Goal: Task Accomplishment & Management: Manage account settings

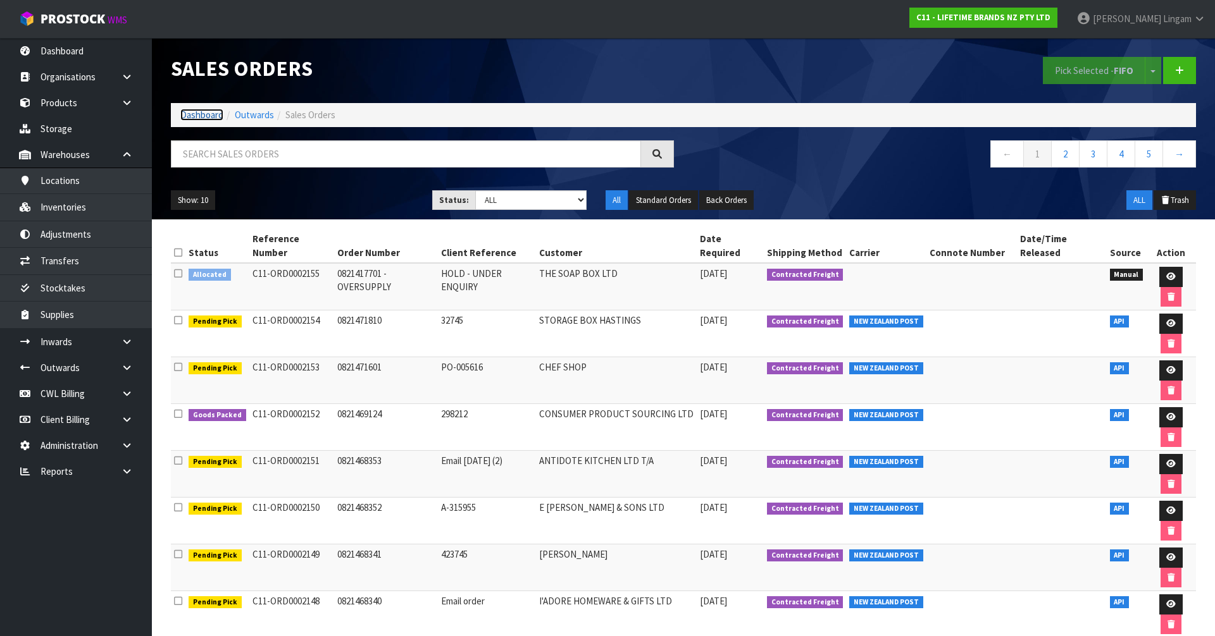
click at [206, 118] on link "Dashboard" at bounding box center [201, 115] width 43 height 12
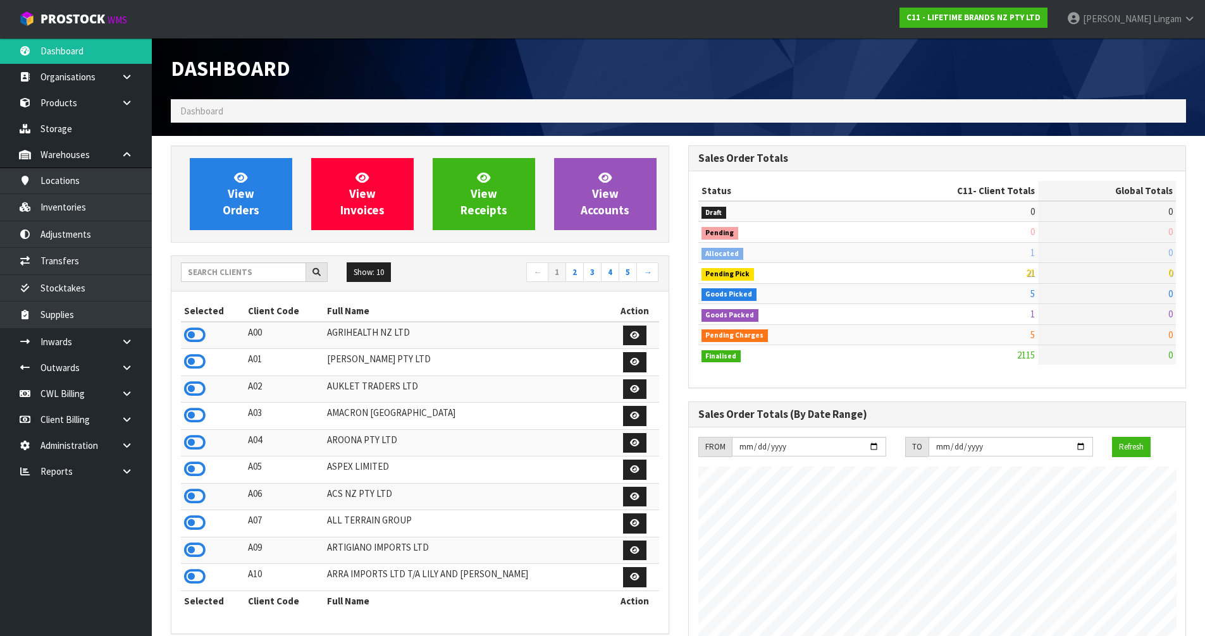
scroll to position [958, 517]
click at [59, 187] on link "Locations" at bounding box center [76, 181] width 152 height 26
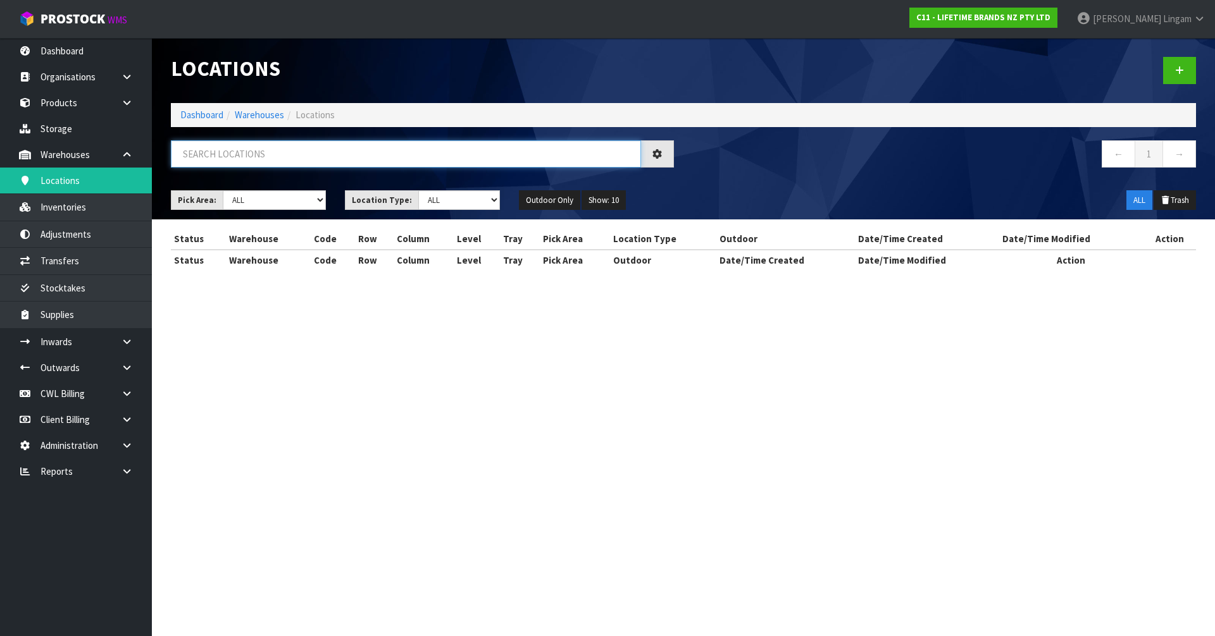
click at [339, 158] on input "text" at bounding box center [406, 153] width 470 height 27
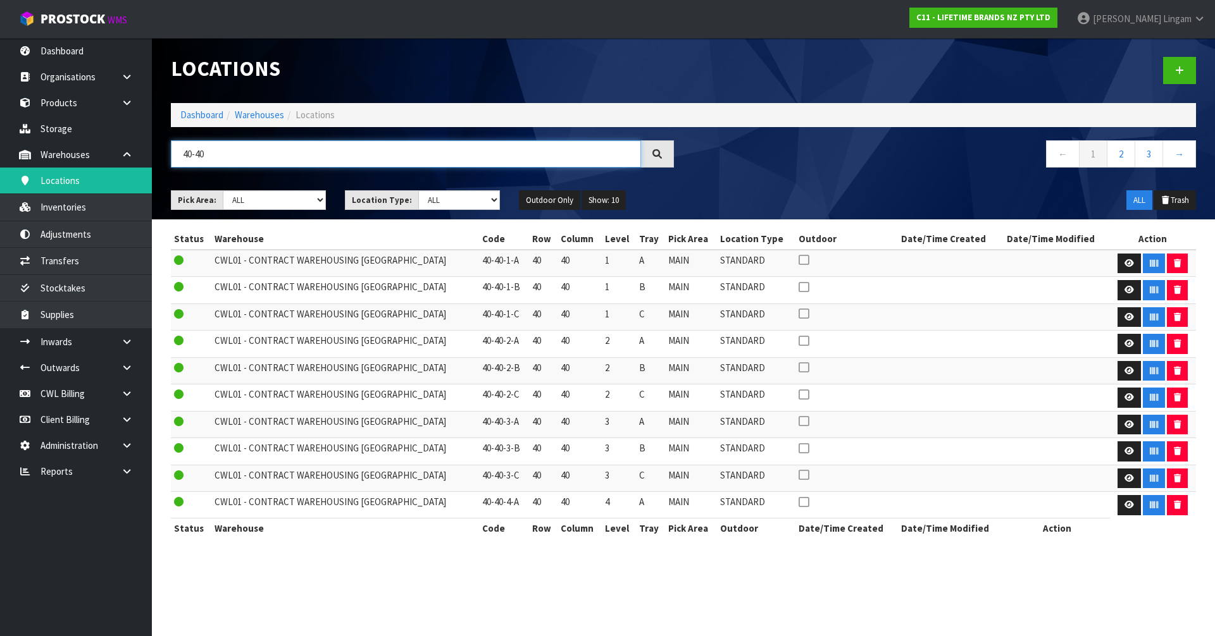
type input "40-40"
drag, startPoint x: 458, startPoint y: 260, endPoint x: 498, endPoint y: 265, distance: 40.2
click at [498, 265] on td "40-40-1-A" at bounding box center [504, 263] width 50 height 27
copy td "40-40-1-A"
click at [1120, 257] on link at bounding box center [1128, 264] width 23 height 20
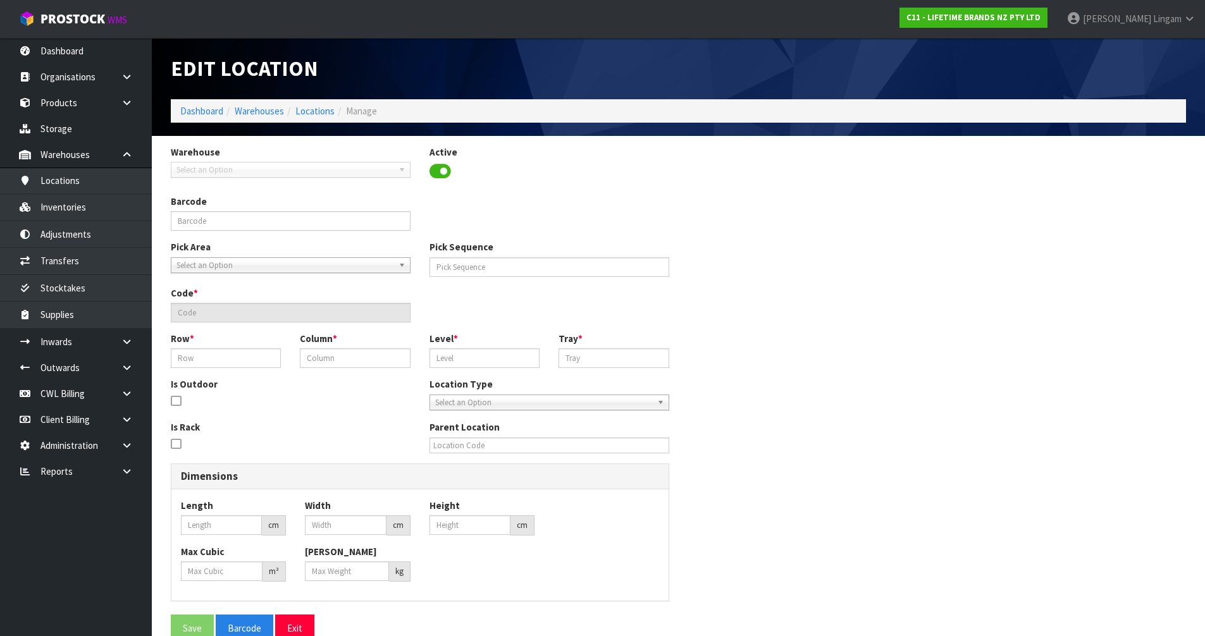
type input "40-40-1-A"
type input "12582"
type input "40-40-1-A"
type input "40"
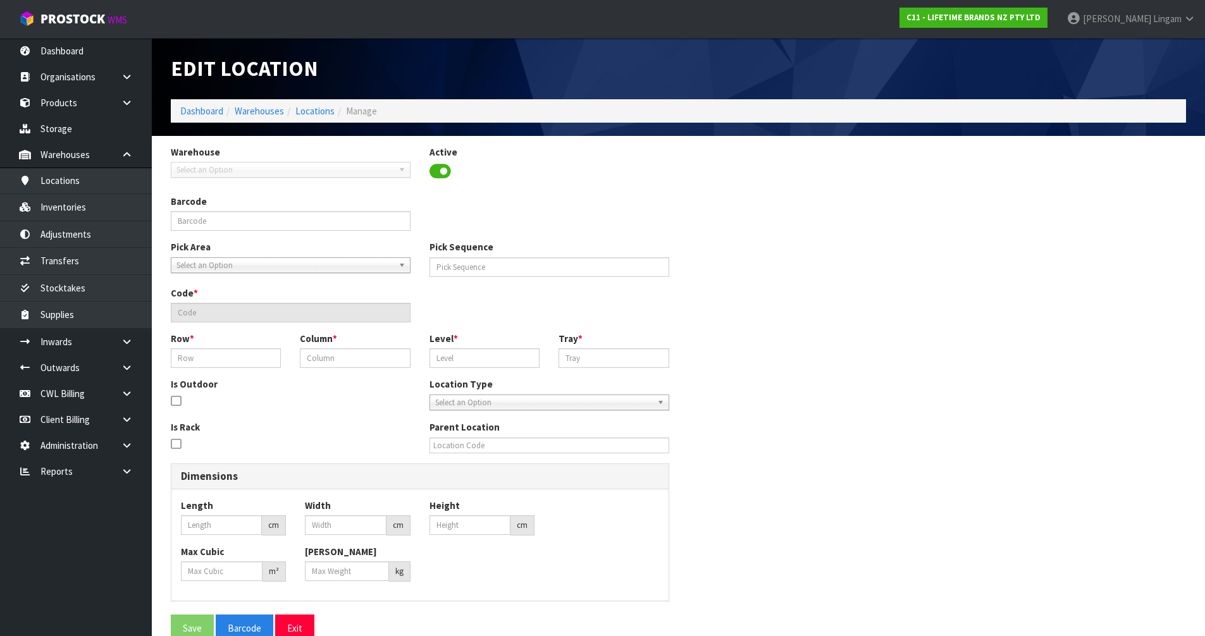
type input "1"
type input "A"
type input "0"
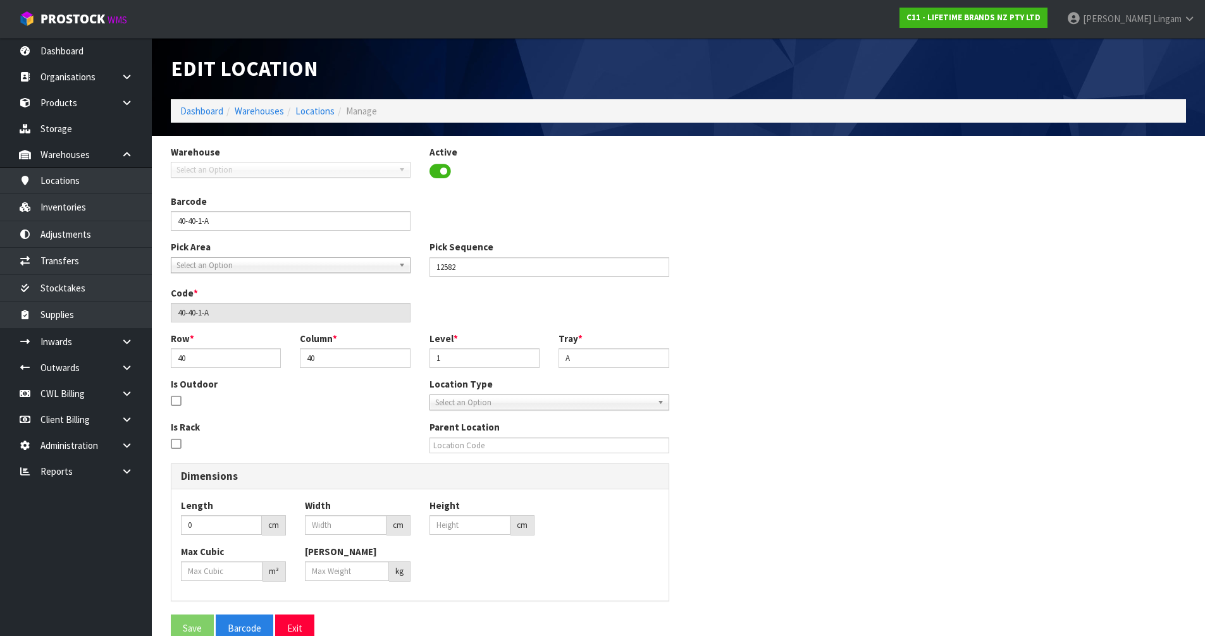
type input "0"
click at [195, 110] on link "Dashboard" at bounding box center [201, 111] width 43 height 12
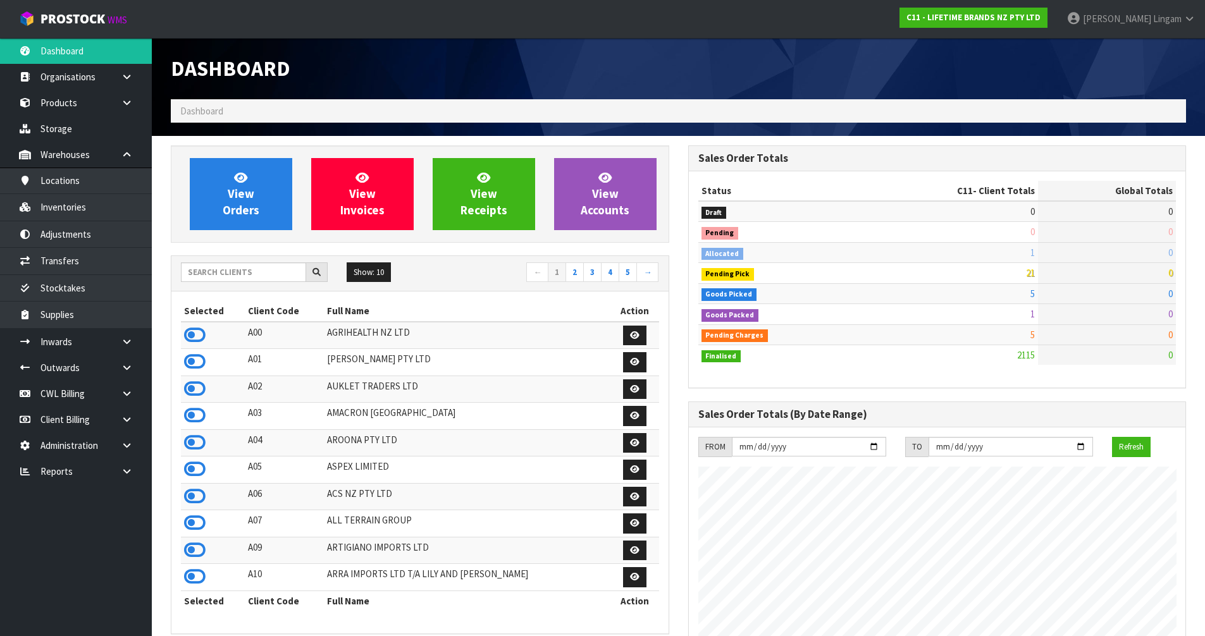
scroll to position [958, 517]
click at [63, 106] on link "Products" at bounding box center [76, 103] width 152 height 26
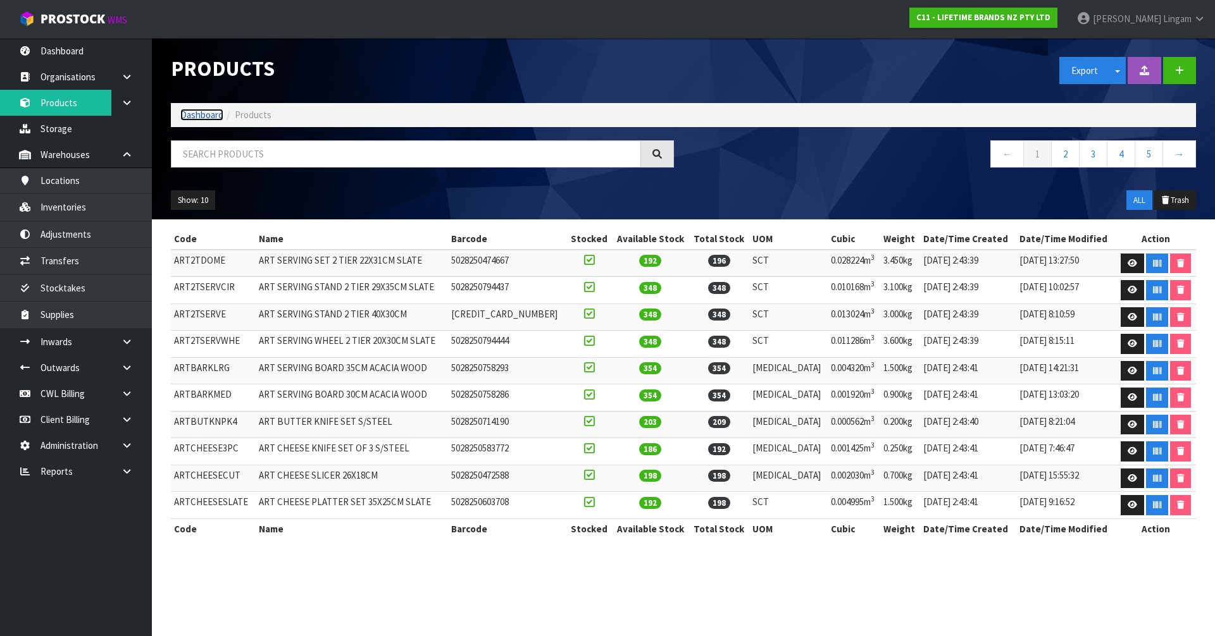
click at [193, 116] on link "Dashboard" at bounding box center [201, 115] width 43 height 12
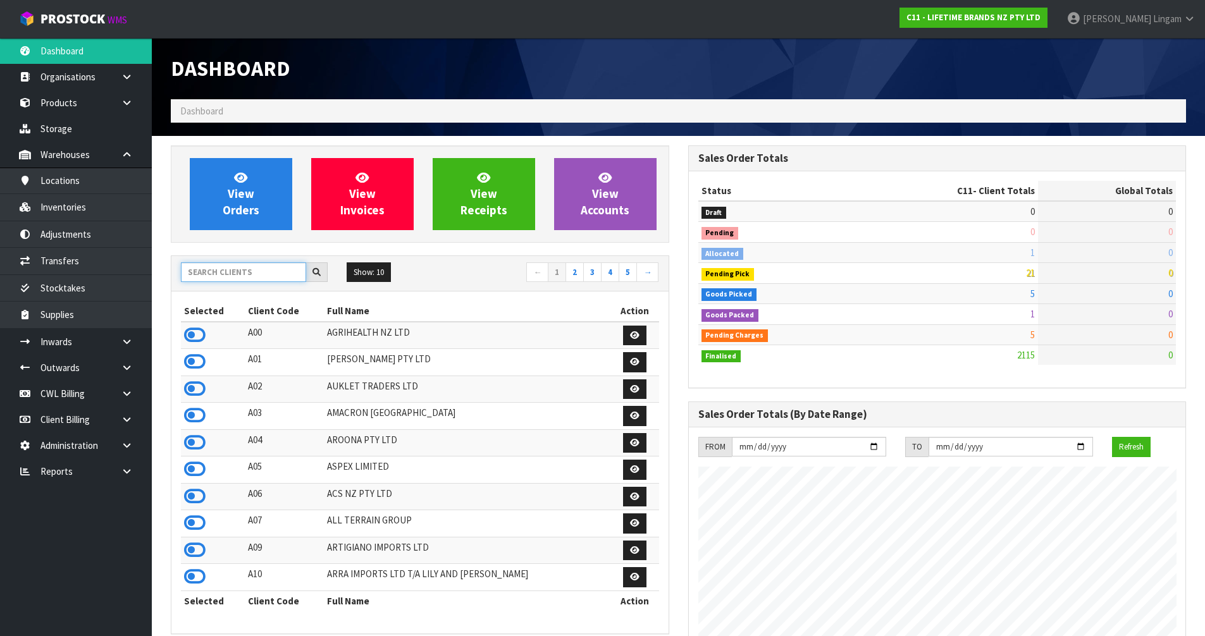
scroll to position [958, 517]
click at [228, 270] on input "text" at bounding box center [243, 273] width 125 height 20
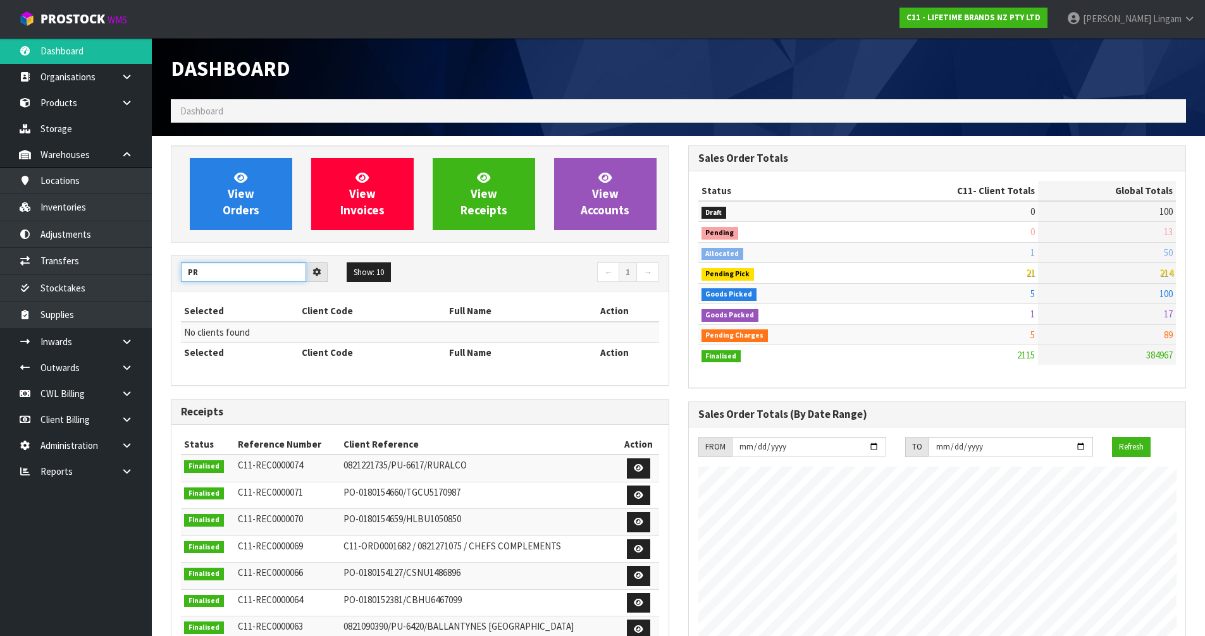
type input "P"
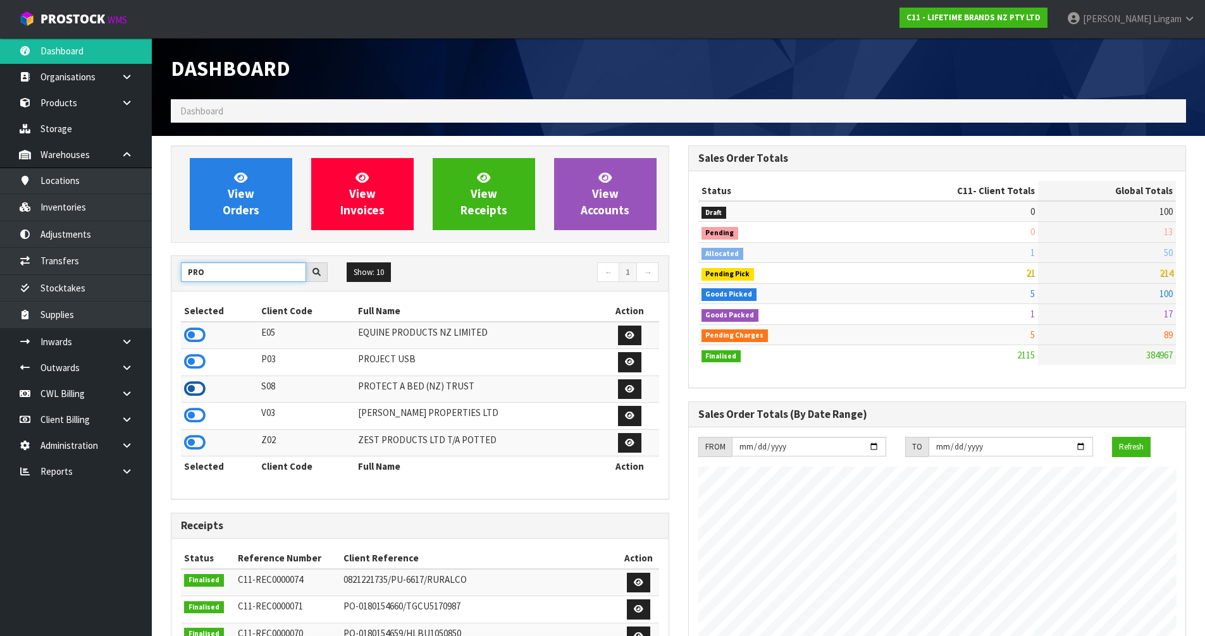
type input "PRO"
click at [197, 391] on icon at bounding box center [195, 389] width 22 height 19
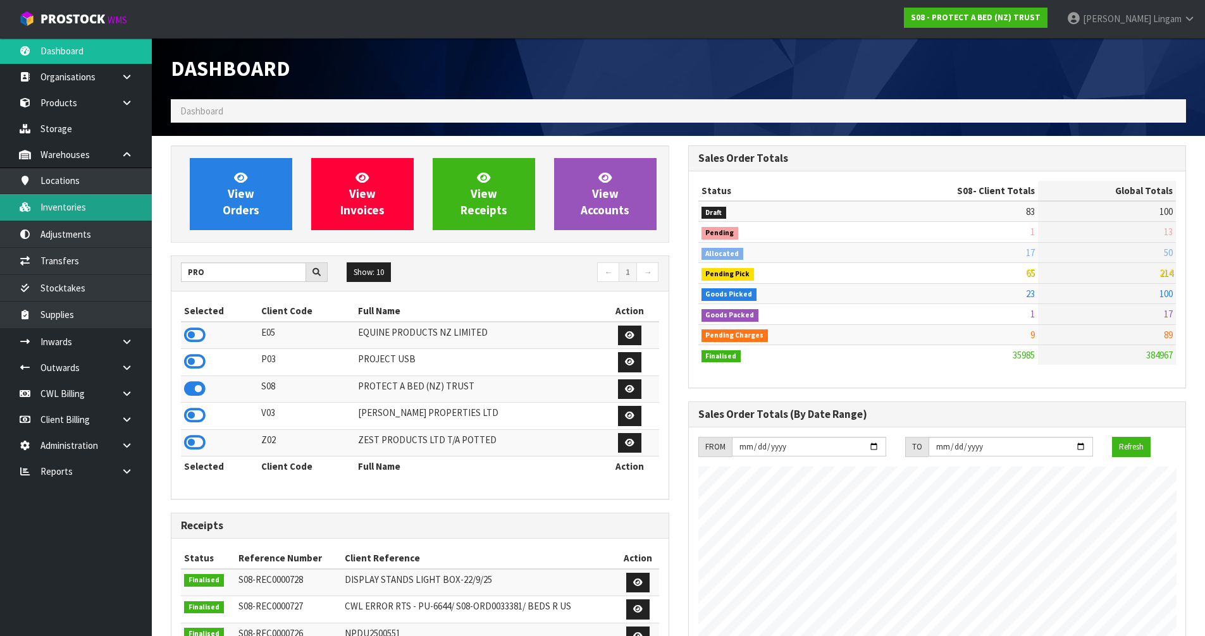
click at [78, 215] on link "Inventories" at bounding box center [76, 207] width 152 height 26
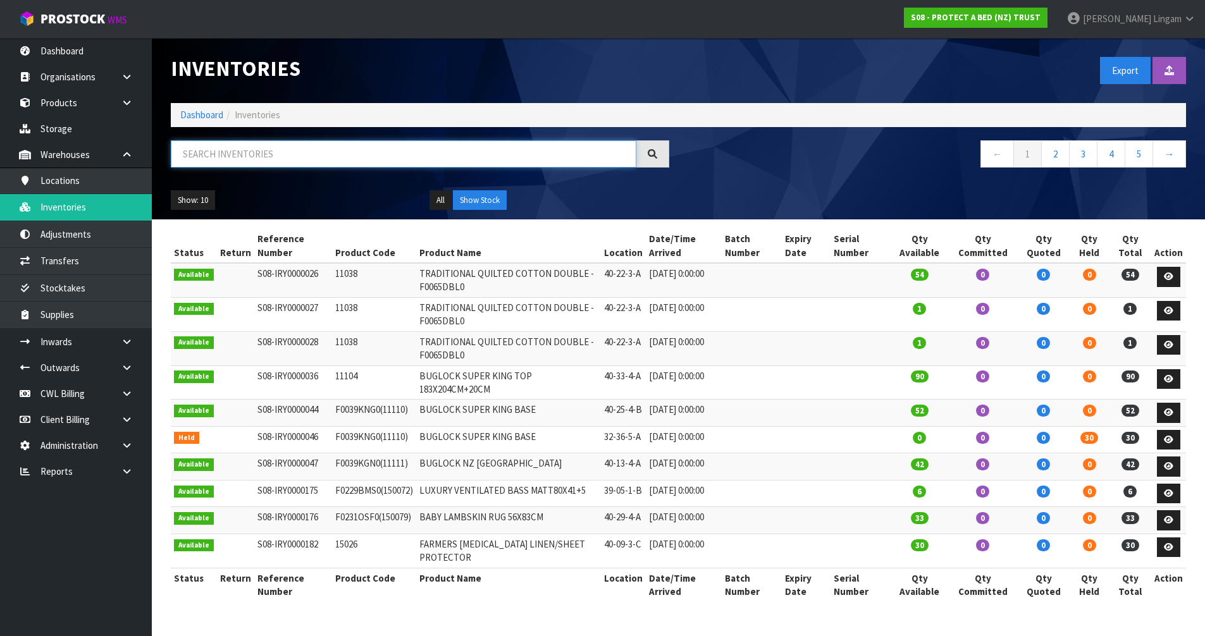
click at [375, 151] on input "text" at bounding box center [404, 153] width 466 height 27
paste input "40-40-1-A"
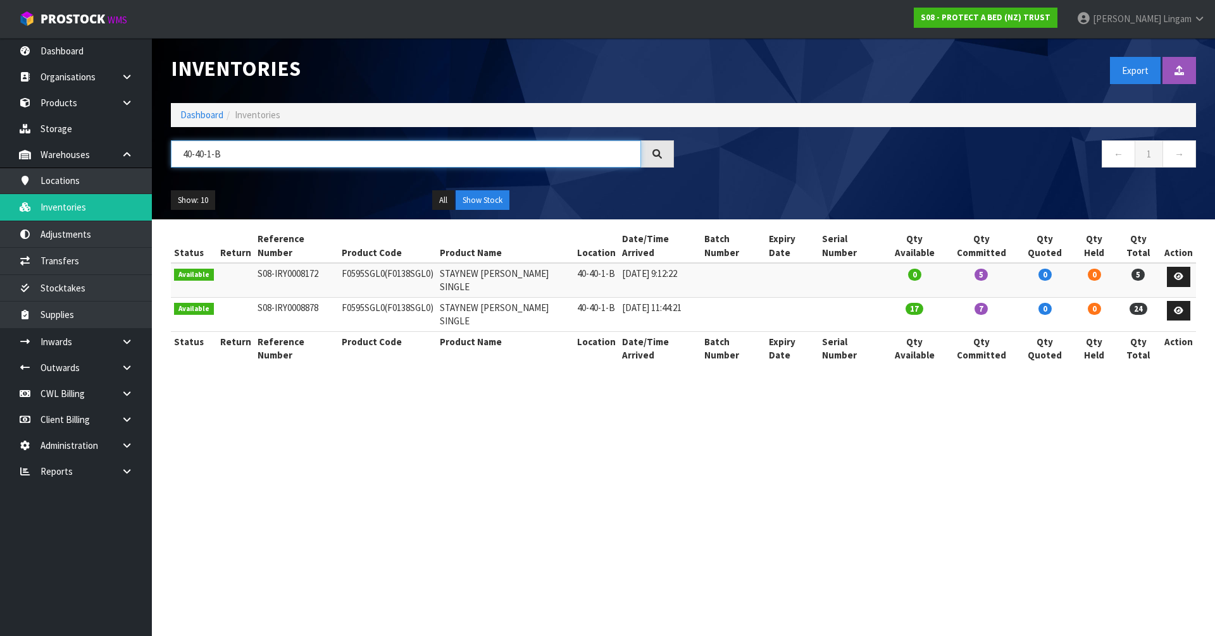
click at [204, 153] on input "40-40-1-B" at bounding box center [406, 153] width 470 height 27
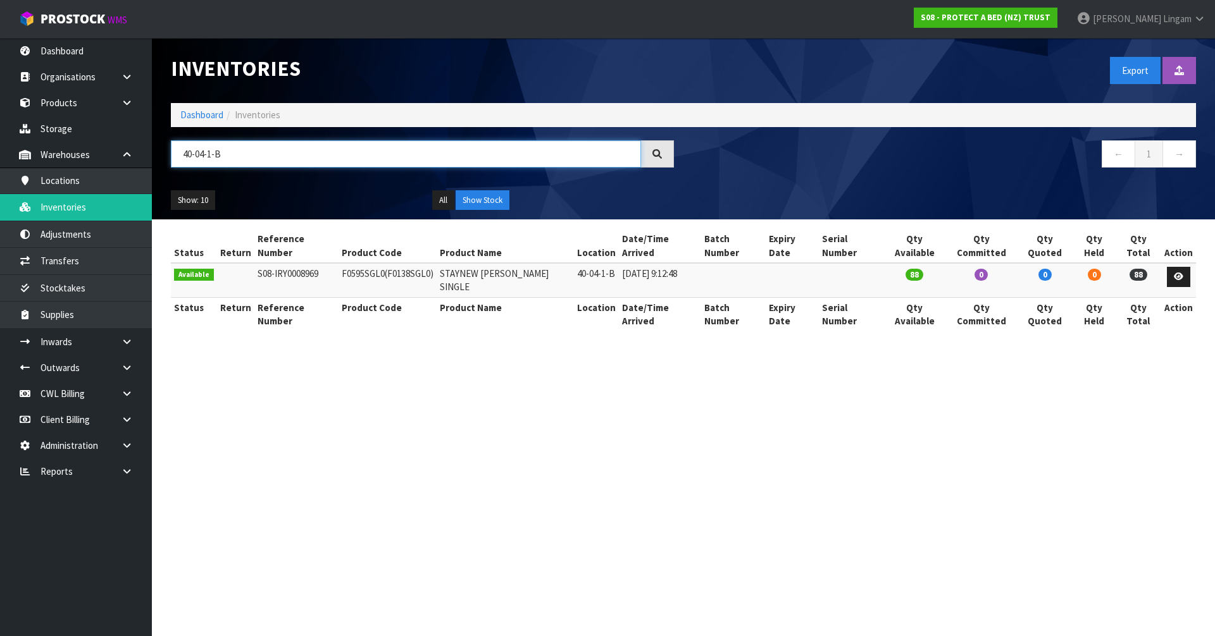
type input "40-04-1-B"
click at [561, 472] on section "Inventories Export Import Inventory Drop file here to import csv template Dashb…" at bounding box center [607, 318] width 1215 height 636
click at [206, 116] on link "Dashboard" at bounding box center [201, 115] width 43 height 12
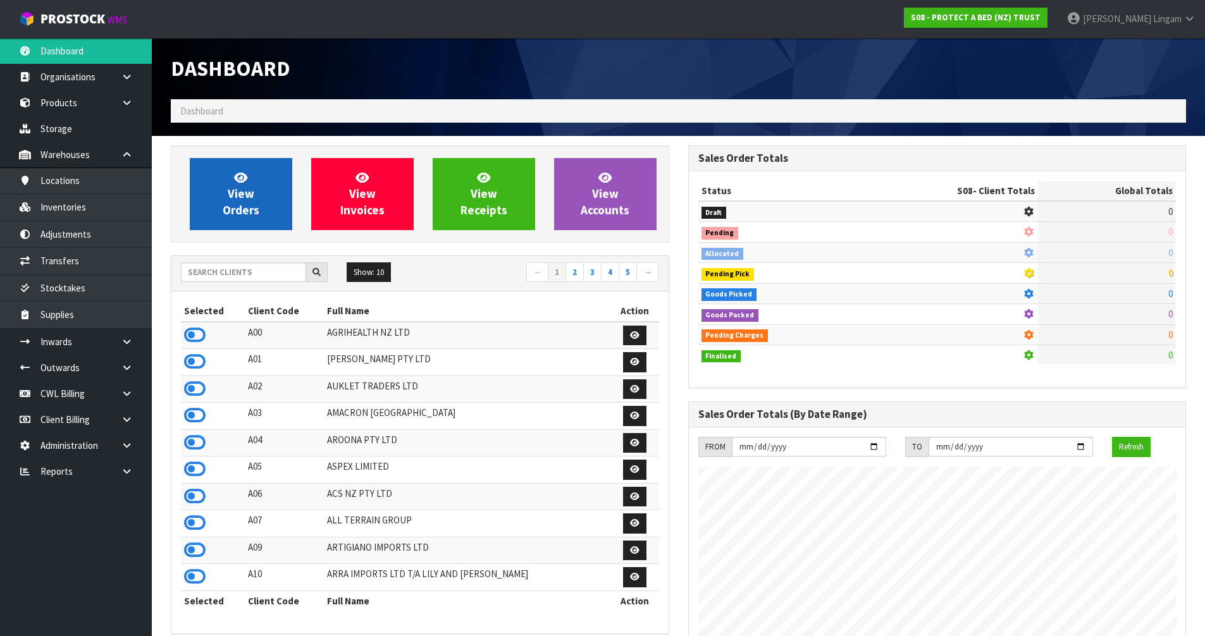
scroll to position [789, 517]
click at [237, 207] on span "View Orders" at bounding box center [241, 193] width 37 height 47
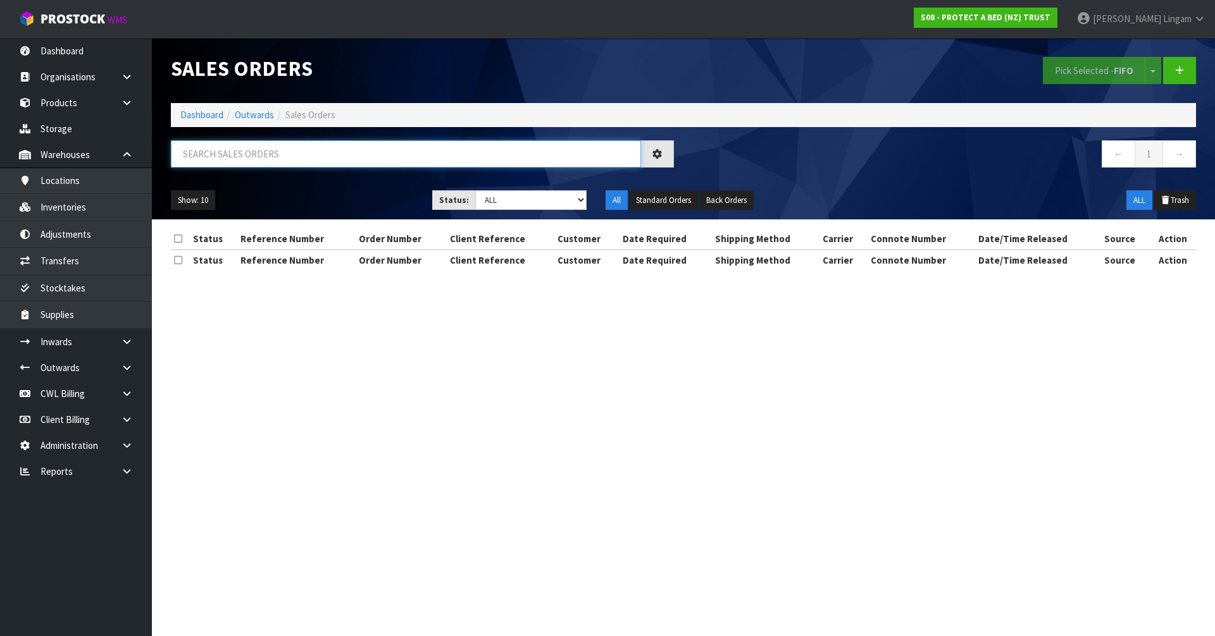
click at [345, 155] on input "text" at bounding box center [406, 153] width 470 height 27
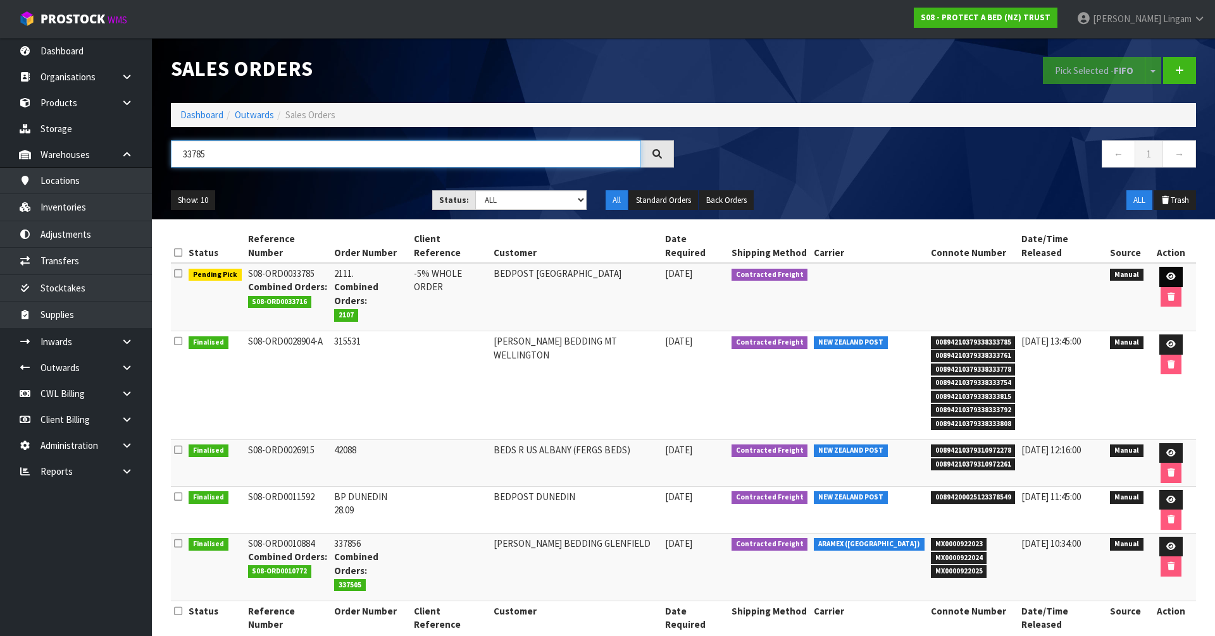
type input "33785"
click at [1166, 273] on icon at bounding box center [1170, 277] width 9 height 8
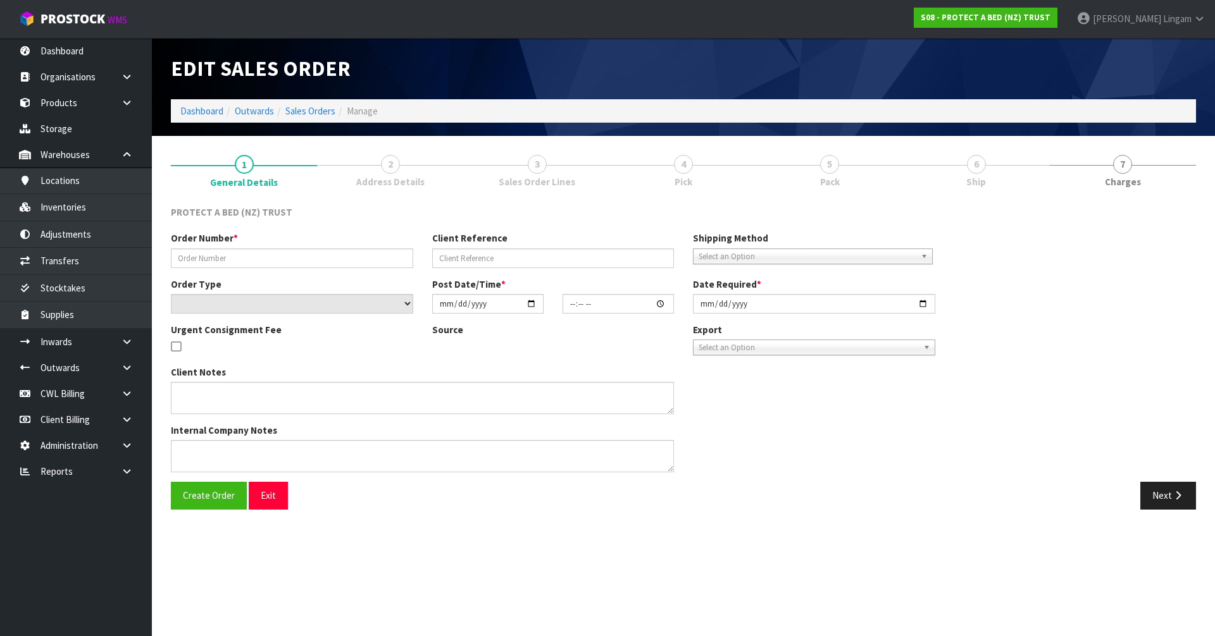
type input "2111."
type input "-5% WHOLE ORDER"
select select "number:0"
type input "2025-10-08"
type input "10:36:00.000"
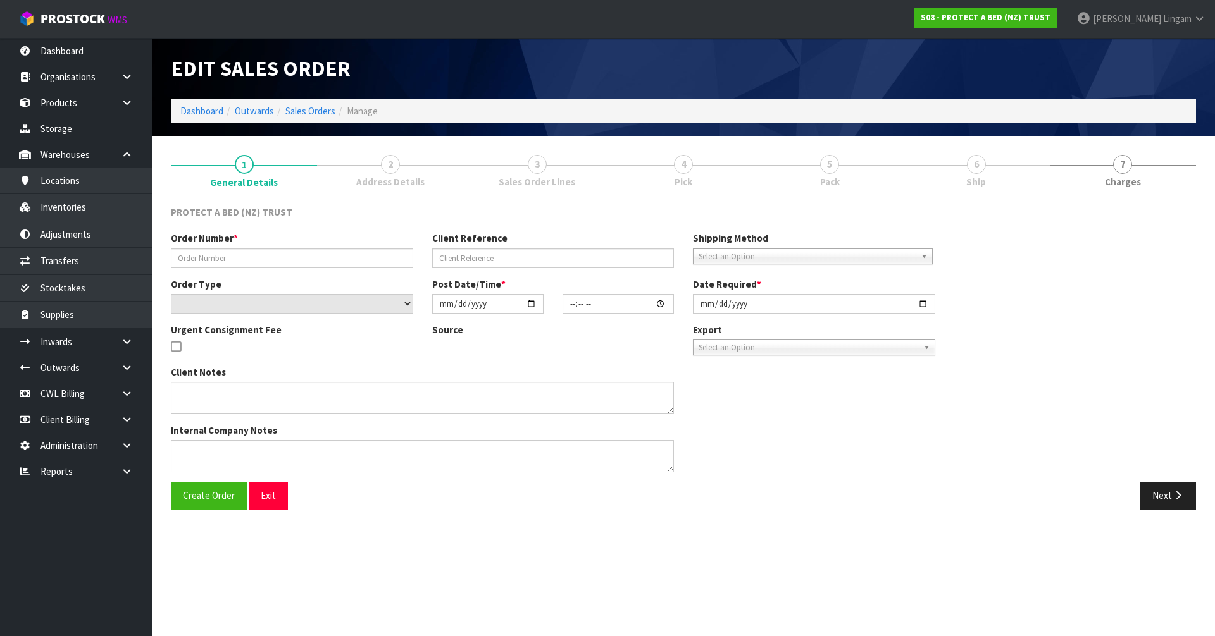
type input "2025-10-08"
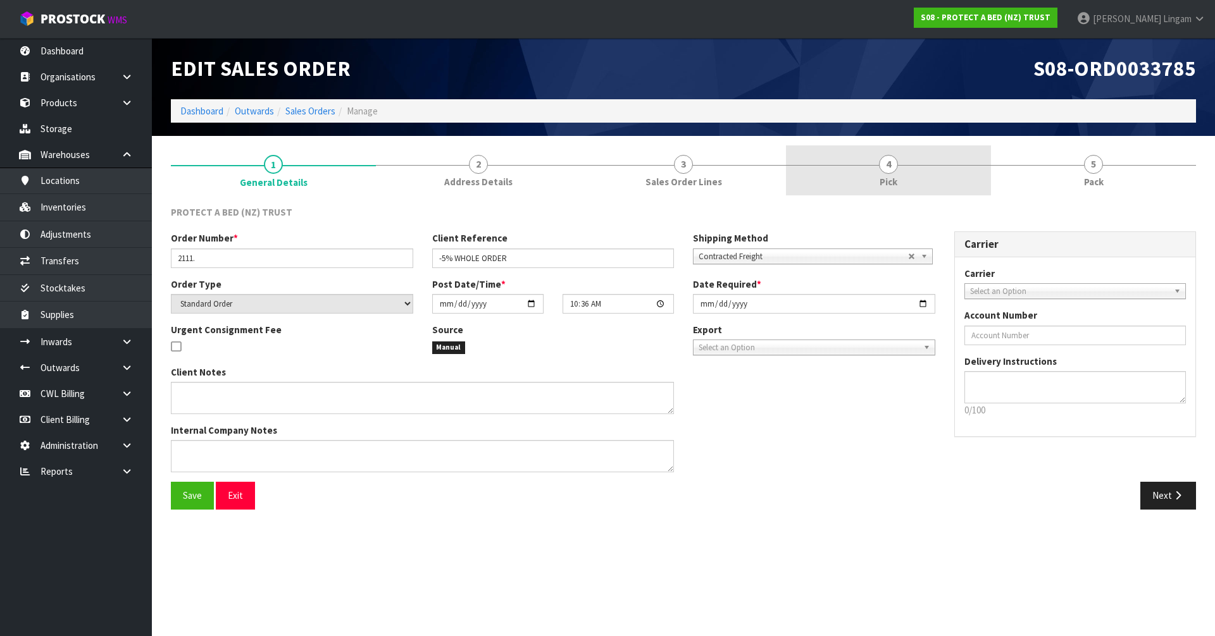
click at [929, 171] on link "4 Pick" at bounding box center [888, 171] width 205 height 50
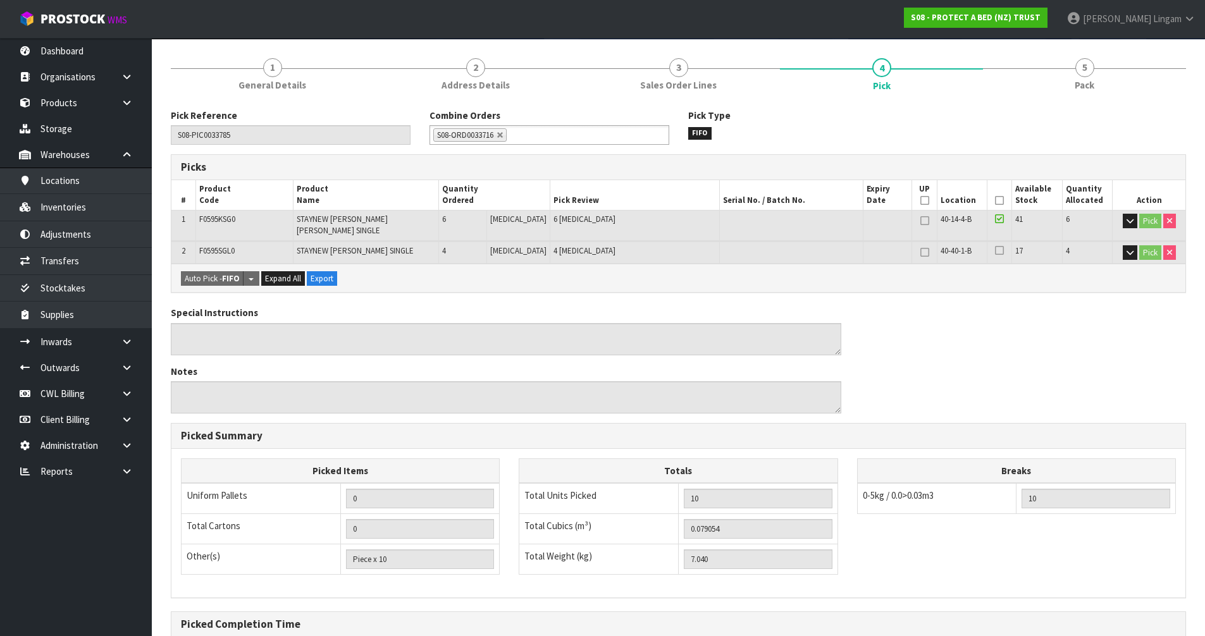
scroll to position [224, 0]
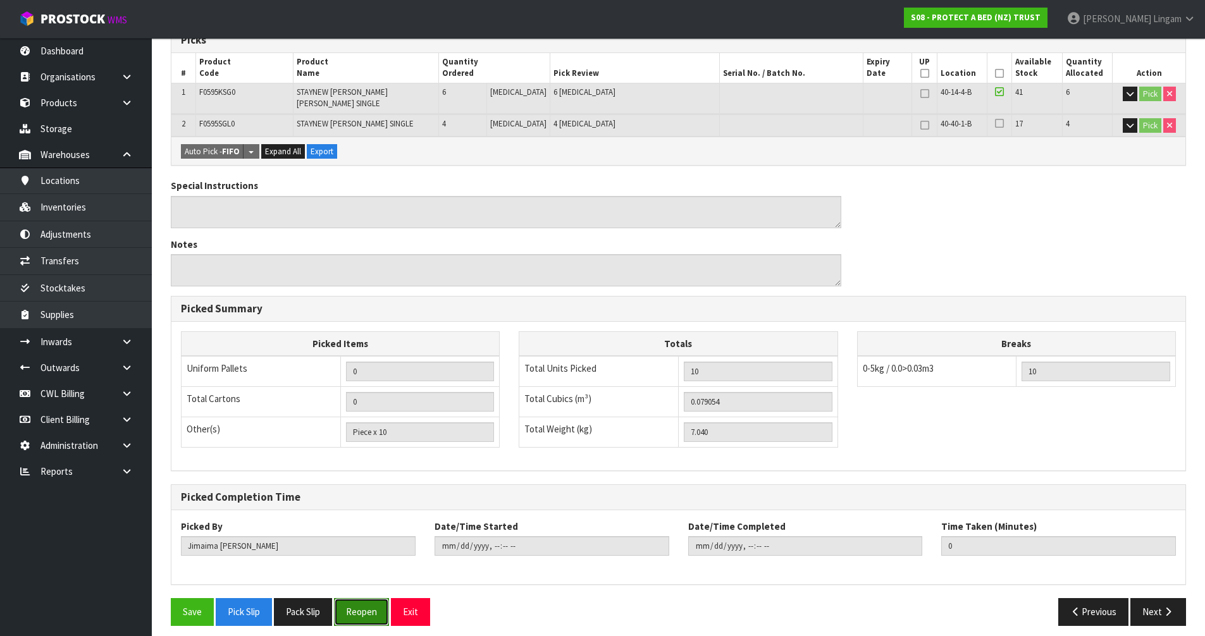
click at [375, 602] on button "Reopen" at bounding box center [361, 611] width 55 height 27
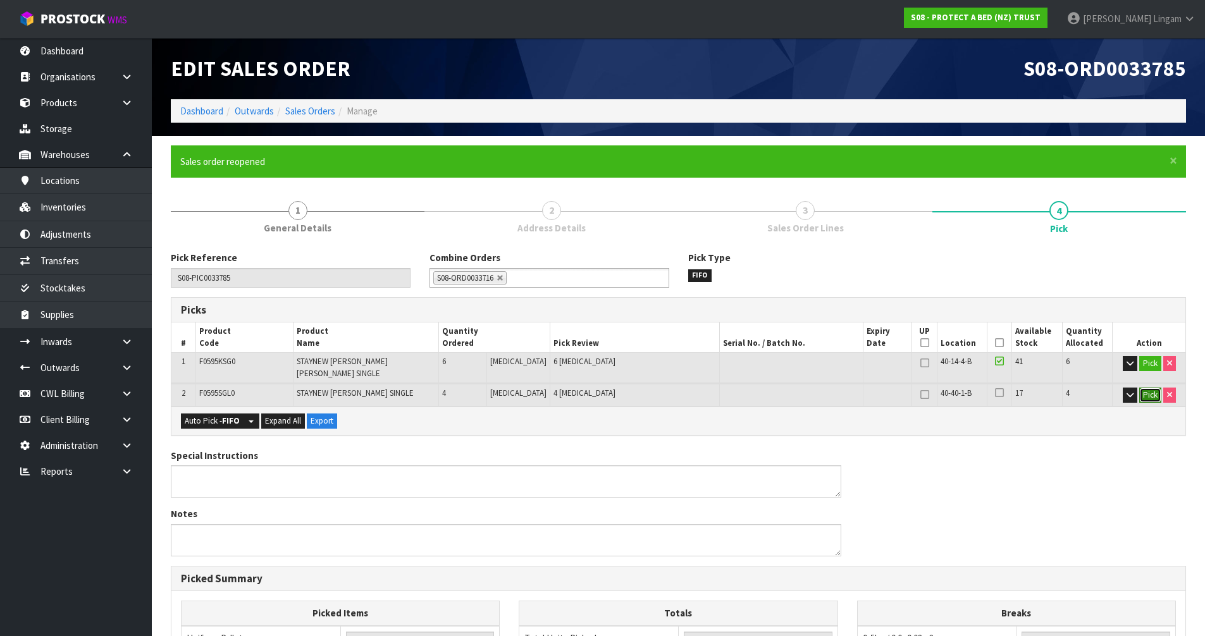
click at [1150, 388] on button "Pick" at bounding box center [1150, 395] width 22 height 15
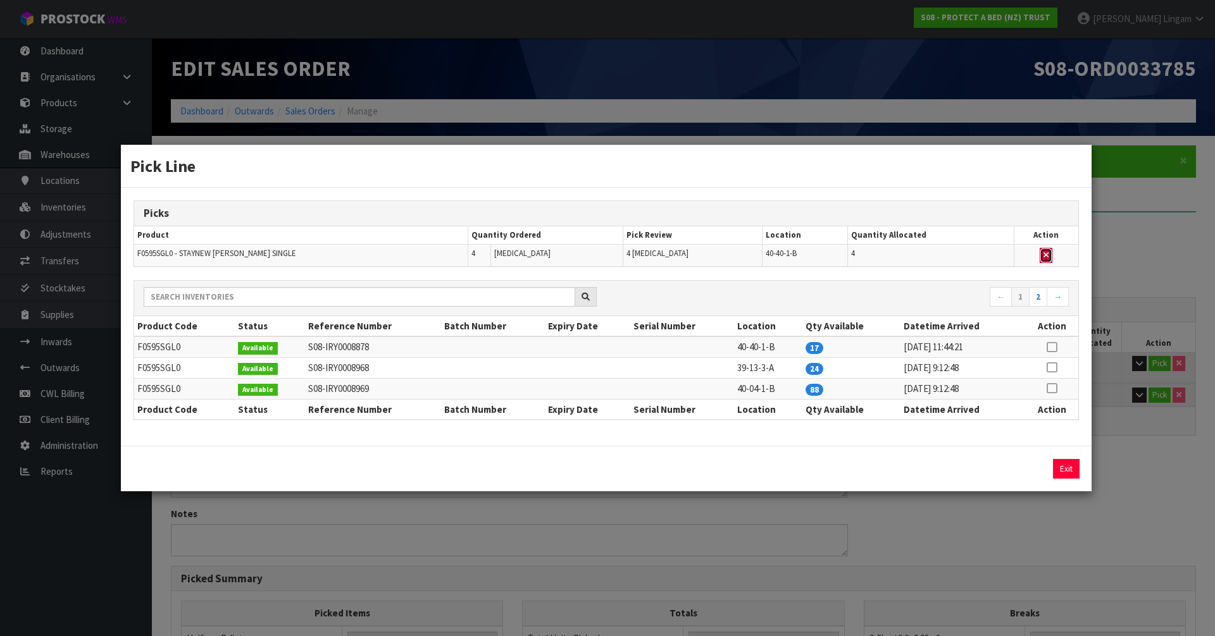
click at [1048, 258] on button "button" at bounding box center [1045, 255] width 13 height 15
type input "Piece x 6"
type input "6"
type input "0.045414"
type input "4.56"
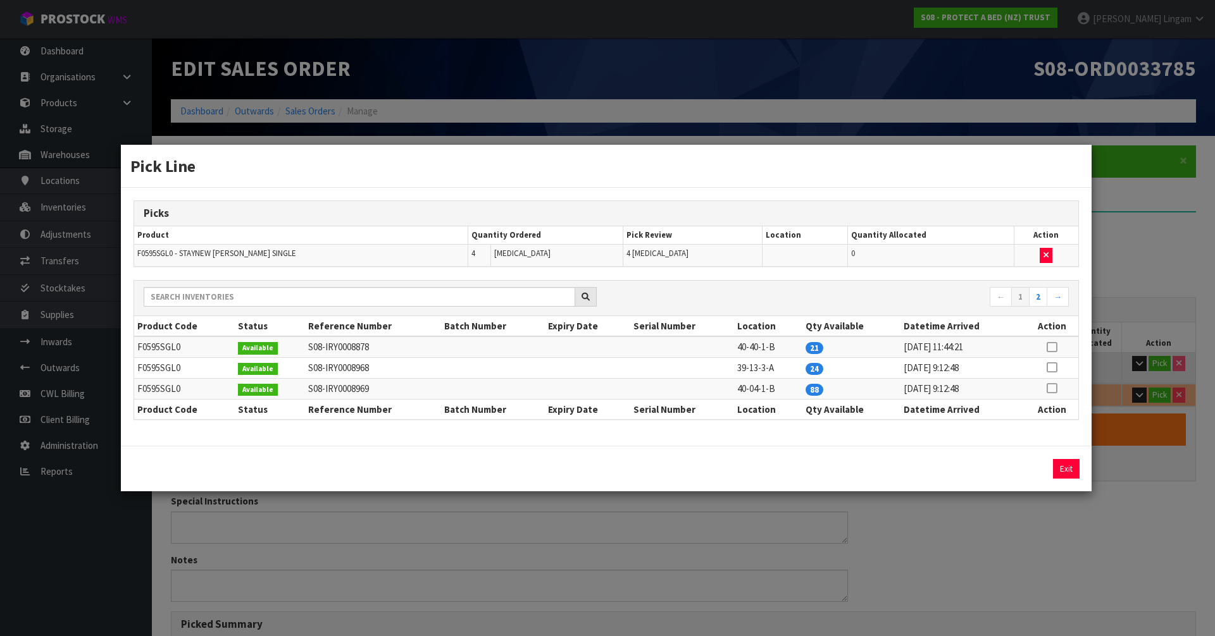
click at [1051, 389] on icon at bounding box center [1051, 388] width 10 height 1
click at [1021, 471] on button "Assign Pick" at bounding box center [1023, 469] width 52 height 20
type input "Piece x 10"
type input "10"
type input "0.079054"
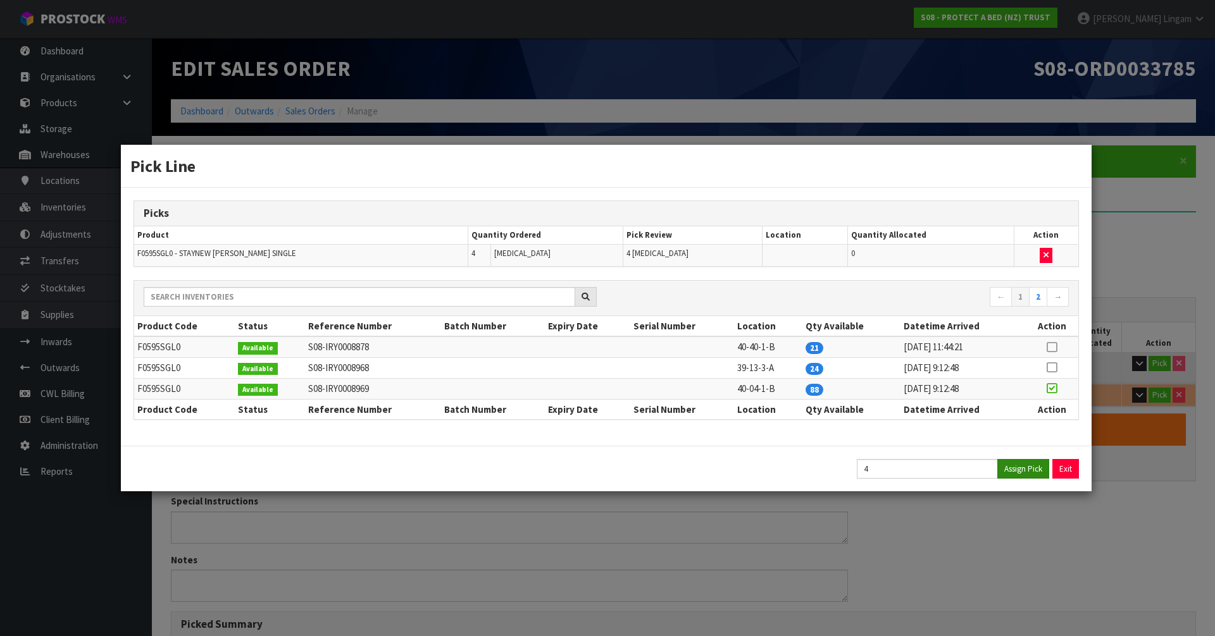
type input "7.04"
click at [1064, 469] on button "Exit" at bounding box center [1066, 469] width 27 height 20
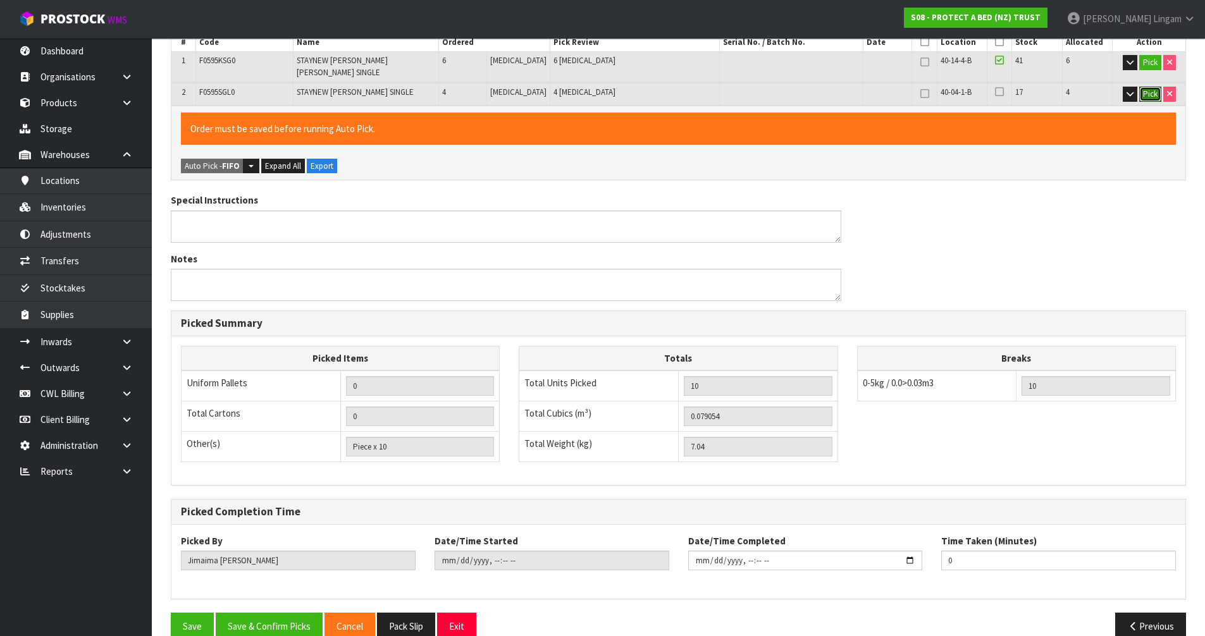
scroll to position [316, 0]
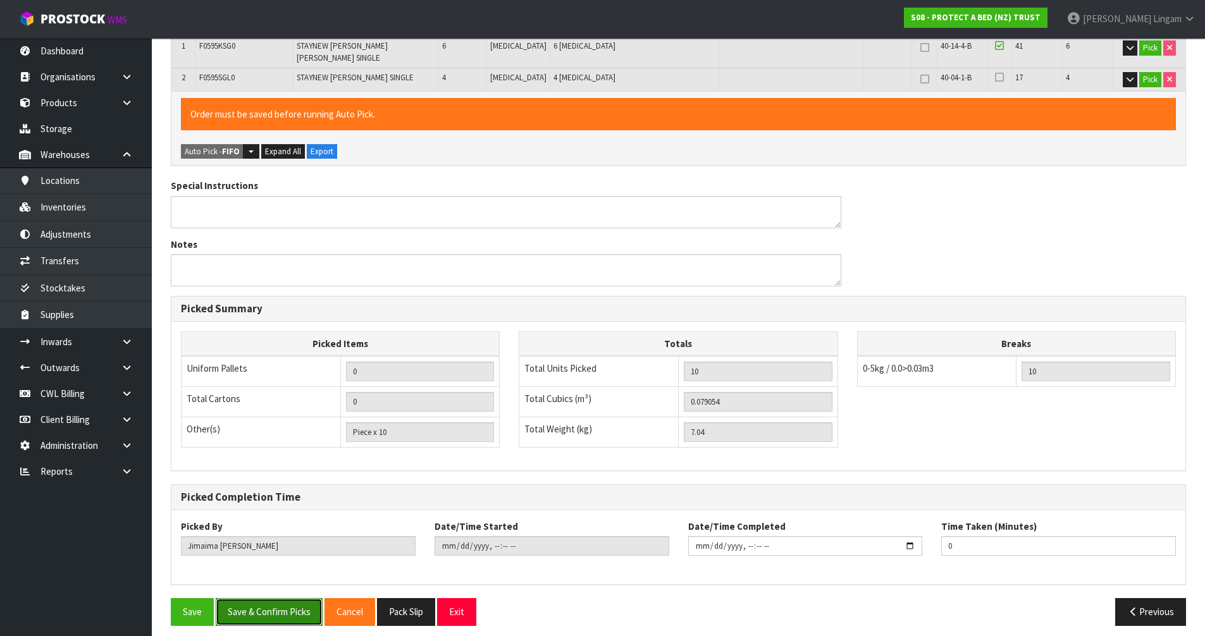
click at [261, 600] on button "Save & Confirm Picks" at bounding box center [269, 611] width 107 height 27
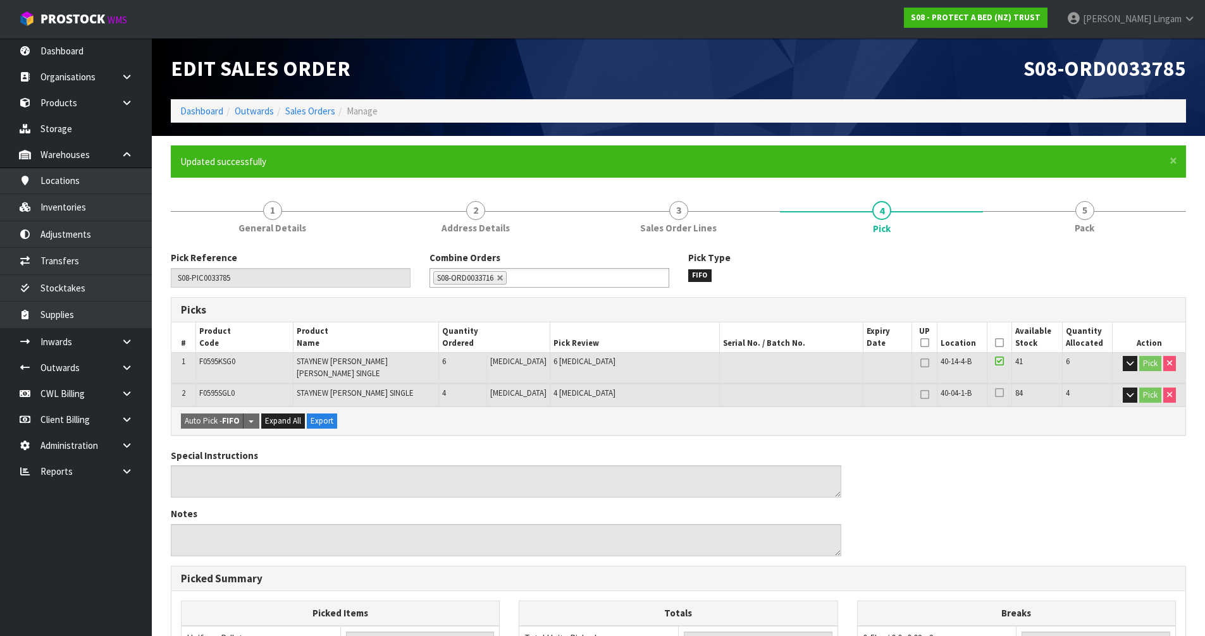
click at [220, 388] on span "F0595SGL0" at bounding box center [216, 393] width 35 height 11
copy span "F0595SGL0"
click at [96, 211] on link "Inventories" at bounding box center [76, 207] width 152 height 26
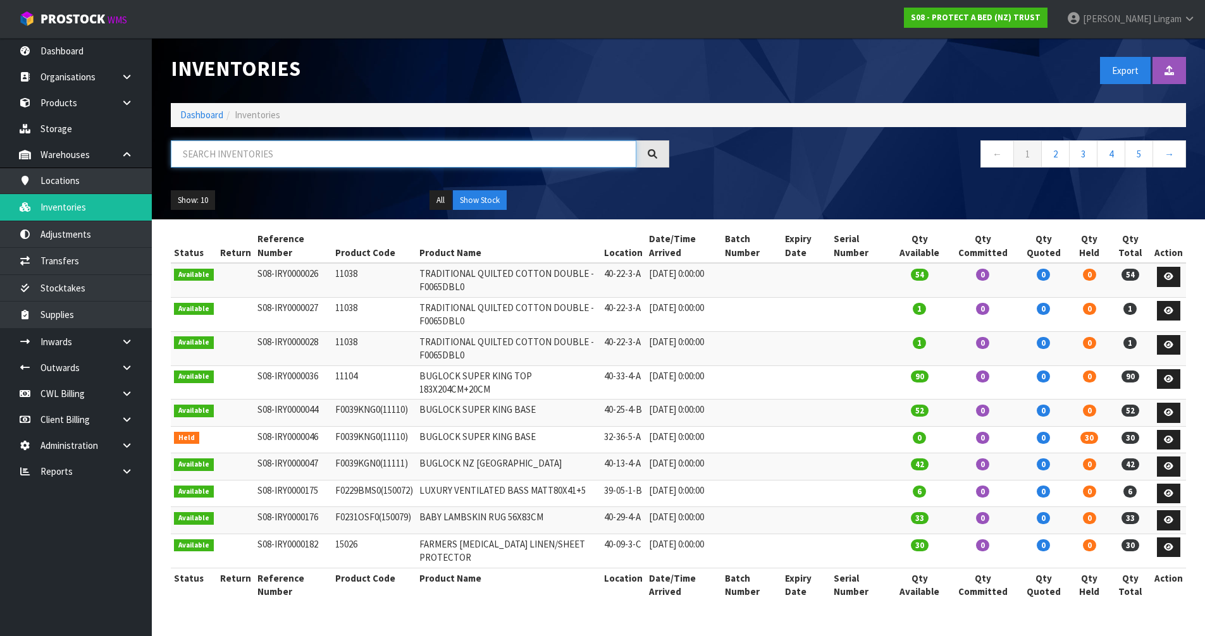
click at [423, 152] on input "text" at bounding box center [404, 153] width 466 height 27
paste input "F0595SGL0"
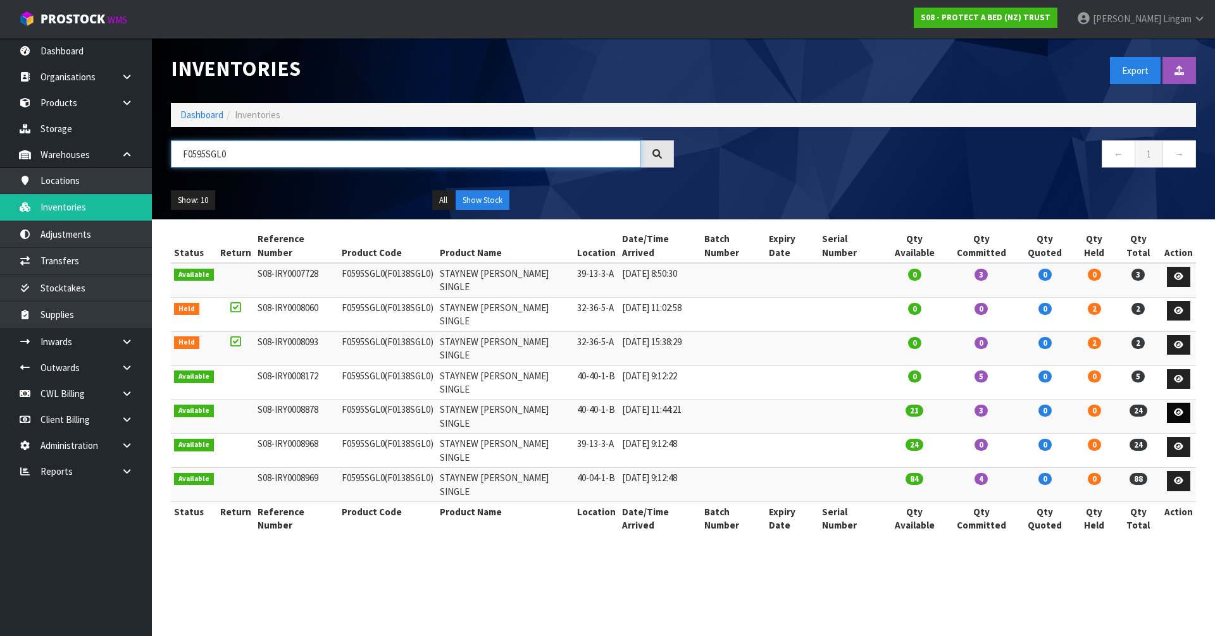
type input "F0595SGL0"
click at [1180, 409] on icon at bounding box center [1178, 413] width 9 height 8
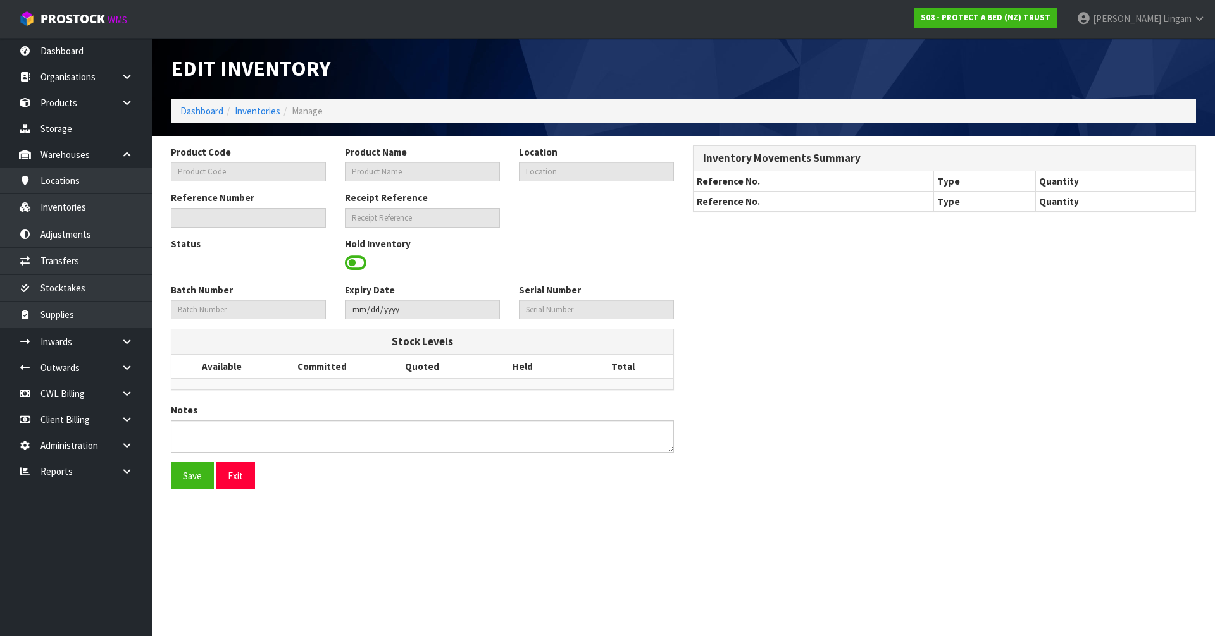
type input "F0595SGL0"
type input "STAYNEW [PERSON_NAME] SINGLE"
type input "40-40-1-B"
type input "S08-IRY0008878"
type input "S08-REC0000697"
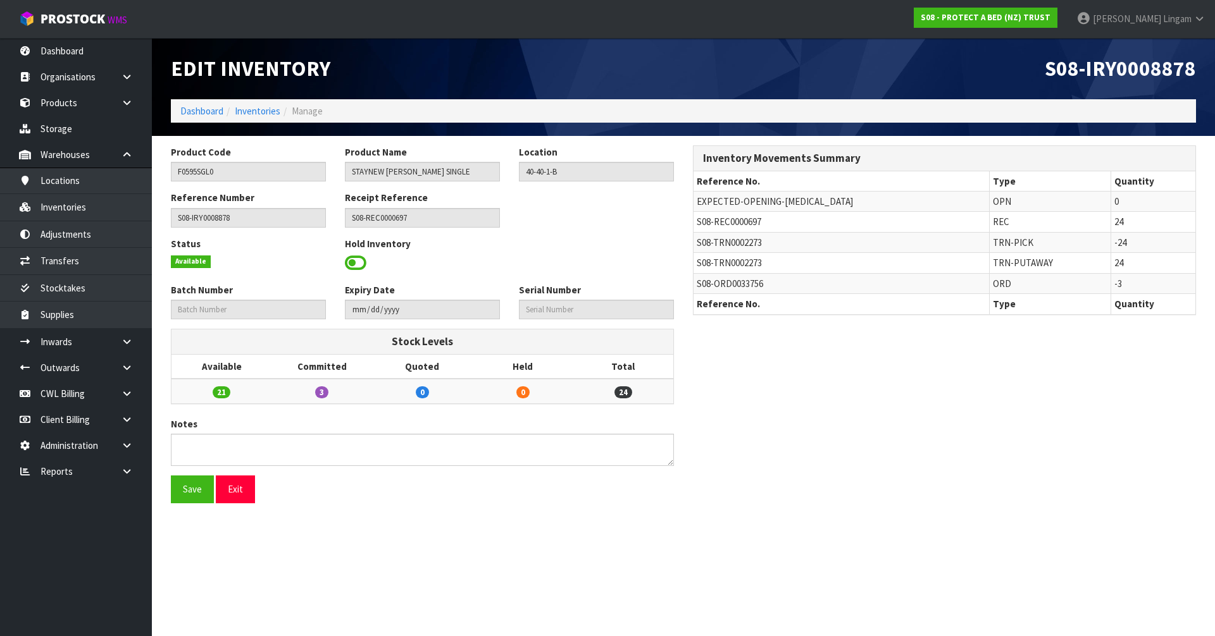
click at [354, 259] on span at bounding box center [356, 263] width 22 height 19
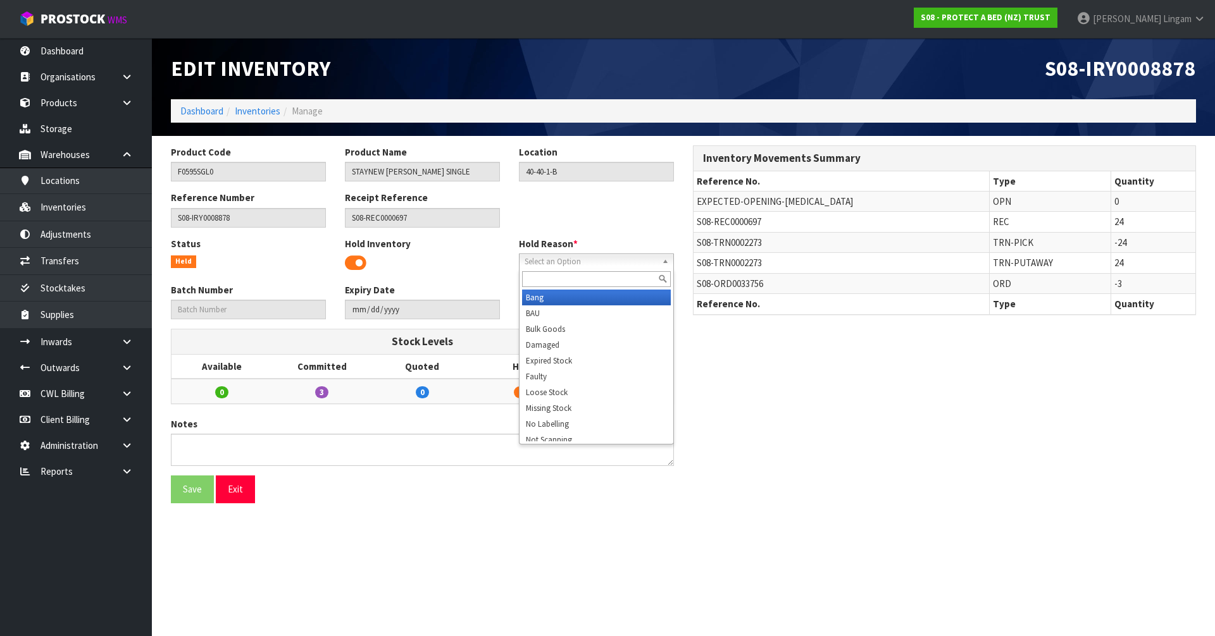
click at [569, 264] on span "Select an Option" at bounding box center [590, 261] width 132 height 15
click at [559, 411] on li "Missing Stock" at bounding box center [596, 408] width 149 height 16
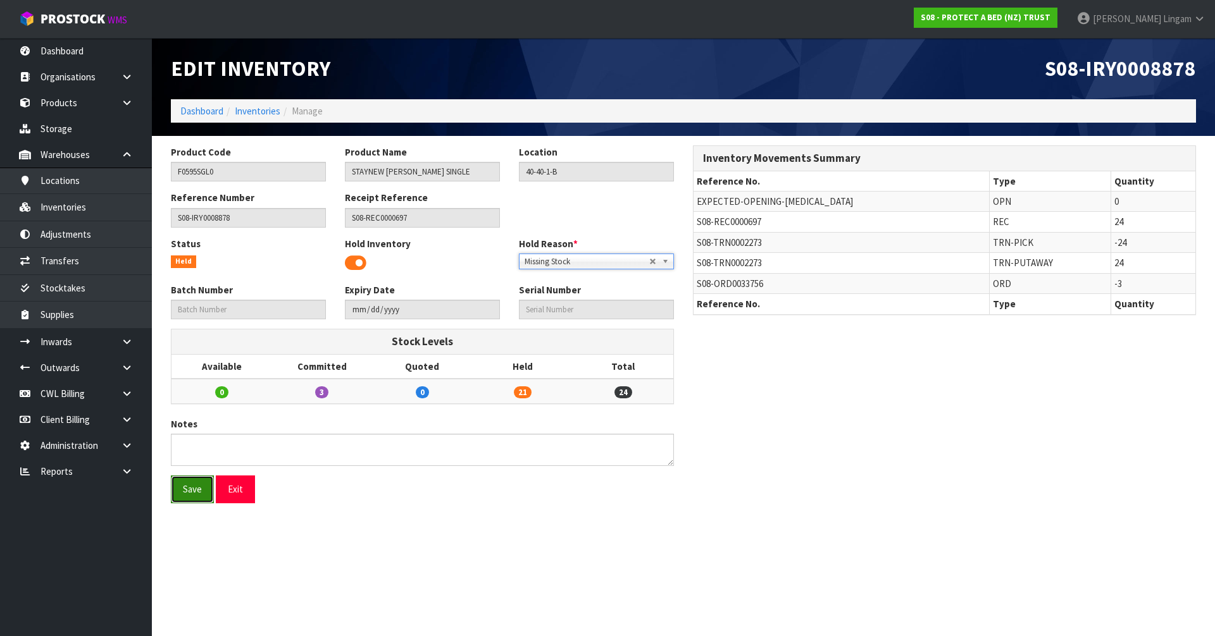
click at [194, 497] on button "Save" at bounding box center [192, 489] width 43 height 27
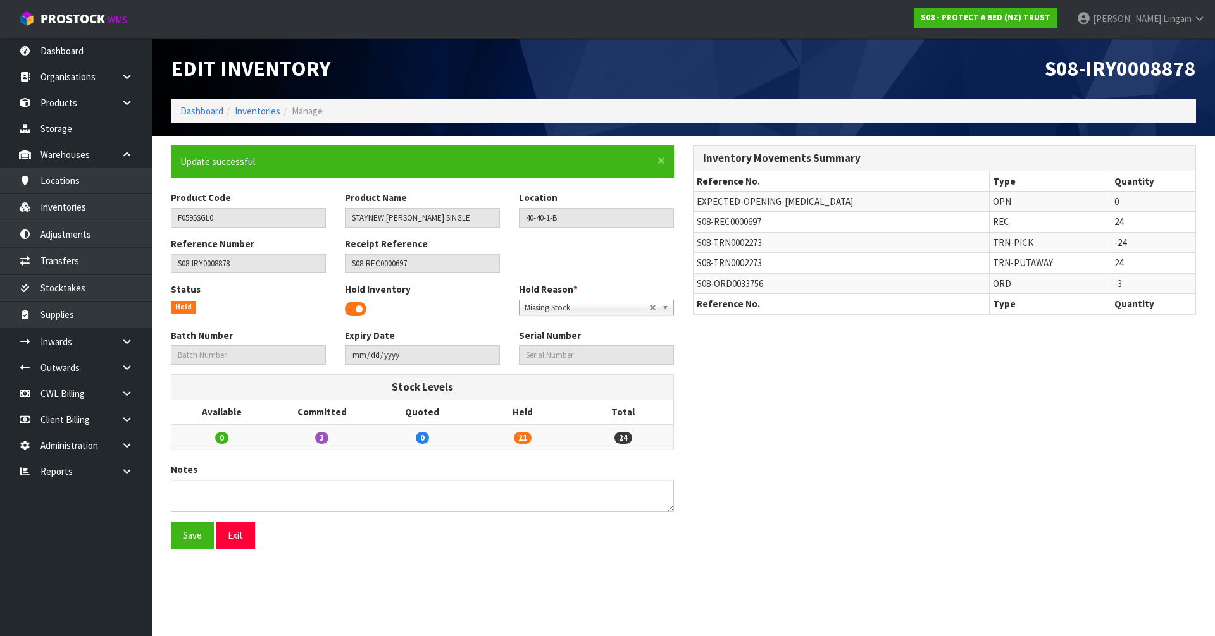
click at [880, 447] on div "× Close Update successful Product Code F0595SGL0 Product Name STAYNEW TERRY BXD…" at bounding box center [683, 352] width 1044 height 413
click at [196, 111] on link "Dashboard" at bounding box center [201, 111] width 43 height 12
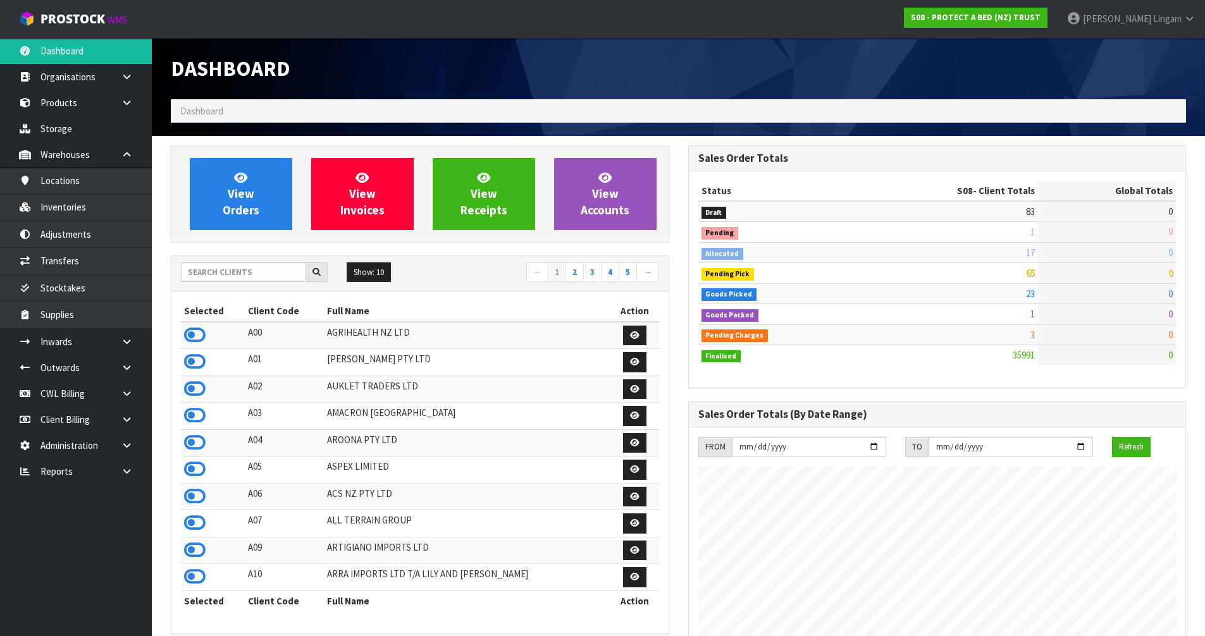
scroll to position [958, 517]
click at [233, 273] on input "text" at bounding box center [243, 273] width 125 height 20
click at [283, 273] on input "text" at bounding box center [243, 273] width 125 height 20
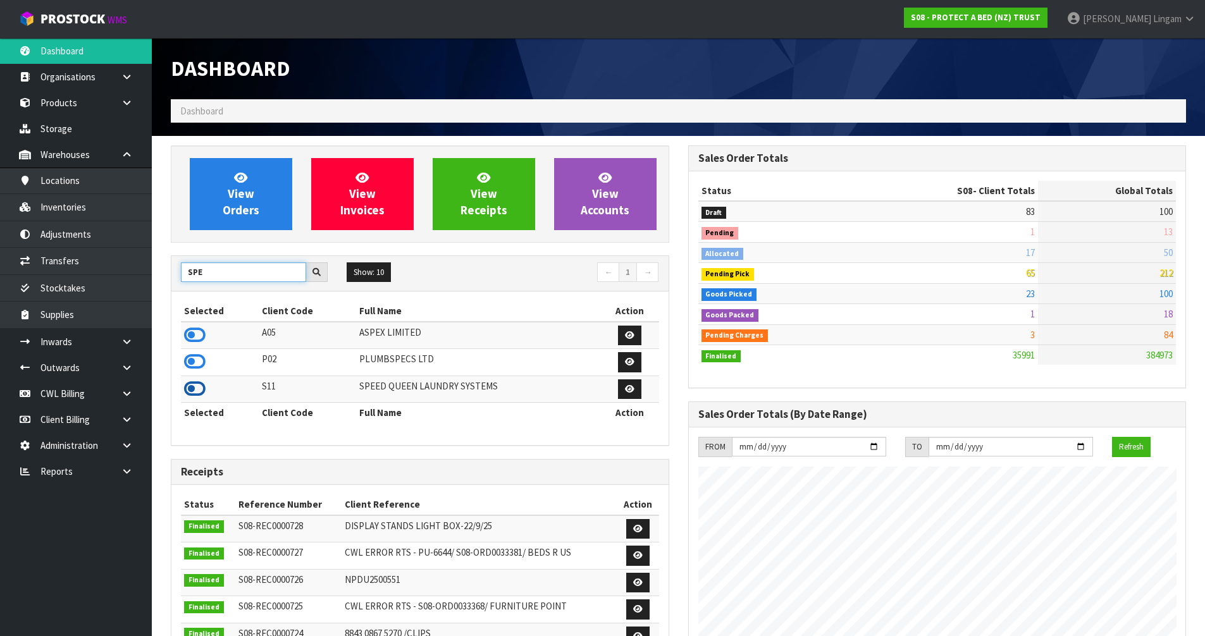
type input "SPE"
click at [194, 392] on icon at bounding box center [195, 389] width 22 height 19
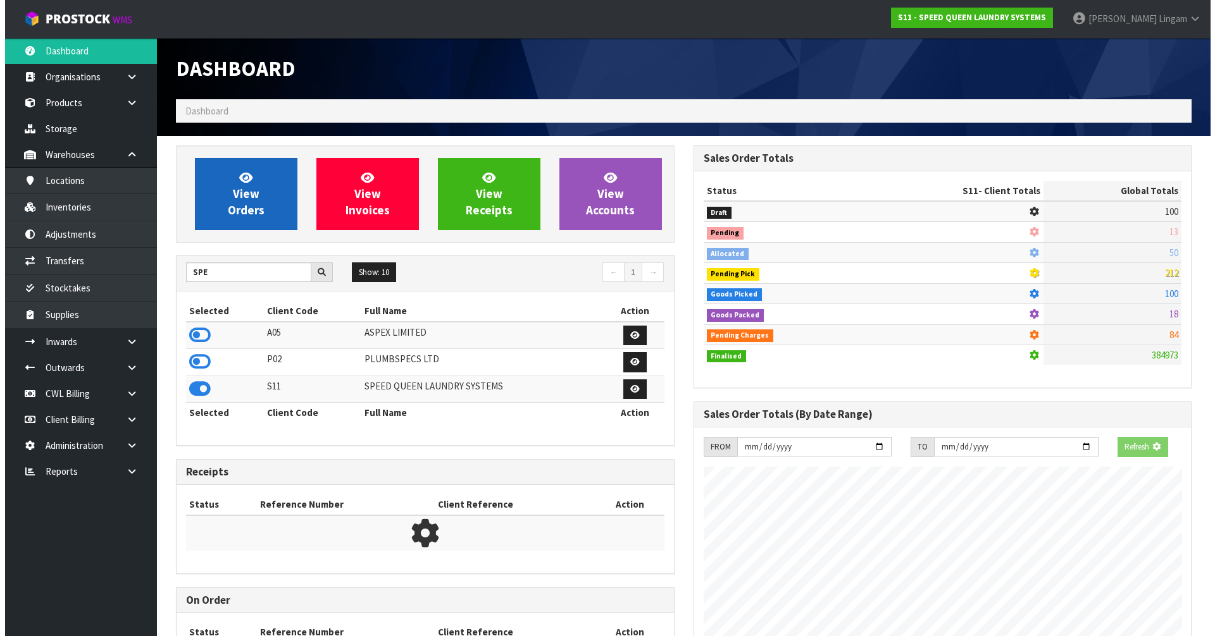
scroll to position [631859, 632131]
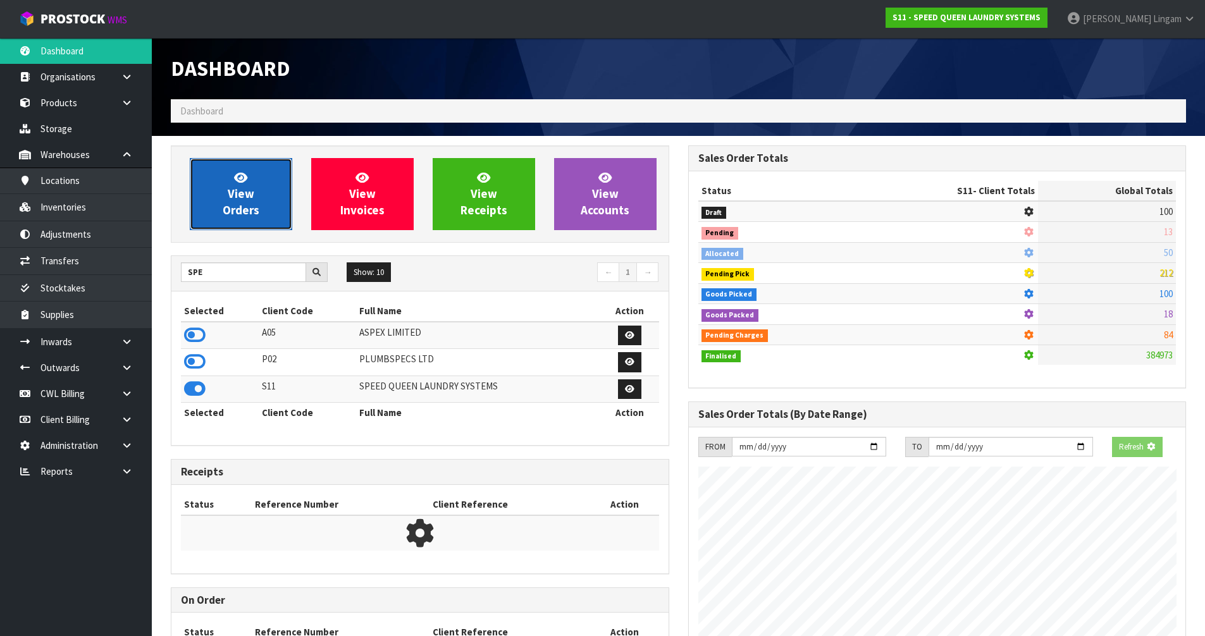
click at [227, 201] on link "View Orders" at bounding box center [241, 194] width 102 height 72
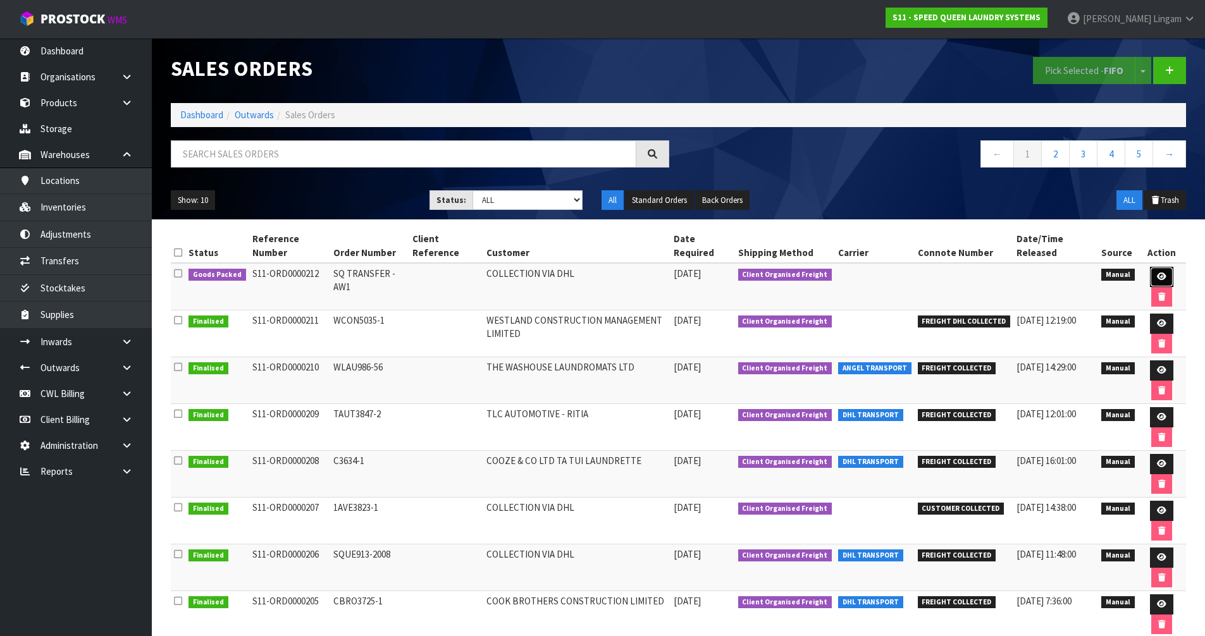
click at [1157, 279] on icon at bounding box center [1161, 277] width 9 height 8
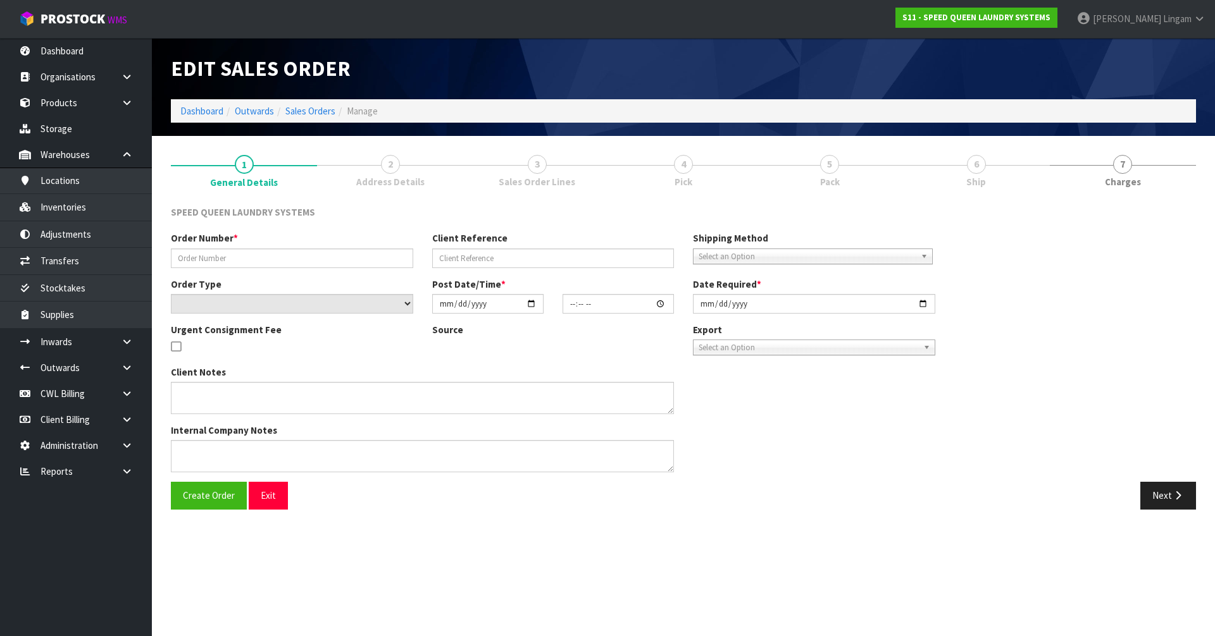
type input "SQ TRANSFER - AW1"
select select "number:0"
type input "[DATE]"
type input "11:40:00.000"
type input "[DATE]"
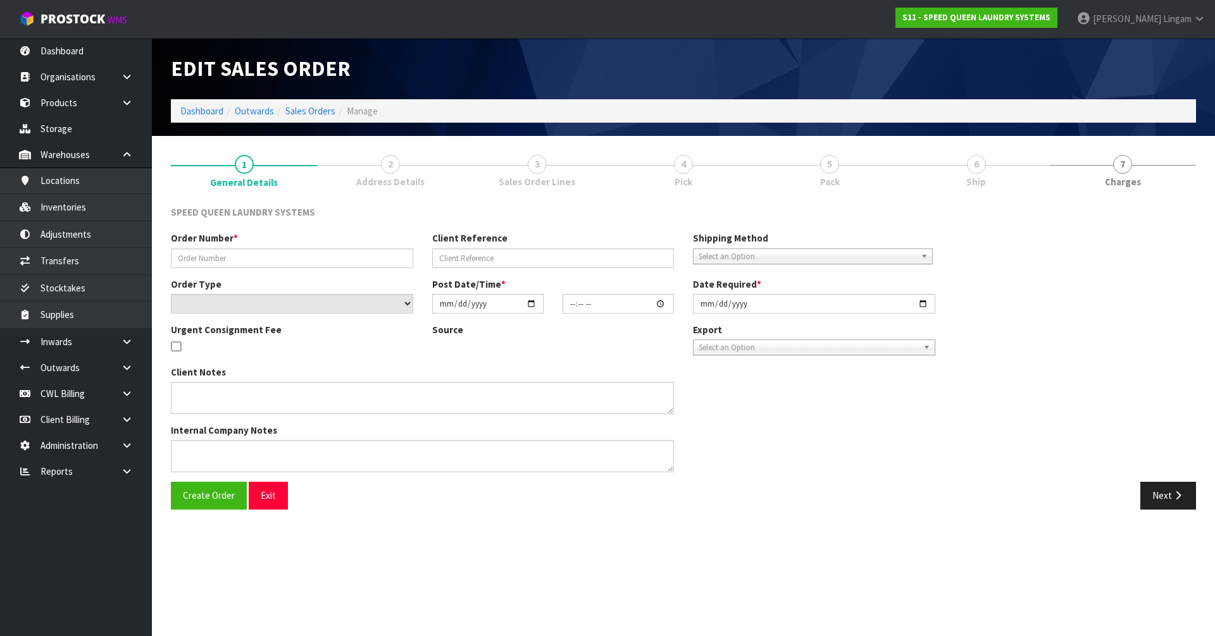
type textarea "COLLECTION VIA DHL"
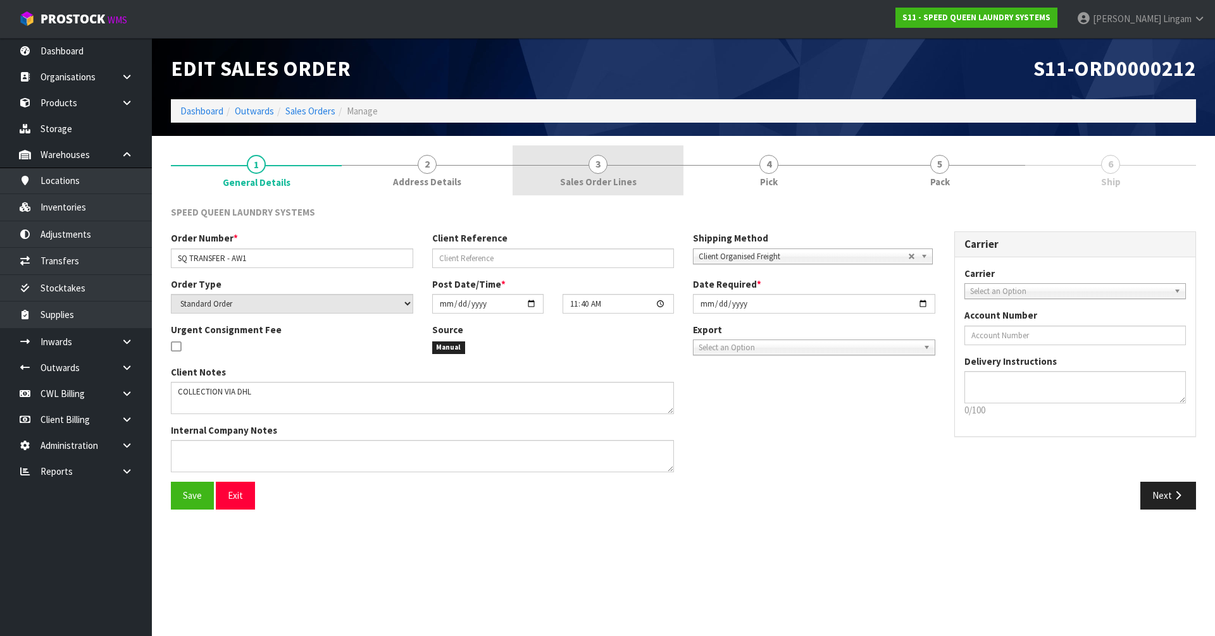
click at [642, 183] on link "3 Sales Order Lines" at bounding box center [597, 171] width 171 height 50
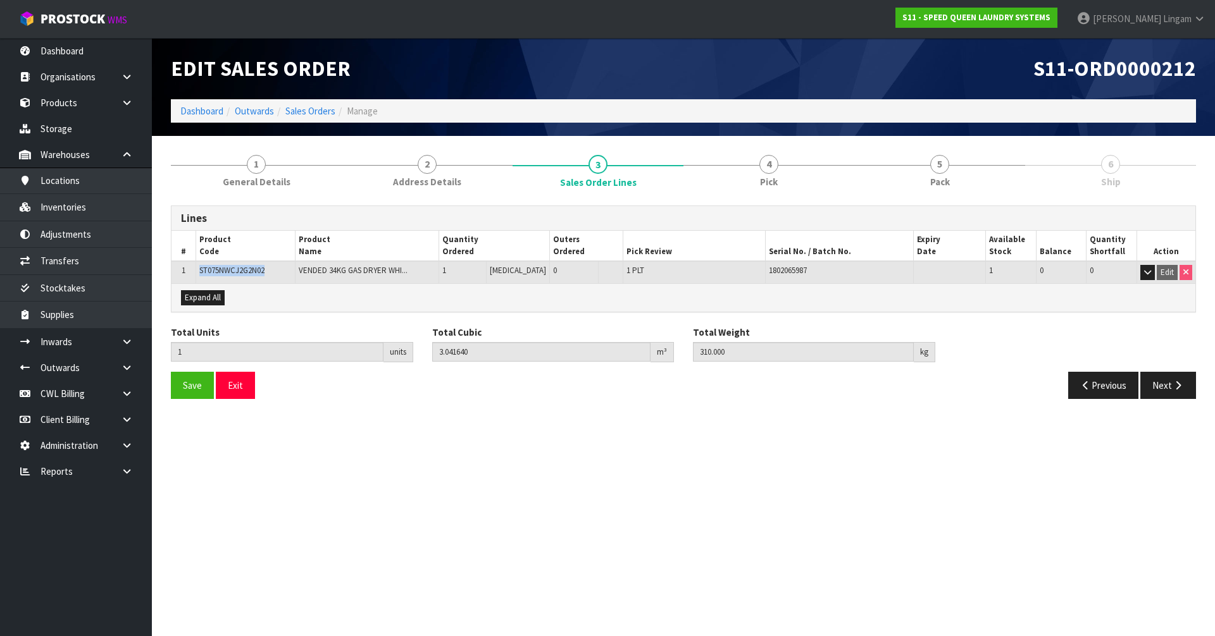
drag, startPoint x: 270, startPoint y: 271, endPoint x: 199, endPoint y: 278, distance: 70.6
click at [199, 278] on td "ST075NWCJ2G2N02" at bounding box center [244, 272] width 99 height 22
copy span "ST075NWCJ2G2N02"
click at [66, 208] on link "Inventories" at bounding box center [76, 207] width 152 height 26
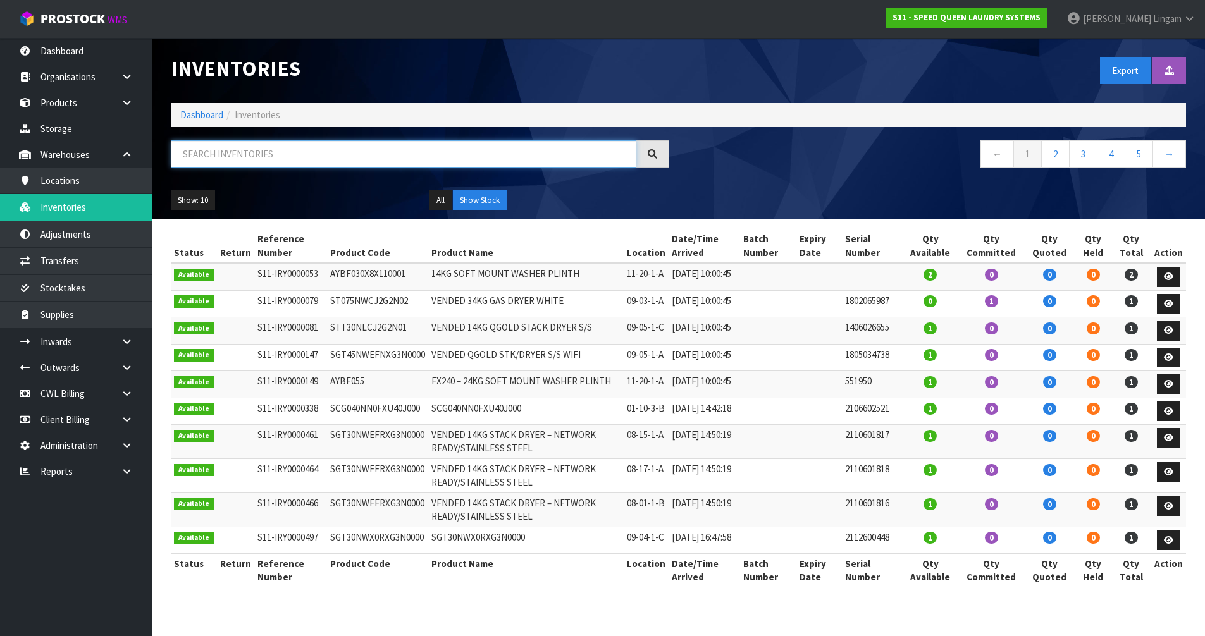
click at [343, 161] on input "text" at bounding box center [404, 153] width 466 height 27
paste input "ST075NWCJ2G2N02"
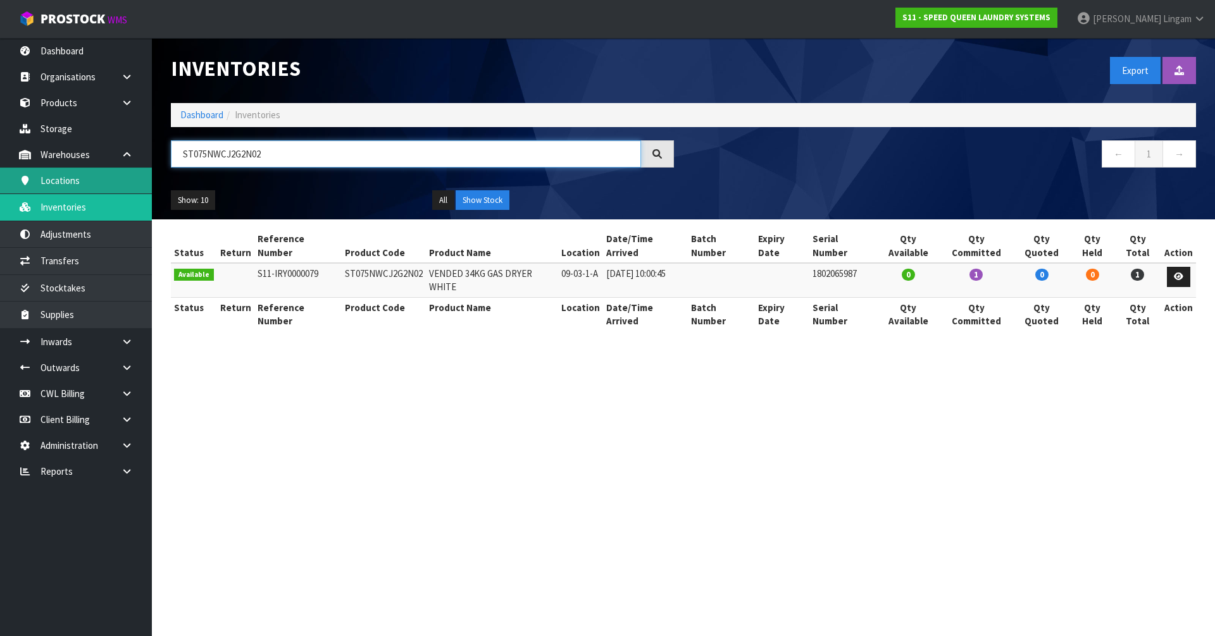
type input "ST075NWCJ2G2N02"
click at [463, 368] on section "Inventories Export Import Inventory Drop file here to import csv template Dashb…" at bounding box center [607, 318] width 1215 height 636
click at [550, 422] on section "Inventories Export Import Inventory Drop file here to import csv template Dashb…" at bounding box center [607, 318] width 1215 height 636
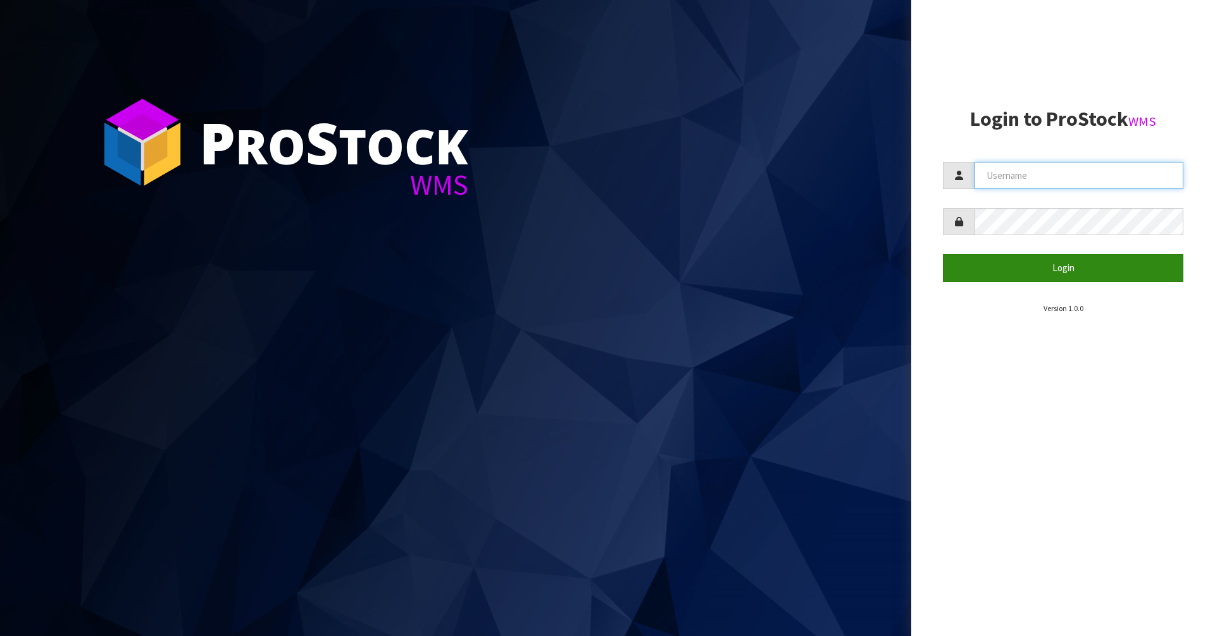
type input "[PERSON_NAME][EMAIL_ADDRESS][DOMAIN_NAME]"
click at [1101, 267] on button "Login" at bounding box center [1063, 267] width 240 height 27
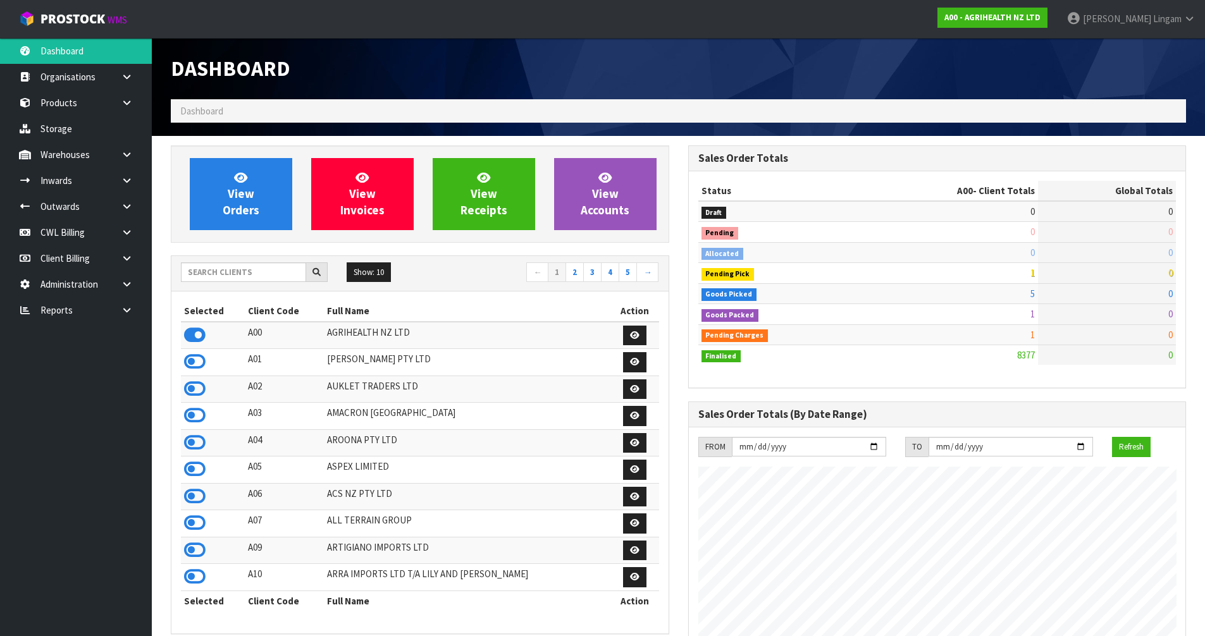
scroll to position [958, 517]
click at [287, 274] on input "text" at bounding box center [243, 273] width 125 height 20
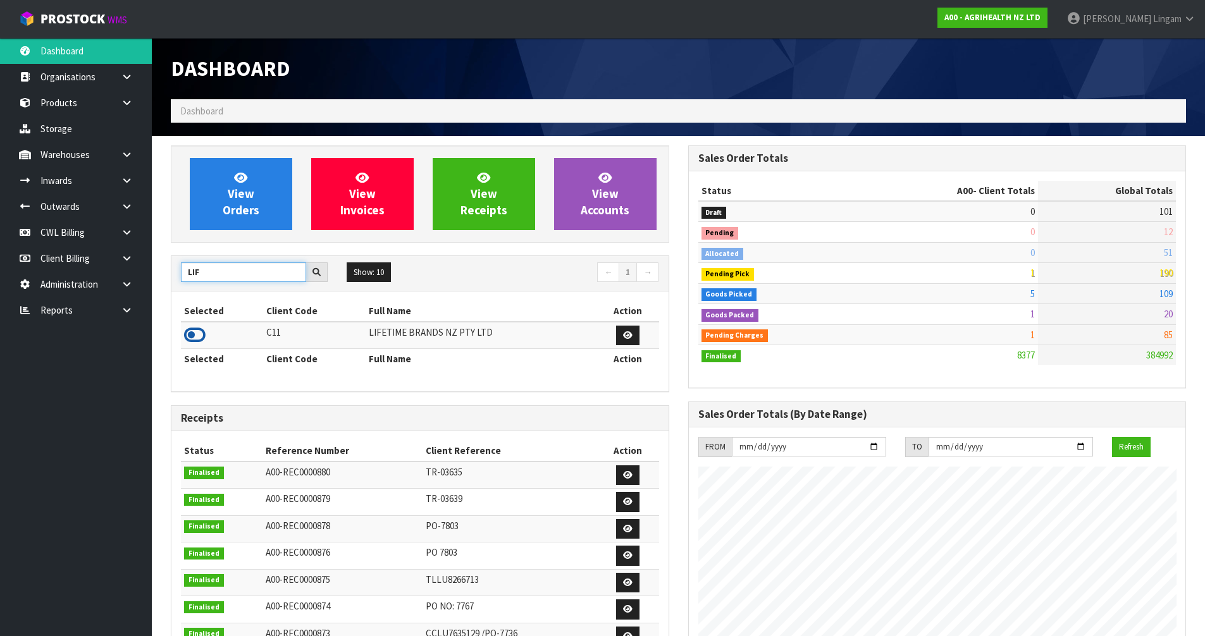
type input "LIF"
click at [194, 335] on icon at bounding box center [195, 335] width 22 height 19
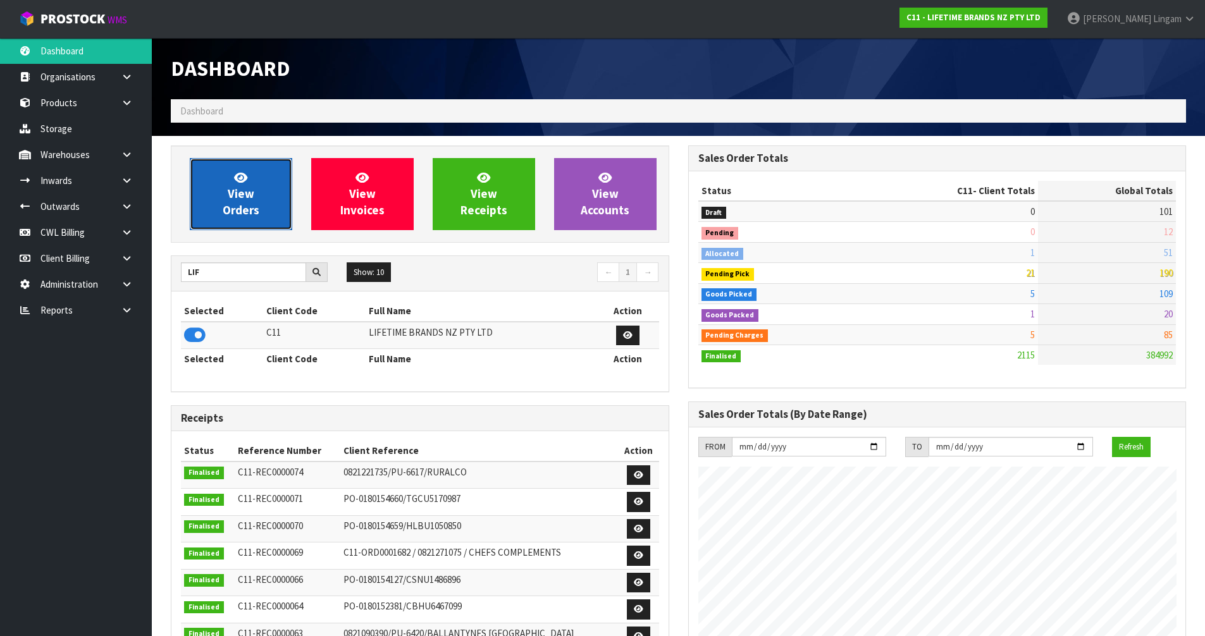
click at [254, 209] on span "View Orders" at bounding box center [241, 193] width 37 height 47
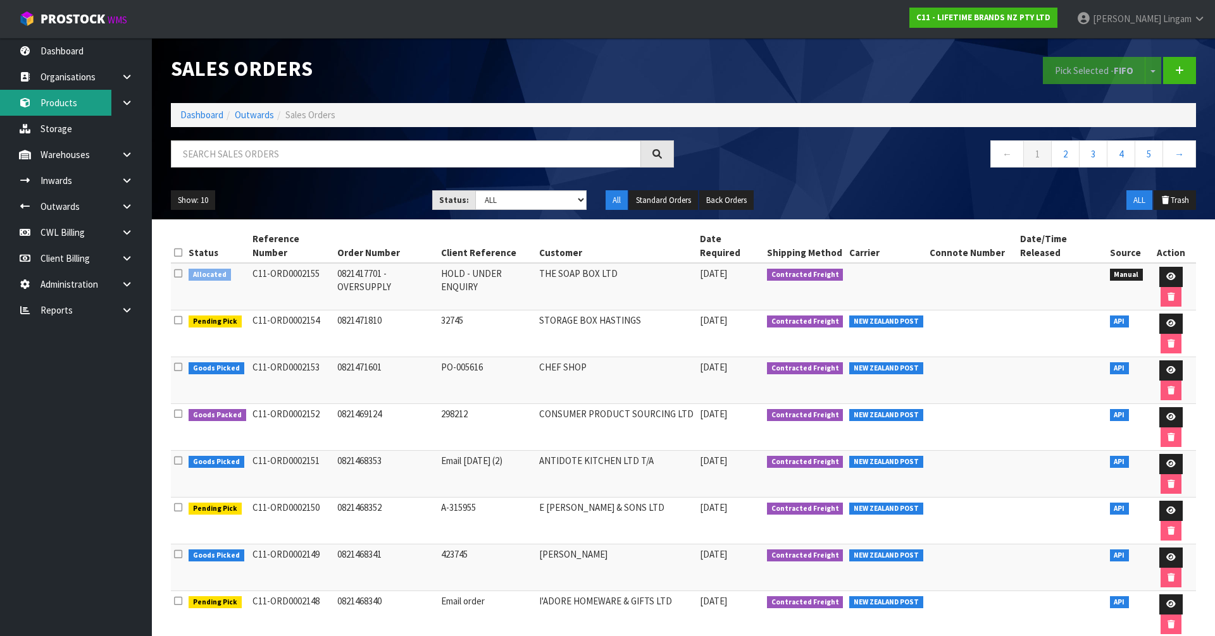
click at [67, 99] on link "Products" at bounding box center [76, 103] width 152 height 26
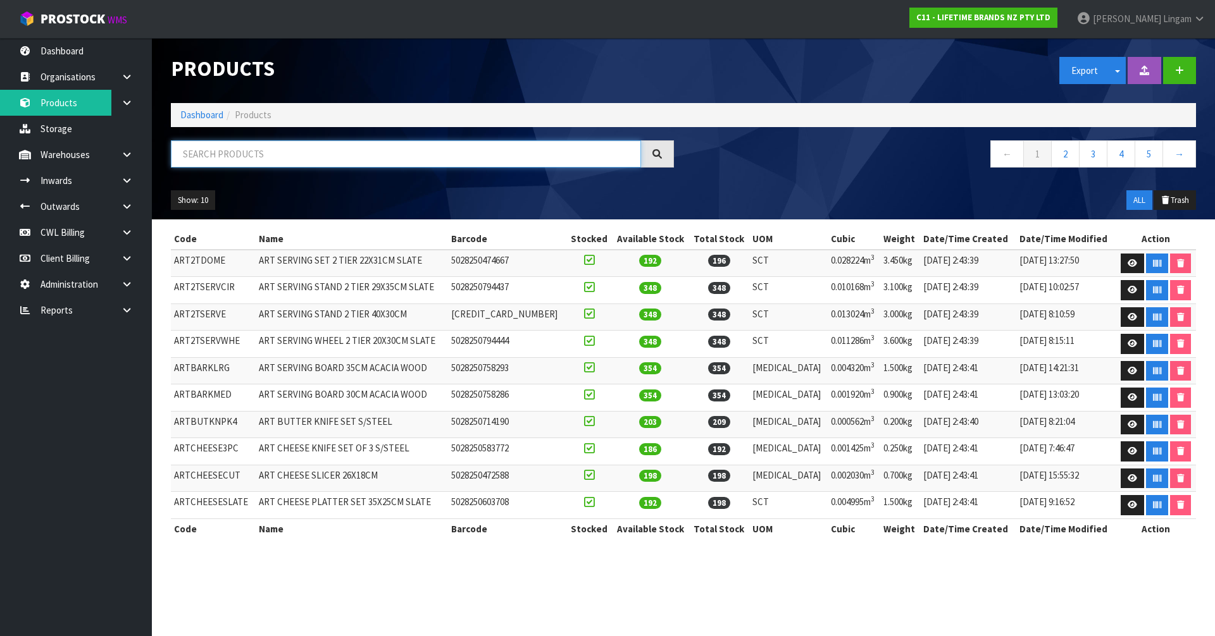
click at [276, 156] on input "text" at bounding box center [406, 153] width 470 height 27
paste input "MKJDSRVPLATOV"
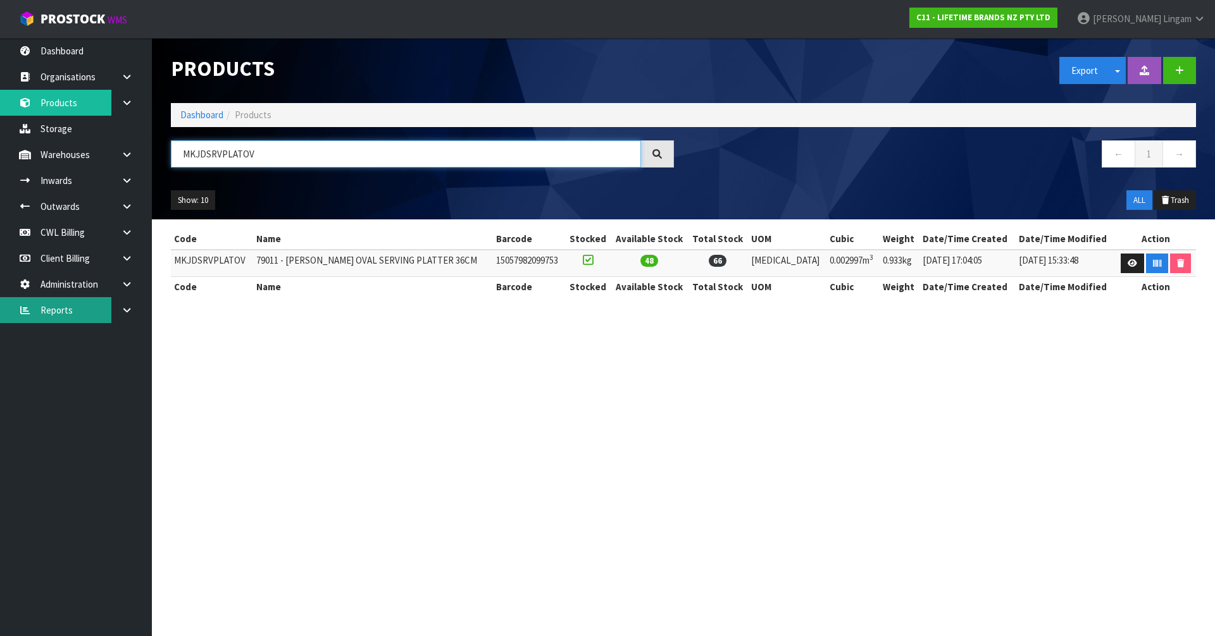
type input "MKJDSRVPLATOV"
click at [197, 113] on link "Dashboard" at bounding box center [201, 115] width 43 height 12
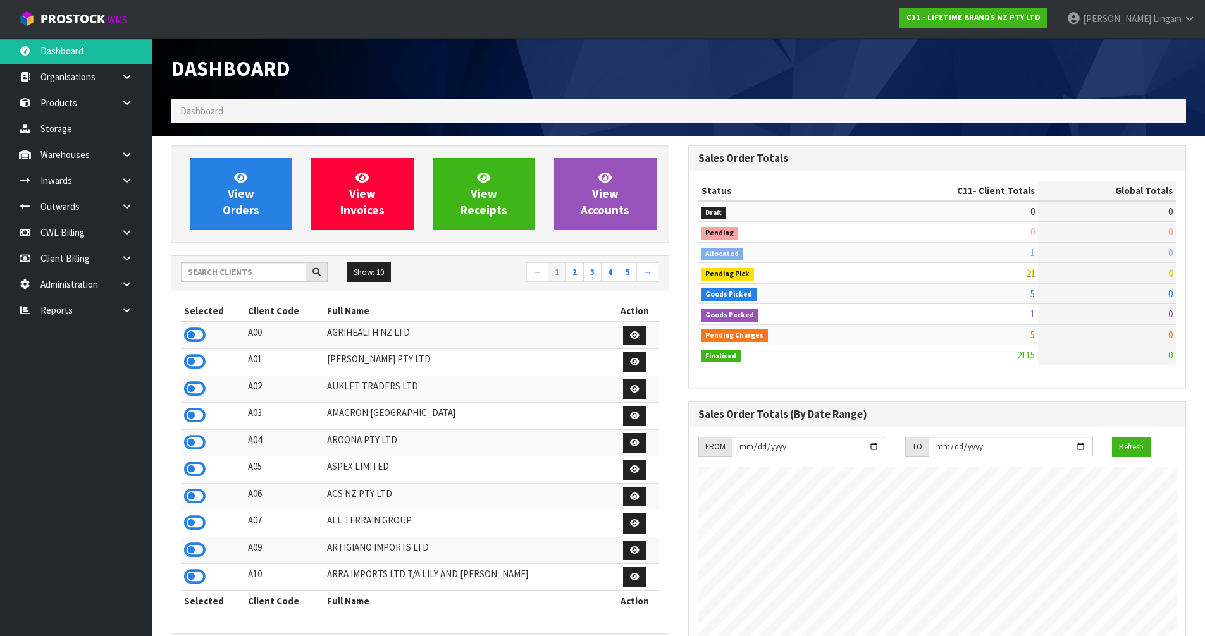
scroll to position [958, 517]
click at [244, 215] on span "View Orders" at bounding box center [241, 193] width 37 height 47
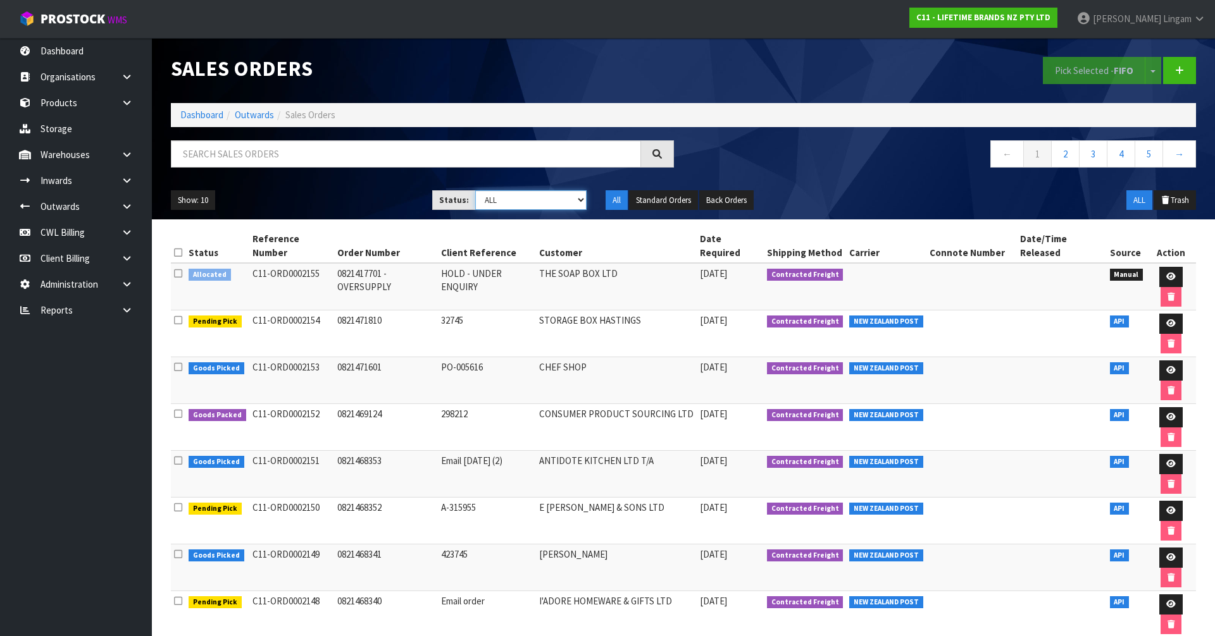
click at [573, 195] on select "Draft Pending Allocated Pending Pick Goods Picked Goods Packed Pending Charges …" at bounding box center [531, 200] width 112 height 20
select select "string:6"
click at [475, 190] on select "Draft Pending Allocated Pending Pick Goods Picked Goods Packed Pending Charges …" at bounding box center [531, 200] width 112 height 20
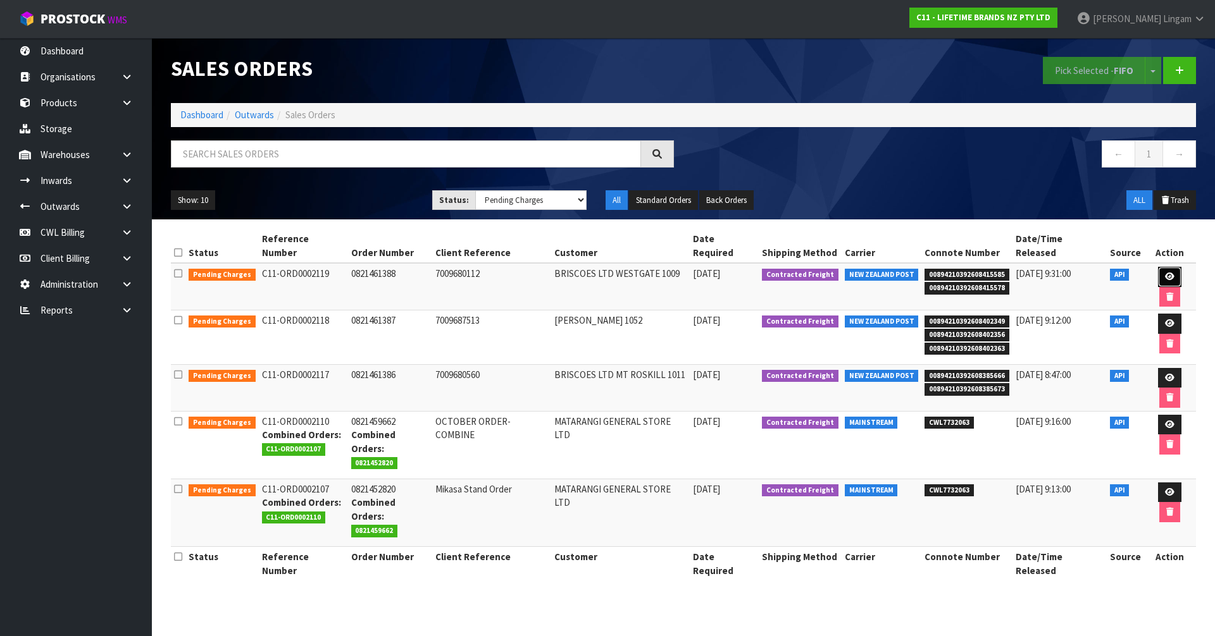
click at [1165, 273] on icon at bounding box center [1169, 277] width 9 height 8
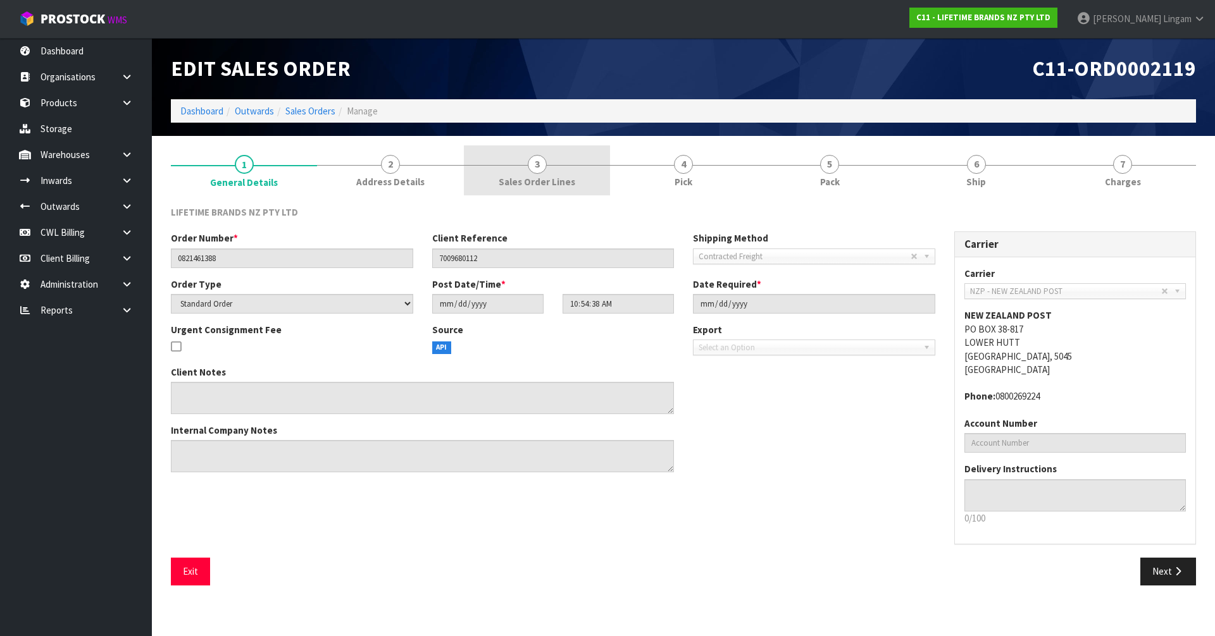
click at [563, 180] on span "Sales Order Lines" at bounding box center [537, 181] width 77 height 13
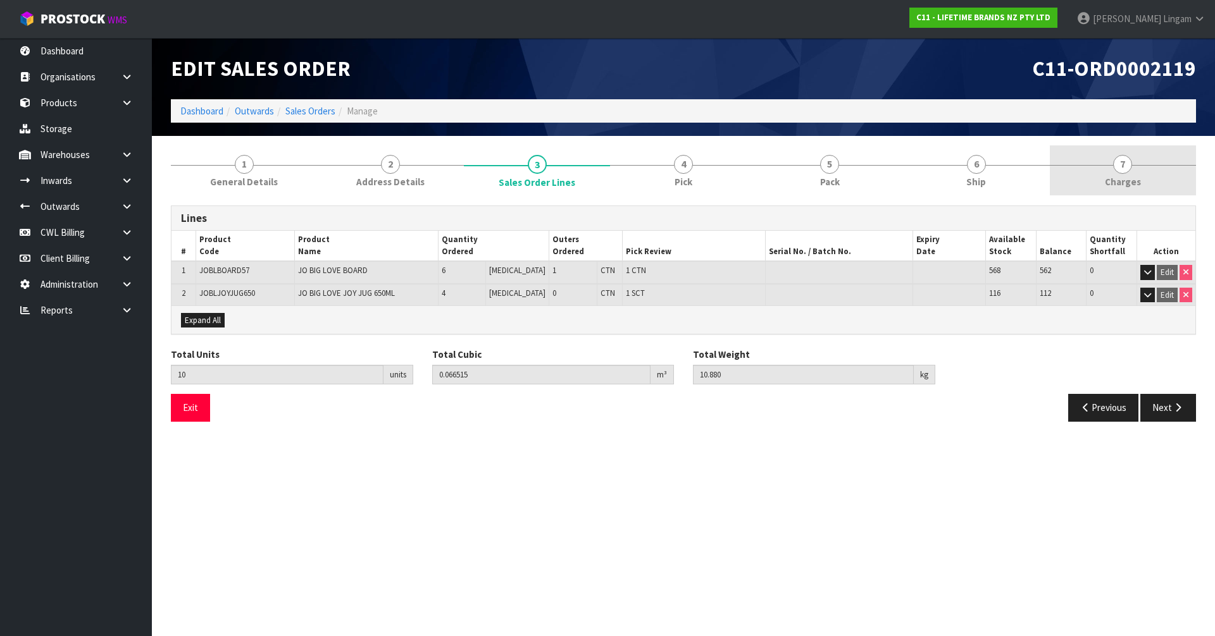
click at [1125, 176] on span "Charges" at bounding box center [1123, 181] width 36 height 13
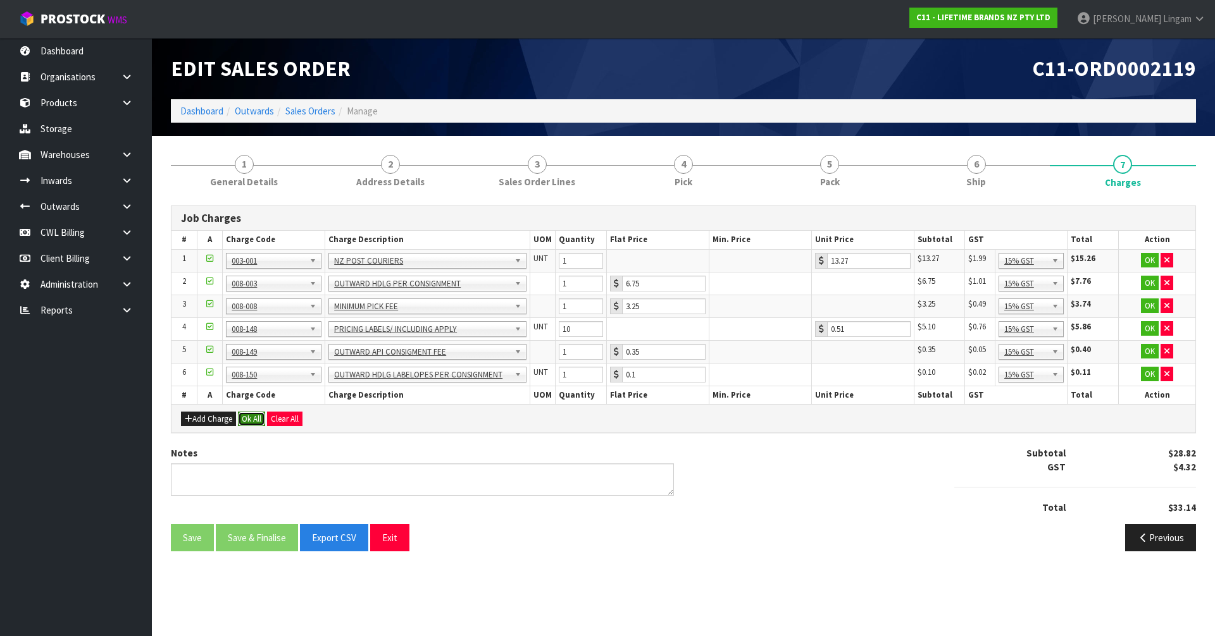
click at [257, 419] on button "Ok All" at bounding box center [251, 419] width 27 height 15
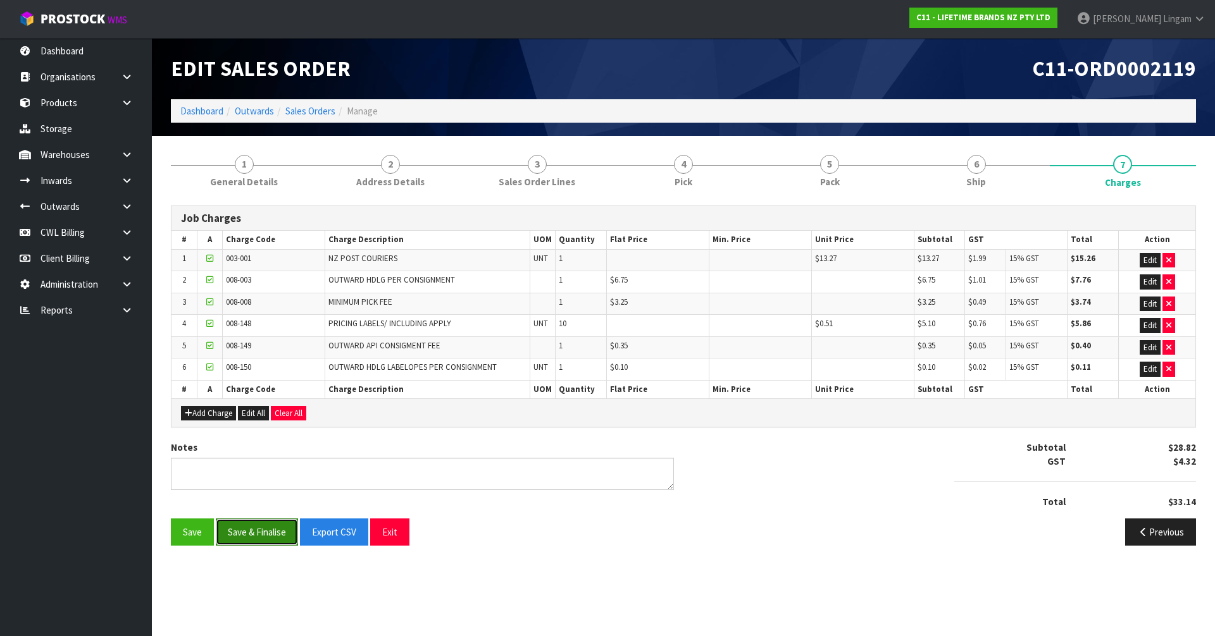
drag, startPoint x: 251, startPoint y: 535, endPoint x: 256, endPoint y: 523, distance: 13.0
click at [253, 529] on button "Save & Finalise" at bounding box center [257, 532] width 82 height 27
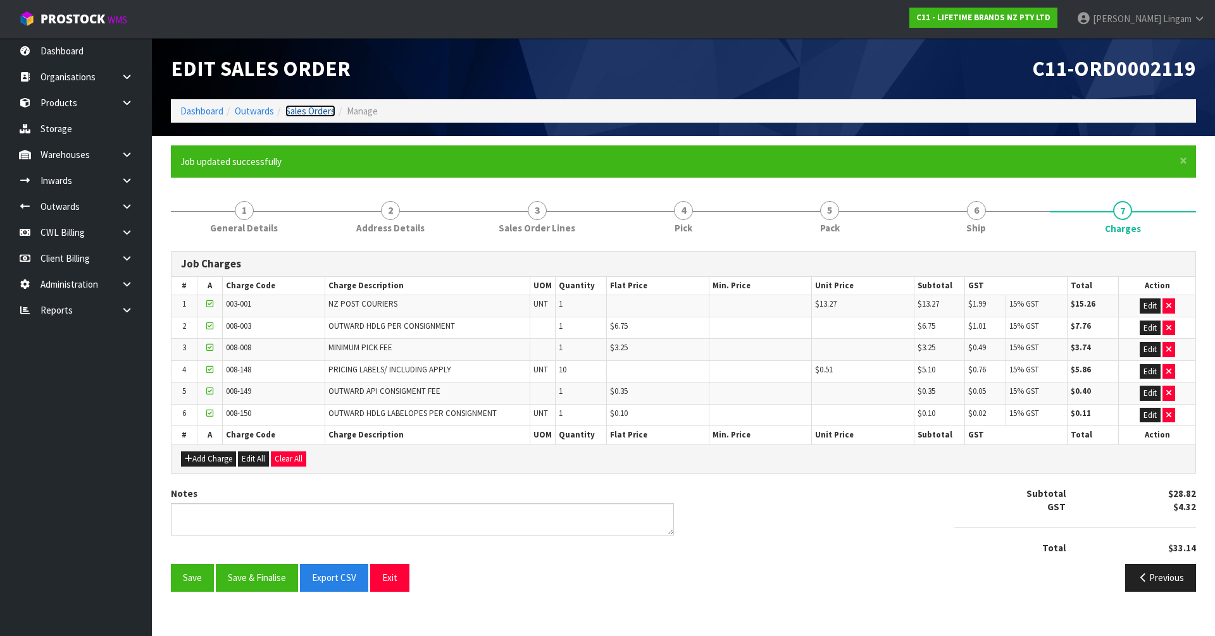
click at [317, 110] on link "Sales Orders" at bounding box center [310, 111] width 50 height 12
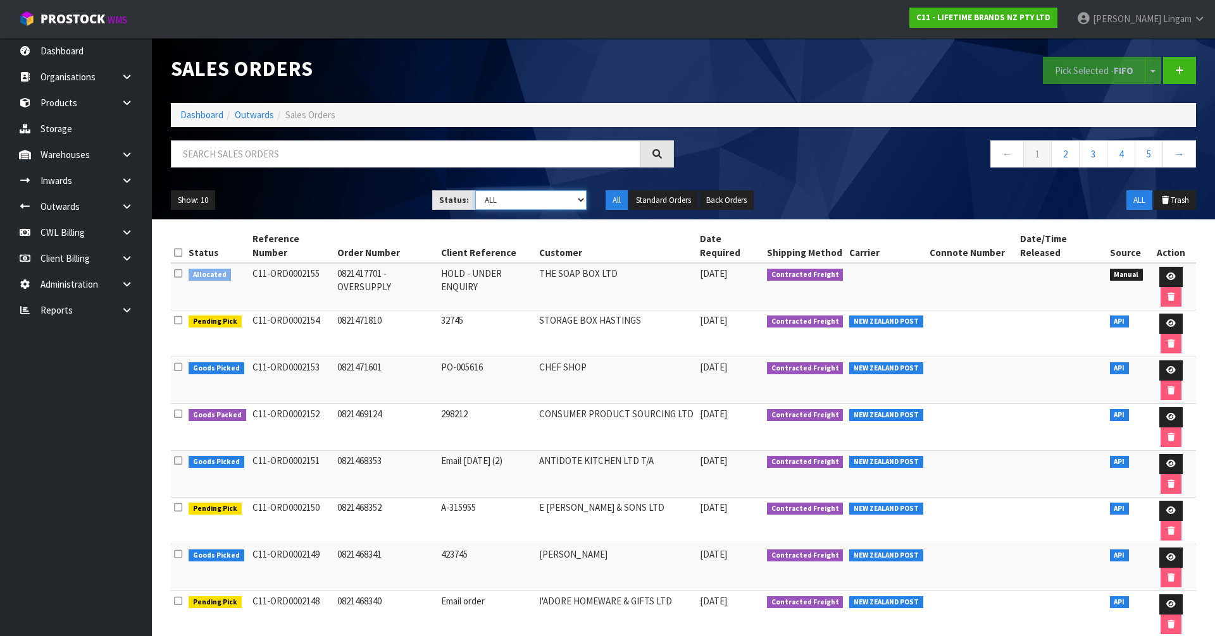
click at [553, 202] on select "Draft Pending Allocated Pending Pick Goods Picked Goods Packed Pending Charges …" at bounding box center [531, 200] width 112 height 20
select select "string:6"
click at [475, 190] on select "Draft Pending Allocated Pending Pick Goods Picked Goods Packed Pending Charges …" at bounding box center [531, 200] width 112 height 20
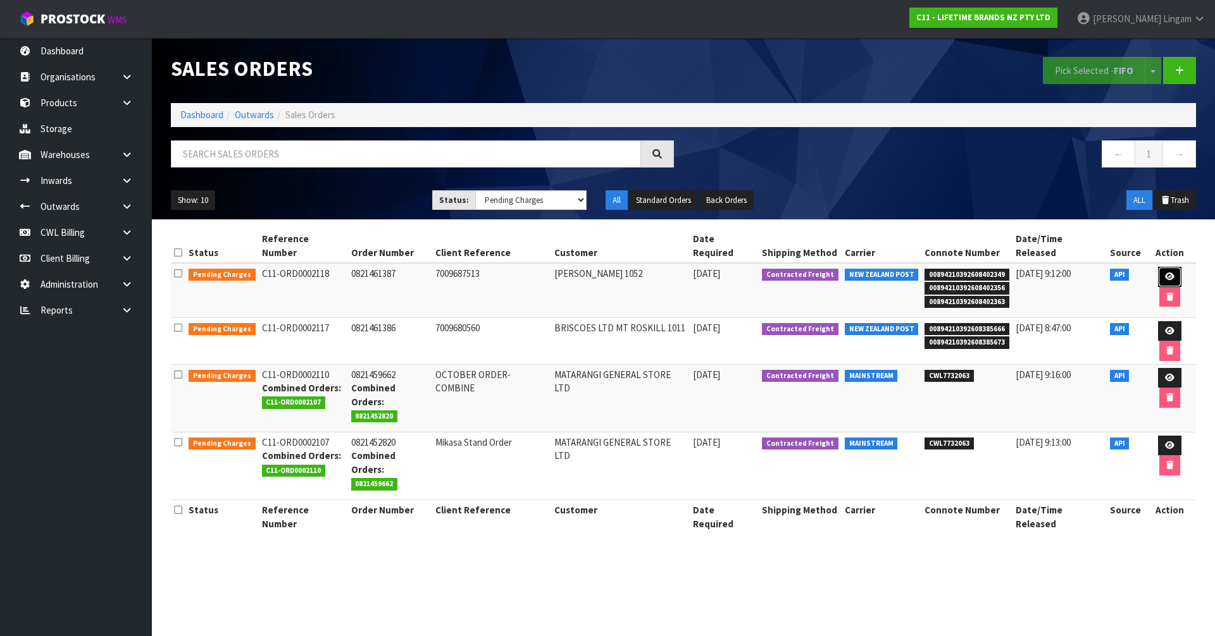
click at [1158, 267] on link at bounding box center [1169, 277] width 23 height 20
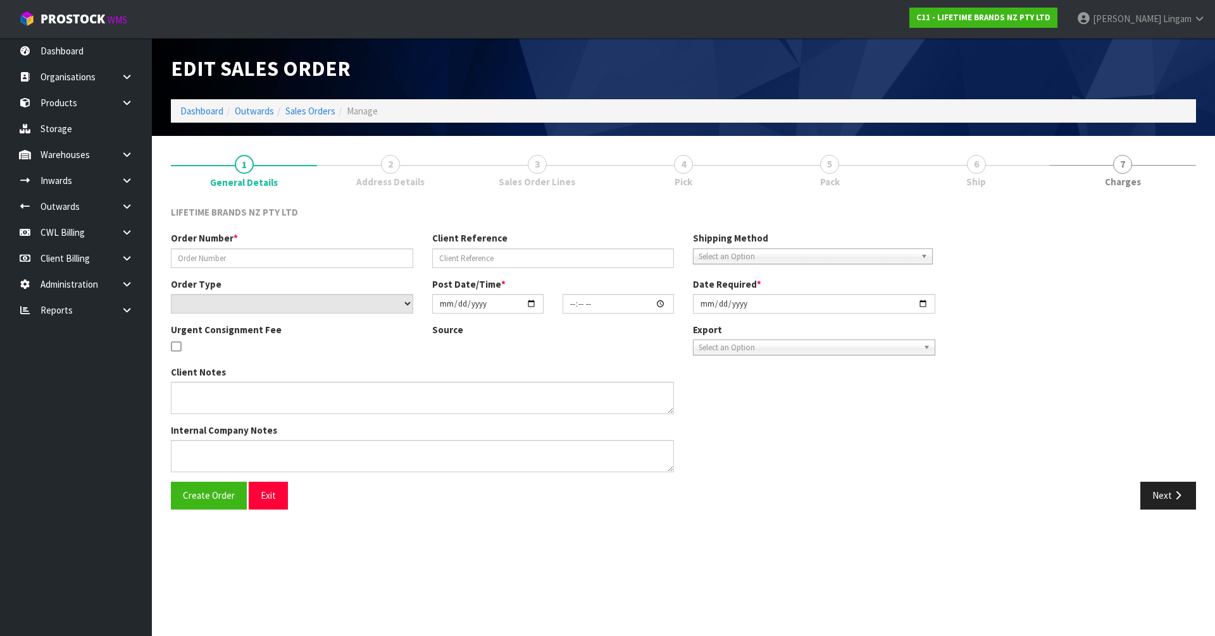
type input "0821461387"
type input "7009687513"
select select "number:0"
type input "2025-10-06"
type input "10:54:37.000"
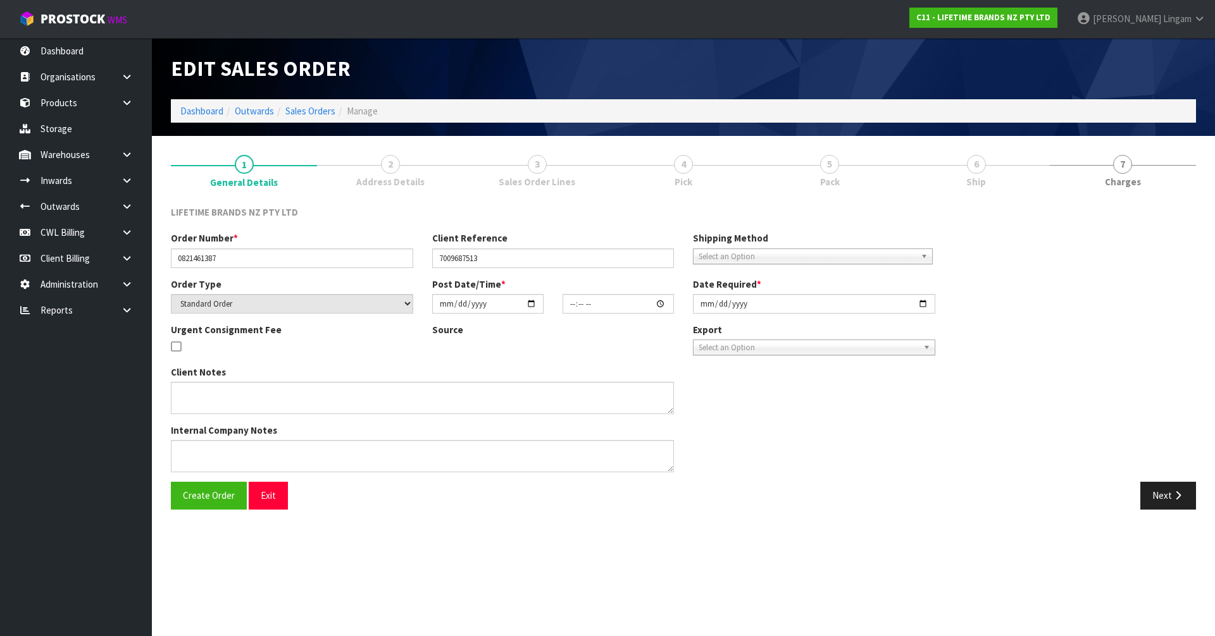
type input "2025-10-06"
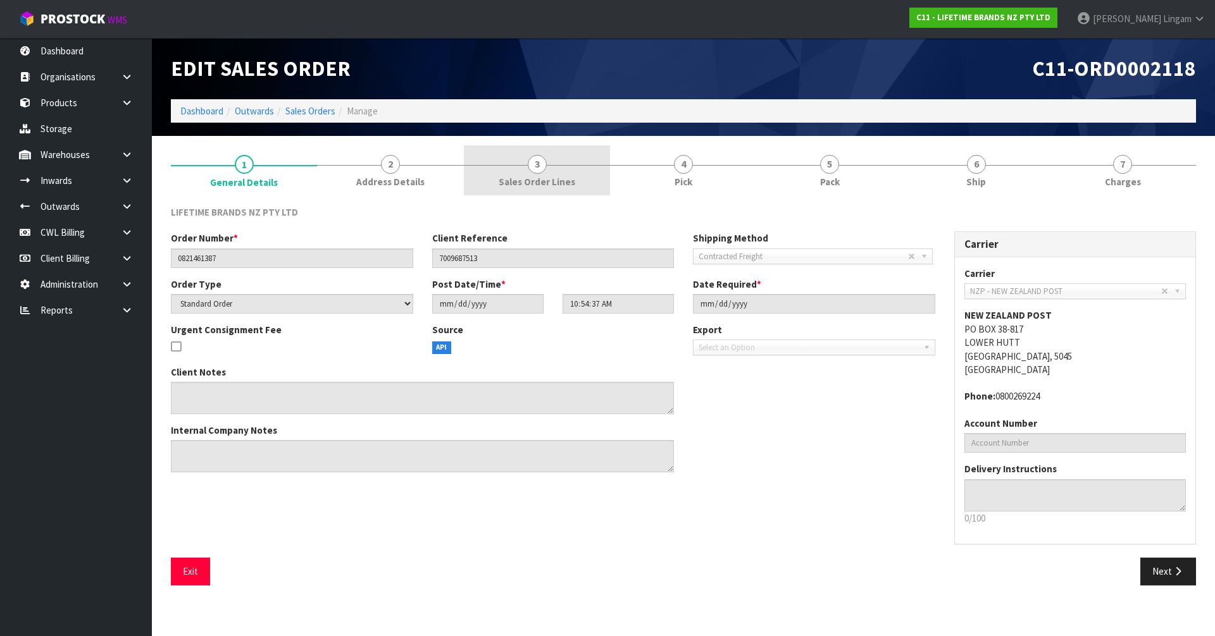
click at [545, 185] on span "Sales Order Lines" at bounding box center [537, 181] width 77 height 13
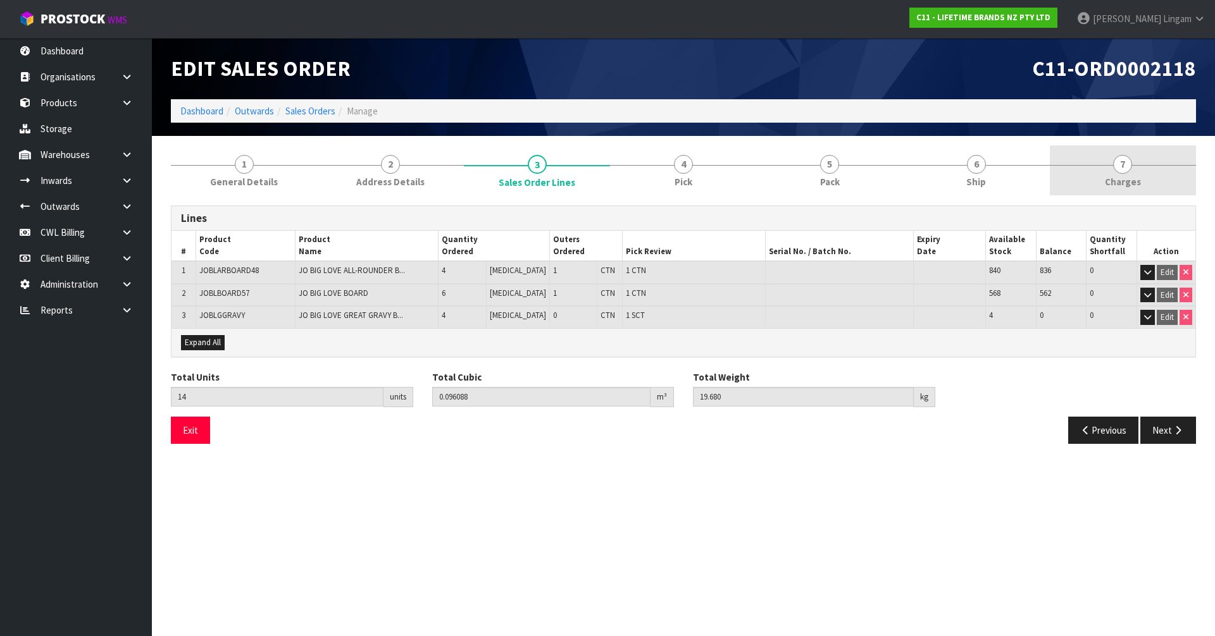
click at [1145, 177] on link "7 Charges" at bounding box center [1123, 171] width 146 height 50
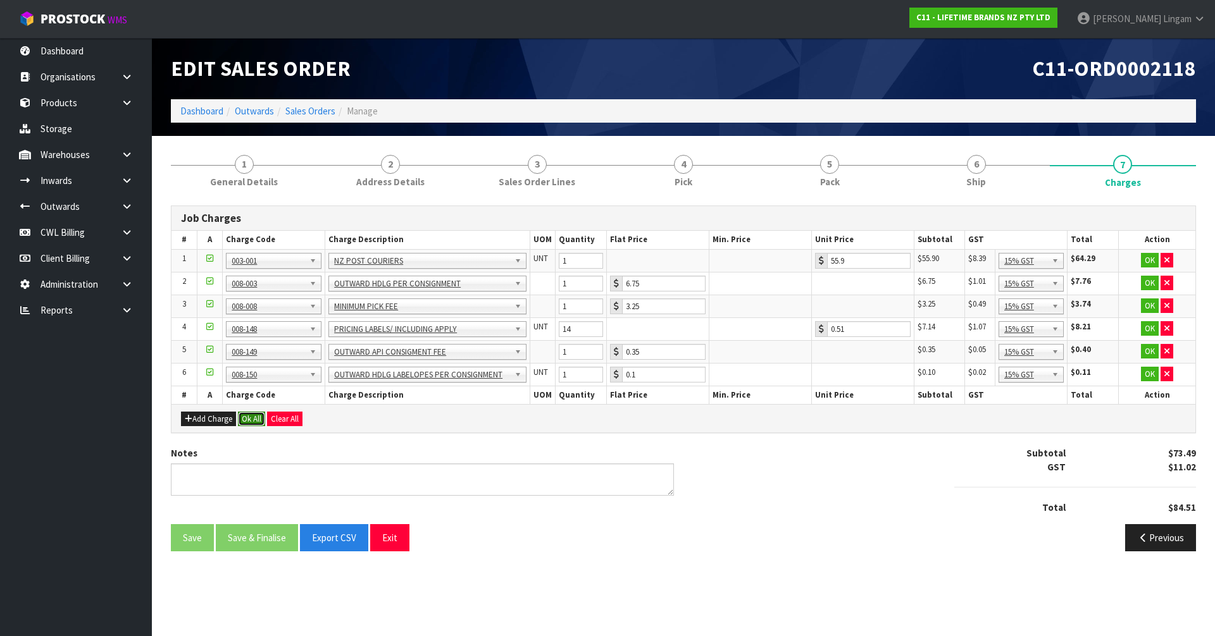
click at [252, 421] on button "Ok All" at bounding box center [251, 419] width 27 height 15
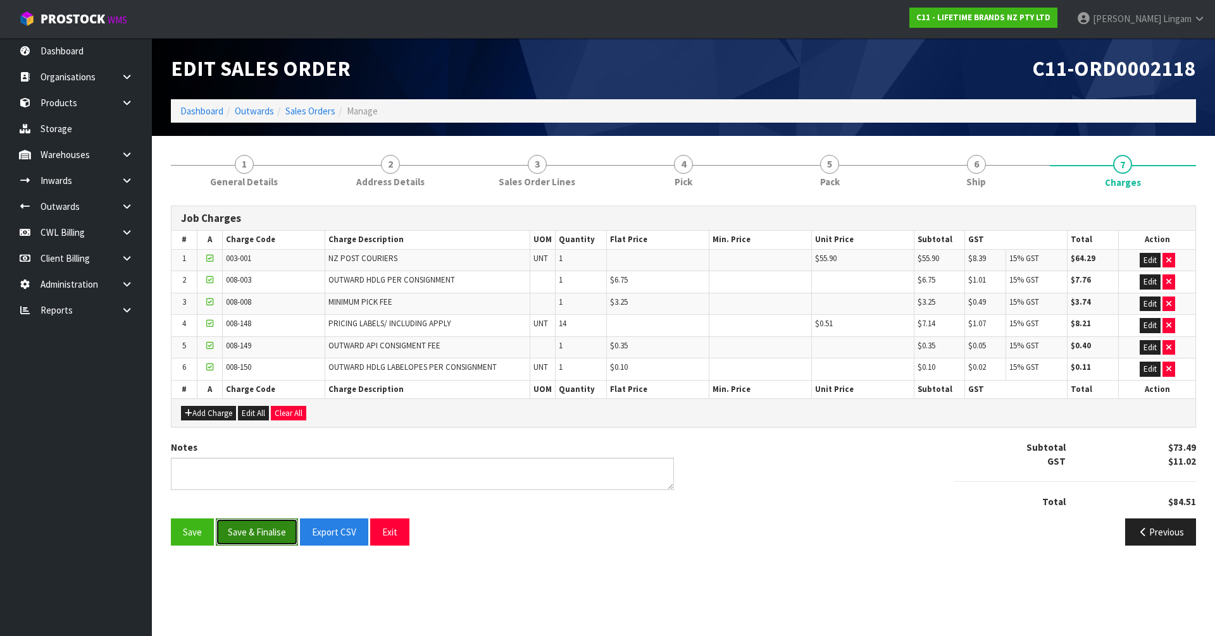
click at [255, 535] on button "Save & Finalise" at bounding box center [257, 532] width 82 height 27
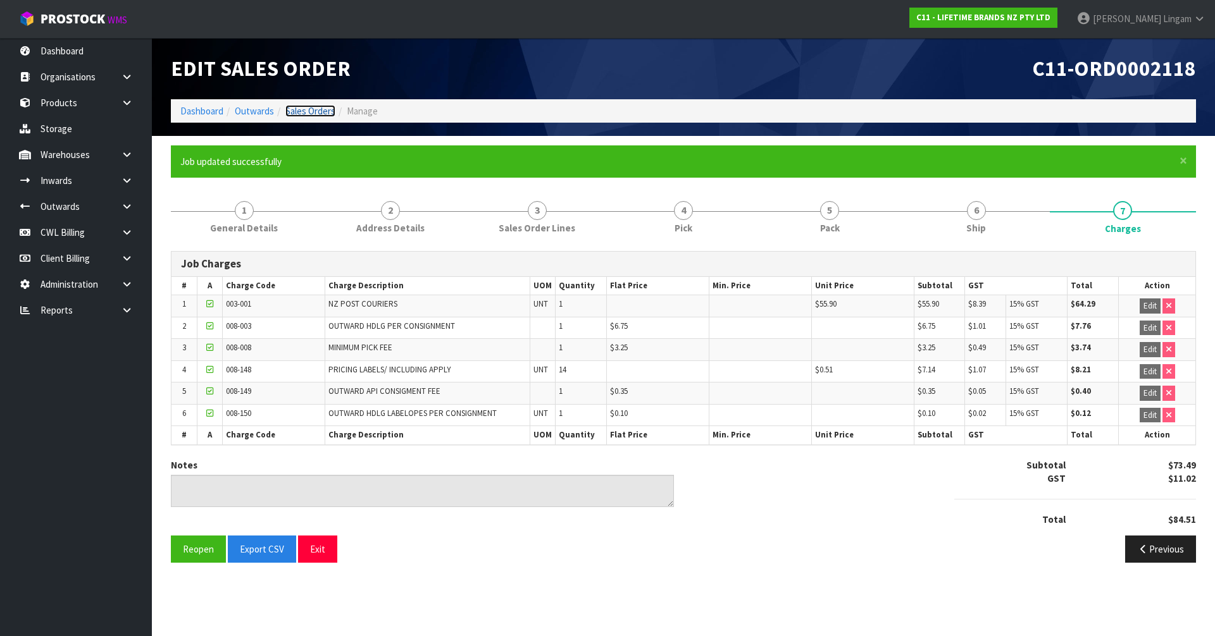
click at [318, 112] on link "Sales Orders" at bounding box center [310, 111] width 50 height 12
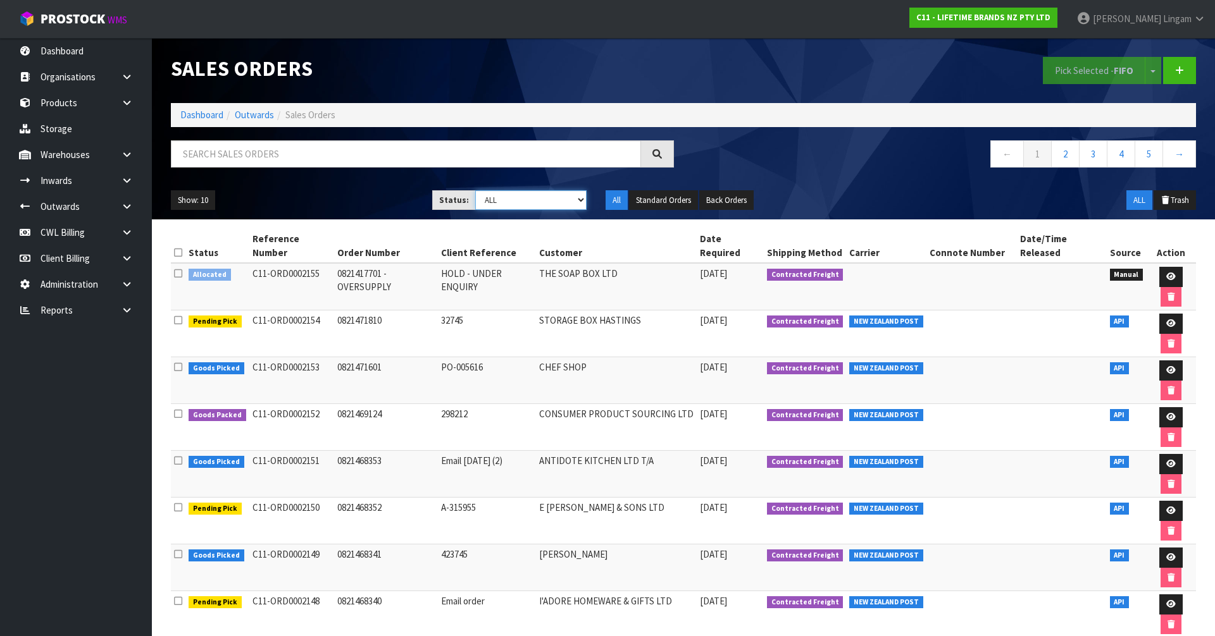
click at [564, 202] on select "Draft Pending Allocated Pending Pick Goods Picked Goods Packed Pending Charges …" at bounding box center [531, 200] width 112 height 20
select select "string:6"
click at [475, 190] on select "Draft Pending Allocated Pending Pick Goods Picked Goods Packed Pending Charges …" at bounding box center [531, 200] width 112 height 20
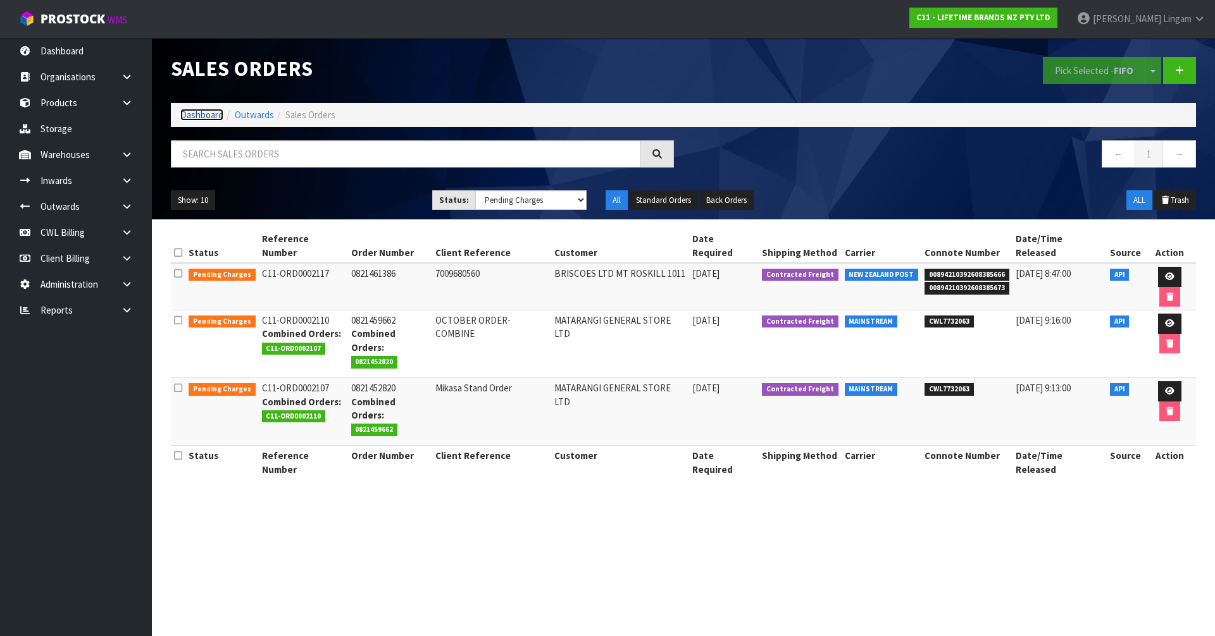
click at [196, 115] on link "Dashboard" at bounding box center [201, 115] width 43 height 12
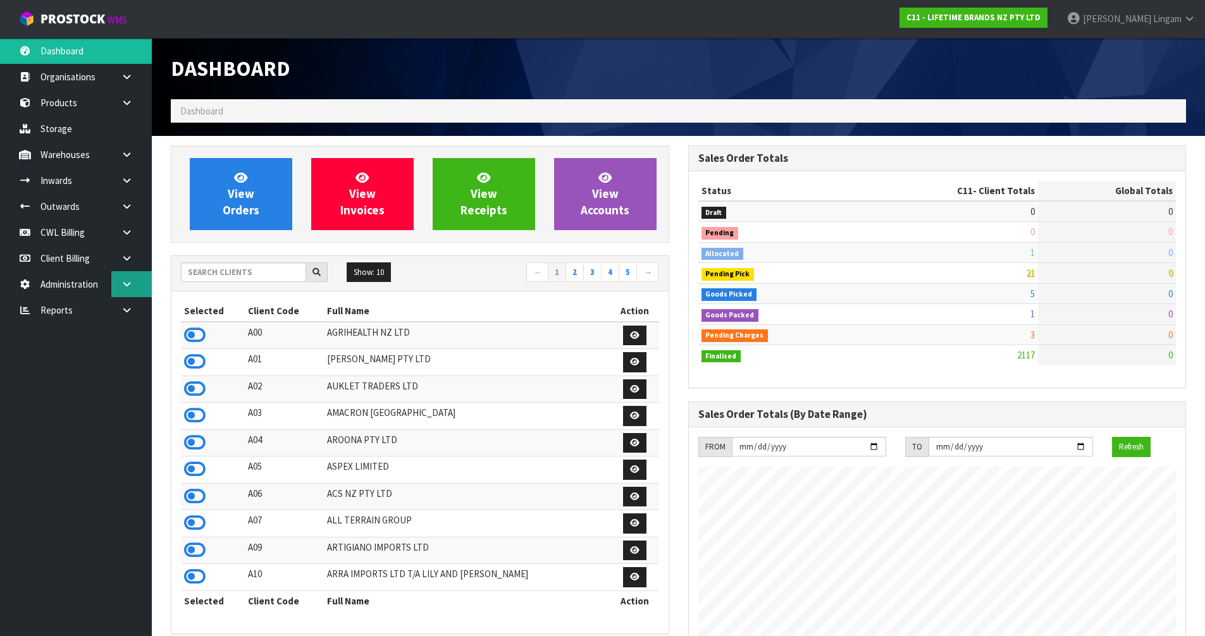
scroll to position [958, 517]
click at [195, 419] on icon at bounding box center [195, 415] width 22 height 19
click at [63, 106] on link "Products" at bounding box center [76, 103] width 152 height 26
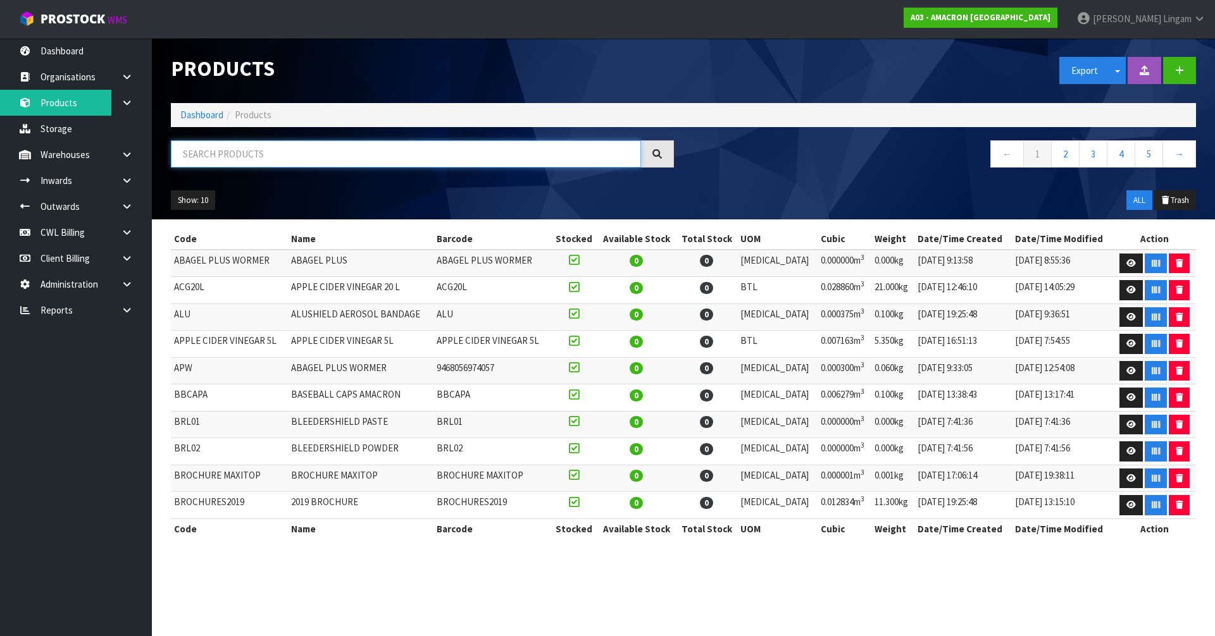
click at [282, 151] on input "text" at bounding box center [406, 153] width 470 height 27
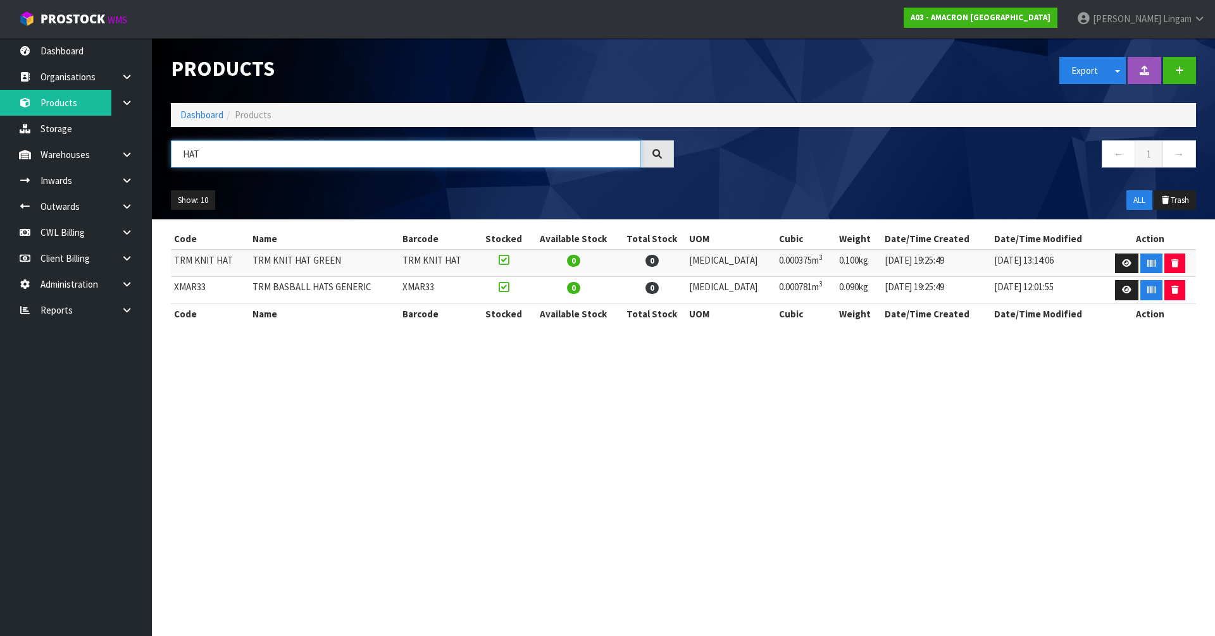
type input "HAT"
click at [479, 439] on section "Products Export Split button! SOH Summary Measurements Dangerous Goods Import P…" at bounding box center [607, 318] width 1215 height 636
click at [195, 108] on ol "Dashboard Products" at bounding box center [683, 114] width 1025 height 23
click at [194, 115] on link "Dashboard" at bounding box center [201, 115] width 43 height 12
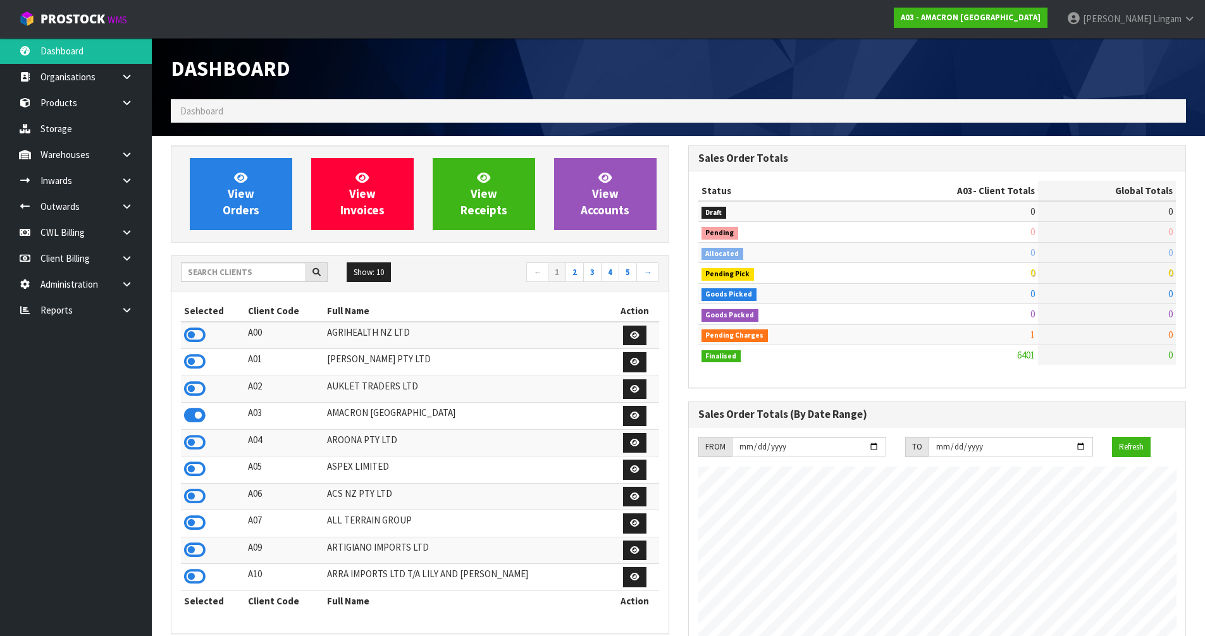
scroll to position [794, 517]
click at [259, 198] on link "View Orders" at bounding box center [241, 194] width 102 height 72
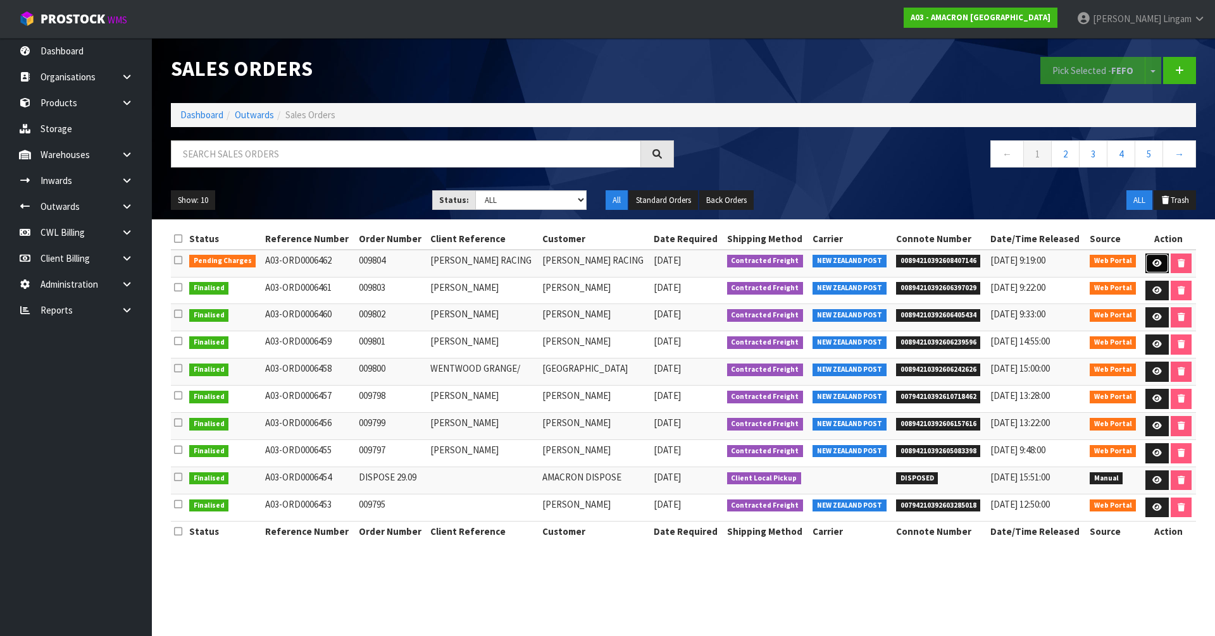
click at [1157, 263] on icon at bounding box center [1156, 263] width 9 height 8
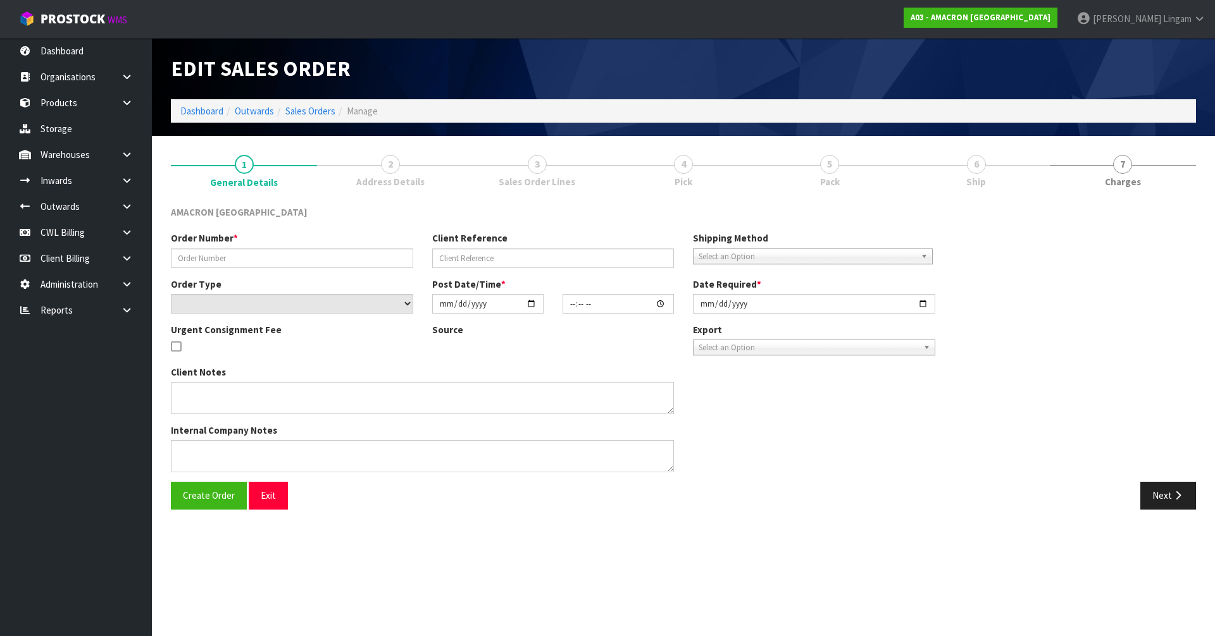
type input "009804"
type input "HOWIE MATHEWS RACING"
select select "number:0"
type input "2025-10-08"
type input "15:57:00.000"
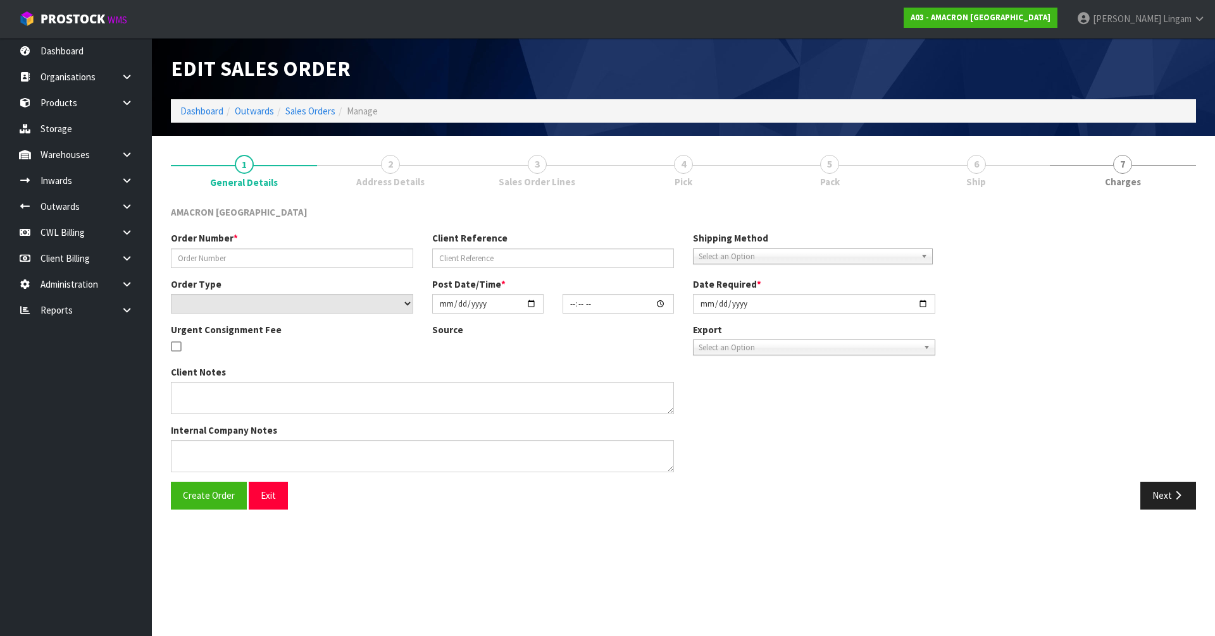
type input "2025-10-09"
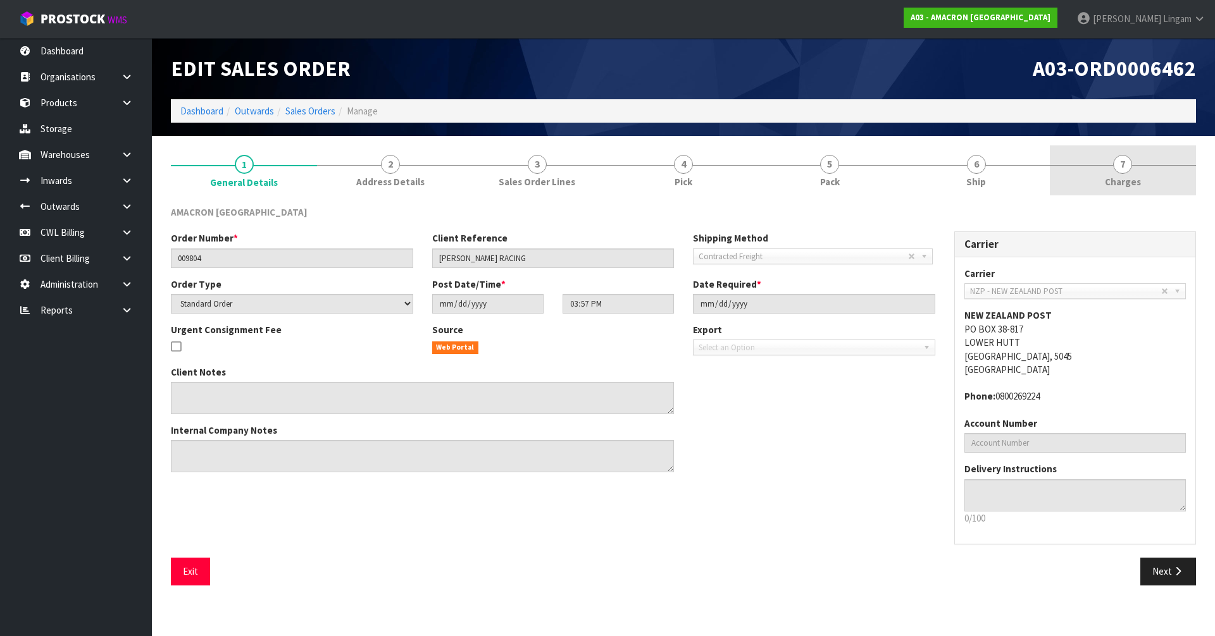
click at [1160, 184] on link "7 Charges" at bounding box center [1123, 171] width 146 height 50
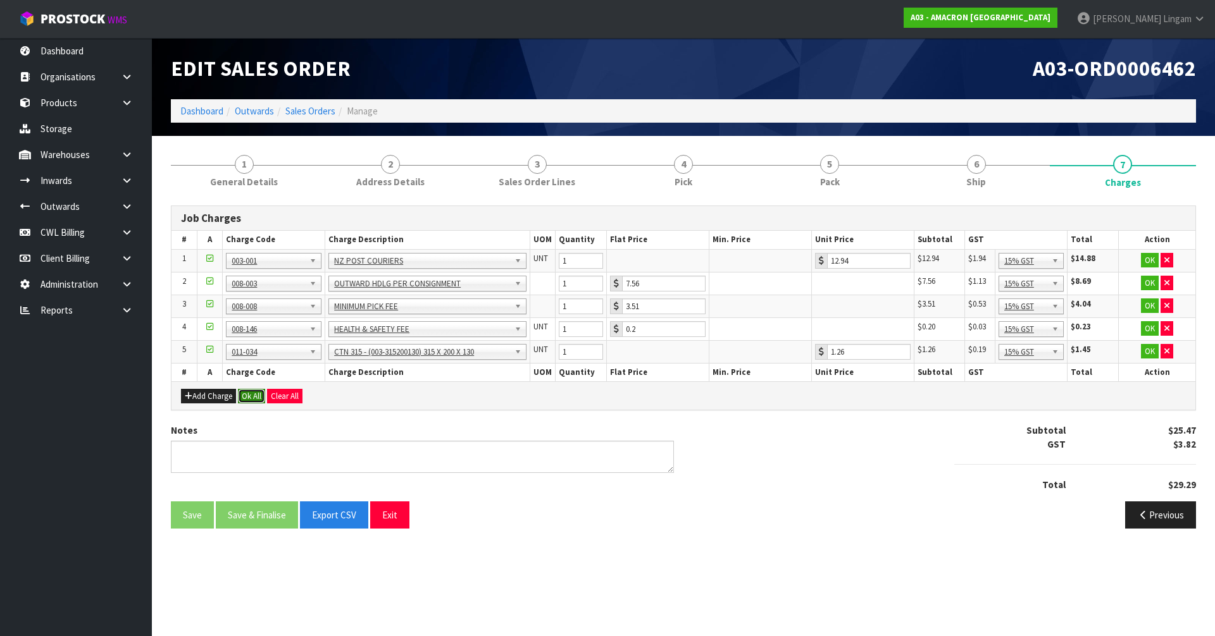
click at [248, 397] on button "Ok All" at bounding box center [251, 396] width 27 height 15
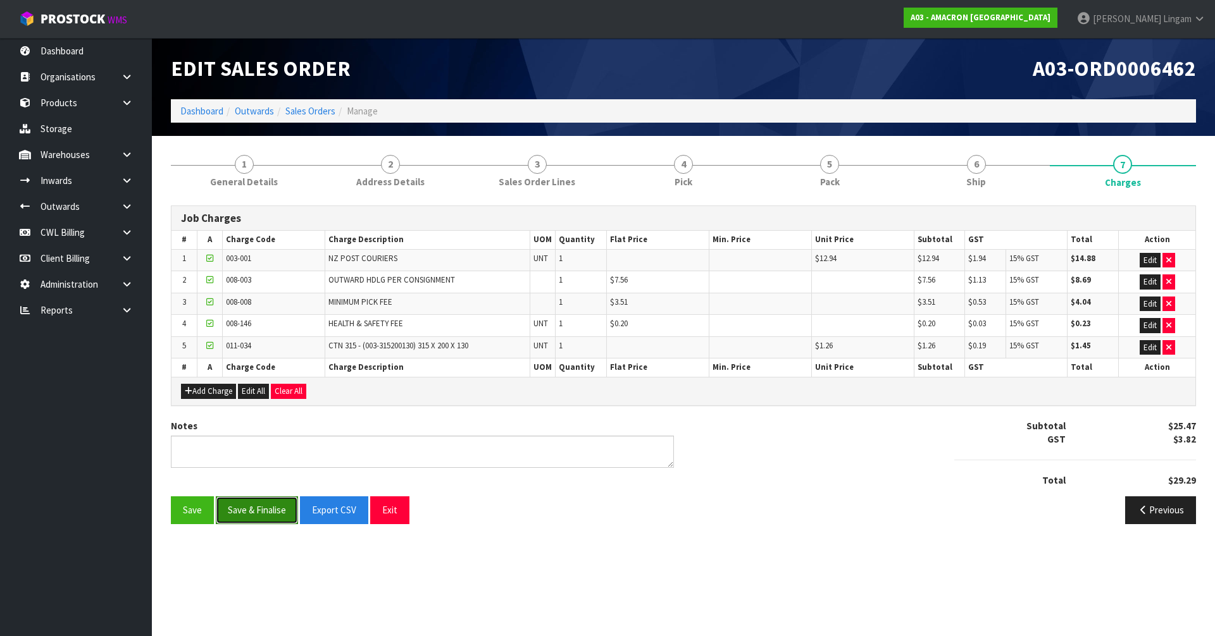
click at [261, 508] on button "Save & Finalise" at bounding box center [257, 510] width 82 height 27
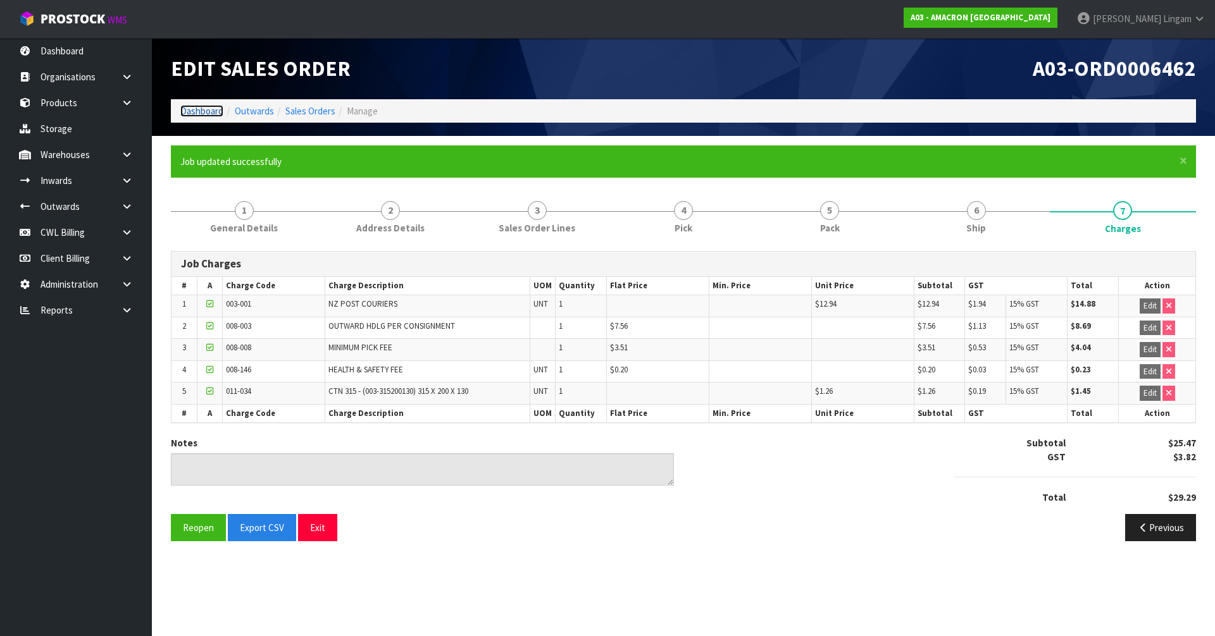
click at [208, 111] on link "Dashboard" at bounding box center [201, 111] width 43 height 12
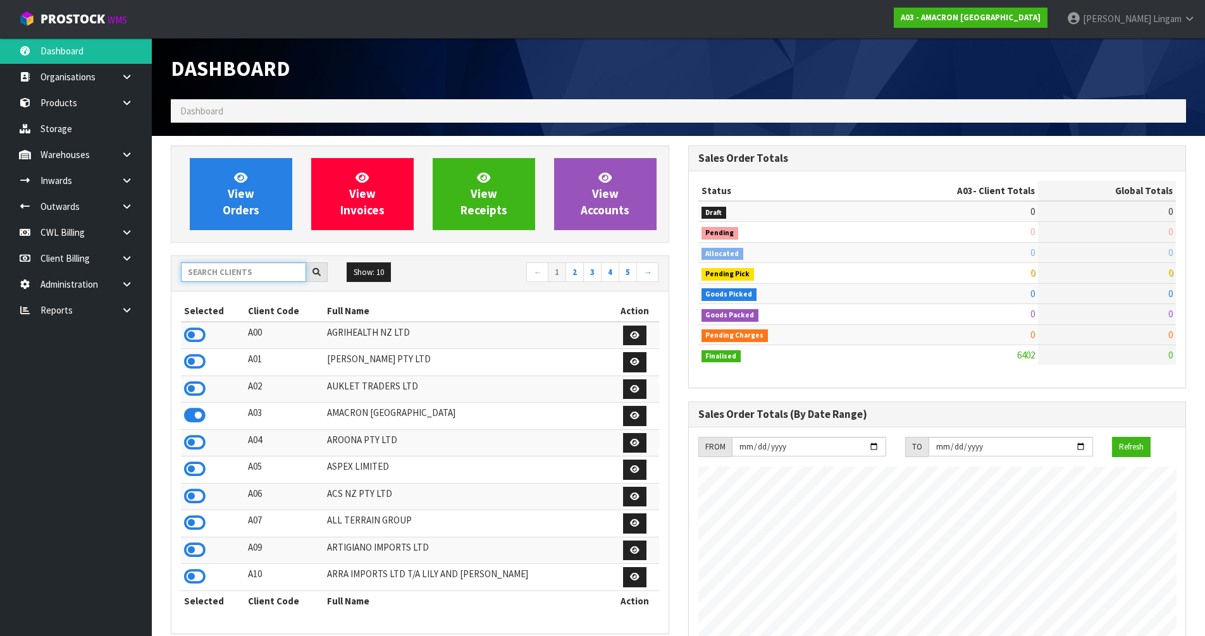
click at [249, 270] on input "text" at bounding box center [243, 273] width 125 height 20
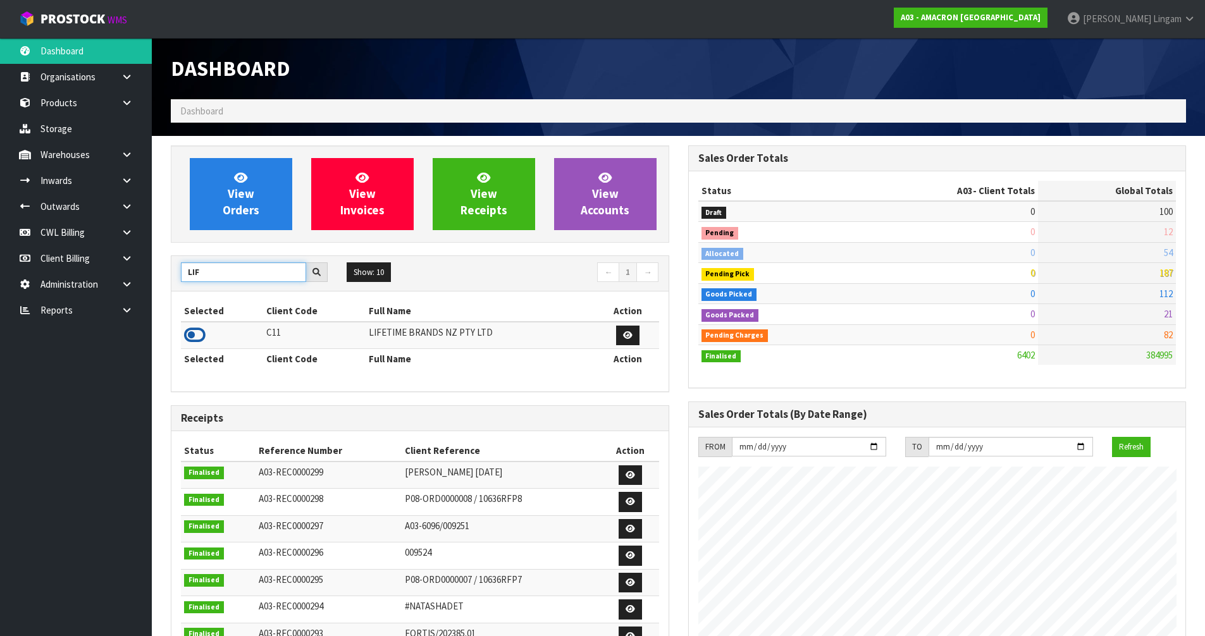
type input "LIF"
click at [195, 329] on icon at bounding box center [195, 335] width 22 height 19
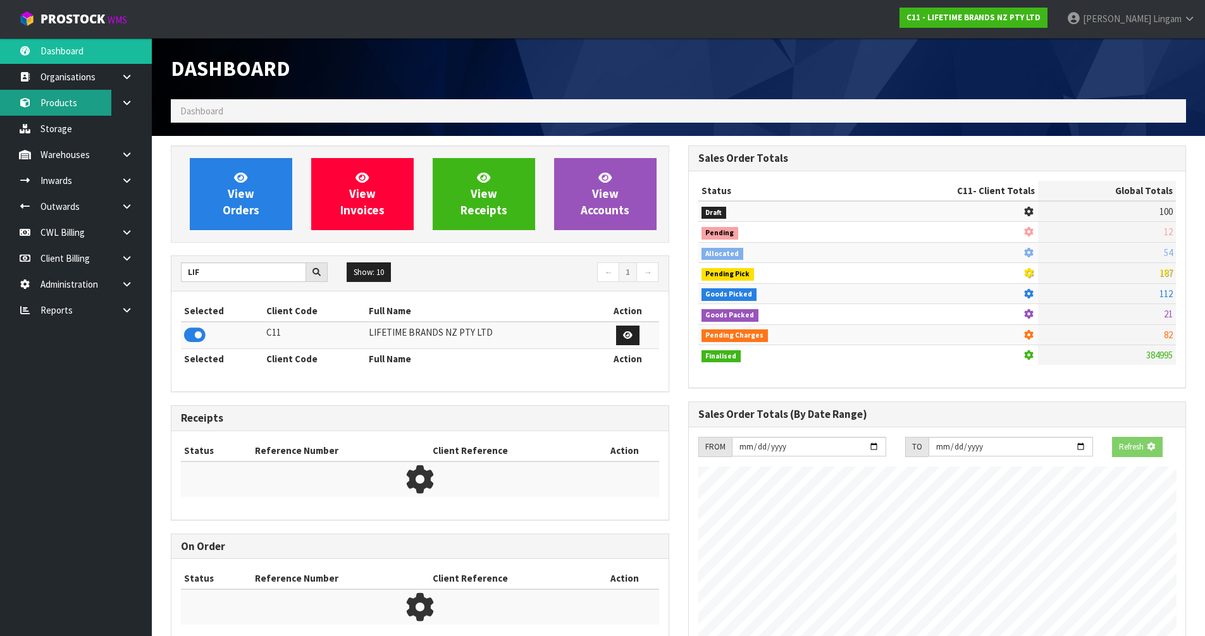
scroll to position [958, 517]
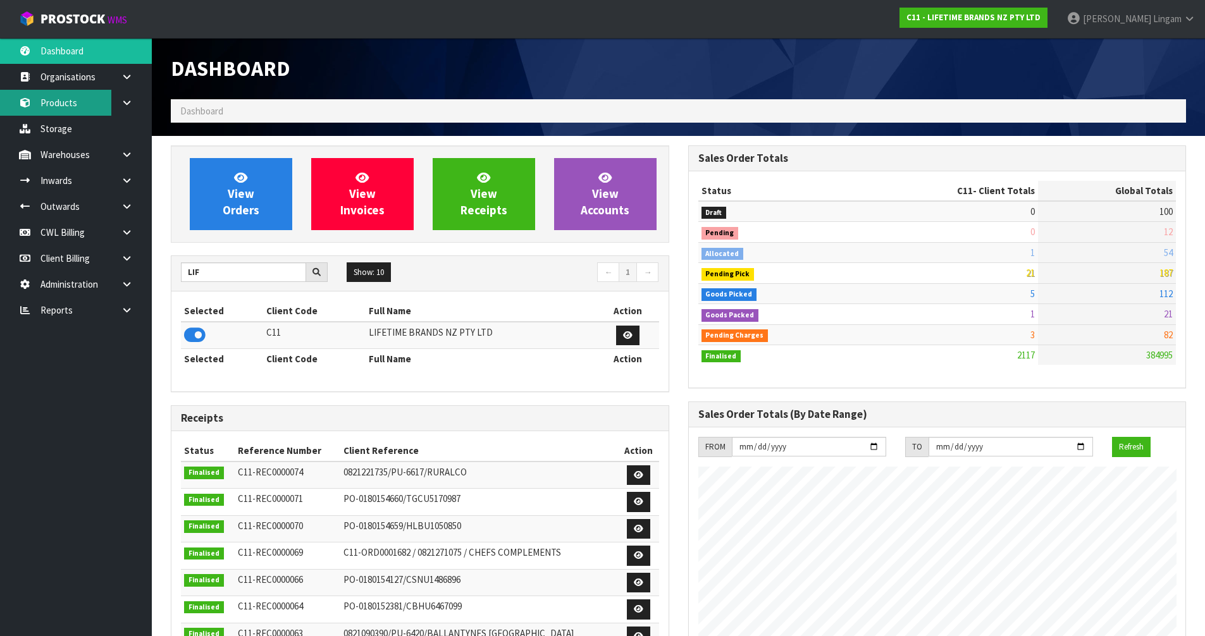
click at [53, 99] on link "Products" at bounding box center [76, 103] width 152 height 26
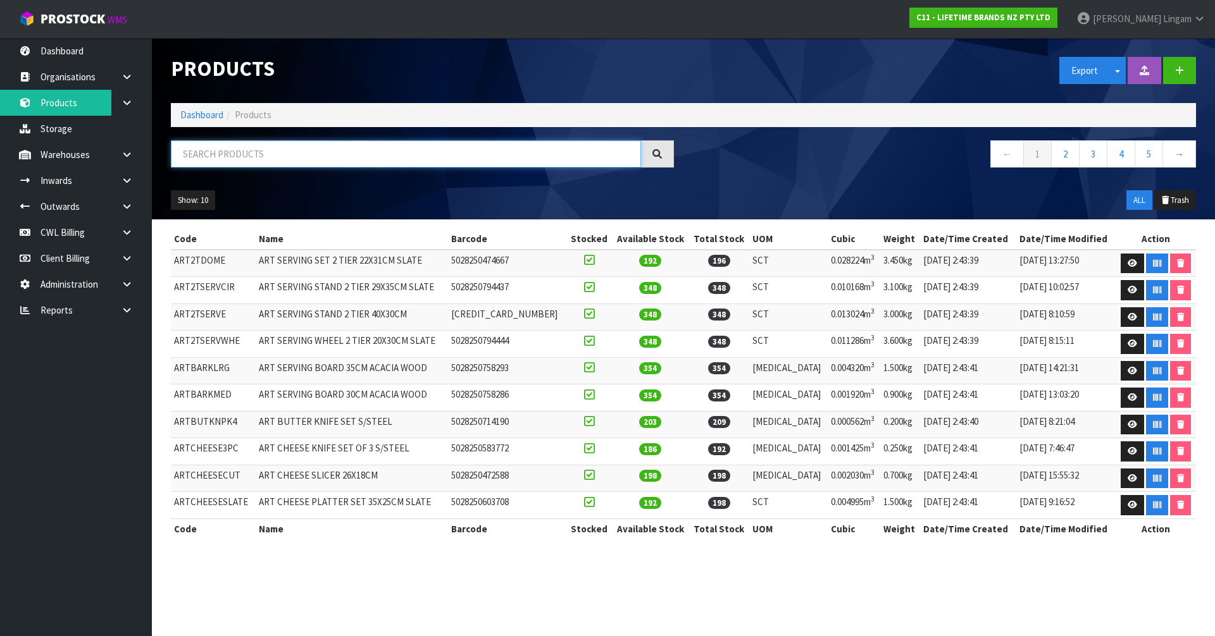
click at [309, 154] on input "text" at bounding box center [406, 153] width 470 height 27
paste input "MKJDSRVPLATOV"
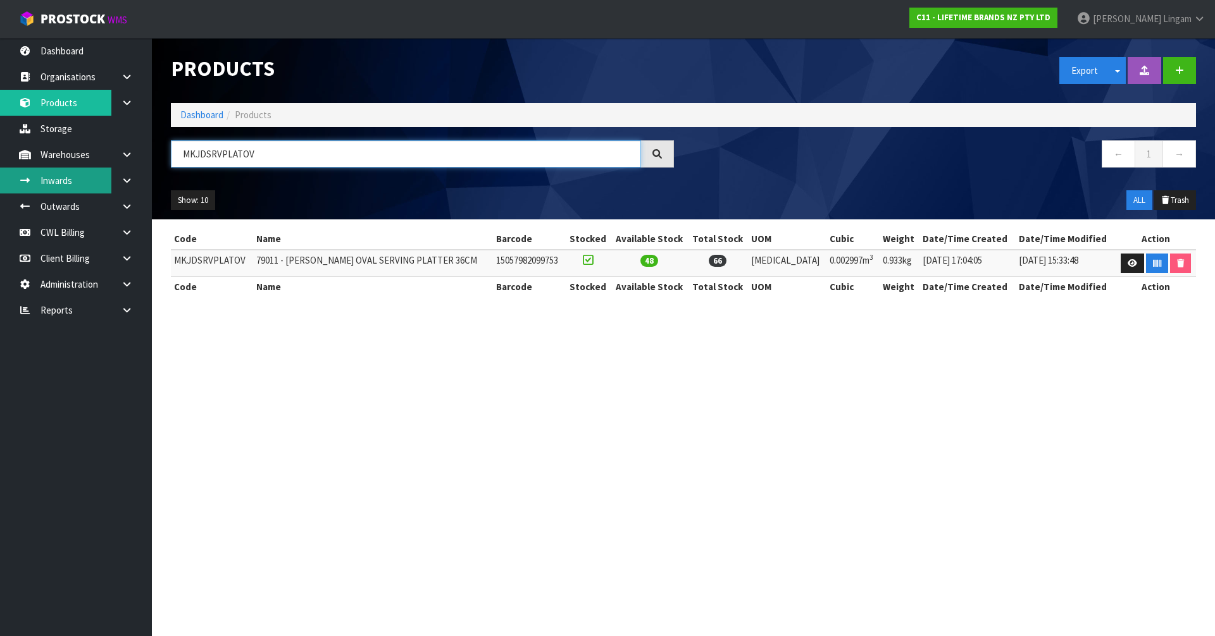
type input "MKJDSRVPLATOV"
click at [211, 254] on td "MKJDSRVPLATOV" at bounding box center [212, 263] width 82 height 27
copy td "MKJDSRVPLATOV"
click at [1121, 261] on link at bounding box center [1131, 264] width 23 height 20
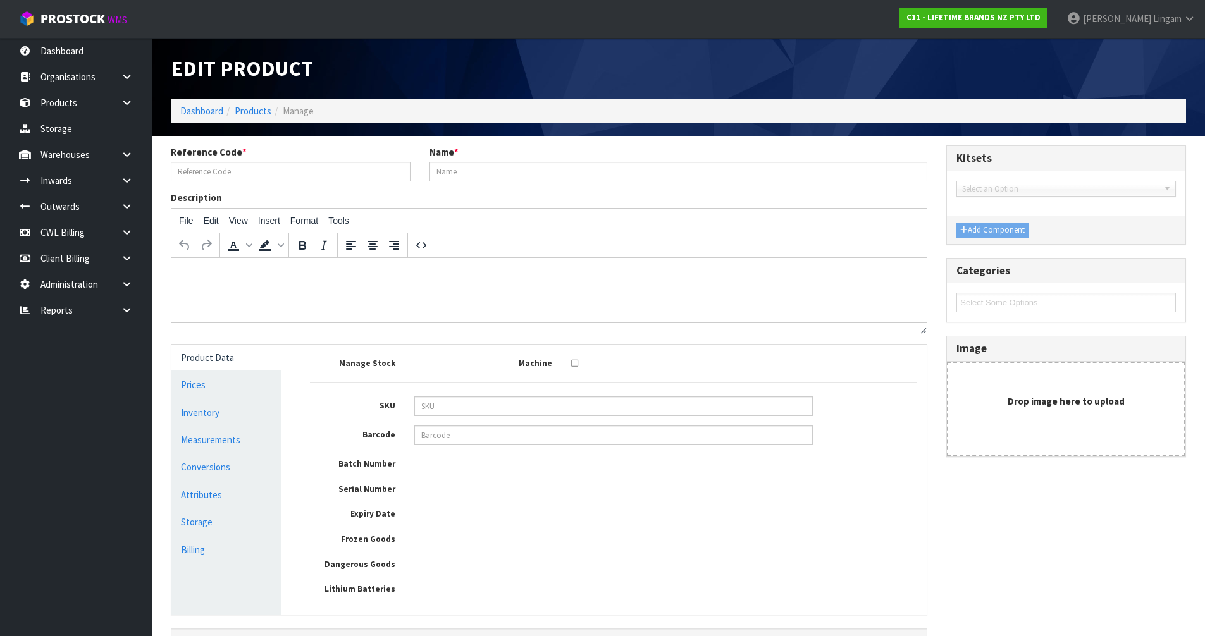
type input "MKJDSRVPLATOV"
type input "79011 - MK JARDIN OVAL SERVING PLATTER 36CM"
type input "15057982099753"
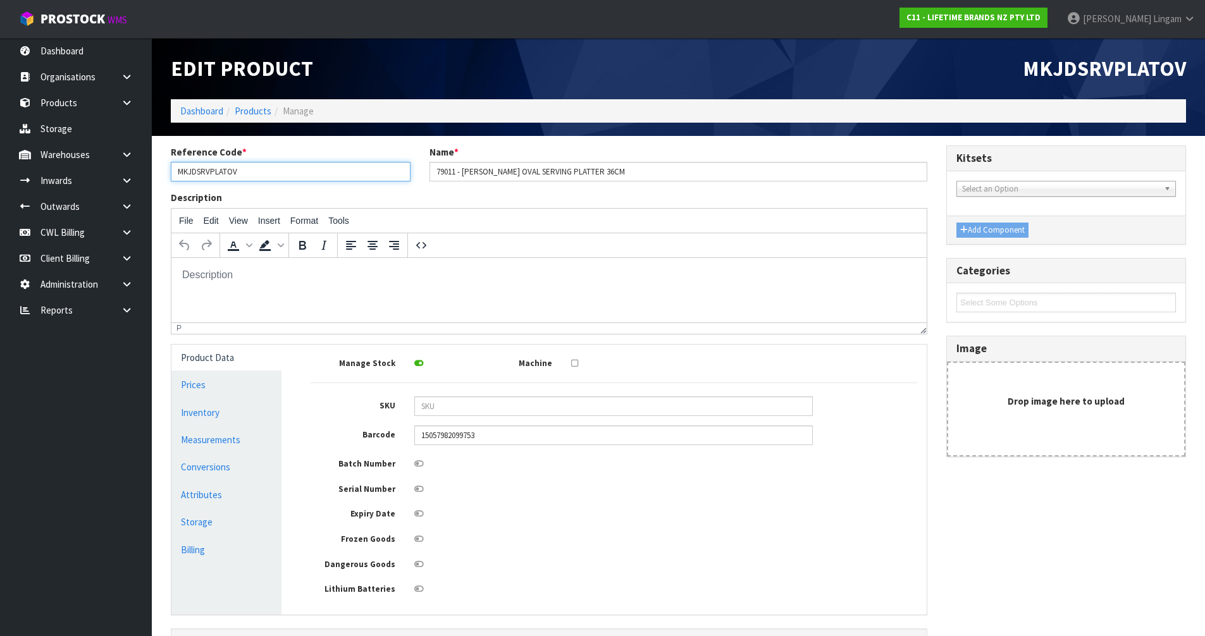
click at [213, 173] on input "MKJDSRVPLATOV" at bounding box center [291, 172] width 240 height 20
click at [220, 468] on link "Conversions" at bounding box center [226, 467] width 110 height 26
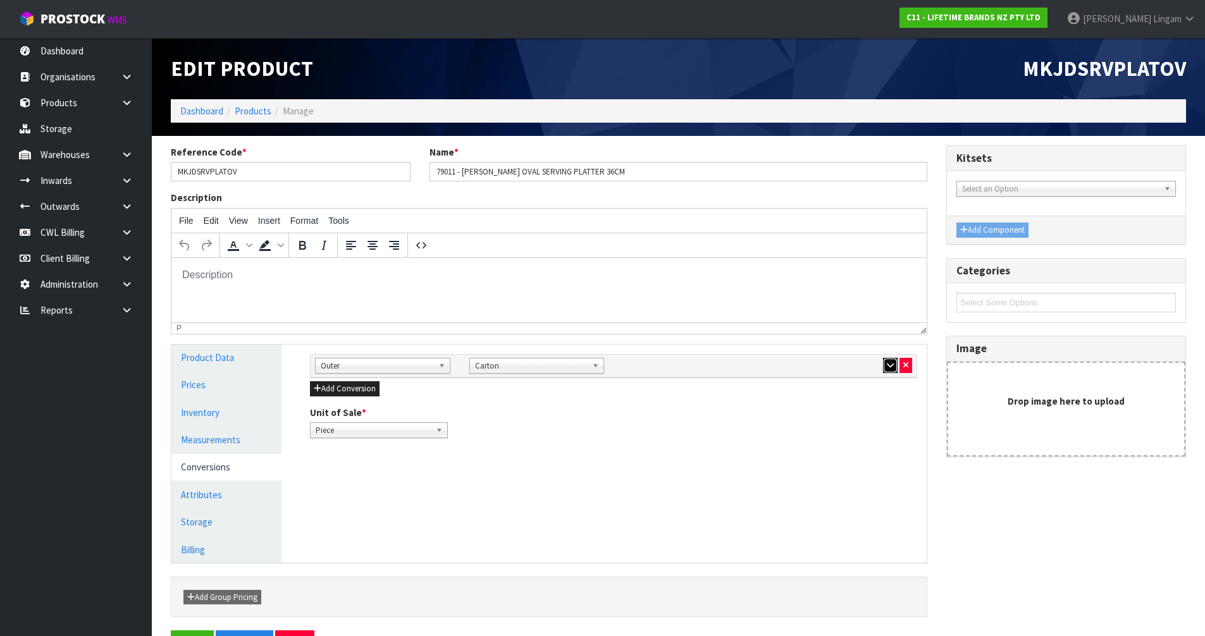
click at [888, 363] on icon "button" at bounding box center [890, 365] width 7 height 8
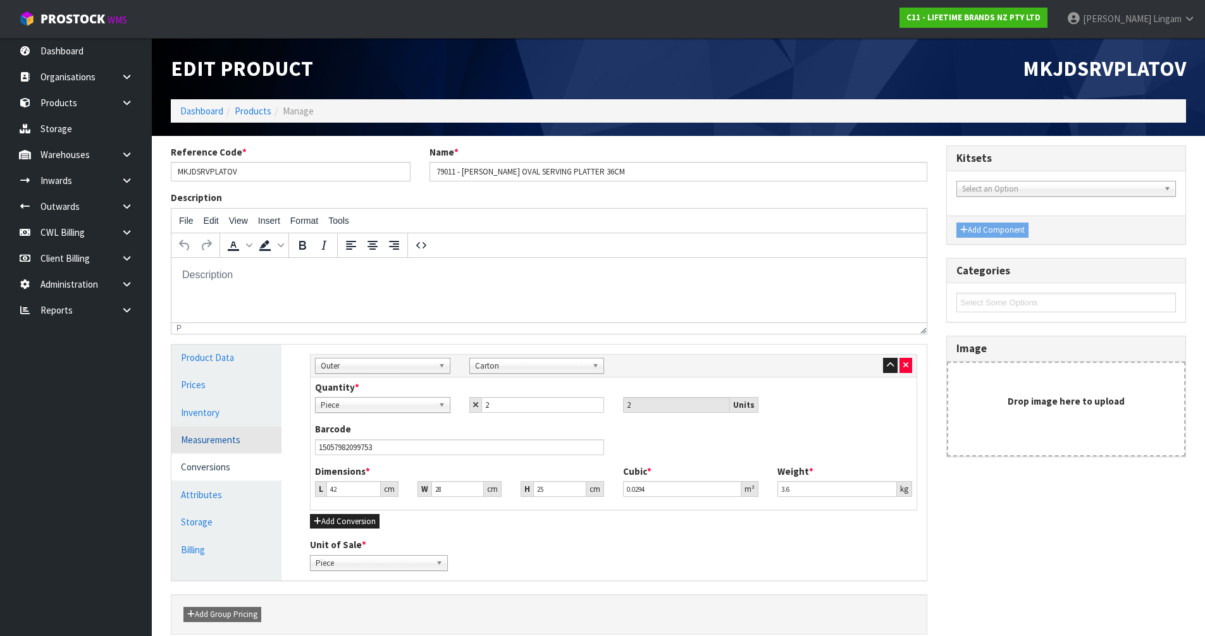
click at [238, 440] on link "Measurements" at bounding box center [226, 440] width 110 height 26
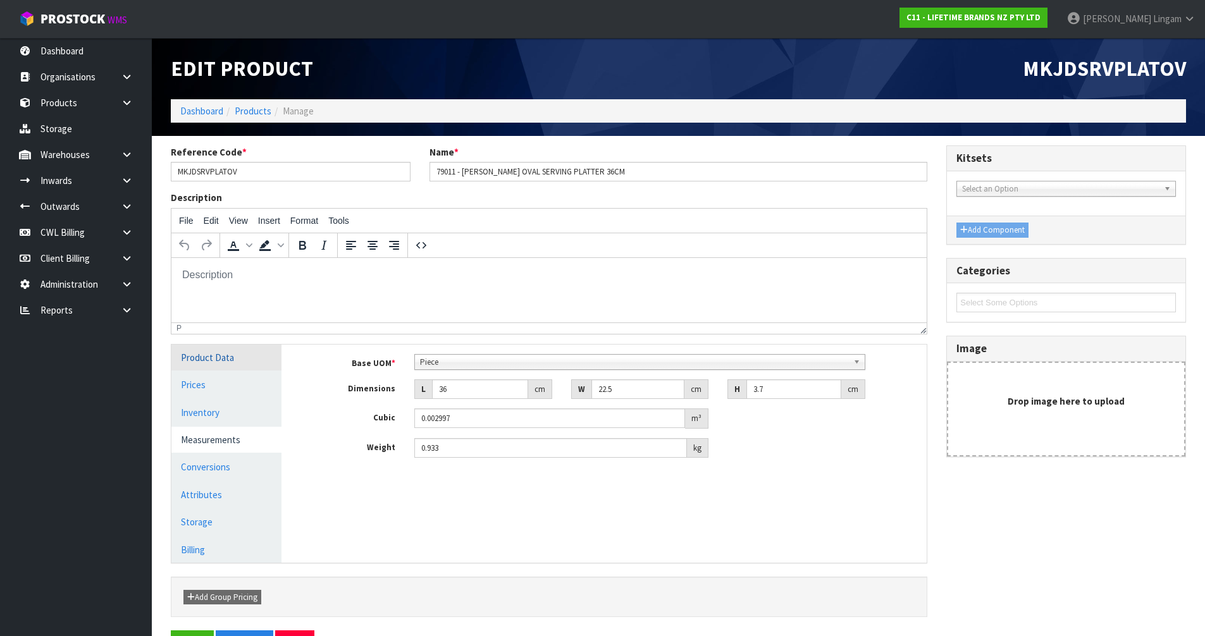
click at [267, 357] on link "Product Data" at bounding box center [226, 358] width 110 height 26
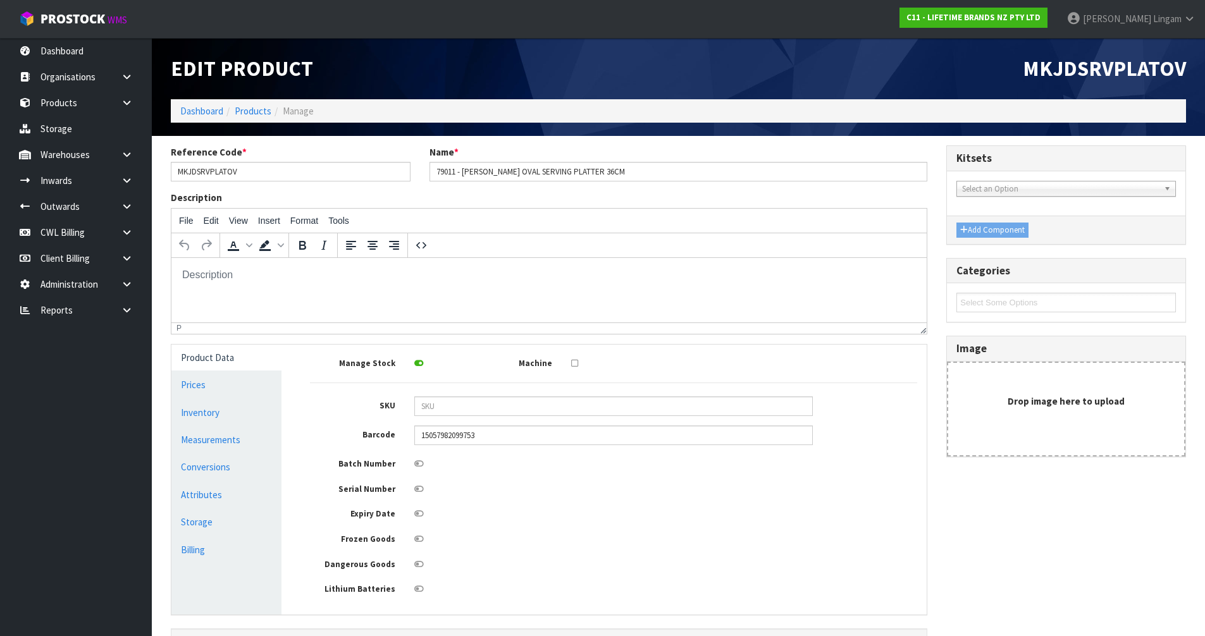
drag, startPoint x: 660, startPoint y: 394, endPoint x: 634, endPoint y: 409, distance: 29.7
drag, startPoint x: 634, startPoint y: 409, endPoint x: 216, endPoint y: 471, distance: 422.8
click at [216, 471] on link "Conversions" at bounding box center [226, 467] width 110 height 26
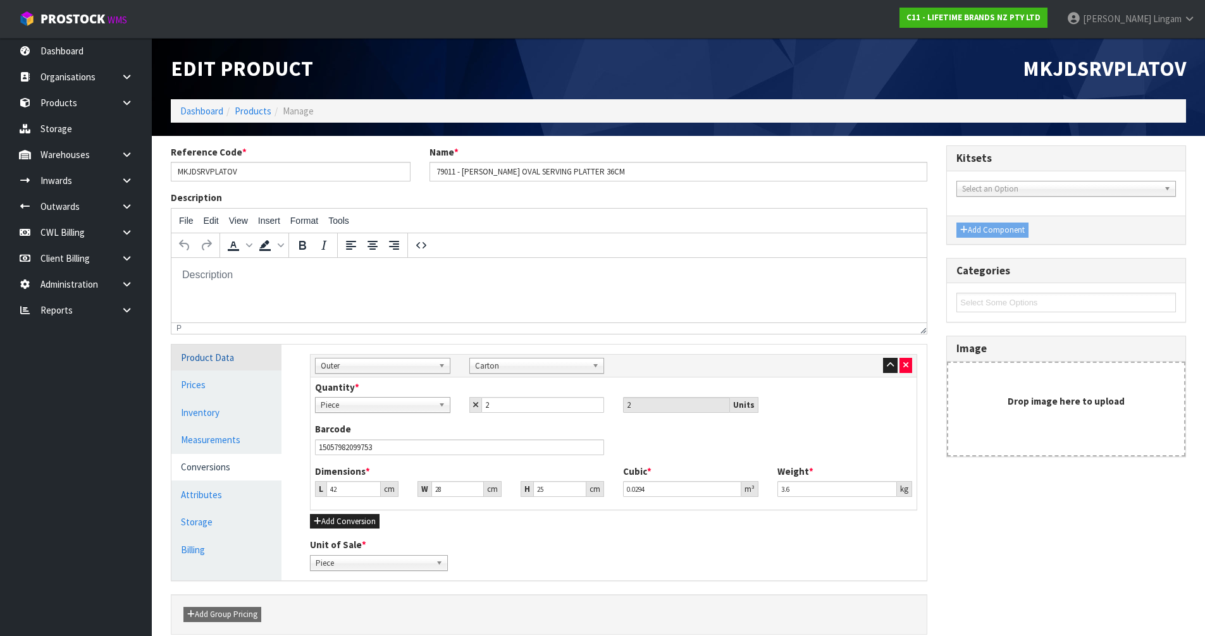
click at [209, 360] on link "Product Data" at bounding box center [226, 358] width 110 height 26
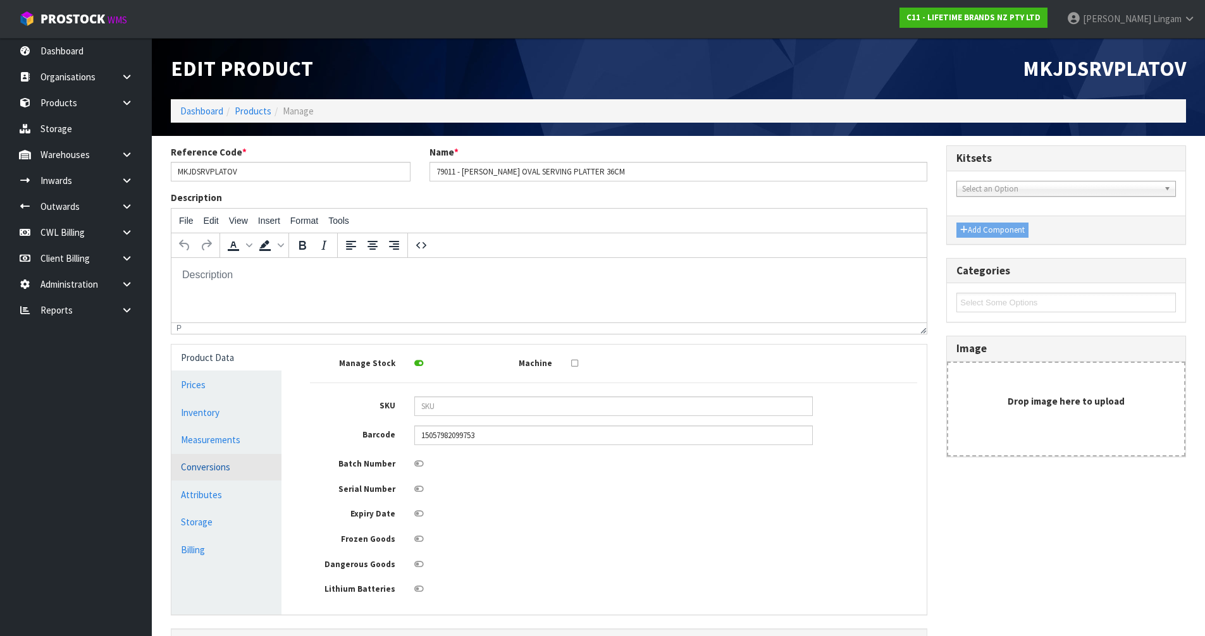
click at [215, 469] on link "Conversions" at bounding box center [226, 467] width 110 height 26
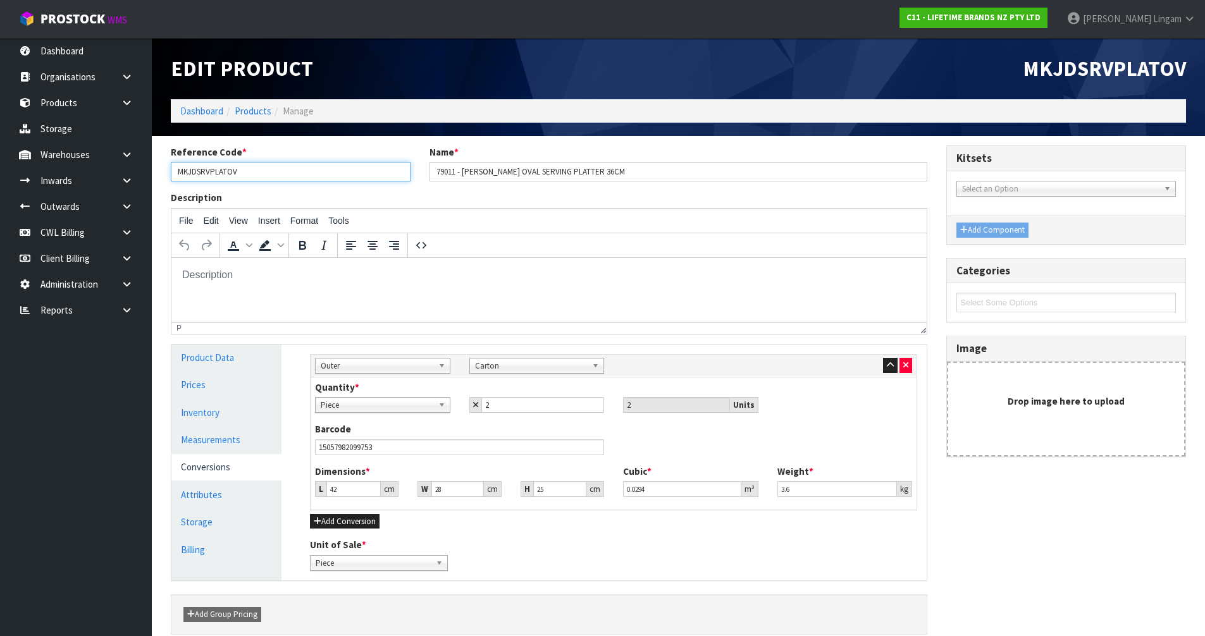
drag, startPoint x: 263, startPoint y: 171, endPoint x: 164, endPoint y: 158, distance: 99.0
click at [165, 164] on div "Reference Code * MKJDSRVPLATOV" at bounding box center [290, 164] width 259 height 36
click at [204, 116] on link "Dashboard" at bounding box center [201, 111] width 43 height 12
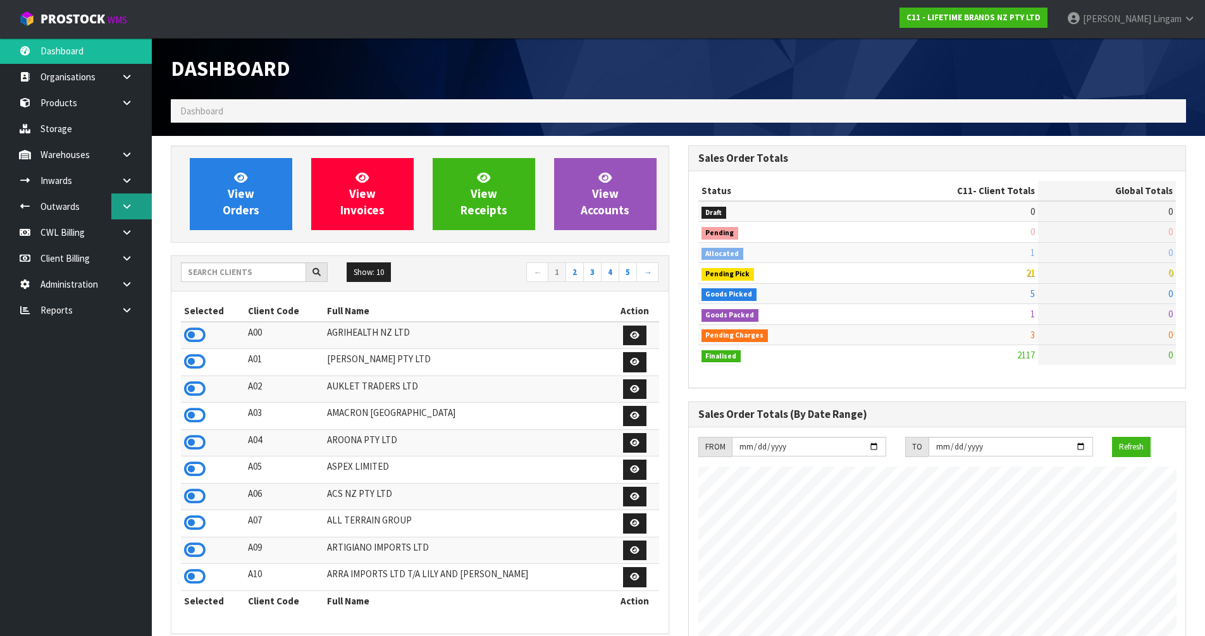
scroll to position [958, 517]
click at [263, 275] on input "text" at bounding box center [243, 273] width 125 height 20
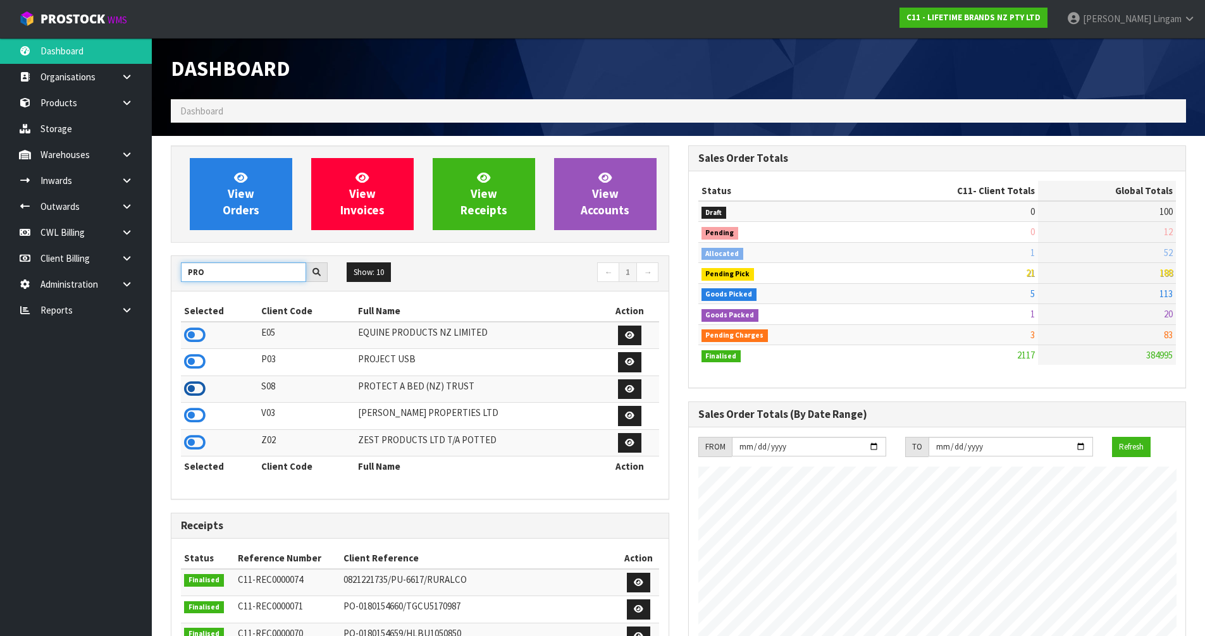
type input "PRO"
click at [198, 391] on icon at bounding box center [195, 389] width 22 height 19
click at [134, 156] on link at bounding box center [131, 155] width 40 height 26
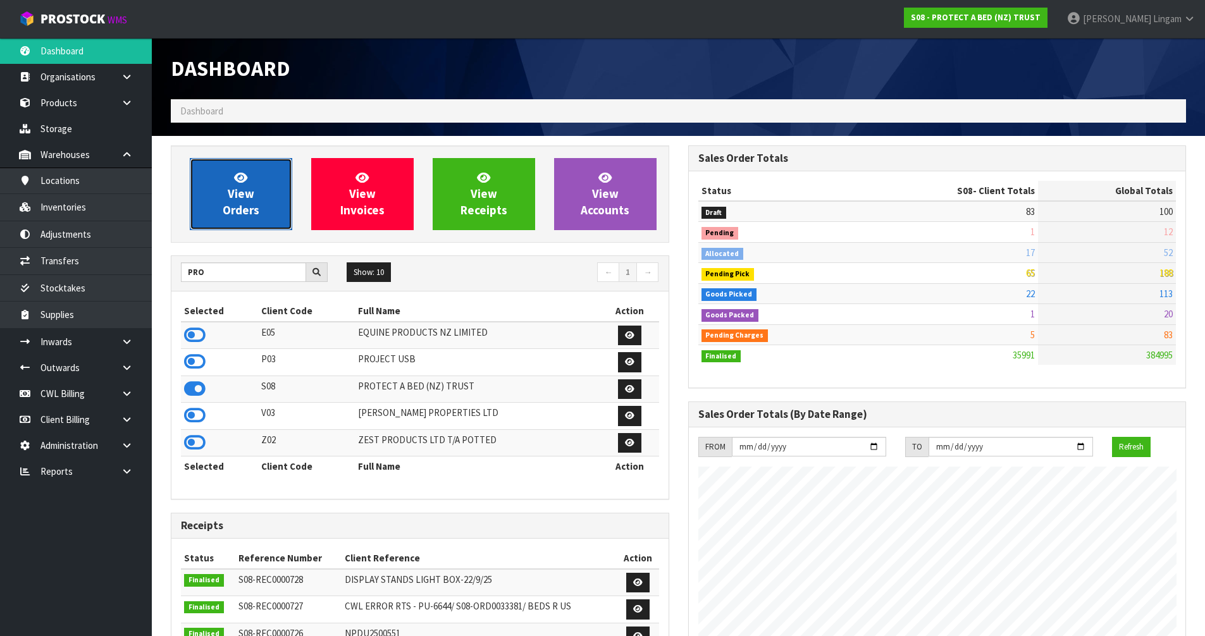
click at [234, 199] on span "View Orders" at bounding box center [241, 193] width 37 height 47
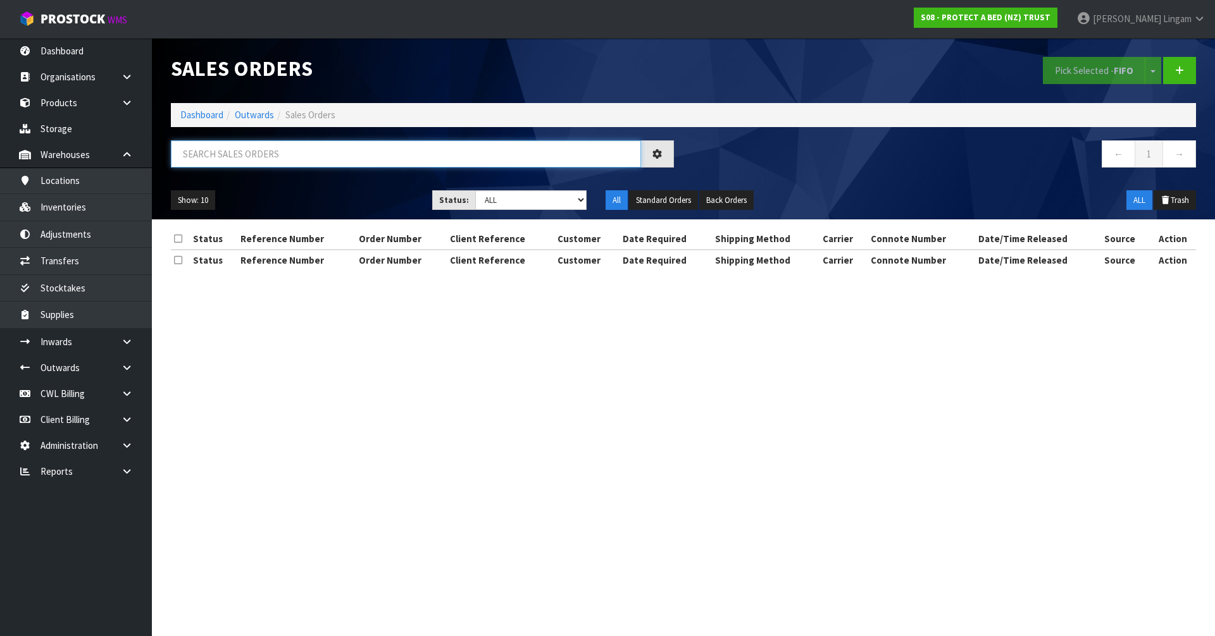
click at [357, 158] on input "text" at bounding box center [406, 153] width 470 height 27
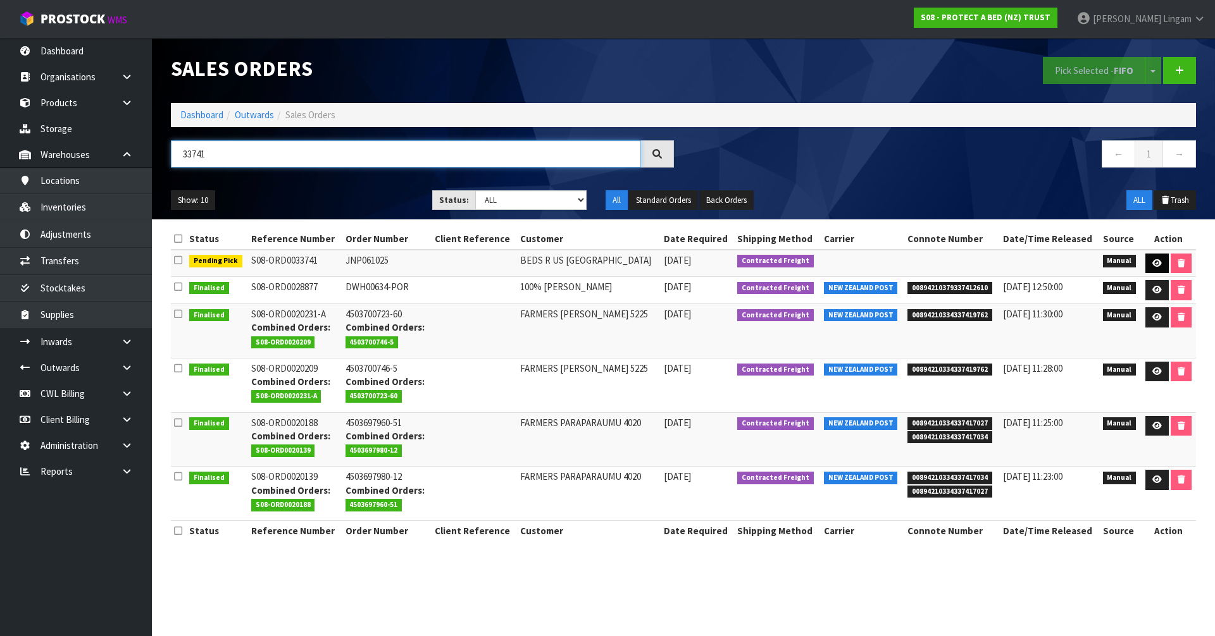
type input "33741"
click at [1154, 265] on icon at bounding box center [1156, 263] width 9 height 8
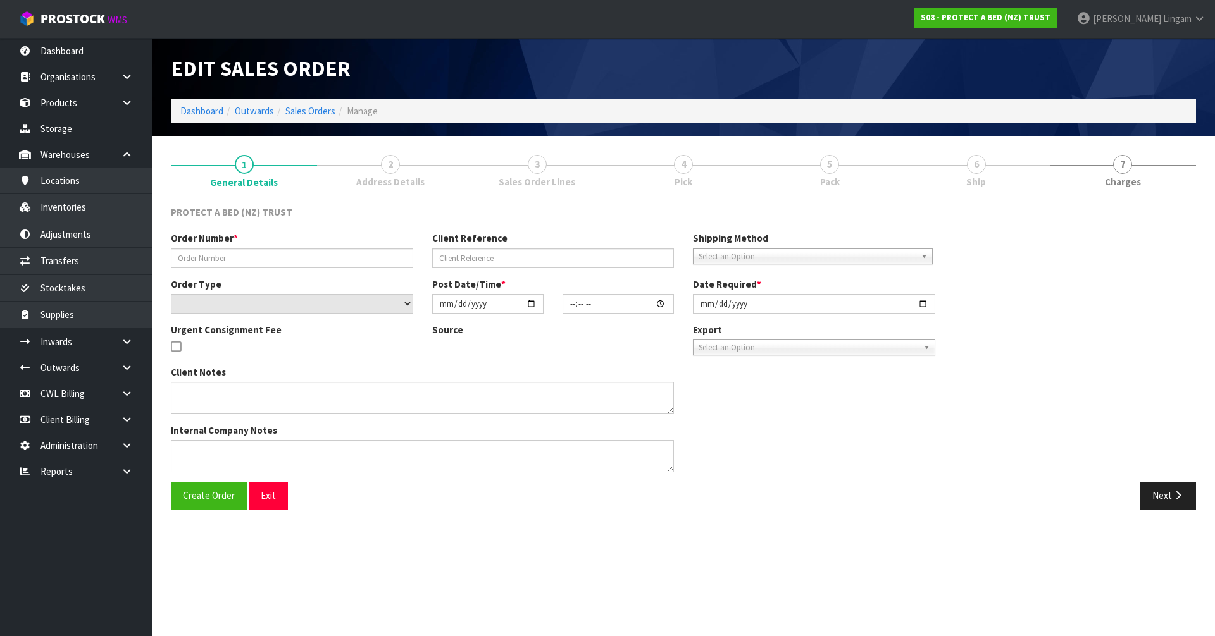
type input "JNP061025"
select select "number:0"
type input "2025-10-06"
type input "11:25:00.000"
type input "2025-10-06"
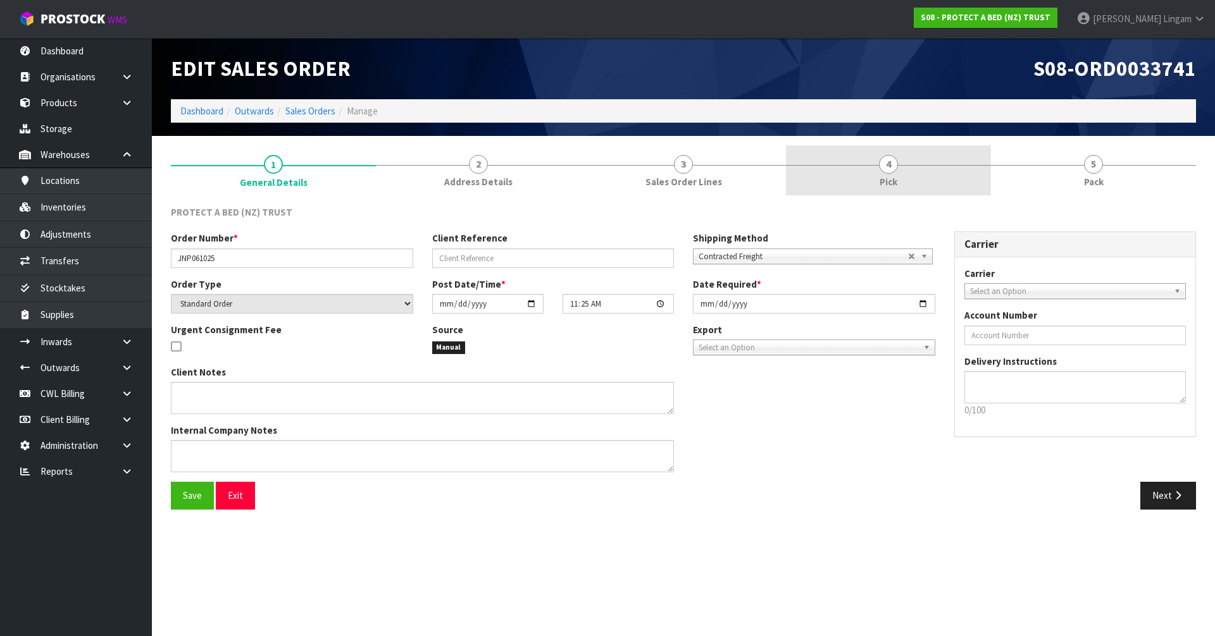
click at [921, 187] on link "4 Pick" at bounding box center [888, 171] width 205 height 50
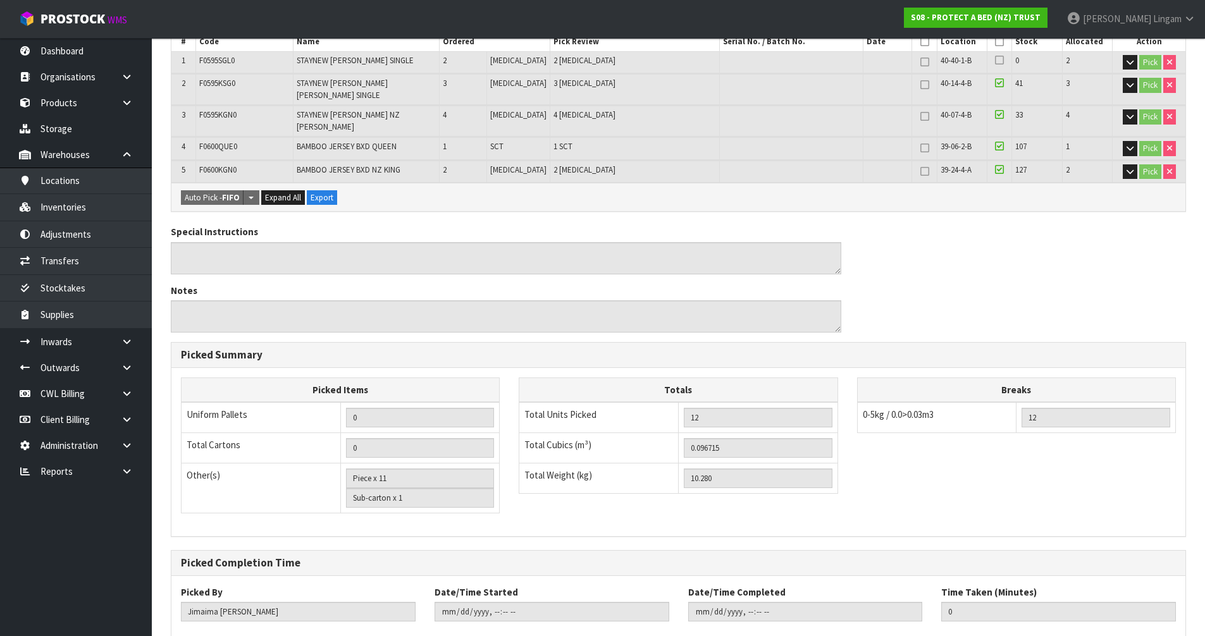
scroll to position [313, 0]
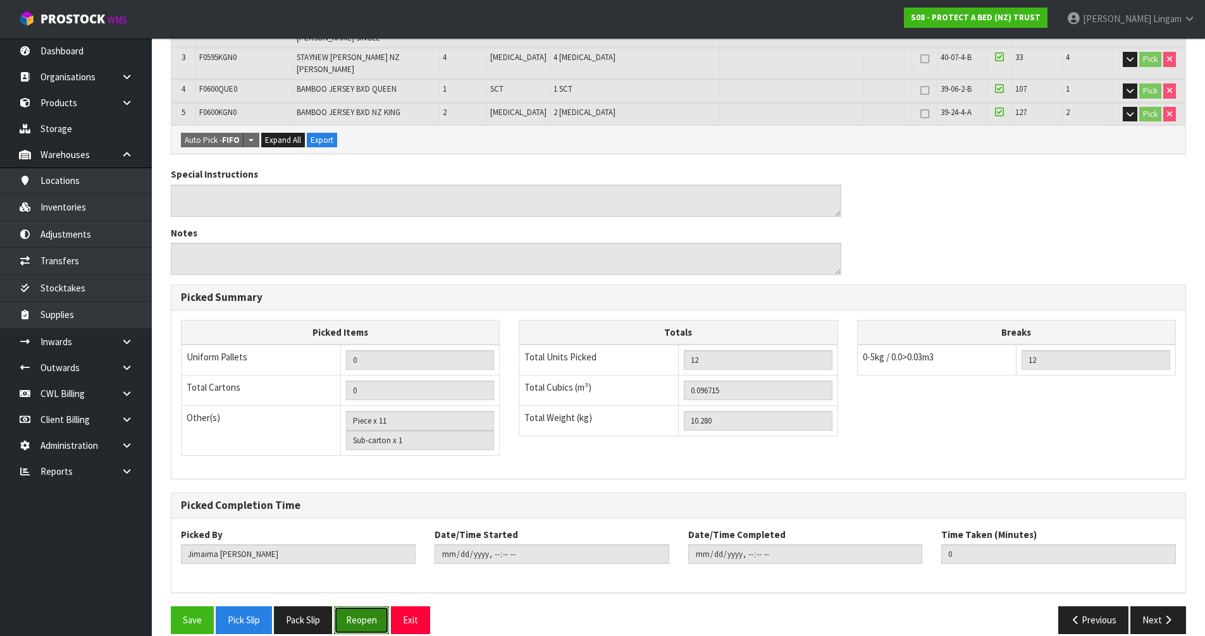
click at [357, 608] on button "Reopen" at bounding box center [361, 620] width 55 height 27
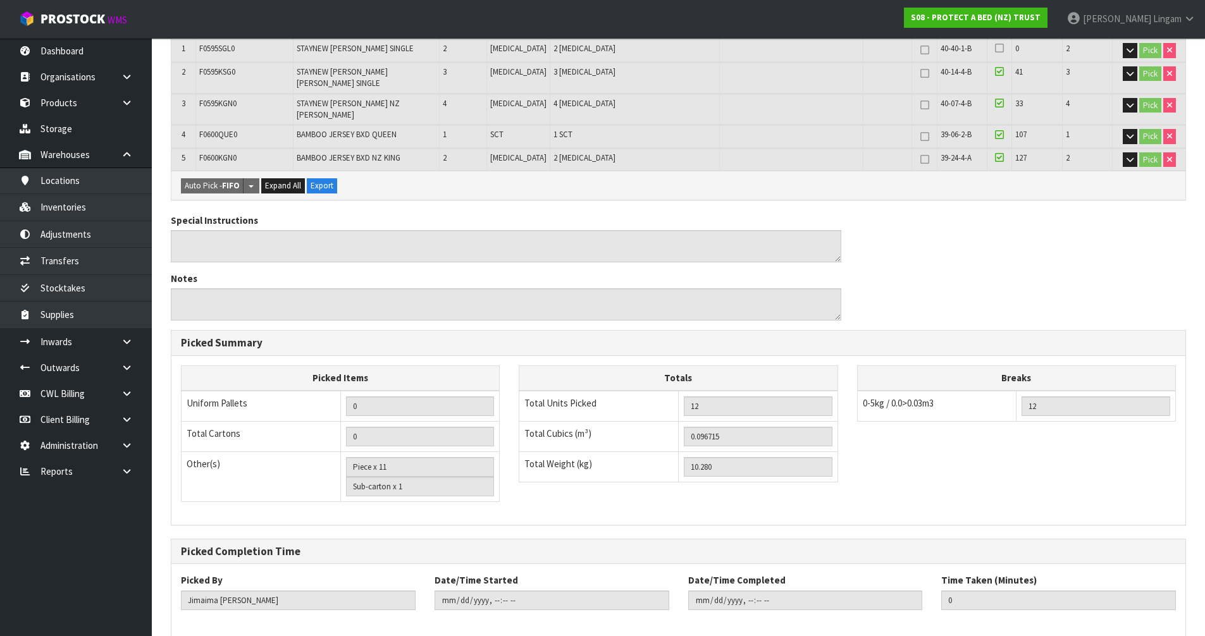
scroll to position [0, 0]
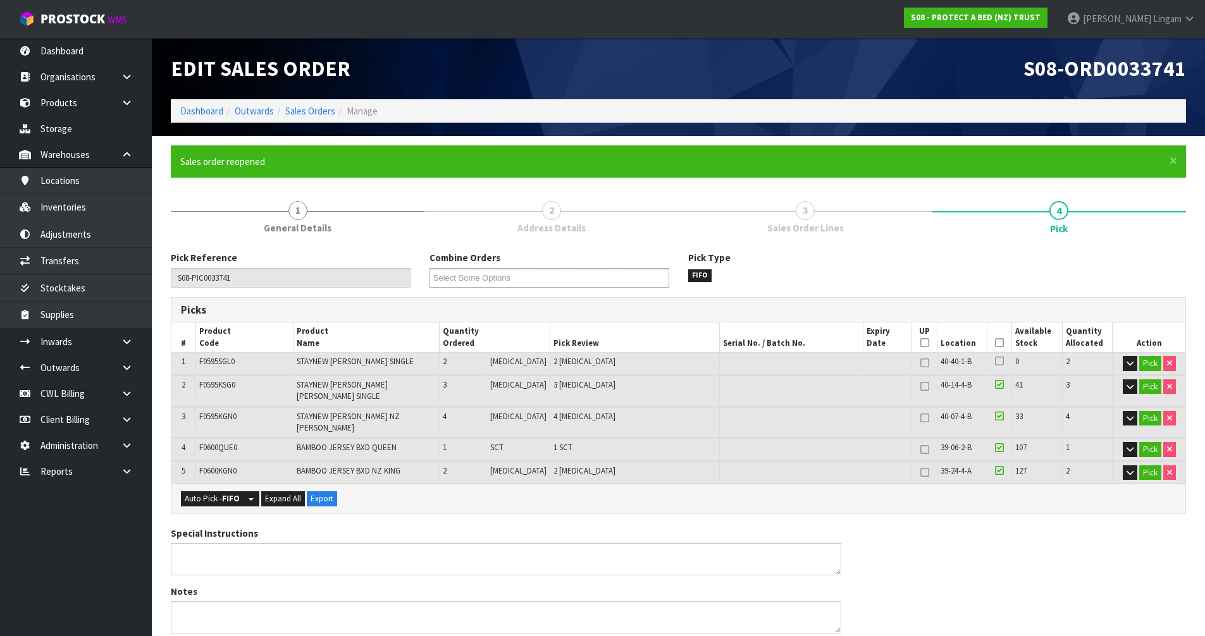
click at [216, 359] on span "F0595SGL0" at bounding box center [216, 361] width 35 height 11
click at [216, 358] on span "F0595SGL0" at bounding box center [216, 361] width 35 height 11
copy span "F0595SGL0"
click at [1151, 361] on button "Pick" at bounding box center [1150, 363] width 22 height 15
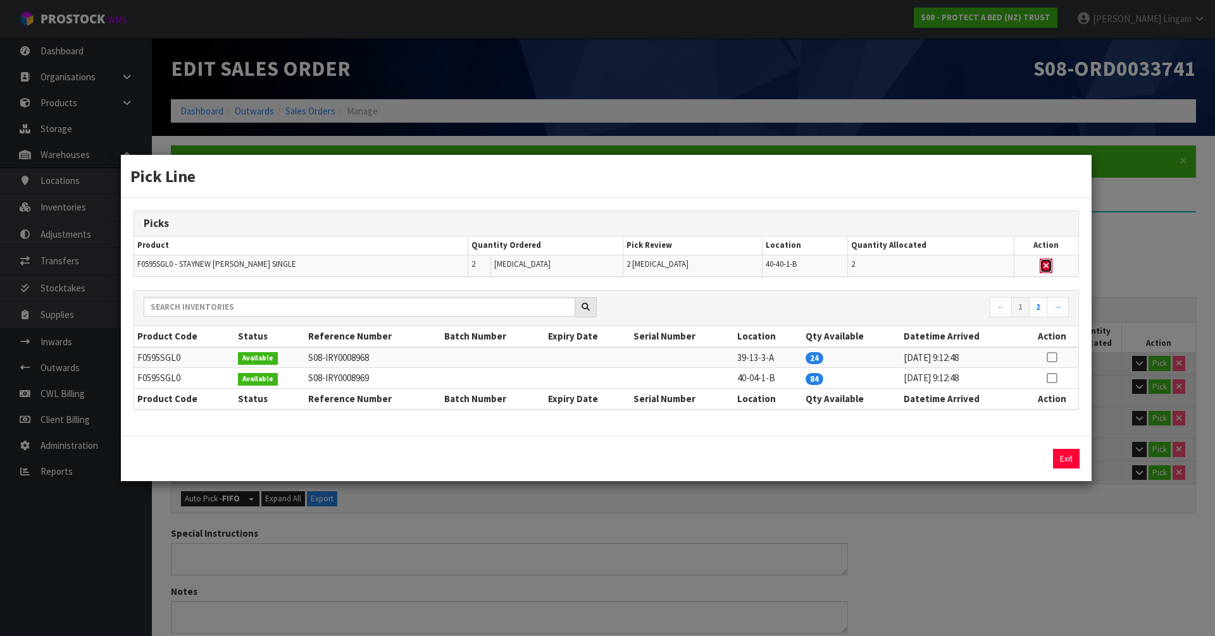
click at [1043, 262] on icon "button" at bounding box center [1045, 266] width 5 height 8
type input "Piece x 9"
type input "10"
type input "0.079895"
type input "9.04"
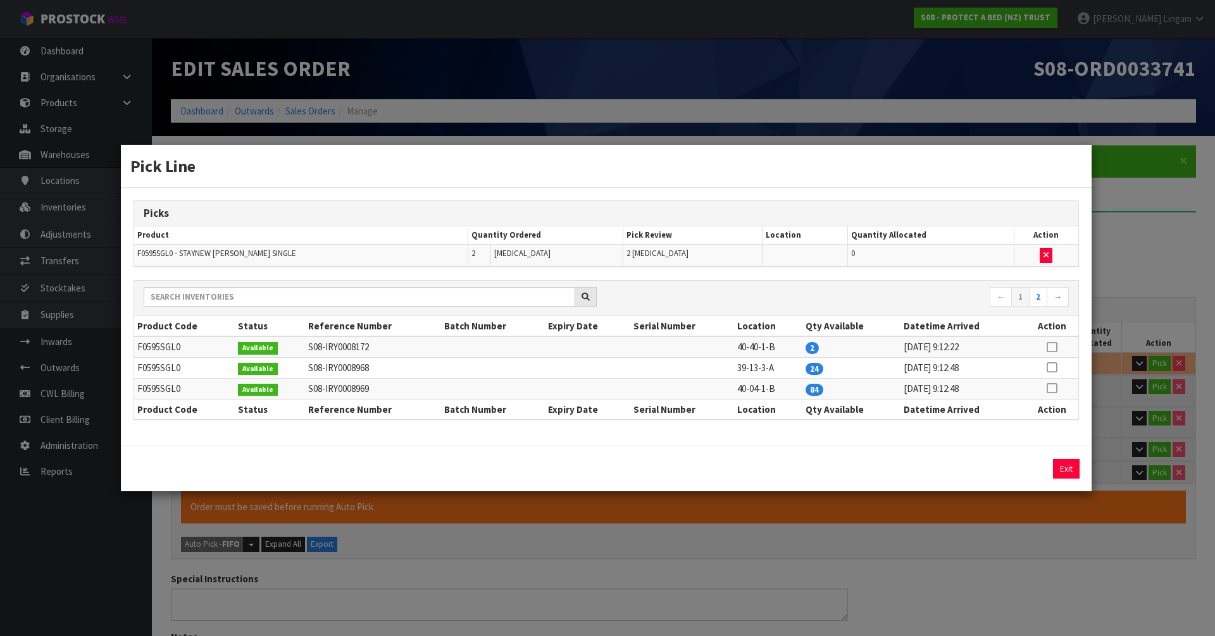
click at [1051, 368] on icon at bounding box center [1051, 368] width 10 height 1
click at [1029, 471] on button "Assign Pick" at bounding box center [1023, 469] width 52 height 20
type input "Piece x 11"
type input "12"
type input "0.096715"
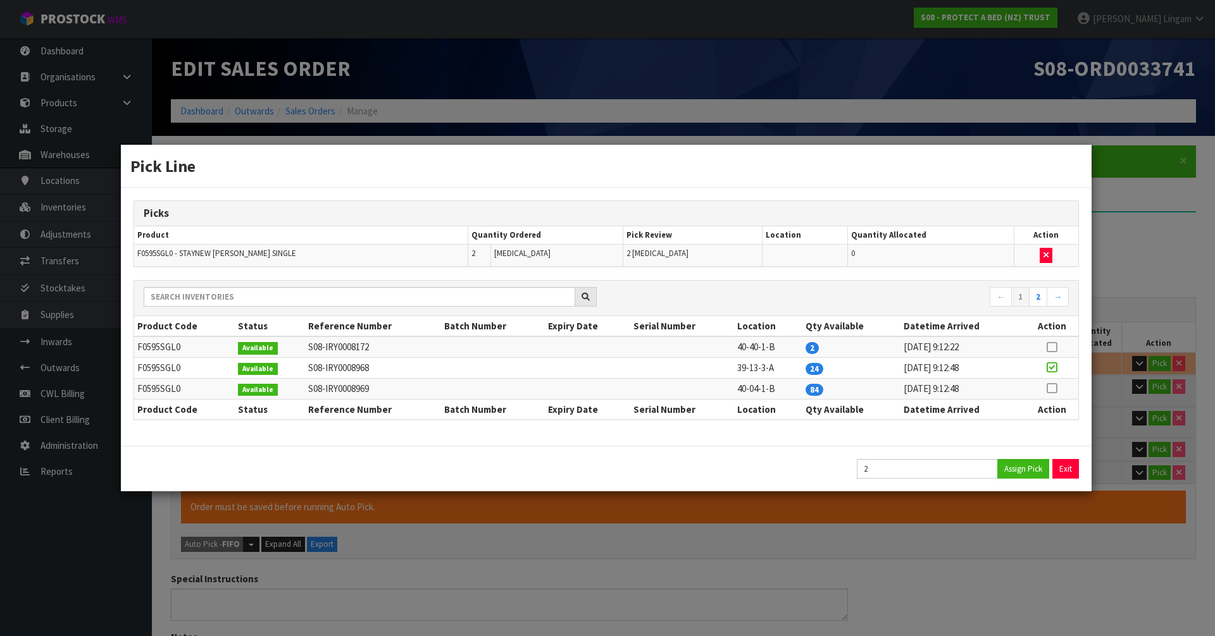
type input "10.28"
click at [1058, 466] on button "Exit" at bounding box center [1066, 469] width 27 height 20
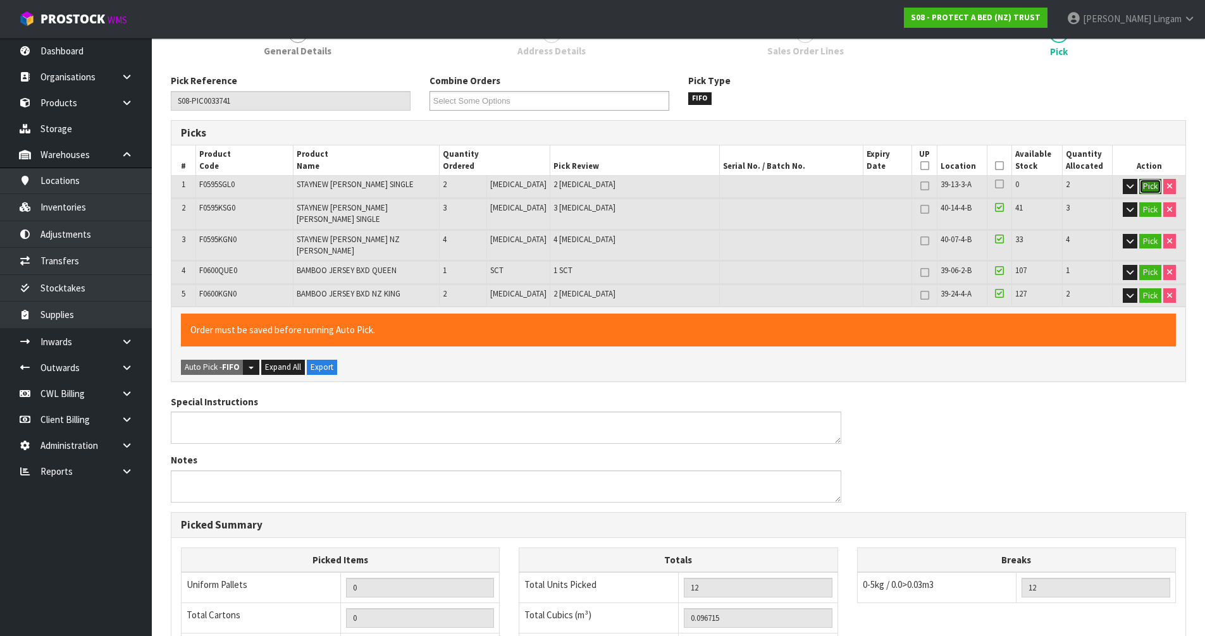
scroll to position [405, 0]
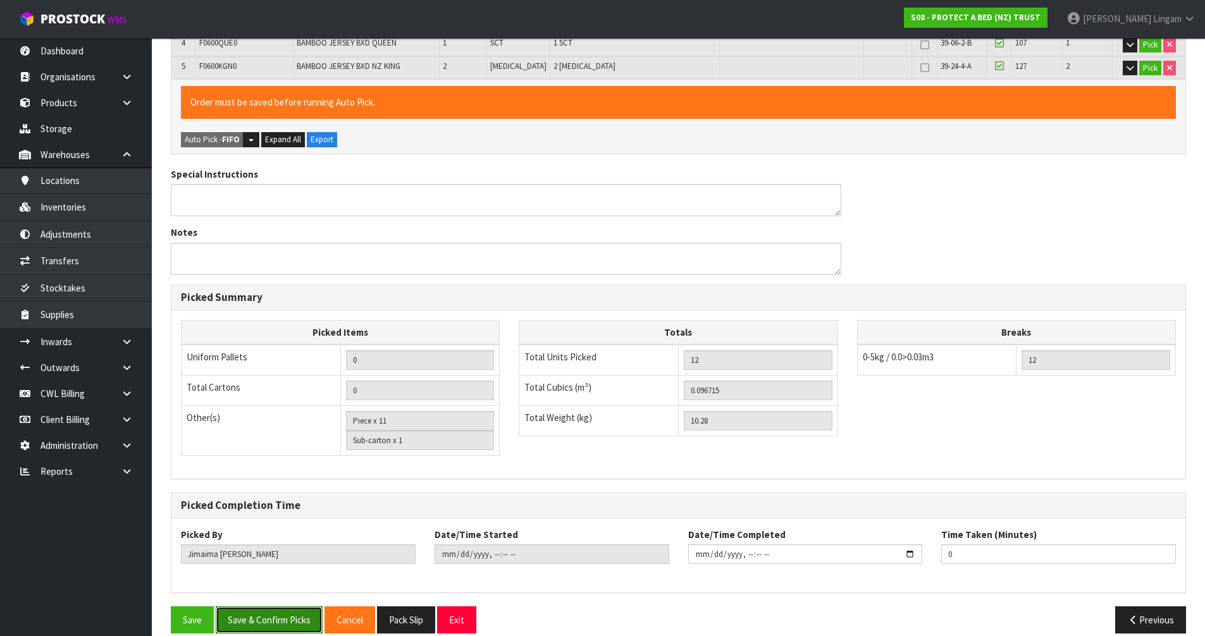
click at [277, 607] on button "Save & Confirm Picks" at bounding box center [269, 620] width 107 height 27
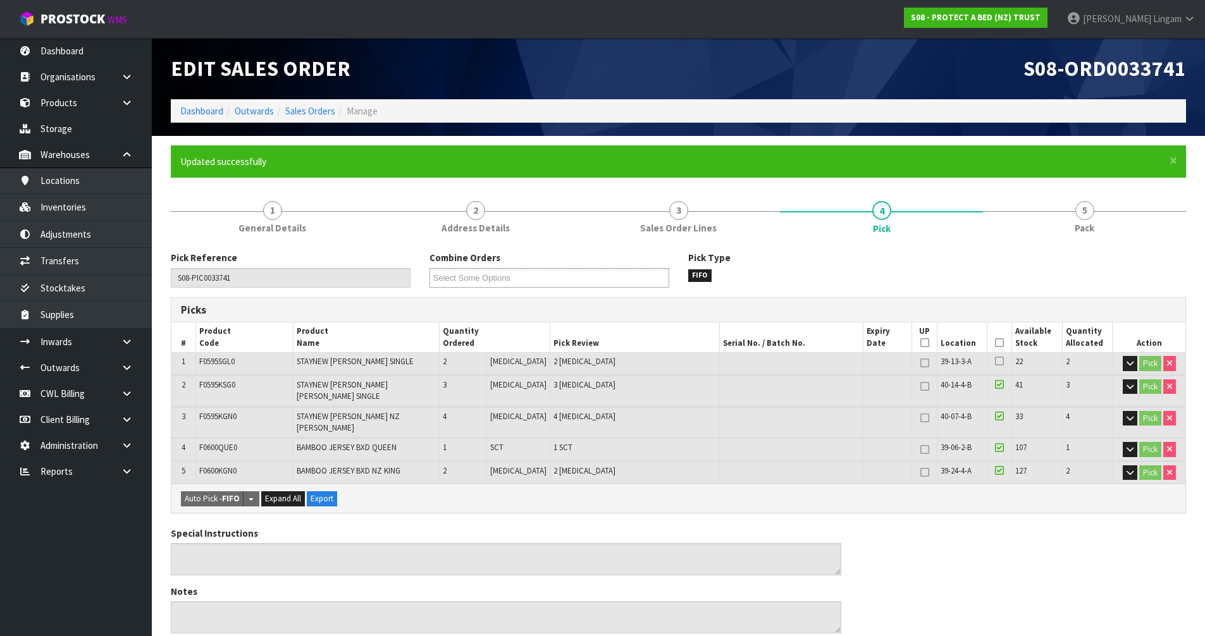
click at [226, 361] on span "F0595SGL0" at bounding box center [216, 361] width 35 height 11
click at [80, 213] on link "Inventories" at bounding box center [76, 207] width 152 height 26
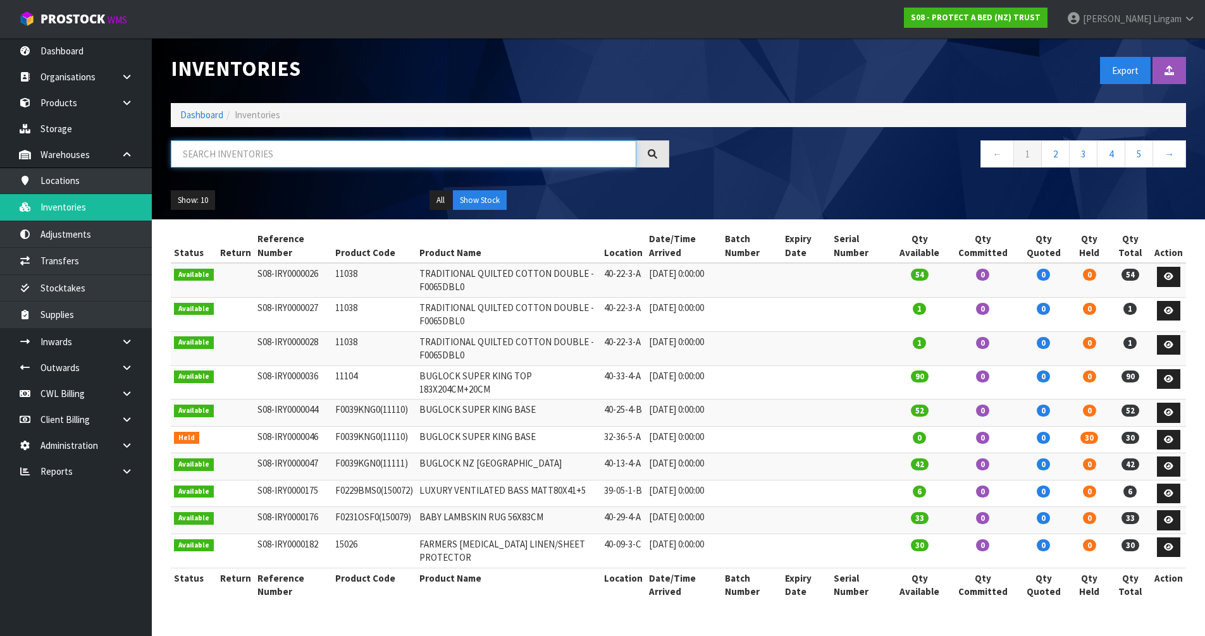
click at [383, 149] on input "text" at bounding box center [404, 153] width 466 height 27
paste input "F0595SGL0"
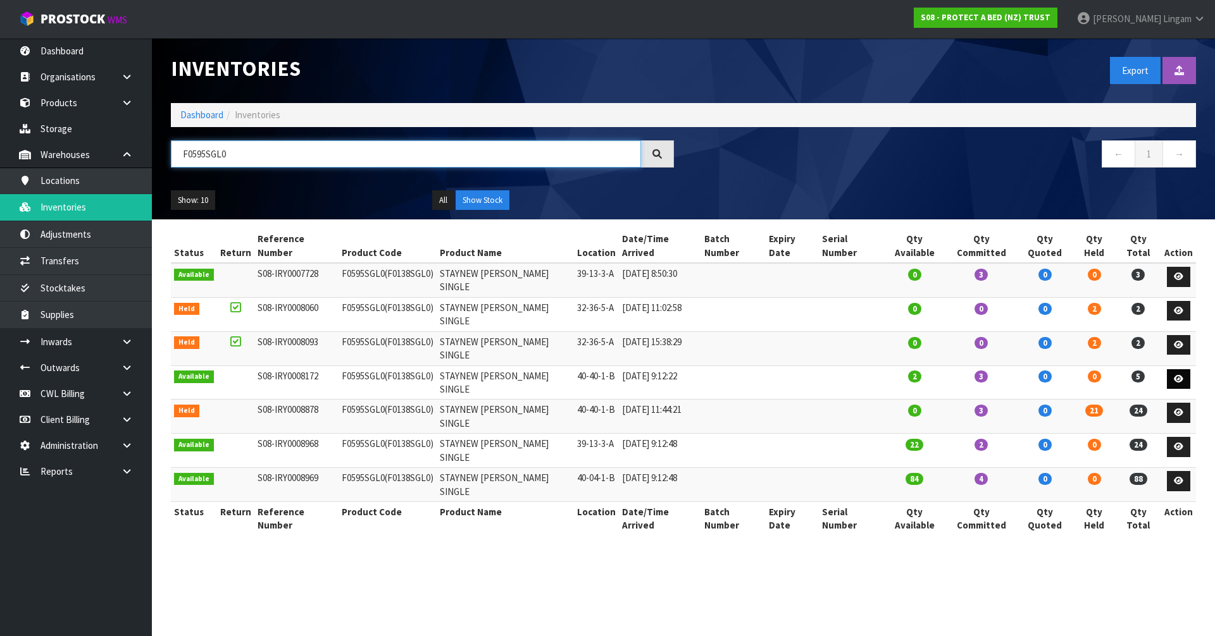
type input "F0595SGL0"
click at [1174, 369] on link at bounding box center [1178, 379] width 23 height 20
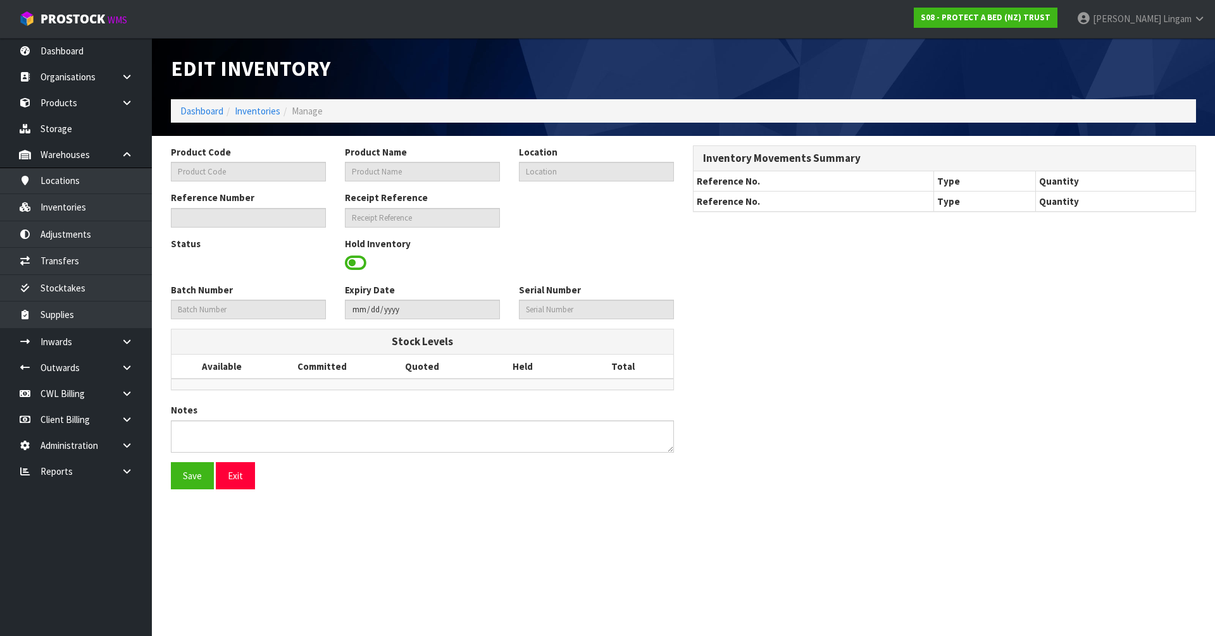
type input "F0595SGL0"
type input "STAYNEW [PERSON_NAME] SINGLE"
type input "40-40-1-B"
type input "S08-IRY0008172"
type input "S08-REC0000652"
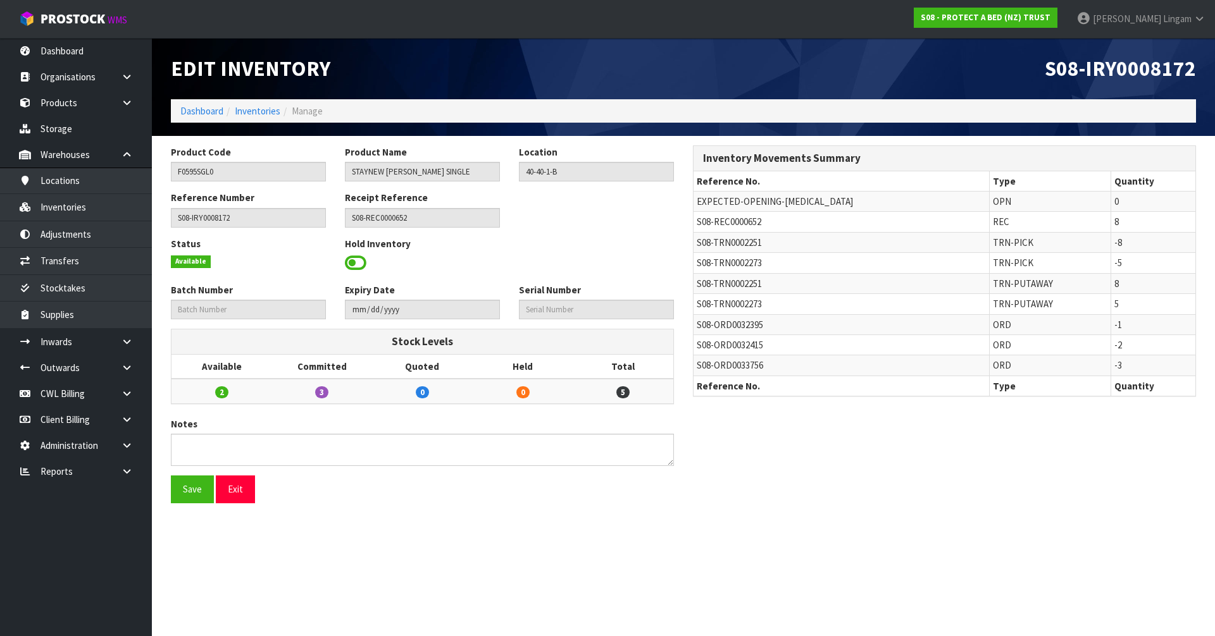
click at [354, 259] on span at bounding box center [356, 263] width 22 height 19
click at [571, 264] on span "Select an Option" at bounding box center [590, 261] width 132 height 15
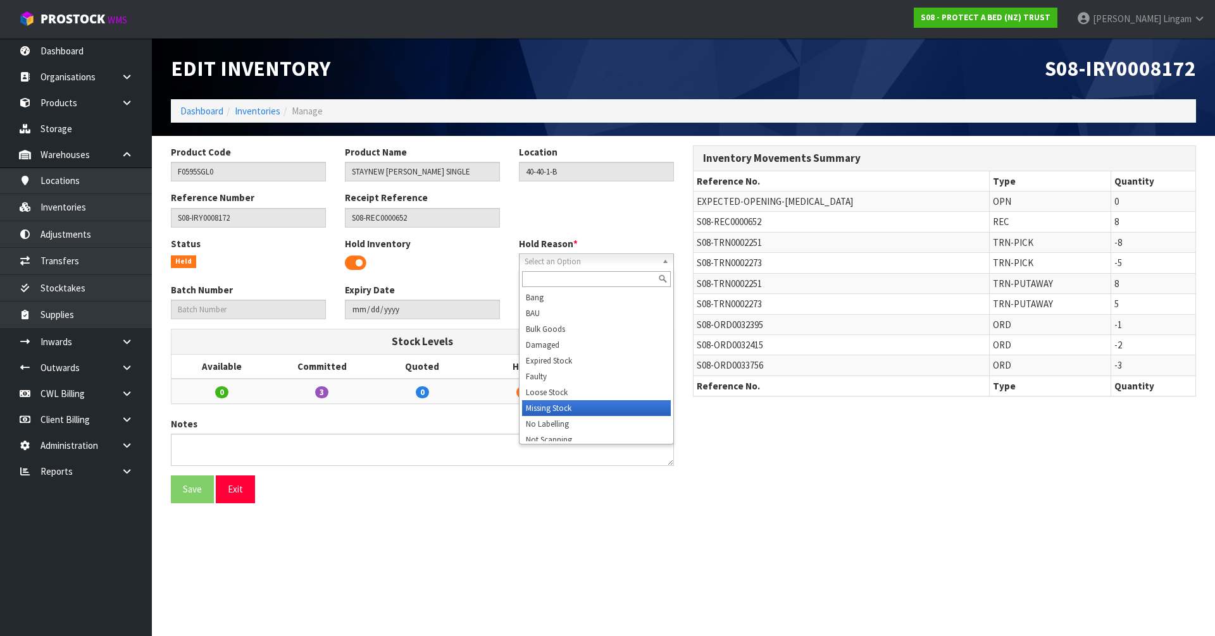
click at [557, 406] on li "Missing Stock" at bounding box center [596, 408] width 149 height 16
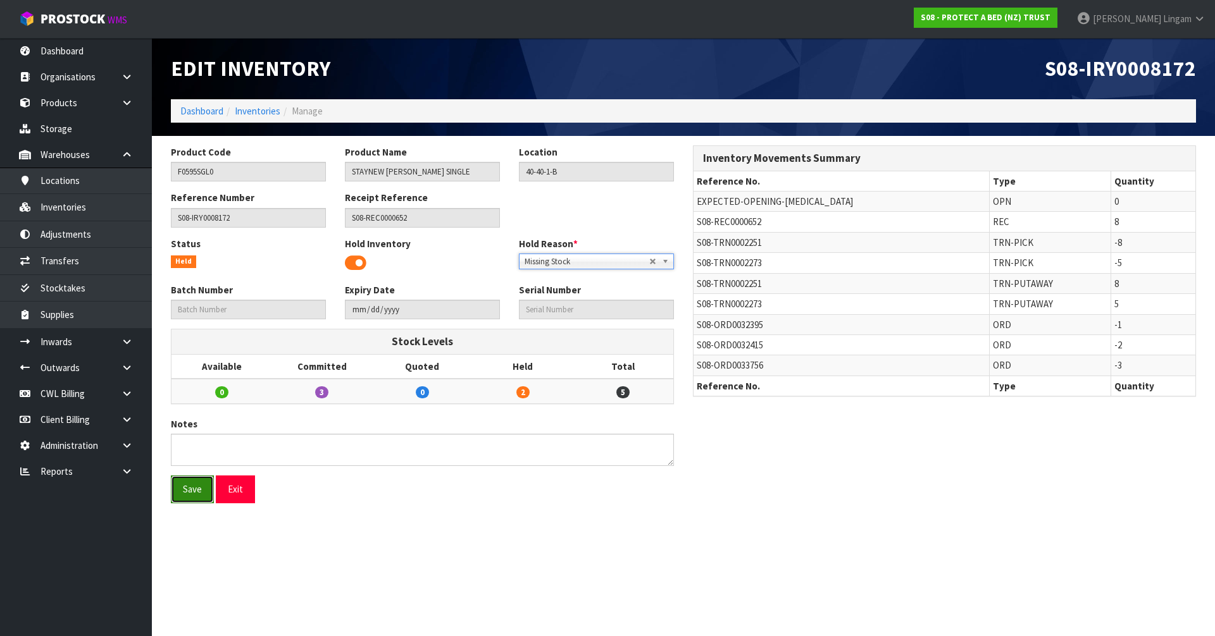
click at [201, 496] on button "Save" at bounding box center [192, 489] width 43 height 27
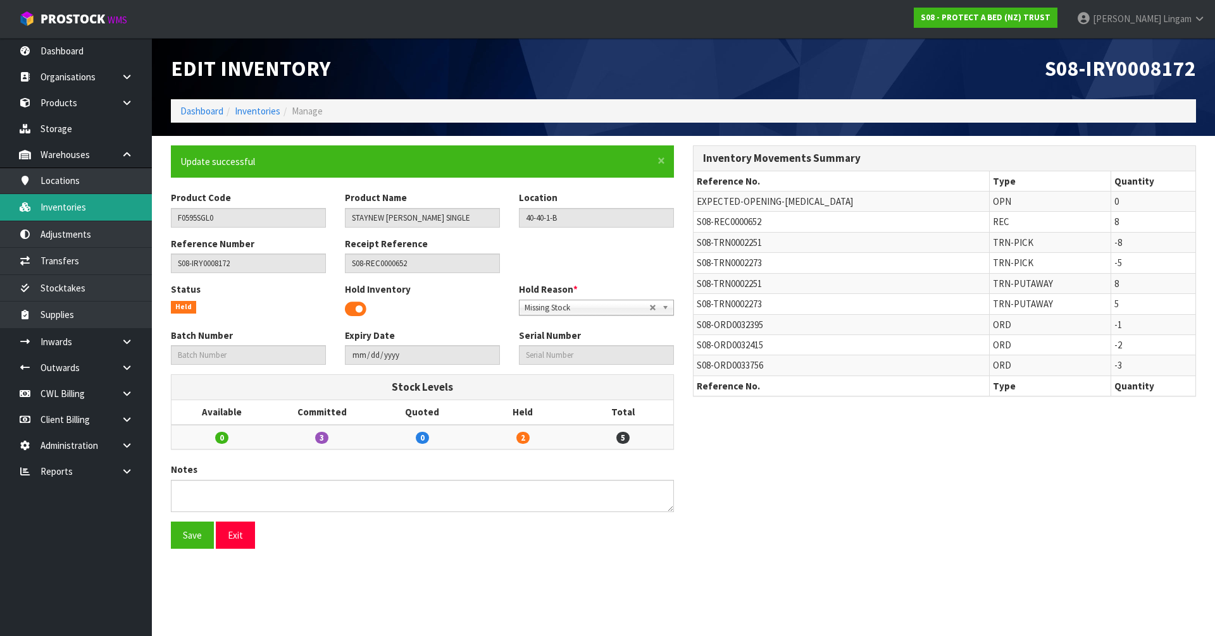
click at [88, 212] on link "Inventories" at bounding box center [76, 207] width 152 height 26
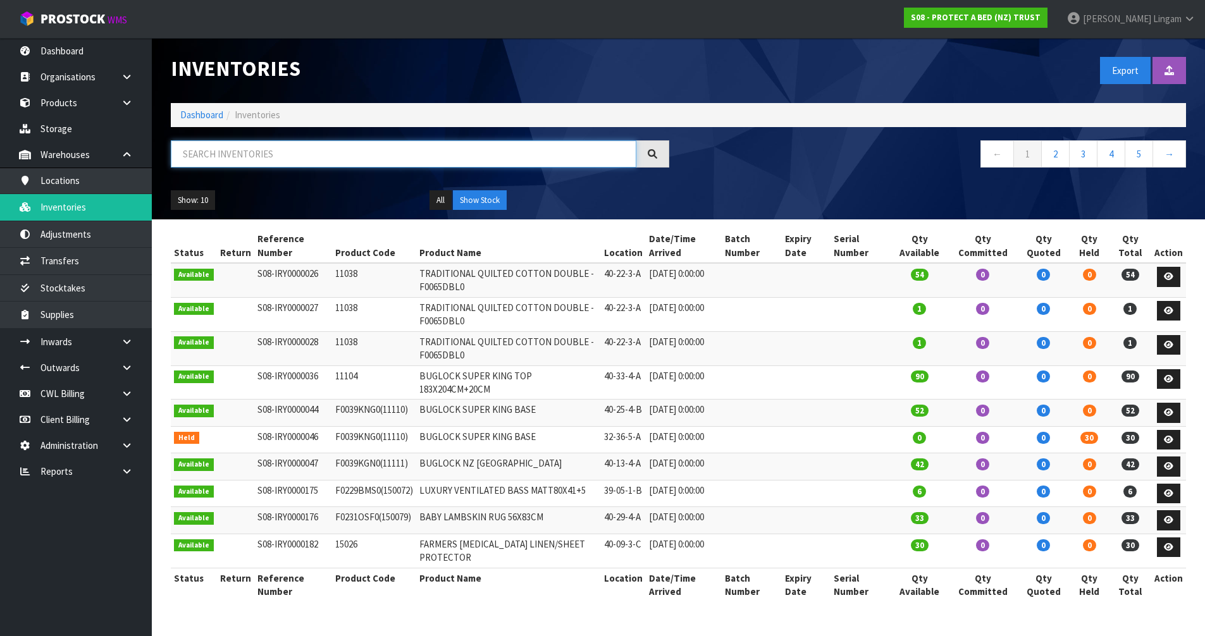
click at [309, 148] on input "text" at bounding box center [404, 153] width 466 height 27
paste input "F0595SGL0"
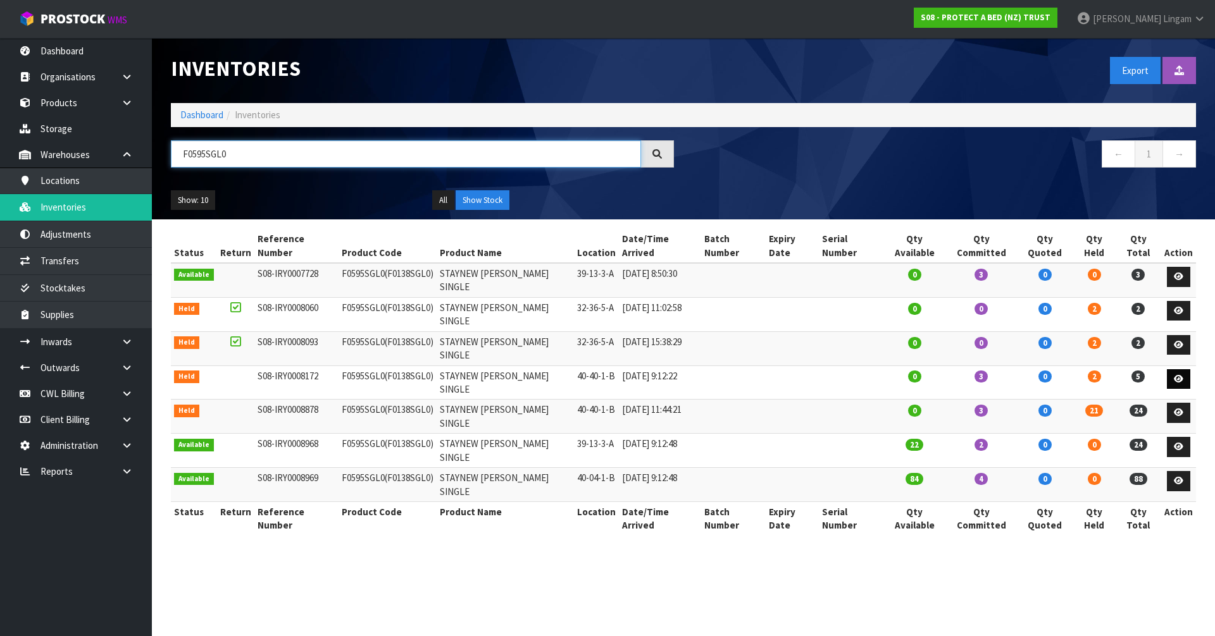
type input "F0595SGL0"
click at [1181, 375] on icon at bounding box center [1178, 379] width 9 height 8
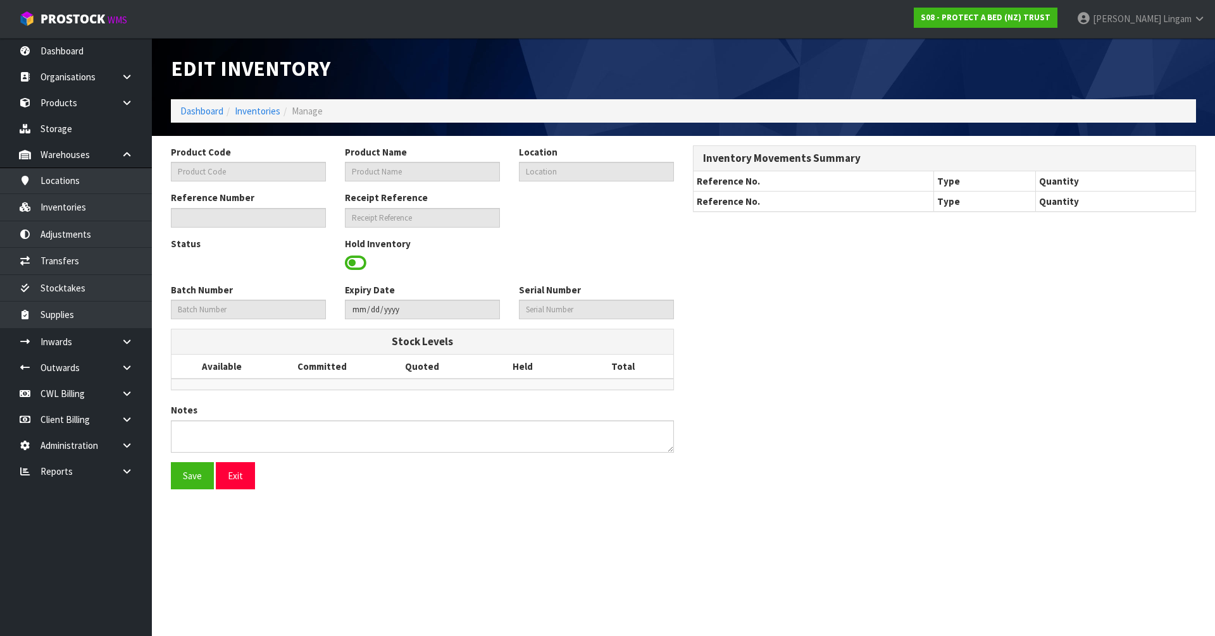
type input "F0595SGL0"
type input "STAYNEW [PERSON_NAME] SINGLE"
type input "40-40-1-B"
type input "S08-IRY0008172"
type input "S08-REC0000652"
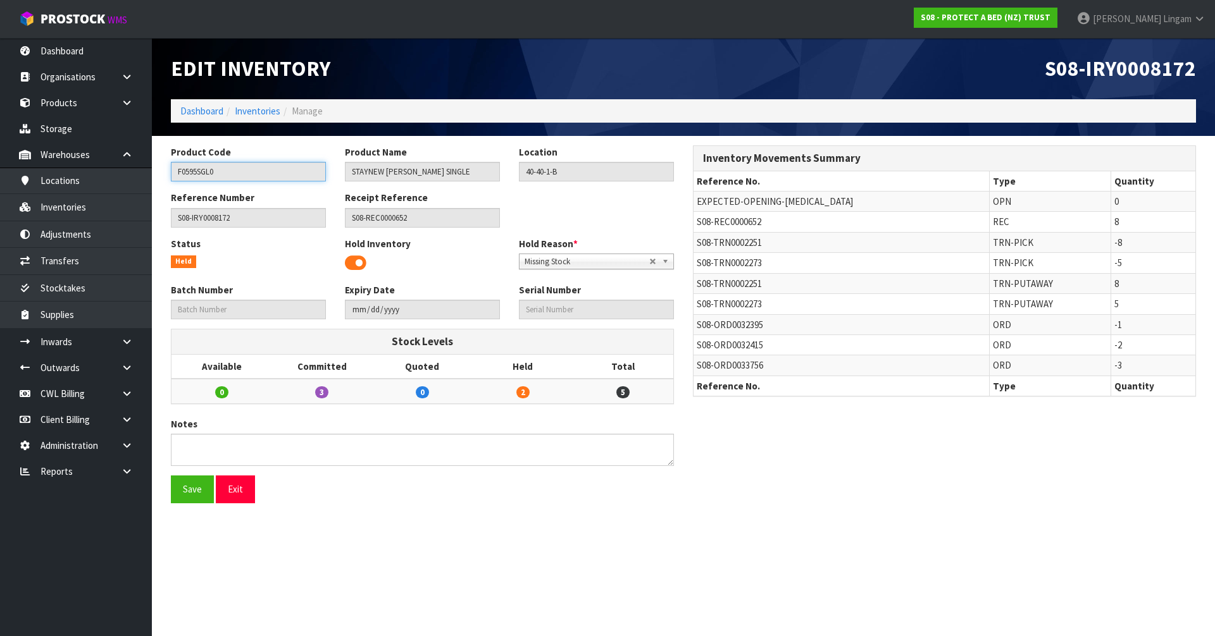
click at [205, 172] on input "F0595SGL0" at bounding box center [248, 172] width 155 height 20
click at [65, 209] on link "Inventories" at bounding box center [76, 207] width 152 height 26
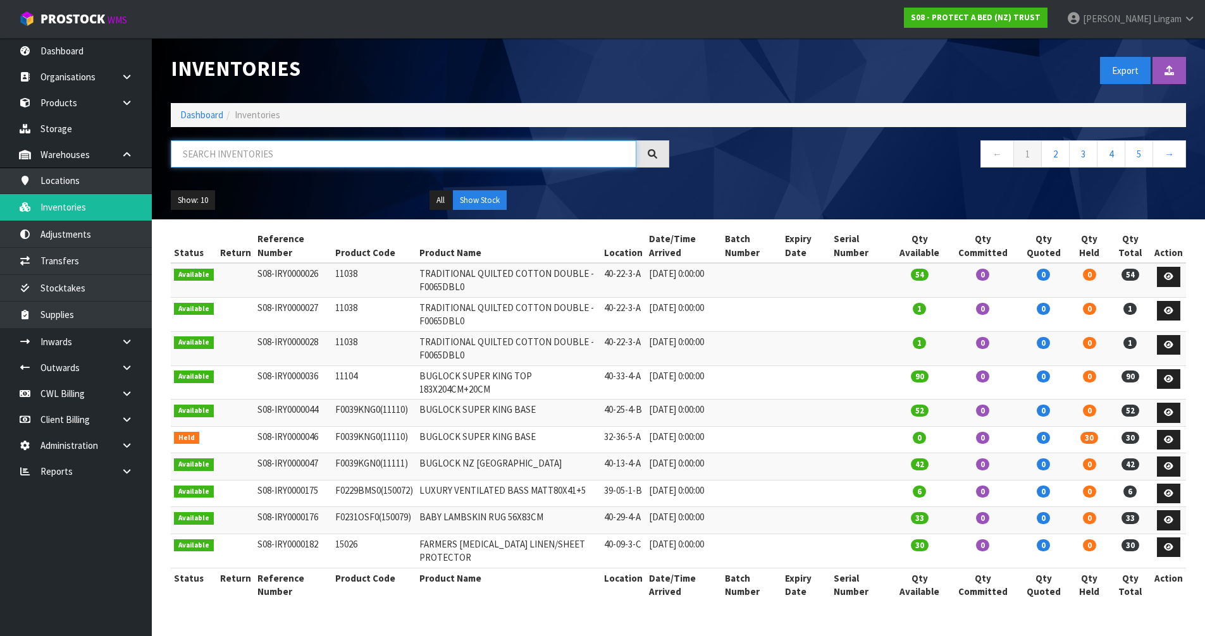
click at [295, 158] on input "text" at bounding box center [404, 153] width 466 height 27
paste input "F0595SGL0"
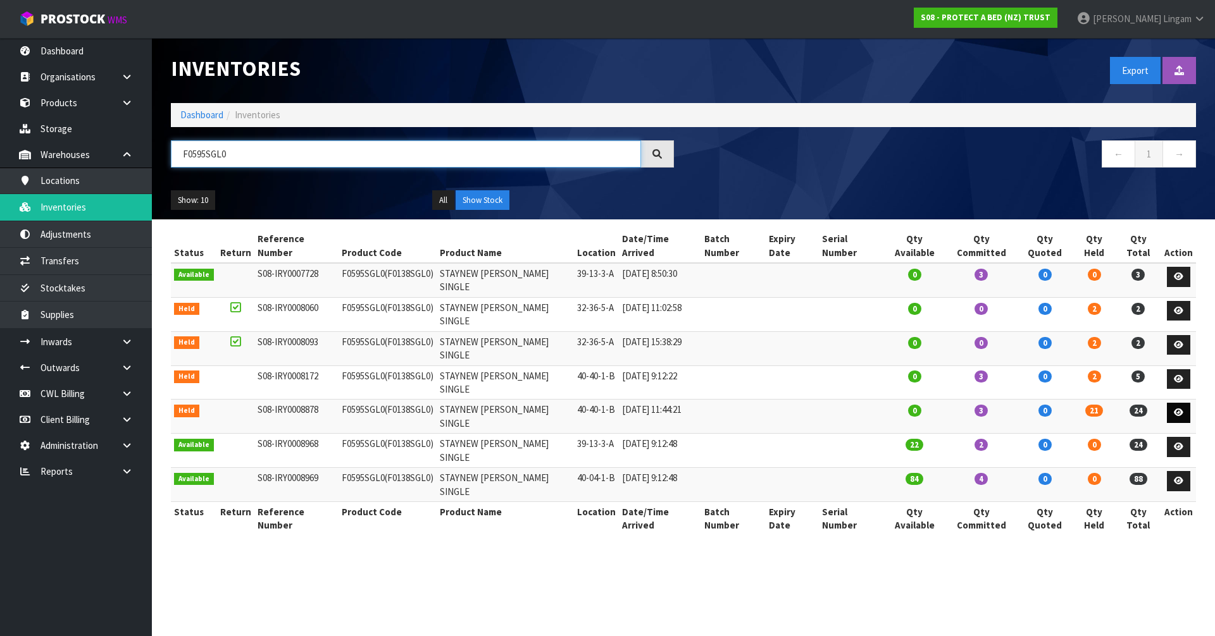
type input "F0595SGL0"
click at [1181, 409] on icon at bounding box center [1178, 413] width 9 height 8
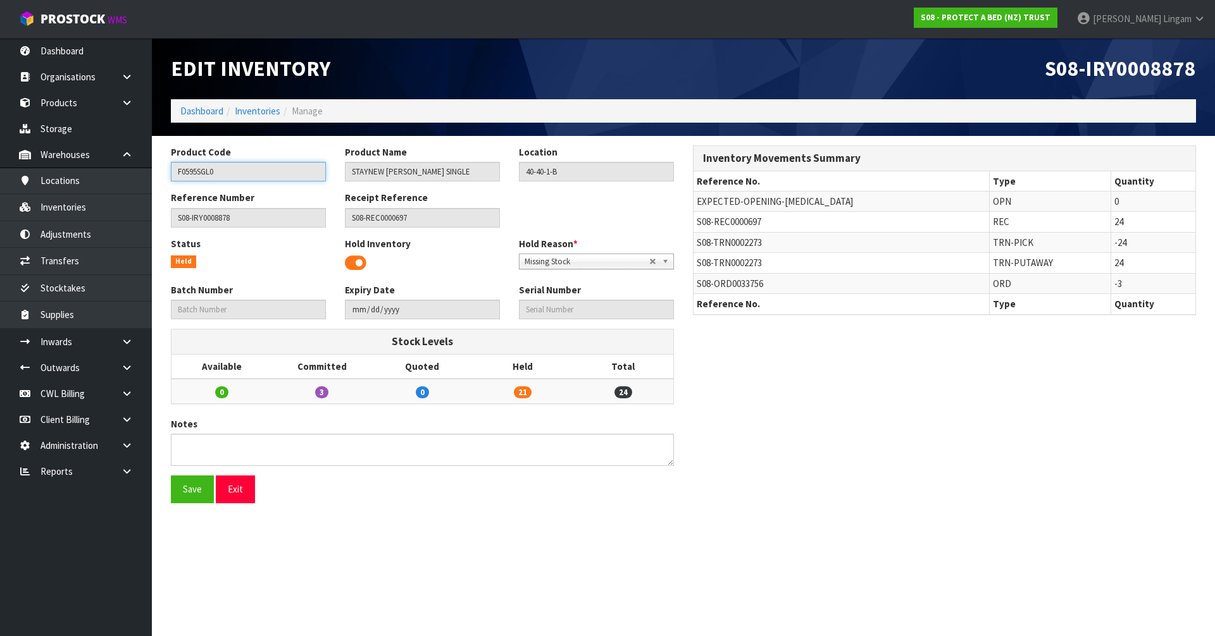
click at [204, 169] on input "F0595SGL0" at bounding box center [248, 172] width 155 height 20
click at [87, 209] on link "Inventories" at bounding box center [76, 207] width 152 height 26
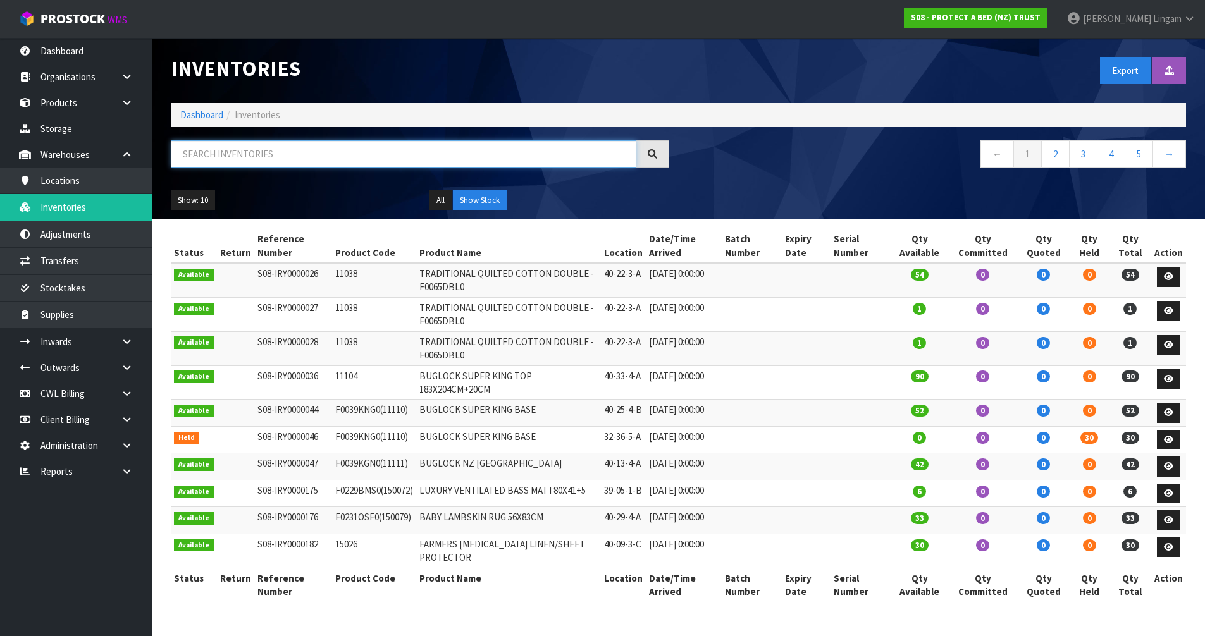
click at [299, 155] on input "text" at bounding box center [404, 153] width 466 height 27
paste input "F0595SGL0"
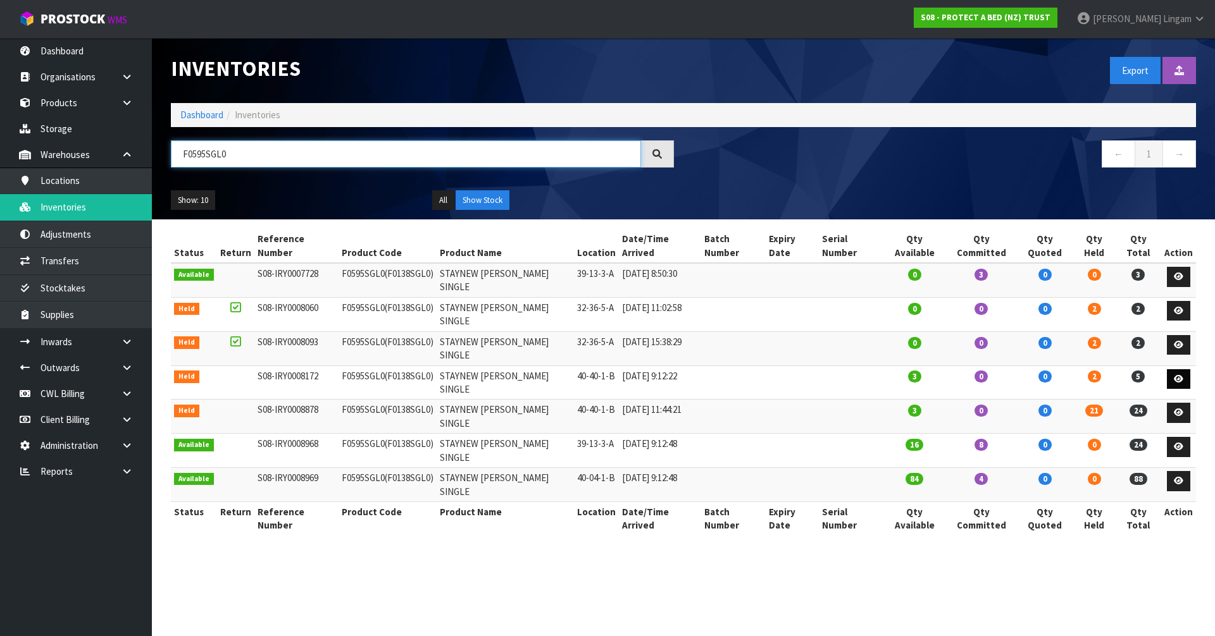
type input "F0595SGL0"
click at [1177, 375] on icon at bounding box center [1178, 379] width 9 height 8
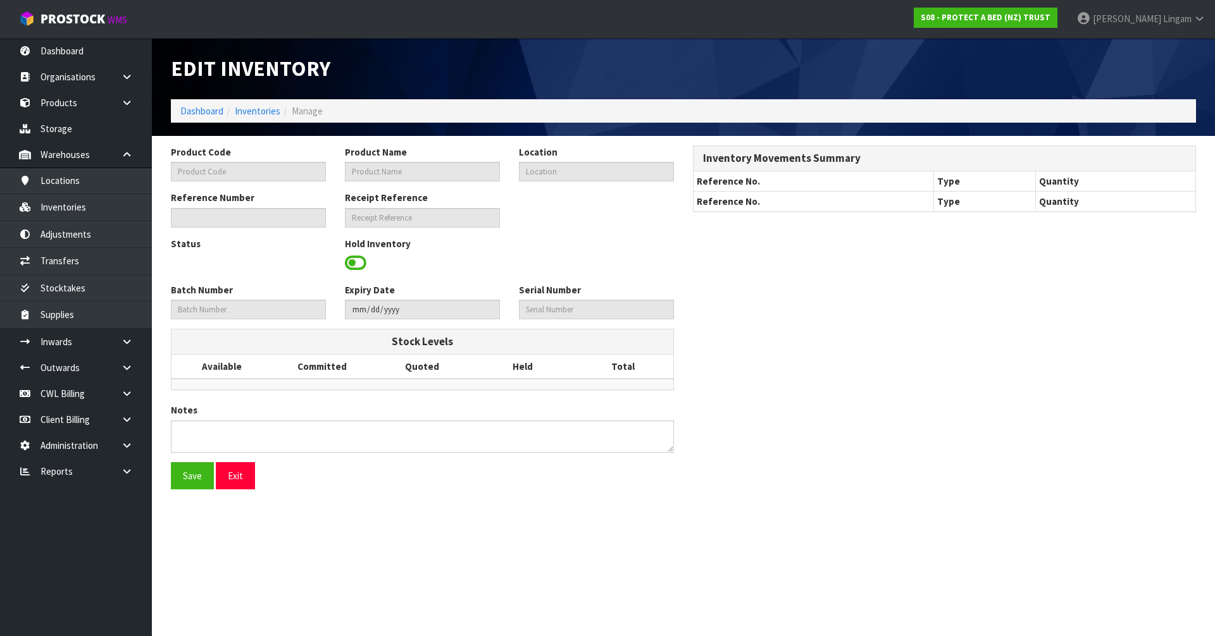
type input "F0595SGL0"
type input "STAYNEW [PERSON_NAME] SINGLE"
type input "40-40-1-B"
type input "S08-IRY0008172"
type input "S08-REC0000652"
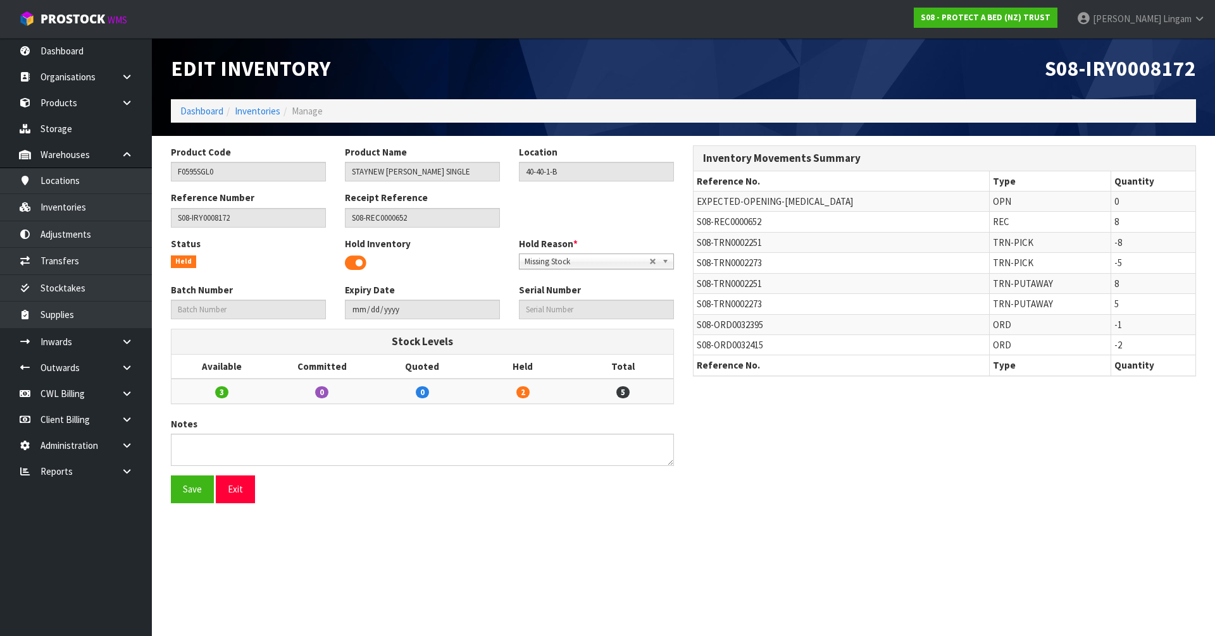
click at [346, 263] on span at bounding box center [356, 263] width 22 height 19
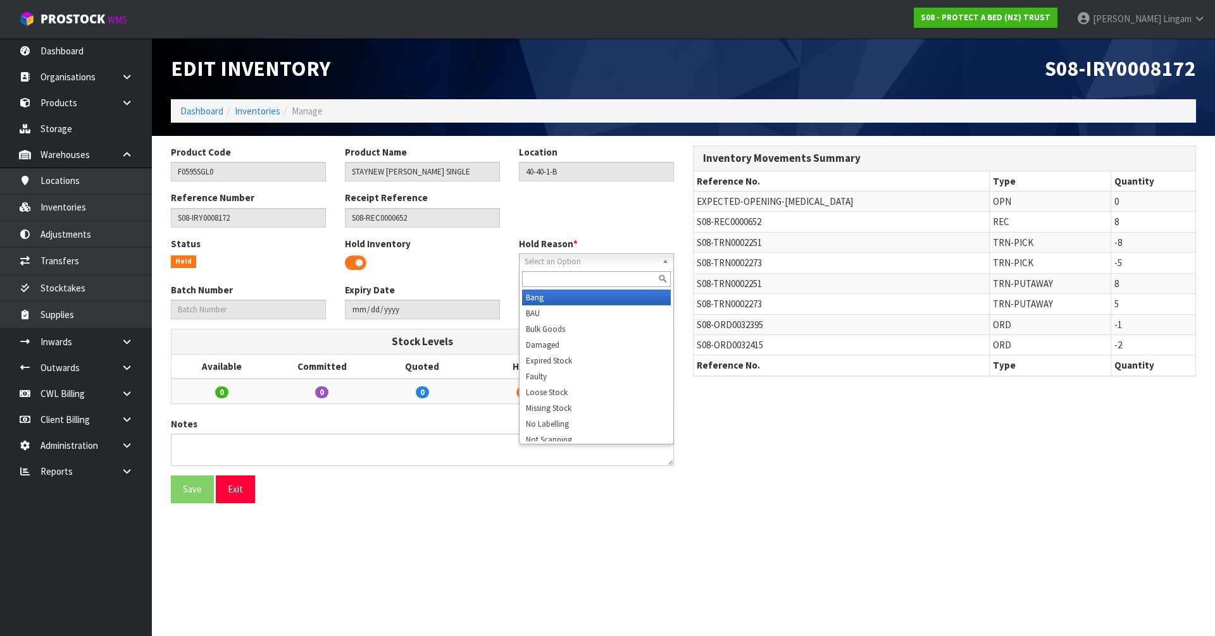
click at [538, 263] on span "Select an Option" at bounding box center [590, 261] width 132 height 15
click at [554, 409] on li "Missing Stock" at bounding box center [596, 408] width 149 height 16
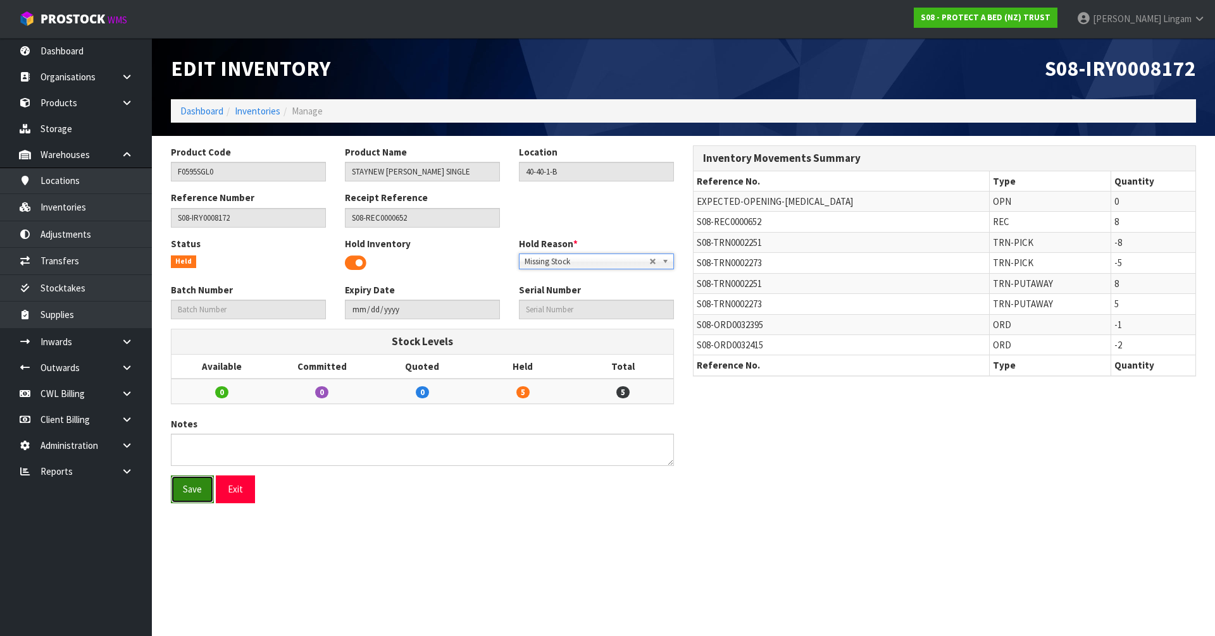
click at [197, 492] on button "Save" at bounding box center [192, 489] width 43 height 27
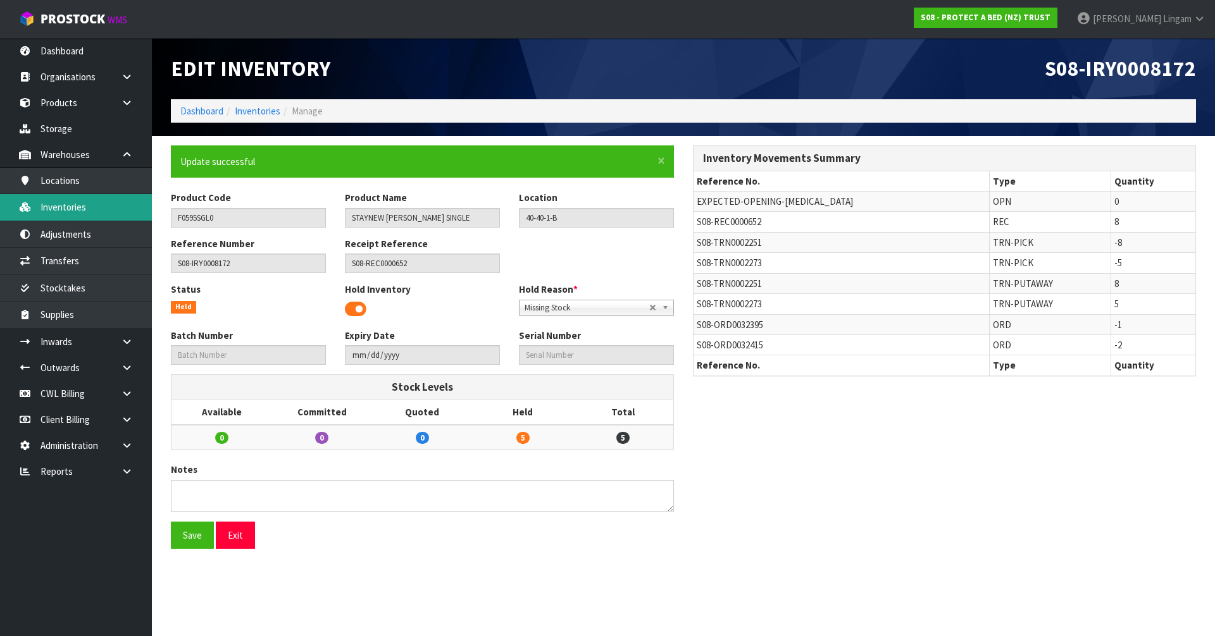
click at [100, 210] on link "Inventories" at bounding box center [76, 207] width 152 height 26
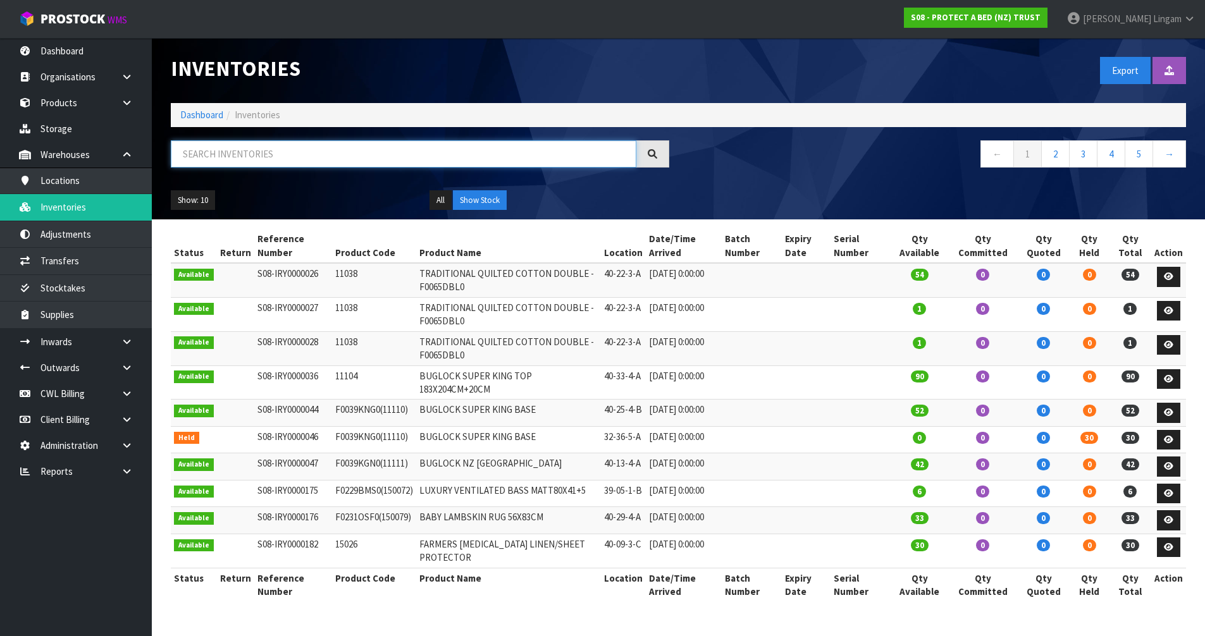
click at [376, 153] on input "text" at bounding box center [404, 153] width 466 height 27
paste input "F0595SGL0"
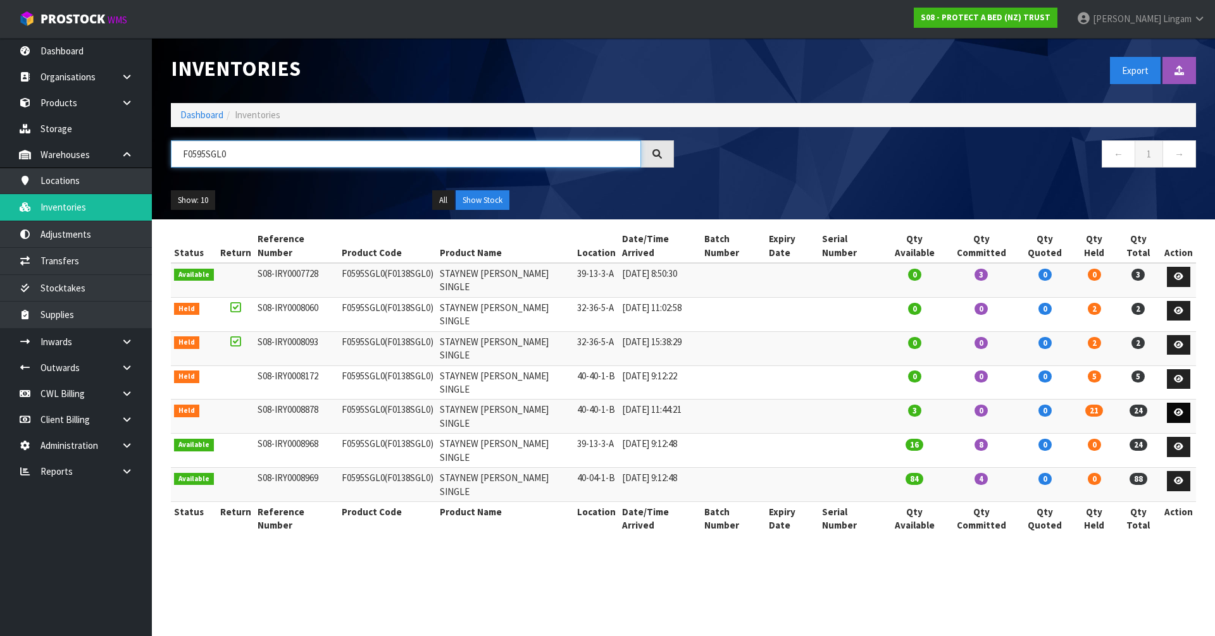
type input "F0595SGL0"
click at [1181, 409] on icon at bounding box center [1178, 413] width 9 height 8
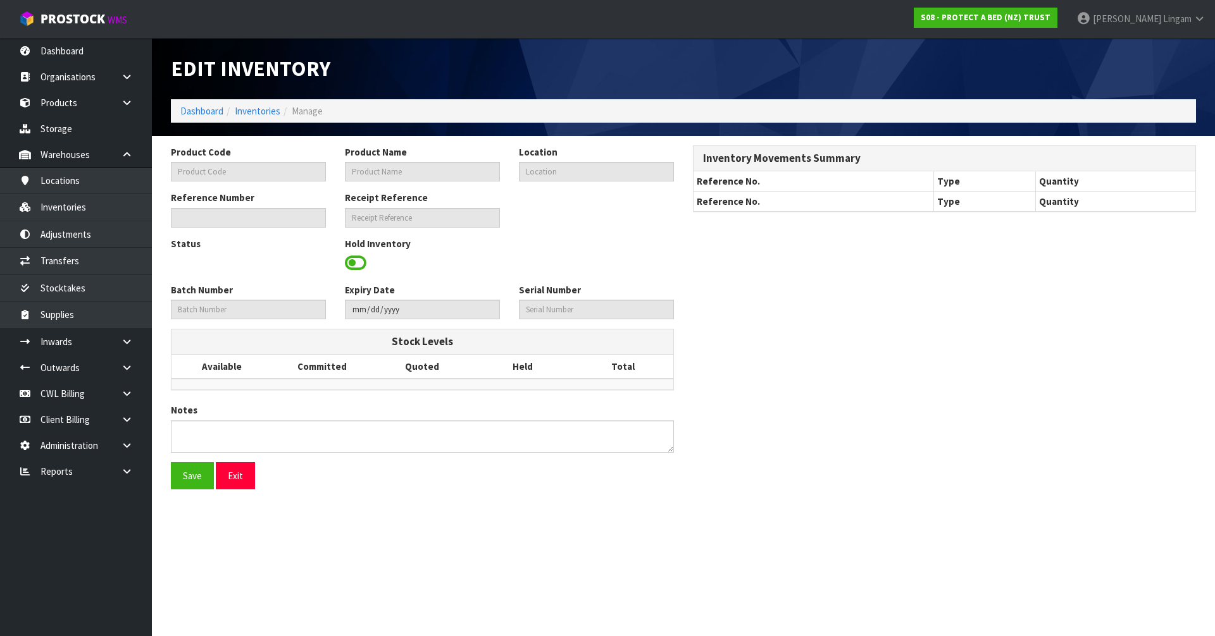
type input "F0595SGL0"
type input "STAYNEW [PERSON_NAME] SINGLE"
type input "40-40-1-B"
type input "S08-IRY0008878"
type input "S08-REC0000697"
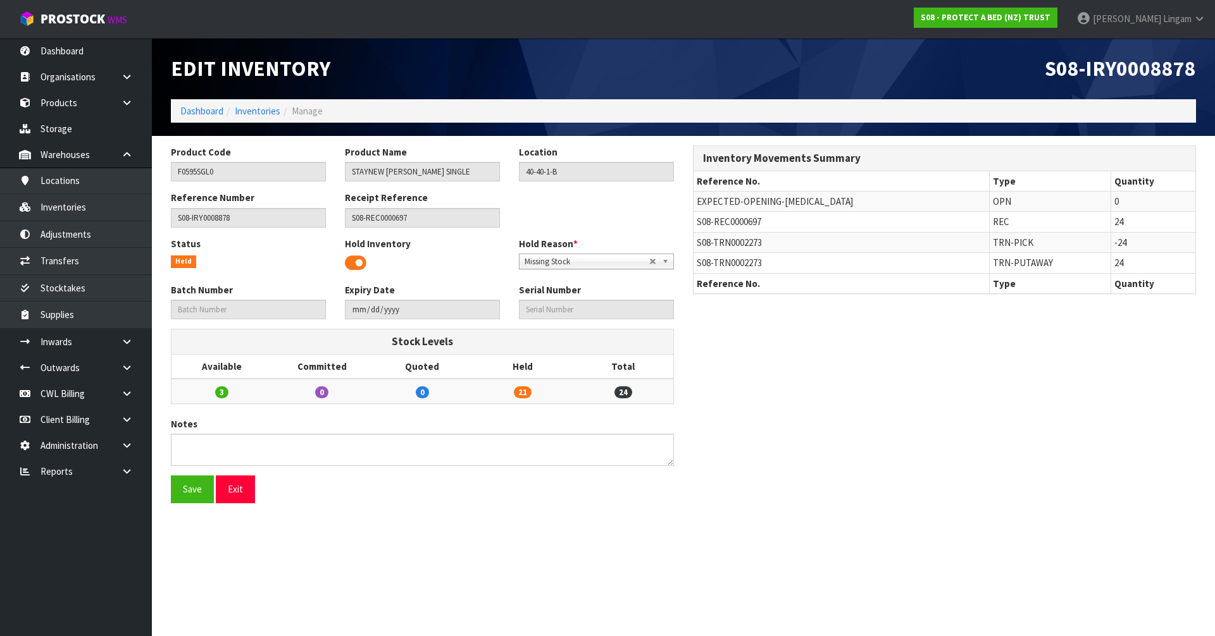
click at [353, 261] on span at bounding box center [356, 263] width 22 height 19
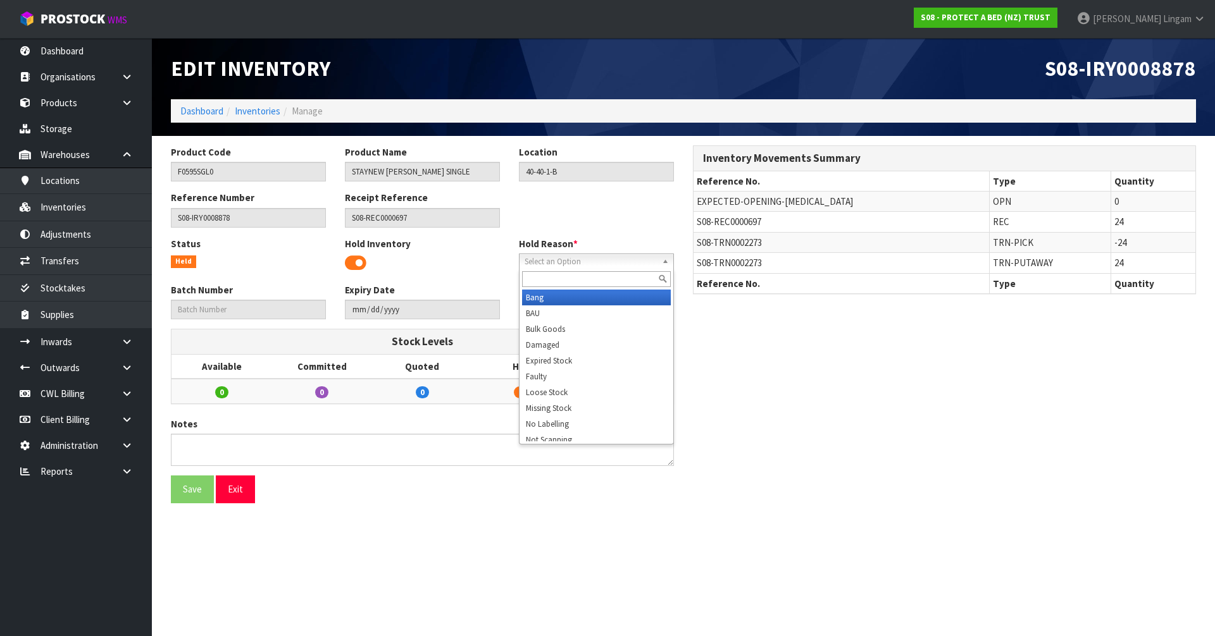
click at [540, 262] on span "Select an Option" at bounding box center [590, 261] width 132 height 15
click at [571, 410] on li "Missing Stock" at bounding box center [596, 408] width 149 height 16
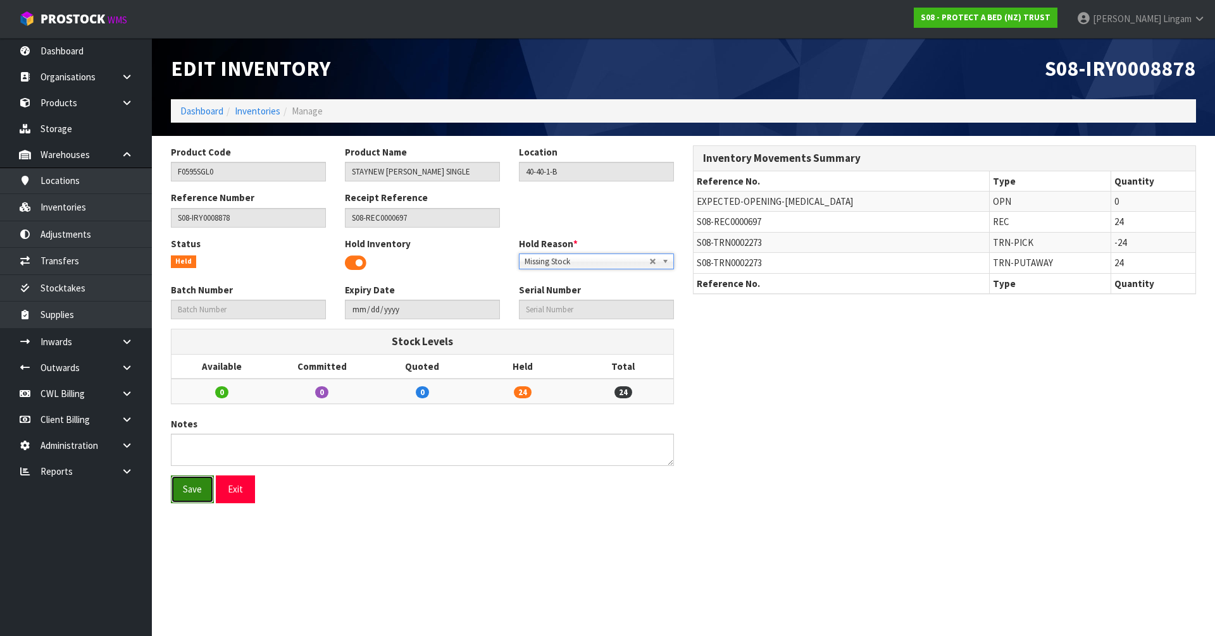
click at [199, 497] on button "Save" at bounding box center [192, 489] width 43 height 27
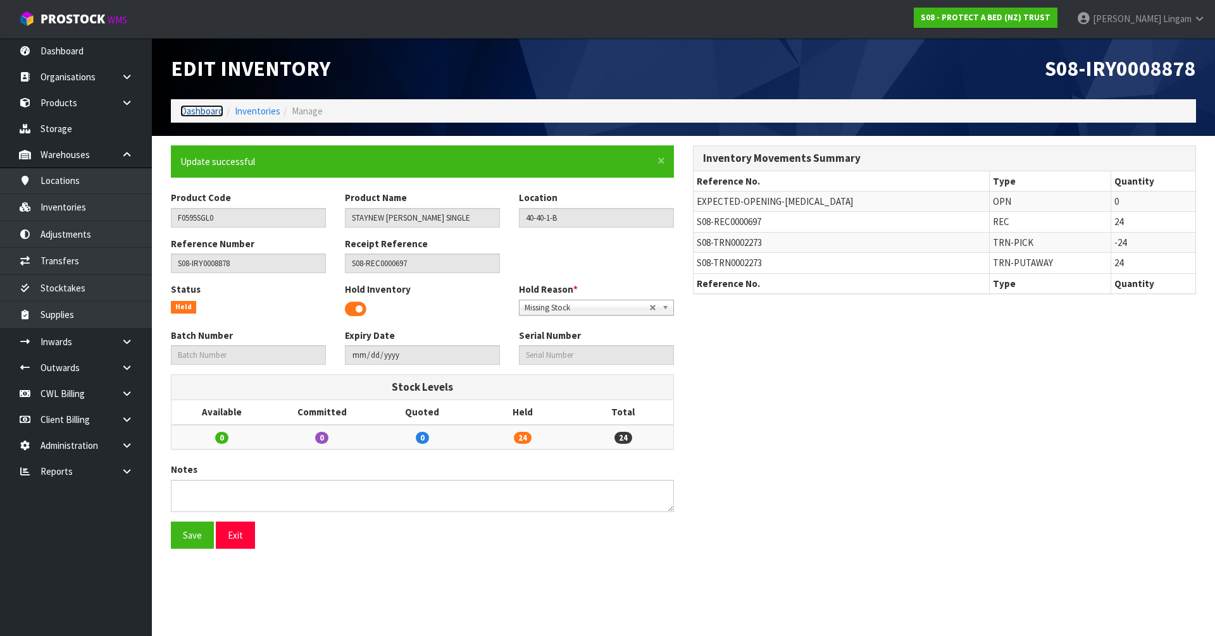
click at [191, 111] on link "Dashboard" at bounding box center [201, 111] width 43 height 12
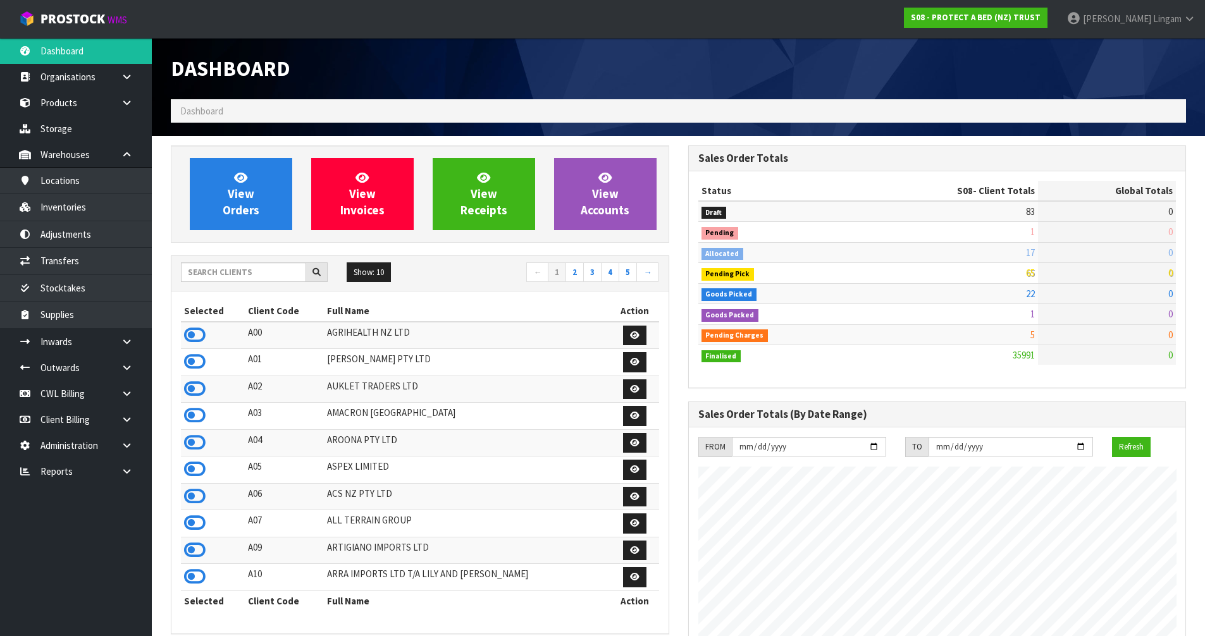
scroll to position [958, 517]
click at [239, 276] on input "text" at bounding box center [243, 273] width 125 height 20
click at [280, 271] on input "text" at bounding box center [243, 273] width 125 height 20
click at [228, 199] on link "View Orders" at bounding box center [241, 194] width 102 height 72
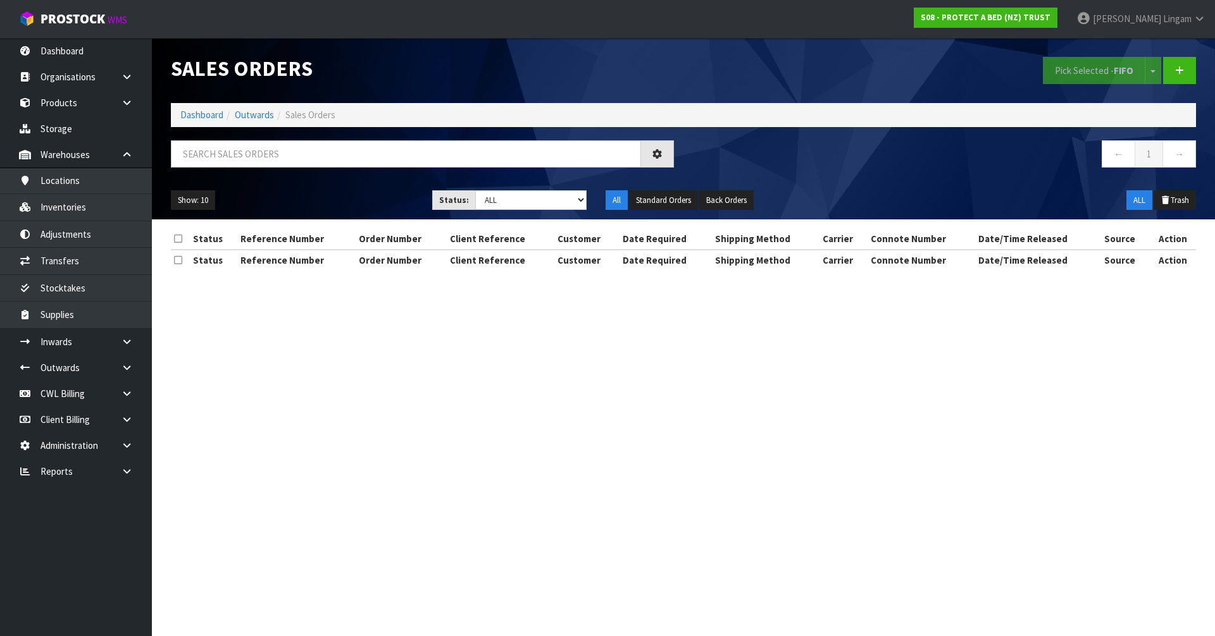
click at [199, 108] on li "Dashboard" at bounding box center [201, 114] width 43 height 13
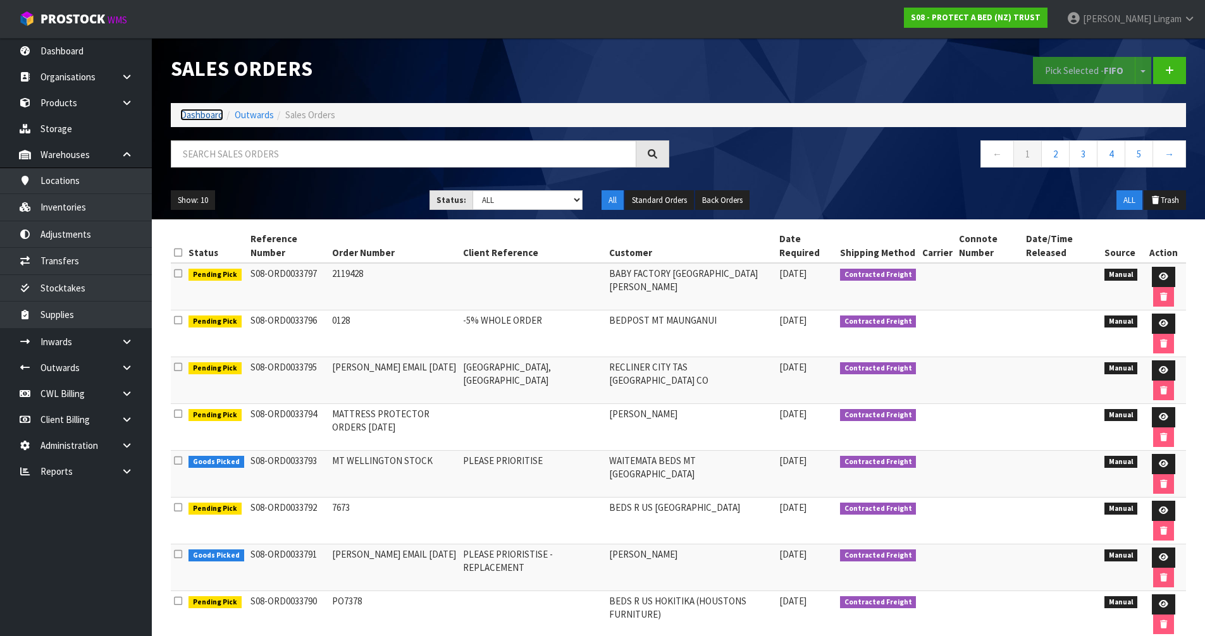
click at [205, 113] on link "Dashboard" at bounding box center [201, 115] width 43 height 12
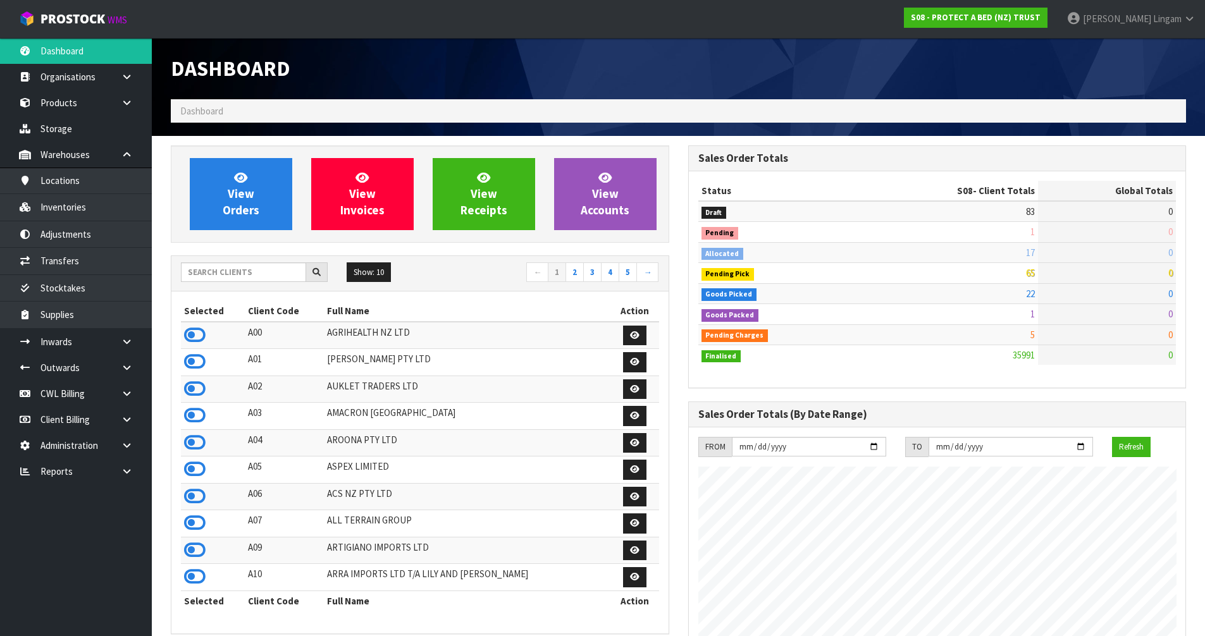
scroll to position [958, 517]
click at [288, 277] on input "text" at bounding box center [243, 273] width 125 height 20
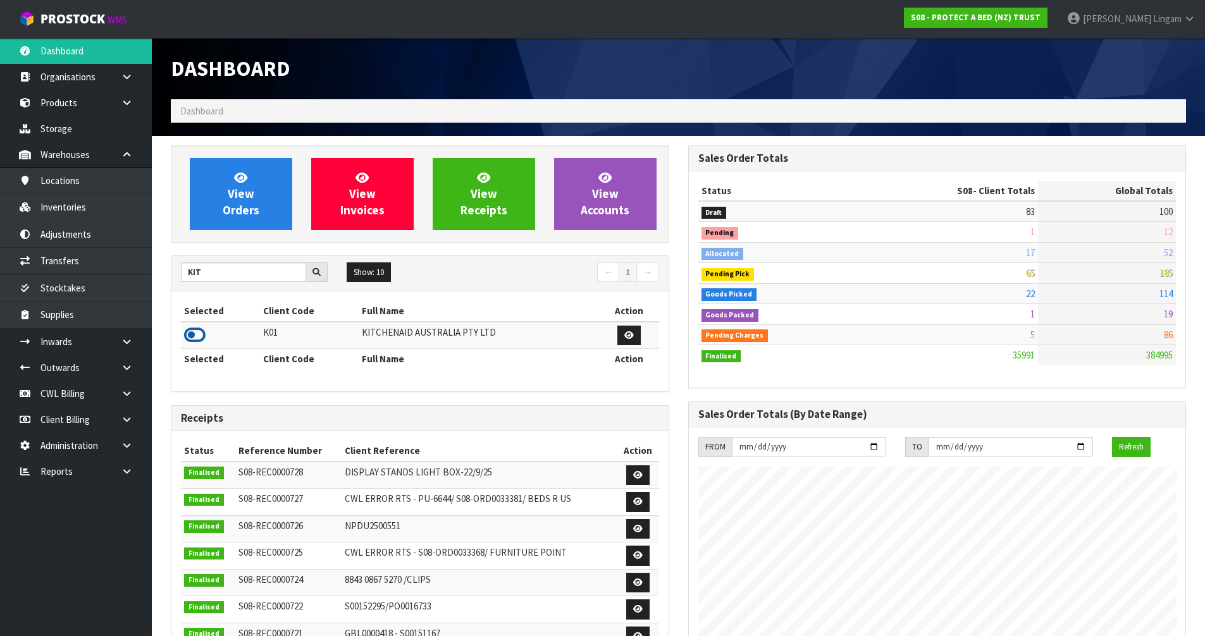
click at [197, 329] on icon at bounding box center [195, 335] width 22 height 19
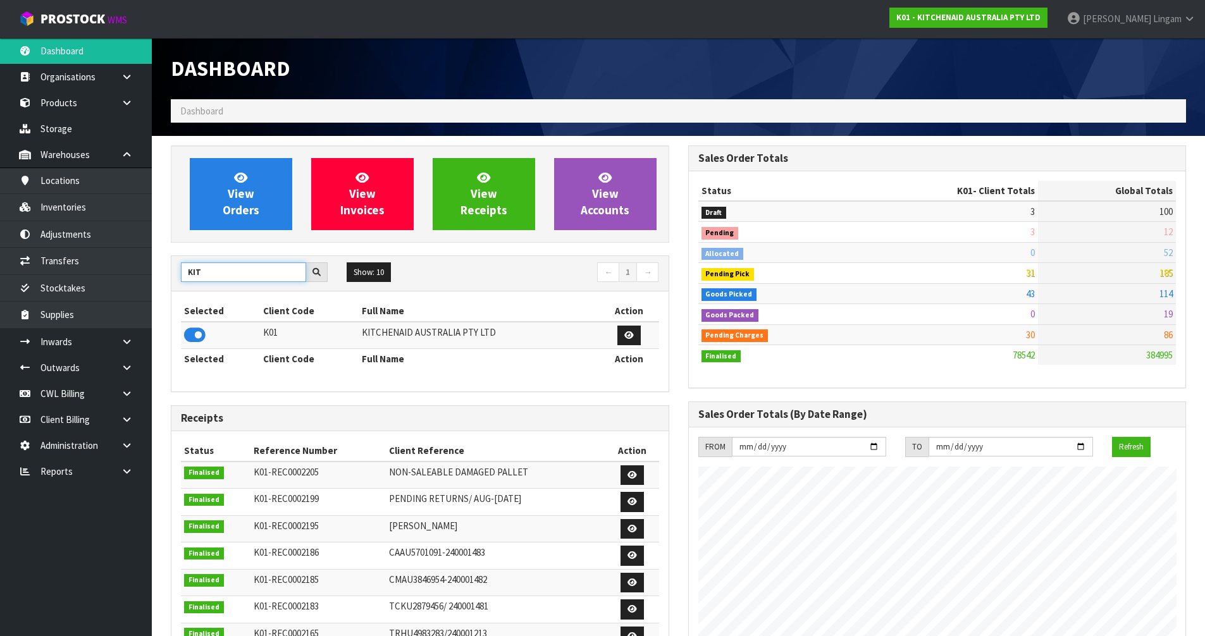
drag, startPoint x: 221, startPoint y: 277, endPoint x: 175, endPoint y: 277, distance: 46.2
click at [175, 277] on div "KIT" at bounding box center [254, 273] width 166 height 20
type input "VET"
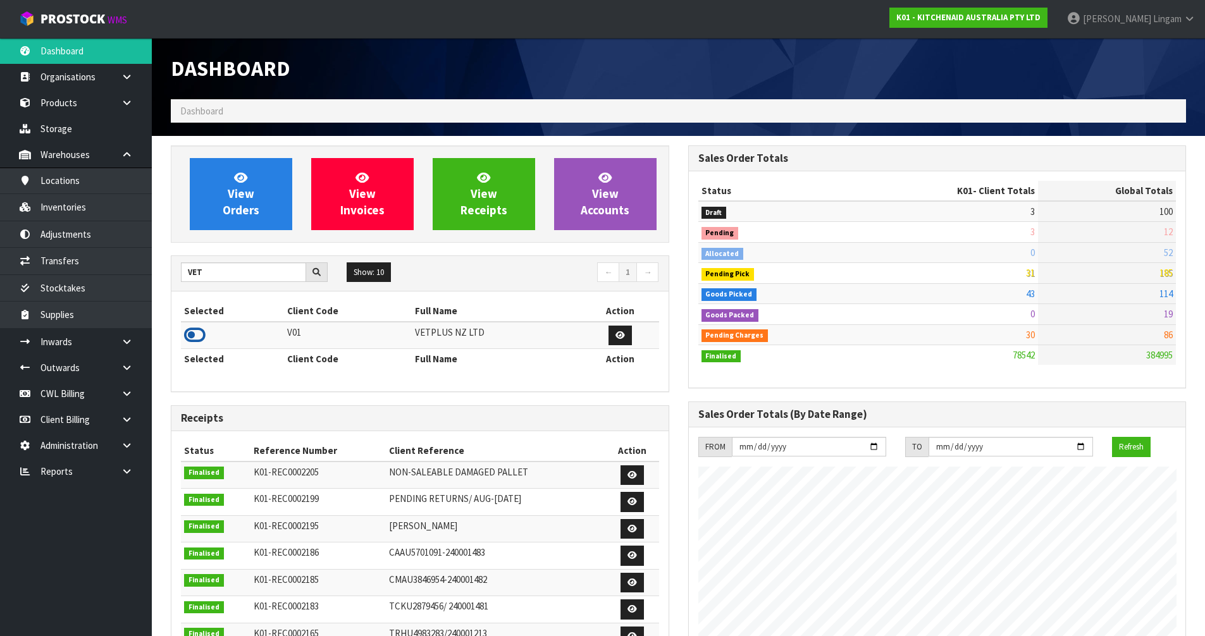
click at [199, 332] on icon at bounding box center [195, 335] width 22 height 19
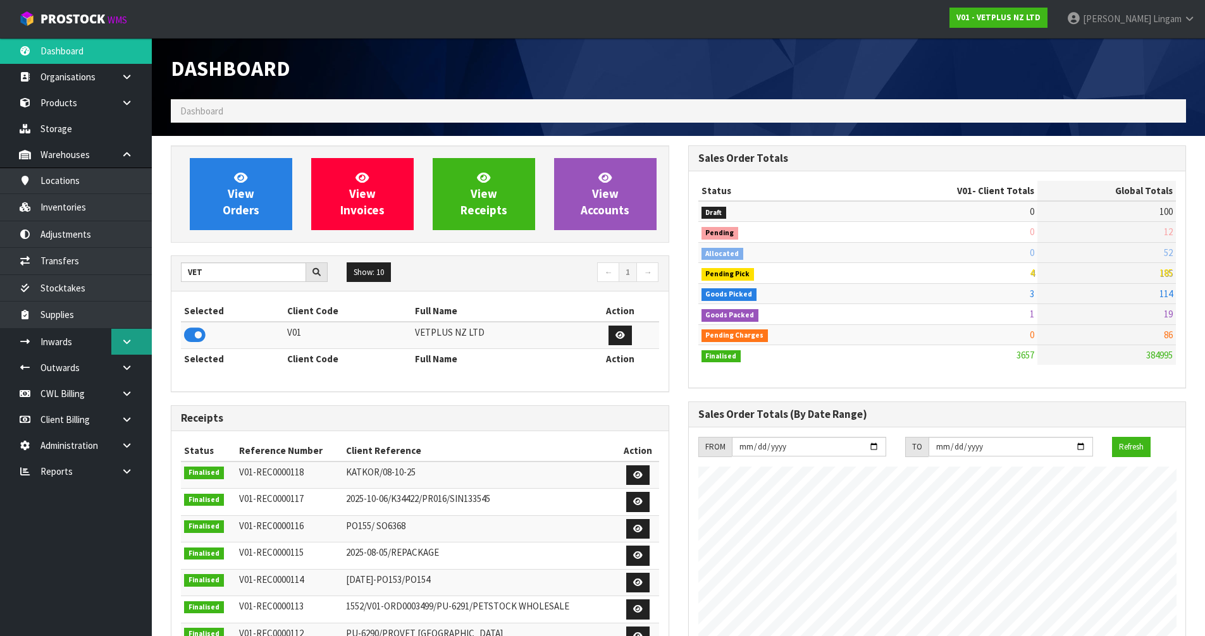
click at [120, 343] on link at bounding box center [131, 342] width 40 height 26
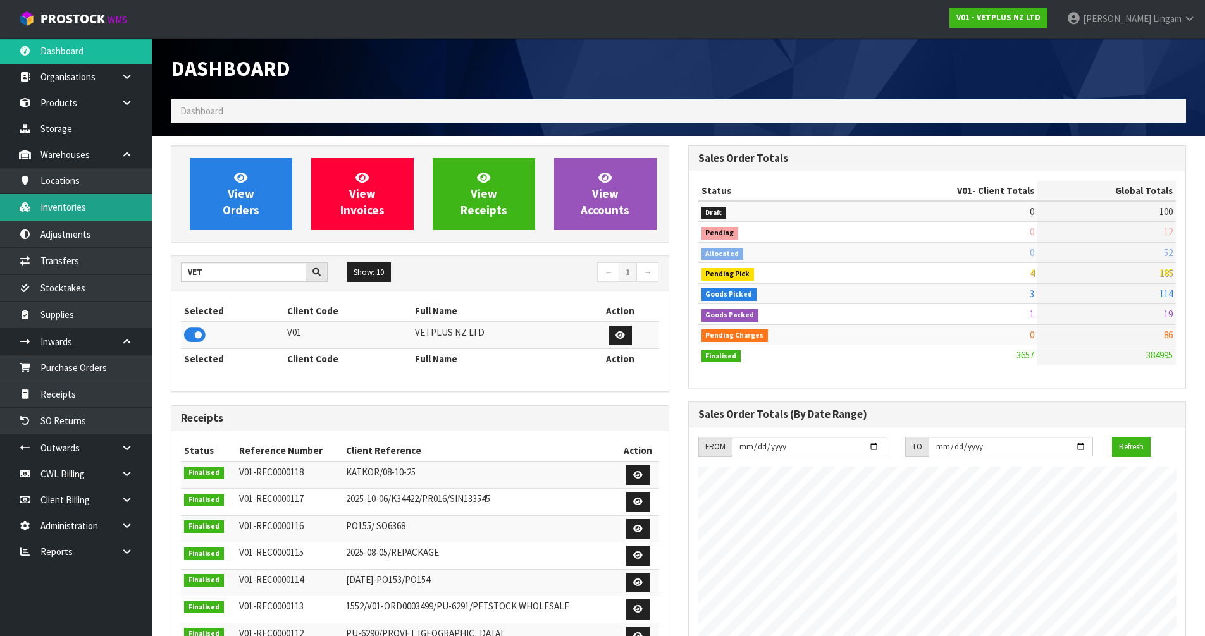
click at [87, 213] on link "Inventories" at bounding box center [76, 207] width 152 height 26
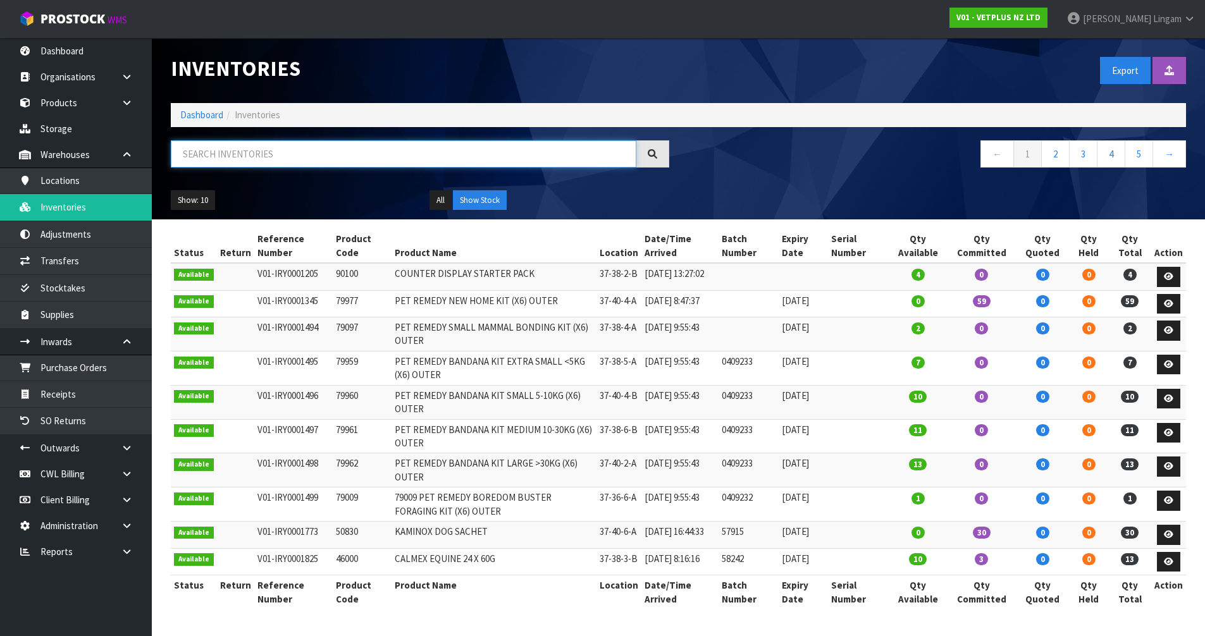
click at [378, 151] on input "text" at bounding box center [404, 153] width 466 height 27
paste input "79664"
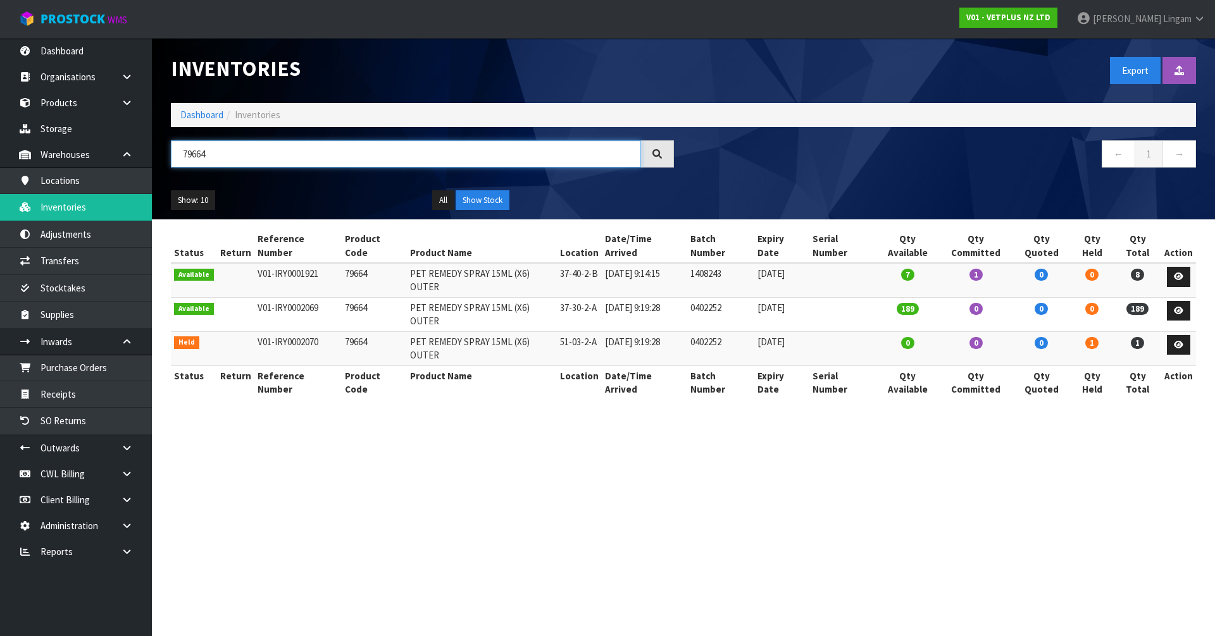
type input "79664"
click at [204, 113] on link "Dashboard" at bounding box center [201, 115] width 43 height 12
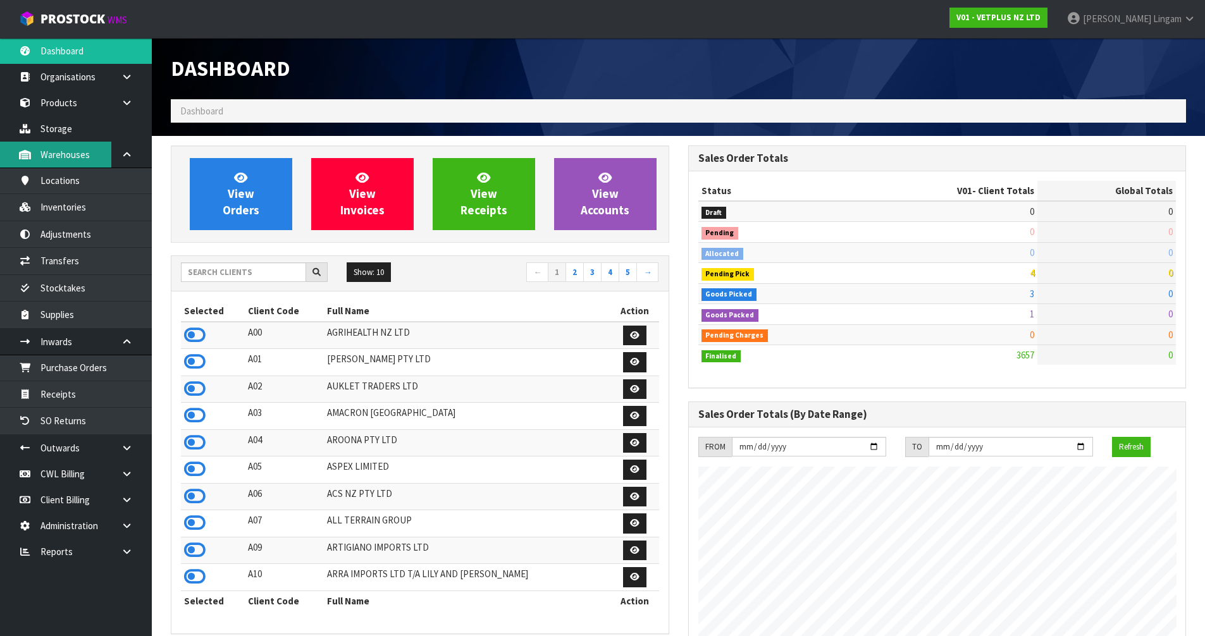
scroll to position [958, 517]
click at [224, 278] on input "text" at bounding box center [243, 273] width 125 height 20
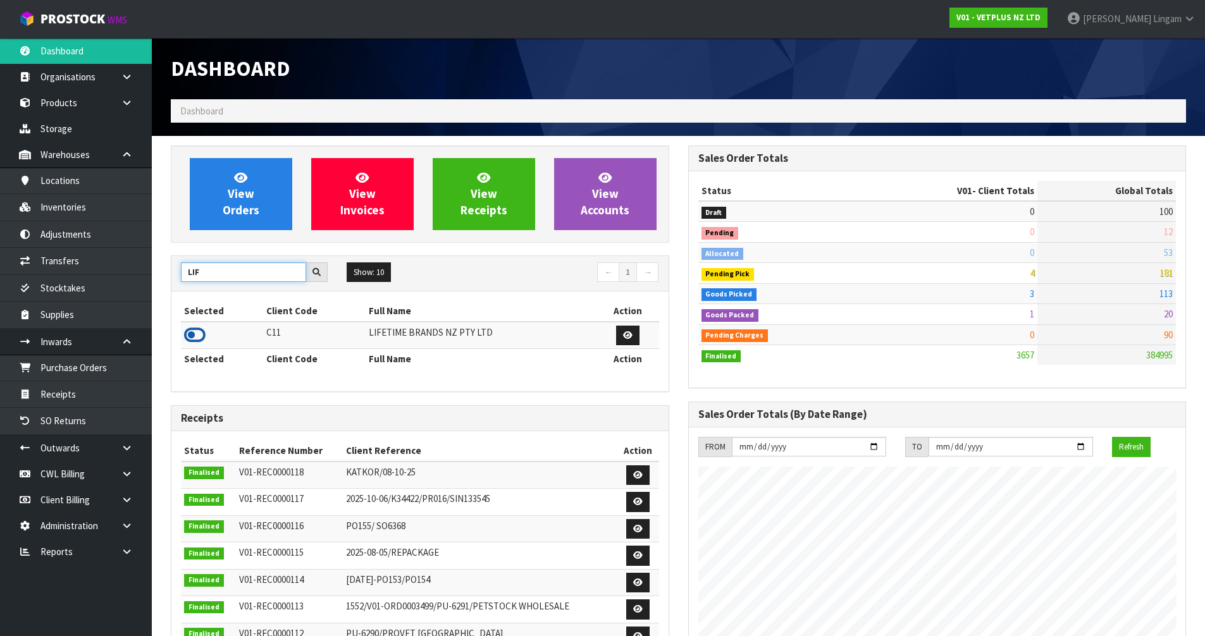
type input "LIF"
click at [195, 333] on icon at bounding box center [195, 335] width 22 height 19
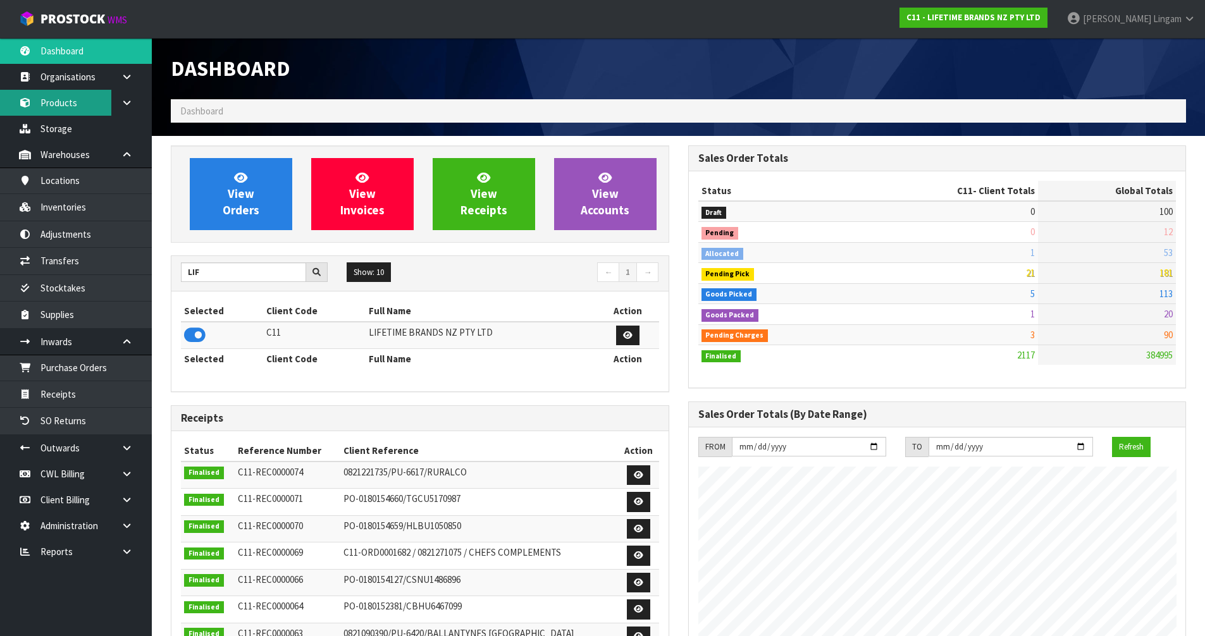
click at [58, 92] on link "Products" at bounding box center [76, 103] width 152 height 26
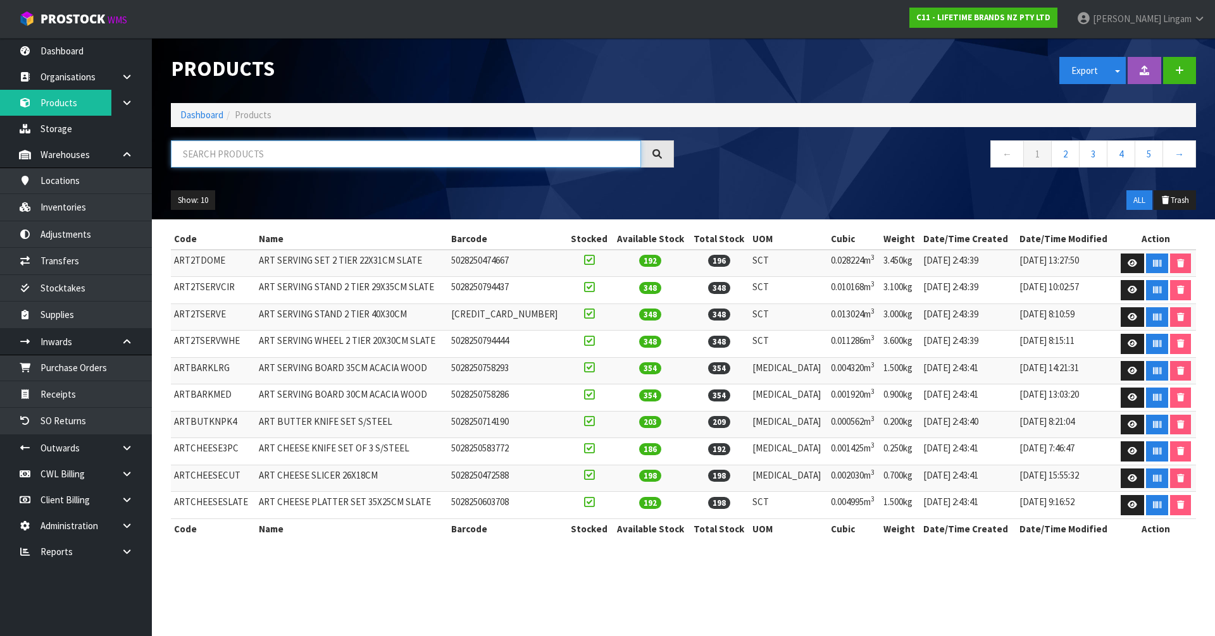
click at [313, 158] on input "text" at bounding box center [406, 153] width 470 height 27
paste input "MKJDSRVPLATOV"
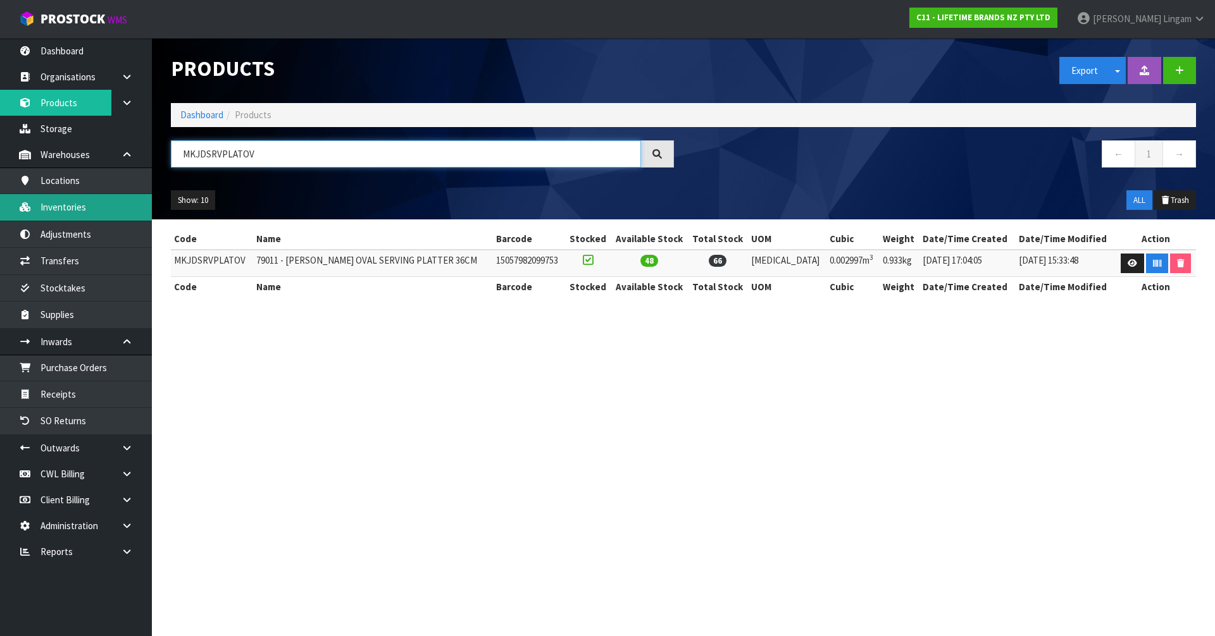
type input "MKJDSRVPLATOV"
click at [193, 115] on link "Dashboard" at bounding box center [201, 115] width 43 height 12
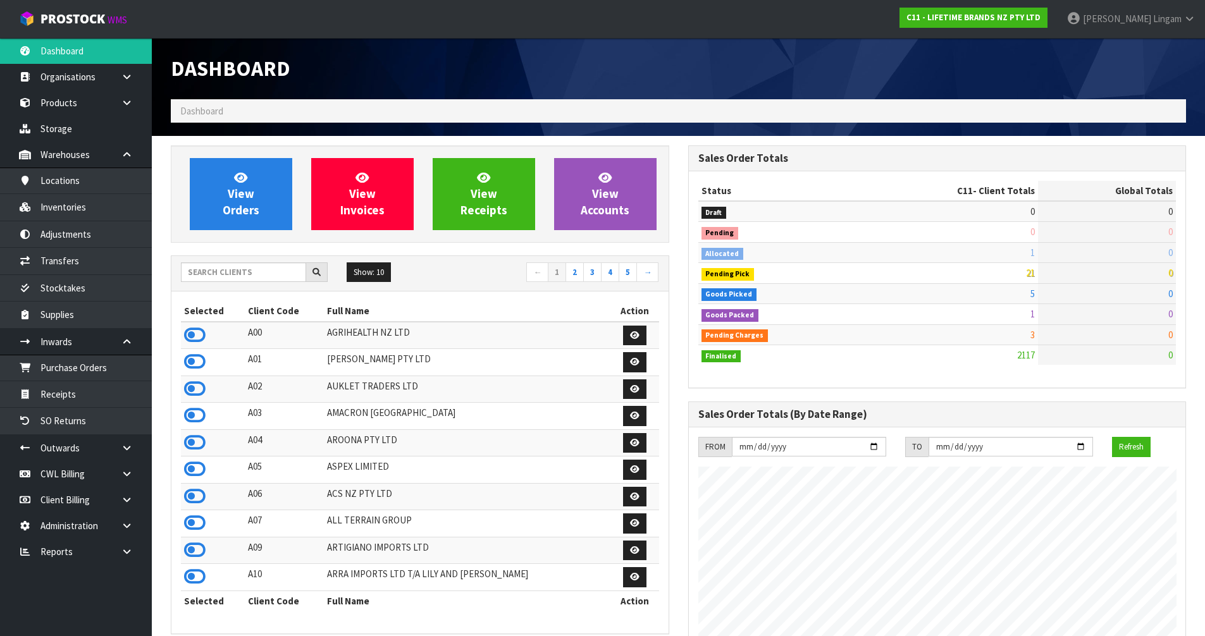
scroll to position [958, 517]
click at [259, 194] on link "View Orders" at bounding box center [241, 194] width 102 height 72
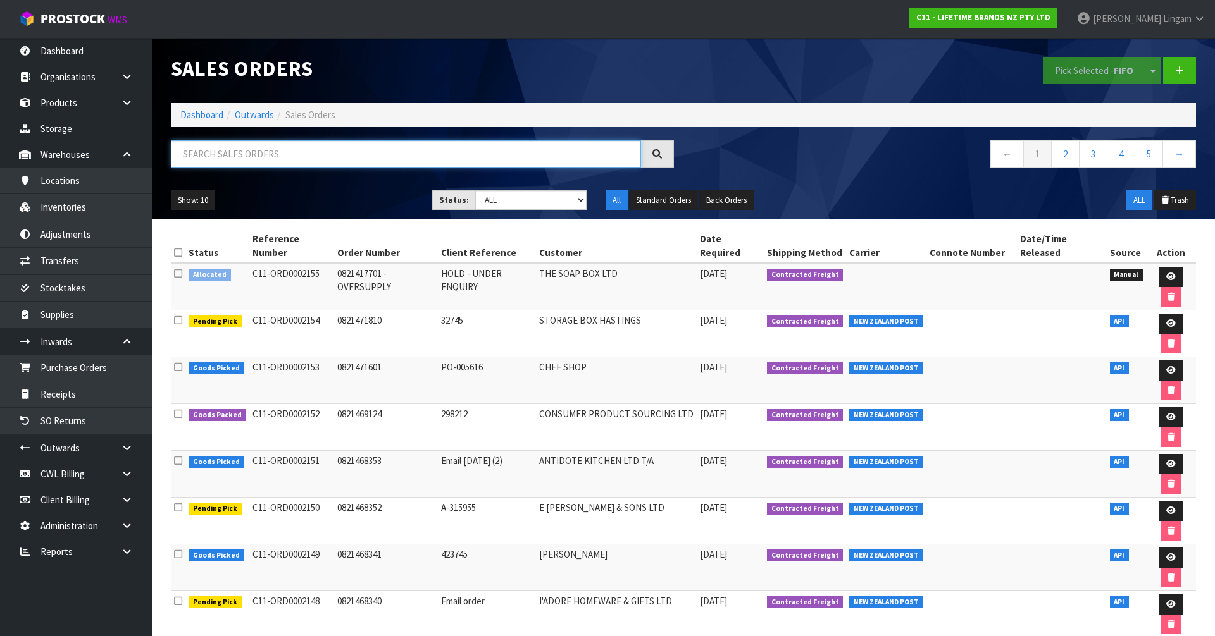
click at [278, 158] on input "text" at bounding box center [406, 153] width 470 height 27
paste input "LCDWJLAT2PC"
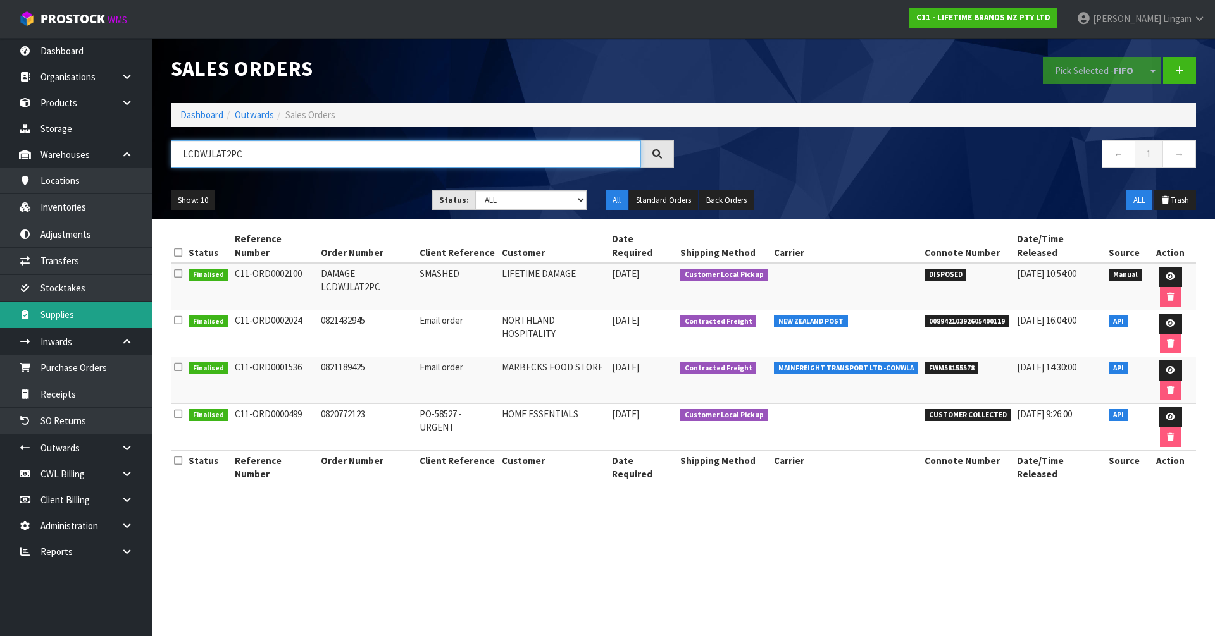
type input "LCDWJLAT2PC"
click at [197, 113] on link "Dashboard" at bounding box center [201, 115] width 43 height 12
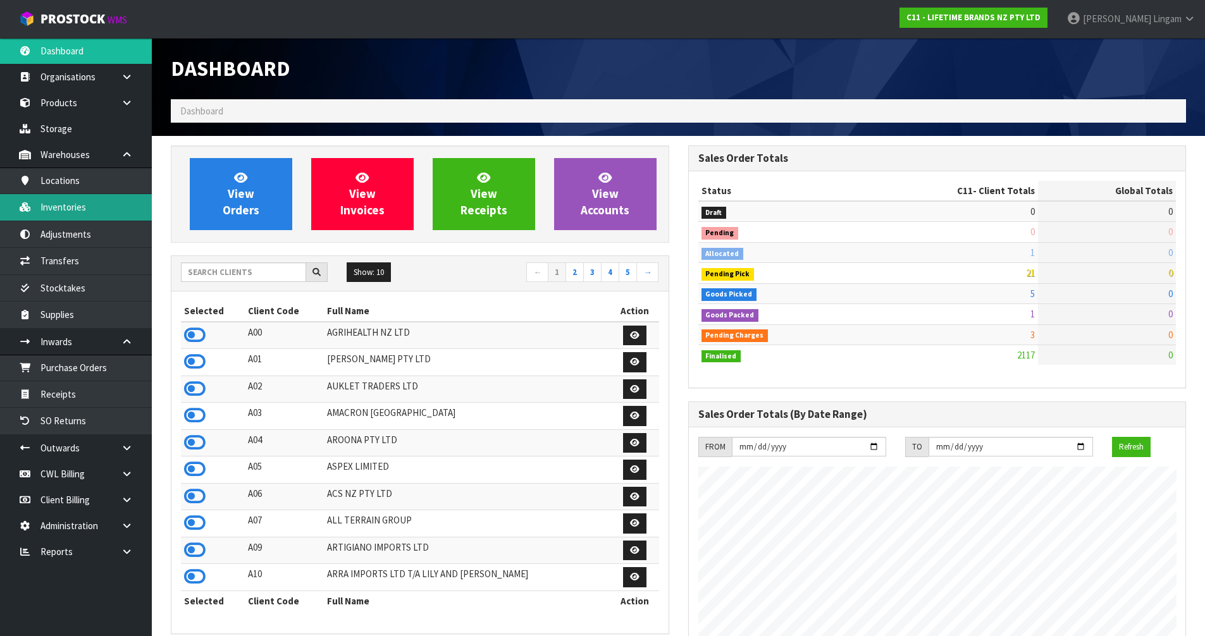
scroll to position [958, 517]
click at [128, 550] on icon at bounding box center [127, 551] width 12 height 9
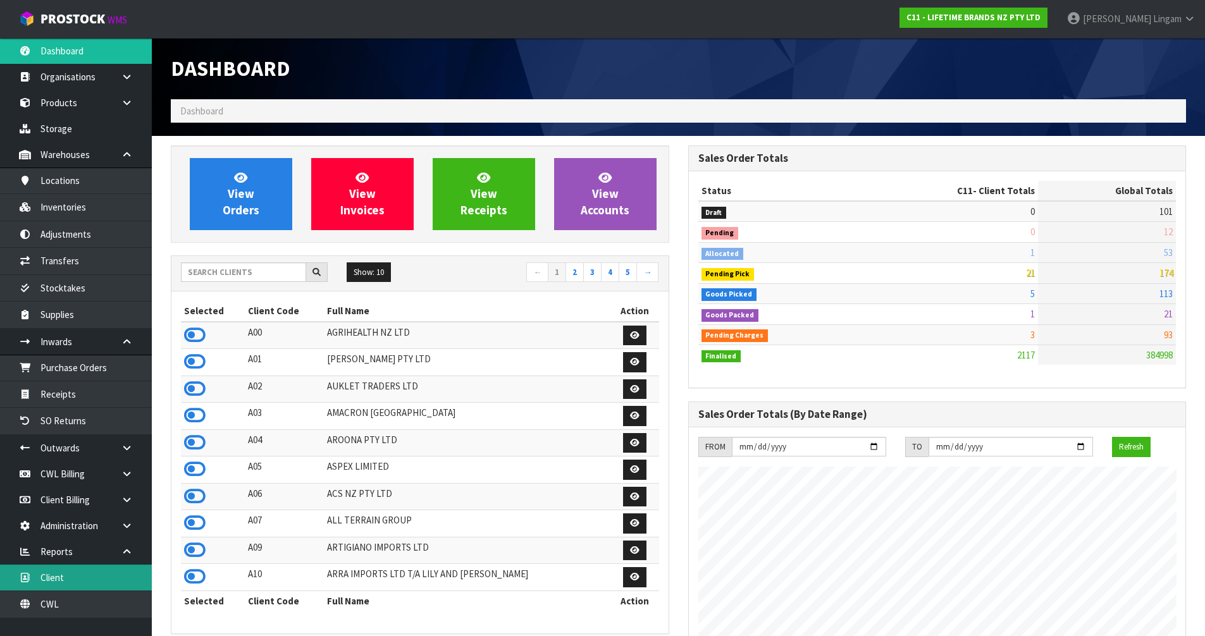
click at [101, 582] on link "Client" at bounding box center [76, 578] width 152 height 26
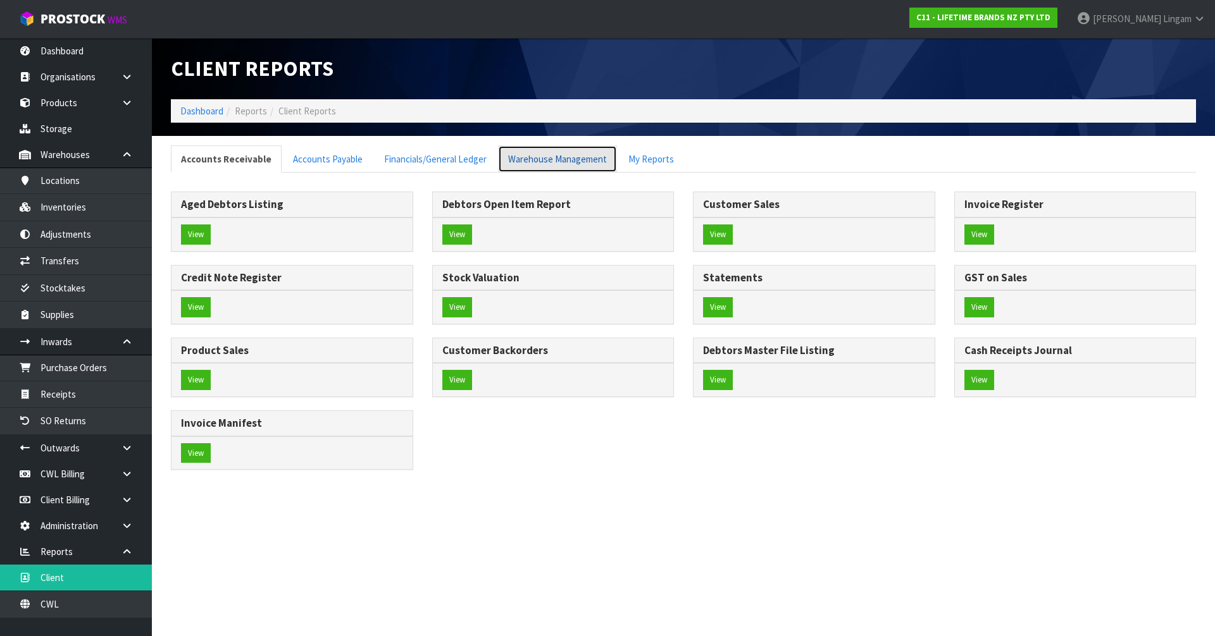
click at [549, 167] on link "Warehouse Management" at bounding box center [557, 159] width 119 height 27
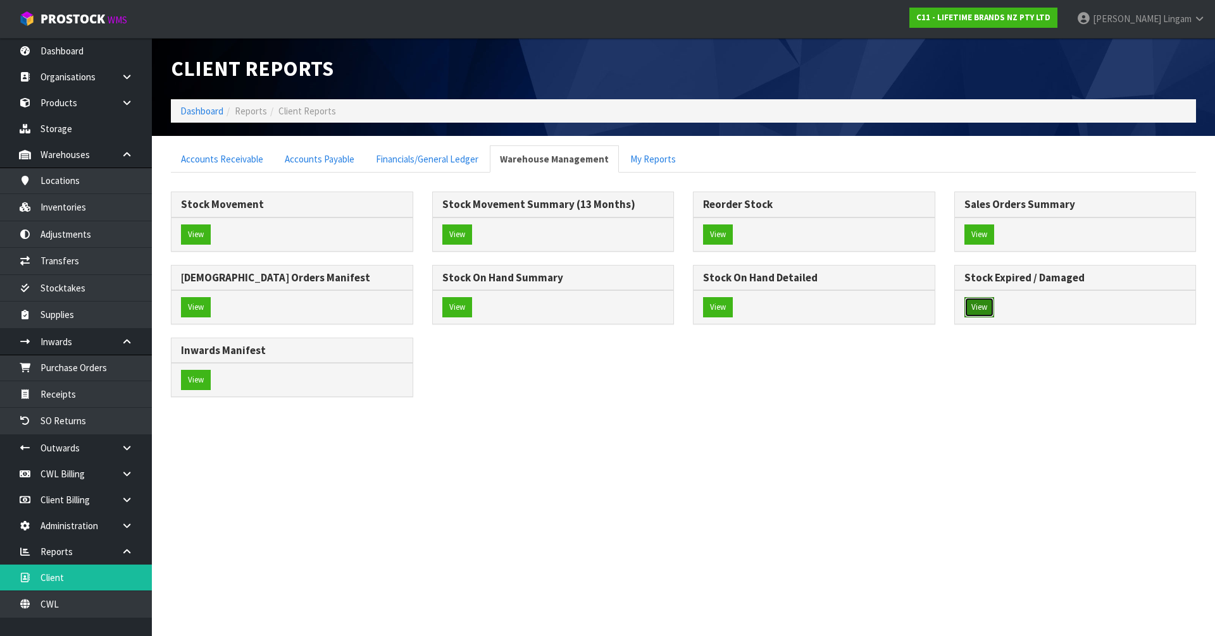
click at [970, 310] on button "View" at bounding box center [979, 307] width 30 height 20
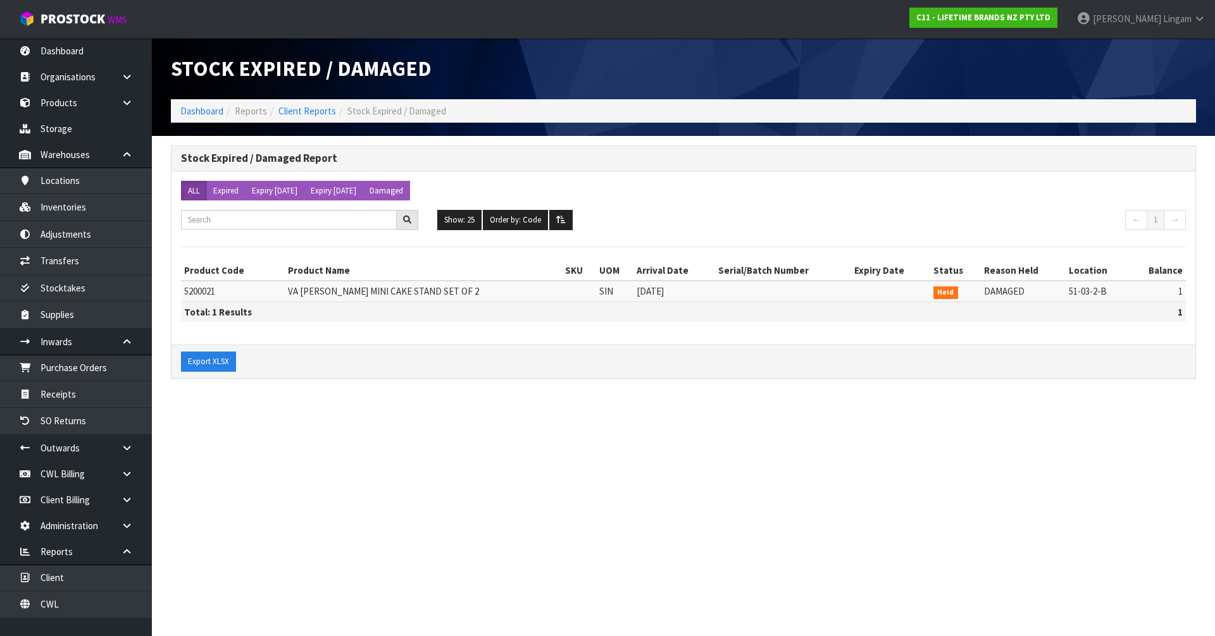
click at [197, 292] on span "5200021" at bounding box center [199, 291] width 31 height 12
click at [196, 294] on span "5200021" at bounding box center [199, 291] width 31 height 12
copy span "5200021"
click at [386, 471] on section "Stock Expired / Damaged Dashboard Reports Client Reports Stock Expired / Damage…" at bounding box center [607, 318] width 1215 height 636
click at [192, 109] on link "Dashboard" at bounding box center [201, 111] width 43 height 12
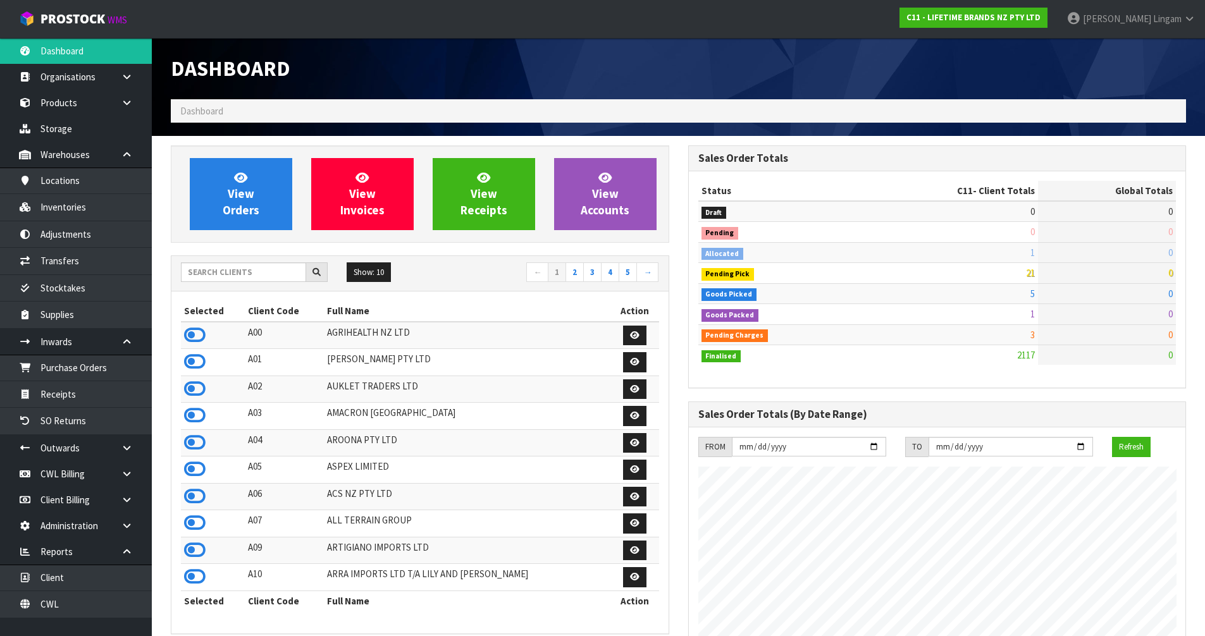
scroll to position [958, 517]
click at [248, 275] on input "text" at bounding box center [243, 273] width 125 height 20
click at [262, 211] on link "View Orders" at bounding box center [241, 194] width 102 height 72
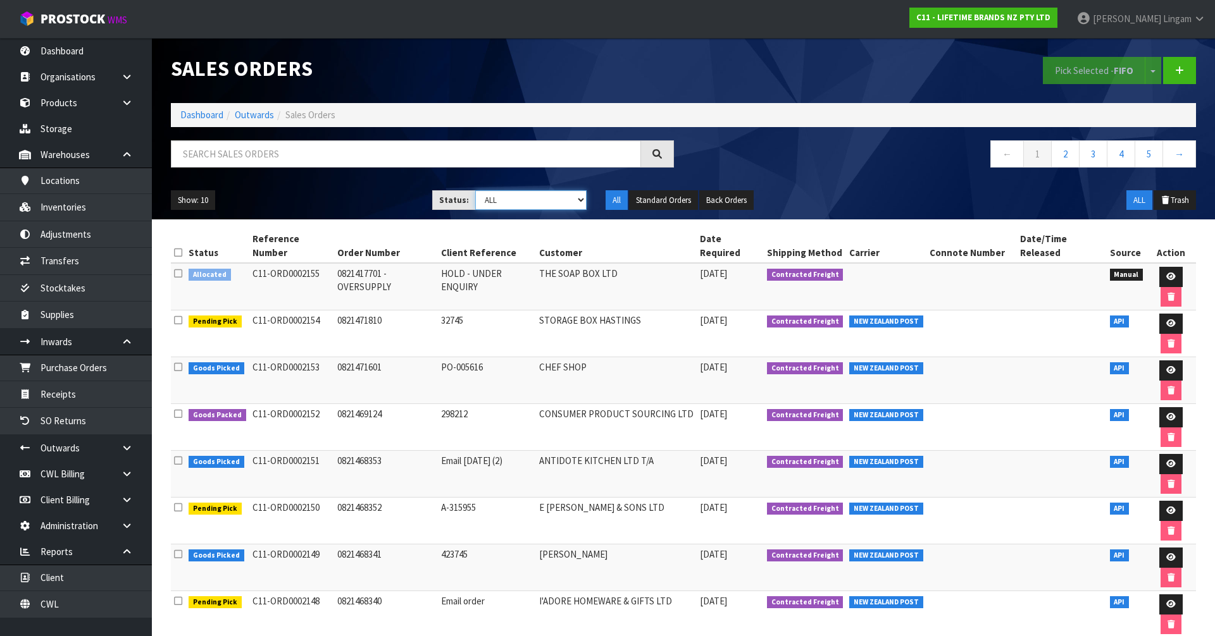
click at [545, 198] on select "Draft Pending Allocated Pending Pick Goods Picked Goods Packed Pending Charges …" at bounding box center [531, 200] width 112 height 20
select select "string:6"
click at [475, 190] on select "Draft Pending Allocated Pending Pick Goods Picked Goods Packed Pending Charges …" at bounding box center [531, 200] width 112 height 20
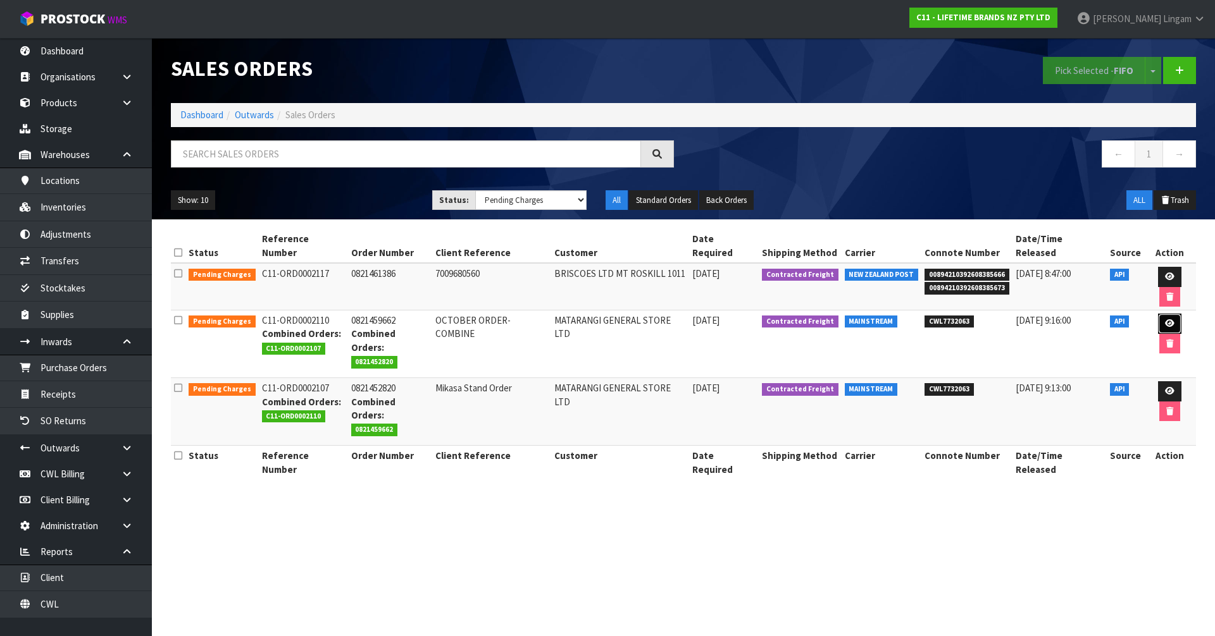
click at [1165, 319] on icon at bounding box center [1169, 323] width 9 height 8
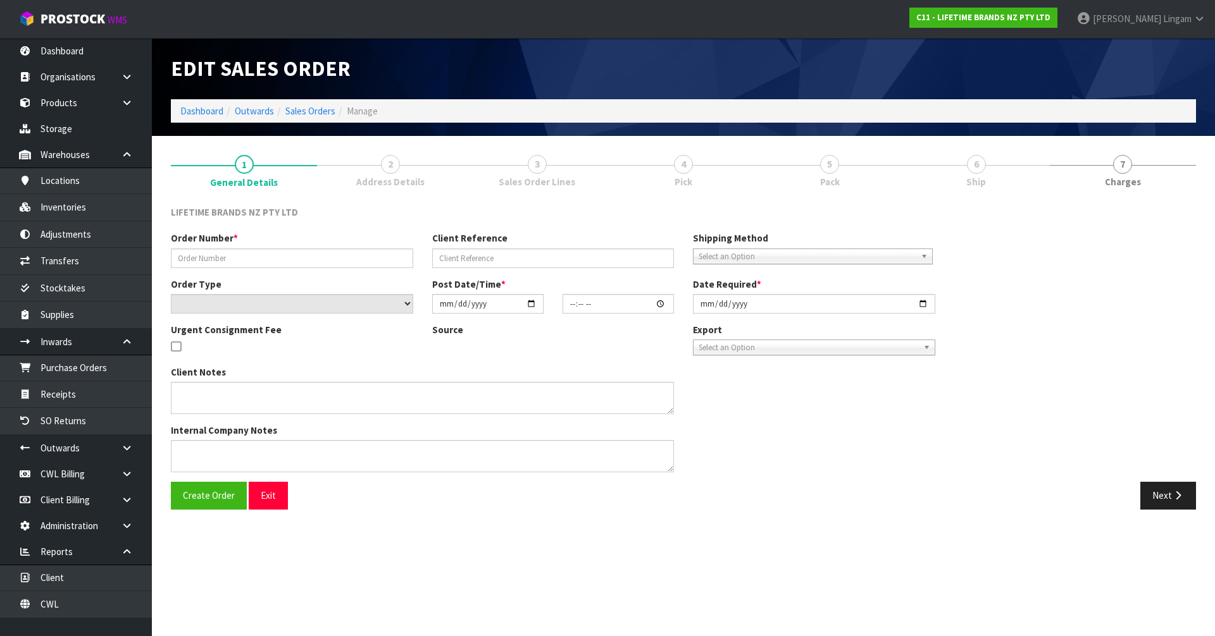
type input "0821459662"
type input "OCTOBER ORDER-COMBINE"
select select "number:0"
type input "2025-10-05"
type input "18:29:31.000"
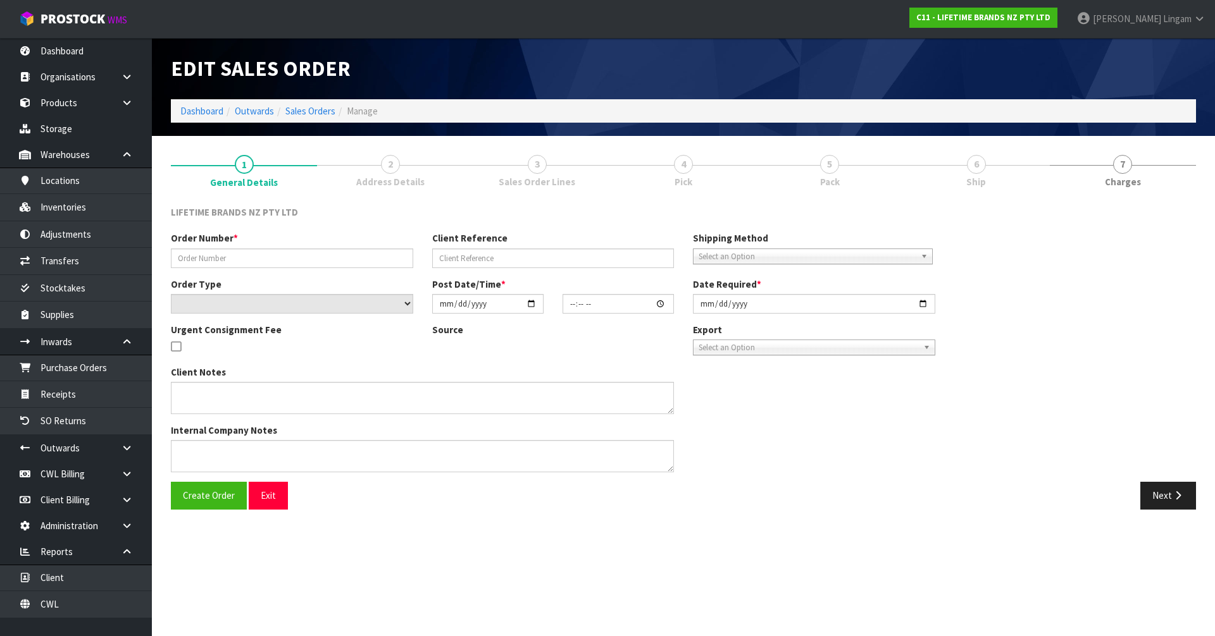
type input "2025-10-06"
type textarea "COMBINE WITH PICK 2107"
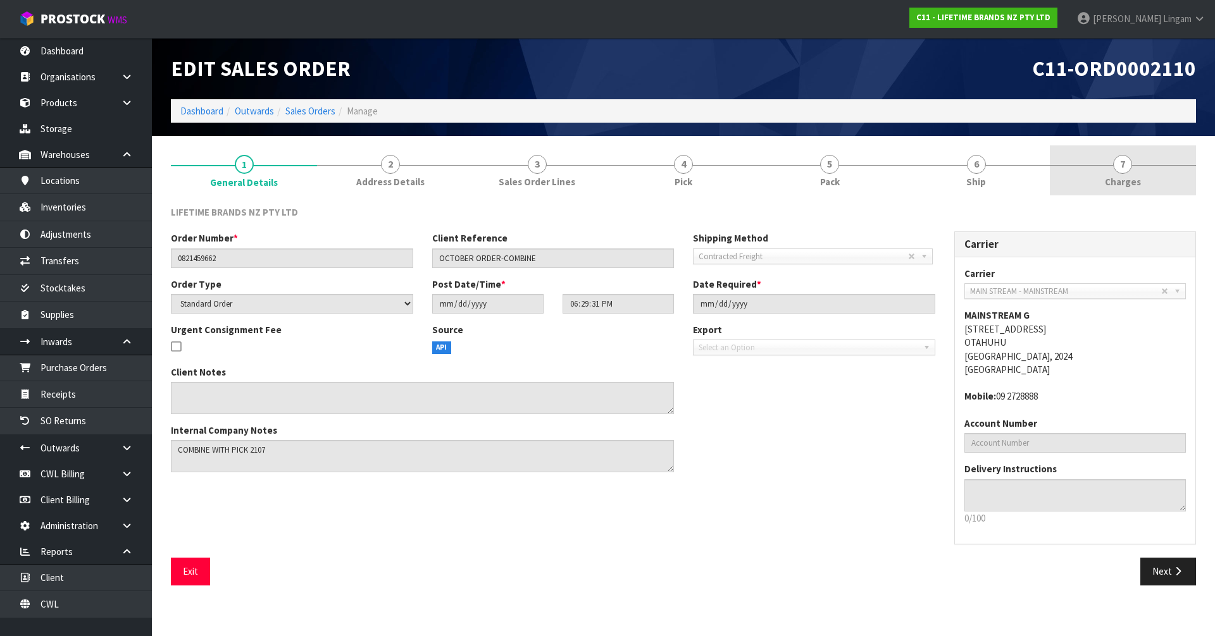
click at [1134, 187] on span "Charges" at bounding box center [1123, 181] width 36 height 13
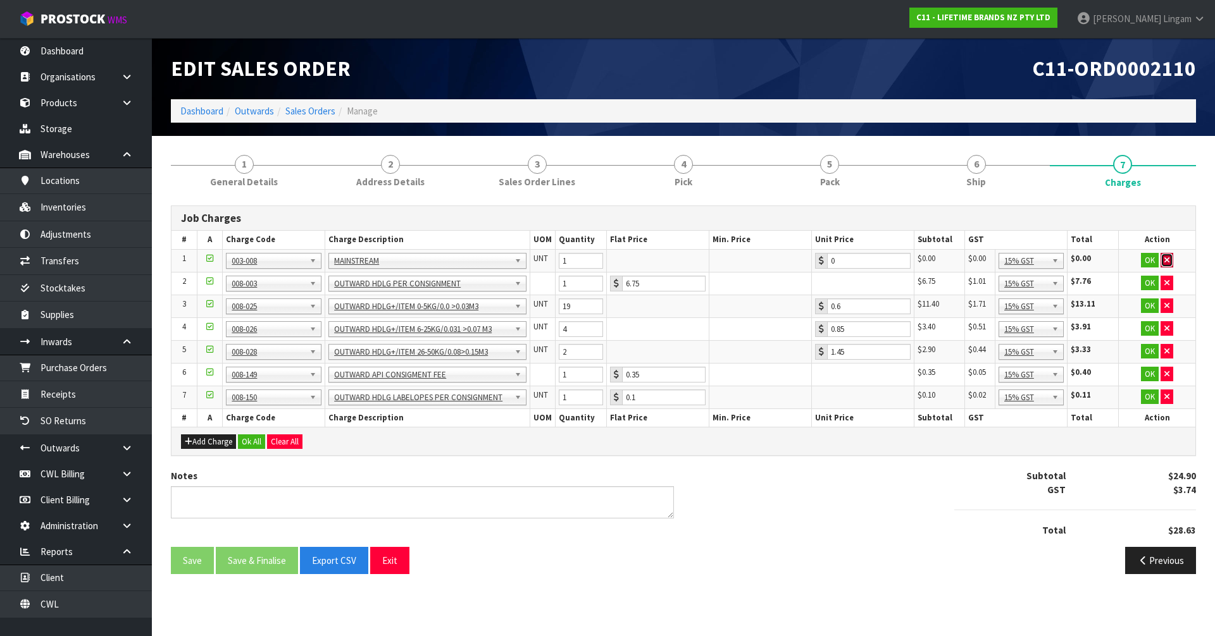
click at [1167, 258] on icon "button" at bounding box center [1166, 260] width 5 height 8
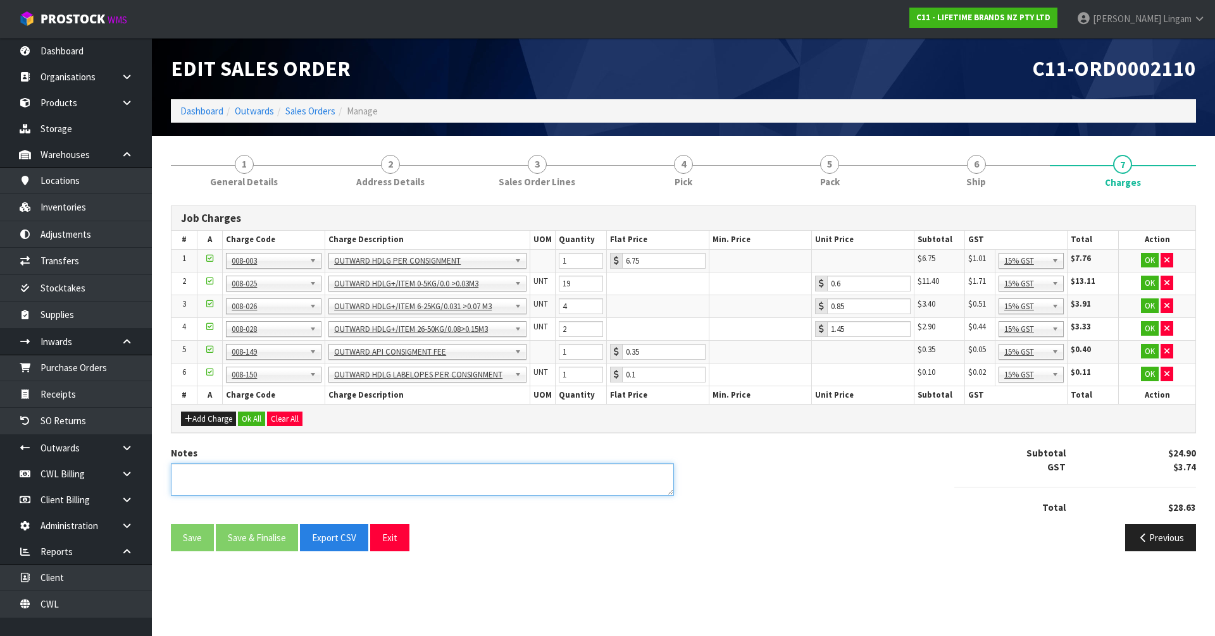
click at [348, 476] on textarea at bounding box center [422, 480] width 503 height 32
type textarea "COMBINE"
click at [251, 422] on button "Ok All" at bounding box center [251, 419] width 27 height 15
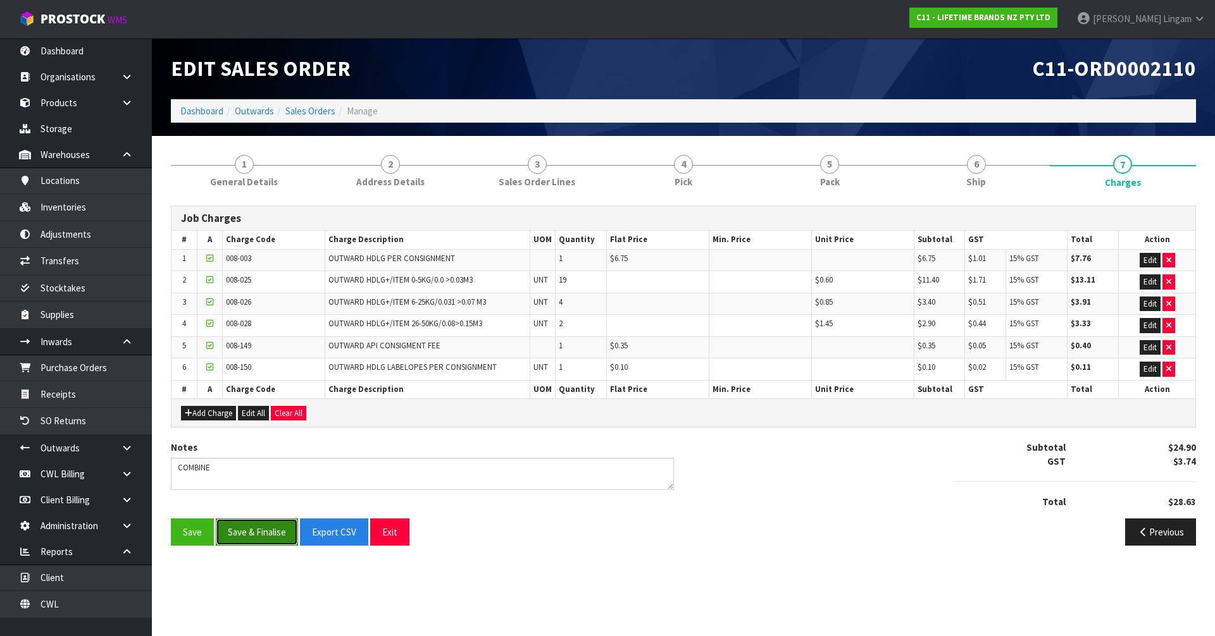
click at [255, 524] on button "Save & Finalise" at bounding box center [257, 532] width 82 height 27
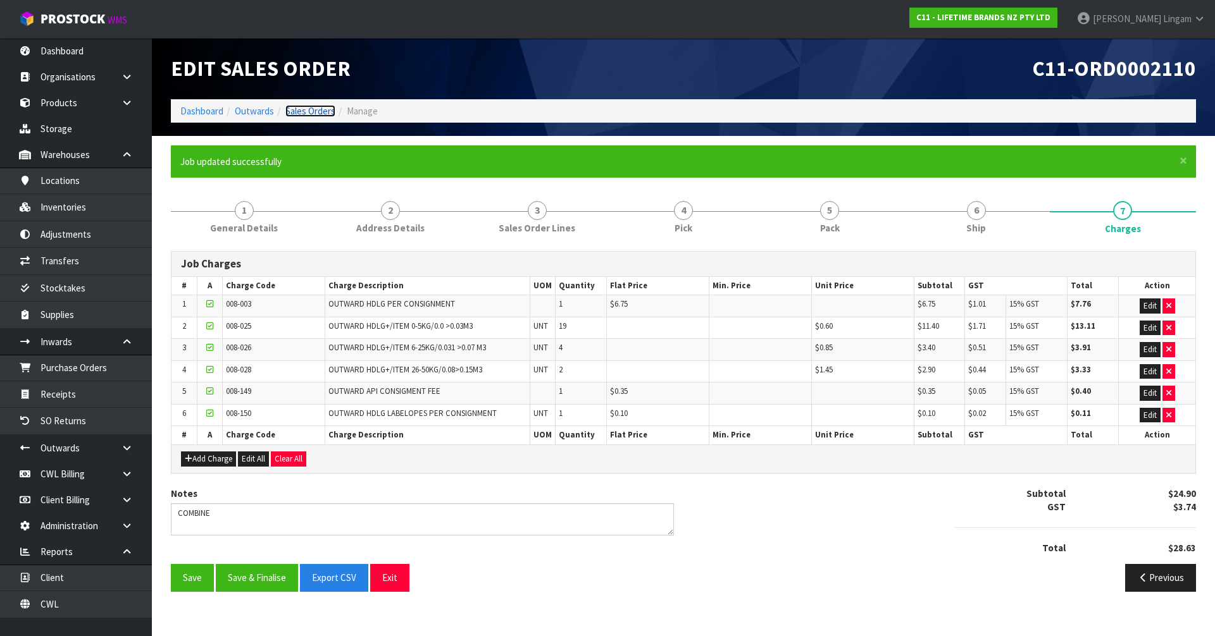
click at [313, 111] on link "Sales Orders" at bounding box center [310, 111] width 50 height 12
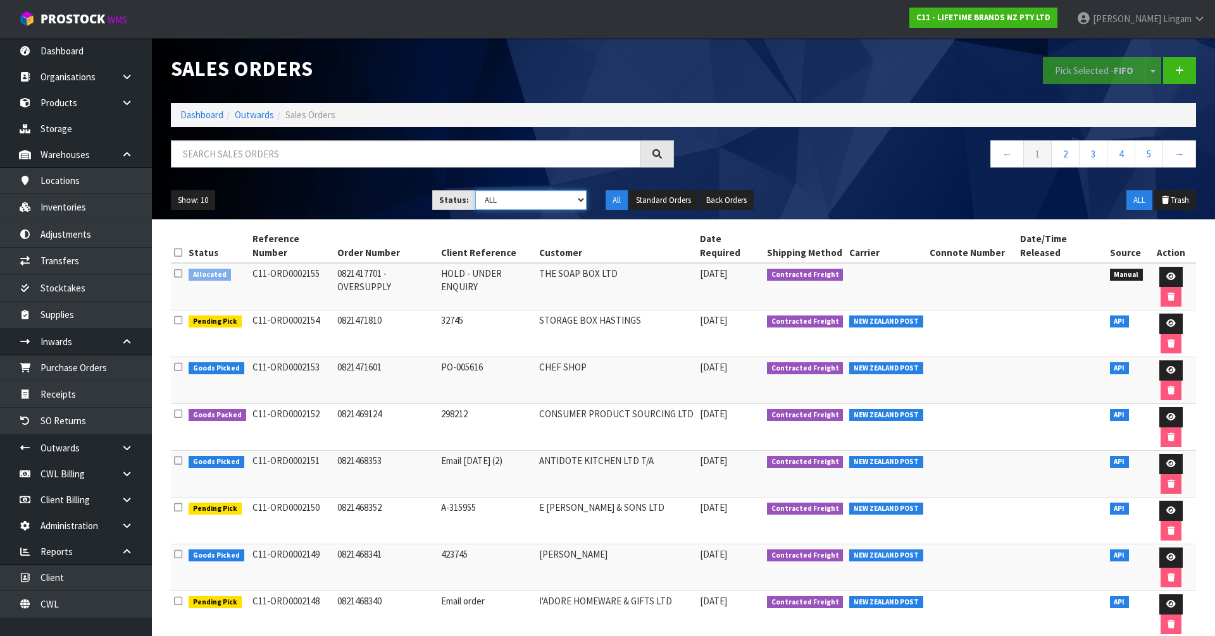
click at [549, 201] on select "Draft Pending Allocated Pending Pick Goods Picked Goods Packed Pending Charges …" at bounding box center [531, 200] width 112 height 20
select select "string:6"
click at [475, 190] on select "Draft Pending Allocated Pending Pick Goods Picked Goods Packed Pending Charges …" at bounding box center [531, 200] width 112 height 20
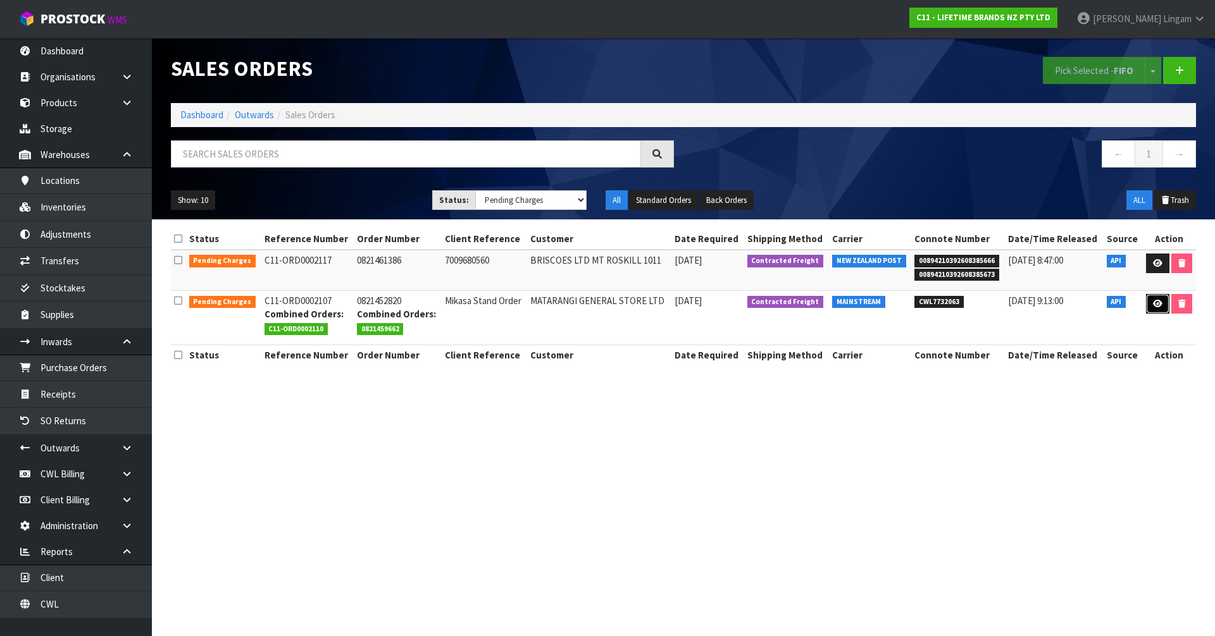
click at [1157, 308] on link at bounding box center [1157, 304] width 23 height 20
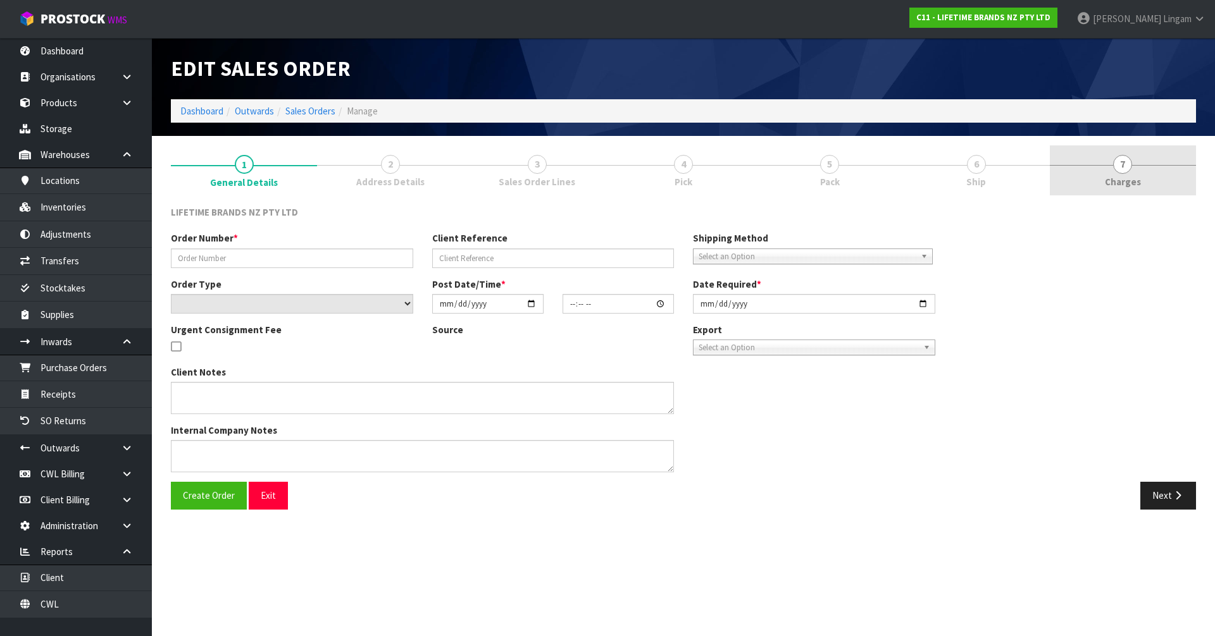
type input "0821452820"
type input "Mikasa Stand Order"
select select "number:0"
type input "2025-10-03"
type input "08:29:36.000"
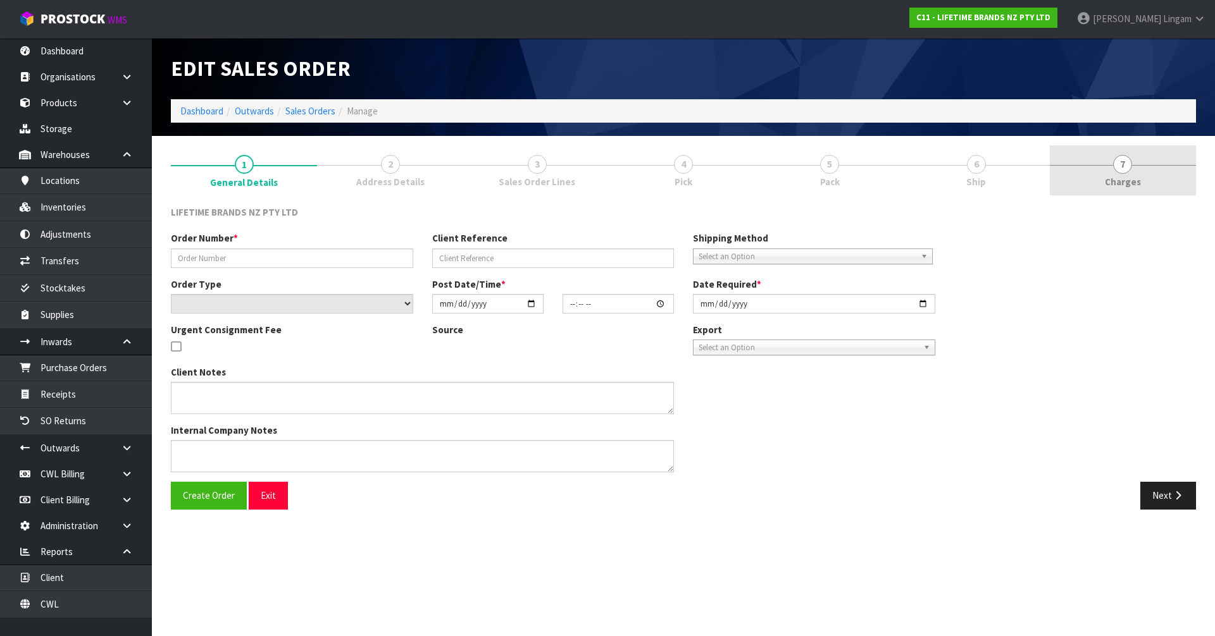
type input "2025-10-03"
type textarea "COULD YOU PLEASE LET US KNOW THE FREIGHT COST FOR THIS ORDER BEFORE SENDING"
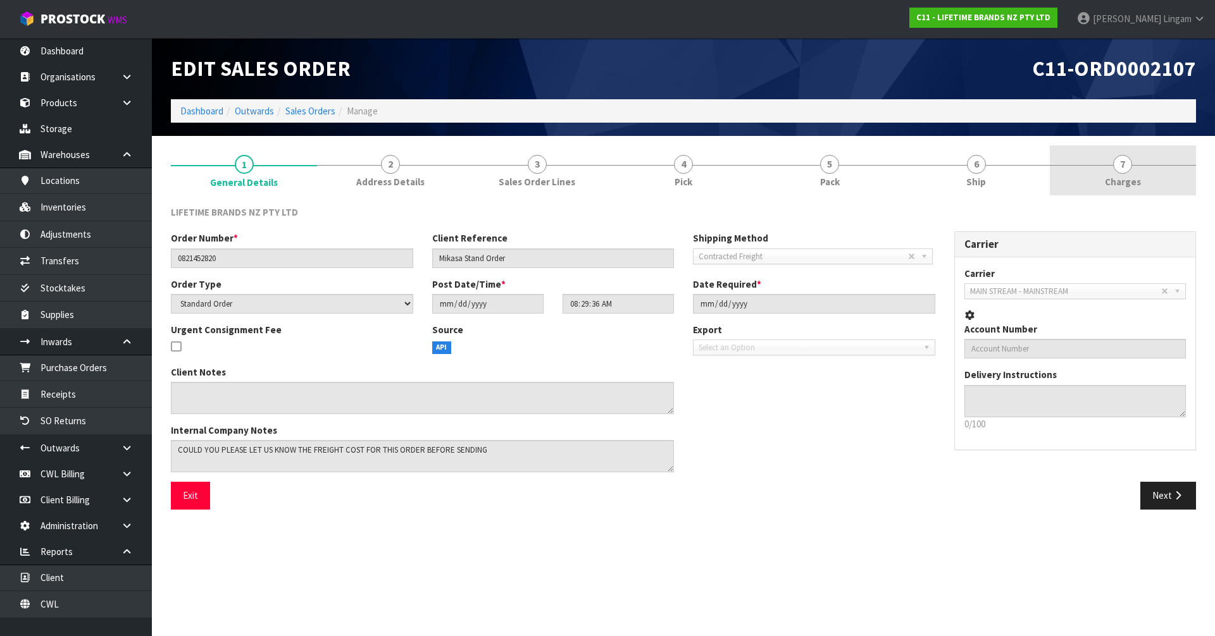
click at [1129, 168] on span "7" at bounding box center [1122, 164] width 19 height 19
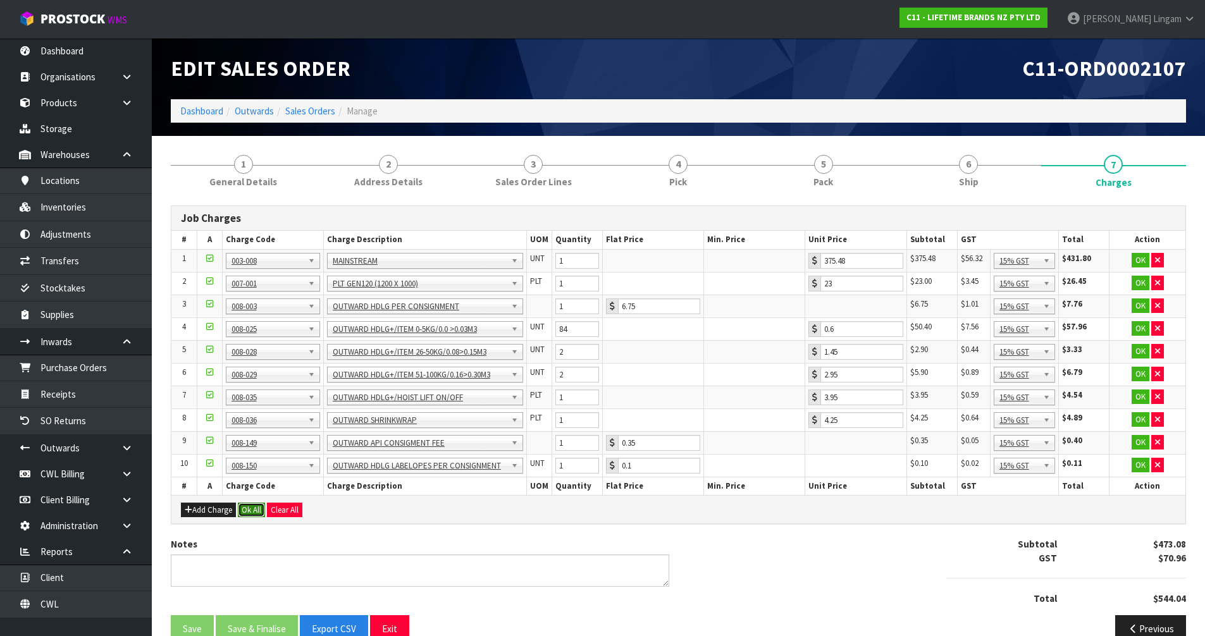
click at [254, 511] on button "Ok All" at bounding box center [251, 510] width 27 height 15
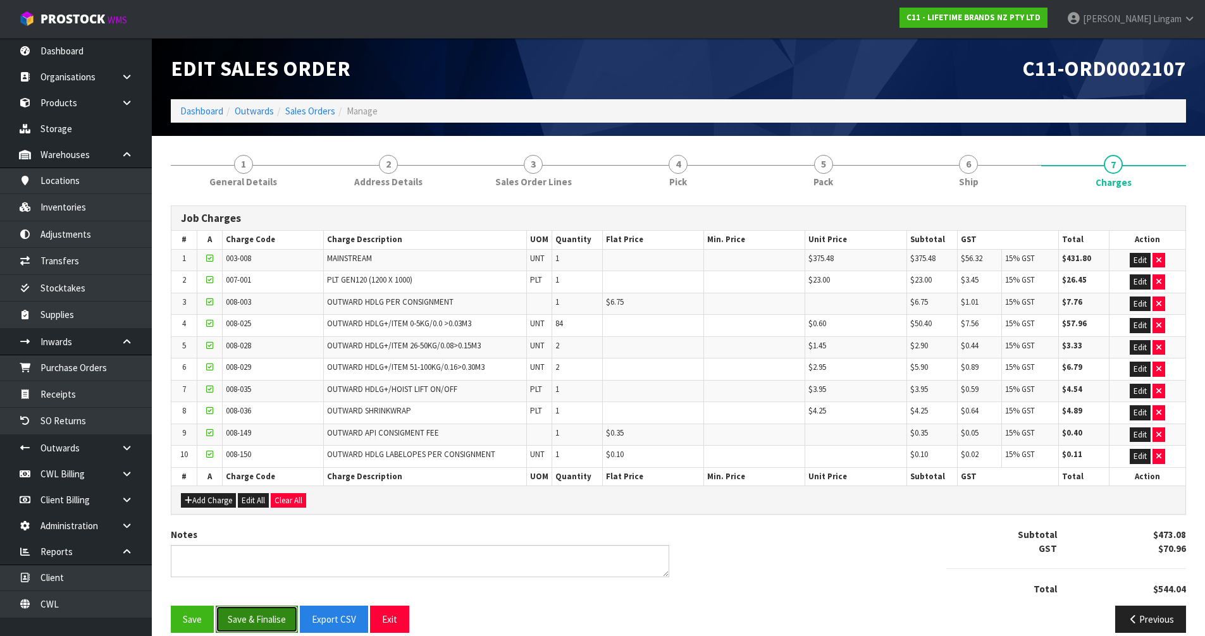
click at [256, 623] on button "Save & Finalise" at bounding box center [257, 619] width 82 height 27
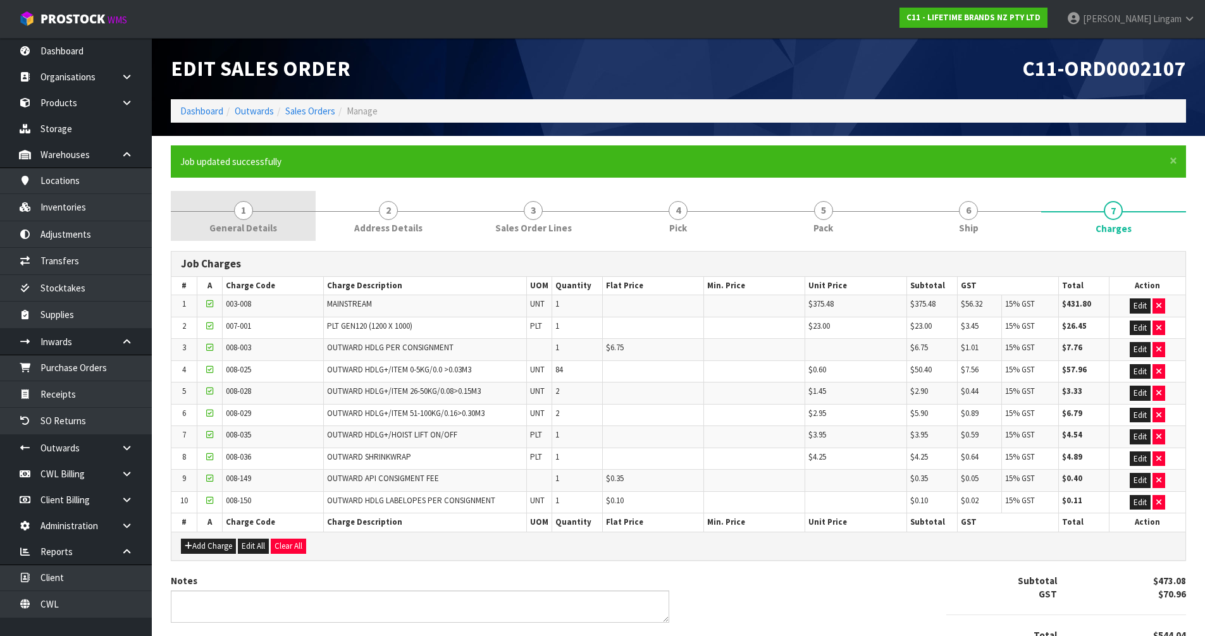
click at [283, 224] on link "1 General Details" at bounding box center [243, 216] width 145 height 50
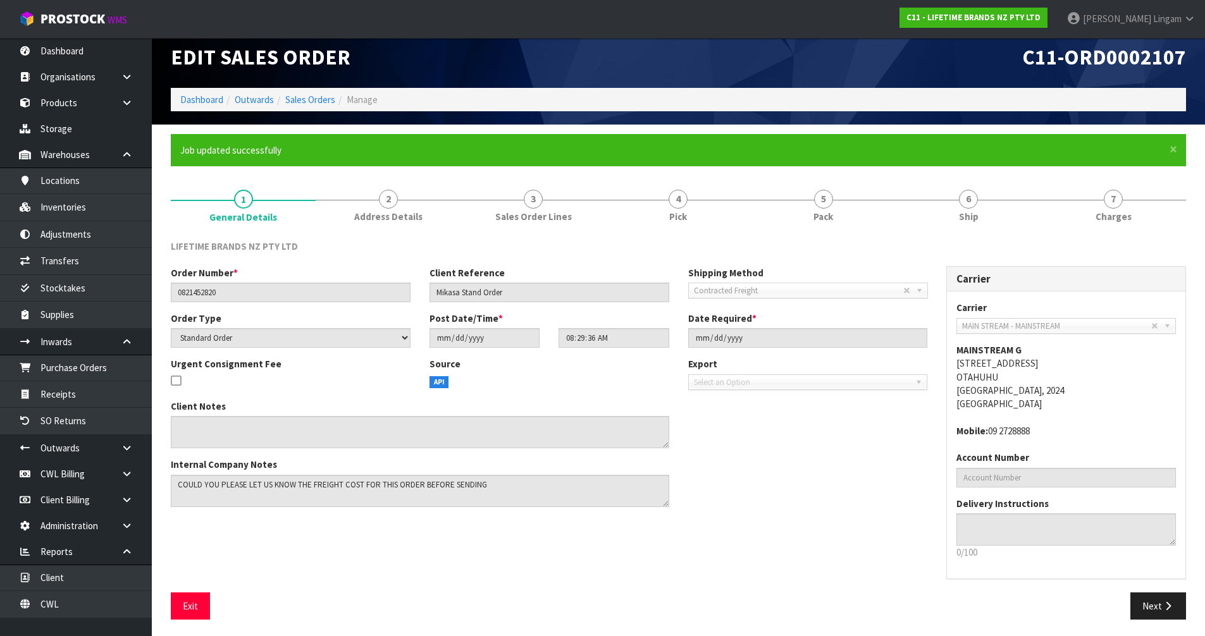
scroll to position [14, 0]
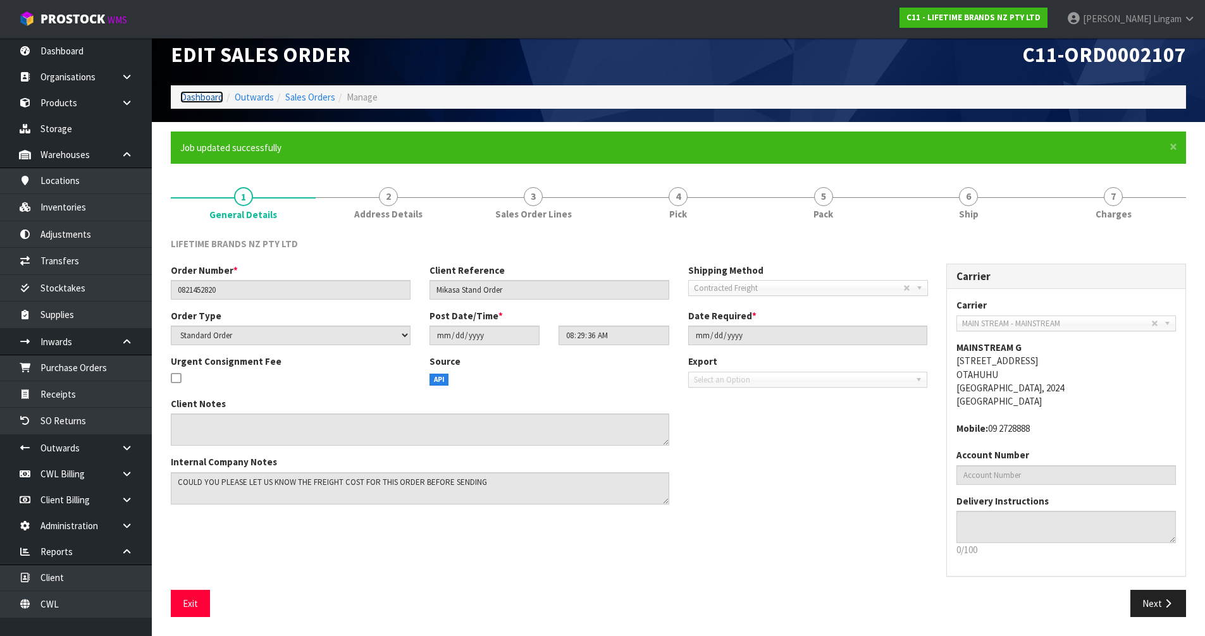
click at [194, 95] on link "Dashboard" at bounding box center [201, 97] width 43 height 12
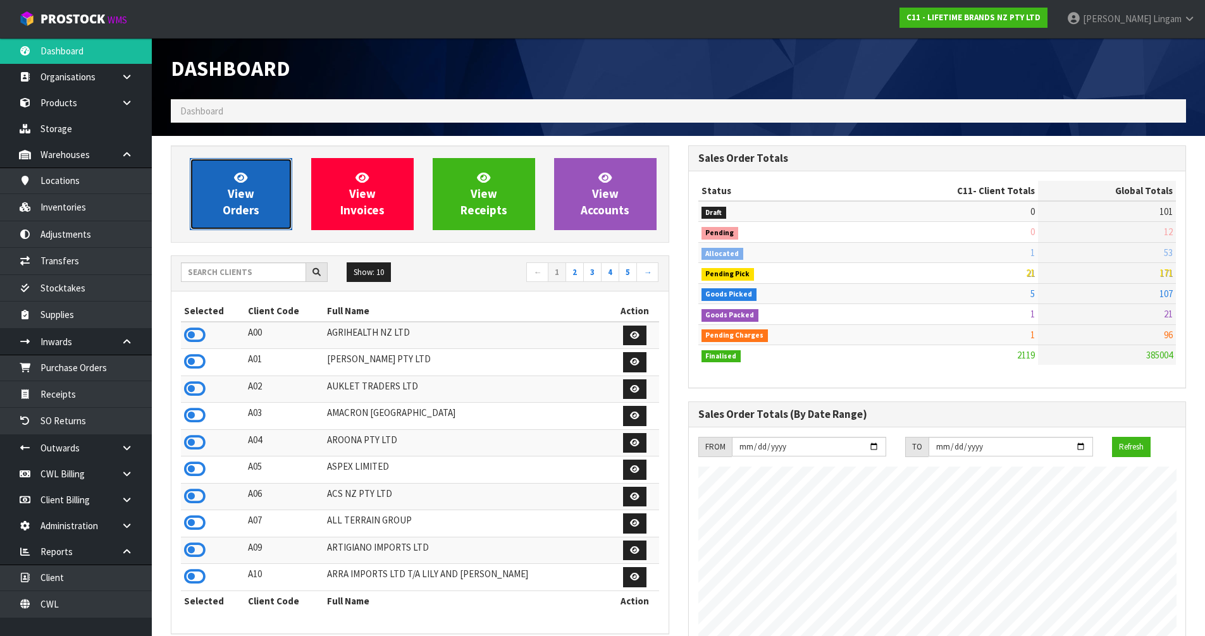
click at [268, 209] on link "View Orders" at bounding box center [241, 194] width 102 height 72
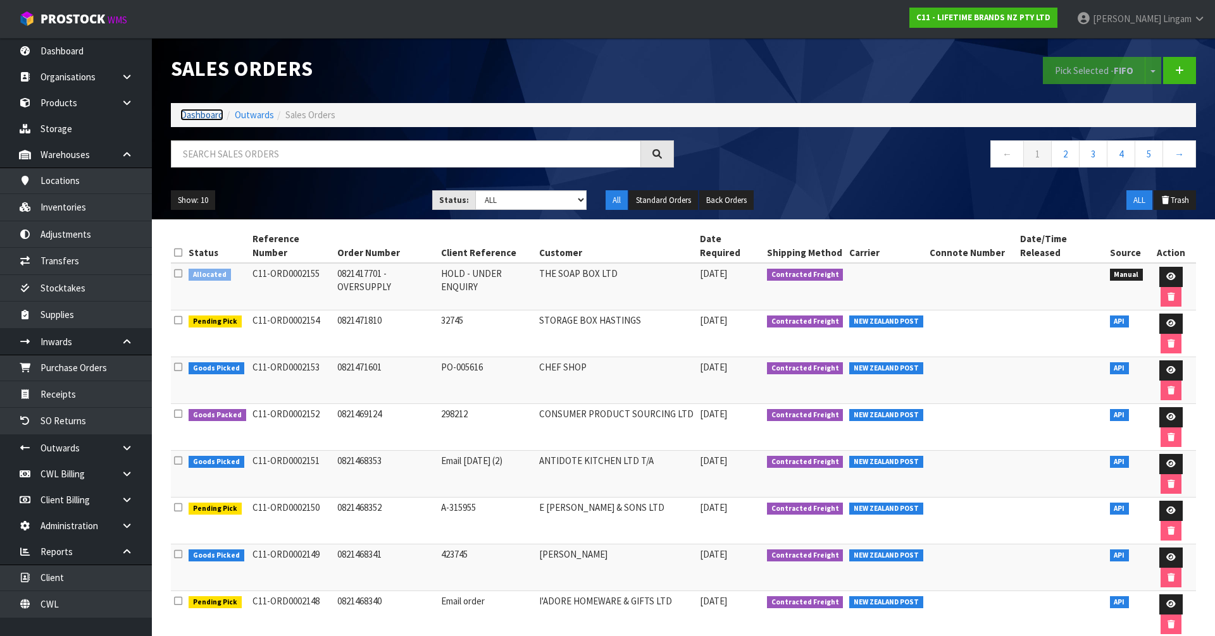
click at [201, 115] on link "Dashboard" at bounding box center [201, 115] width 43 height 12
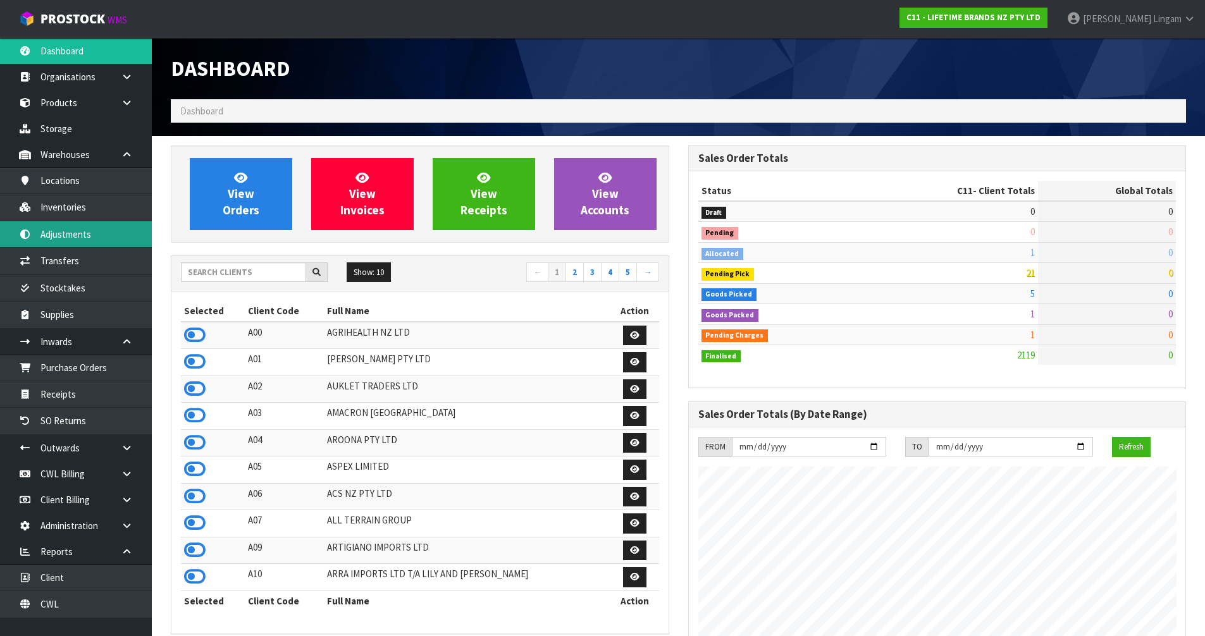
scroll to position [958, 517]
click at [276, 275] on input "text" at bounding box center [243, 273] width 125 height 20
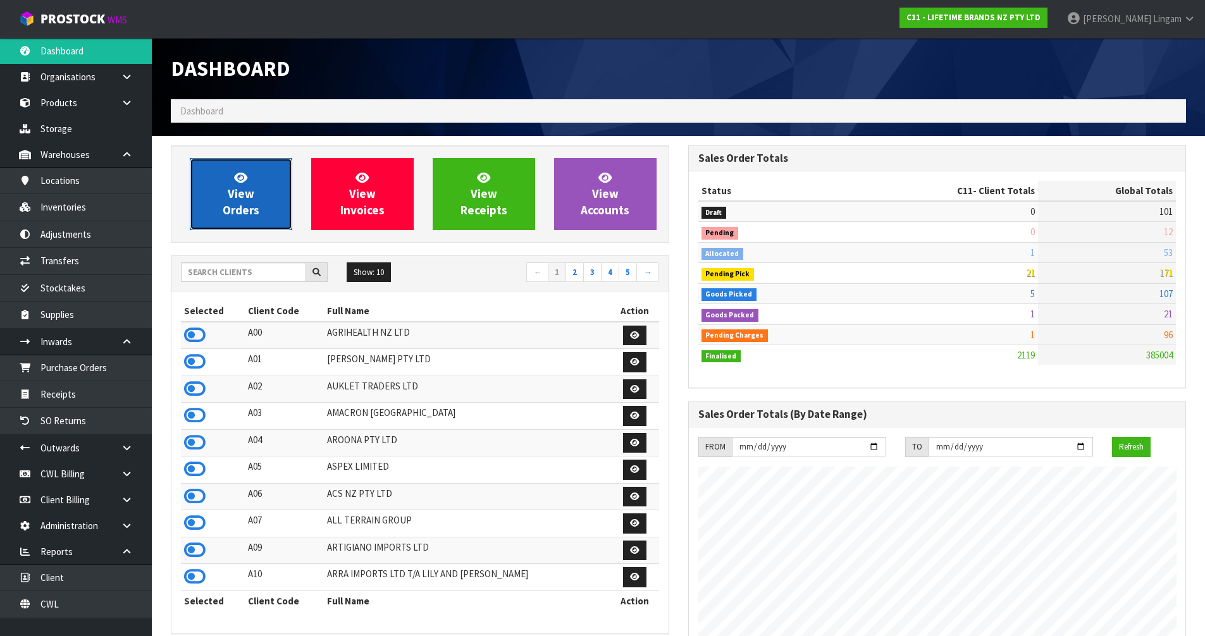
click at [258, 219] on link "View Orders" at bounding box center [241, 194] width 102 height 72
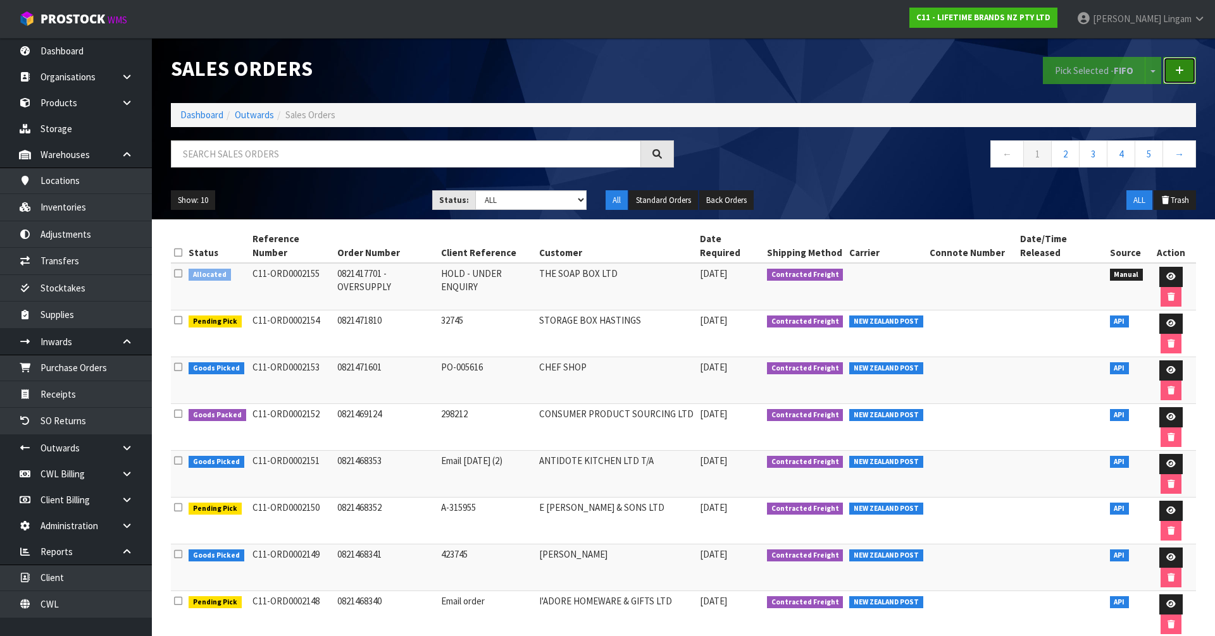
click at [1181, 75] on link at bounding box center [1179, 70] width 33 height 27
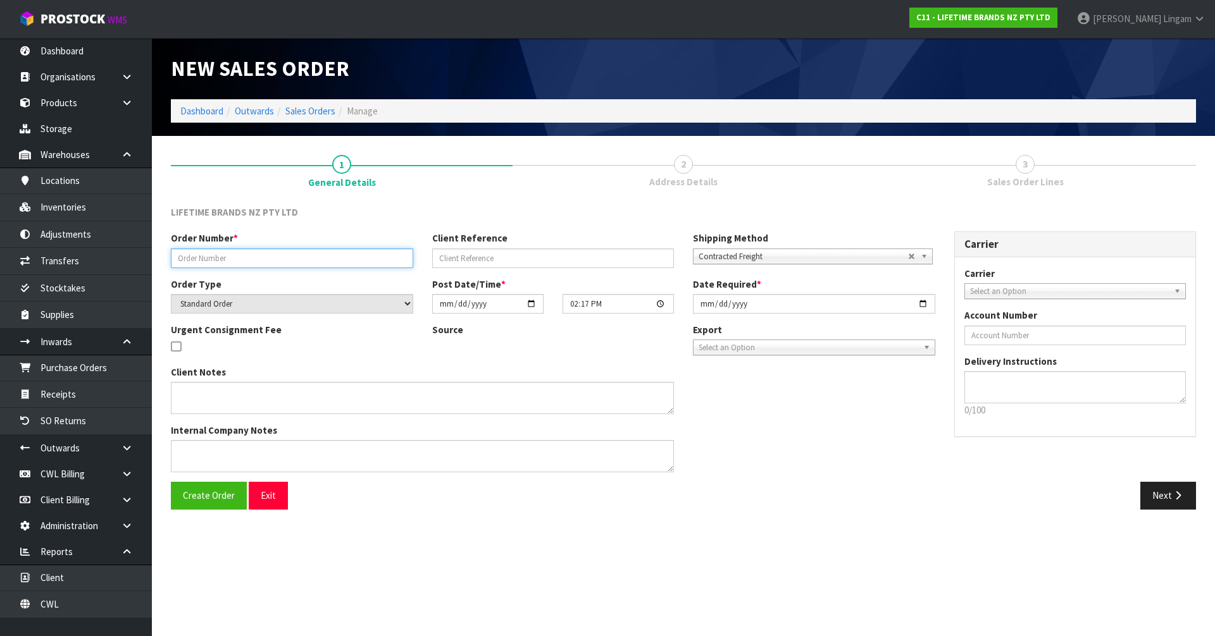
click at [230, 263] on input "text" at bounding box center [292, 259] width 242 height 20
paste input "5200021"
type input "DAMAGE -5200021"
click at [206, 460] on textarea at bounding box center [422, 456] width 503 height 32
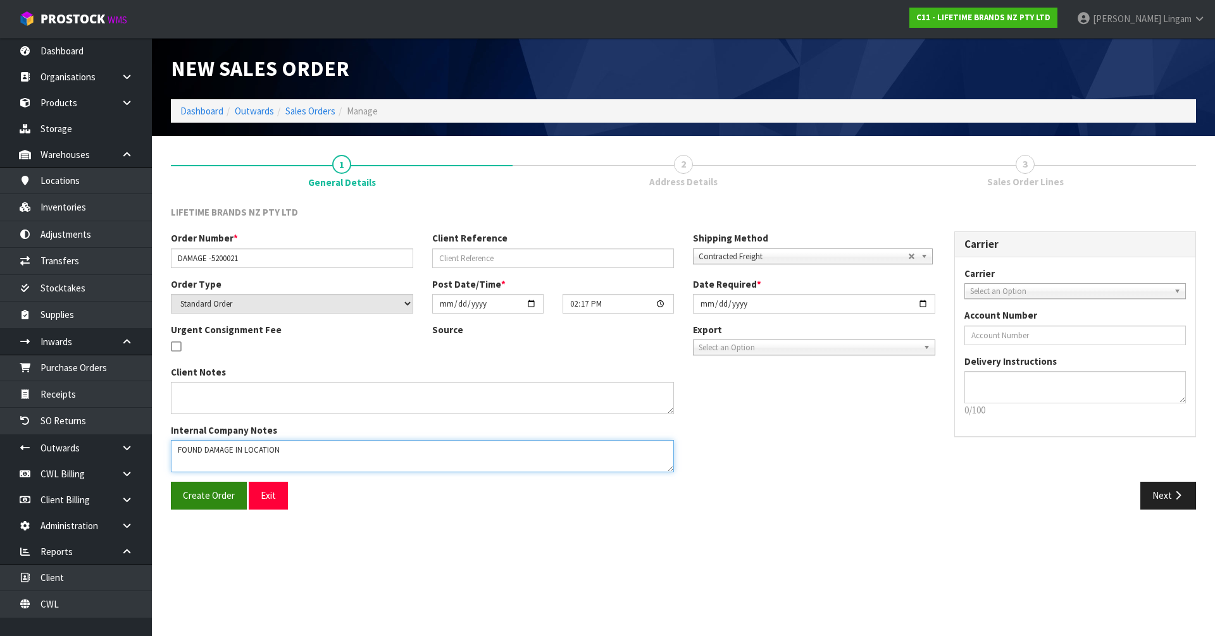
type textarea "FOUND DAMAGE IN LOCATION"
click at [210, 499] on span "Create Order" at bounding box center [209, 496] width 52 height 12
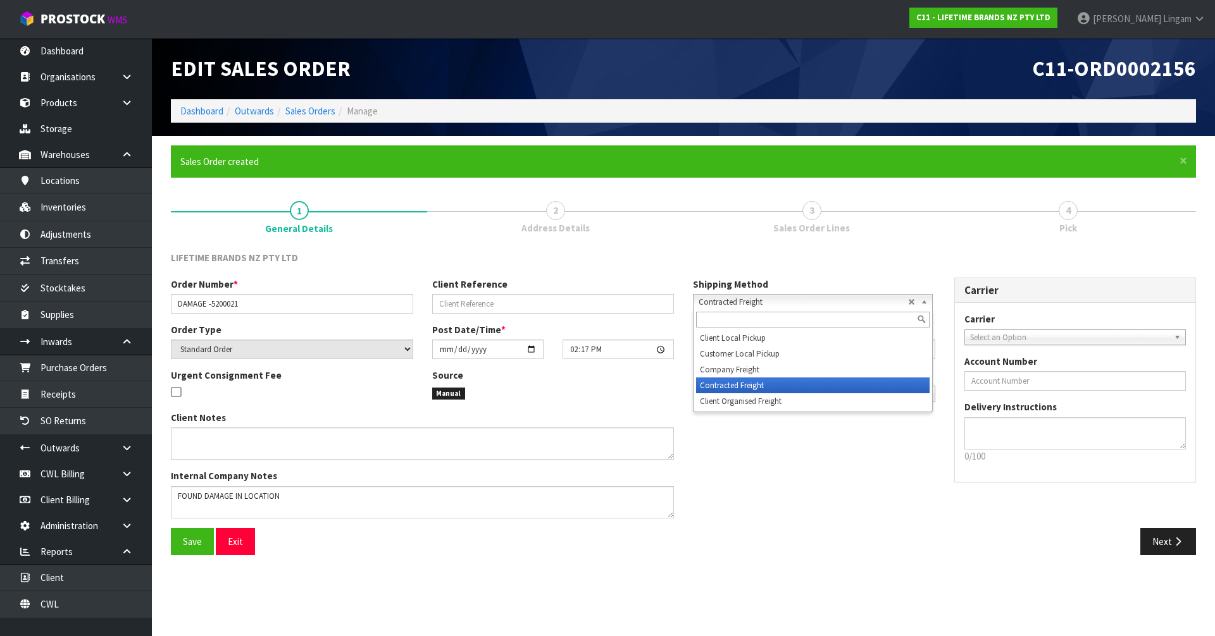
click at [711, 301] on span "Contracted Freight" at bounding box center [802, 302] width 209 height 15
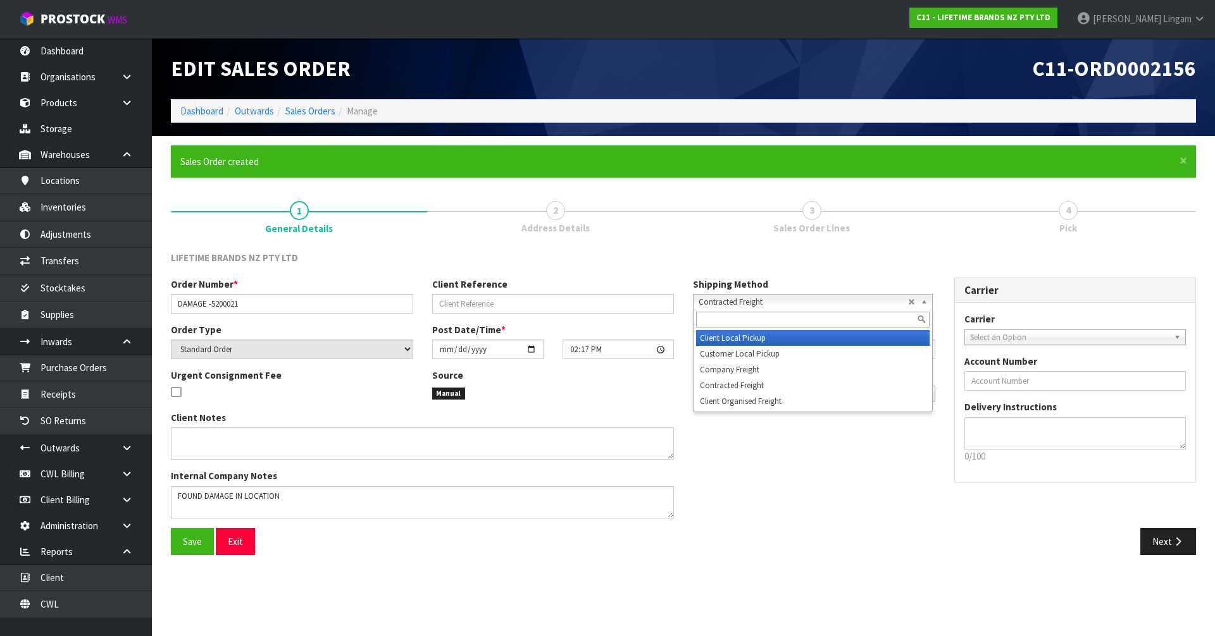
click at [731, 340] on li "Client Local Pickup" at bounding box center [812, 338] width 233 height 16
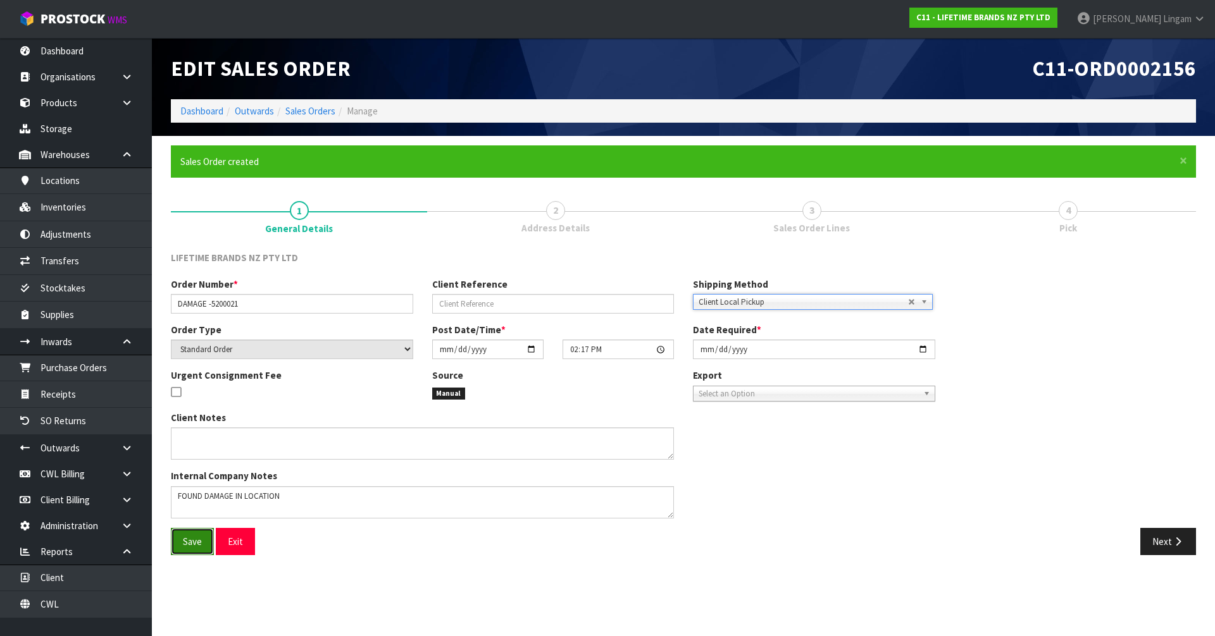
click at [190, 543] on span "Save" at bounding box center [192, 542] width 19 height 12
click at [67, 211] on link "Inventories" at bounding box center [76, 207] width 152 height 26
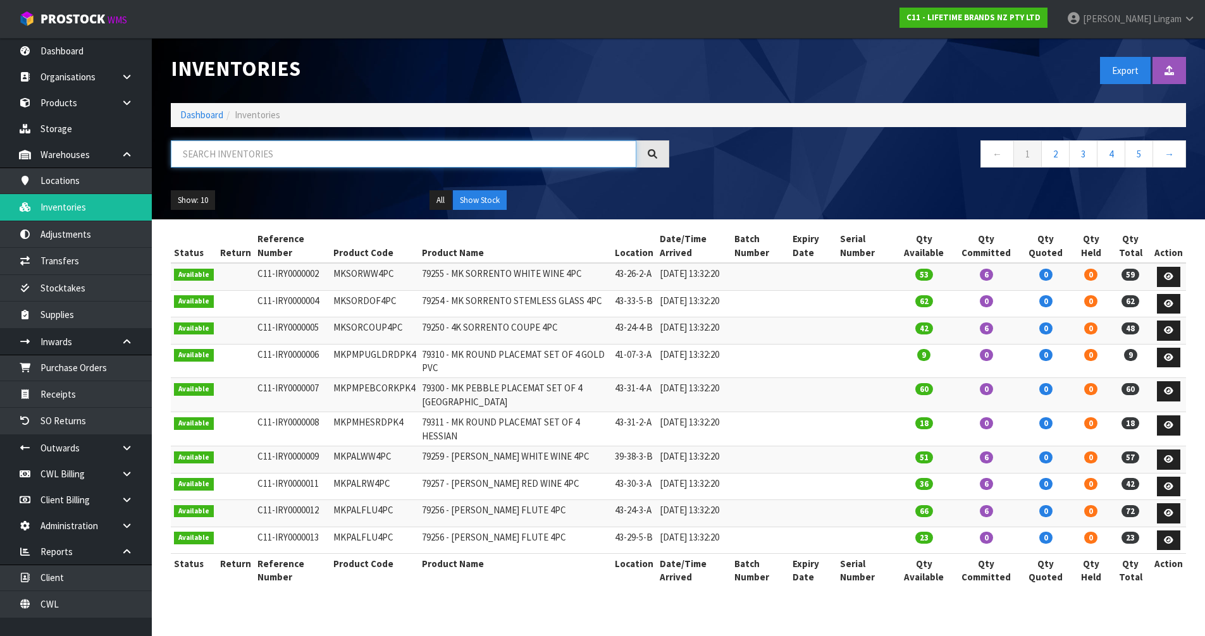
click at [387, 157] on input "text" at bounding box center [404, 153] width 466 height 27
paste input "5200021"
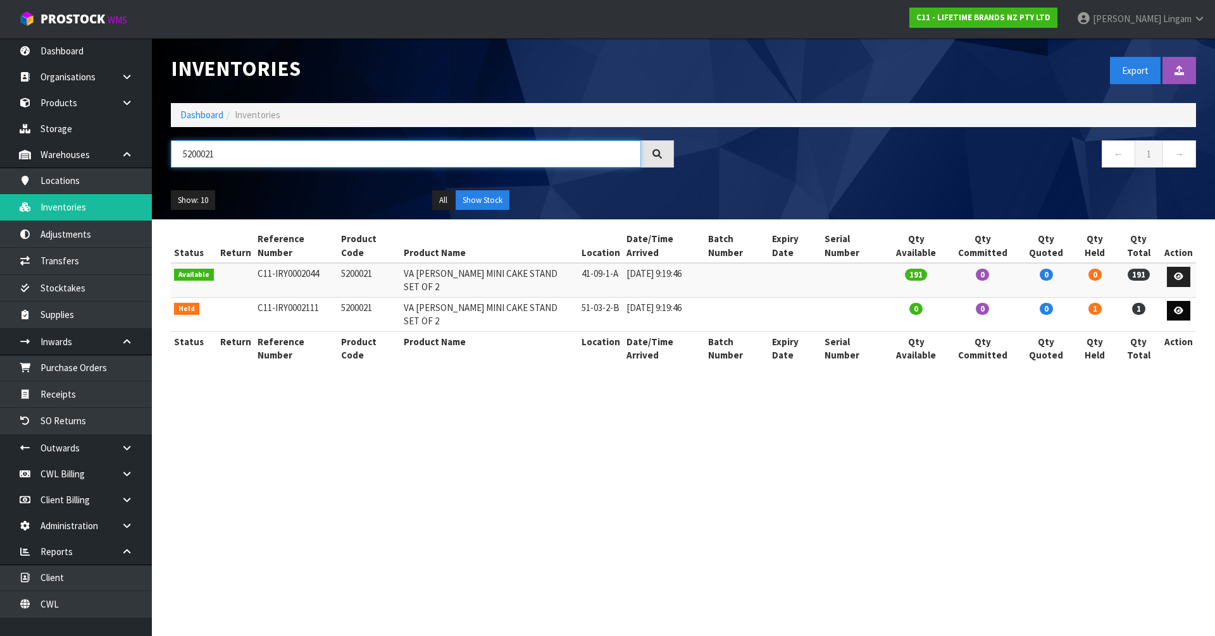
type input "5200021"
click at [1184, 301] on link at bounding box center [1178, 311] width 23 height 20
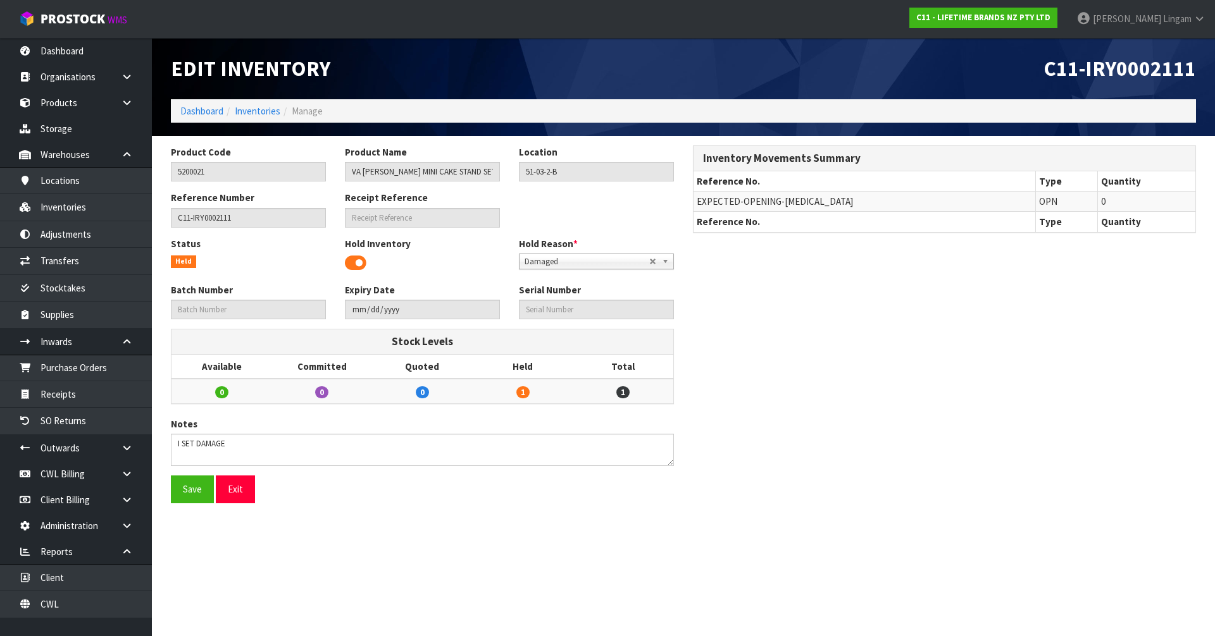
click at [354, 264] on span at bounding box center [356, 263] width 22 height 19
click at [183, 488] on button "Save" at bounding box center [192, 489] width 43 height 27
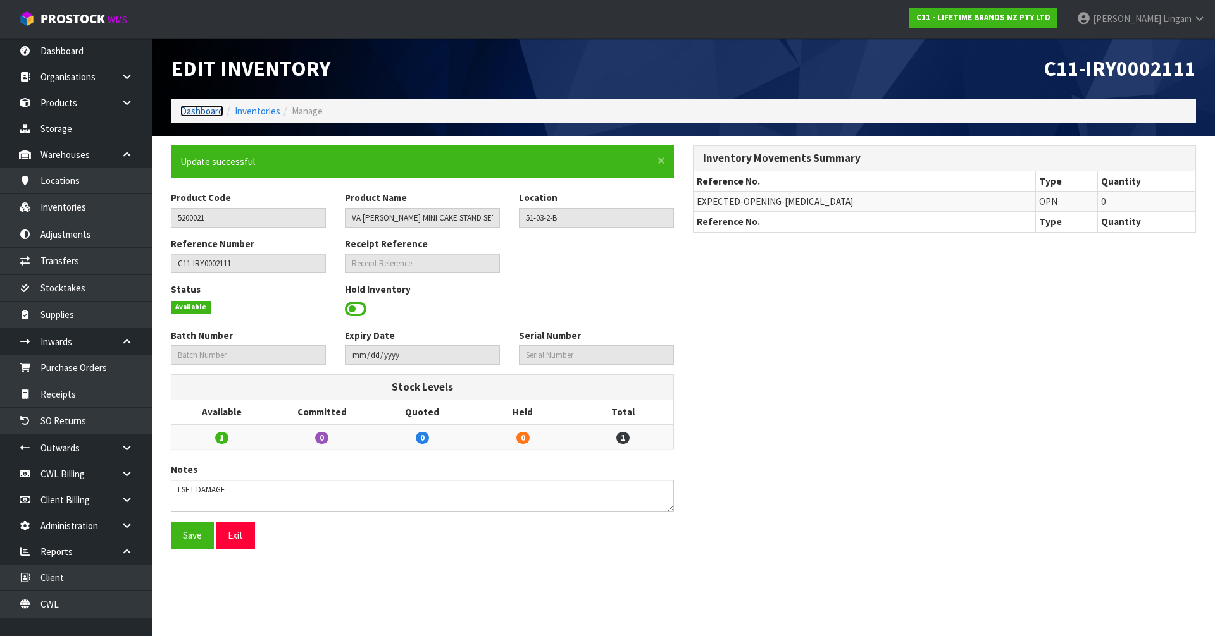
click at [208, 114] on link "Dashboard" at bounding box center [201, 111] width 43 height 12
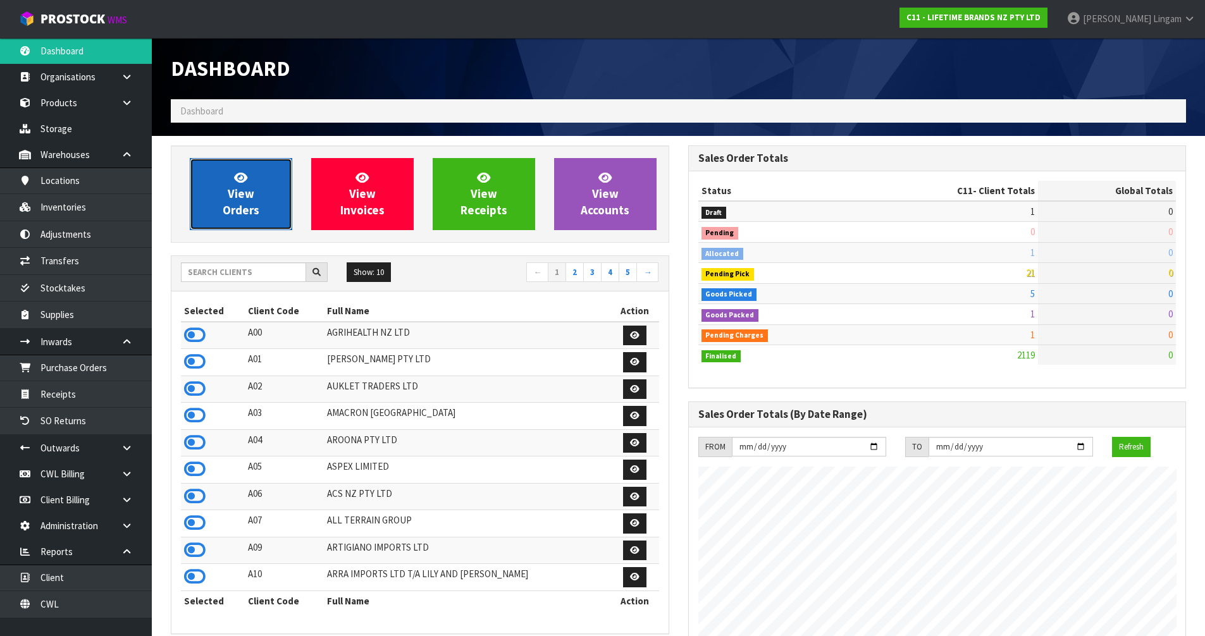
scroll to position [958, 517]
click at [242, 191] on span "View Orders" at bounding box center [241, 193] width 37 height 47
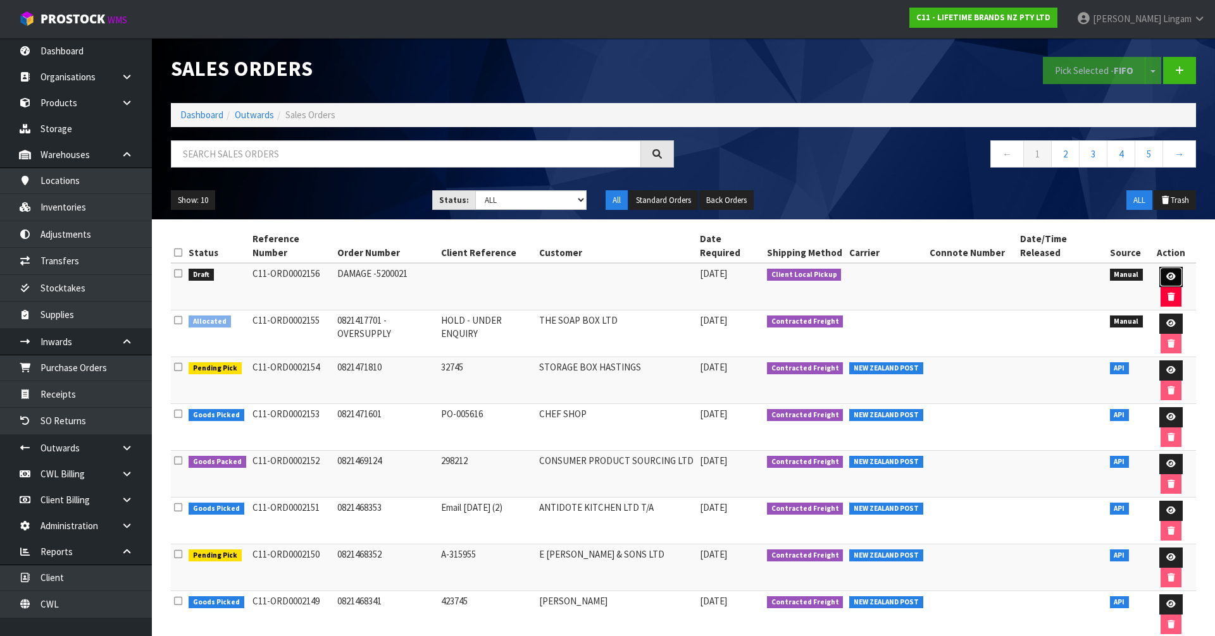
click at [1166, 273] on icon at bounding box center [1170, 277] width 9 height 8
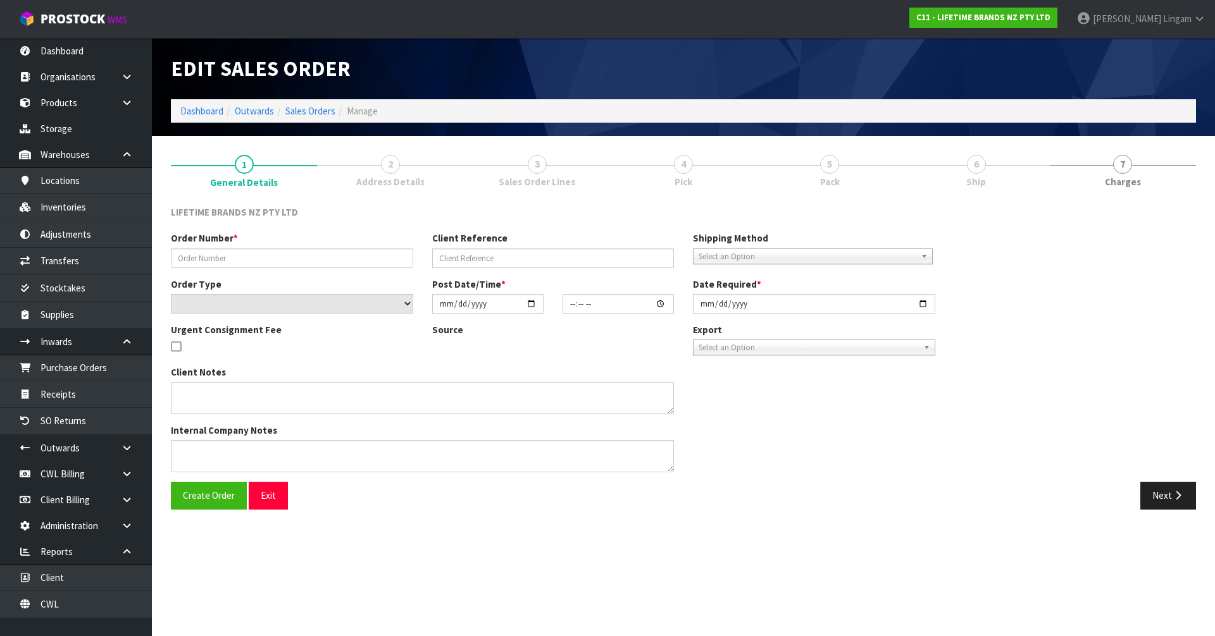
type input "DAMAGE -5200021"
select select "number:0"
type input "2025-10-09"
type input "14:17:00.000"
type input "2025-10-09"
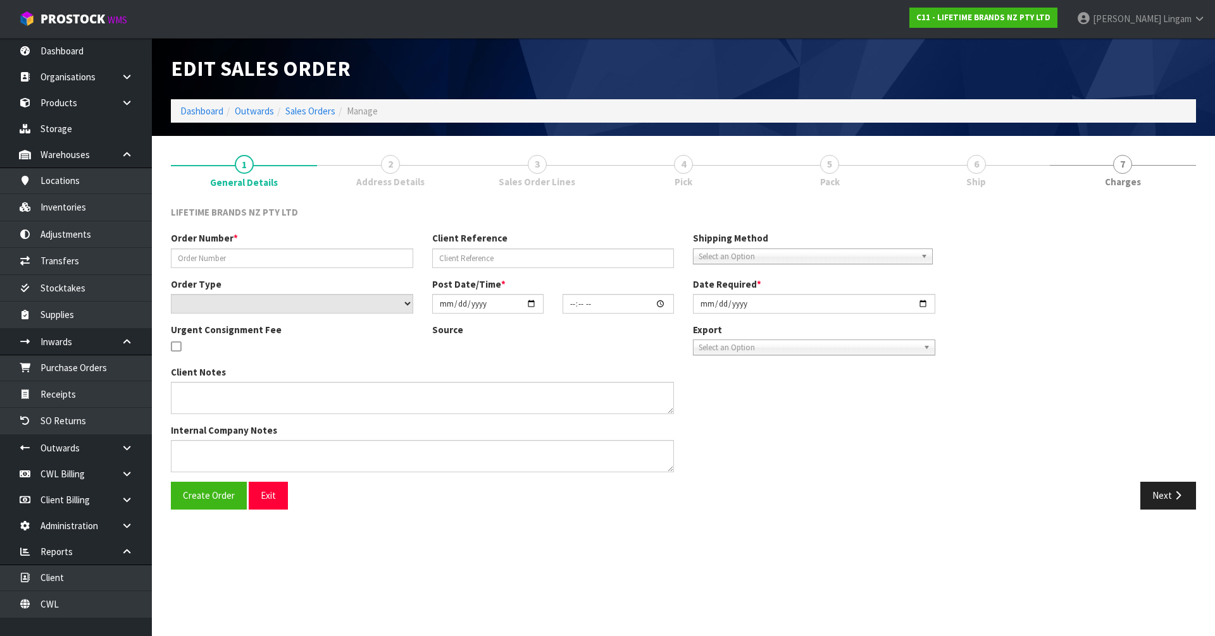
type textarea "FOUND DAMAGE IN LOCATION"
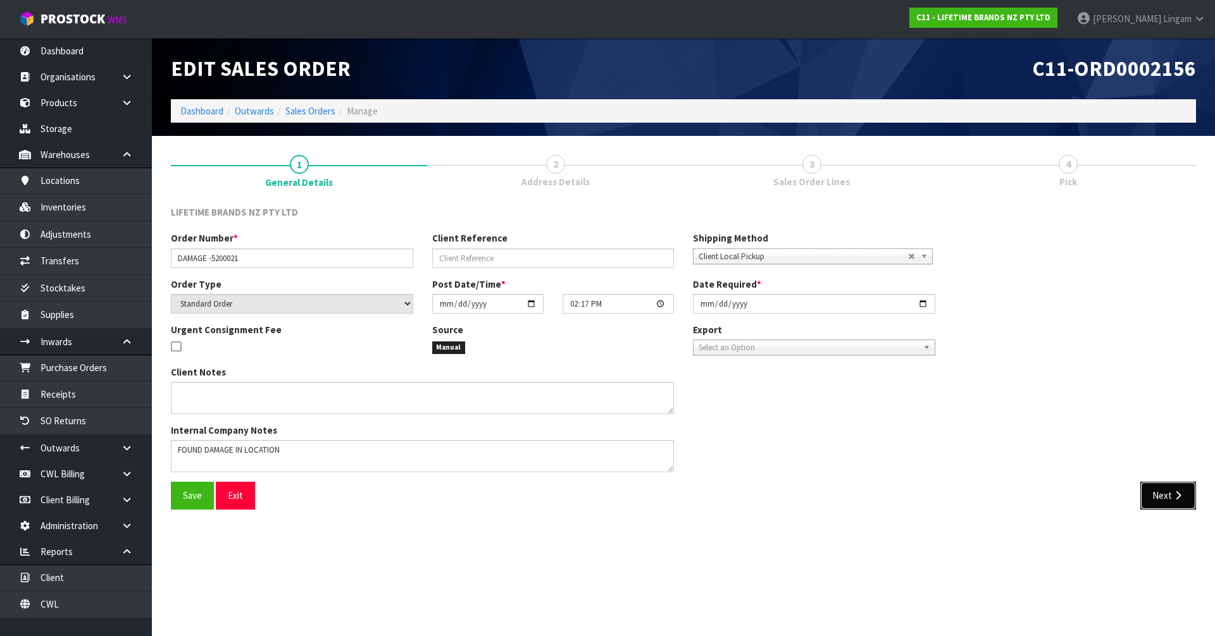
click at [1152, 490] on button "Next" at bounding box center [1168, 495] width 56 height 27
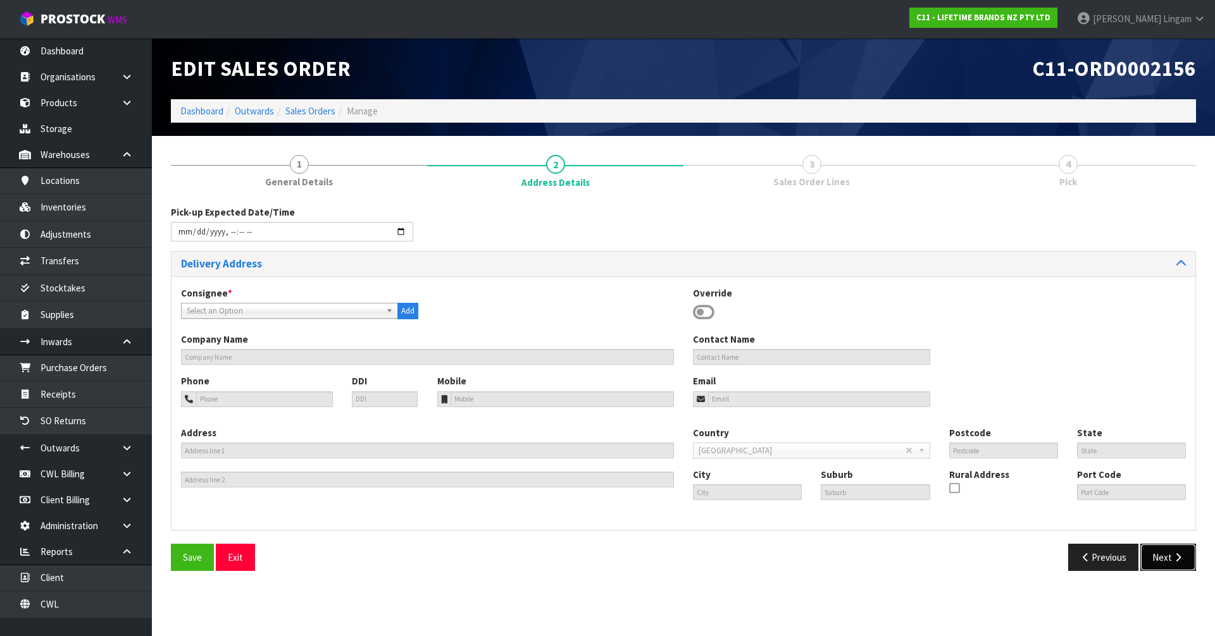
click at [1162, 564] on button "Next" at bounding box center [1168, 557] width 56 height 27
click at [708, 308] on icon at bounding box center [704, 312] width 22 height 19
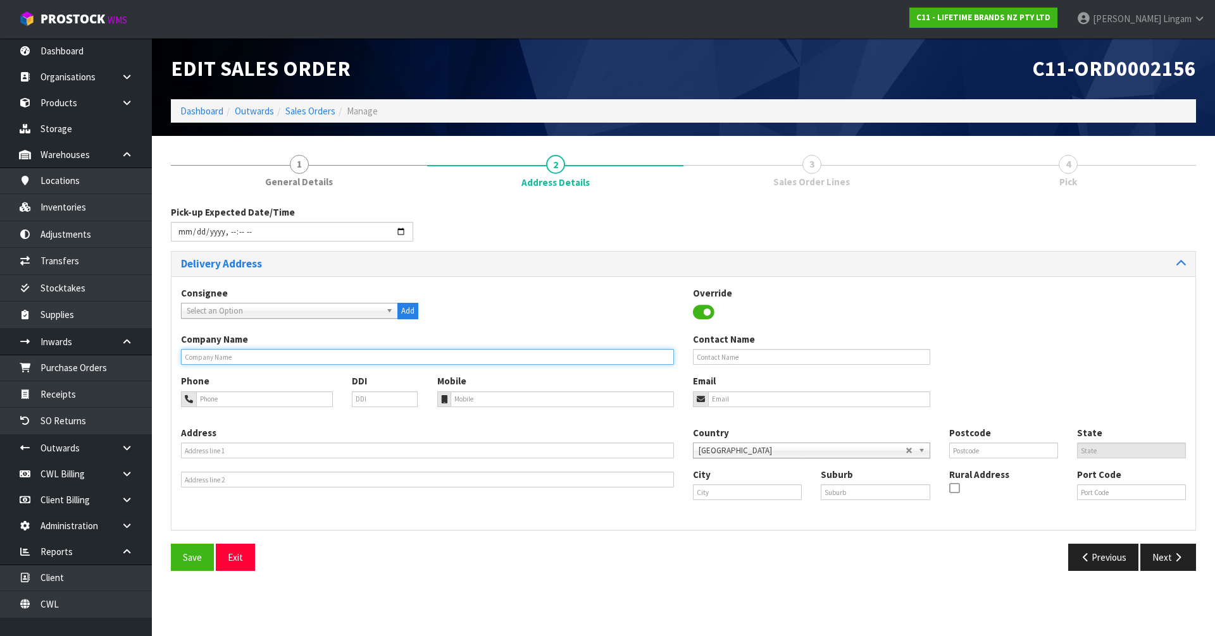
click at [645, 362] on input "text" at bounding box center [427, 357] width 493 height 16
type input "LTB DAMAGE"
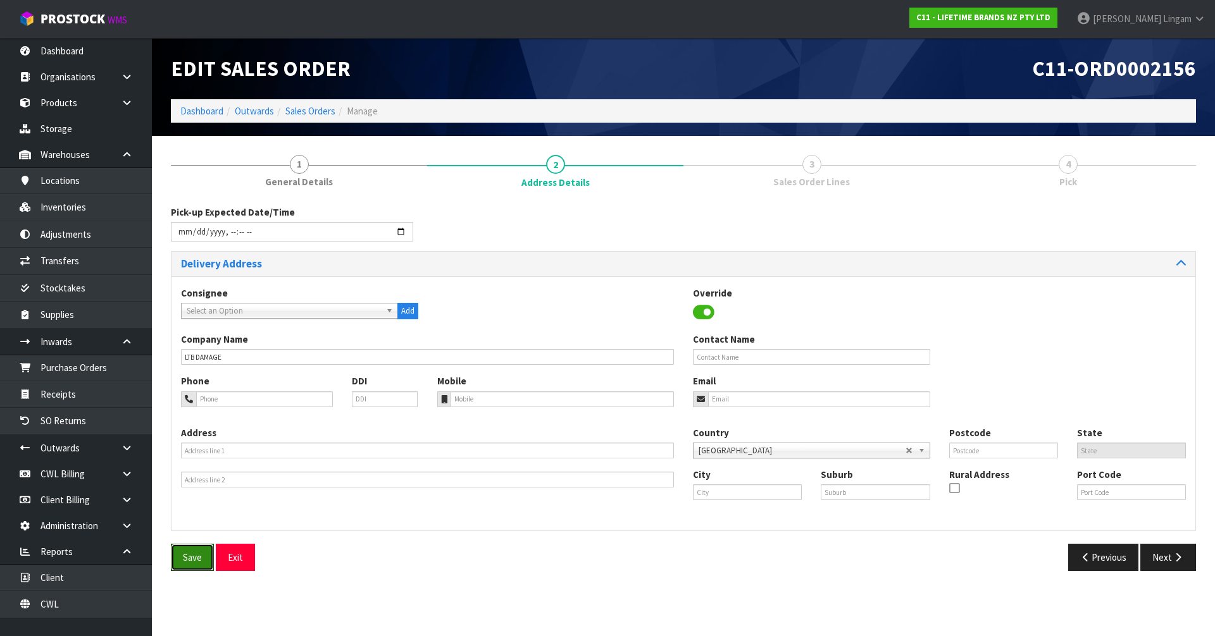
drag, startPoint x: 193, startPoint y: 559, endPoint x: 757, endPoint y: 558, distance: 564.3
click at [197, 559] on span "Save" at bounding box center [192, 558] width 19 height 12
click at [1154, 560] on button "Next" at bounding box center [1168, 557] width 56 height 27
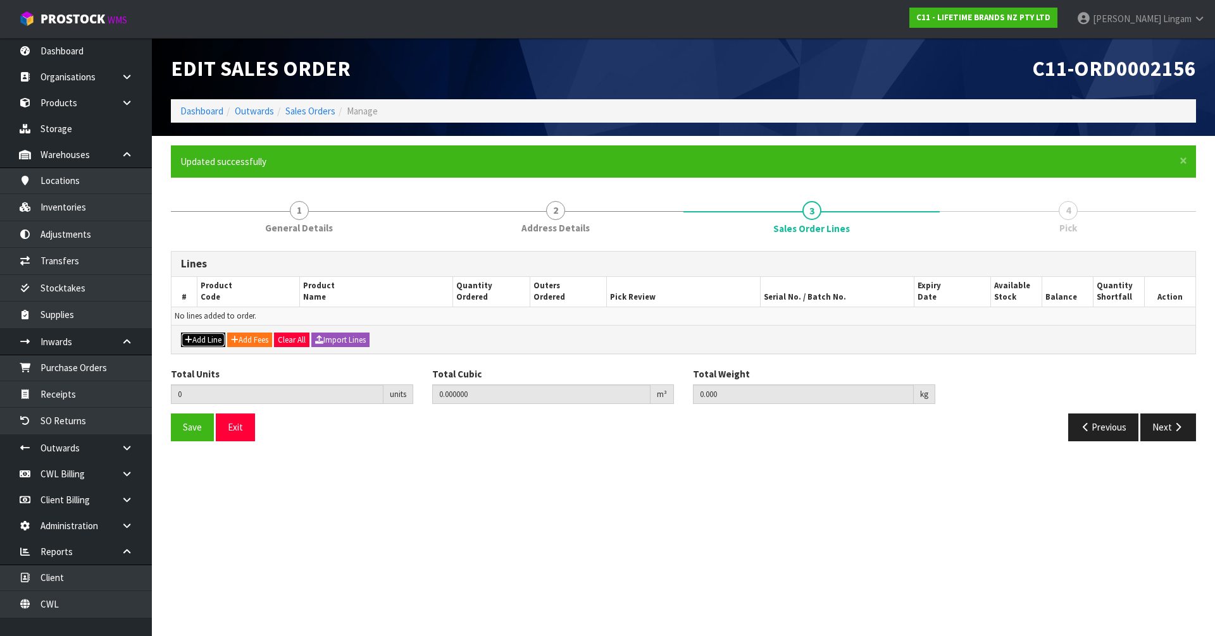
click at [201, 342] on button "Add Line" at bounding box center [203, 340] width 44 height 15
type input "0"
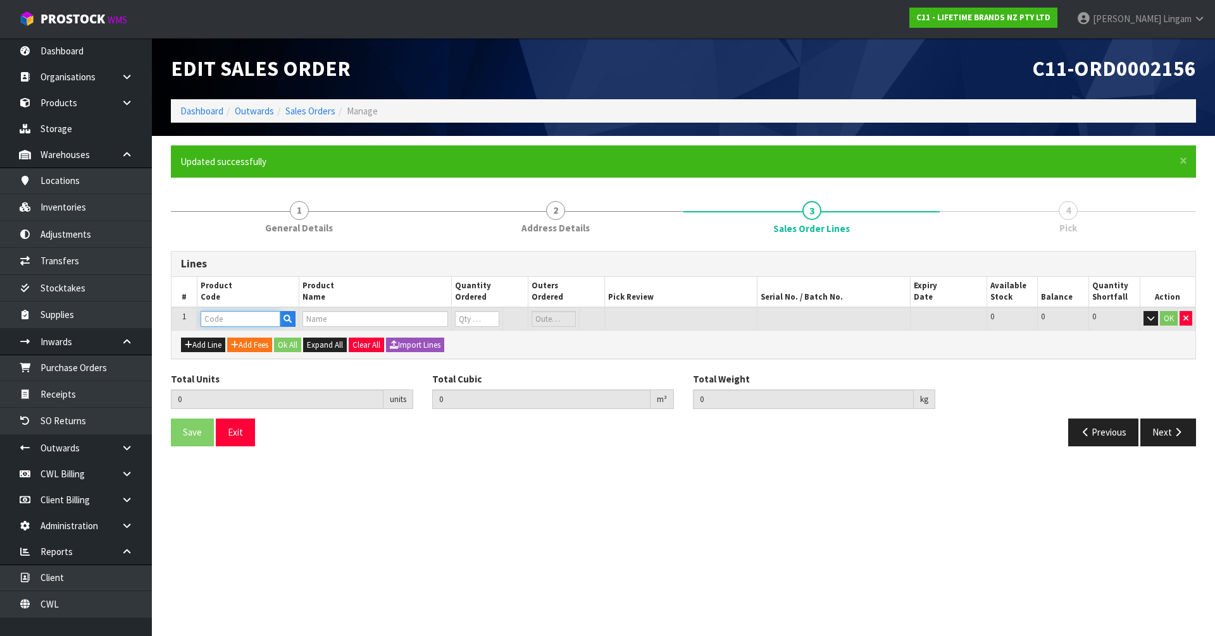
click at [218, 323] on input "text" at bounding box center [241, 319] width 80 height 16
paste input "5200021"
type input "5200021"
type input "0.000000"
type input "0.000"
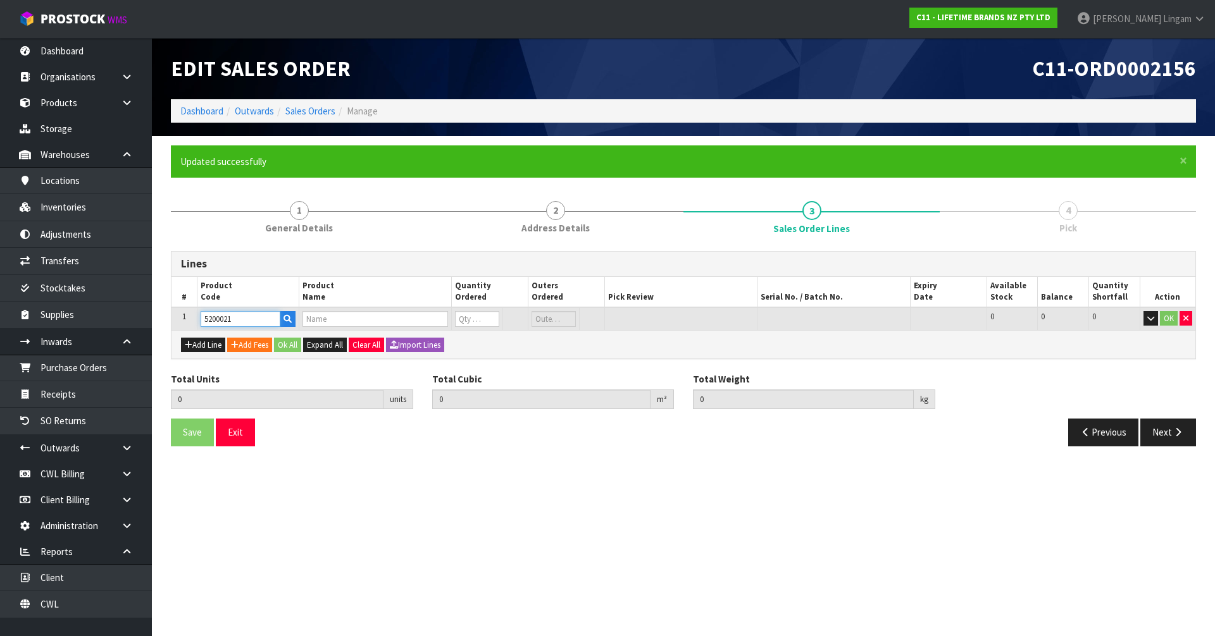
type input "VA ALICE MINI CAKE STAND SET OF 2"
type input "0"
type input "5200021"
click at [414, 321] on tr "1 5200021 VA ALICE MINI CAKE STAND SET OF 2 0 SIN 0 CTN 192 192 0 OK" at bounding box center [683, 318] width 1024 height 23
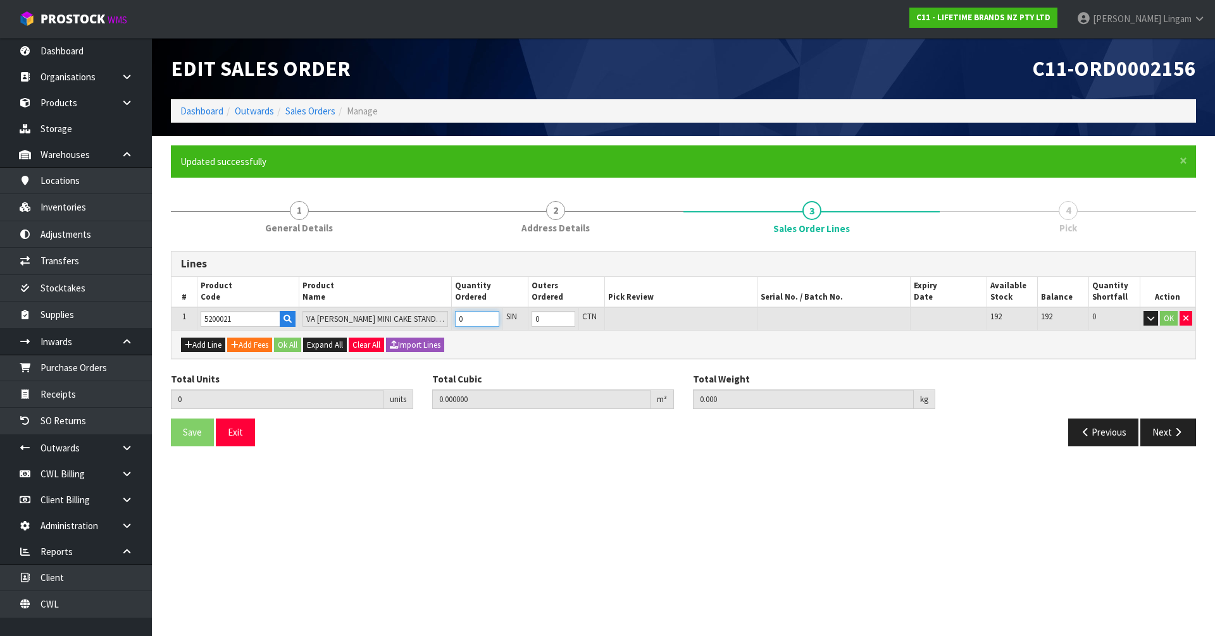
type input "1"
type input "0.001728"
type input "0.5"
type input "1"
click at [294, 346] on button "Ok All" at bounding box center [287, 345] width 27 height 15
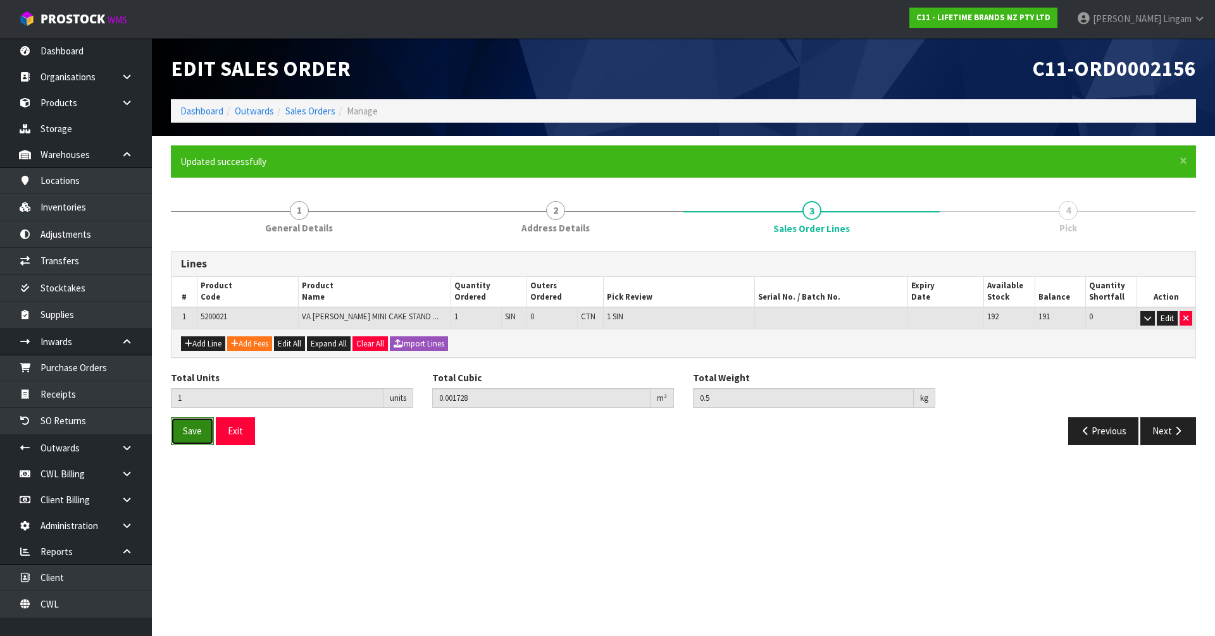
click at [201, 430] on span "Save" at bounding box center [192, 431] width 19 height 12
click at [1160, 423] on button "Next" at bounding box center [1168, 431] width 56 height 27
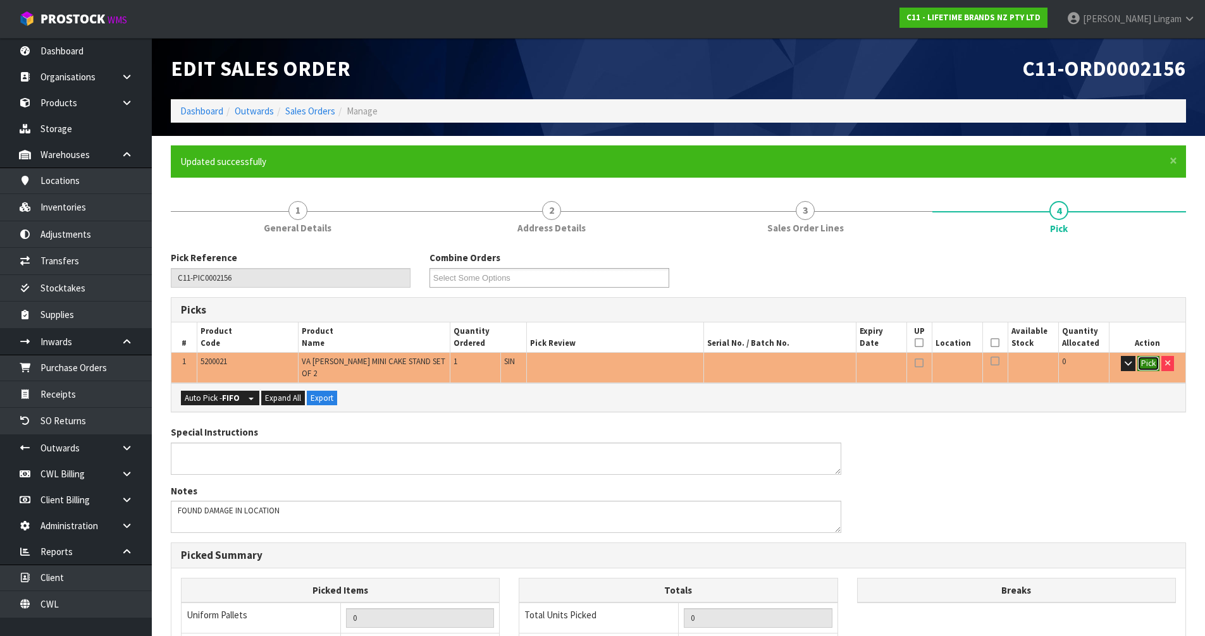
click at [1151, 364] on button "Pick" at bounding box center [1149, 363] width 22 height 15
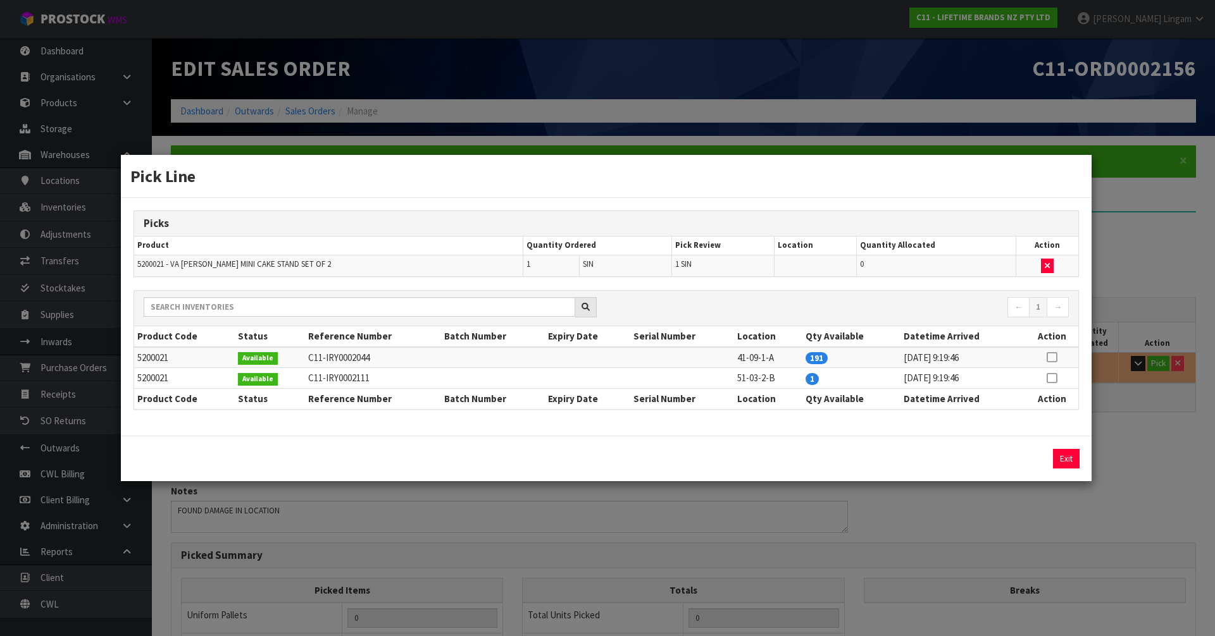
click at [1053, 378] on icon at bounding box center [1051, 378] width 10 height 1
click at [1034, 457] on button "Assign Pick" at bounding box center [1023, 459] width 52 height 20
type input "Sub-Inner x 1"
type input "1"
type input "0.001728"
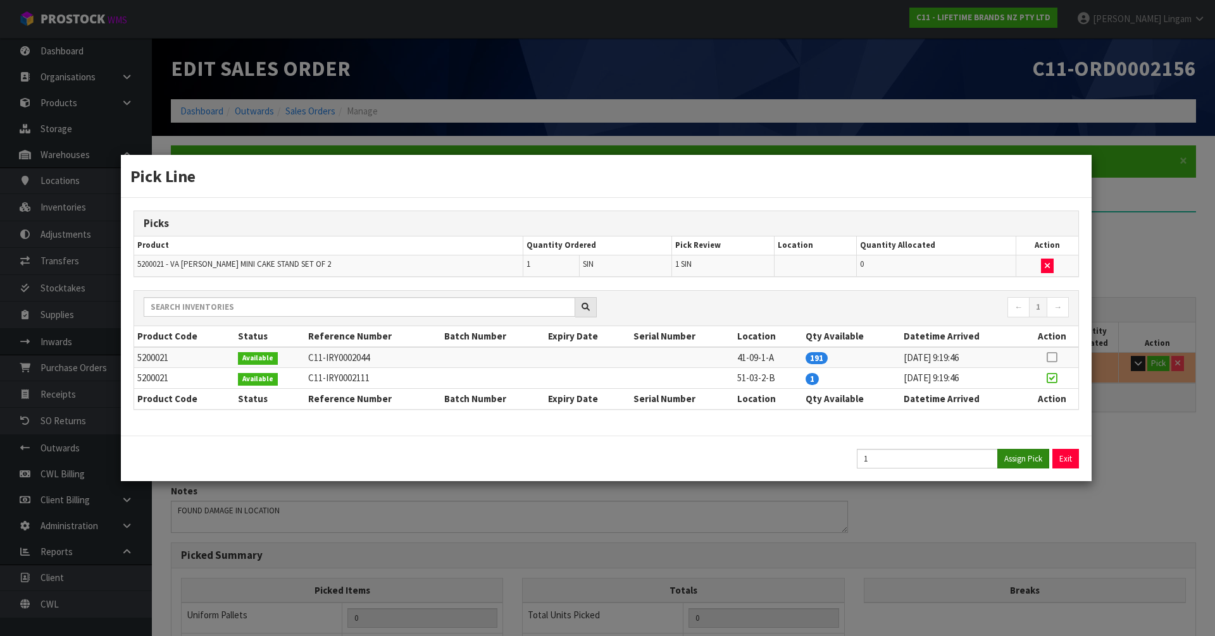
type input "0.5"
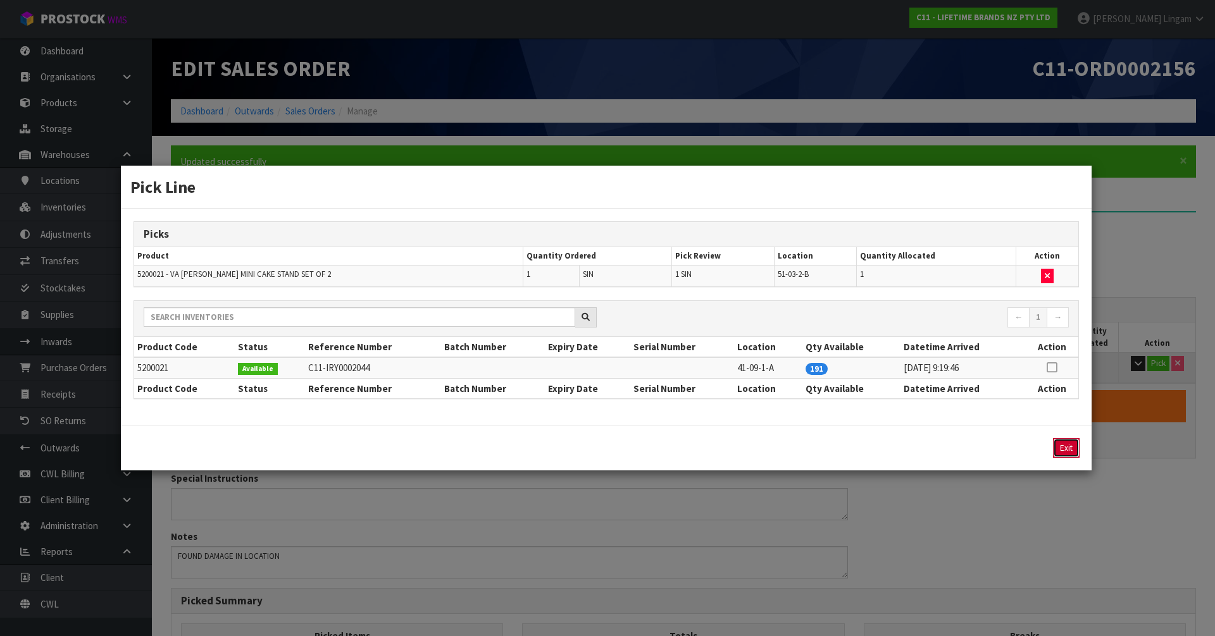
click at [1066, 452] on button "Exit" at bounding box center [1066, 448] width 27 height 20
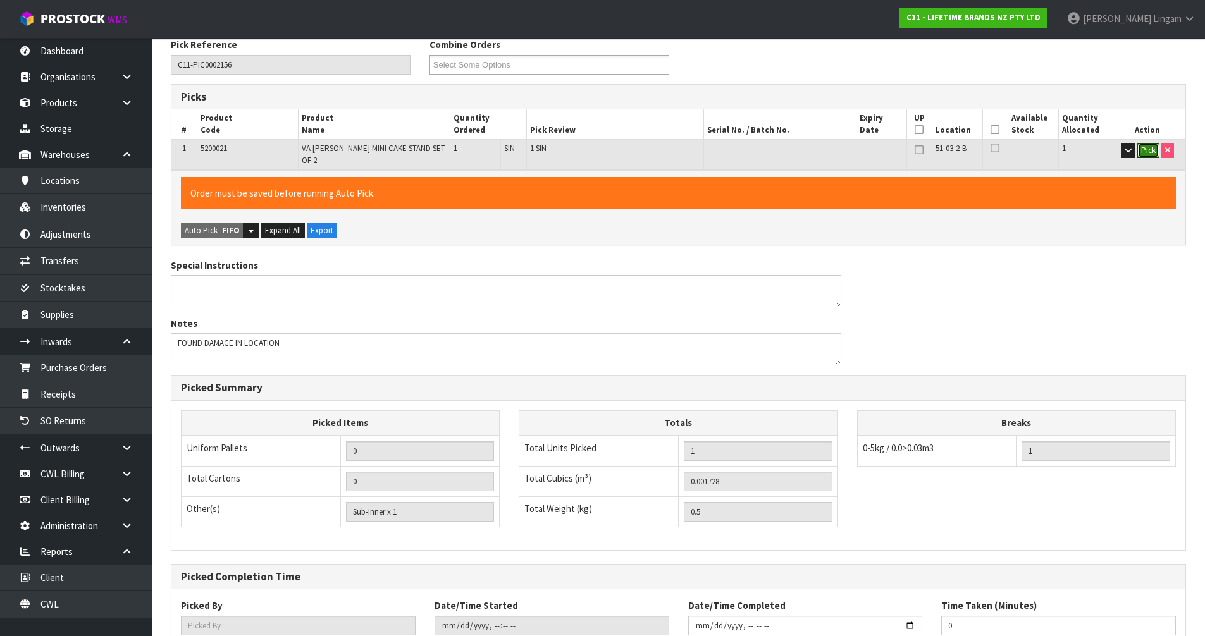
scroll to position [293, 0]
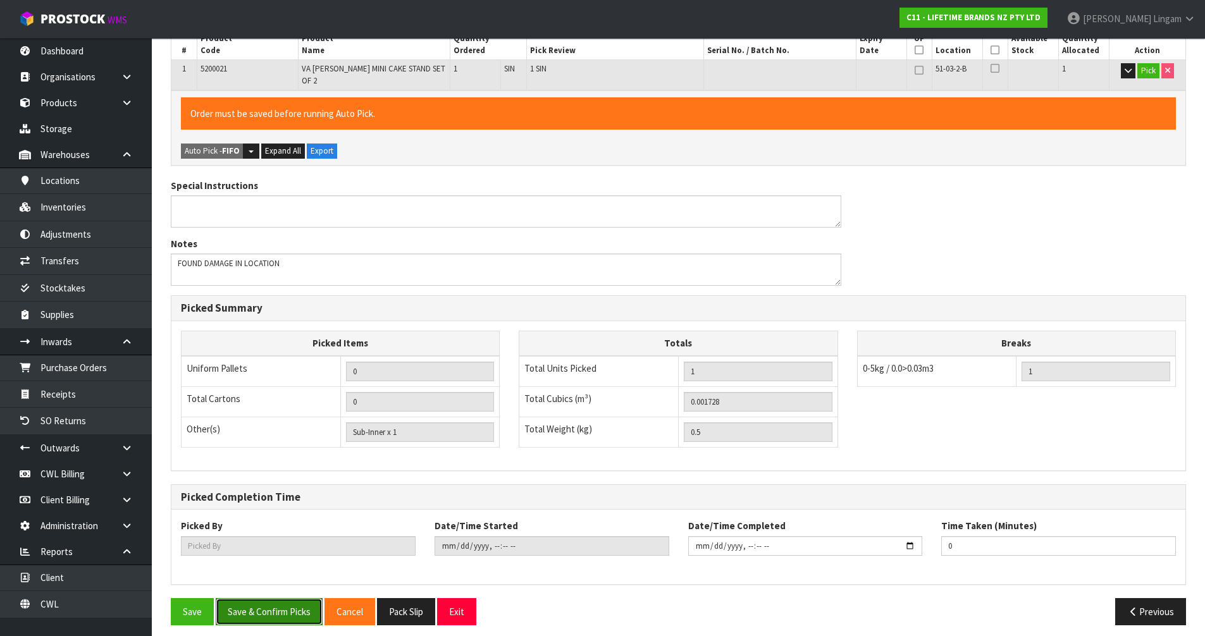
click at [290, 609] on button "Save & Confirm Picks" at bounding box center [269, 611] width 107 height 27
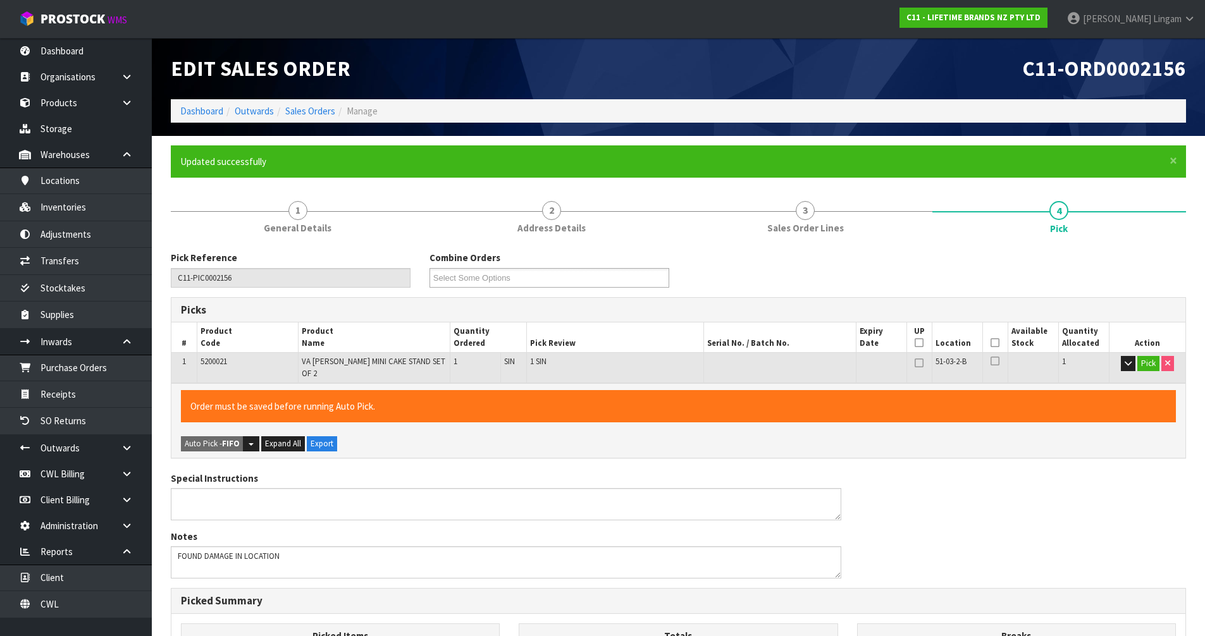
type input "Vineeta Lingam"
type input "2025-10-09T14:18:49"
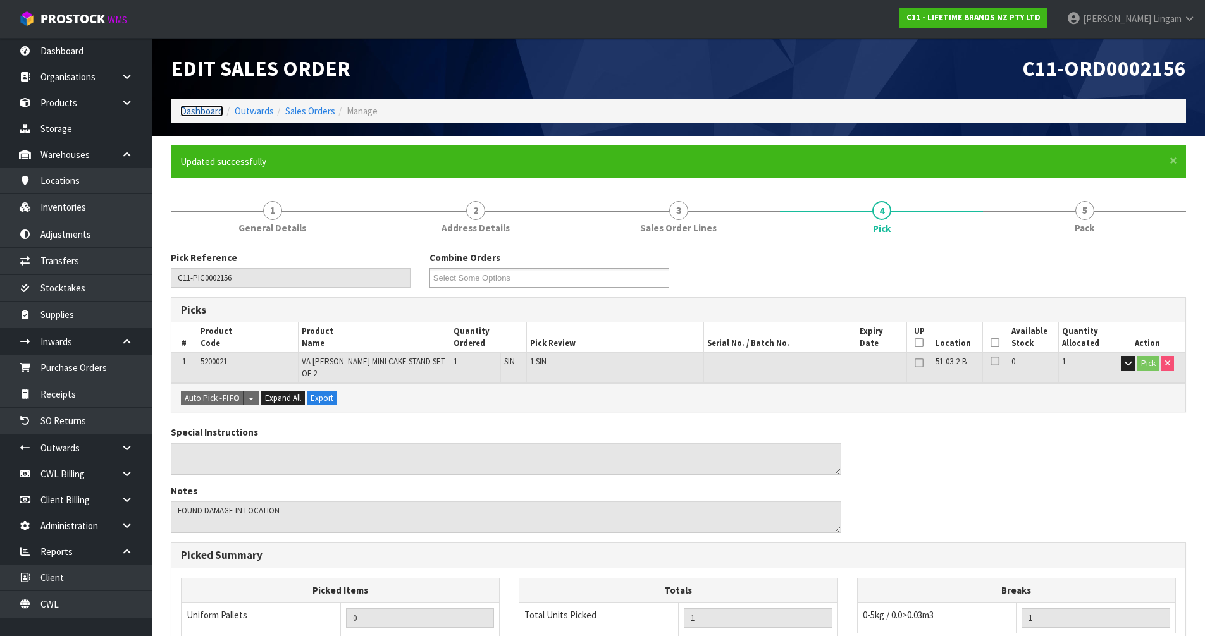
click at [184, 111] on link "Dashboard" at bounding box center [201, 111] width 43 height 12
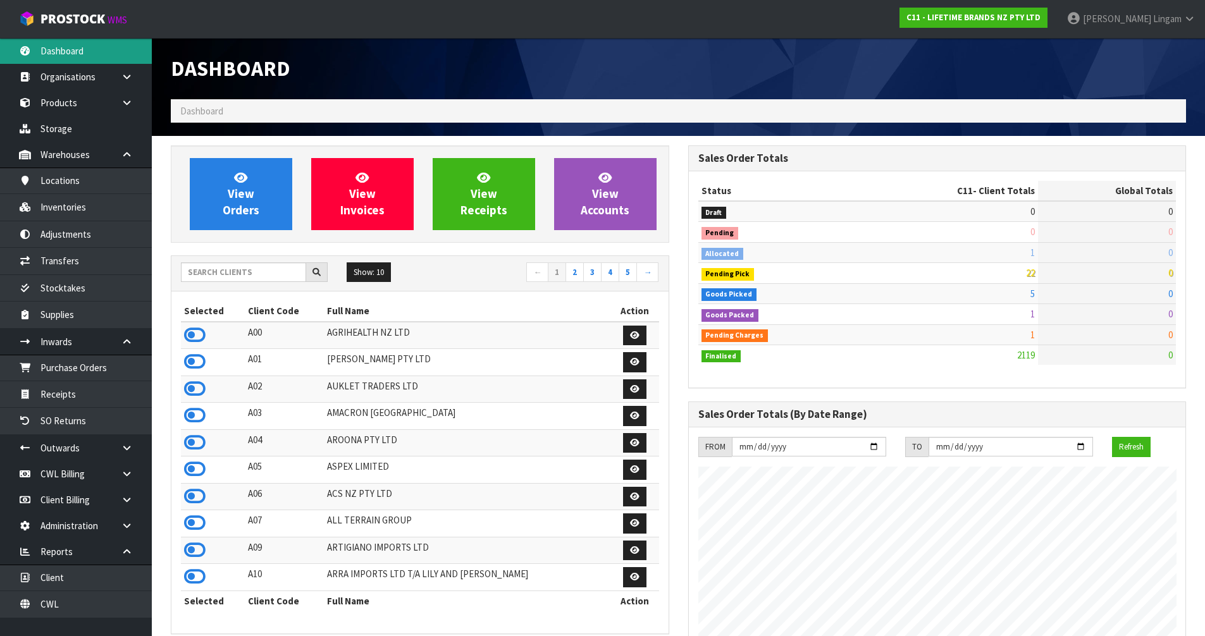
scroll to position [958, 517]
click at [255, 272] on input "text" at bounding box center [243, 273] width 125 height 20
click at [264, 273] on input "text" at bounding box center [243, 273] width 125 height 20
click at [282, 275] on input "text" at bounding box center [243, 273] width 125 height 20
click at [249, 275] on input "text" at bounding box center [243, 273] width 125 height 20
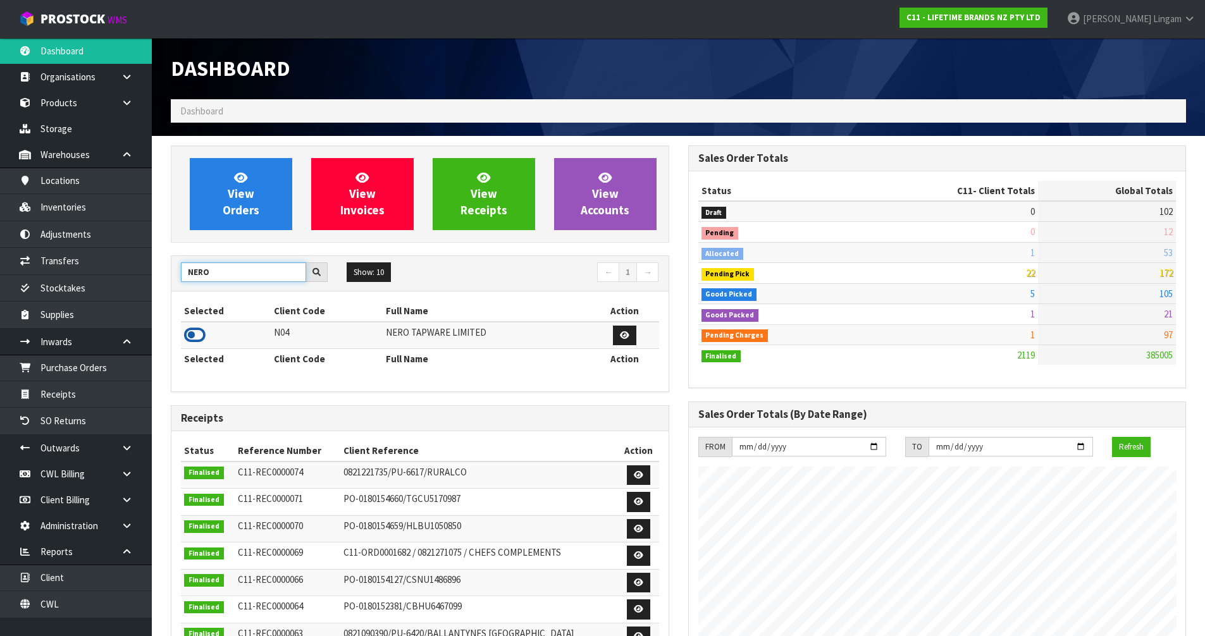
type input "NERO"
click at [194, 335] on icon at bounding box center [195, 335] width 22 height 19
click at [77, 210] on link "Inventories" at bounding box center [76, 207] width 152 height 26
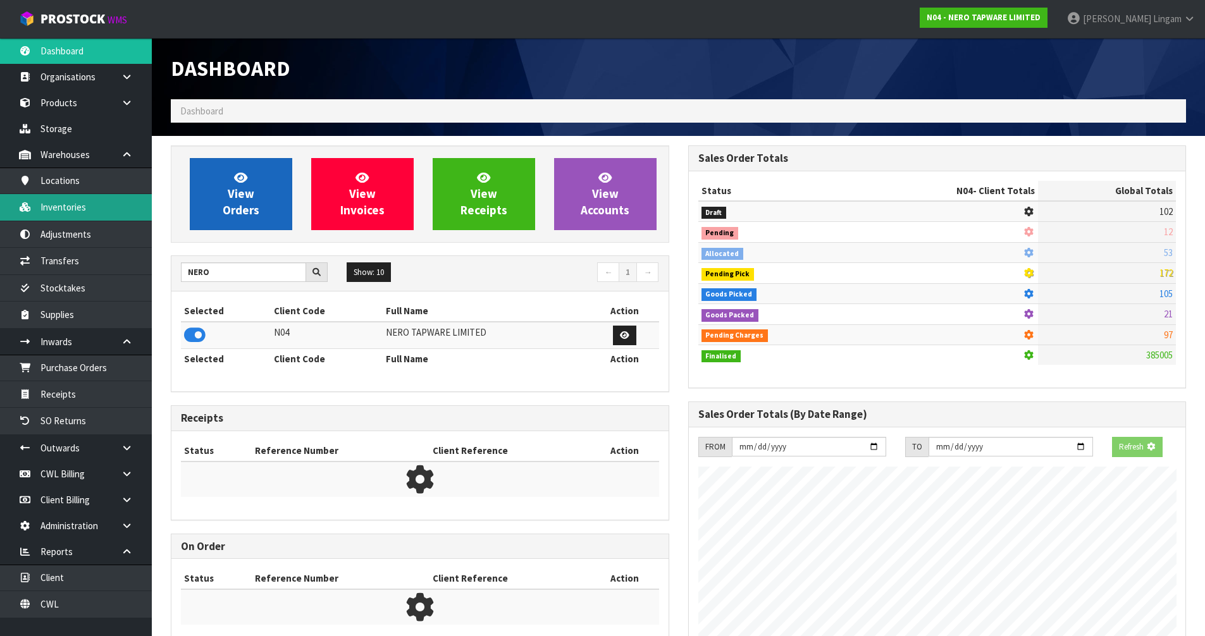
scroll to position [631859, 632131]
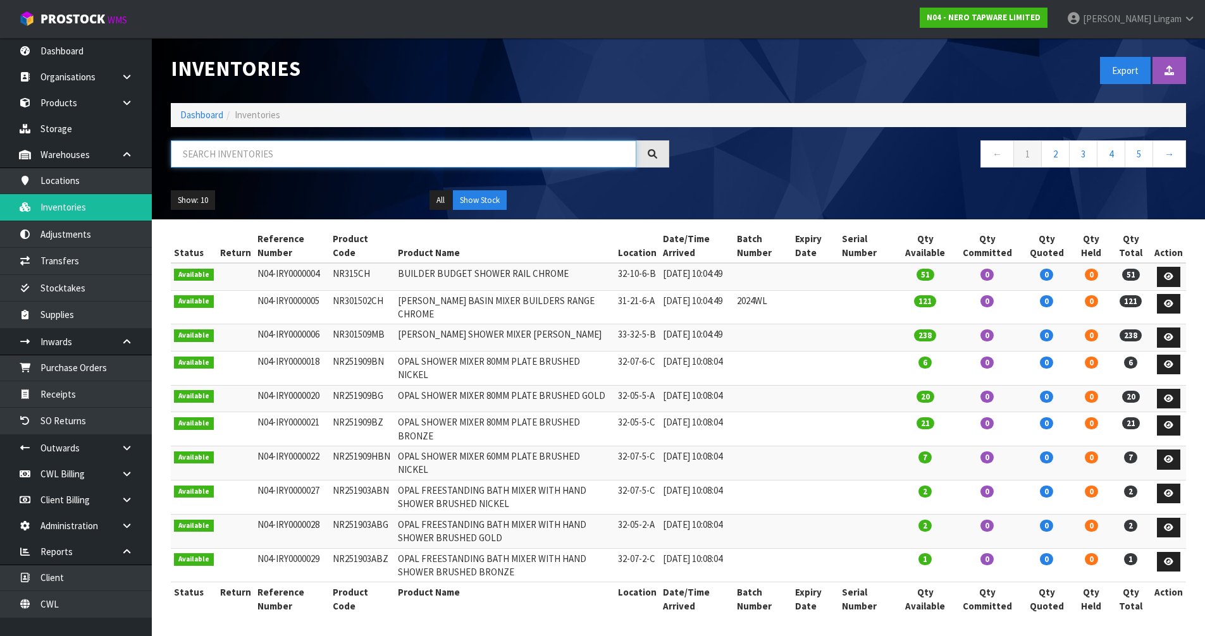
click at [350, 152] on input "text" at bounding box center [404, 153] width 466 height 27
paste input "GIVE AWAY BAGS£¨CH&MB)"
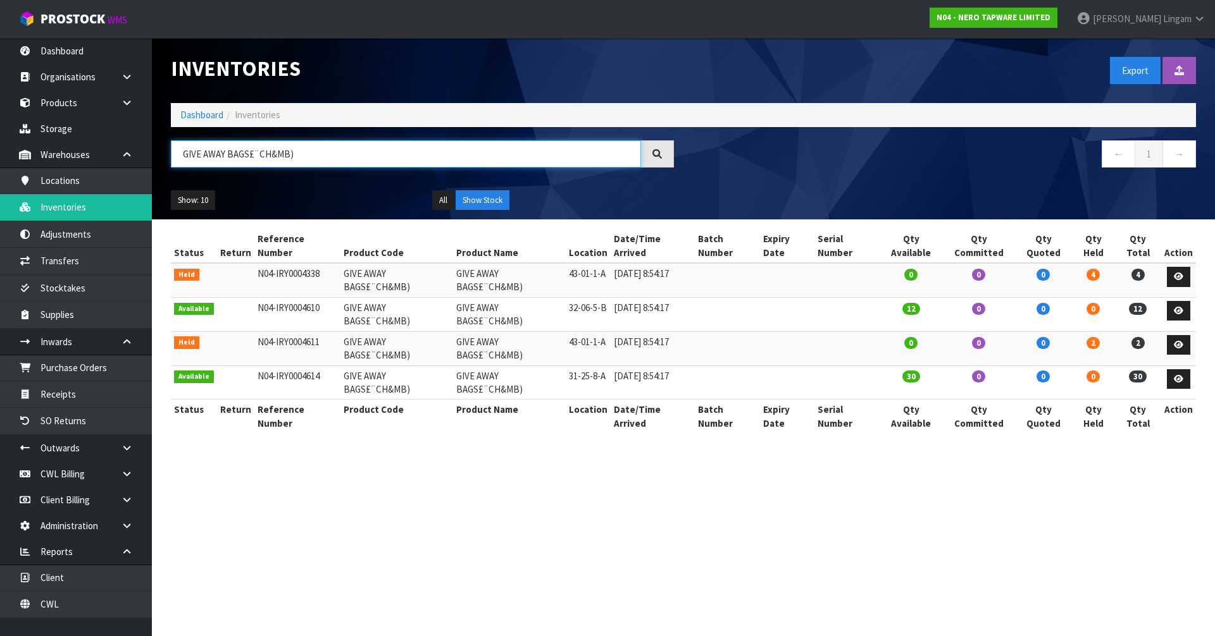
type input "GIVE AWAY BAGS£¨CH&MB)"
click at [201, 114] on link "Dashboard" at bounding box center [201, 115] width 43 height 12
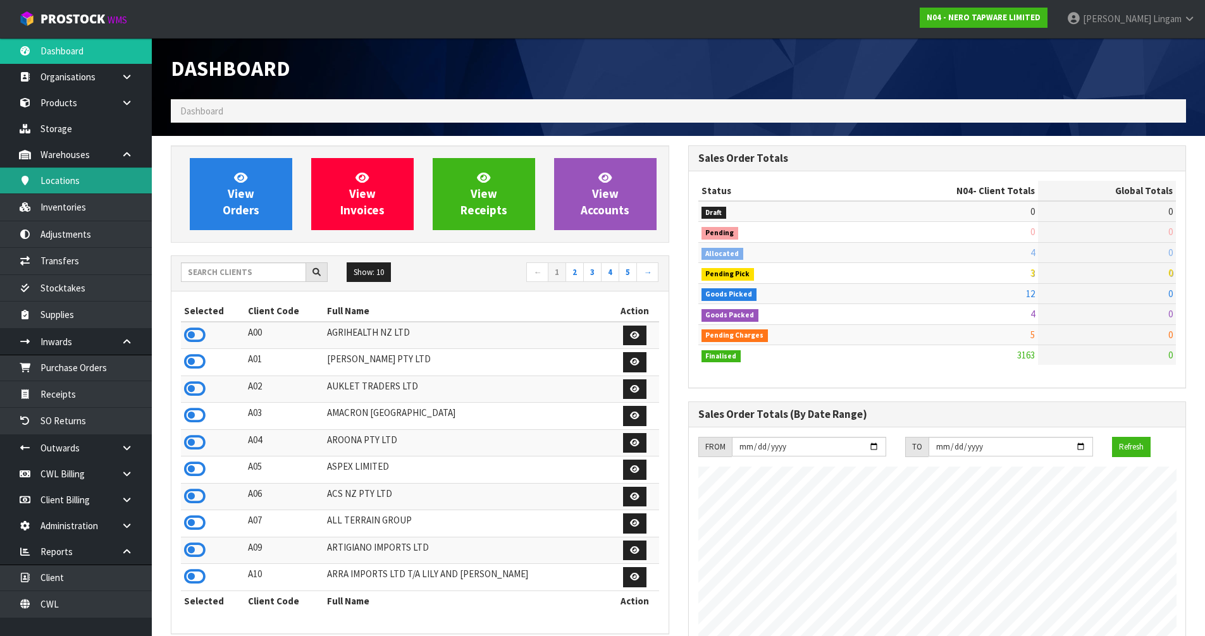
scroll to position [986, 517]
click at [286, 272] on input "text" at bounding box center [243, 273] width 125 height 20
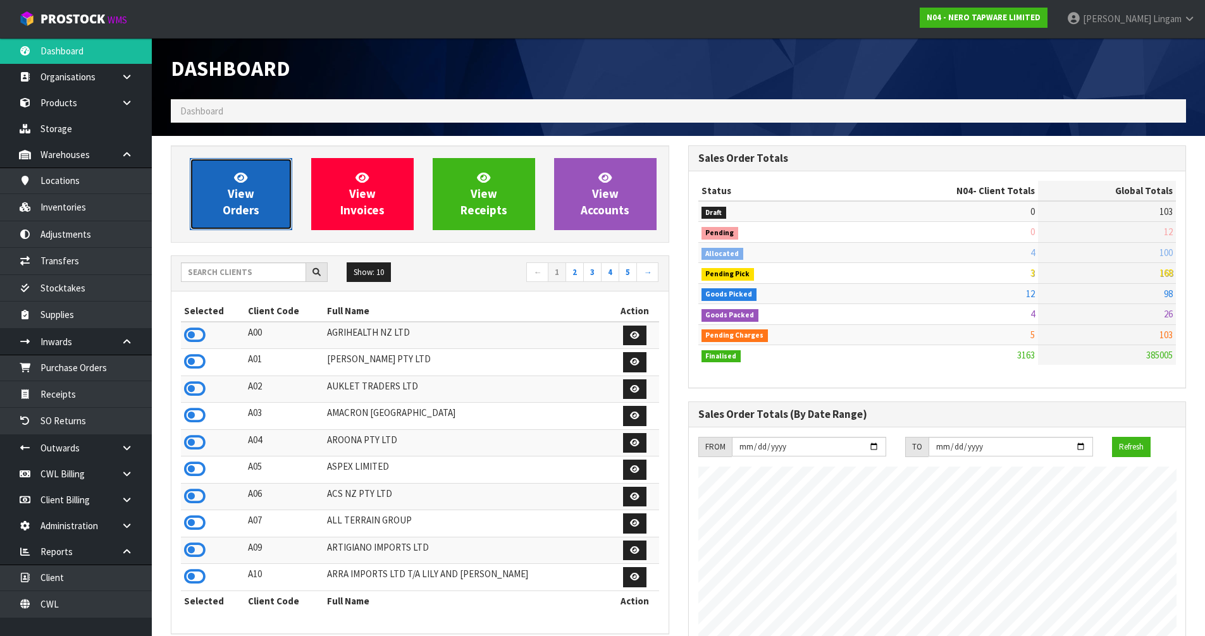
click at [276, 194] on link "View Orders" at bounding box center [241, 194] width 102 height 72
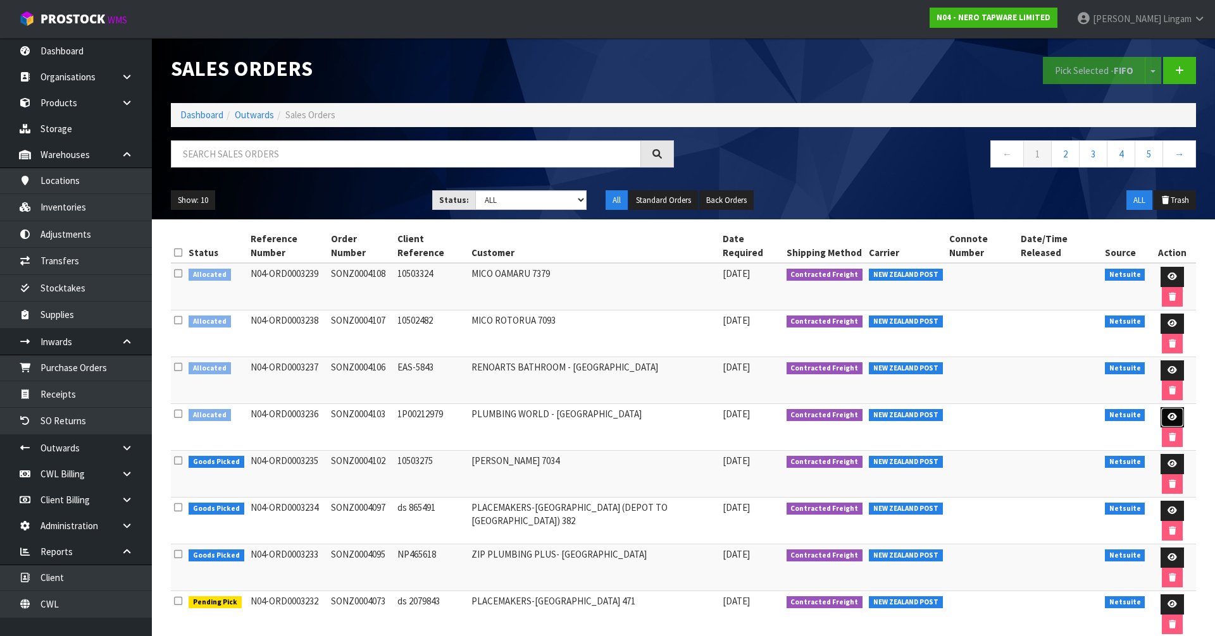
click at [1167, 413] on icon at bounding box center [1171, 417] width 9 height 8
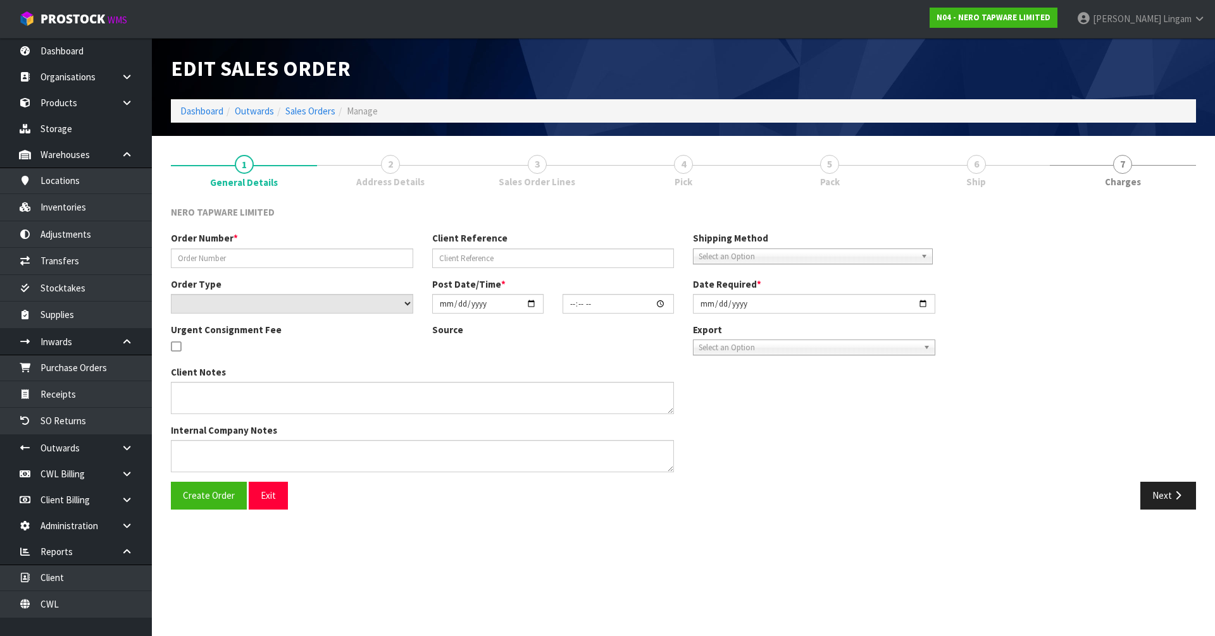
type input "SONZ0004103"
type input "1P00212979"
select select "number:0"
type input "2025-10-09"
type input "14:30:05.000"
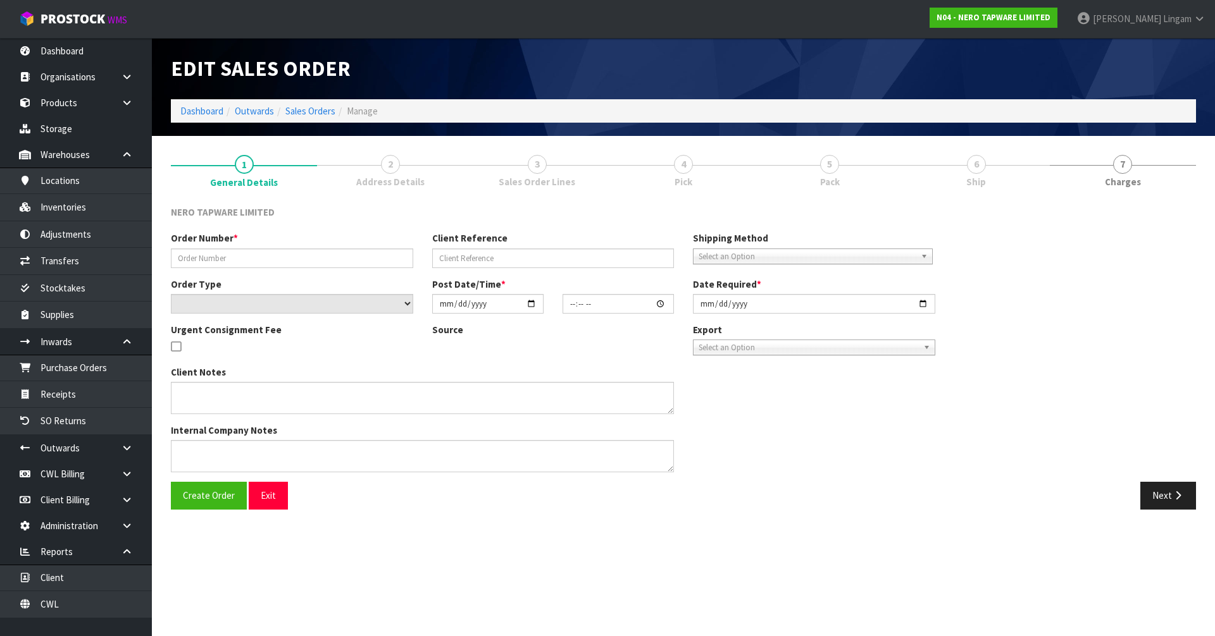
type input "2025-10-09"
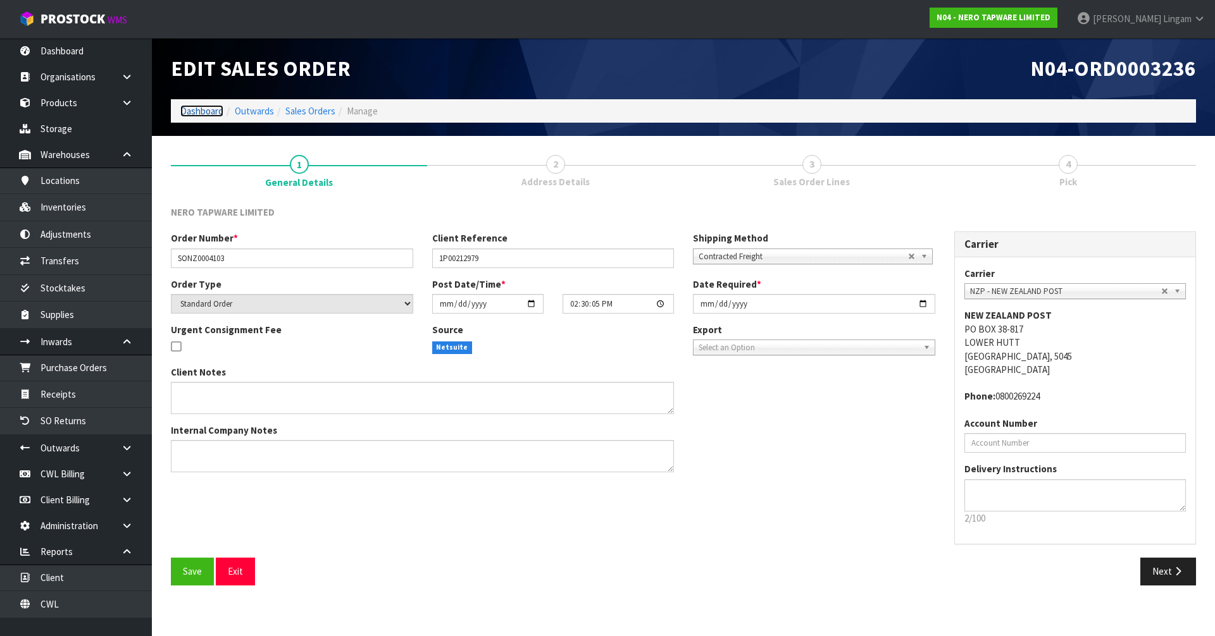
click at [200, 115] on link "Dashboard" at bounding box center [201, 111] width 43 height 12
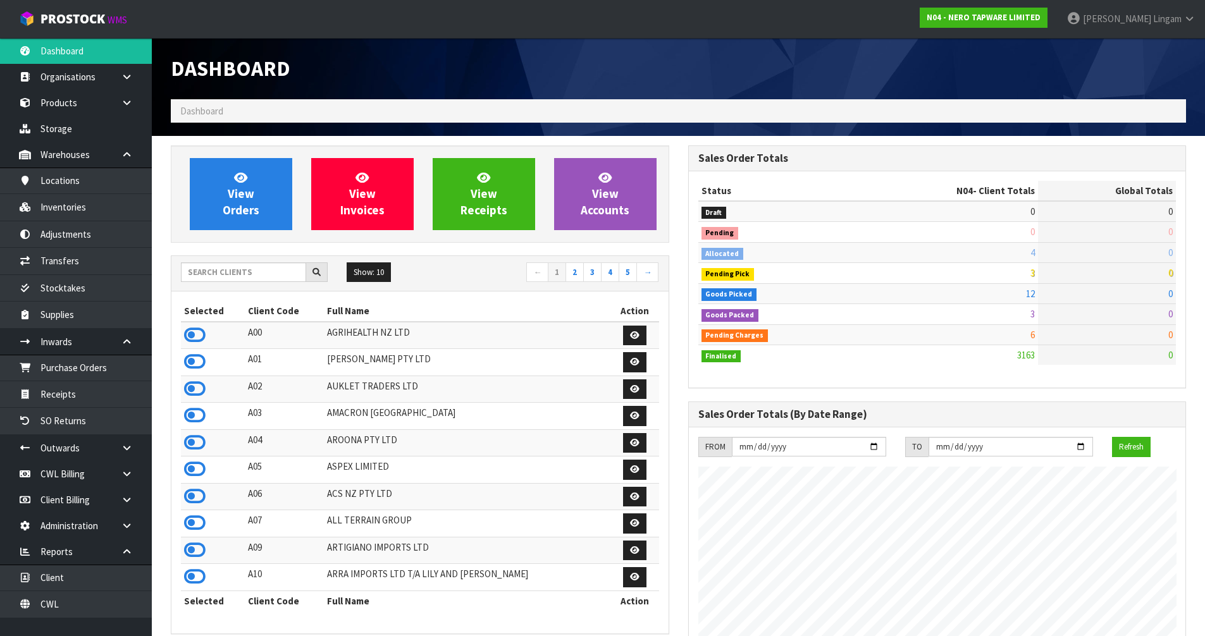
scroll to position [986, 517]
click at [250, 209] on span "View Orders" at bounding box center [241, 193] width 37 height 47
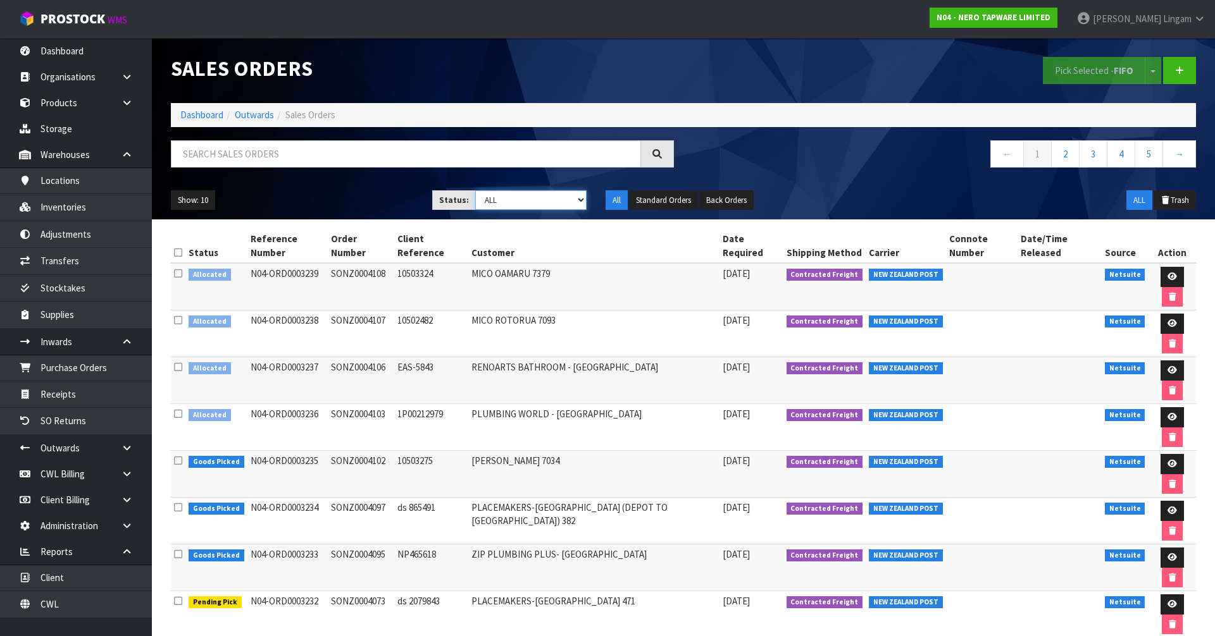
click at [569, 200] on select "Draft Pending Allocated Pending Pick Goods Picked Goods Packed Pending Charges …" at bounding box center [531, 200] width 112 height 20
select select "string:6"
click at [475, 190] on select "Draft Pending Allocated Pending Pick Goods Picked Goods Packed Pending Charges …" at bounding box center [531, 200] width 112 height 20
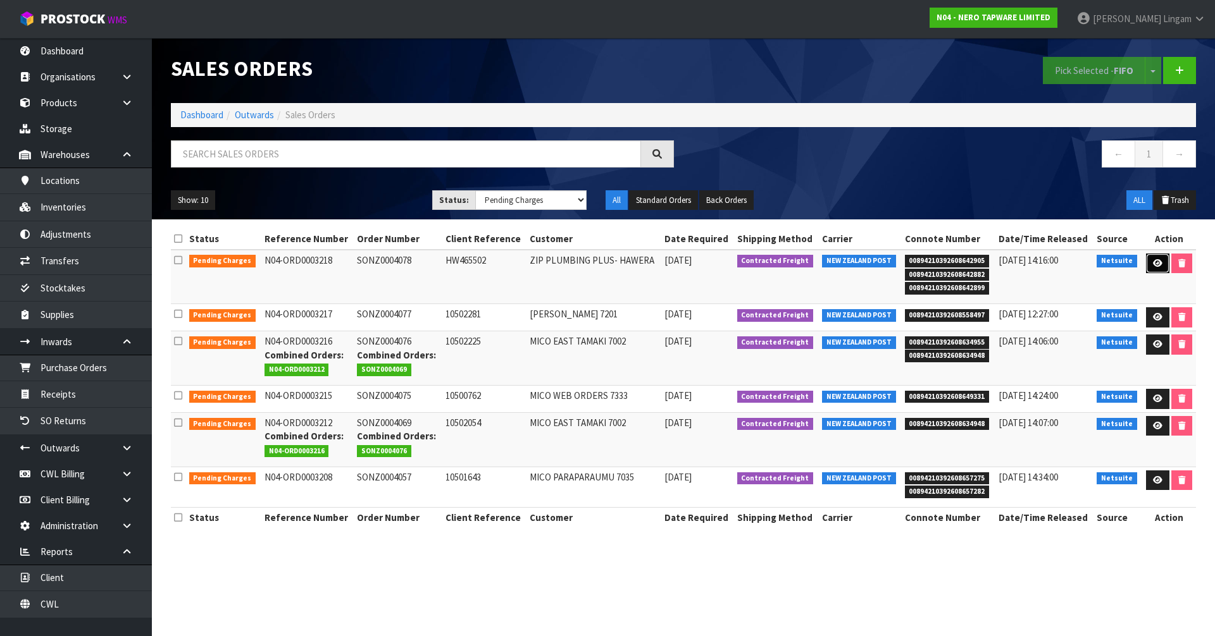
click at [1157, 265] on icon at bounding box center [1157, 263] width 9 height 8
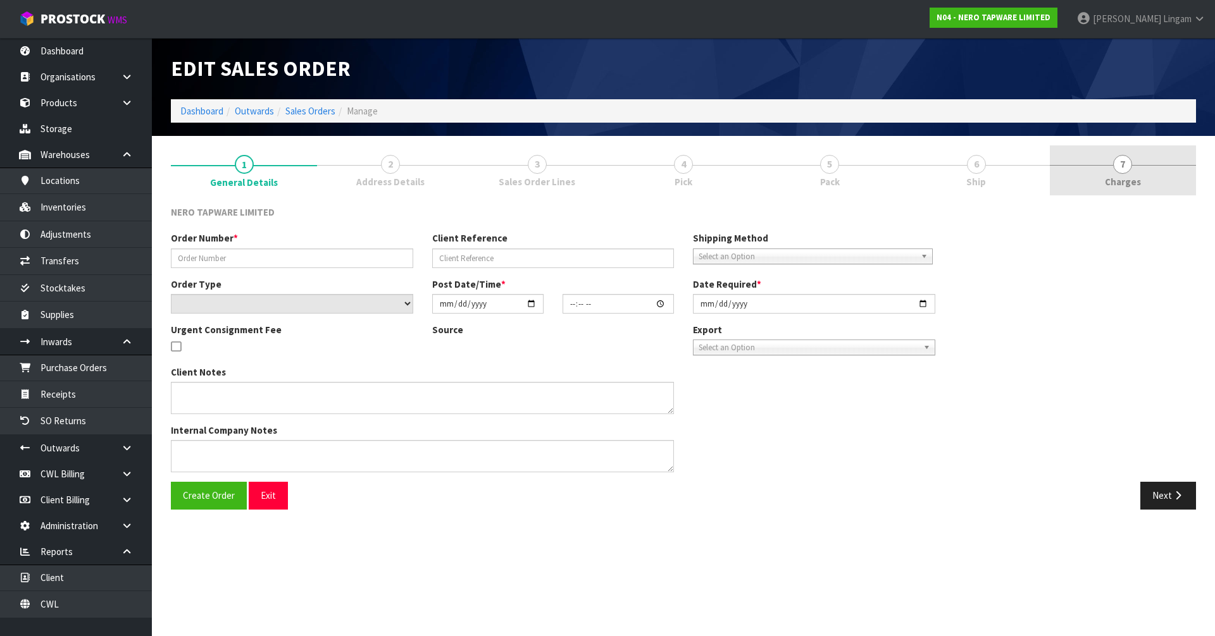
type input "SONZ0004078"
type input "HW465502"
select select "number:0"
type input "2025-10-08"
type input "16:45:05.000"
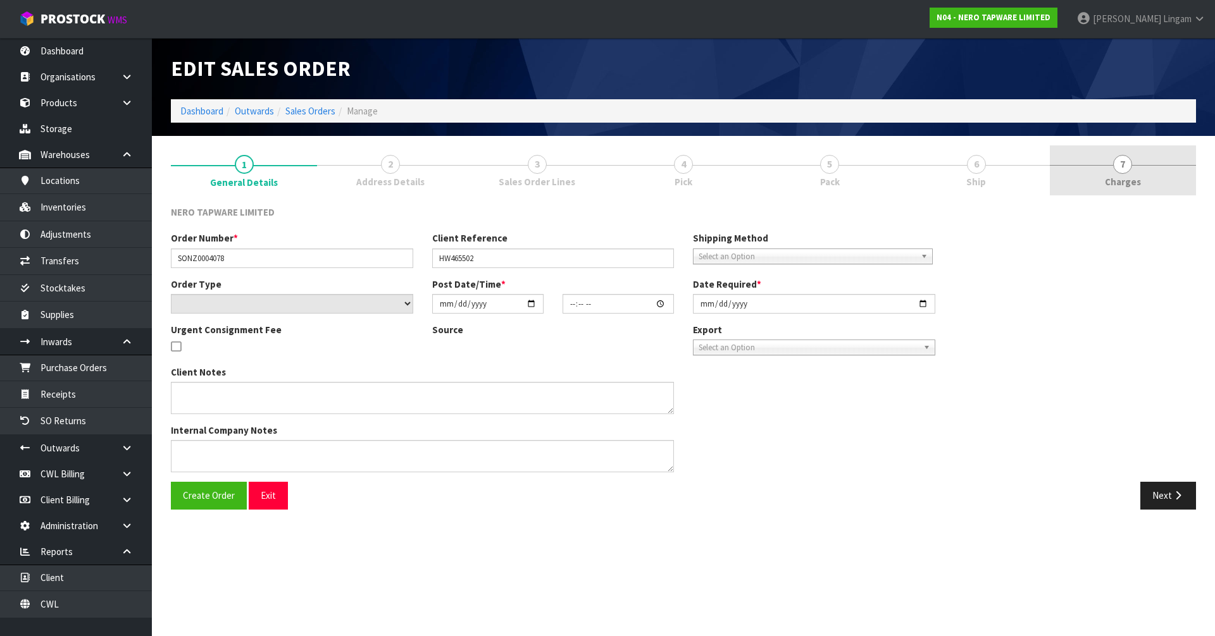
type input "2025-10-09"
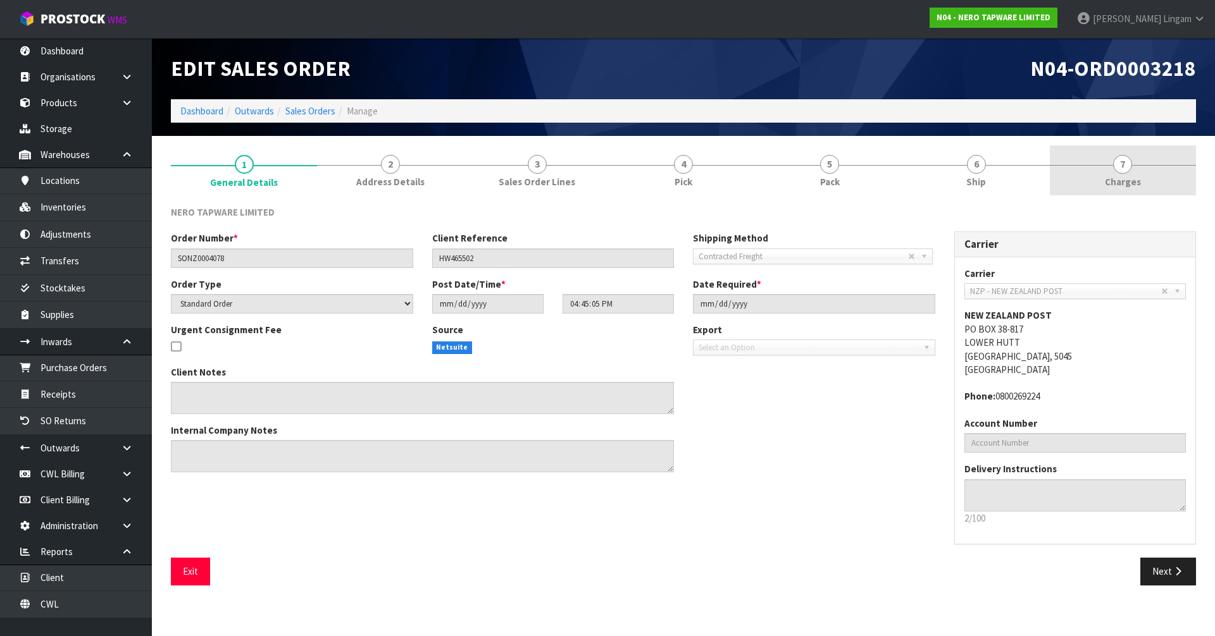
click at [1125, 181] on span "Charges" at bounding box center [1123, 181] width 36 height 13
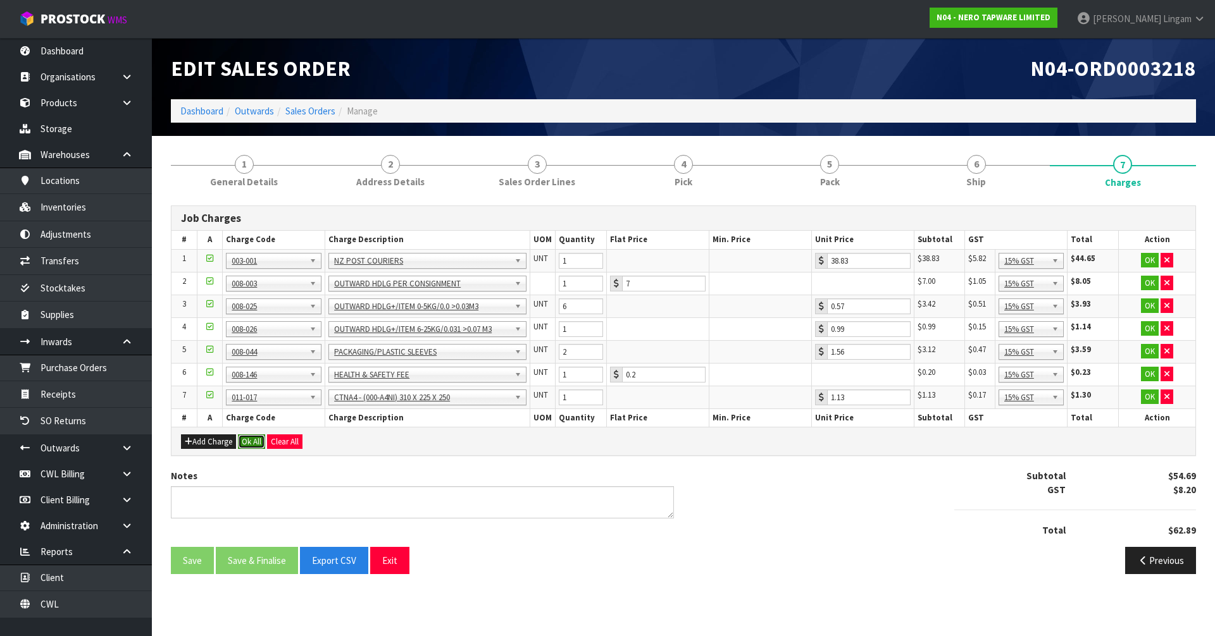
click at [257, 441] on button "Ok All" at bounding box center [251, 442] width 27 height 15
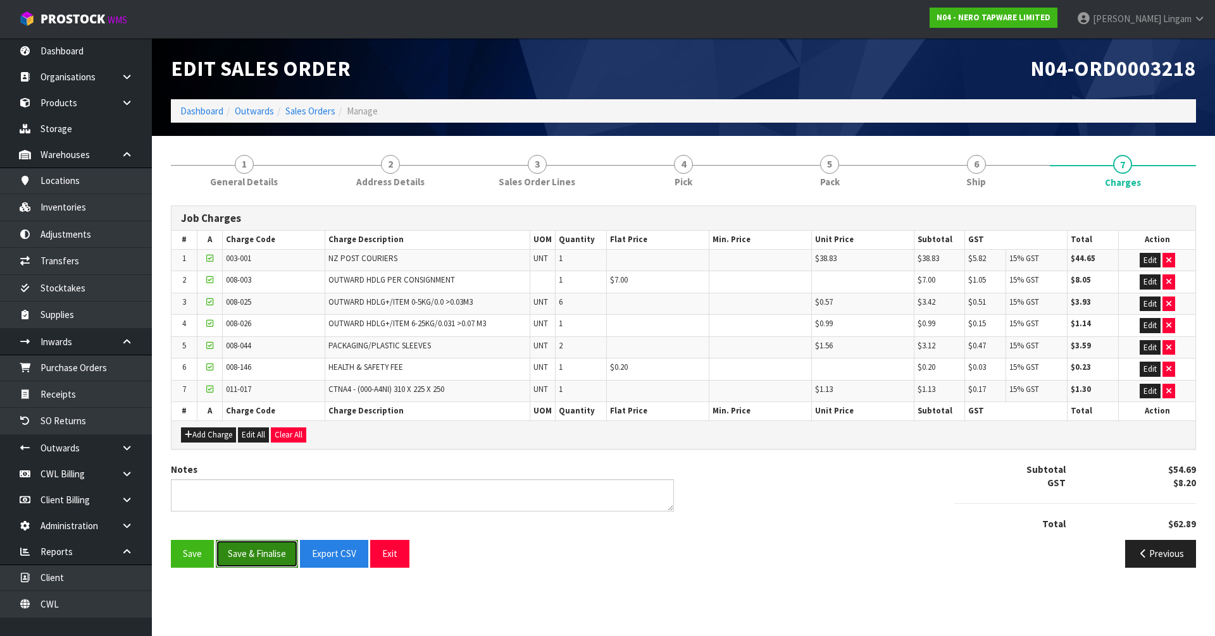
click at [250, 554] on button "Save & Finalise" at bounding box center [257, 553] width 82 height 27
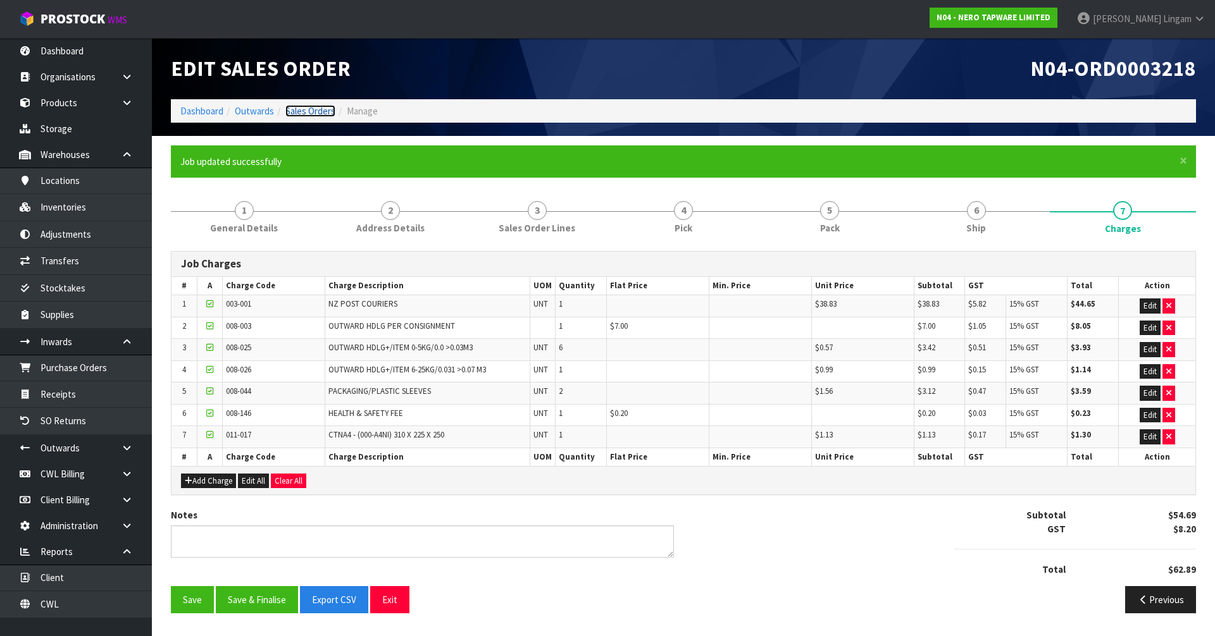
click at [319, 114] on link "Sales Orders" at bounding box center [310, 111] width 50 height 12
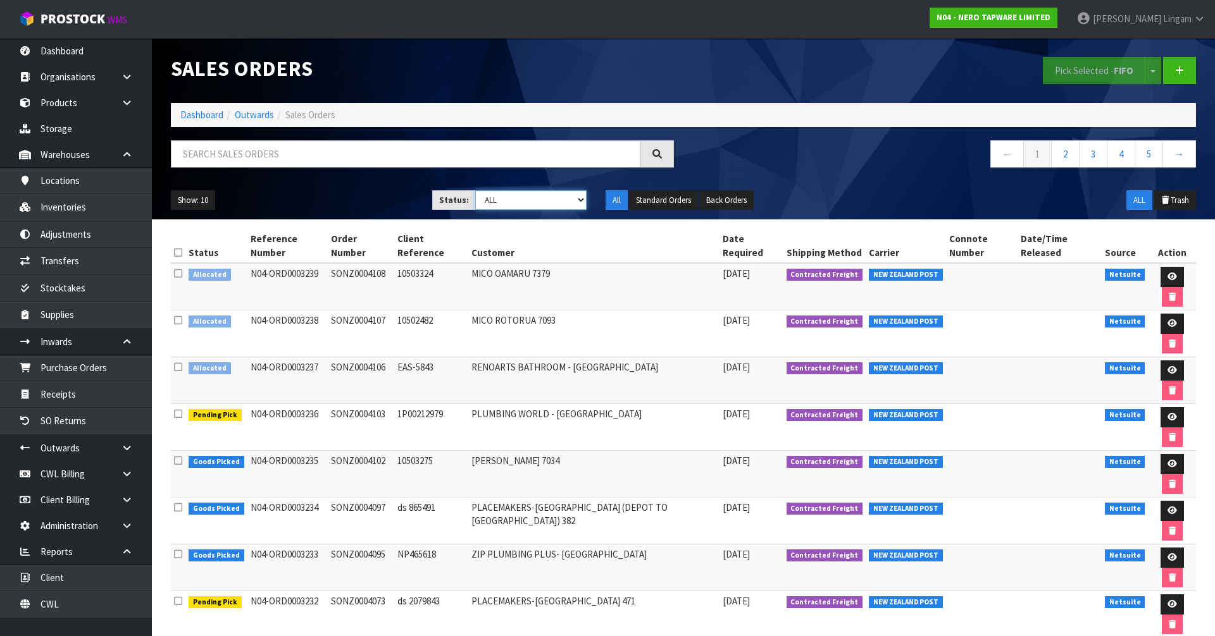
click at [572, 202] on select "Draft Pending Allocated Pending Pick Goods Picked Goods Packed Pending Charges …" at bounding box center [531, 200] width 112 height 20
select select "string:6"
click at [475, 190] on select "Draft Pending Allocated Pending Pick Goods Picked Goods Packed Pending Charges …" at bounding box center [531, 200] width 112 height 20
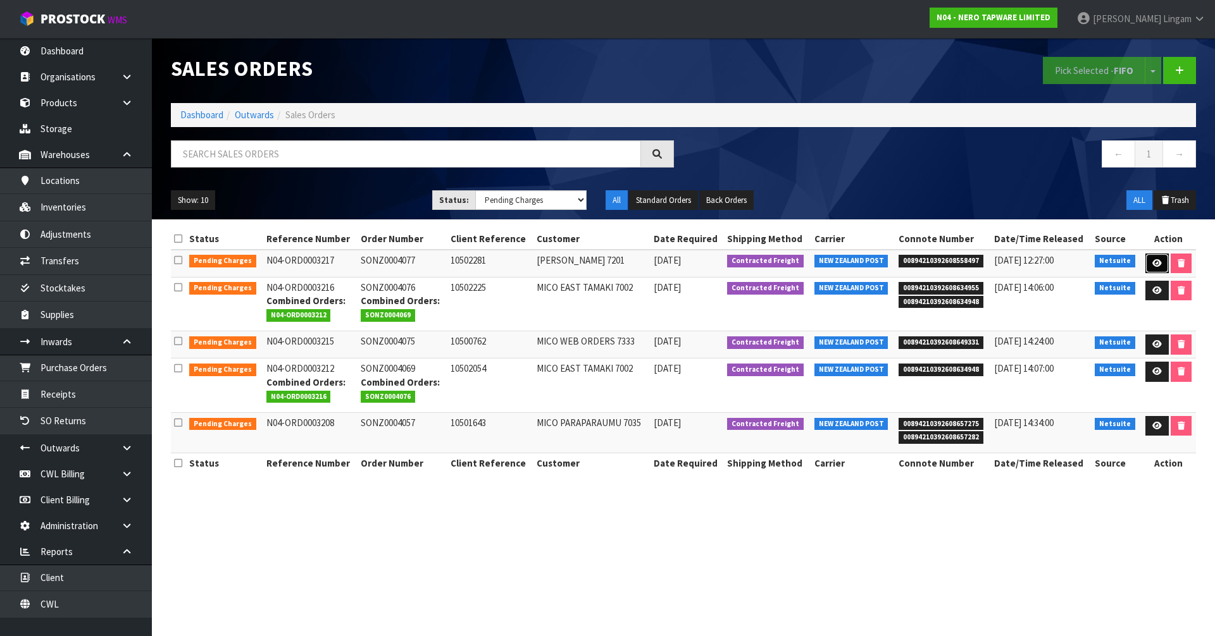
click at [1152, 263] on icon at bounding box center [1156, 263] width 9 height 8
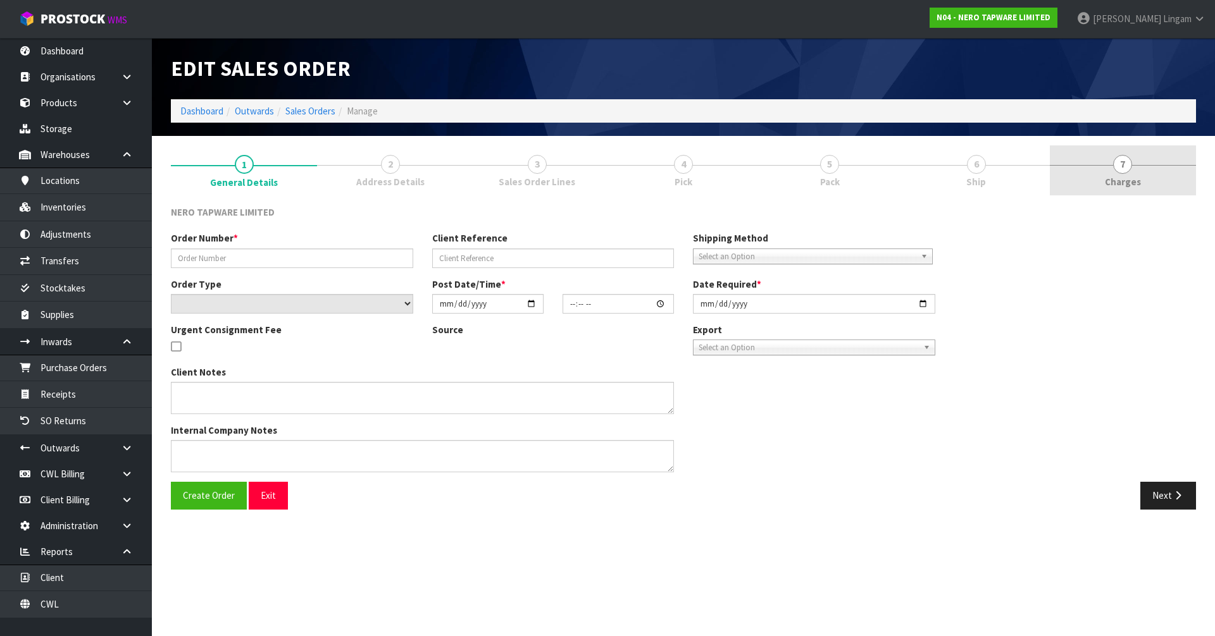
type input "SONZ0004077"
type input "10502281"
select select "number:0"
type input "2025-10-08"
type input "16:30:09.000"
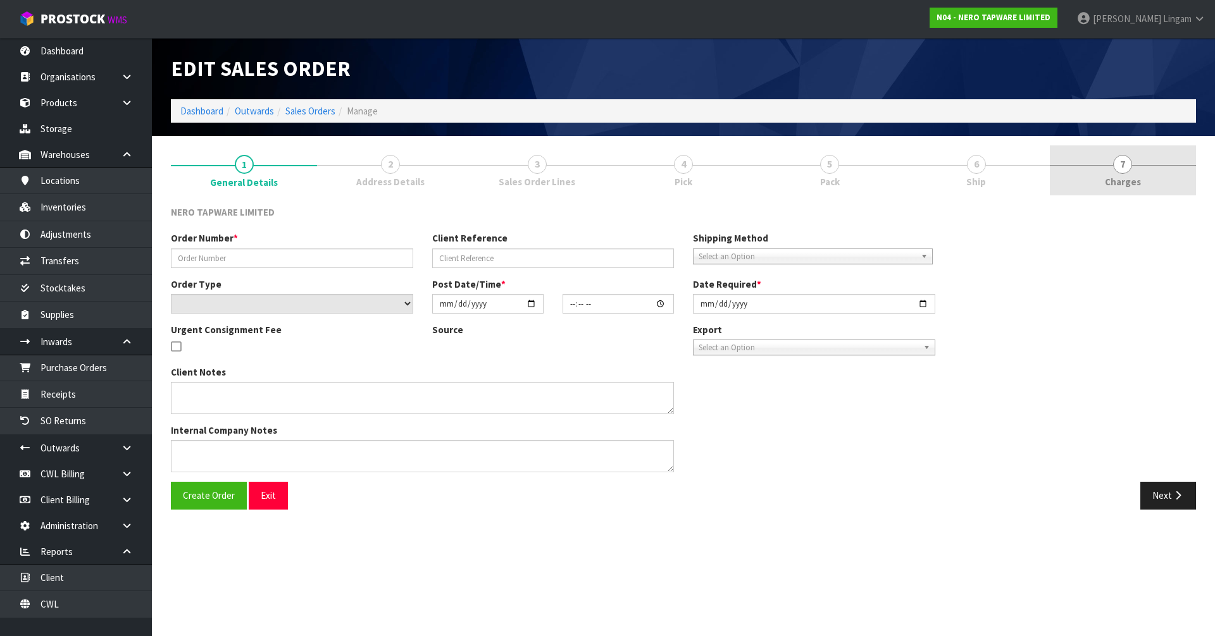
type input "2025-10-09"
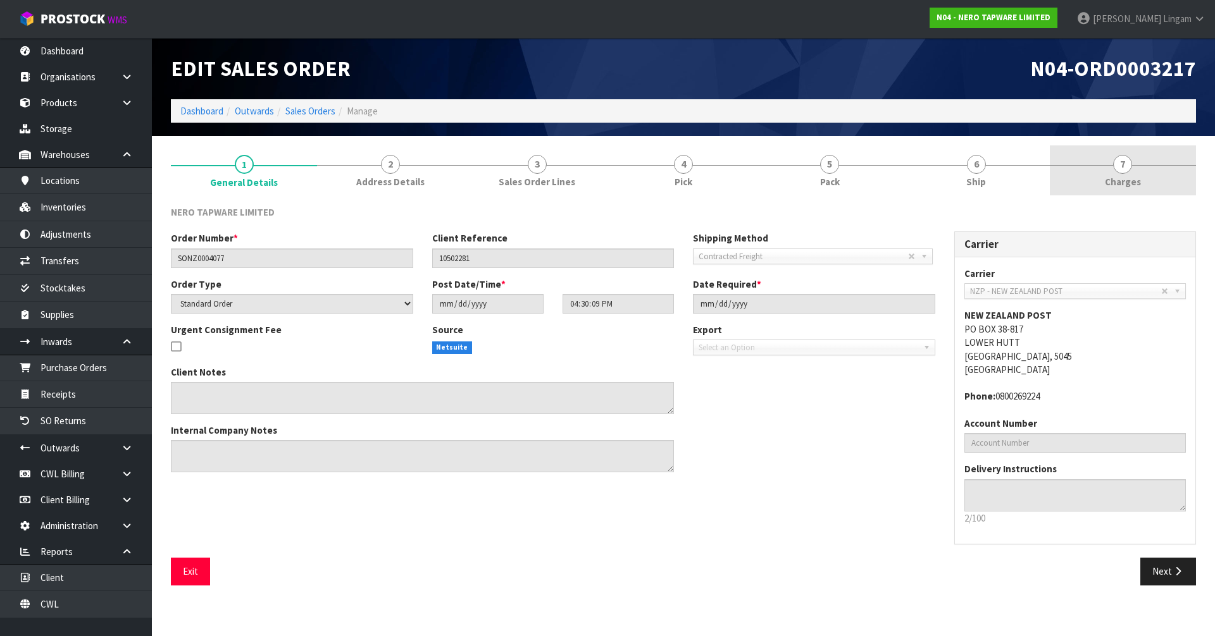
click at [1143, 178] on link "7 Charges" at bounding box center [1123, 171] width 146 height 50
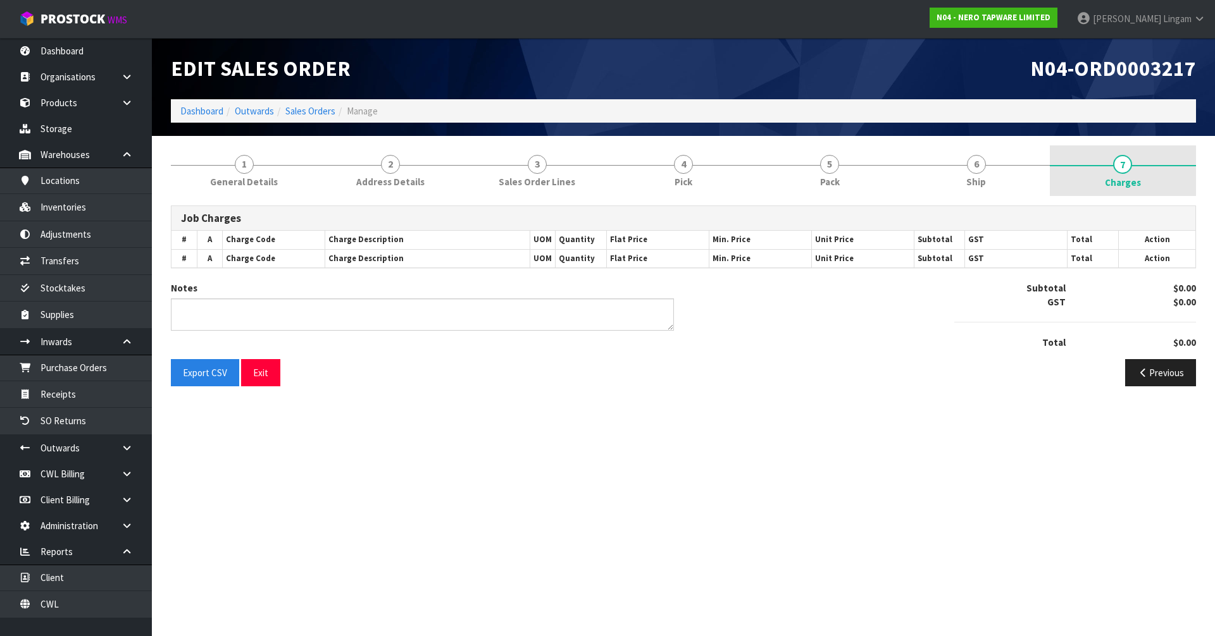
click at [1142, 178] on link "7 Charges" at bounding box center [1123, 171] width 146 height 51
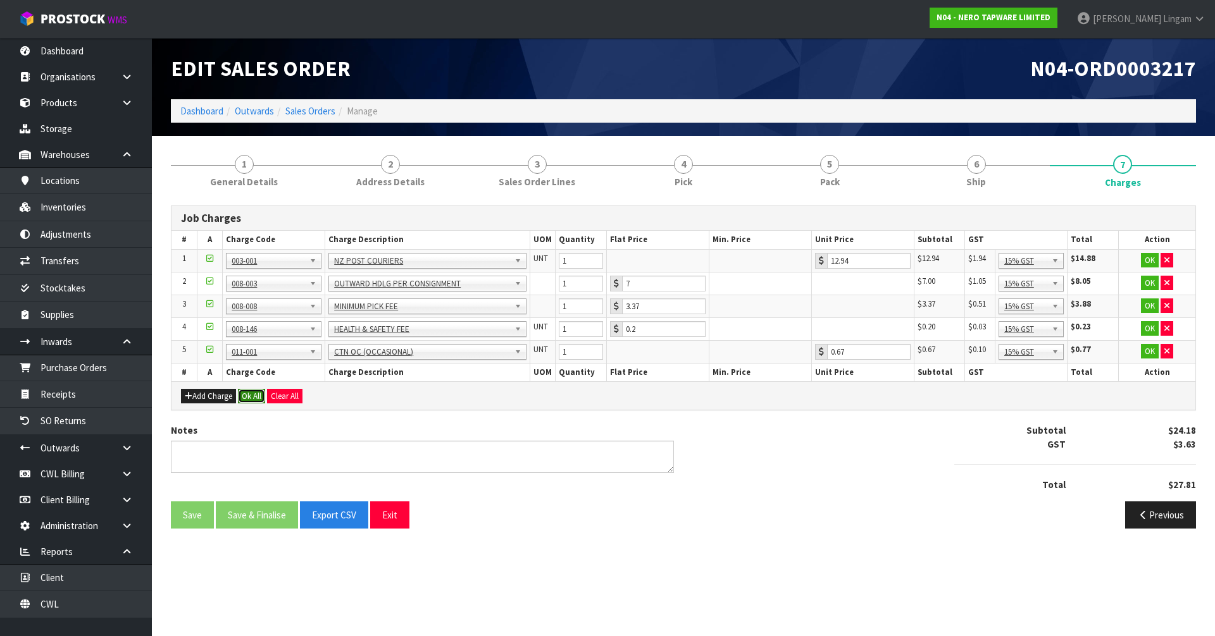
click at [246, 398] on button "Ok All" at bounding box center [251, 396] width 27 height 15
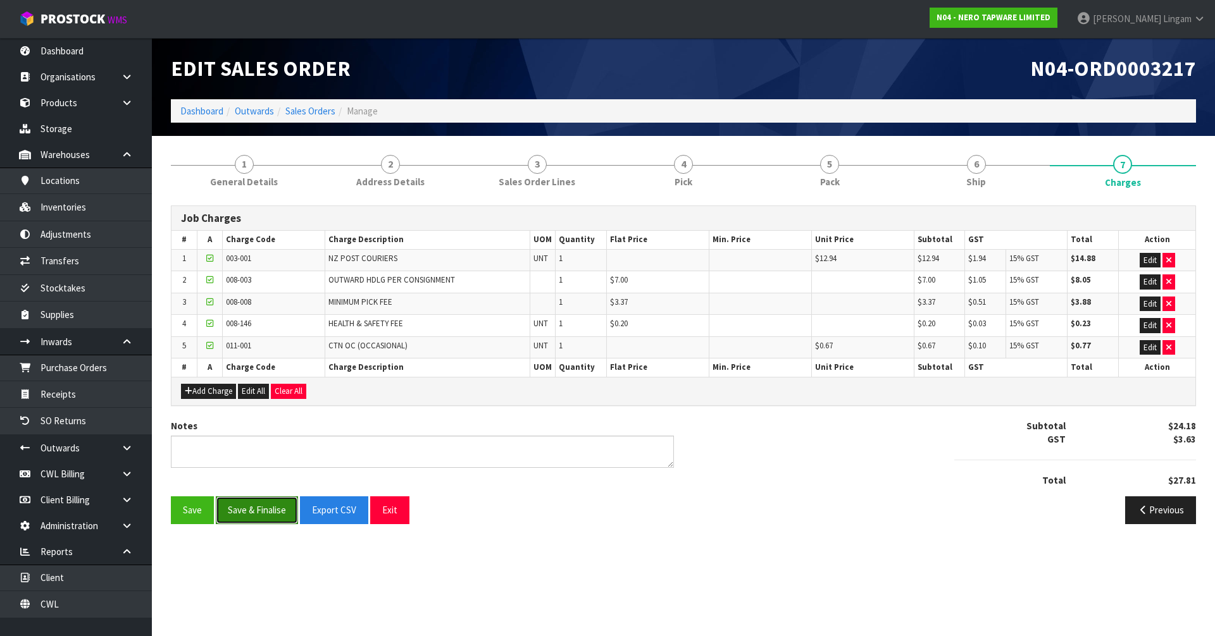
click at [266, 523] on button "Save & Finalise" at bounding box center [257, 510] width 82 height 27
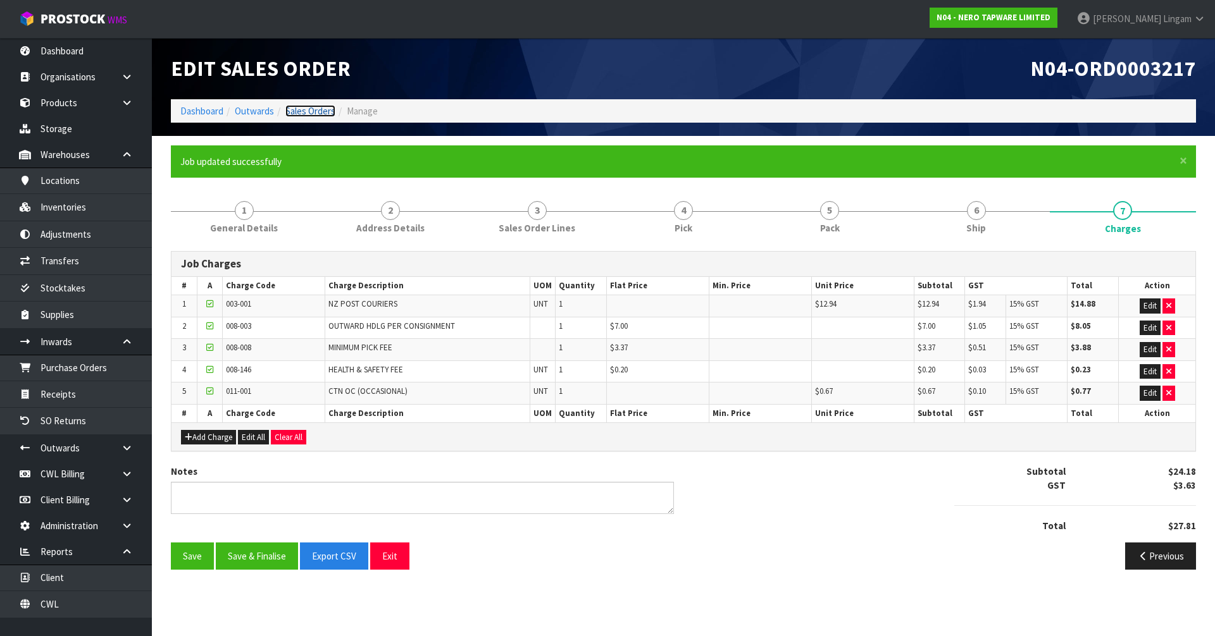
click at [320, 110] on link "Sales Orders" at bounding box center [310, 111] width 50 height 12
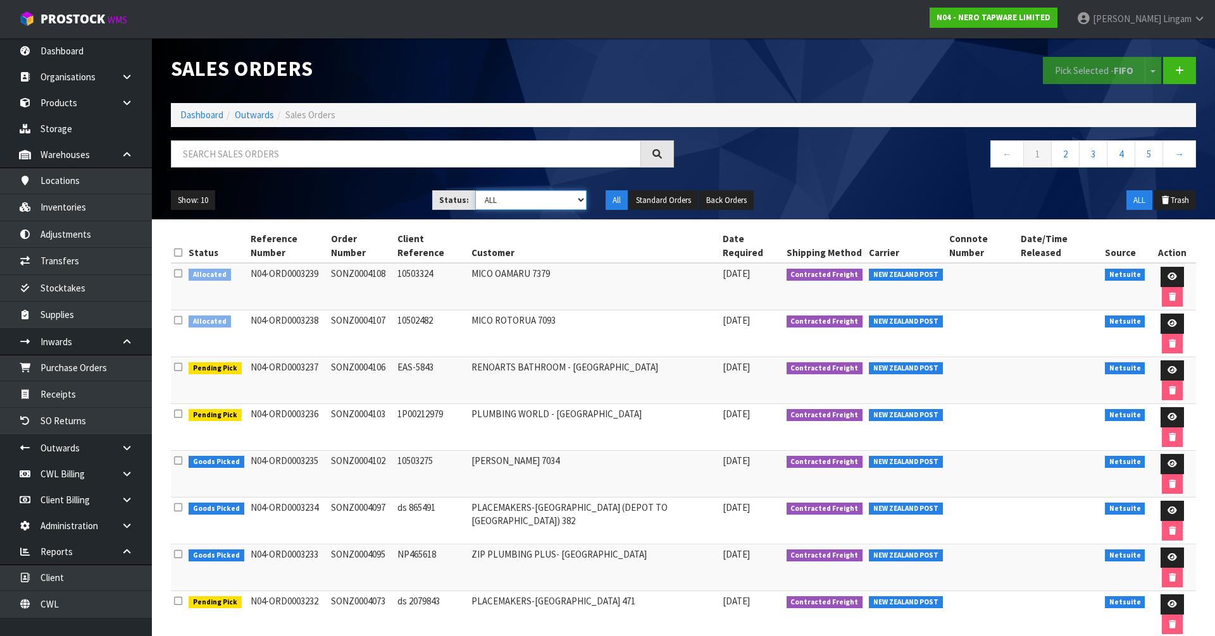
drag, startPoint x: 561, startPoint y: 196, endPoint x: 561, endPoint y: 205, distance: 8.9
click at [561, 196] on select "Draft Pending Allocated Pending Pick Goods Picked Goods Packed Pending Charges …" at bounding box center [531, 200] width 112 height 20
select select "string:6"
click at [475, 190] on select "Draft Pending Allocated Pending Pick Goods Picked Goods Packed Pending Charges …" at bounding box center [531, 200] width 112 height 20
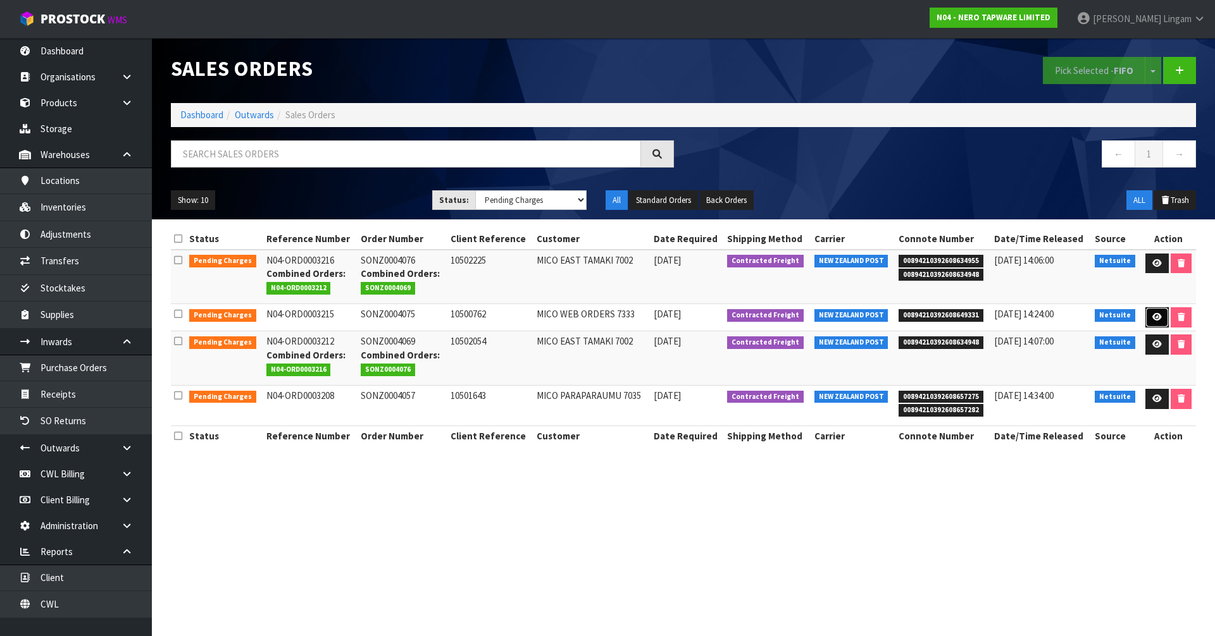
click at [1152, 318] on icon at bounding box center [1156, 317] width 9 height 8
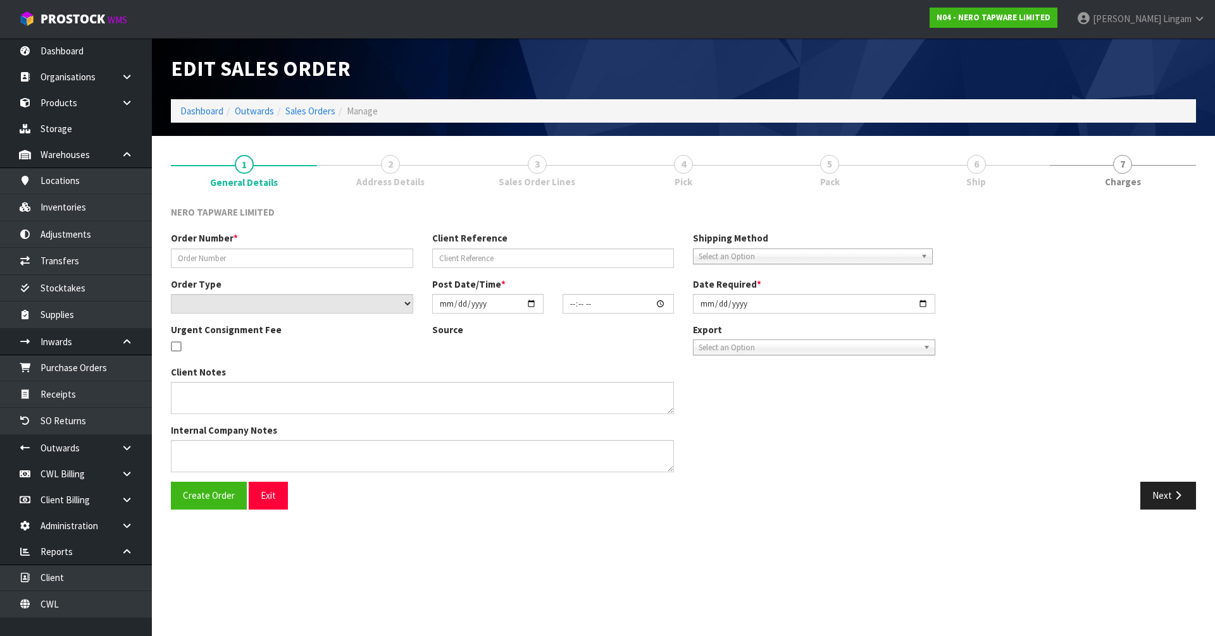
type input "SONZ0004075"
type input "10500762"
select select "number:0"
type input "2025-10-08"
type input "16:30:06.000"
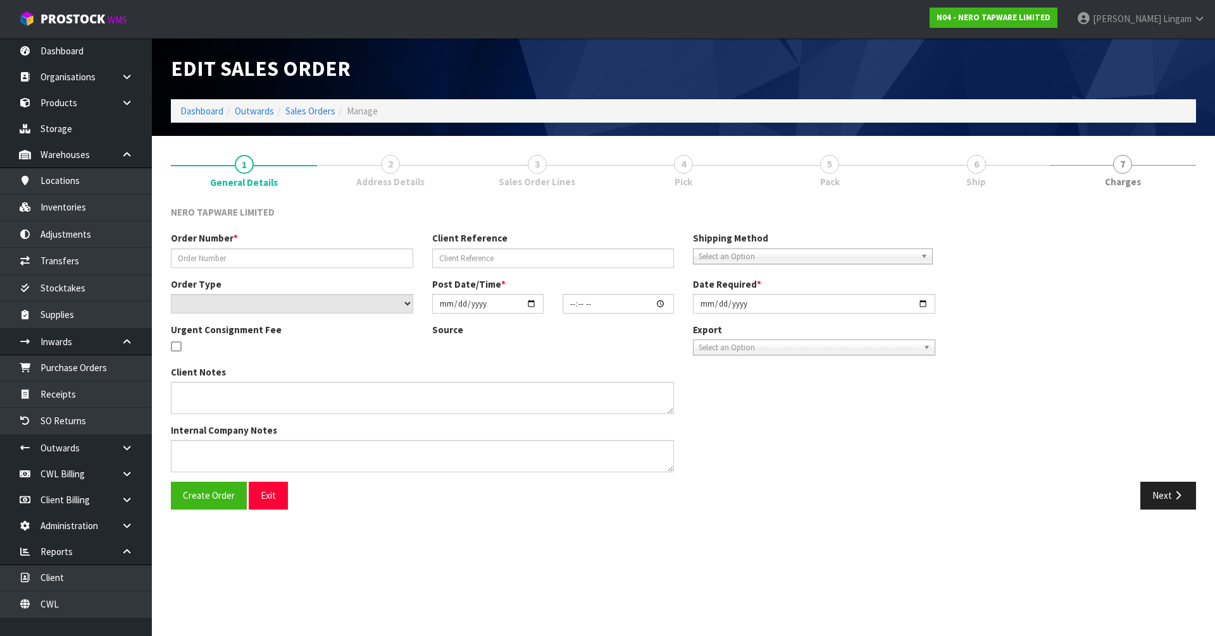
type input "2025-10-09"
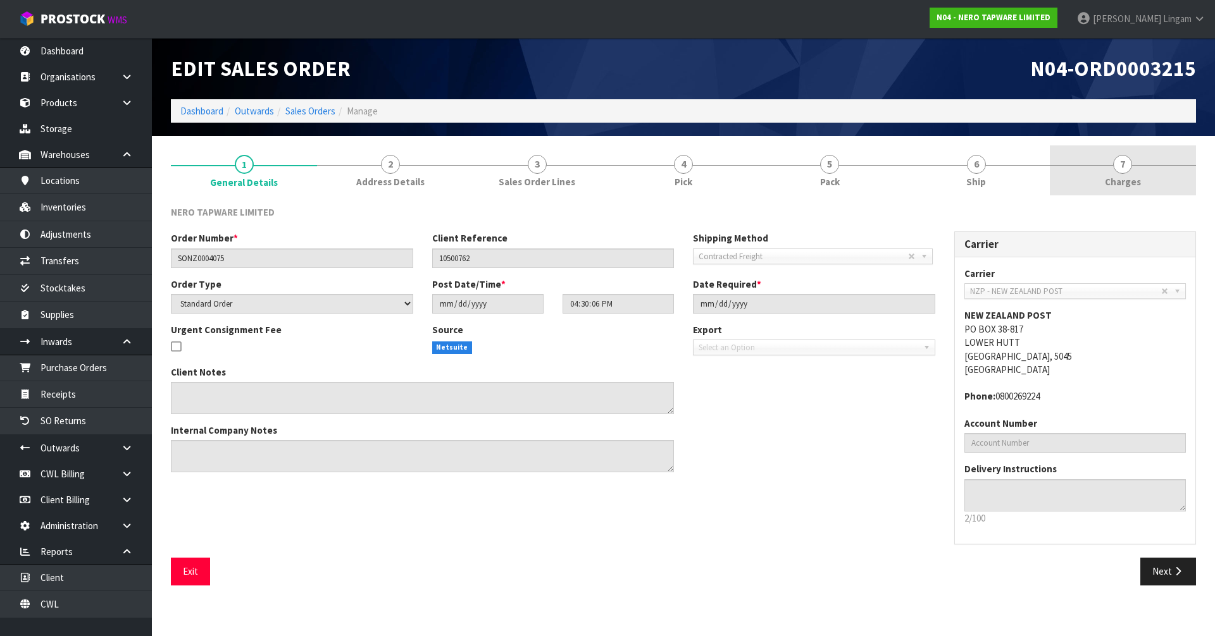
click at [1146, 185] on link "7 Charges" at bounding box center [1123, 171] width 146 height 50
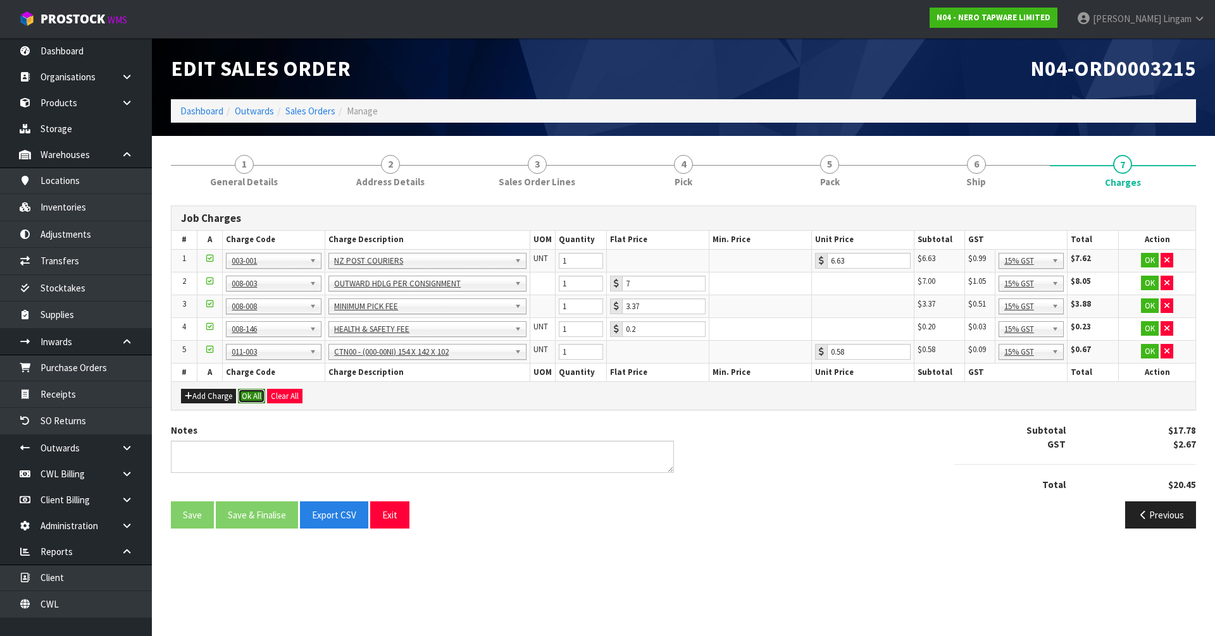
click at [255, 397] on button "Ok All" at bounding box center [251, 396] width 27 height 15
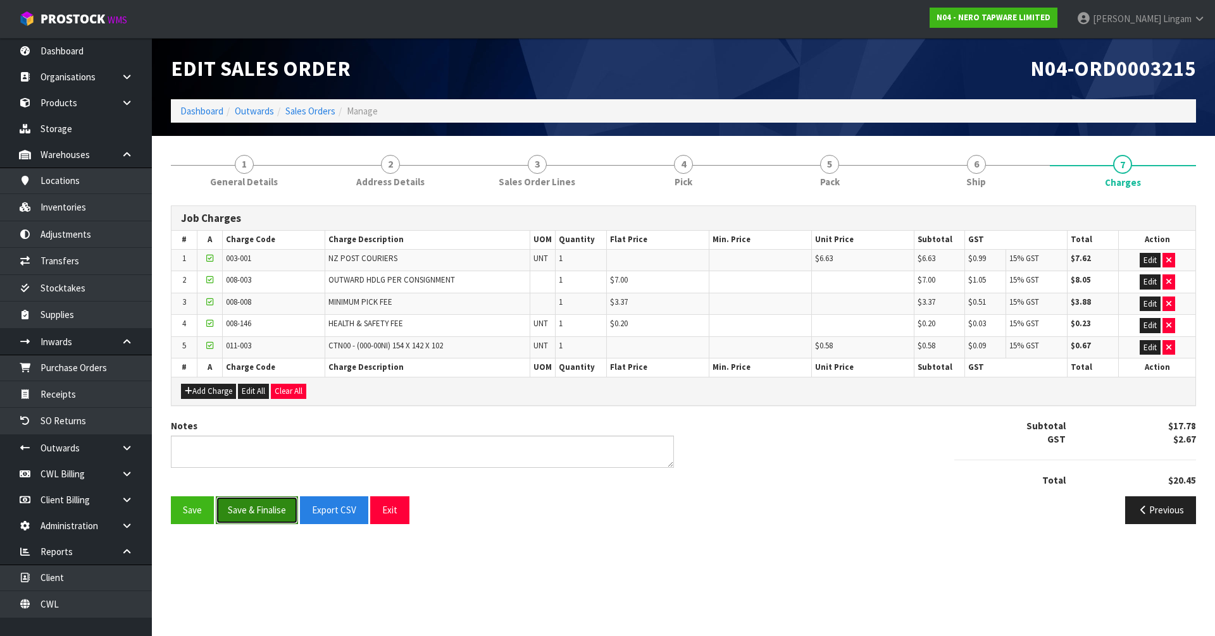
click at [256, 507] on button "Save & Finalise" at bounding box center [257, 510] width 82 height 27
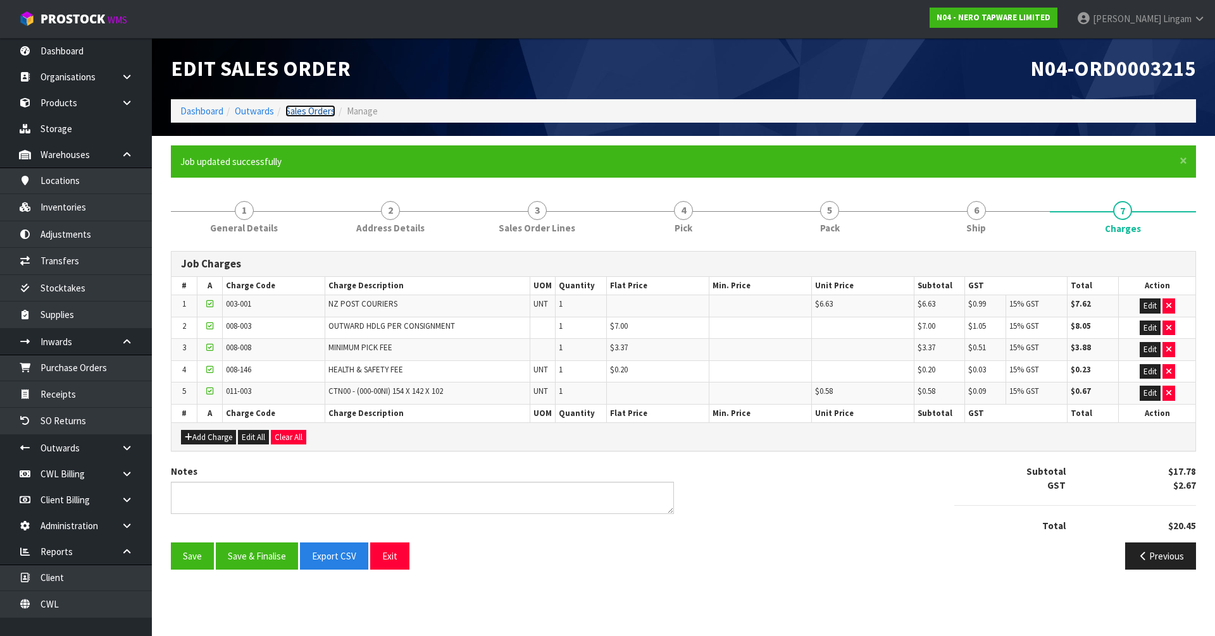
click at [323, 109] on link "Sales Orders" at bounding box center [310, 111] width 50 height 12
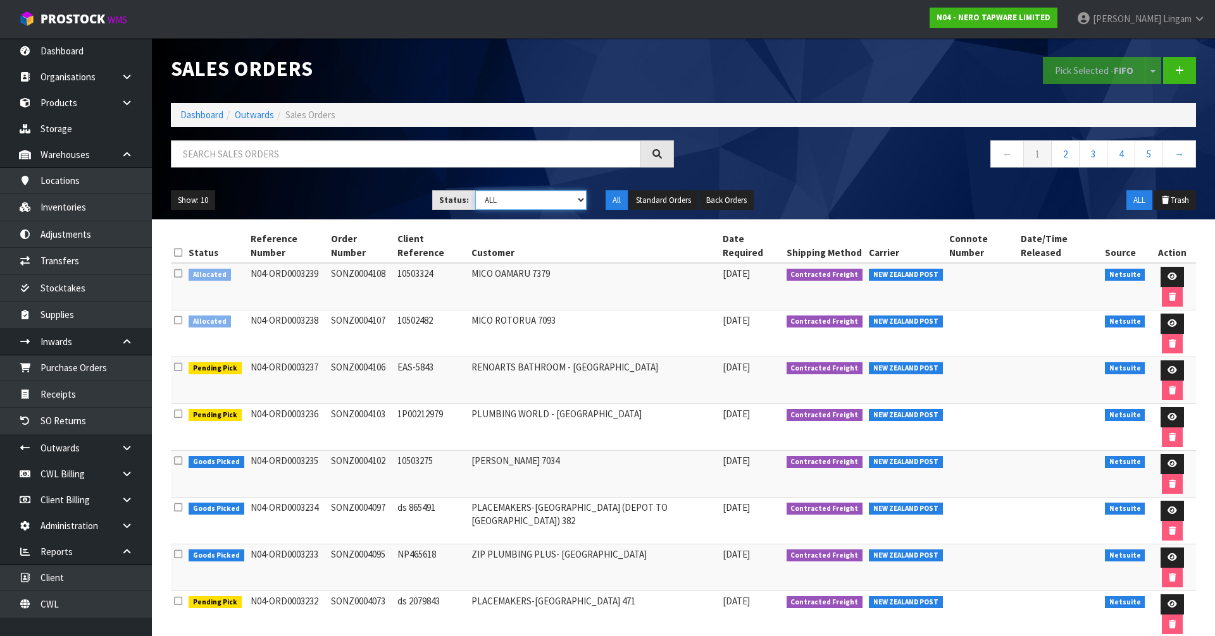
drag, startPoint x: 564, startPoint y: 197, endPoint x: 562, endPoint y: 205, distance: 8.4
click at [564, 197] on select "Draft Pending Allocated Pending Pick Goods Picked Goods Packed Pending Charges …" at bounding box center [531, 200] width 112 height 20
select select "string:6"
click at [475, 190] on select "Draft Pending Allocated Pending Pick Goods Picked Goods Packed Pending Charges …" at bounding box center [531, 200] width 112 height 20
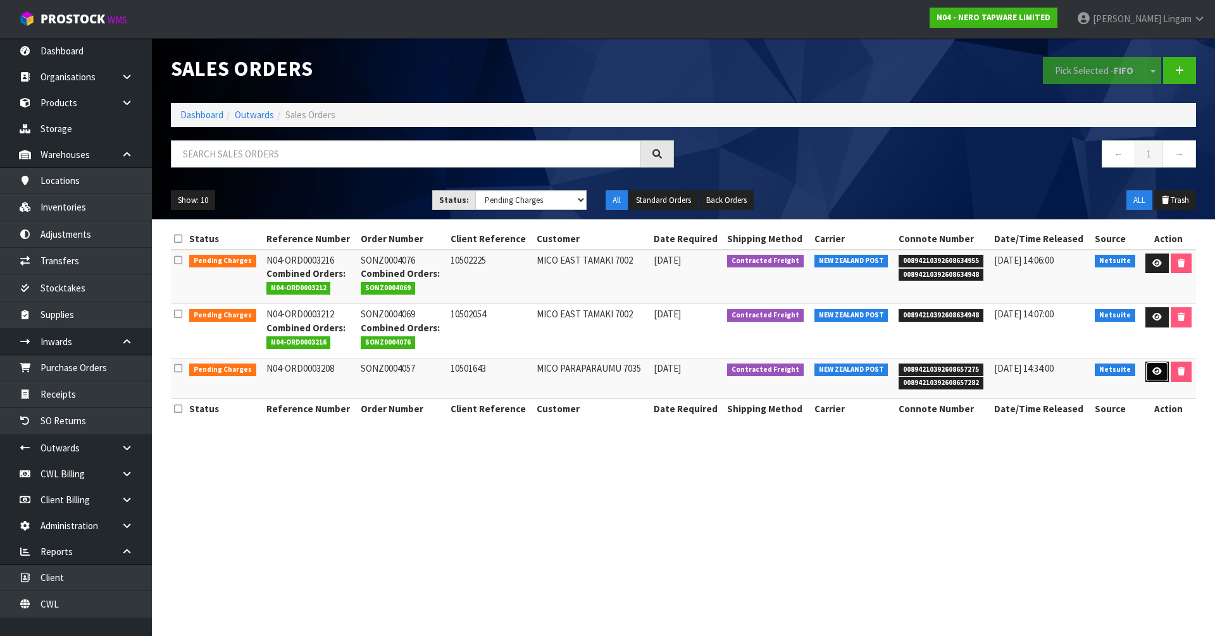
click at [1152, 373] on icon at bounding box center [1156, 372] width 9 height 8
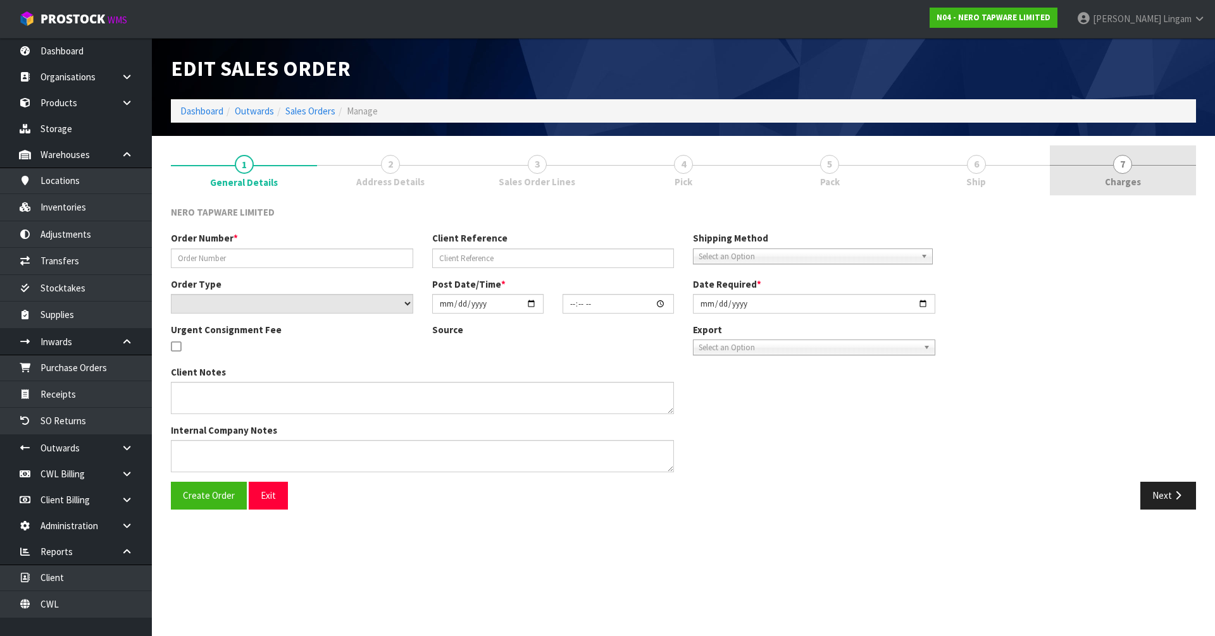
type input "SONZ0004057"
type input "10501643"
select select "number:0"
type input "2025-10-08"
type input "13:45:09.000"
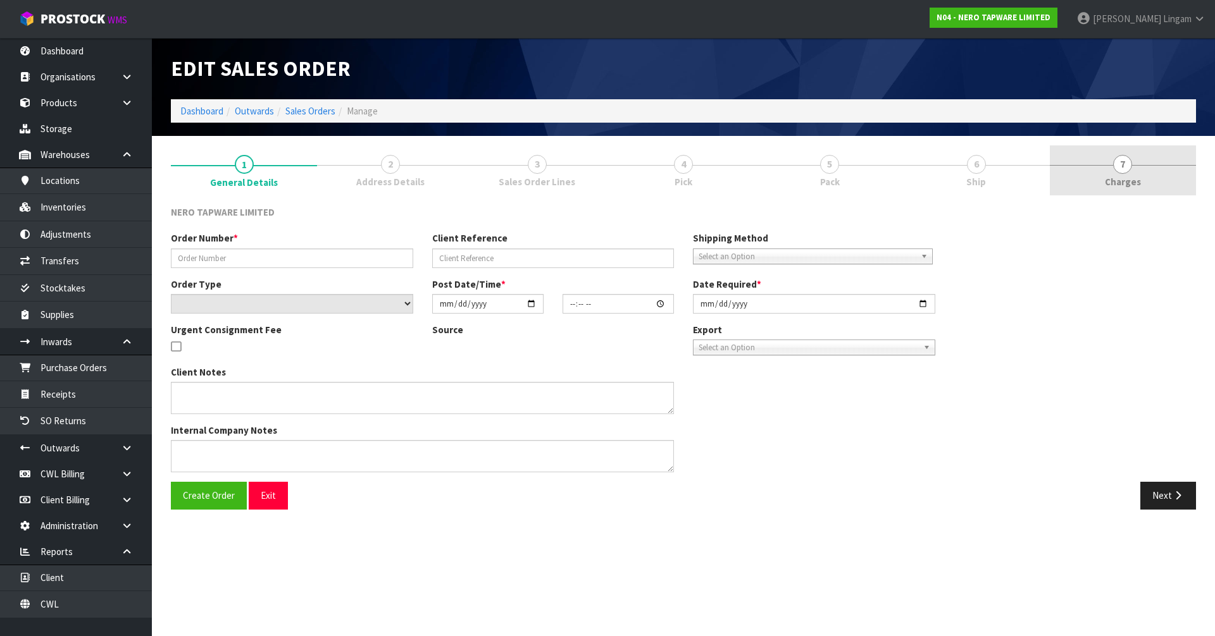
type input "2025-10-09"
click at [1161, 176] on link "7 Charges" at bounding box center [1123, 171] width 146 height 50
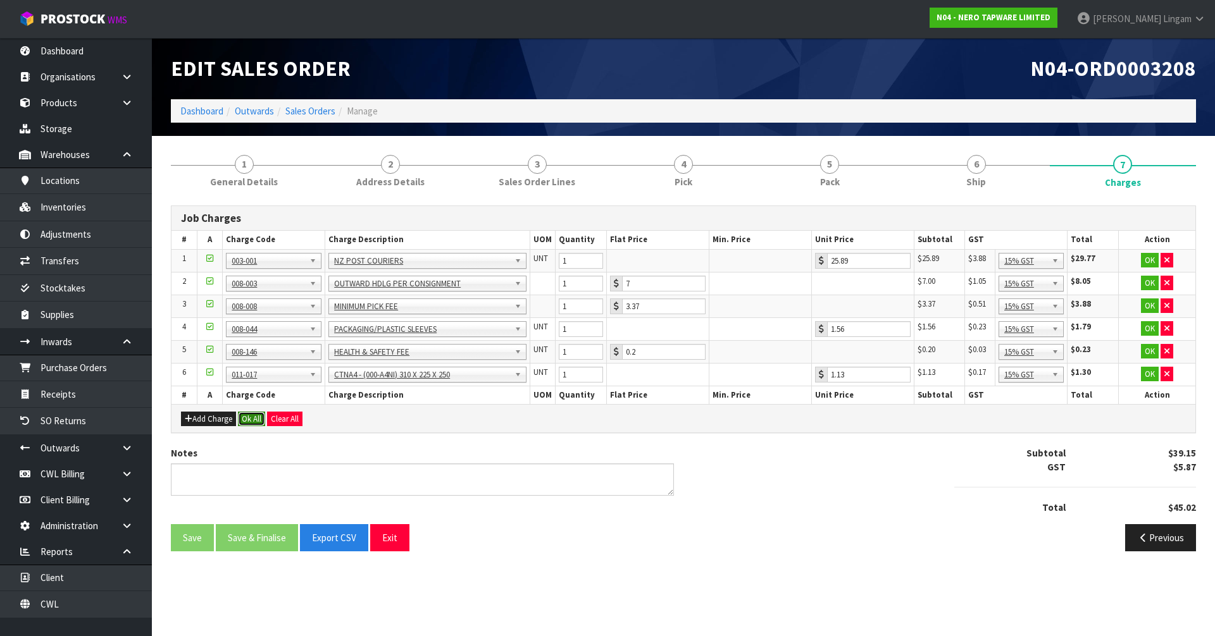
click at [253, 421] on button "Ok All" at bounding box center [251, 419] width 27 height 15
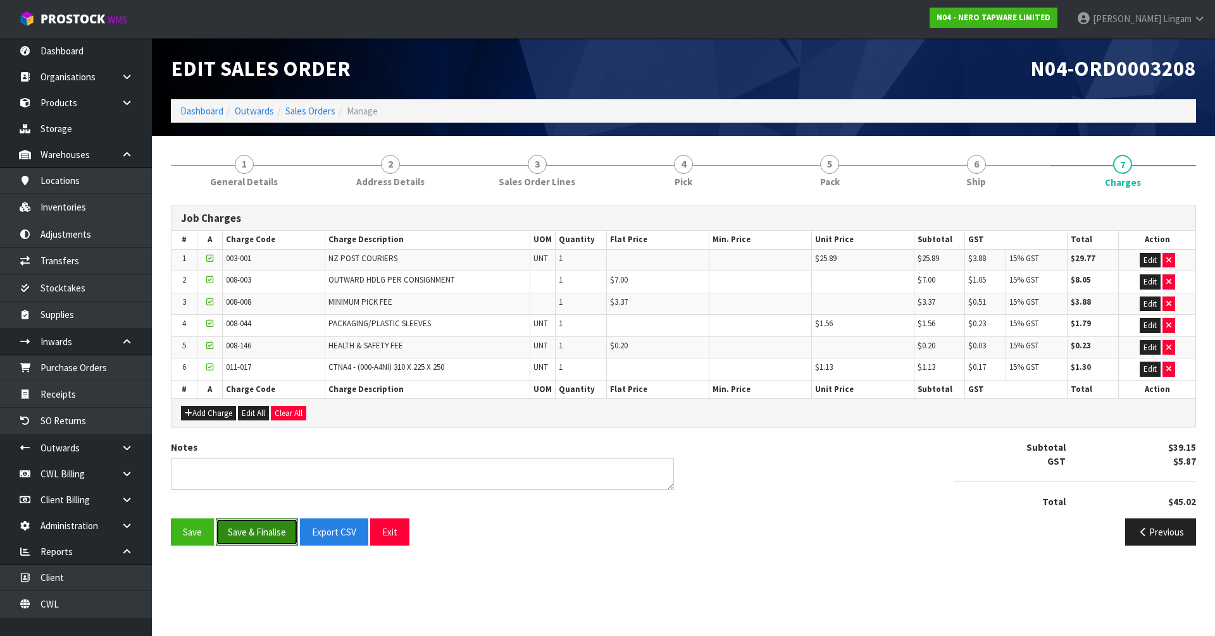
click at [257, 533] on button "Save & Finalise" at bounding box center [257, 532] width 82 height 27
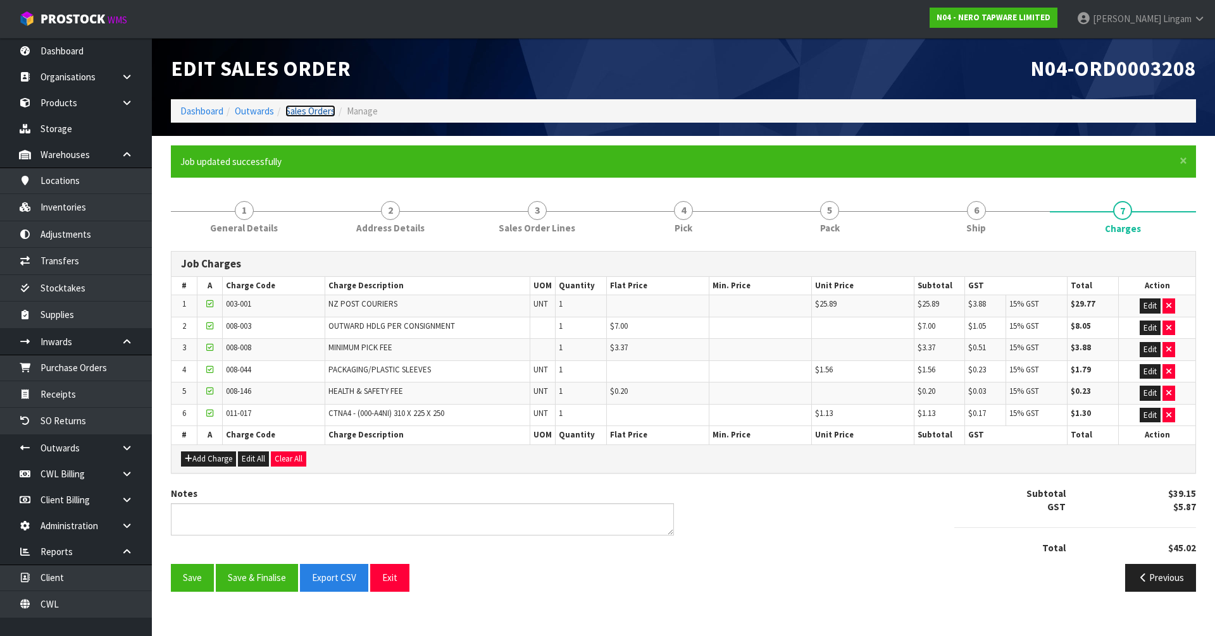
click at [313, 113] on link "Sales Orders" at bounding box center [310, 111] width 50 height 12
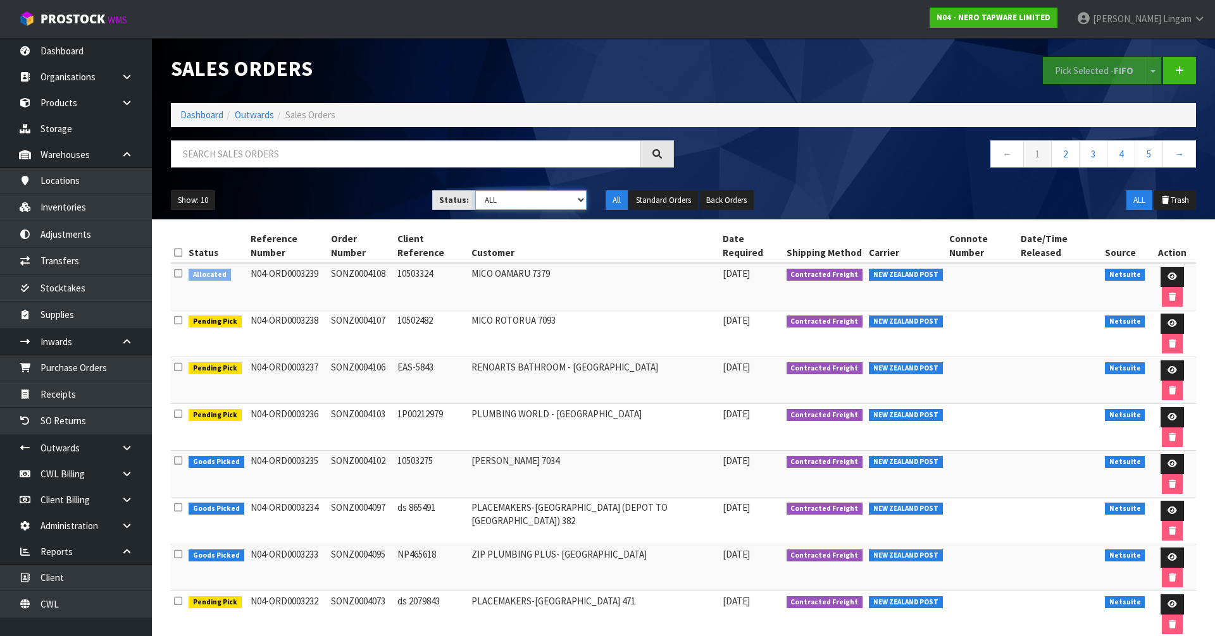
click at [563, 206] on select "Draft Pending Allocated Pending Pick Goods Picked Goods Packed Pending Charges …" at bounding box center [531, 200] width 112 height 20
select select "string:6"
click at [475, 190] on select "Draft Pending Allocated Pending Pick Goods Picked Goods Packed Pending Charges …" at bounding box center [531, 200] width 112 height 20
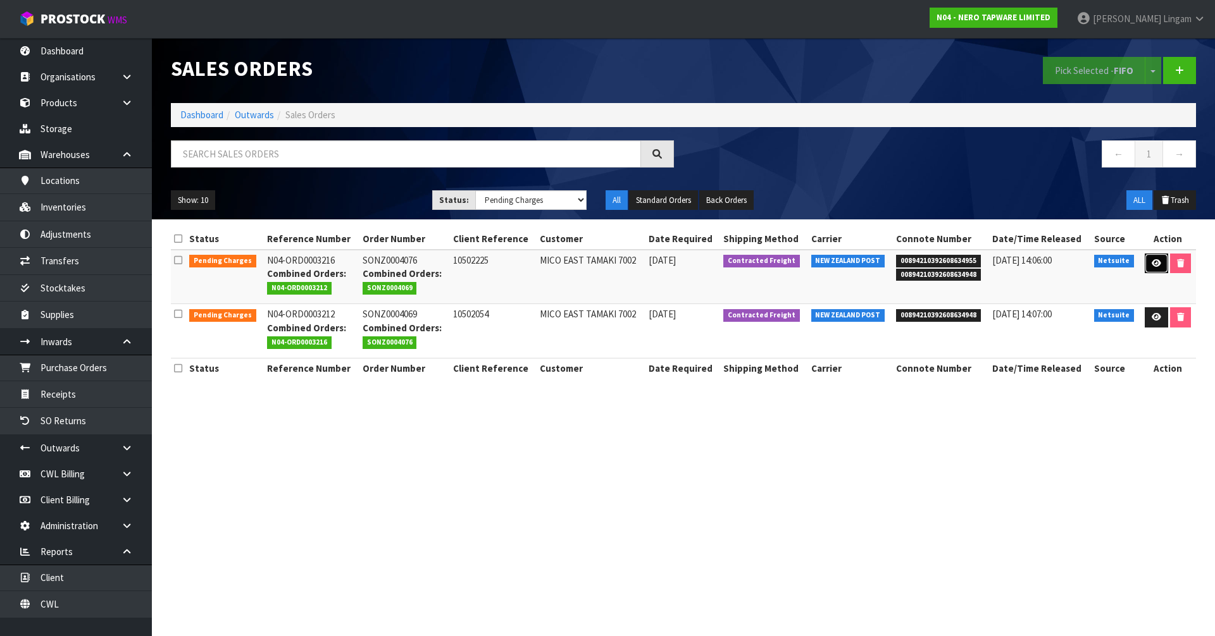
click at [1147, 268] on link at bounding box center [1155, 264] width 23 height 20
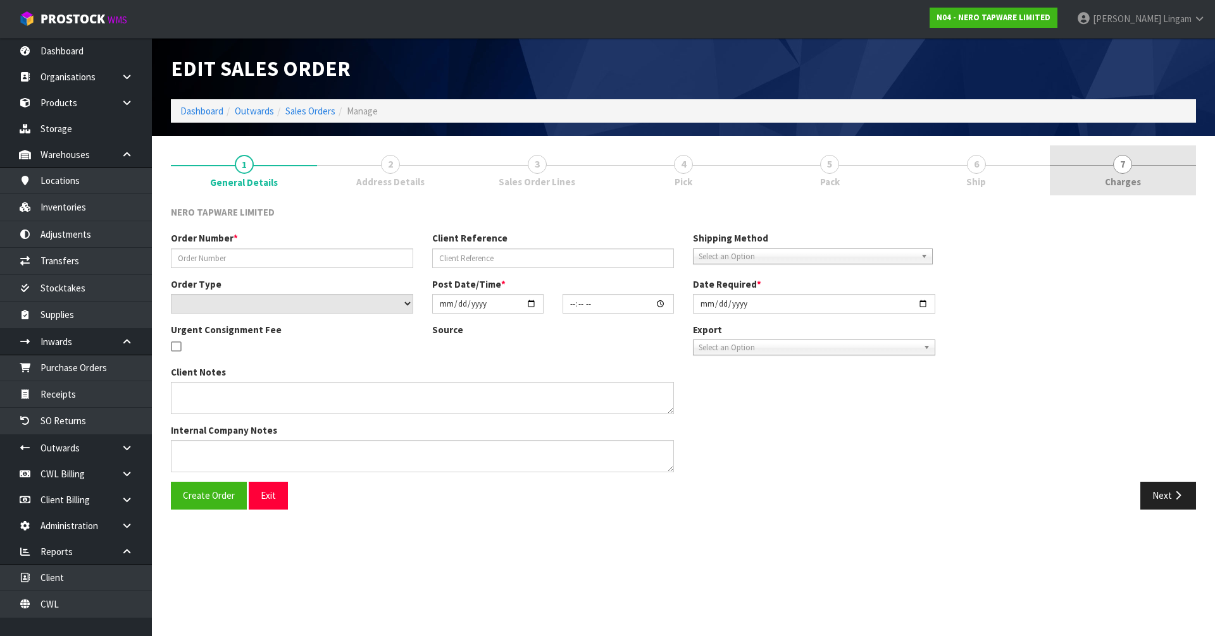
type input "SONZ0004076"
type input "10502225"
select select "number:0"
type input "2025-10-08"
type input "16:30:08.000"
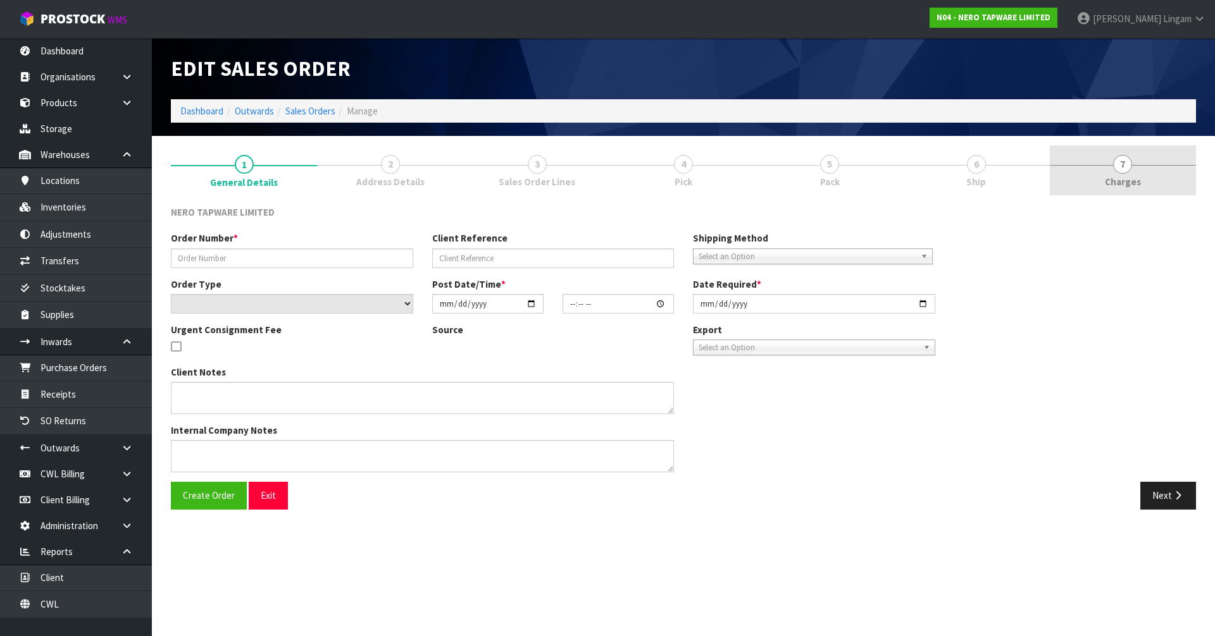
type input "2025-10-09"
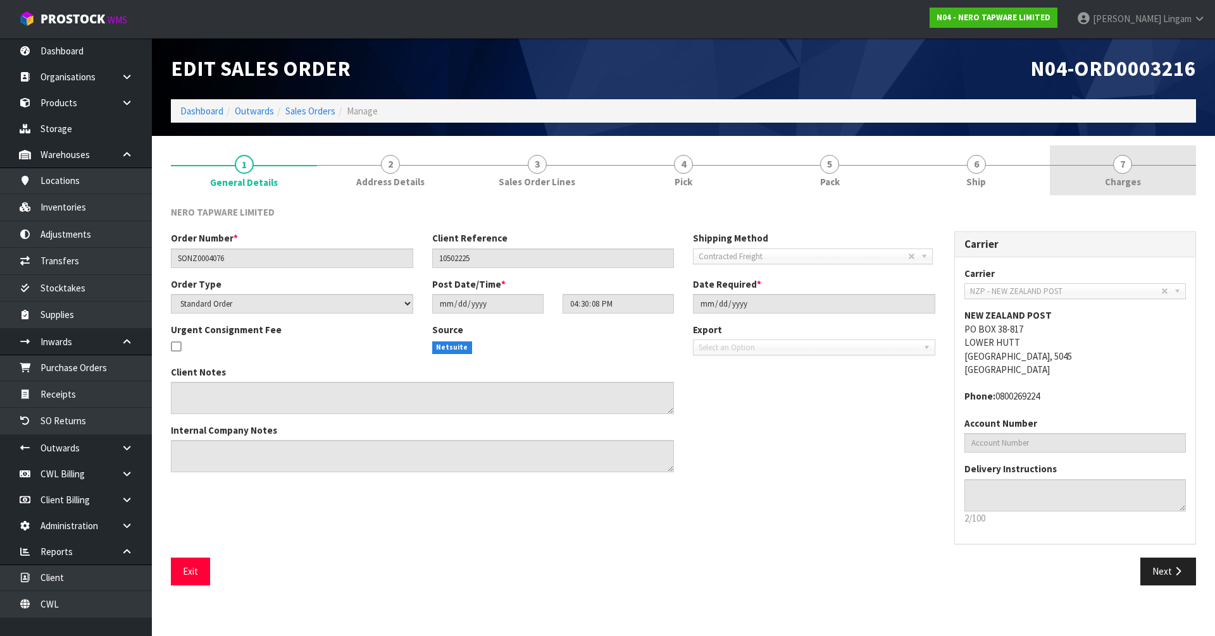
click at [1163, 163] on link "7 Charges" at bounding box center [1123, 171] width 146 height 50
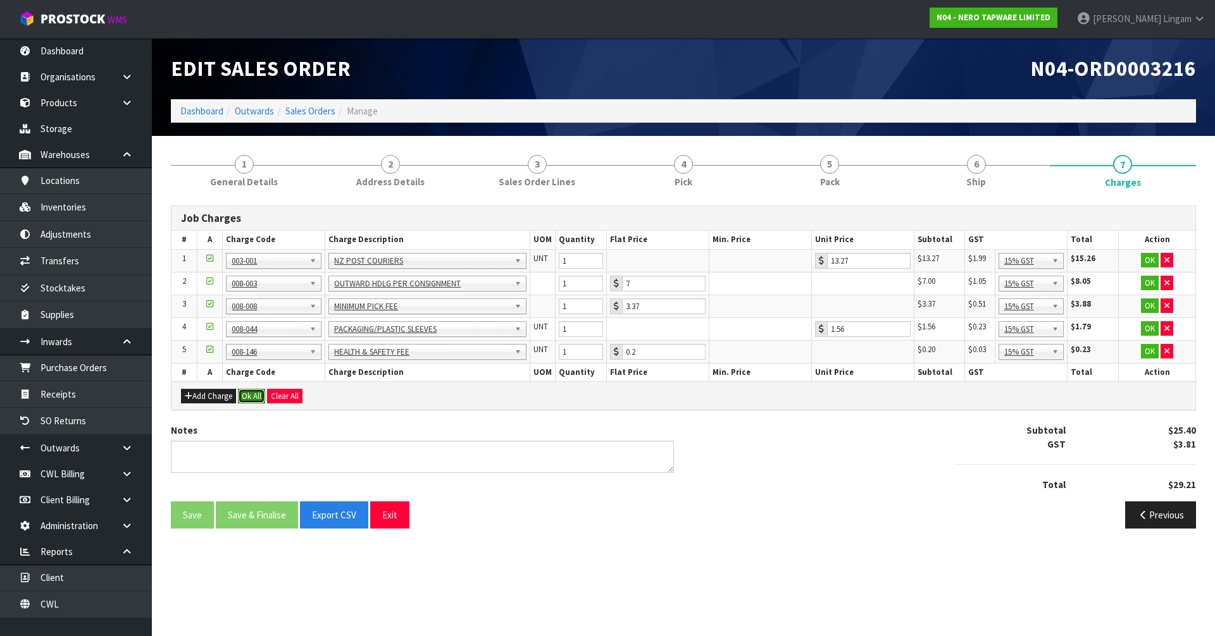
click at [254, 395] on button "Ok All" at bounding box center [251, 396] width 27 height 15
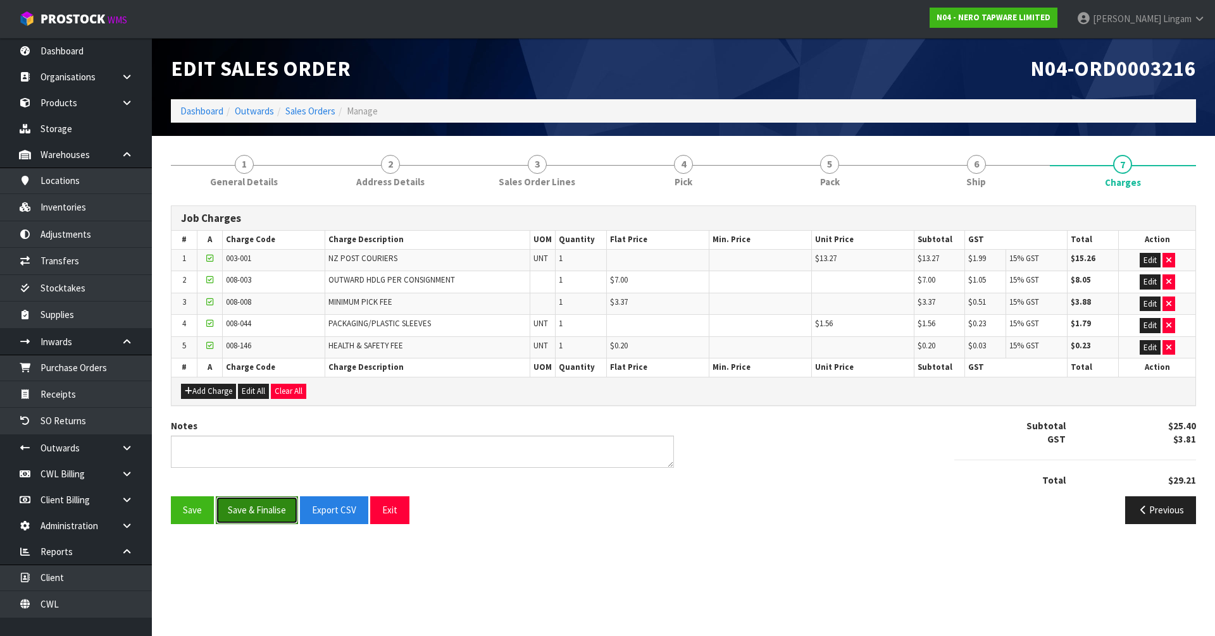
click at [272, 507] on button "Save & Finalise" at bounding box center [257, 510] width 82 height 27
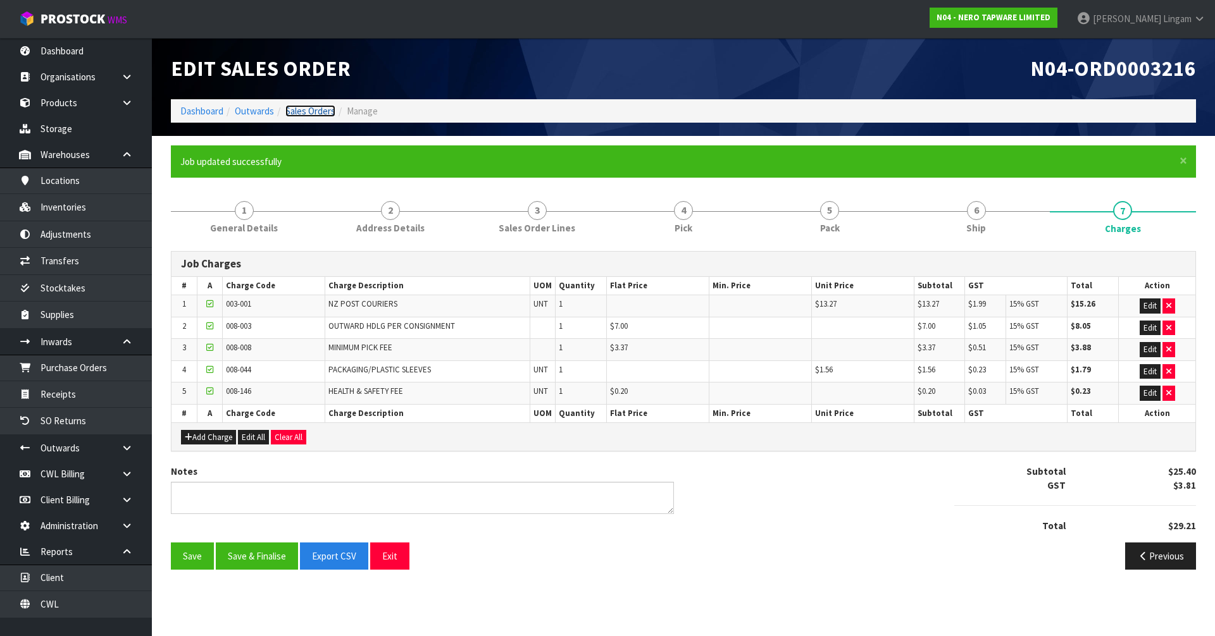
click at [322, 111] on link "Sales Orders" at bounding box center [310, 111] width 50 height 12
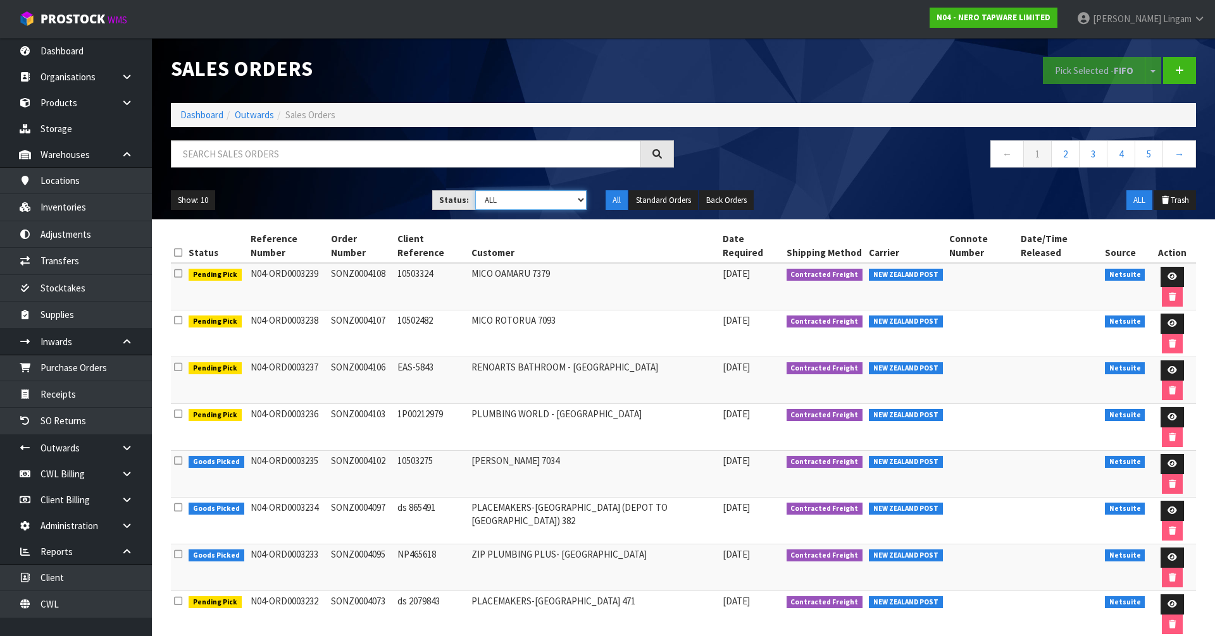
click at [564, 201] on select "Draft Pending Allocated Pending Pick Goods Picked Goods Packed Pending Charges …" at bounding box center [531, 200] width 112 height 20
select select "string:6"
click at [475, 190] on select "Draft Pending Allocated Pending Pick Goods Picked Goods Packed Pending Charges …" at bounding box center [531, 200] width 112 height 20
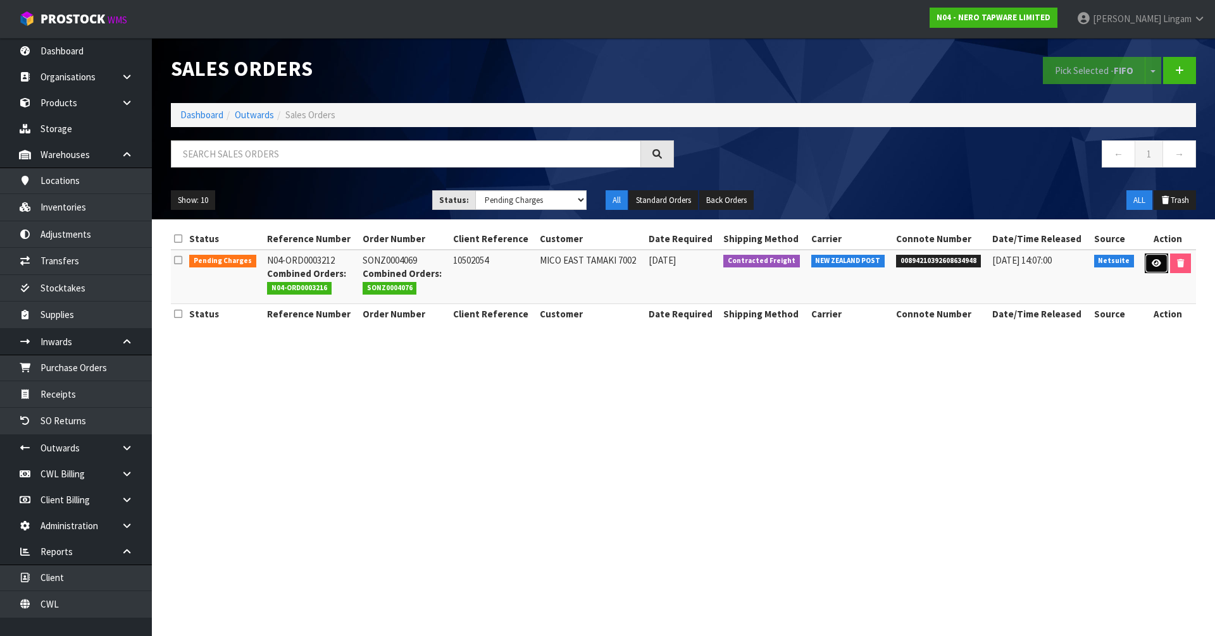
click at [1148, 261] on link at bounding box center [1155, 264] width 23 height 20
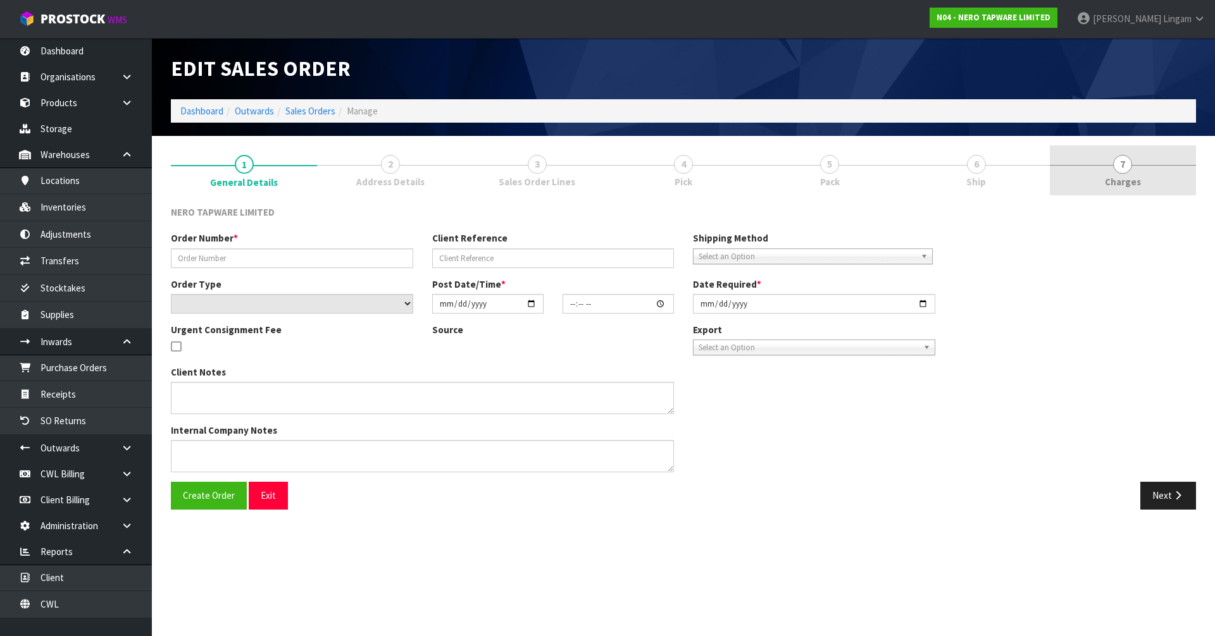
type input "SONZ0004069"
type input "10502054"
select select "number:0"
type input "2025-10-08"
type input "16:00:06.000"
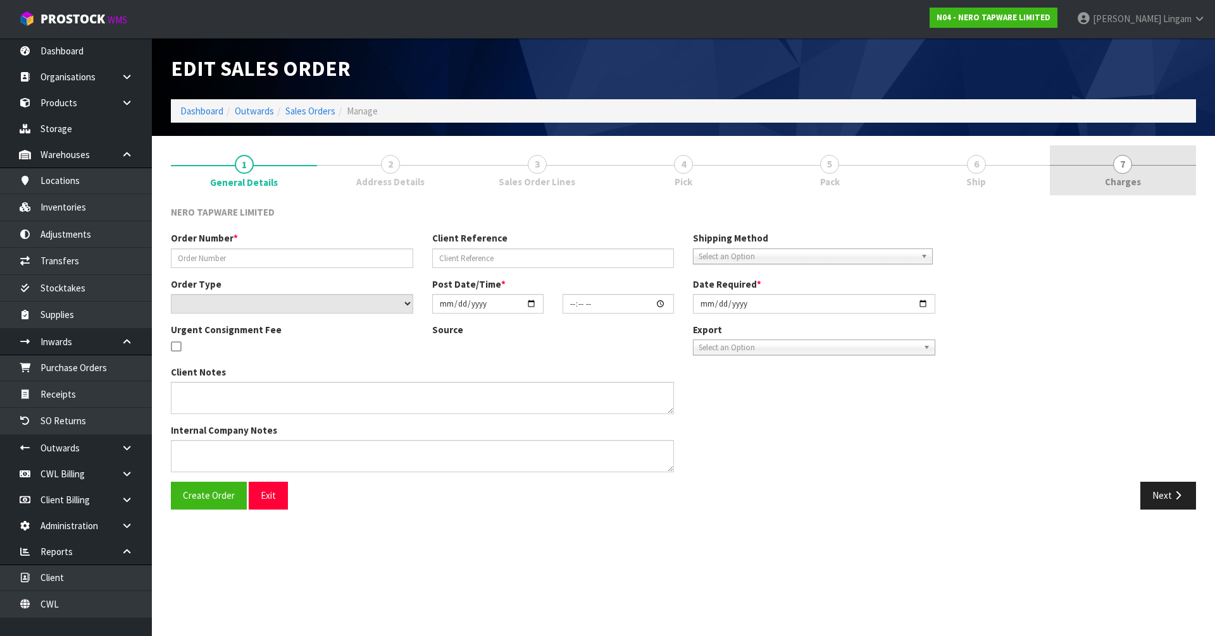
type input "2025-10-09"
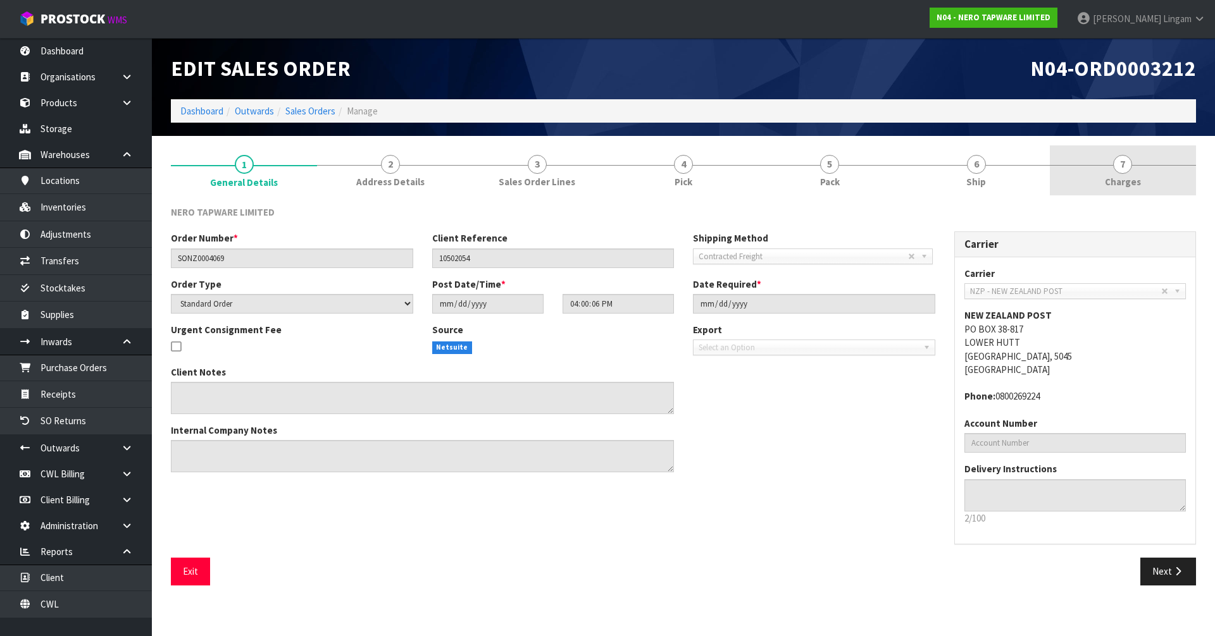
click at [1172, 175] on link "7 Charges" at bounding box center [1123, 171] width 146 height 50
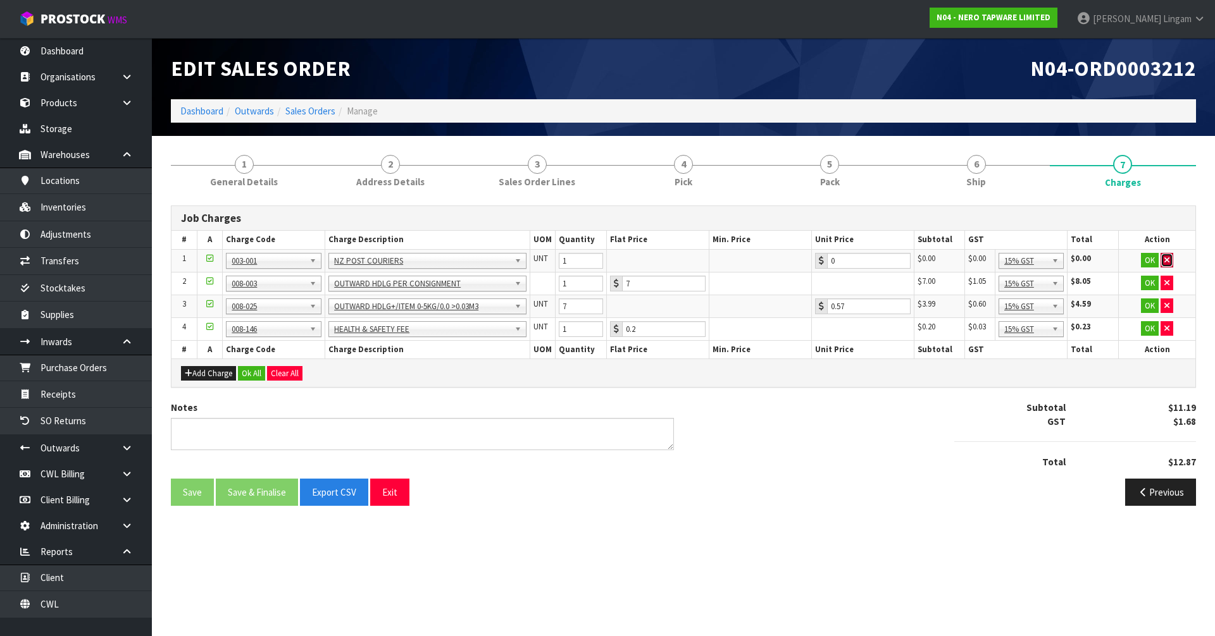
click at [1165, 262] on icon "button" at bounding box center [1166, 260] width 5 height 8
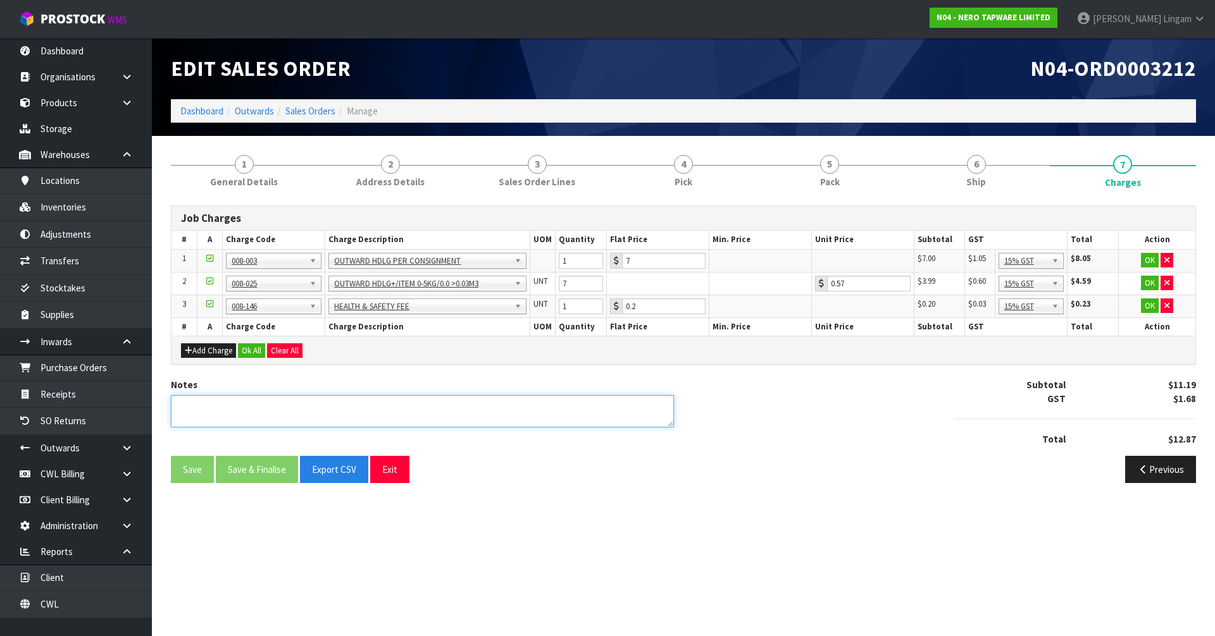
click at [485, 414] on textarea at bounding box center [422, 411] width 503 height 32
type textarea "C"
type textarea "COMBINE"
click at [252, 352] on button "Ok All" at bounding box center [251, 351] width 27 height 15
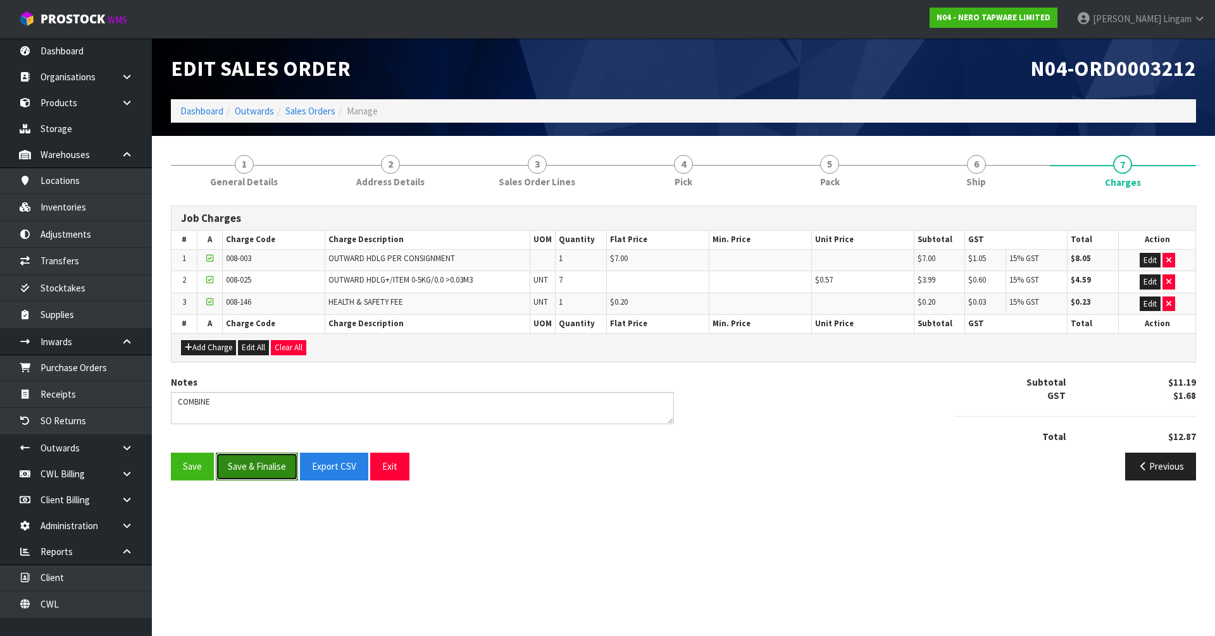
click at [255, 471] on button "Save & Finalise" at bounding box center [257, 466] width 82 height 27
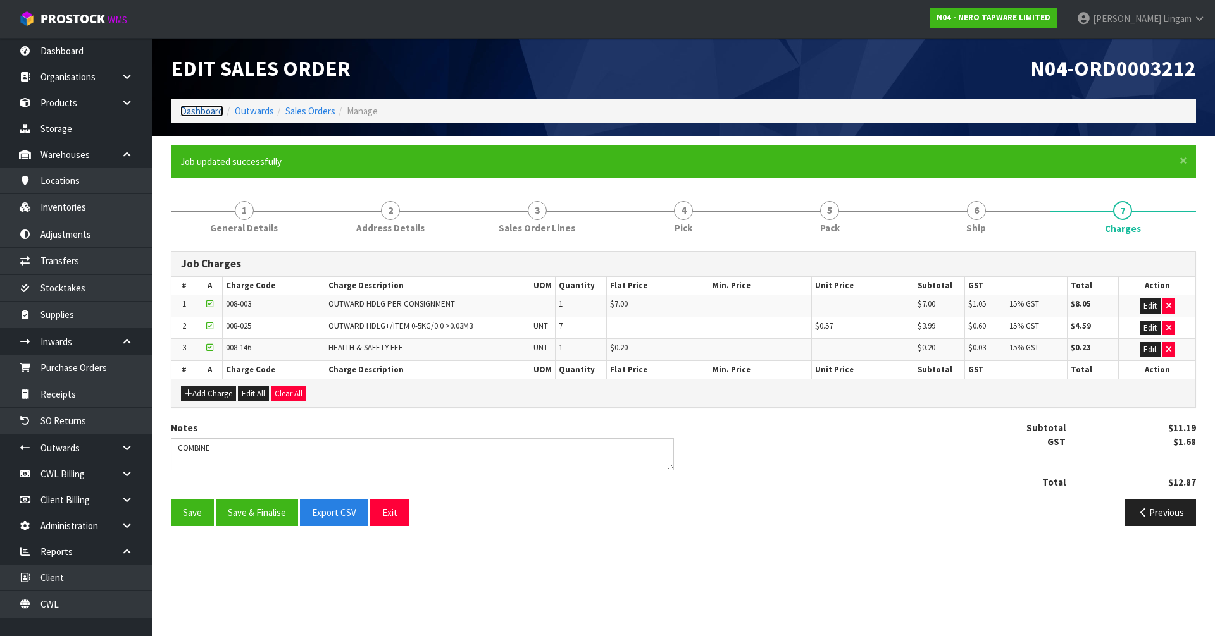
click at [203, 110] on link "Dashboard" at bounding box center [201, 111] width 43 height 12
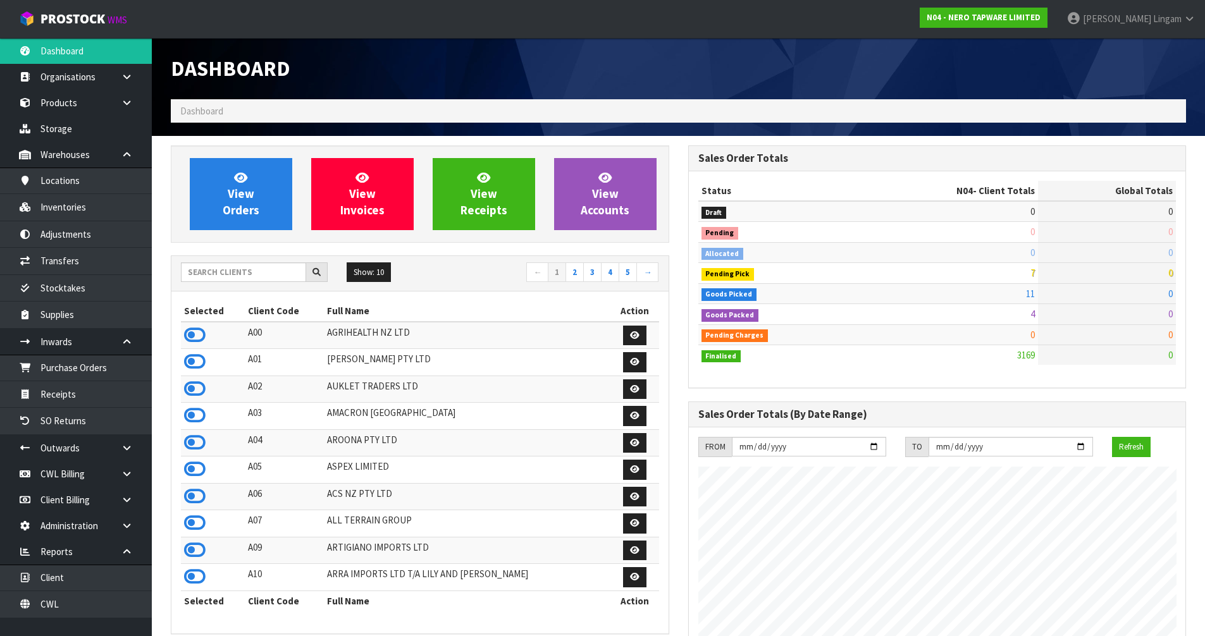
scroll to position [986, 517]
click at [210, 278] on input "text" at bounding box center [243, 273] width 125 height 20
type input "N"
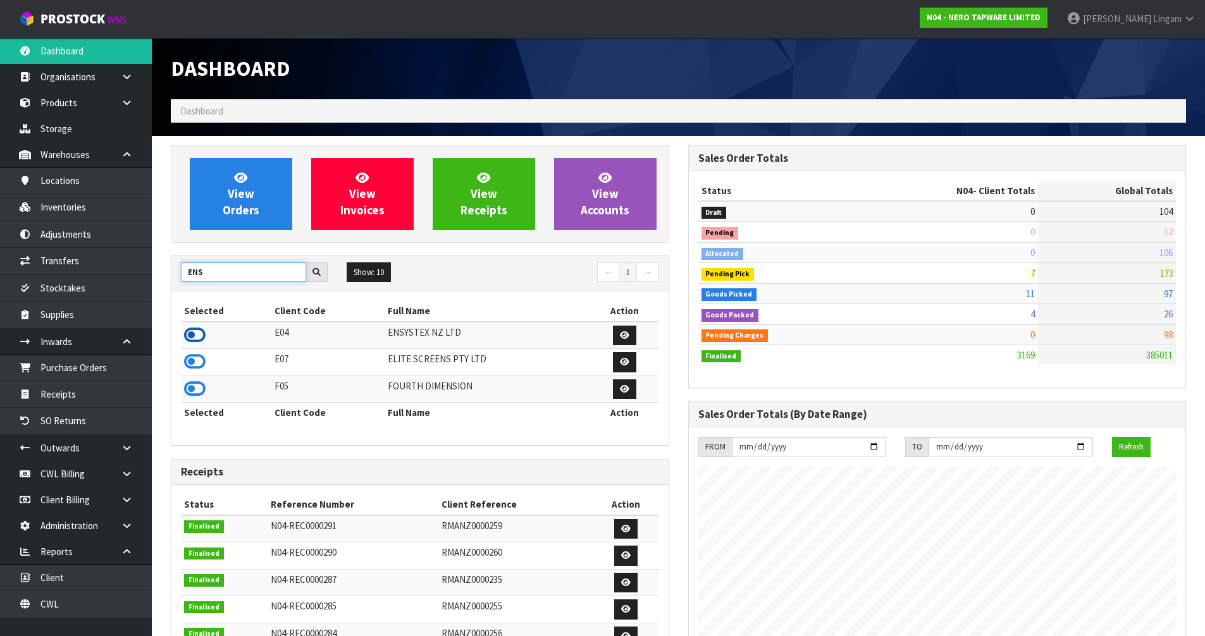
type input "ENS"
click at [202, 333] on icon at bounding box center [195, 335] width 22 height 19
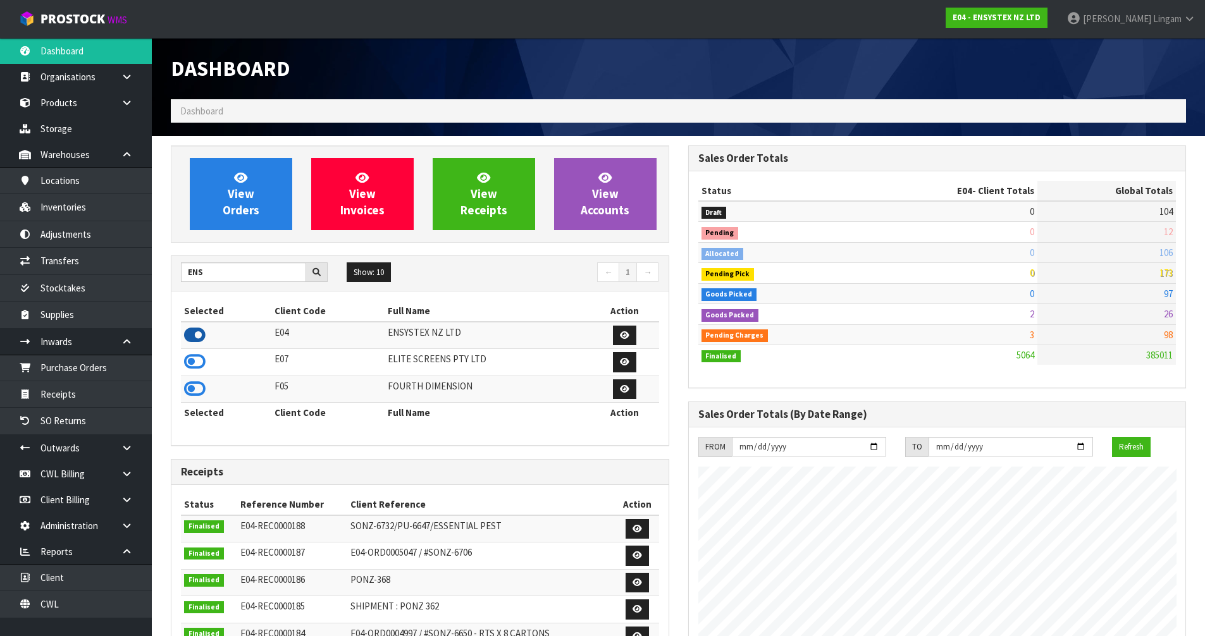
scroll to position [958, 517]
click at [240, 214] on span "View Orders" at bounding box center [241, 193] width 37 height 47
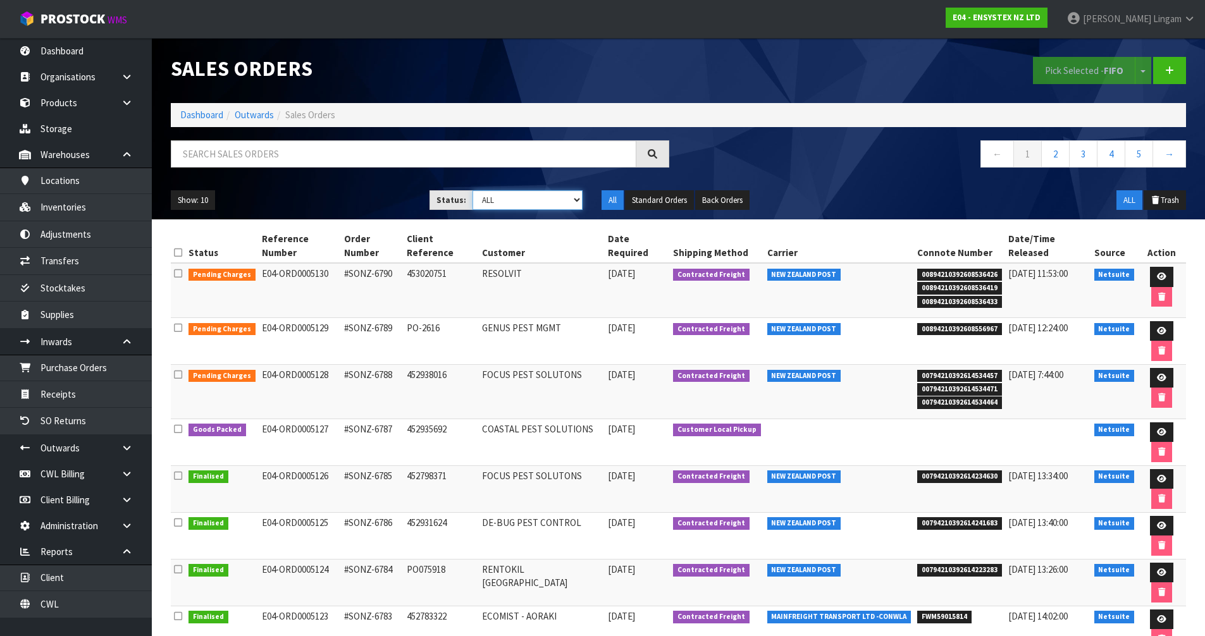
click at [567, 200] on select "Draft Pending Allocated Pending Pick Goods Picked Goods Packed Pending Charges …" at bounding box center [528, 200] width 110 height 20
select select "string:6"
click at [473, 190] on select "Draft Pending Allocated Pending Pick Goods Picked Goods Packed Pending Charges …" at bounding box center [528, 200] width 110 height 20
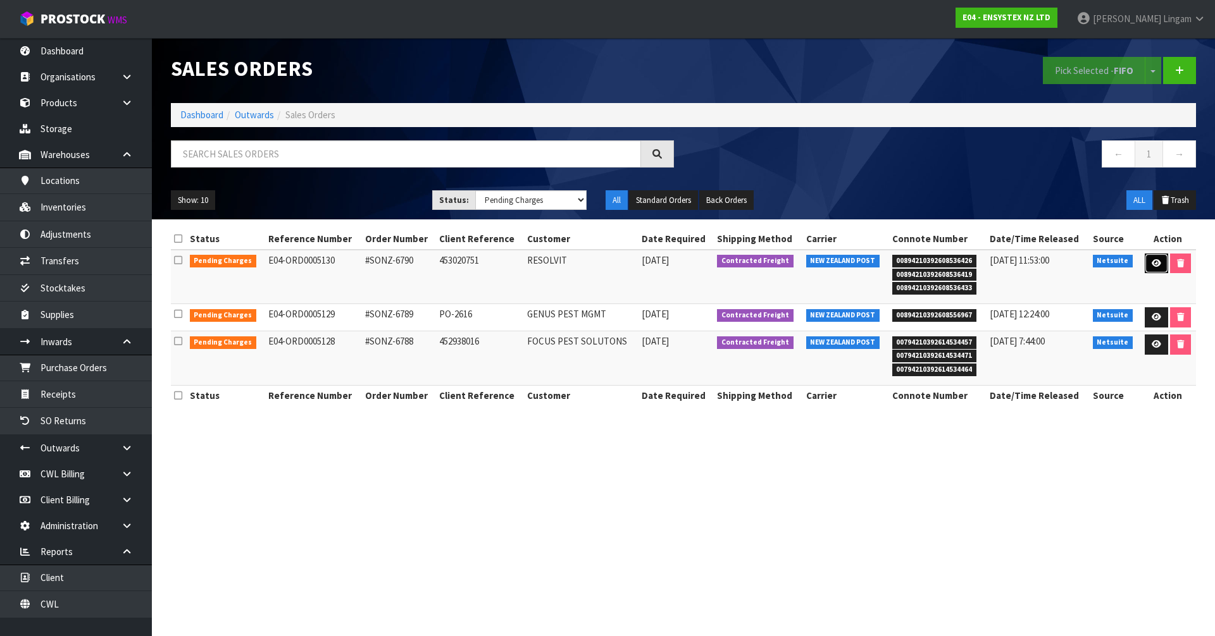
click at [1155, 263] on icon at bounding box center [1155, 263] width 9 height 8
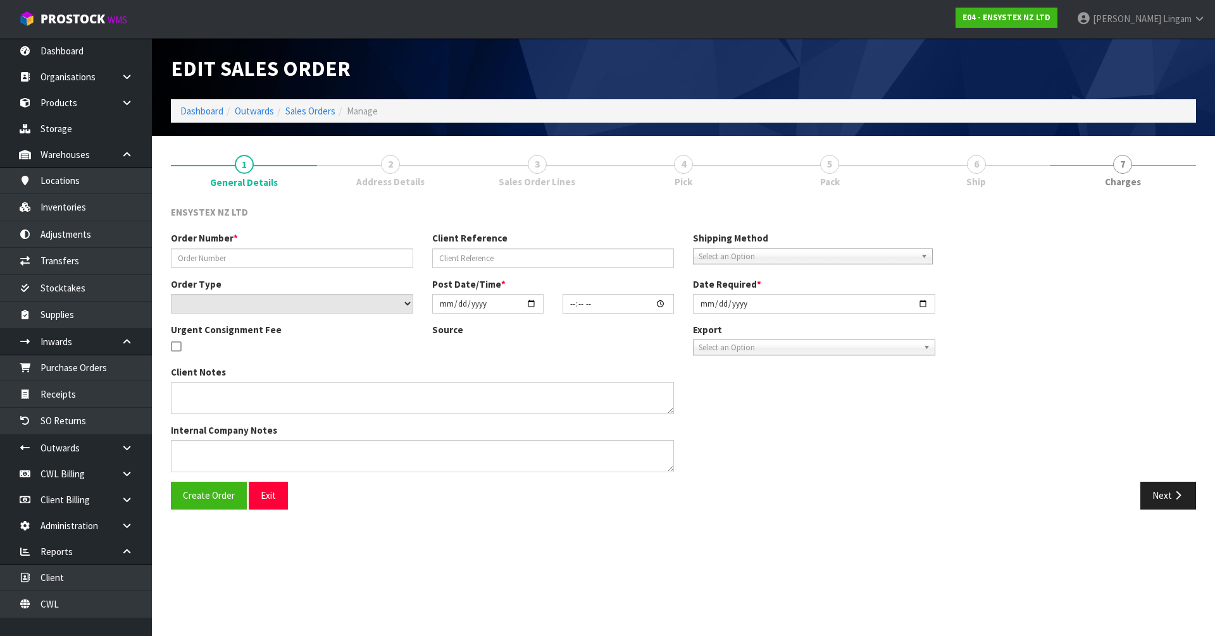
type input "#SONZ-6790"
type input "453020751"
select select "number:0"
type input "2025-10-09"
type input "10:15:33.000"
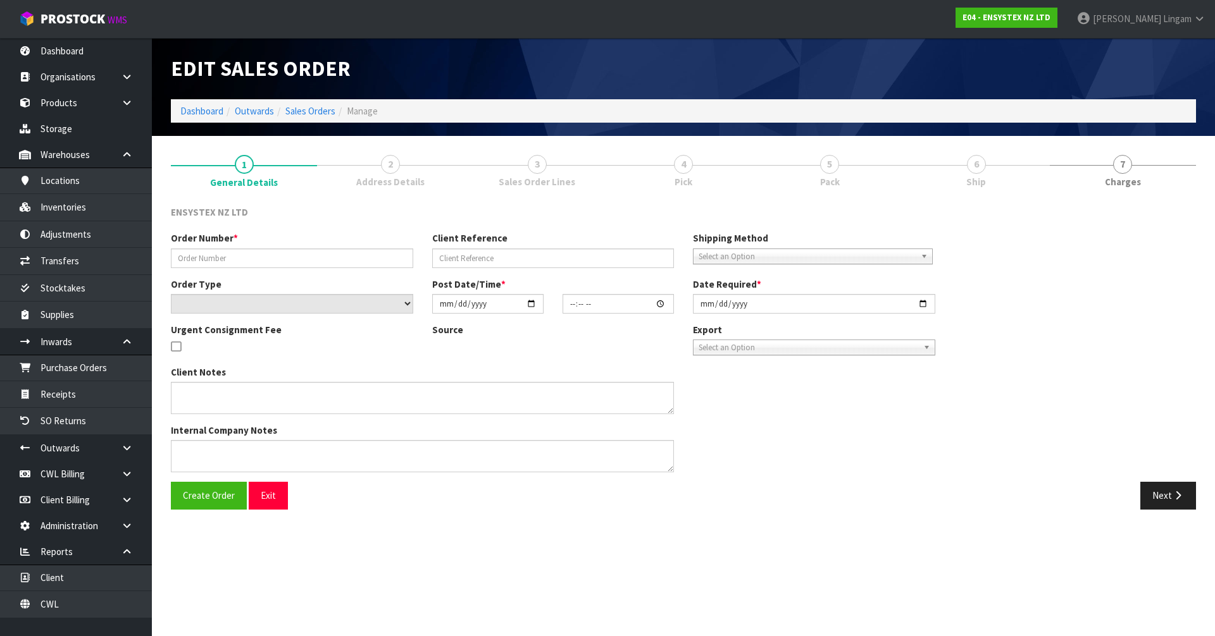
type input "2025-10-09"
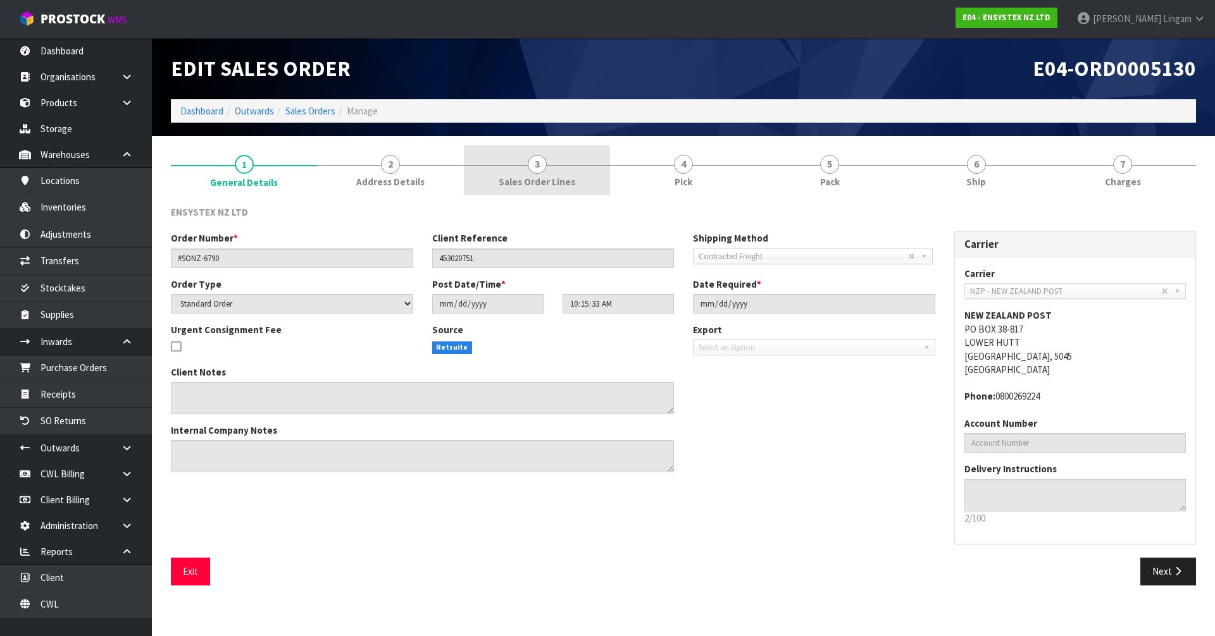
click at [543, 177] on span "Sales Order Lines" at bounding box center [537, 181] width 77 height 13
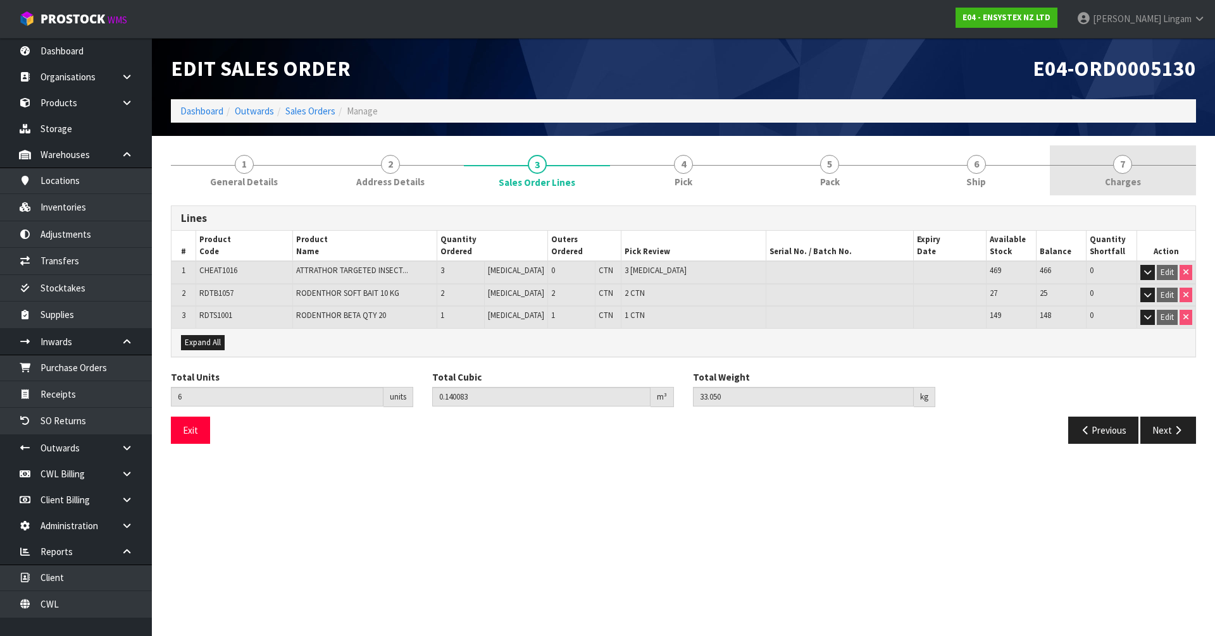
click at [1168, 159] on link "7 Charges" at bounding box center [1123, 171] width 146 height 50
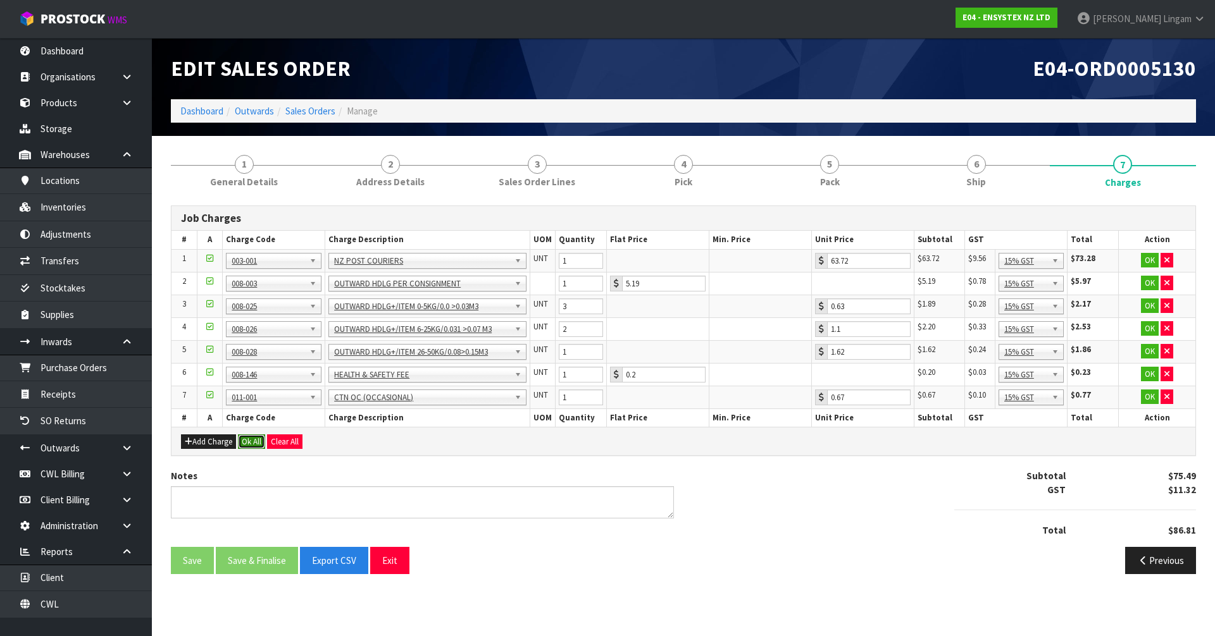
click at [251, 440] on button "Ok All" at bounding box center [251, 442] width 27 height 15
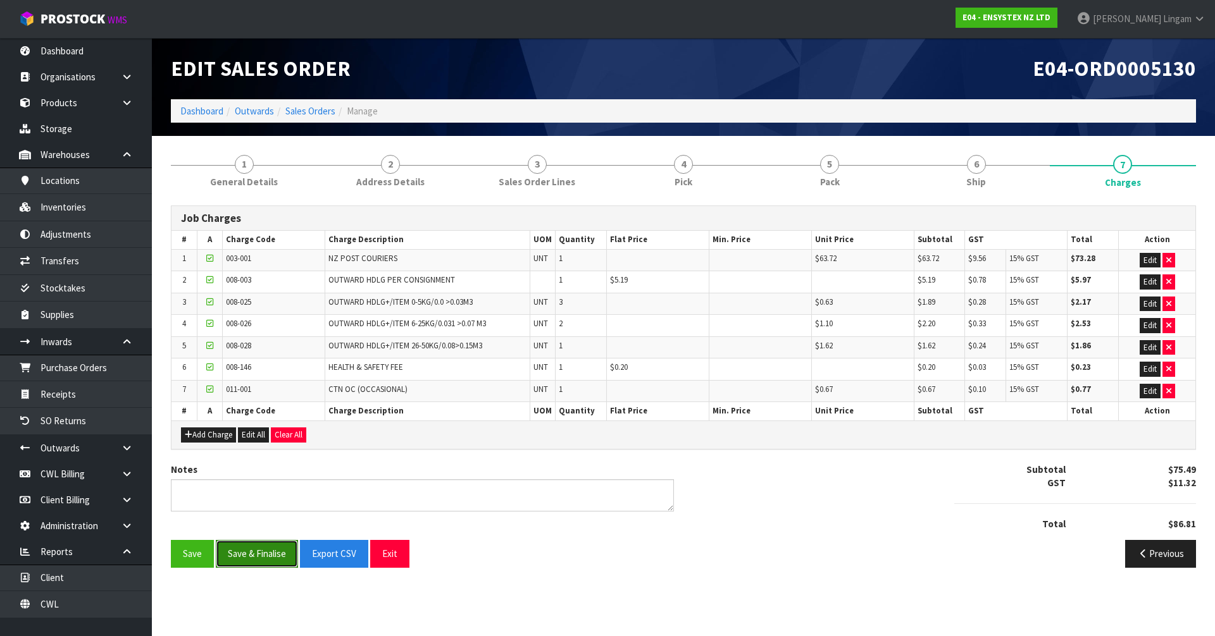
click at [270, 561] on button "Save & Finalise" at bounding box center [257, 553] width 82 height 27
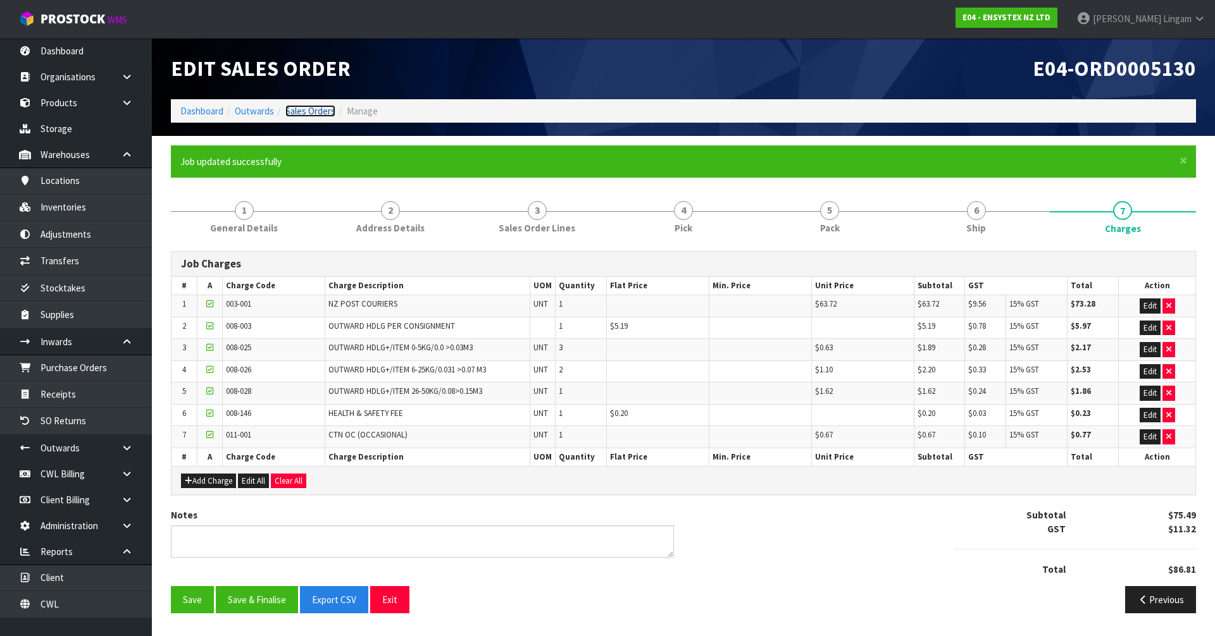
click at [315, 108] on link "Sales Orders" at bounding box center [310, 111] width 50 height 12
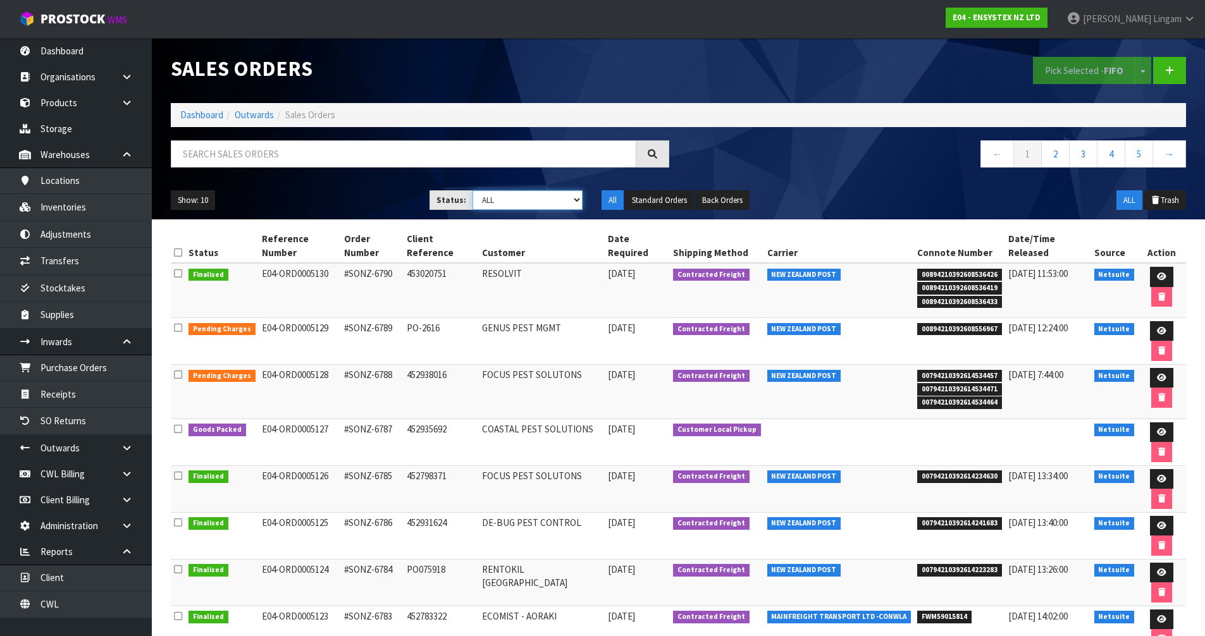
click at [561, 202] on select "Draft Pending Allocated Pending Pick Goods Picked Goods Packed Pending Charges …" at bounding box center [528, 200] width 110 height 20
select select "string:6"
click at [473, 190] on select "Draft Pending Allocated Pending Pick Goods Picked Goods Packed Pending Charges …" at bounding box center [528, 200] width 110 height 20
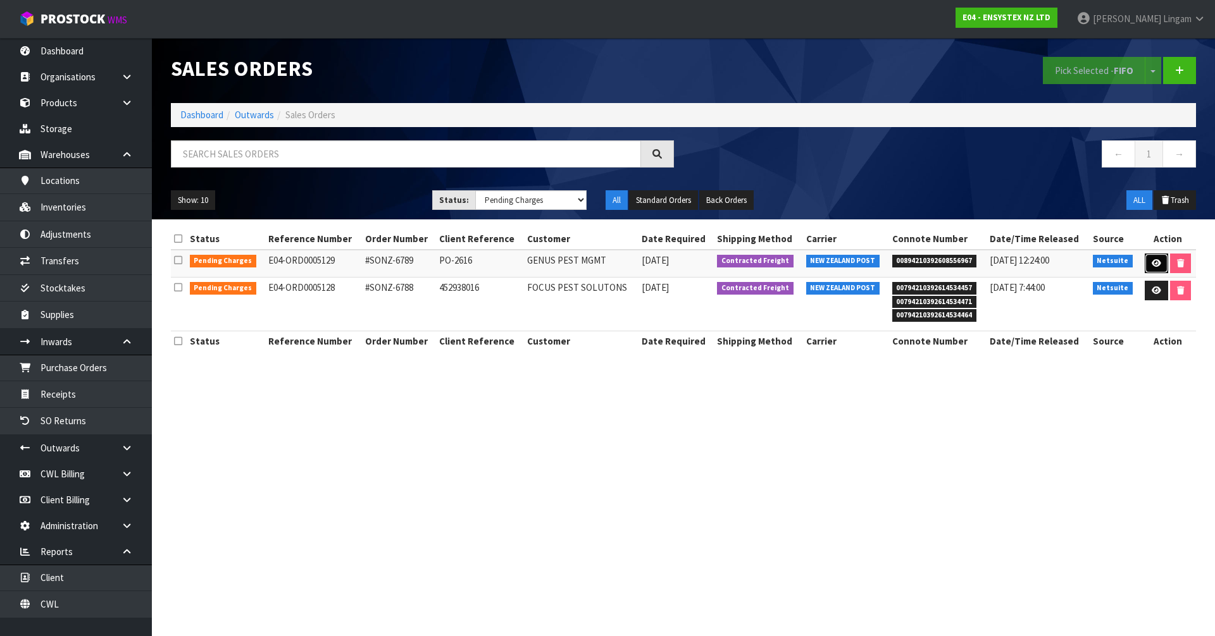
click at [1158, 261] on icon at bounding box center [1155, 263] width 9 height 8
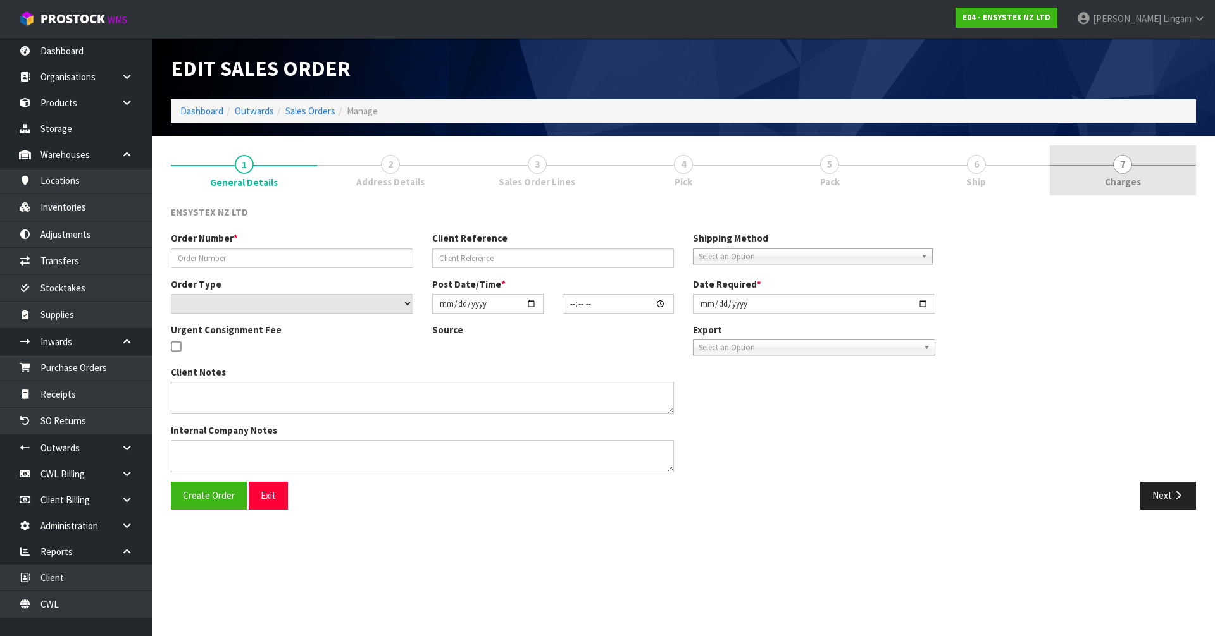
type input "#SONZ-6789"
type input "PO-2616"
select select "number:0"
type input "2025-10-09"
type input "10:15:30.000"
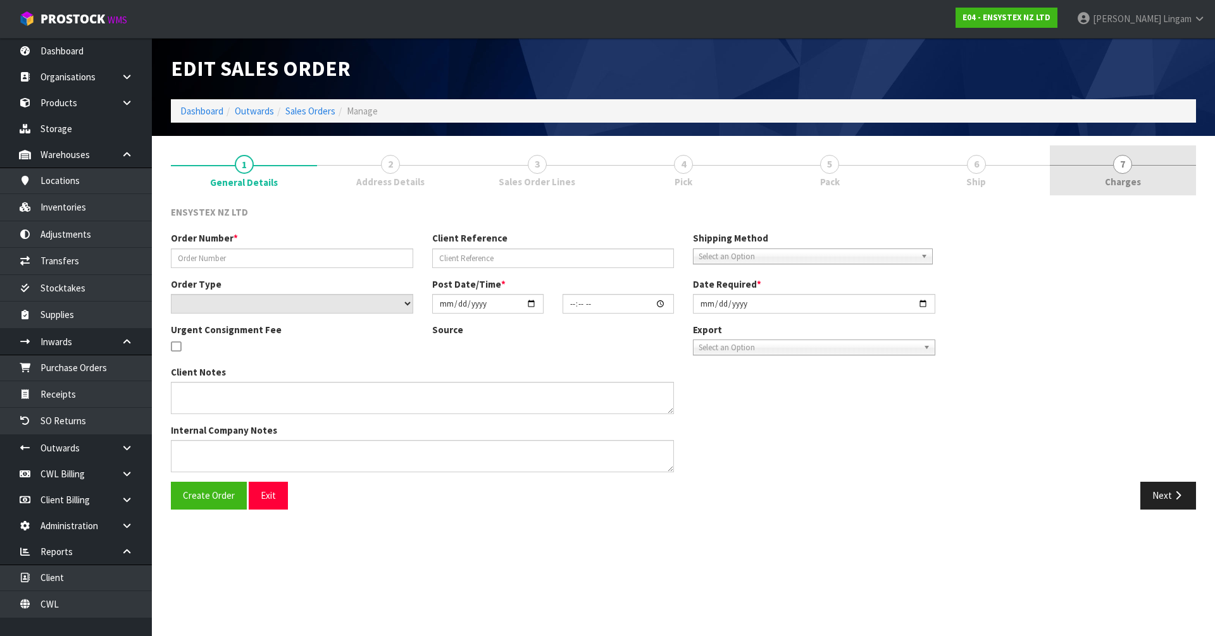
type input "2025-10-09"
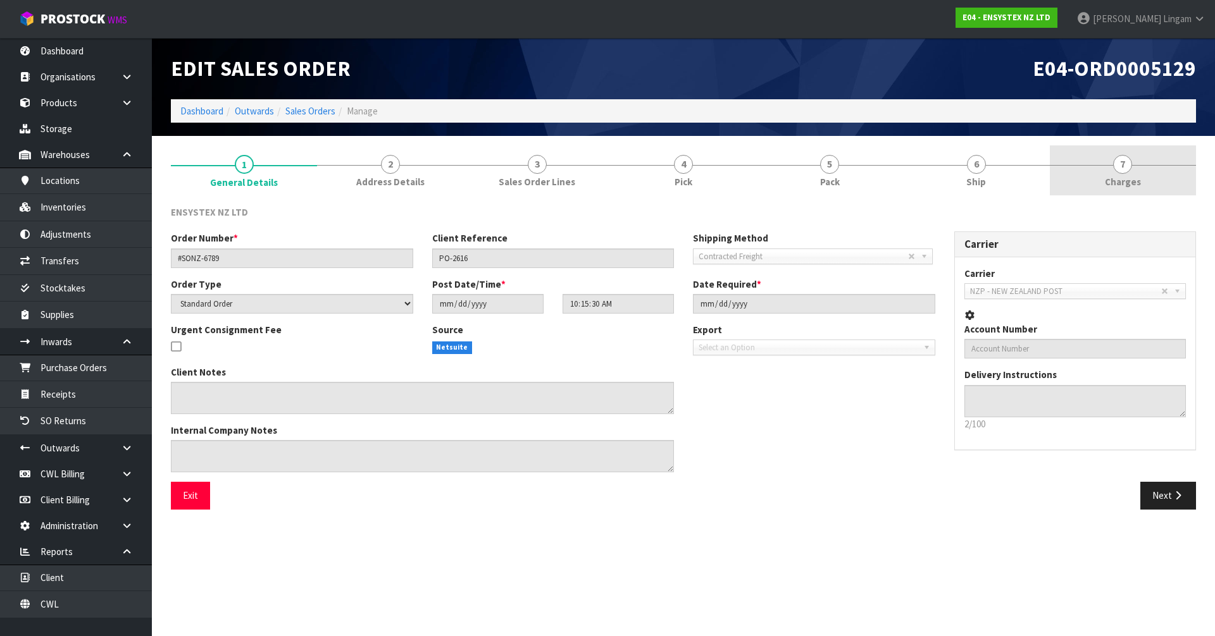
click at [1157, 170] on link "7 Charges" at bounding box center [1123, 171] width 146 height 50
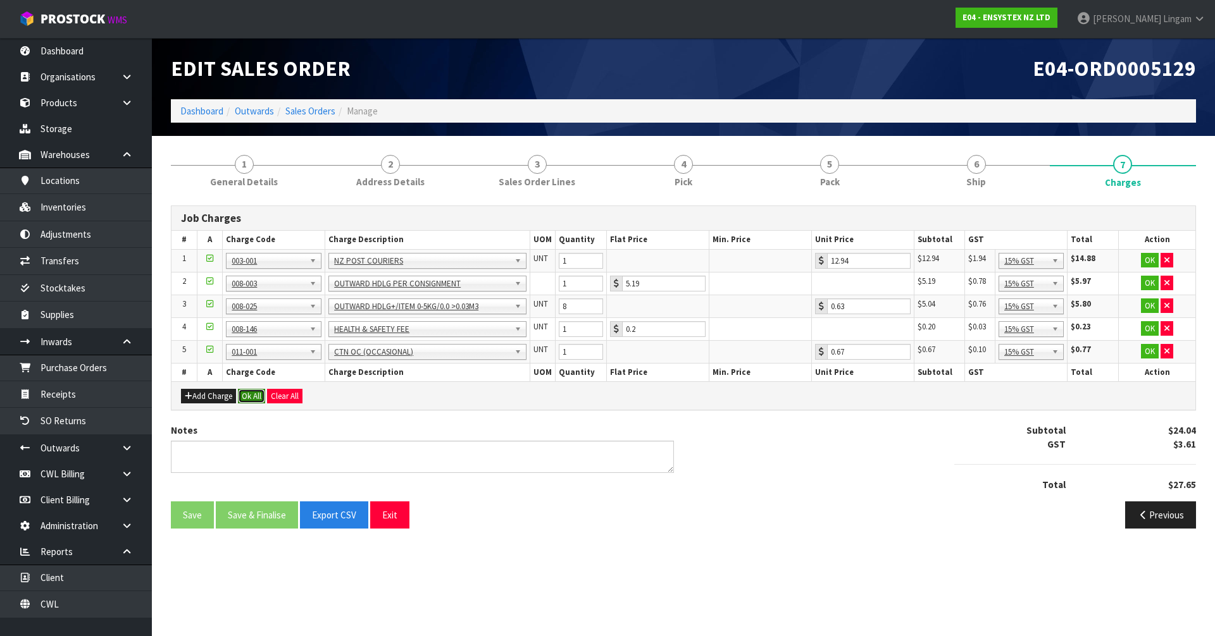
click at [249, 400] on button "Ok All" at bounding box center [251, 396] width 27 height 15
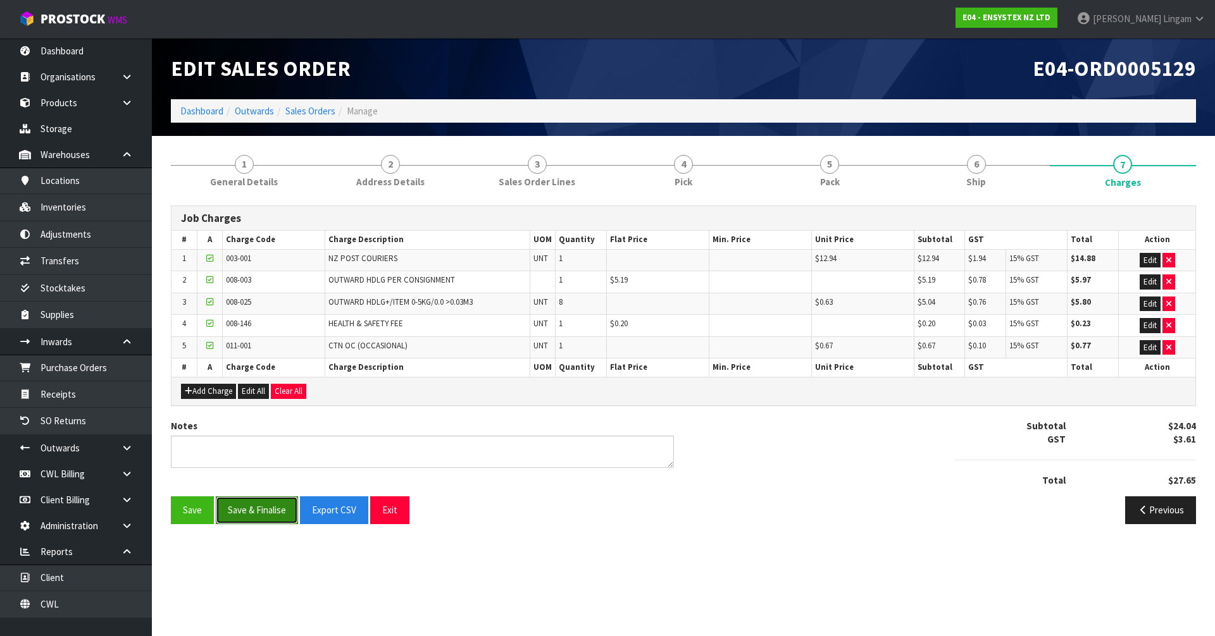
click at [263, 512] on button "Save & Finalise" at bounding box center [257, 510] width 82 height 27
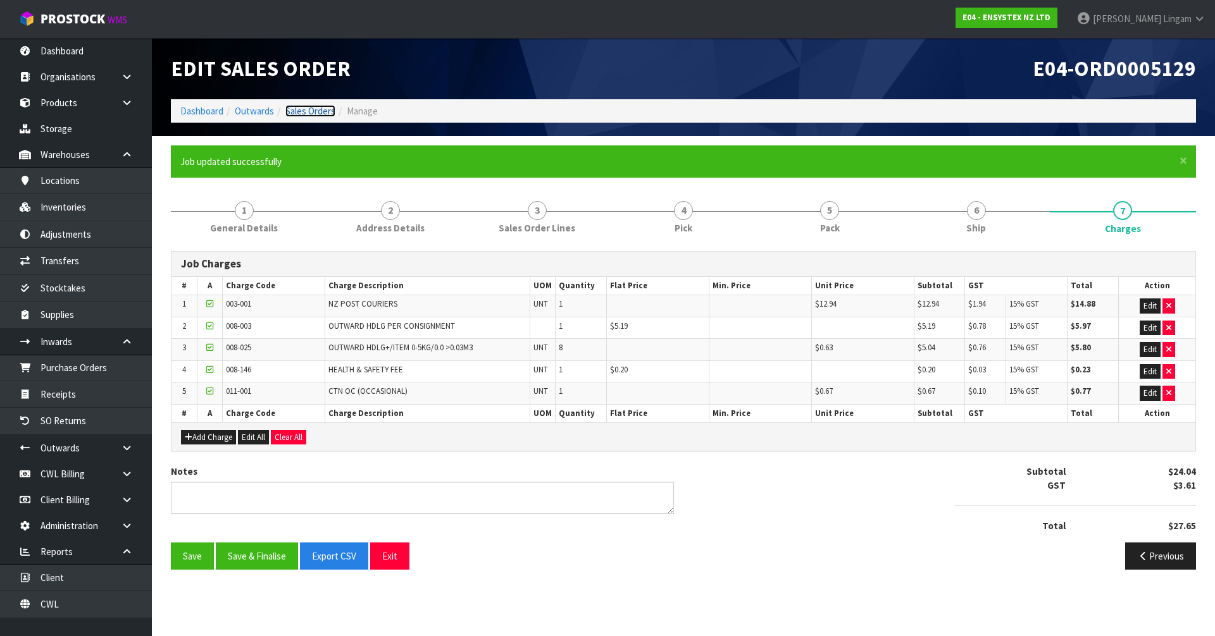
click at [318, 111] on link "Sales Orders" at bounding box center [310, 111] width 50 height 12
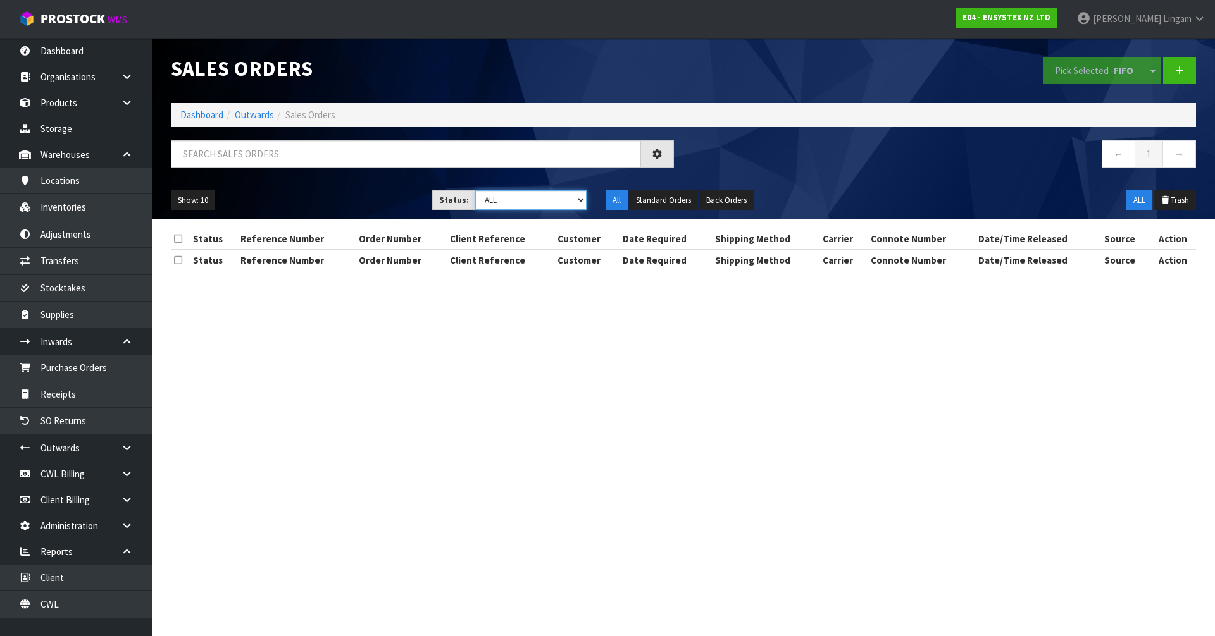
click at [568, 201] on select "Draft Pending Allocated Pending Pick Goods Picked Goods Packed Pending Charges …" at bounding box center [531, 200] width 112 height 20
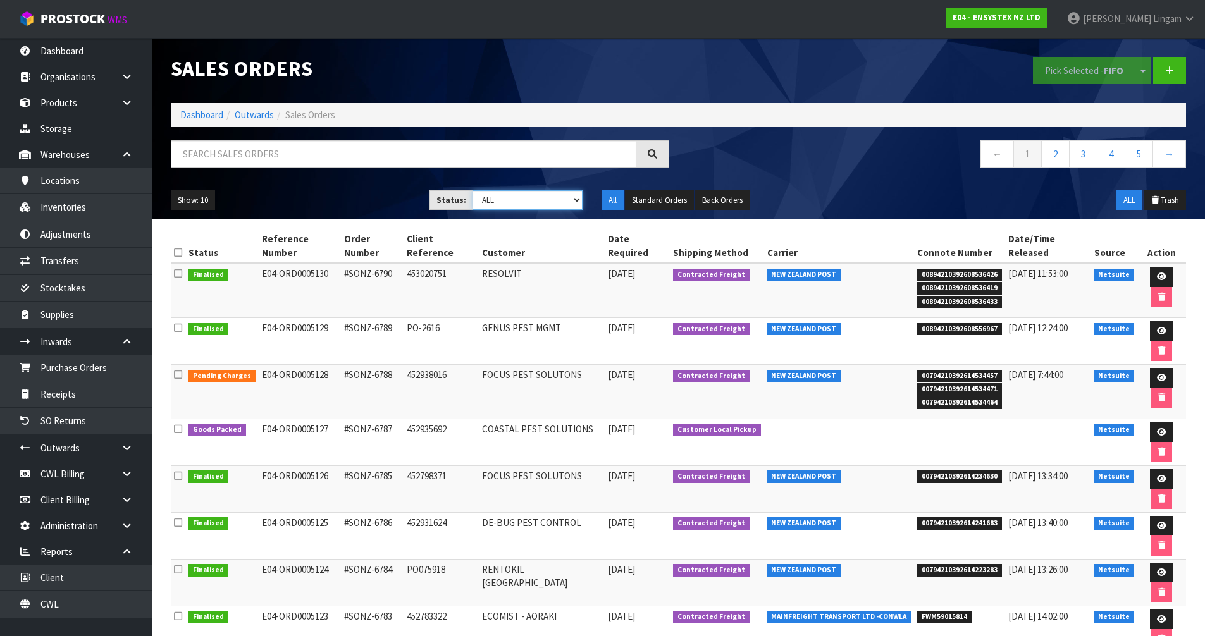
select select "string:6"
click at [473, 190] on select "Draft Pending Allocated Pending Pick Goods Picked Goods Packed Pending Charges …" at bounding box center [528, 200] width 110 height 20
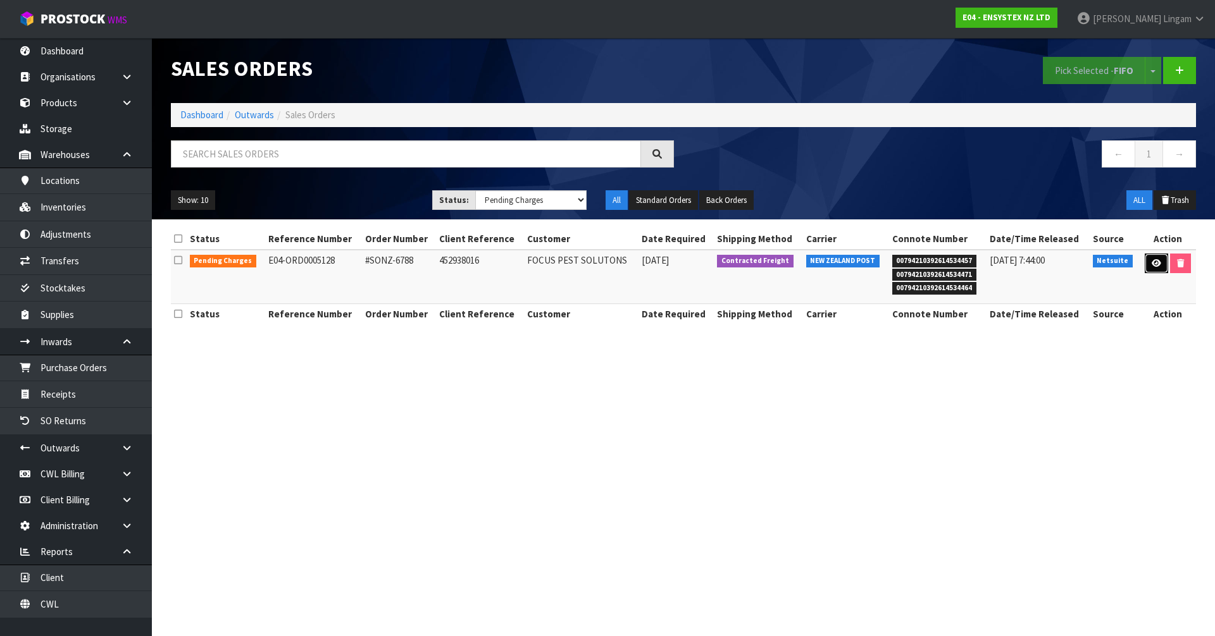
click at [1152, 264] on icon at bounding box center [1155, 263] width 9 height 8
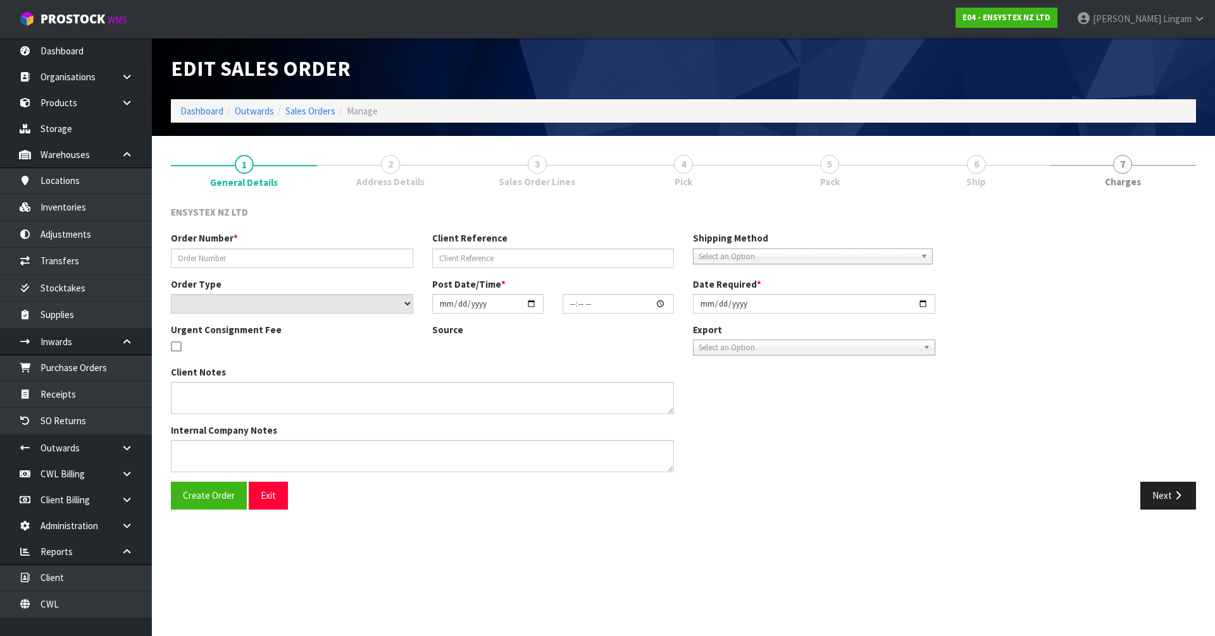
type input "#SONZ-6788"
type input "452938016"
select select "number:0"
type input "2025-10-08"
type input "13:15:37.000"
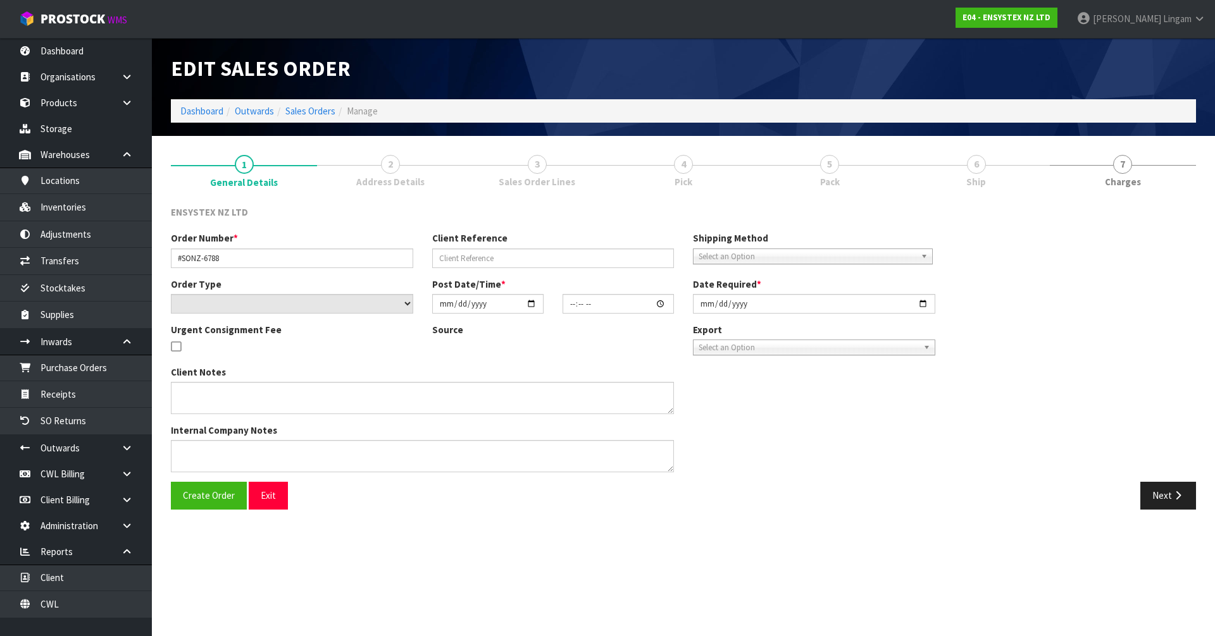
type input "2025-10-09"
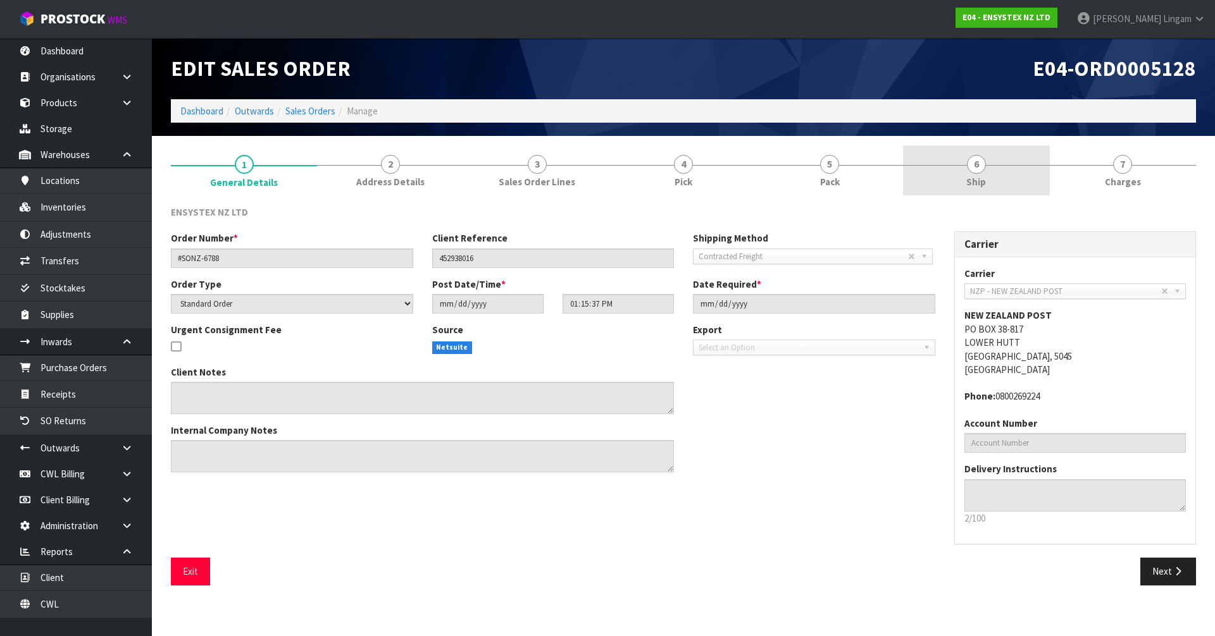
drag, startPoint x: 552, startPoint y: 178, endPoint x: 991, endPoint y: 192, distance: 439.9
click at [553, 177] on span "Sales Order Lines" at bounding box center [537, 181] width 77 height 13
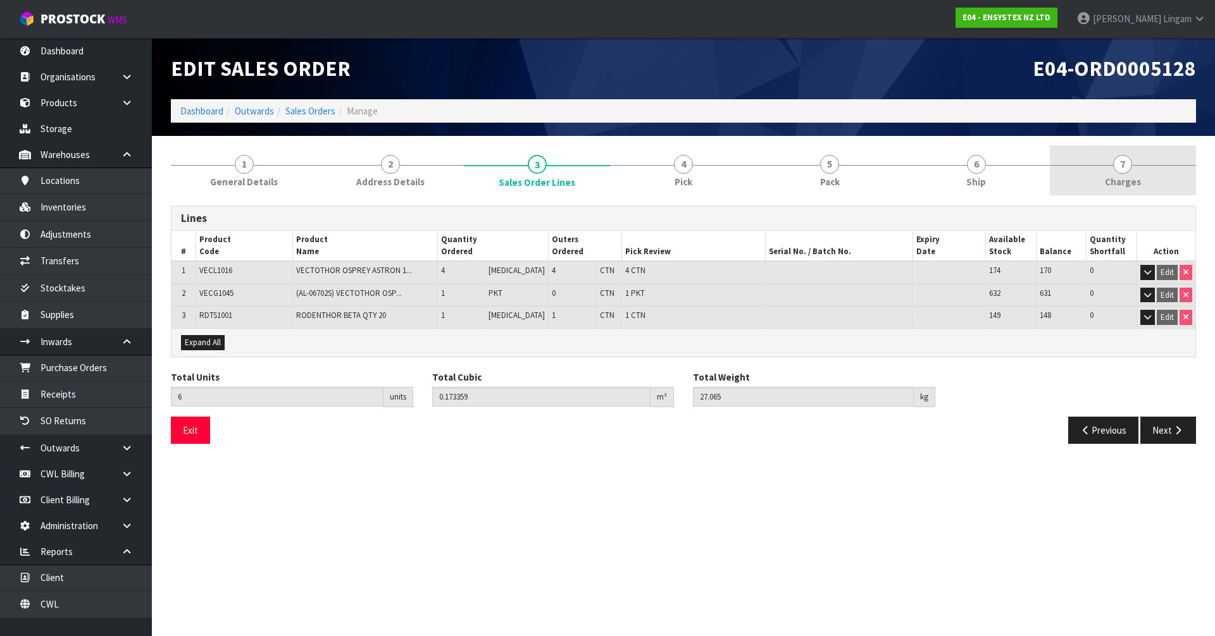
click at [1133, 174] on link "7 Charges" at bounding box center [1123, 171] width 146 height 50
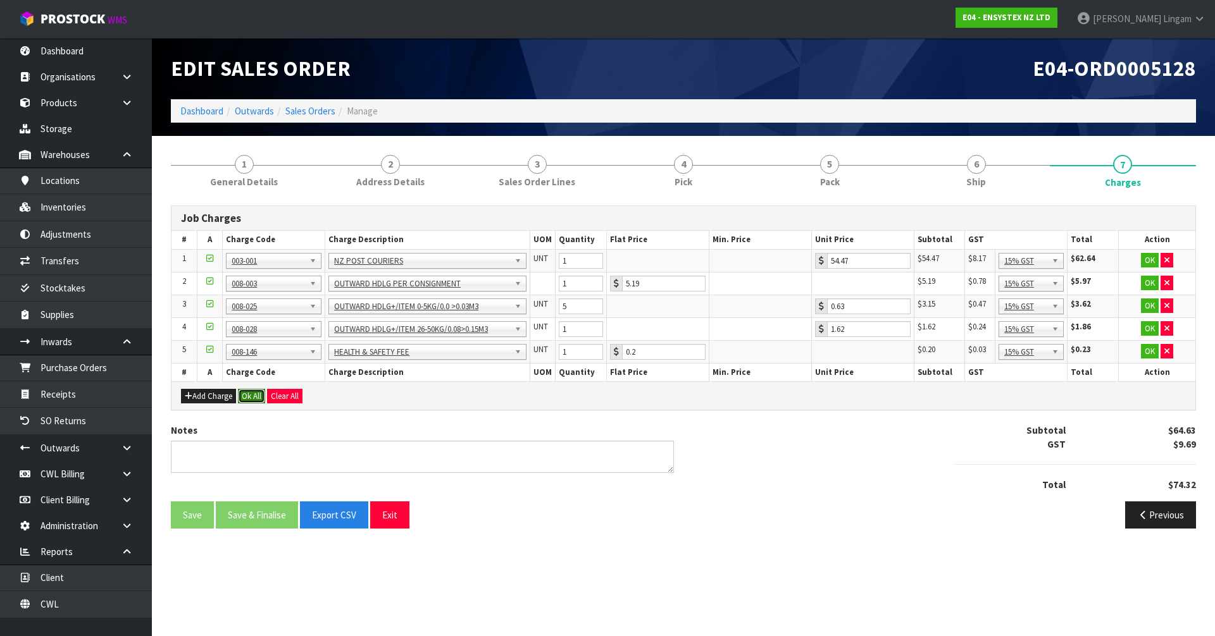
click at [250, 396] on button "Ok All" at bounding box center [251, 396] width 27 height 15
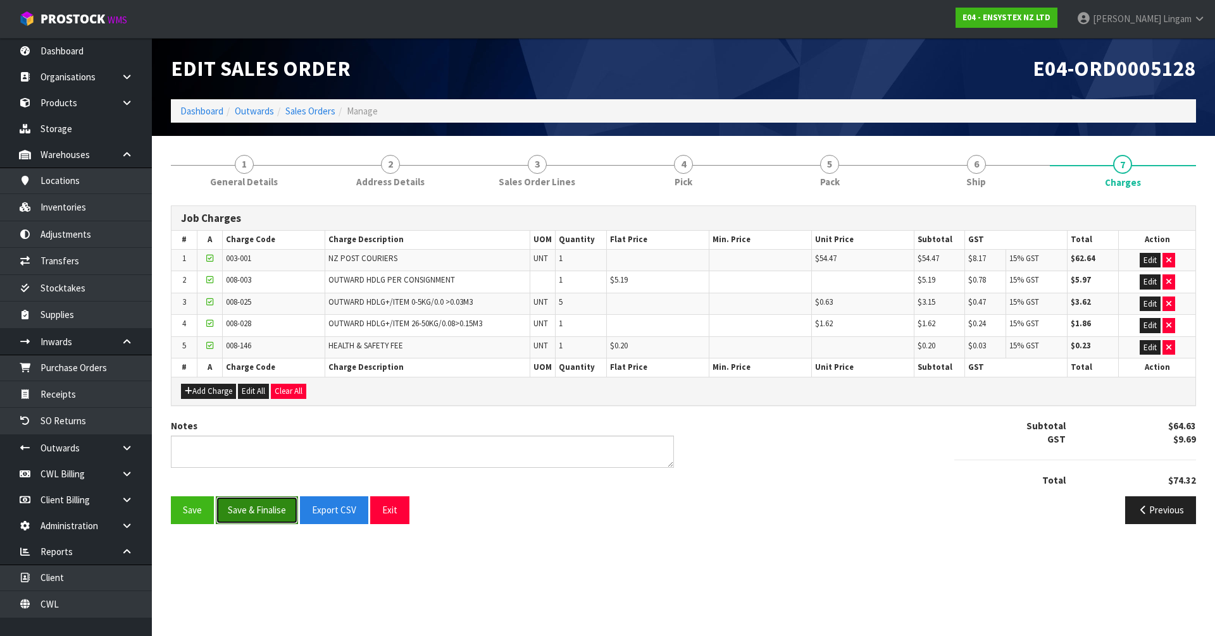
click at [270, 512] on button "Save & Finalise" at bounding box center [257, 510] width 82 height 27
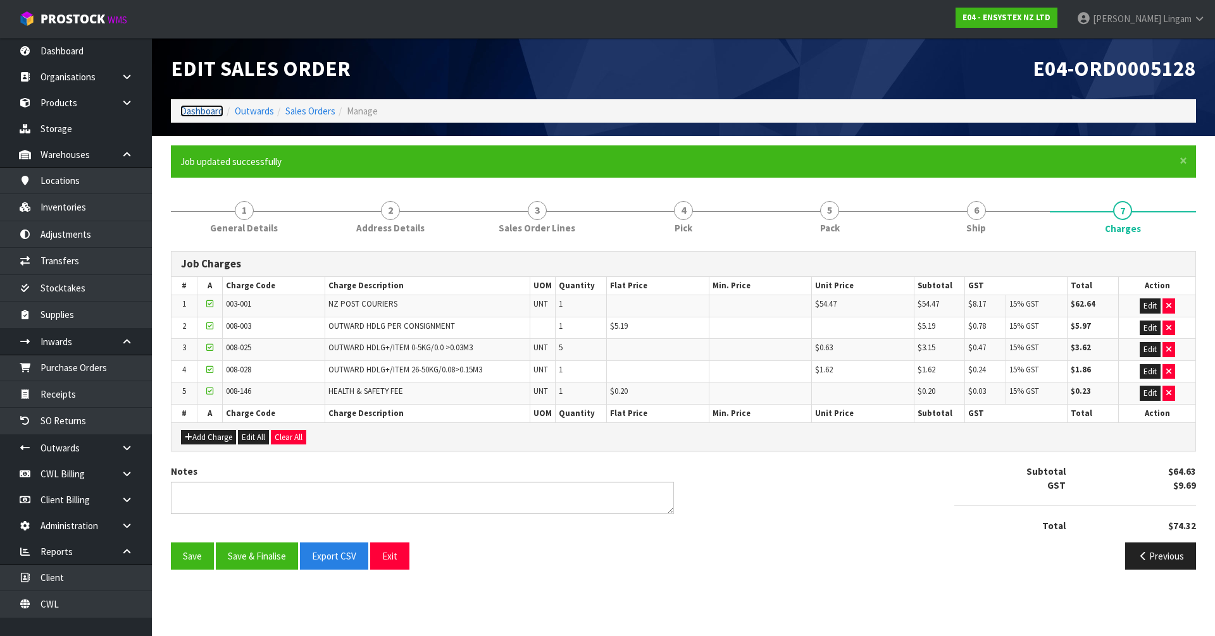
click at [199, 109] on link "Dashboard" at bounding box center [201, 111] width 43 height 12
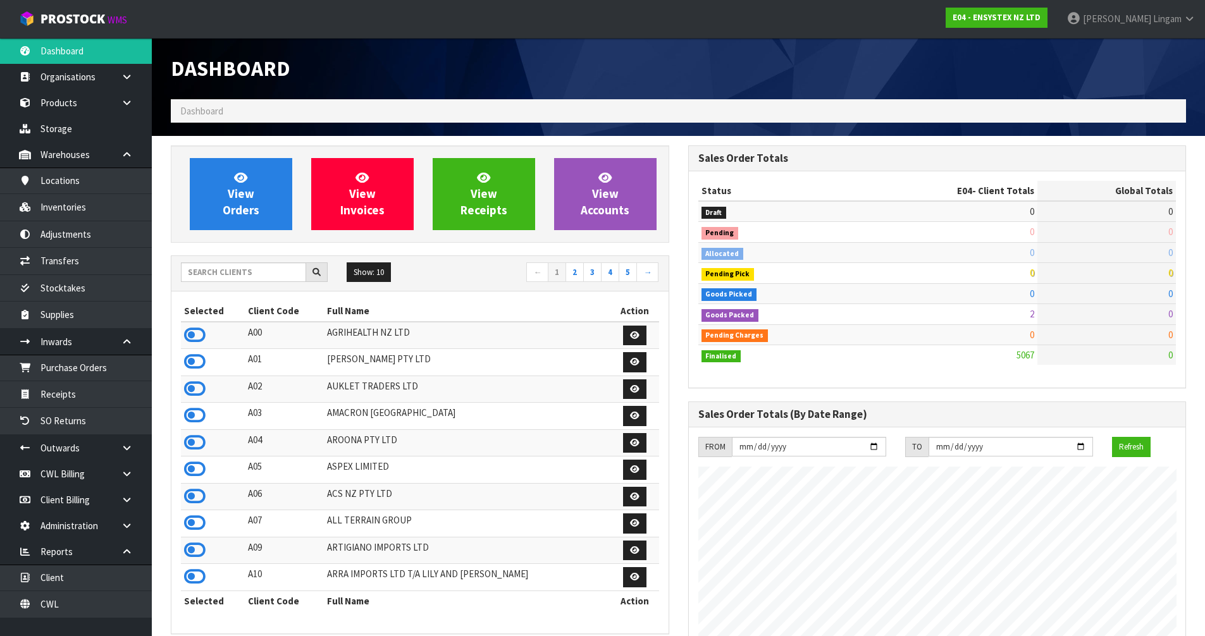
scroll to position [958, 517]
click at [259, 274] on input "text" at bounding box center [243, 273] width 125 height 20
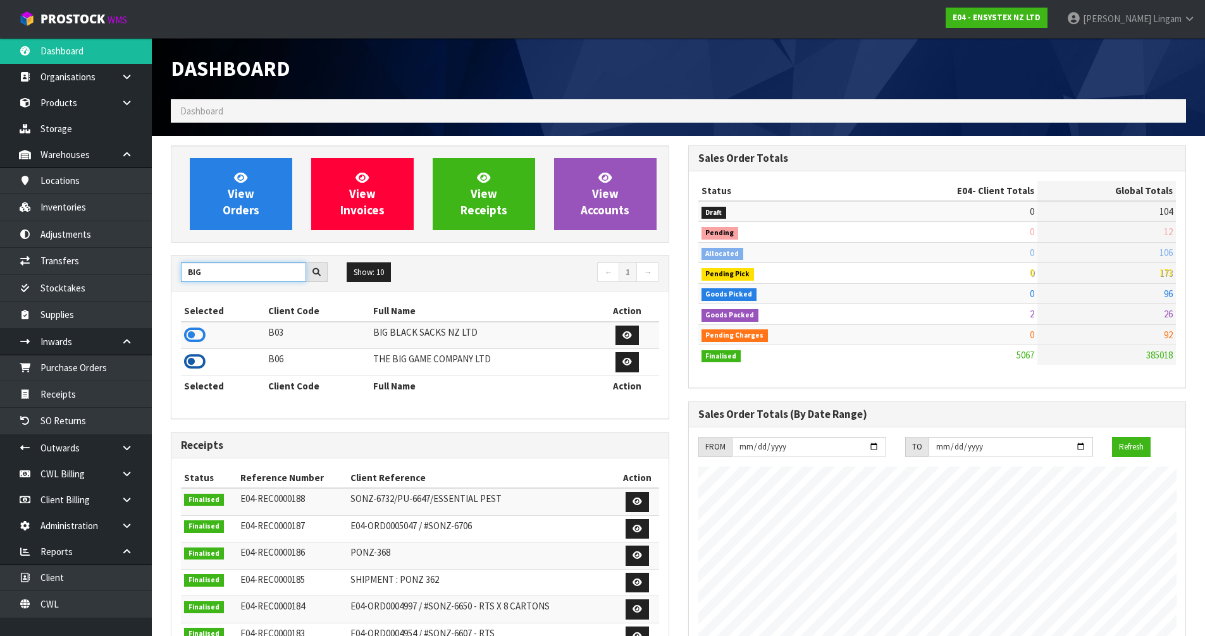
type input "BIG"
click at [190, 361] on icon at bounding box center [195, 361] width 22 height 19
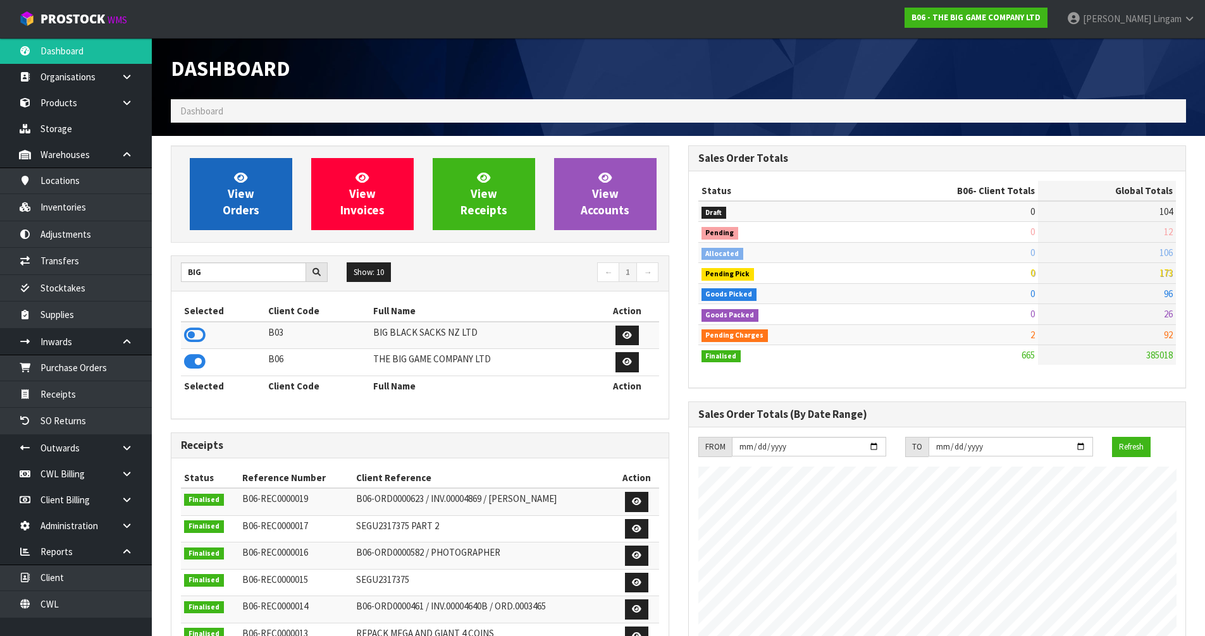
scroll to position [836, 517]
click at [238, 190] on span "View Orders" at bounding box center [241, 193] width 37 height 47
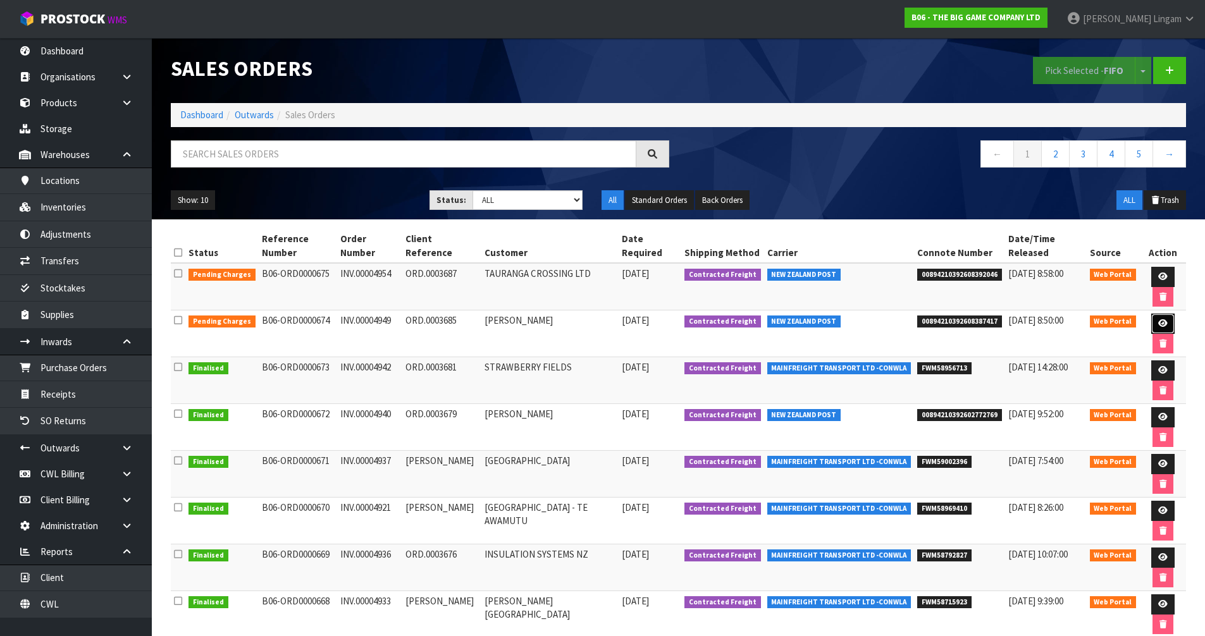
click at [1166, 319] on link at bounding box center [1162, 324] width 23 height 20
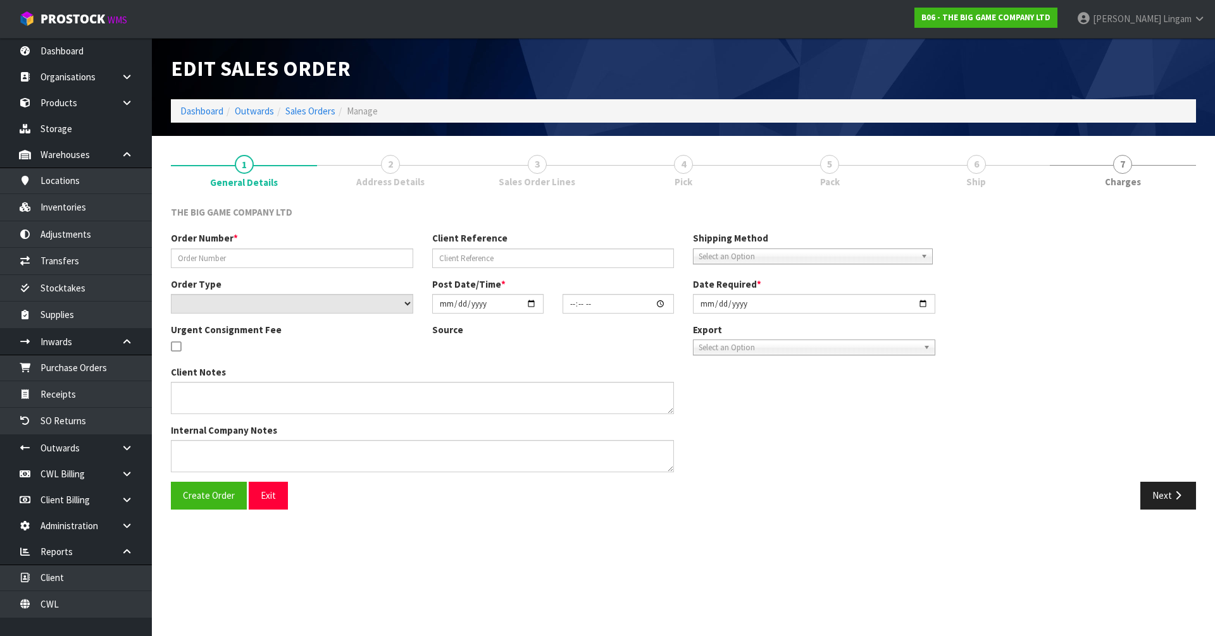
type input "INV.00004949"
type input "ORD.0003685"
select select "number:0"
type input "2025-10-08"
type input "14:20:00.000"
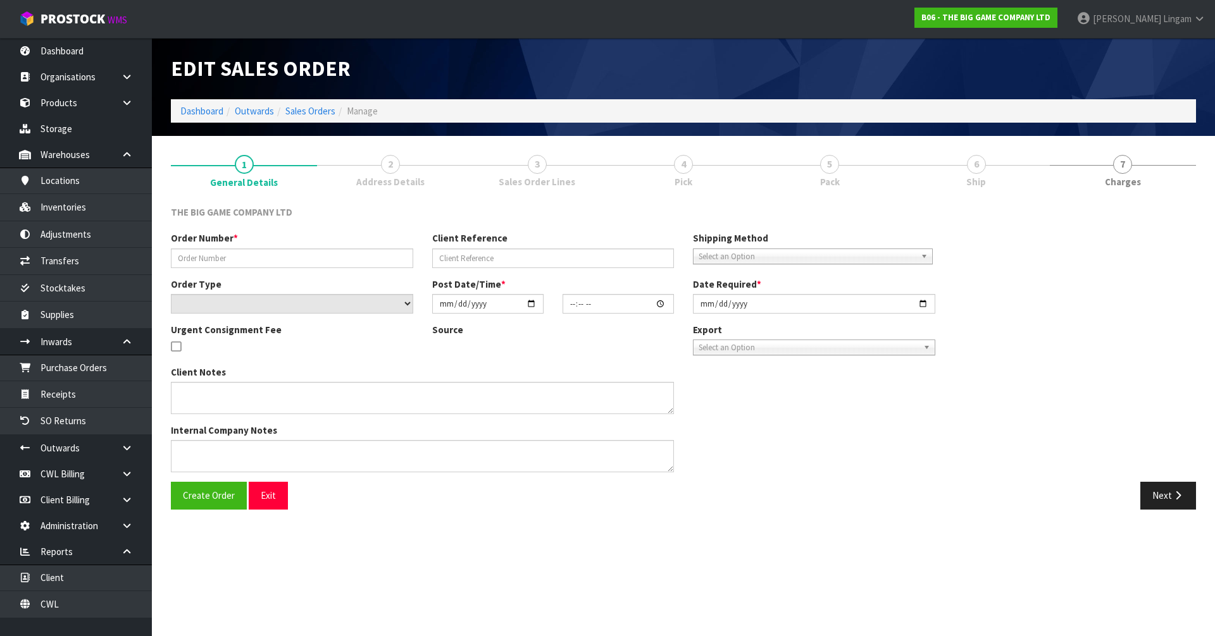
type input "2025-10-09"
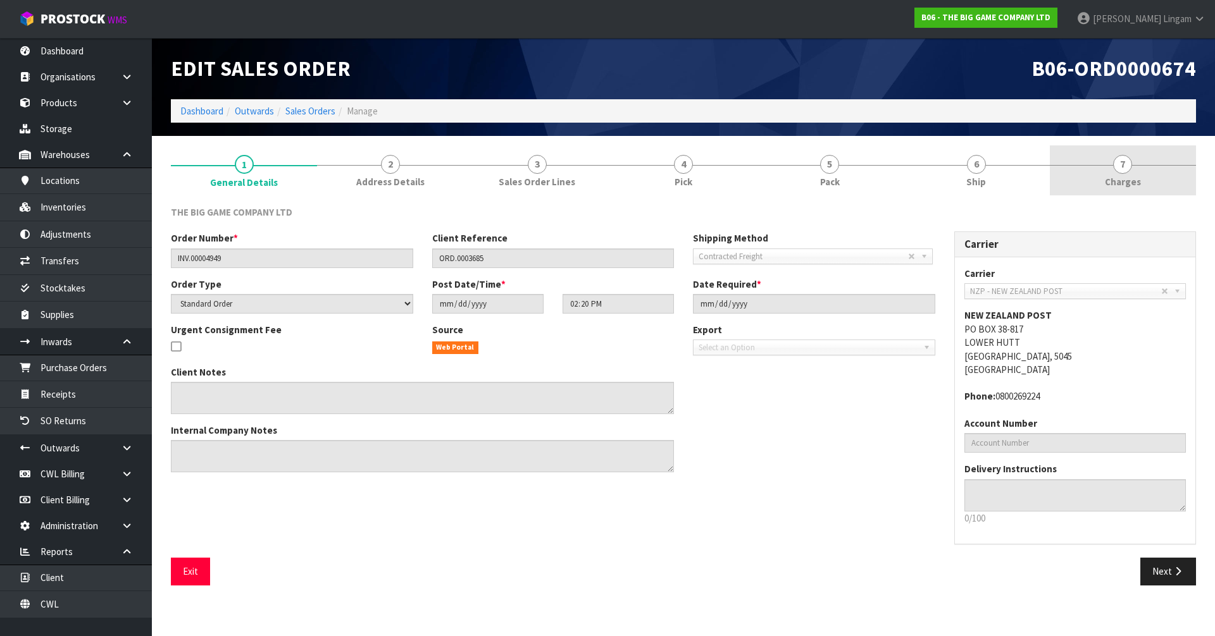
click at [1151, 183] on link "7 Charges" at bounding box center [1123, 171] width 146 height 50
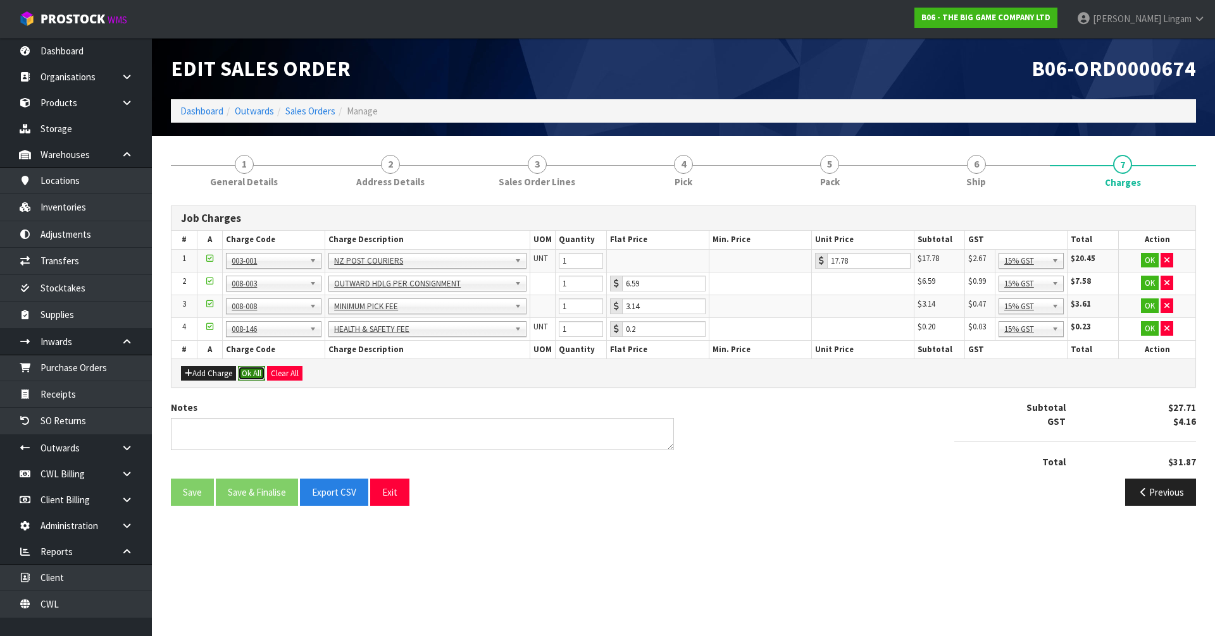
click at [259, 375] on button "Ok All" at bounding box center [251, 373] width 27 height 15
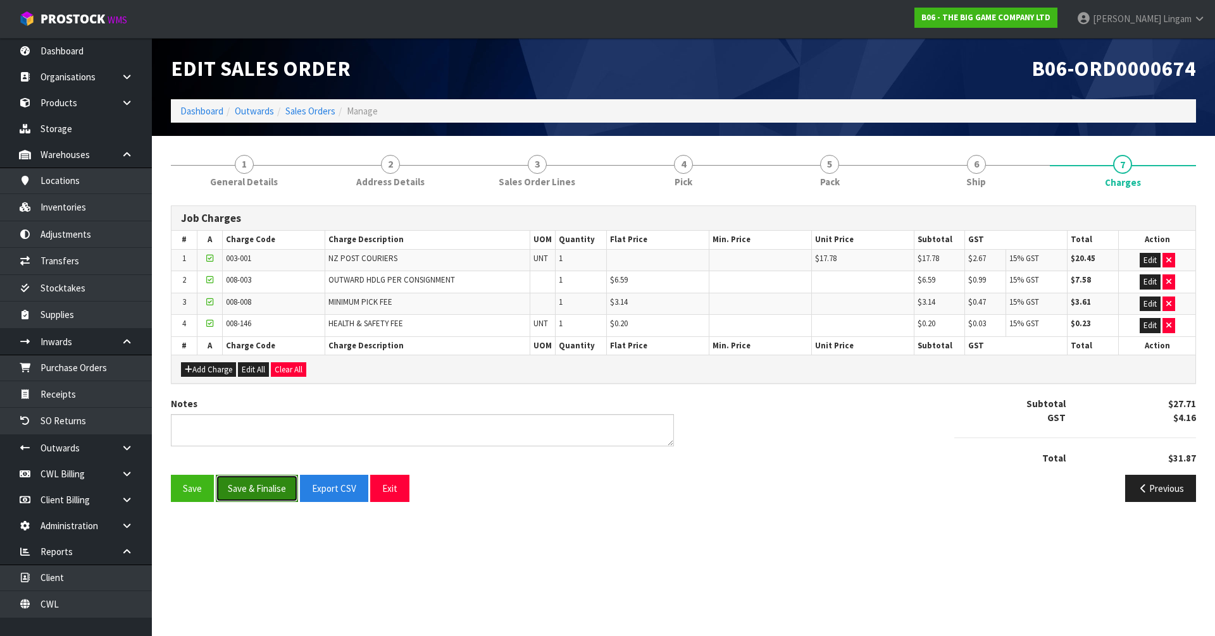
click at [271, 486] on button "Save & Finalise" at bounding box center [257, 488] width 82 height 27
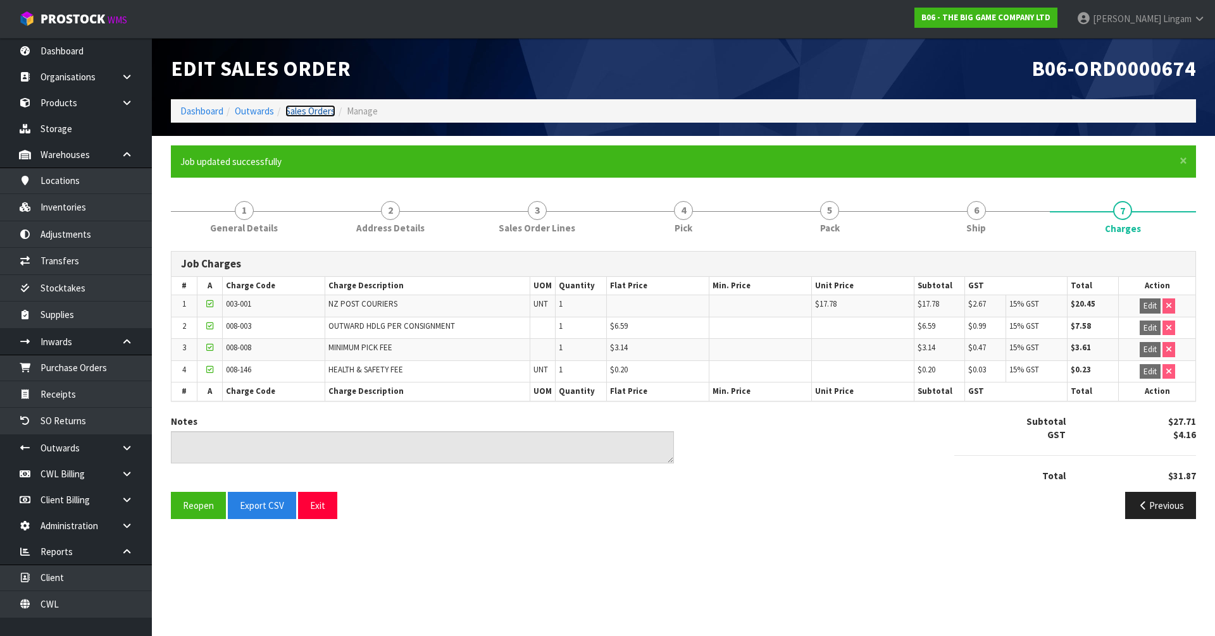
click at [319, 111] on link "Sales Orders" at bounding box center [310, 111] width 50 height 12
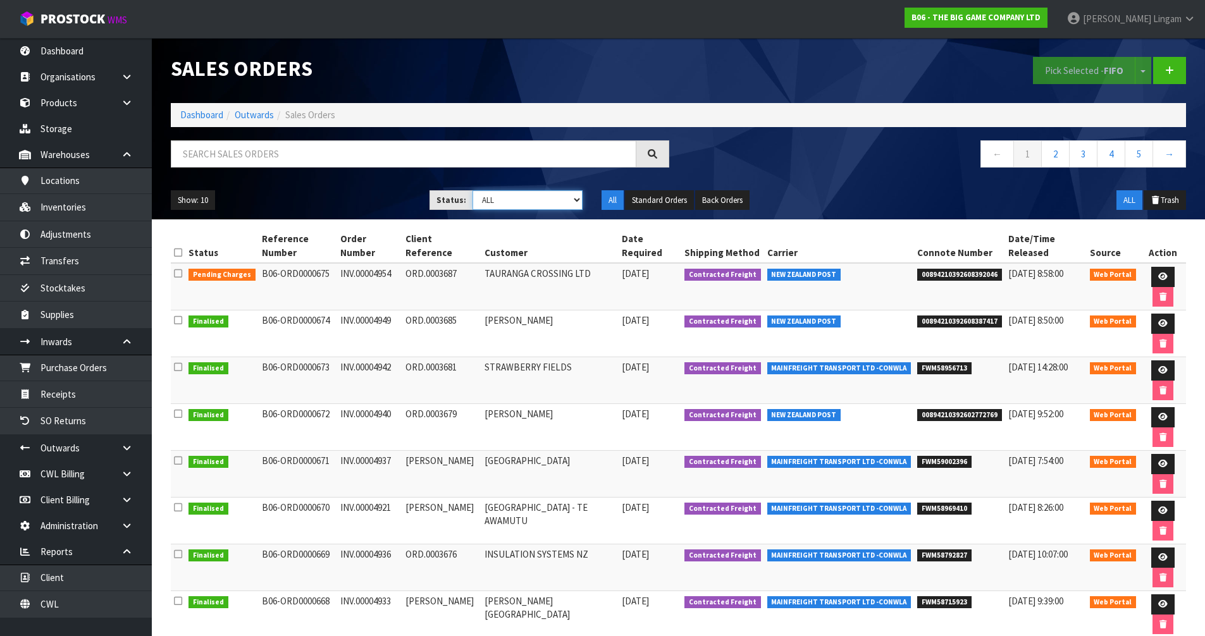
click at [540, 199] on select "Draft Pending Allocated Pending Pick Goods Picked Goods Packed Pending Charges …" at bounding box center [528, 200] width 110 height 20
select select "string:6"
click at [473, 190] on select "Draft Pending Allocated Pending Pick Goods Picked Goods Packed Pending Charges …" at bounding box center [528, 200] width 110 height 20
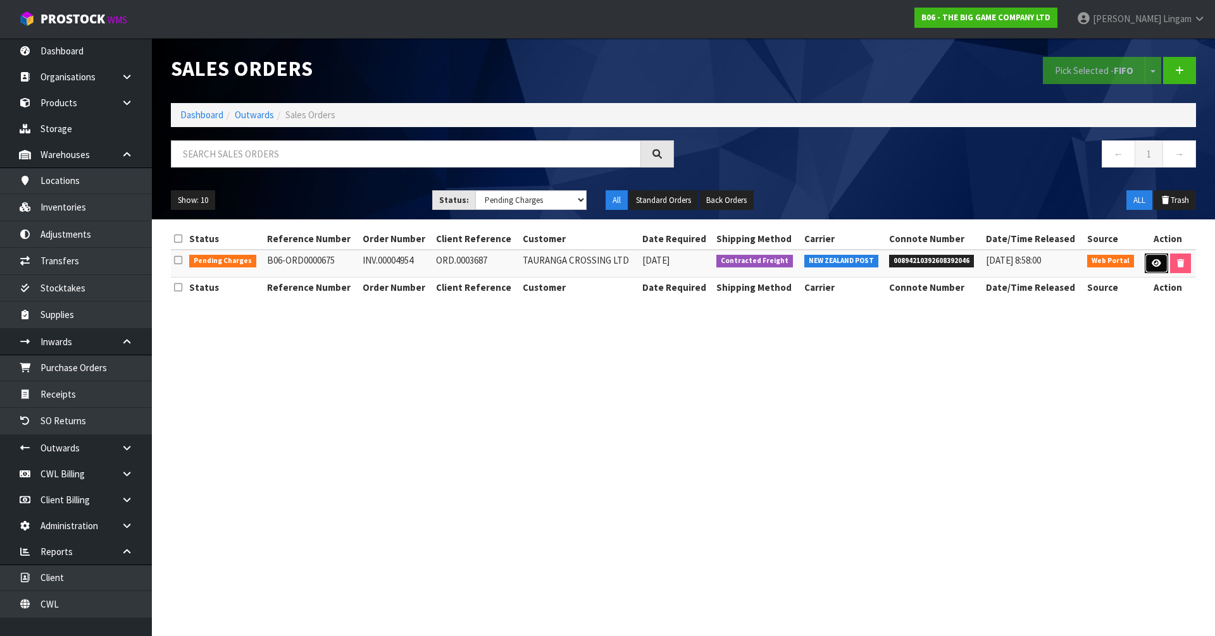
click at [1156, 265] on icon at bounding box center [1155, 263] width 9 height 8
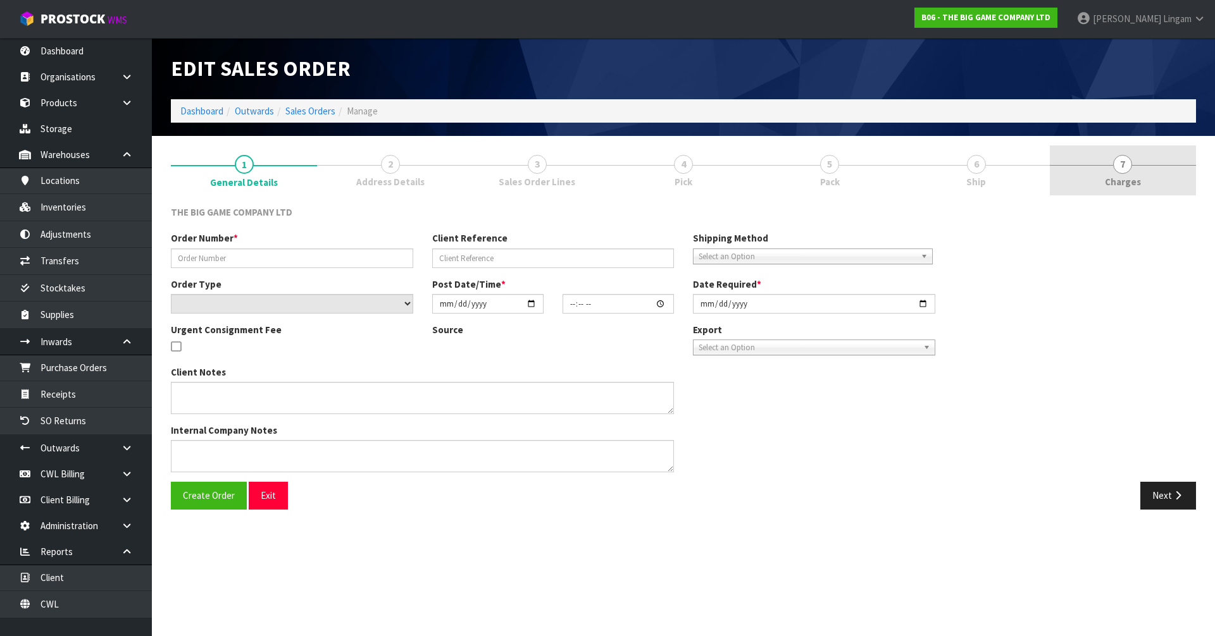
type input "INV.00004954"
type input "ORD.0003687"
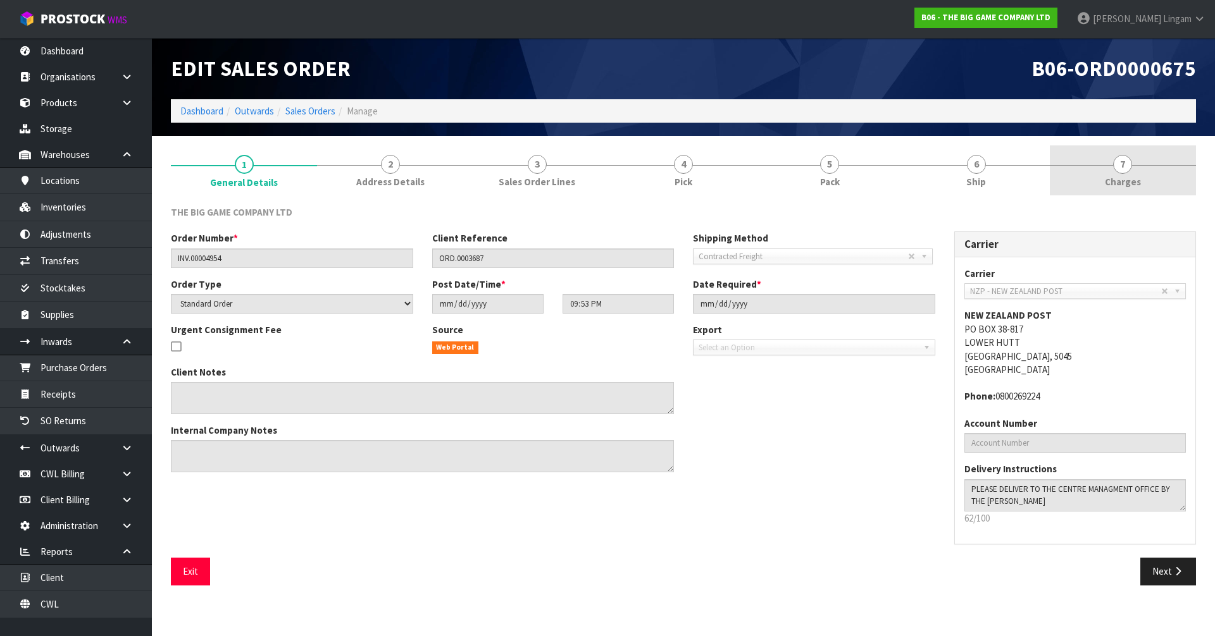
click at [1162, 181] on link "7 Charges" at bounding box center [1123, 171] width 146 height 50
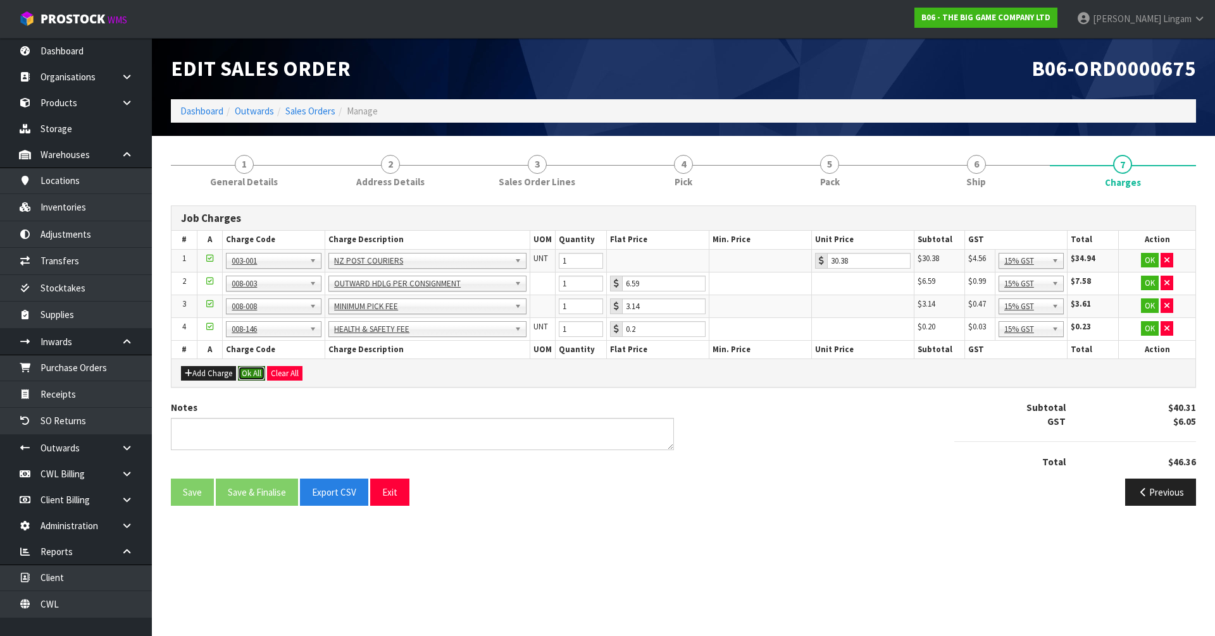
click at [255, 371] on button "Ok All" at bounding box center [251, 373] width 27 height 15
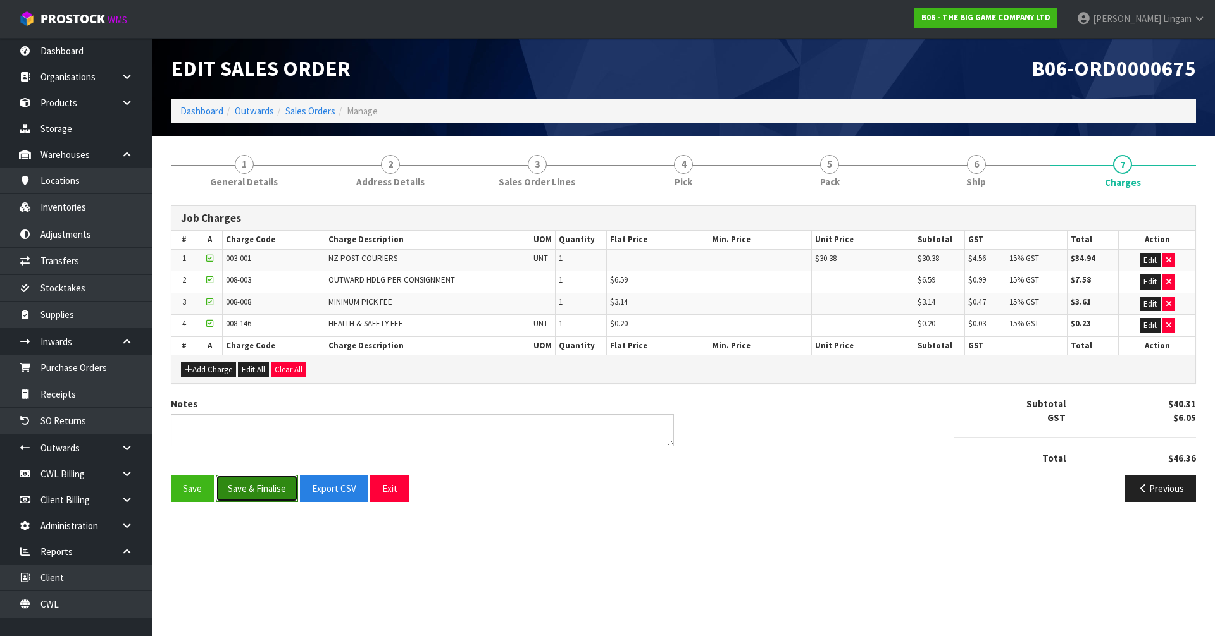
click at [254, 487] on button "Save & Finalise" at bounding box center [257, 488] width 82 height 27
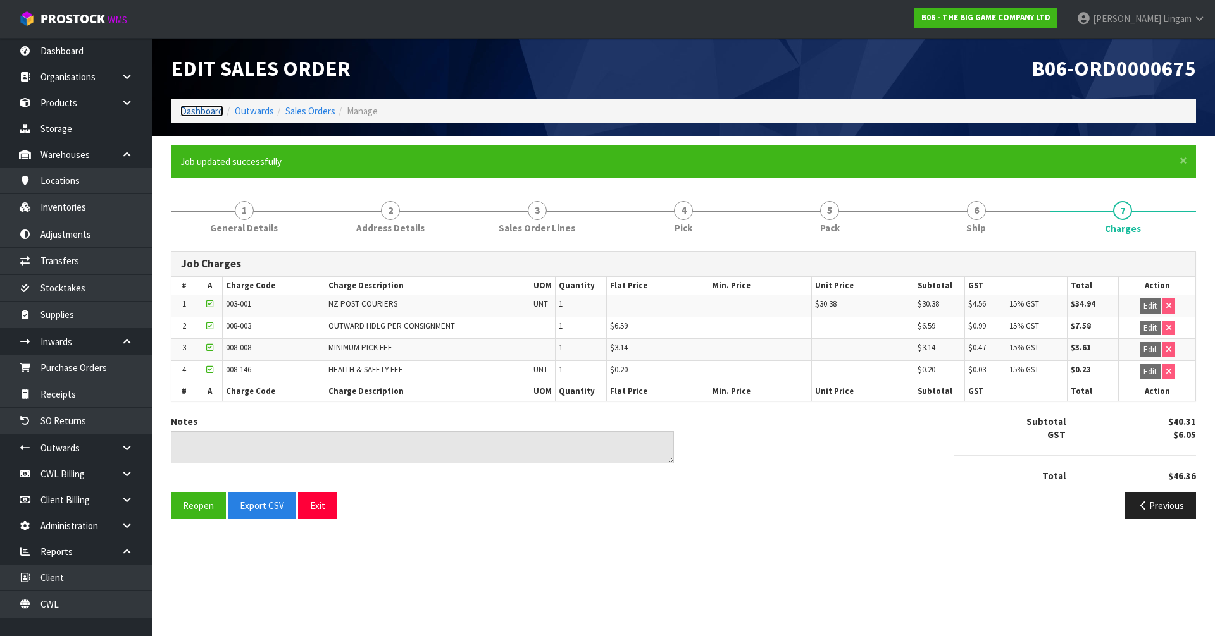
click at [206, 113] on link "Dashboard" at bounding box center [201, 111] width 43 height 12
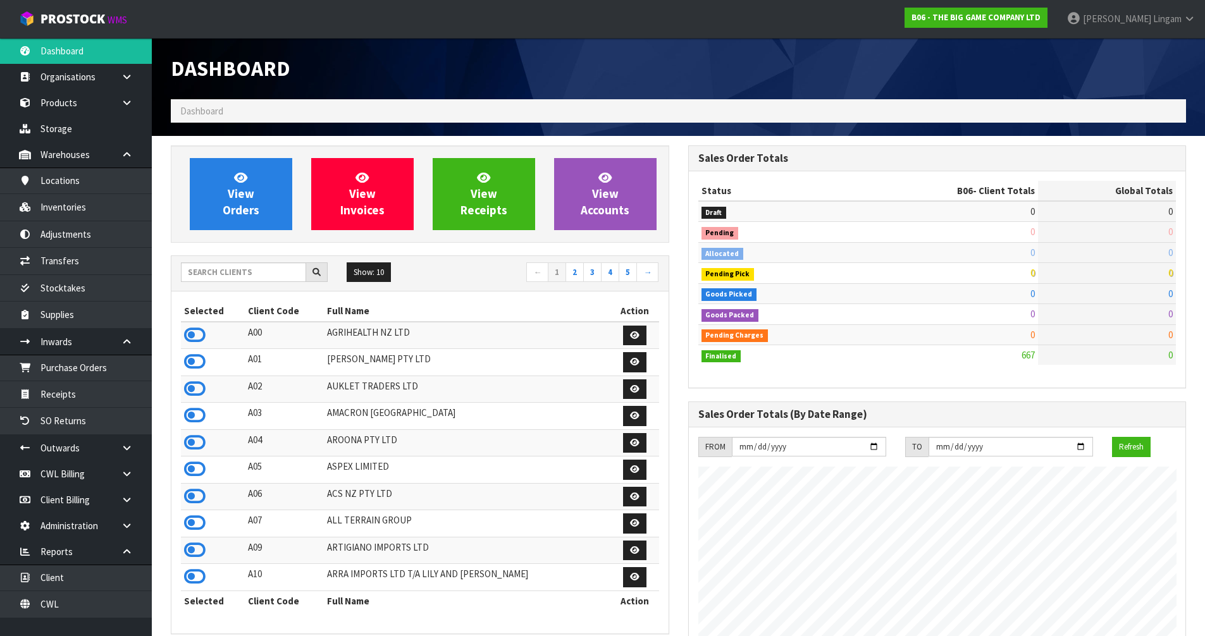
scroll to position [836, 517]
click at [244, 273] on input "text" at bounding box center [243, 273] width 125 height 20
click at [238, 273] on input "text" at bounding box center [243, 273] width 125 height 20
click at [285, 276] on input "text" at bounding box center [243, 273] width 125 height 20
click at [194, 498] on icon at bounding box center [195, 496] width 22 height 19
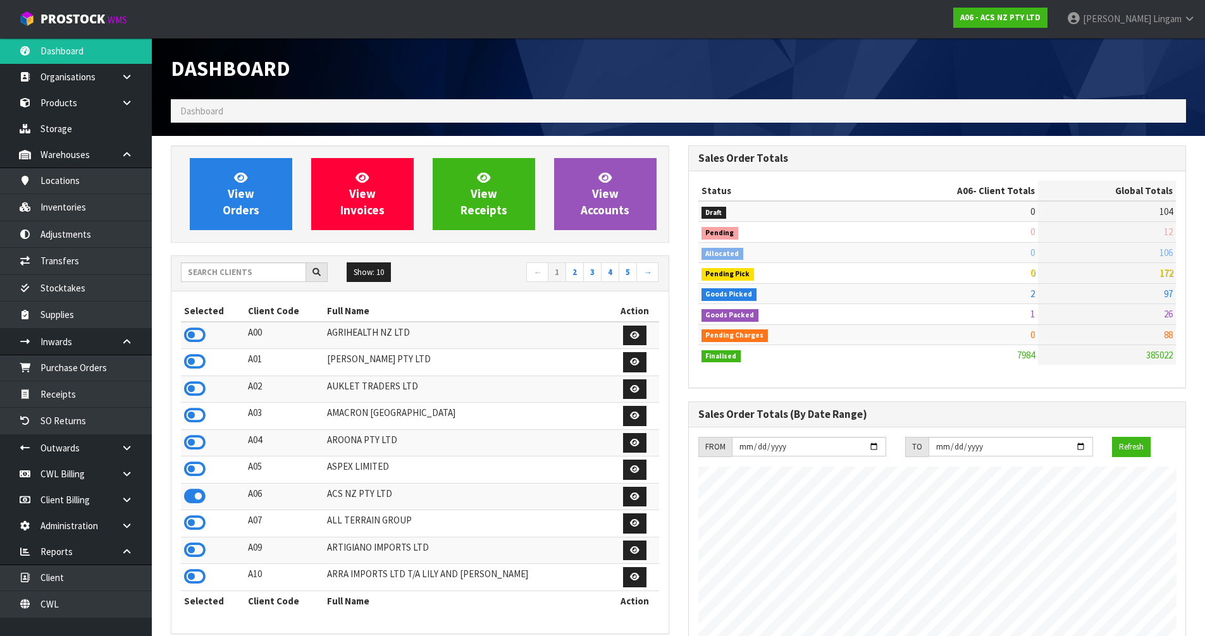
scroll to position [958, 517]
click at [259, 213] on link "View Orders" at bounding box center [241, 194] width 102 height 72
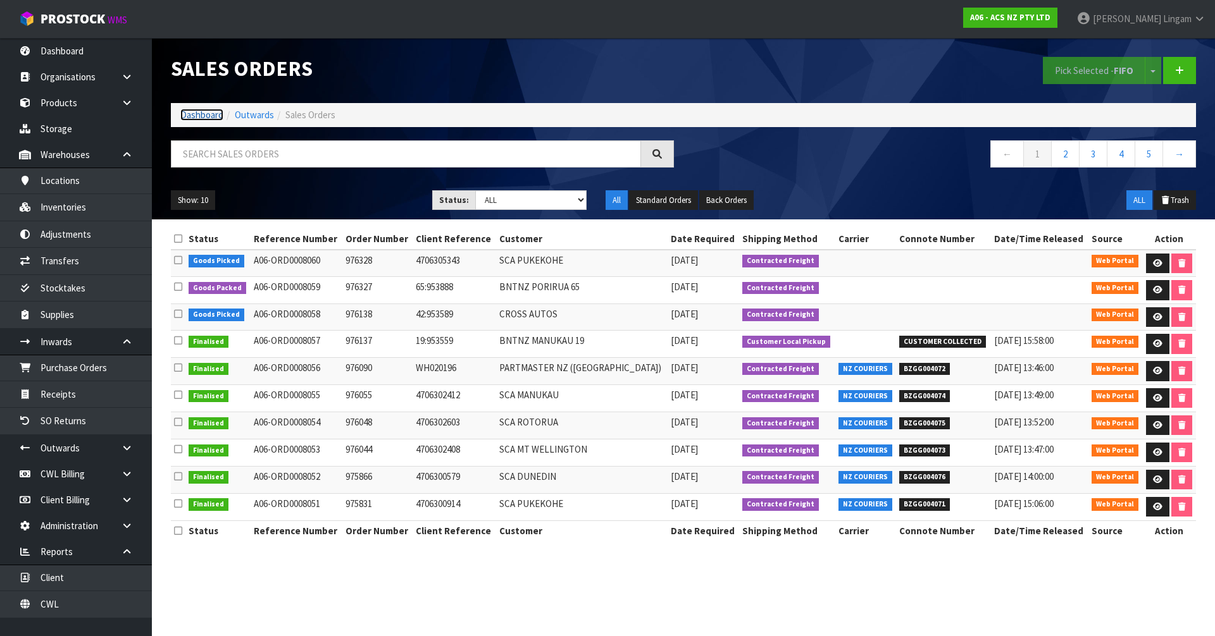
click at [195, 115] on link "Dashboard" at bounding box center [201, 115] width 43 height 12
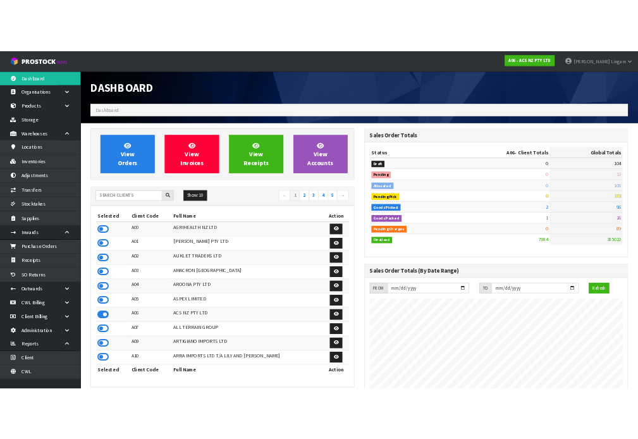
scroll to position [1004, 468]
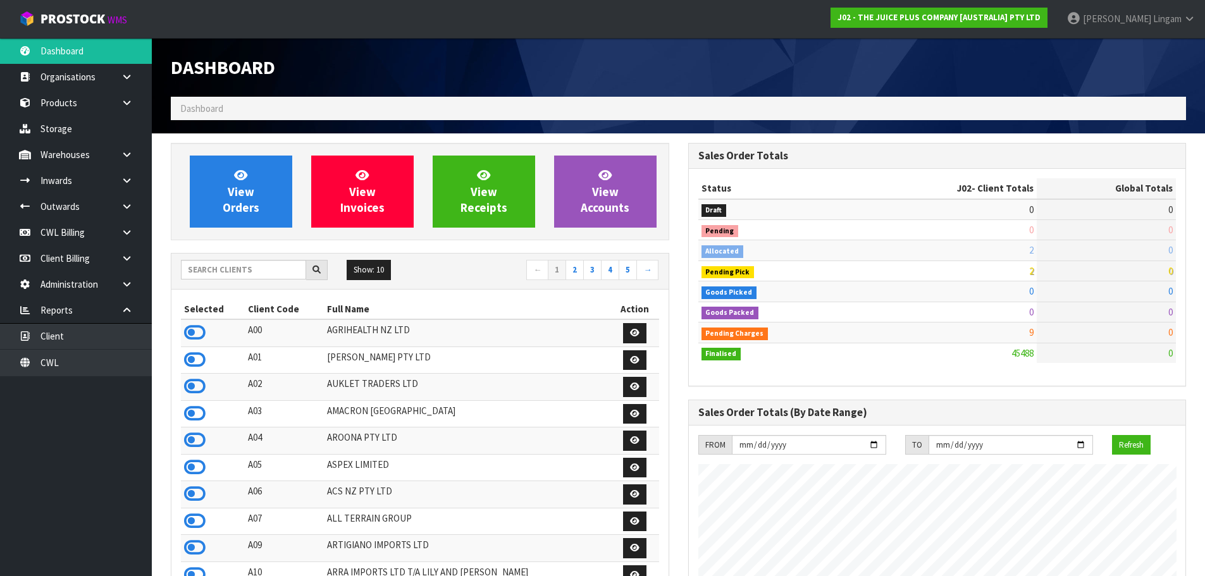
scroll to position [958, 517]
click at [245, 268] on input "text" at bounding box center [243, 270] width 125 height 20
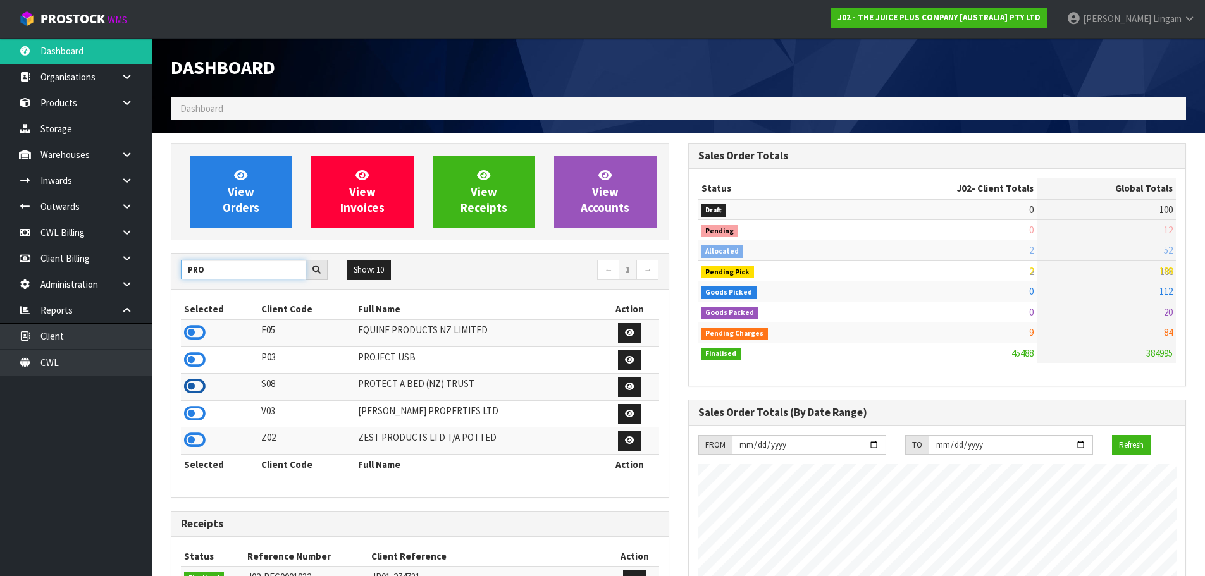
type input "PRO"
click at [189, 388] on icon at bounding box center [195, 386] width 22 height 19
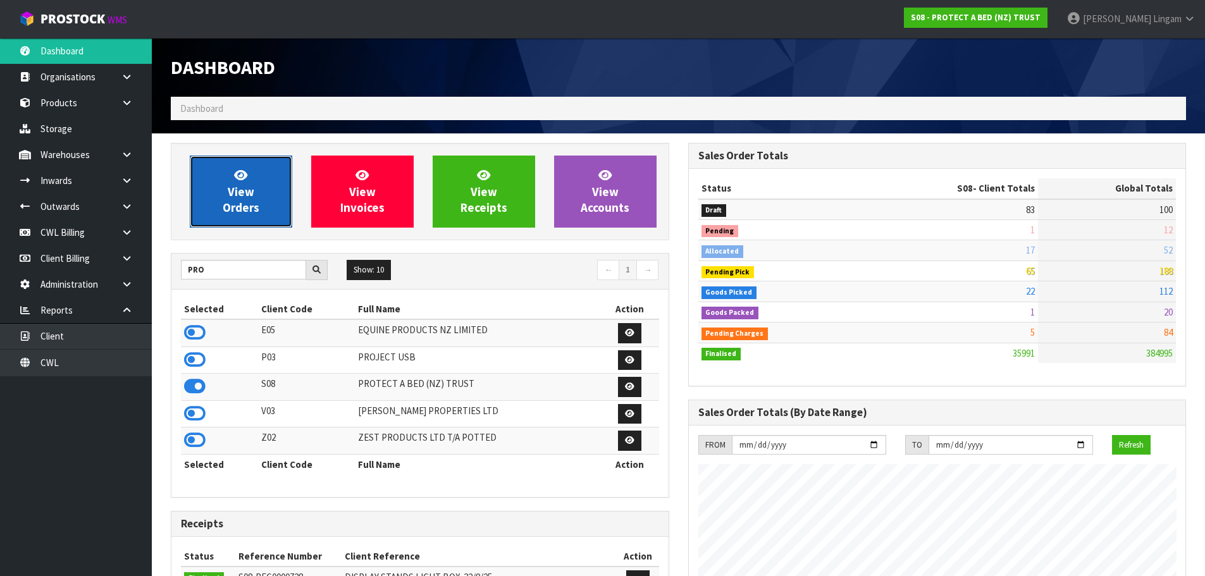
drag, startPoint x: 271, startPoint y: 192, endPoint x: 277, endPoint y: 184, distance: 9.9
click at [271, 191] on link "View Orders" at bounding box center [241, 192] width 102 height 72
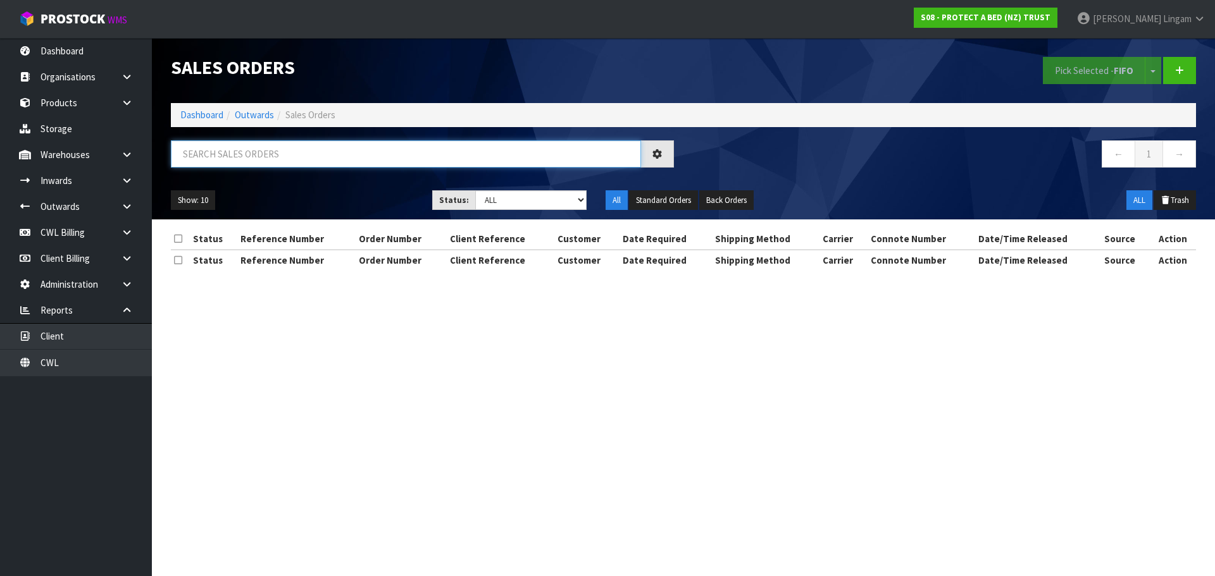
click at [373, 155] on input "text" at bounding box center [406, 153] width 470 height 27
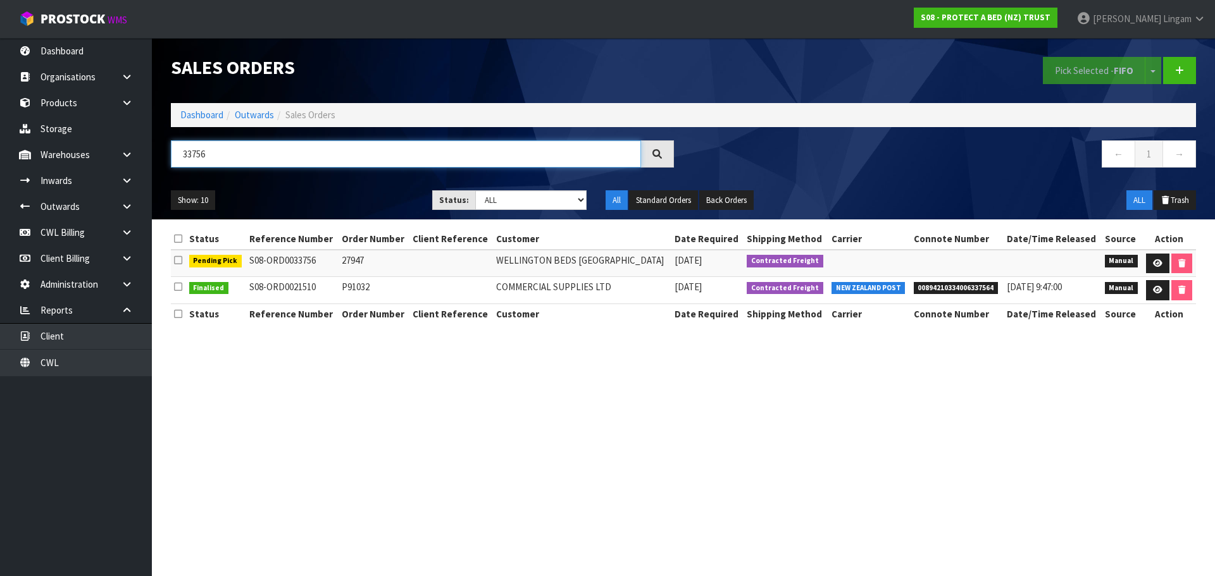
drag, startPoint x: 243, startPoint y: 152, endPoint x: 164, endPoint y: 159, distance: 79.3
click at [164, 159] on div "33756" at bounding box center [422, 158] width 522 height 37
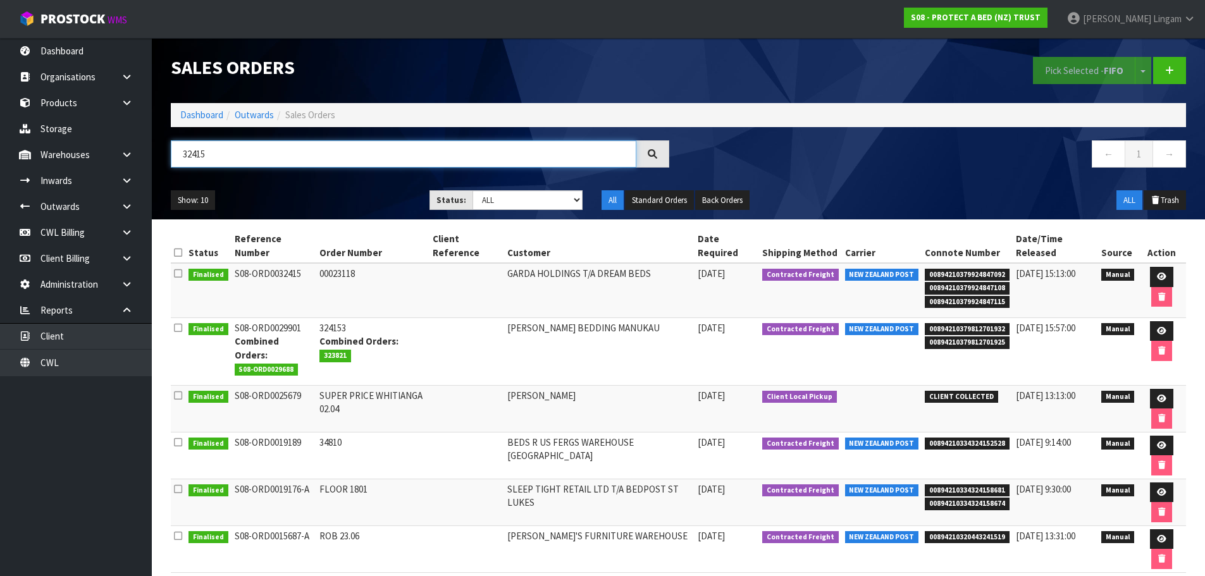
drag, startPoint x: 182, startPoint y: 162, endPoint x: 167, endPoint y: 164, distance: 14.7
click at [167, 164] on div "32415" at bounding box center [420, 158] width 518 height 37
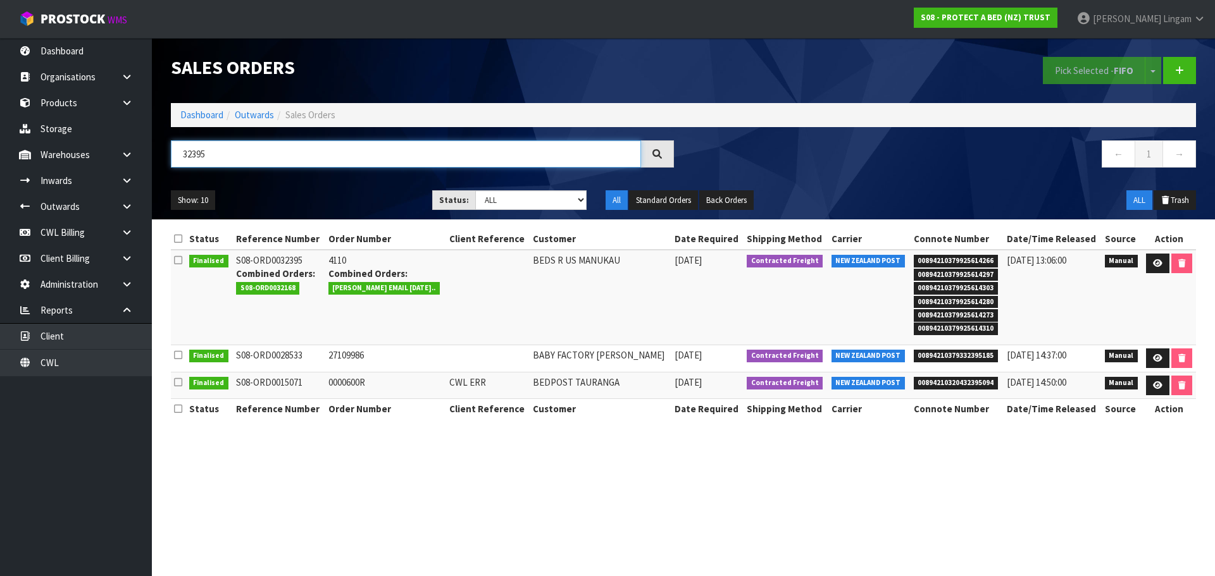
type input "32395"
click at [204, 112] on link "Dashboard" at bounding box center [201, 115] width 43 height 12
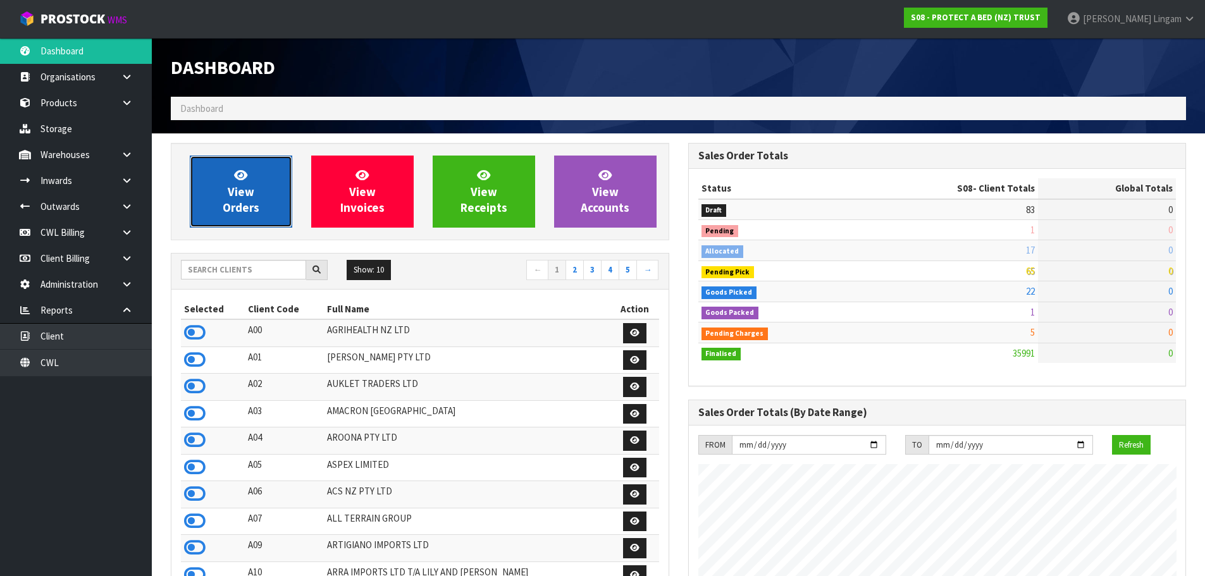
click at [244, 185] on span "View Orders" at bounding box center [241, 191] width 37 height 47
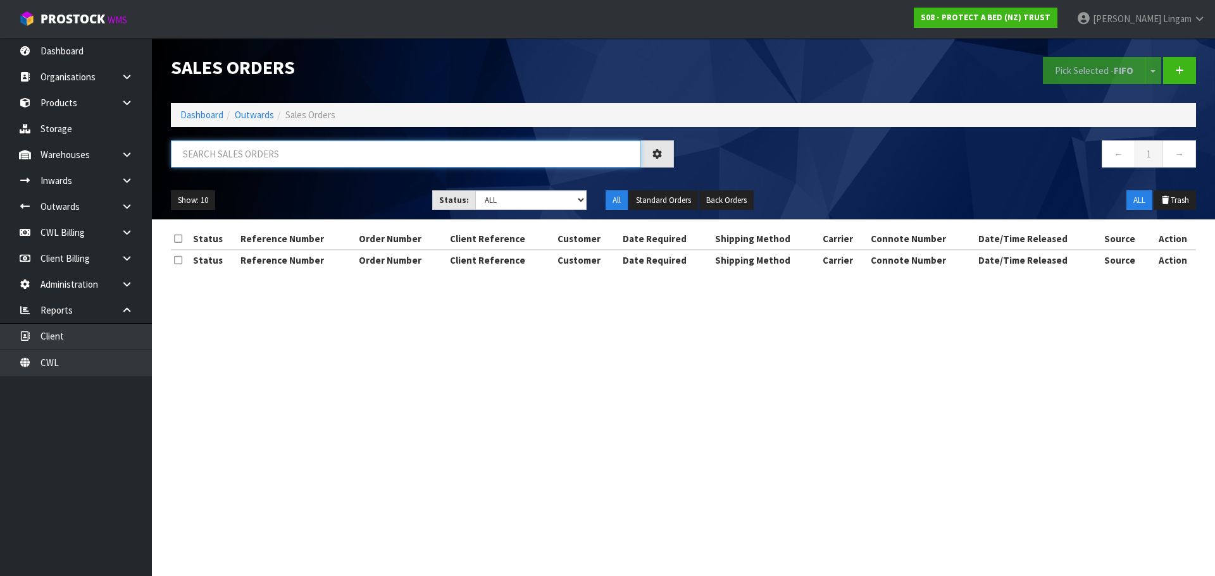
click at [285, 151] on input "text" at bounding box center [406, 153] width 470 height 27
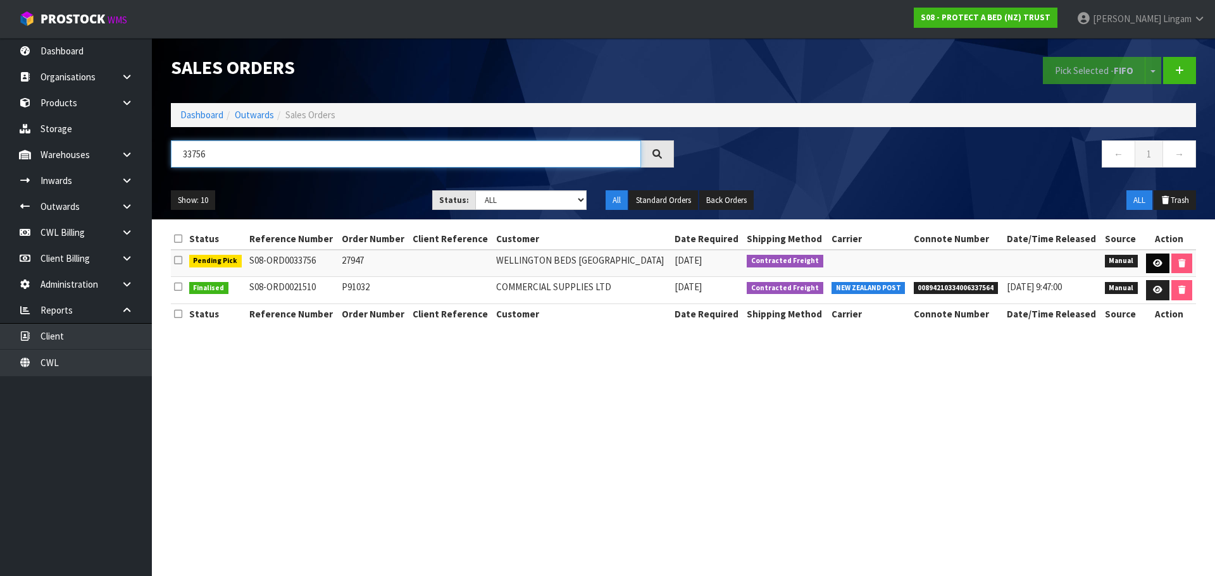
type input "33756"
click at [1153, 264] on icon at bounding box center [1157, 263] width 9 height 8
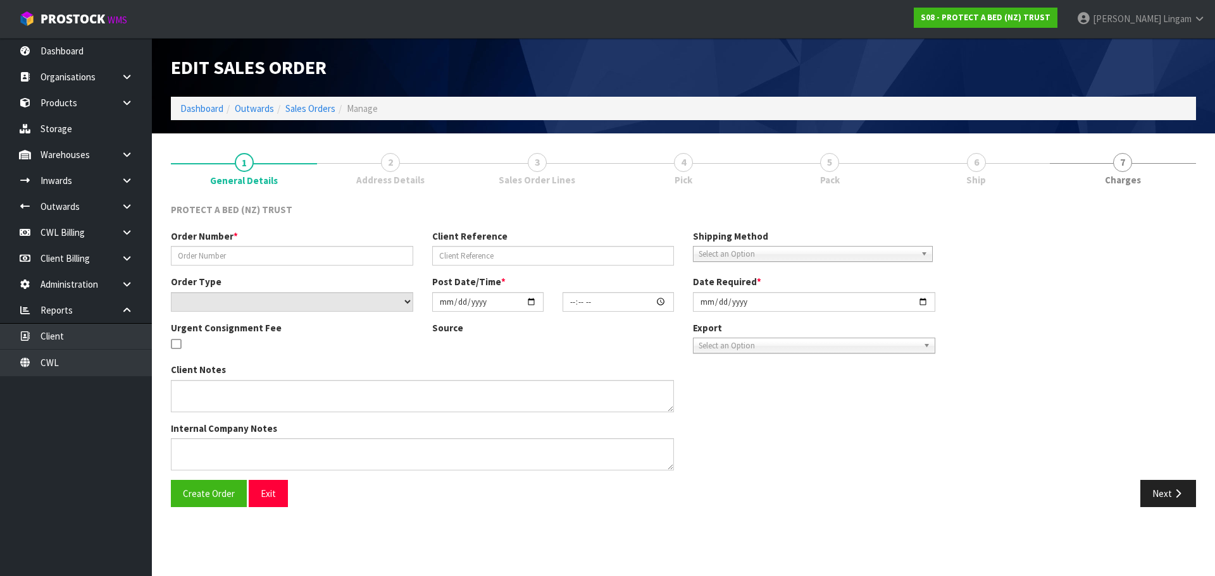
type input "27947"
select select "number:0"
type input "[DATE]"
type input "10:51:00.000"
type input "[DATE]"
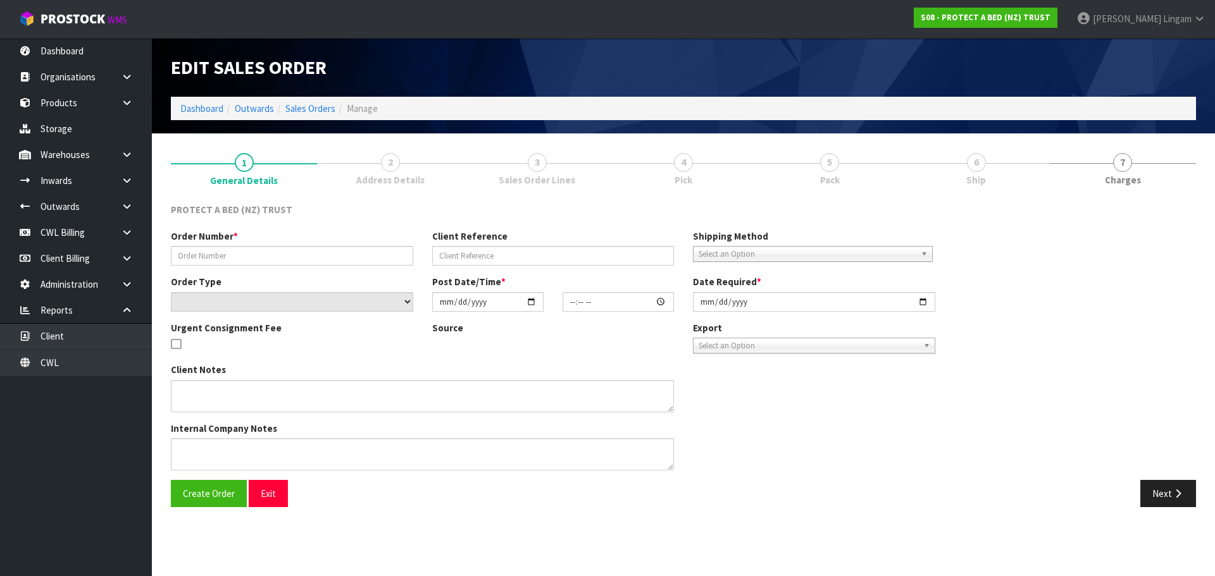
type textarea "THE INVOICES SEND WHEN THE ORDERS ARE DISPATCHING: [GEOGRAPHIC_DATA] BEDS HQ [E…"
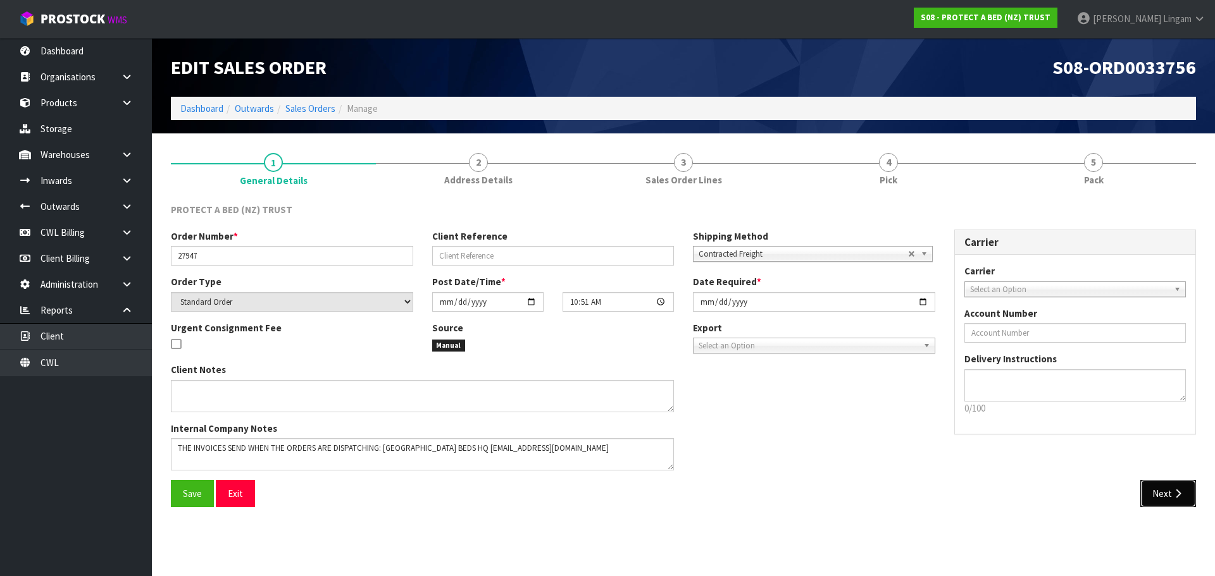
click at [1170, 490] on button "Next" at bounding box center [1168, 493] width 56 height 27
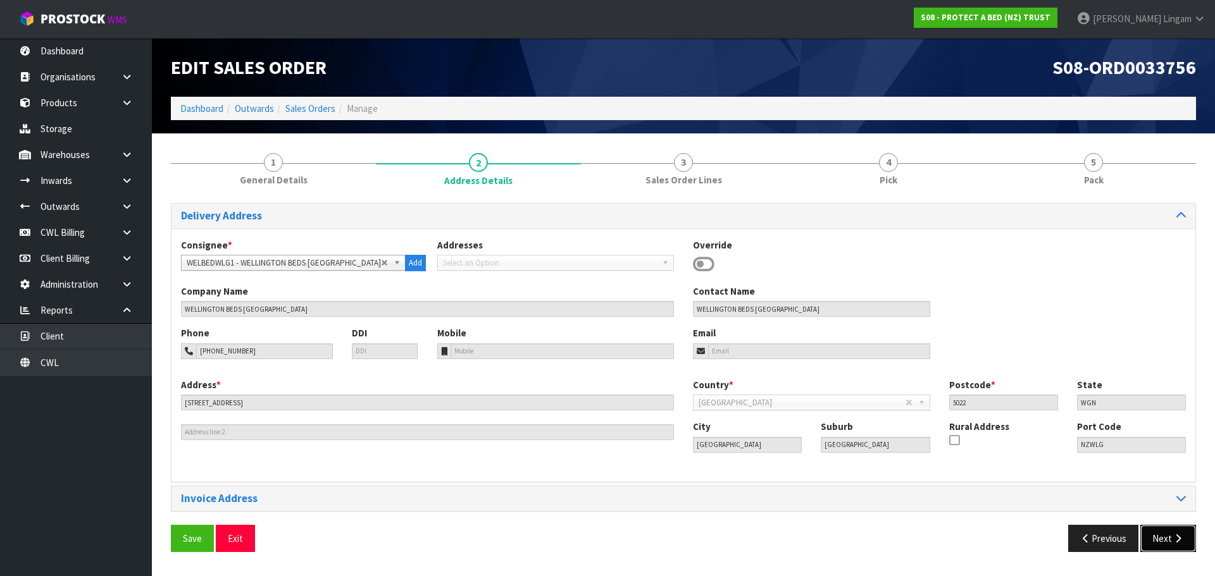
click at [1159, 538] on button "Next" at bounding box center [1168, 538] width 56 height 27
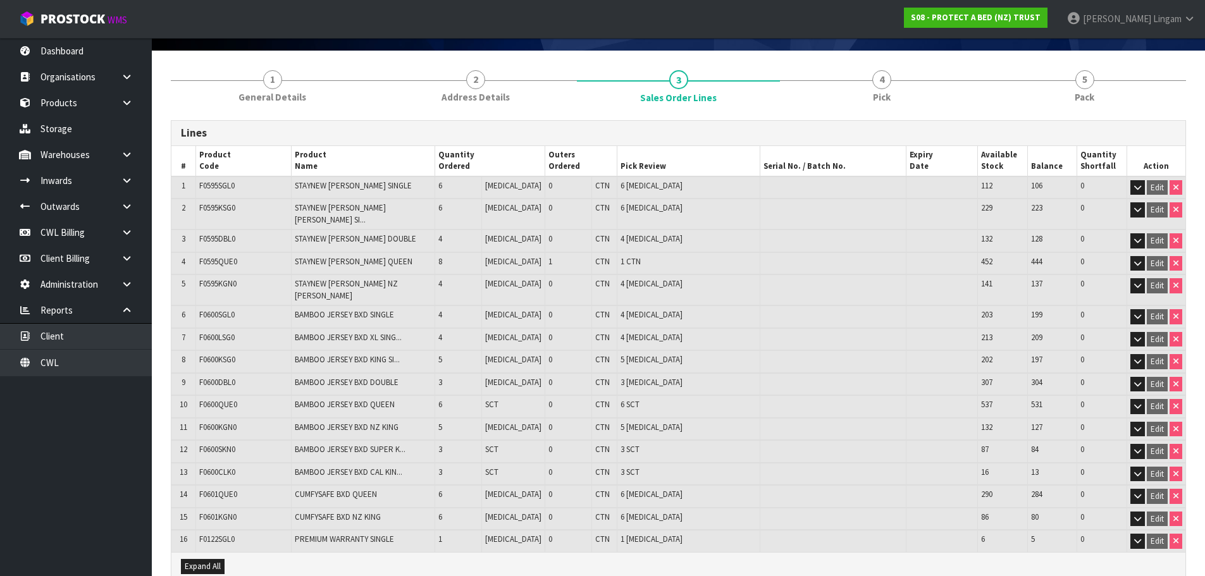
scroll to position [177, 0]
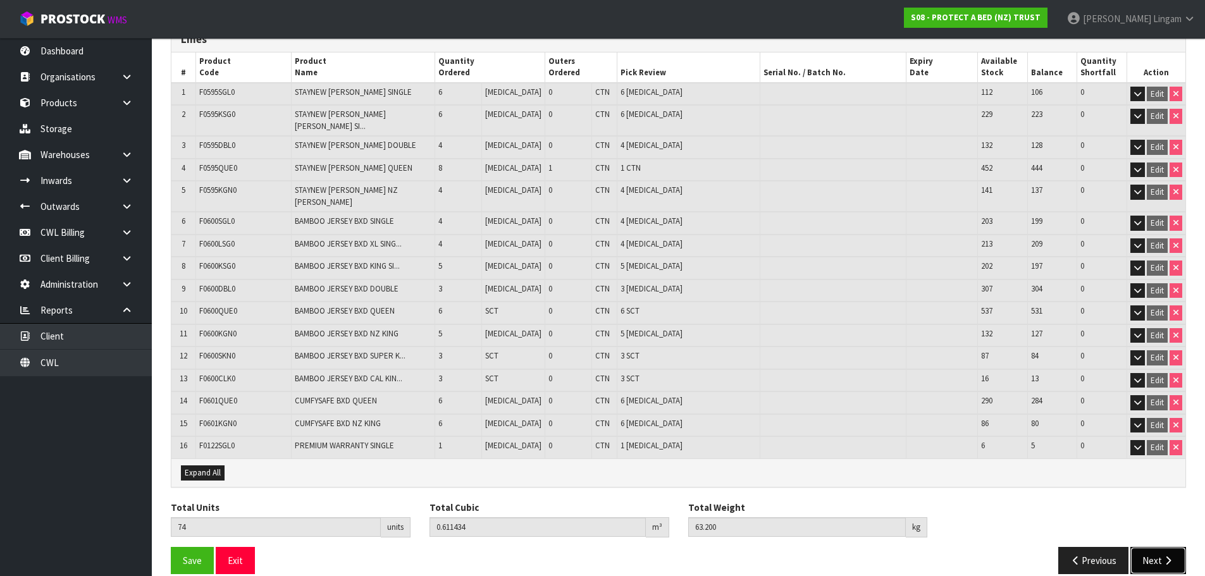
click at [1151, 547] on button "Next" at bounding box center [1159, 560] width 56 height 27
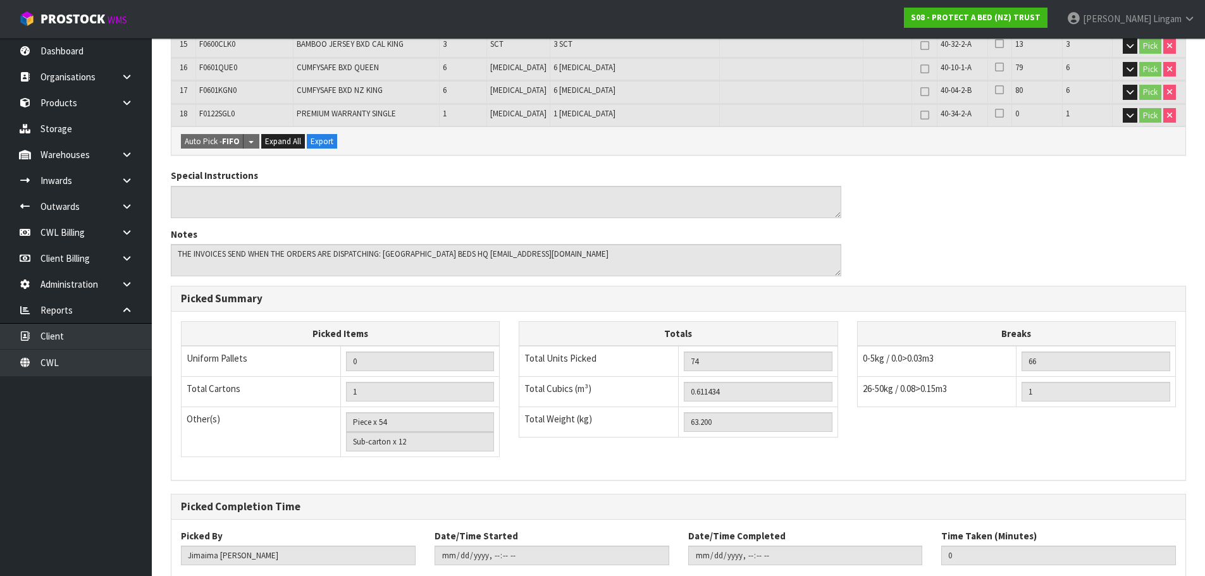
scroll to position [671, 0]
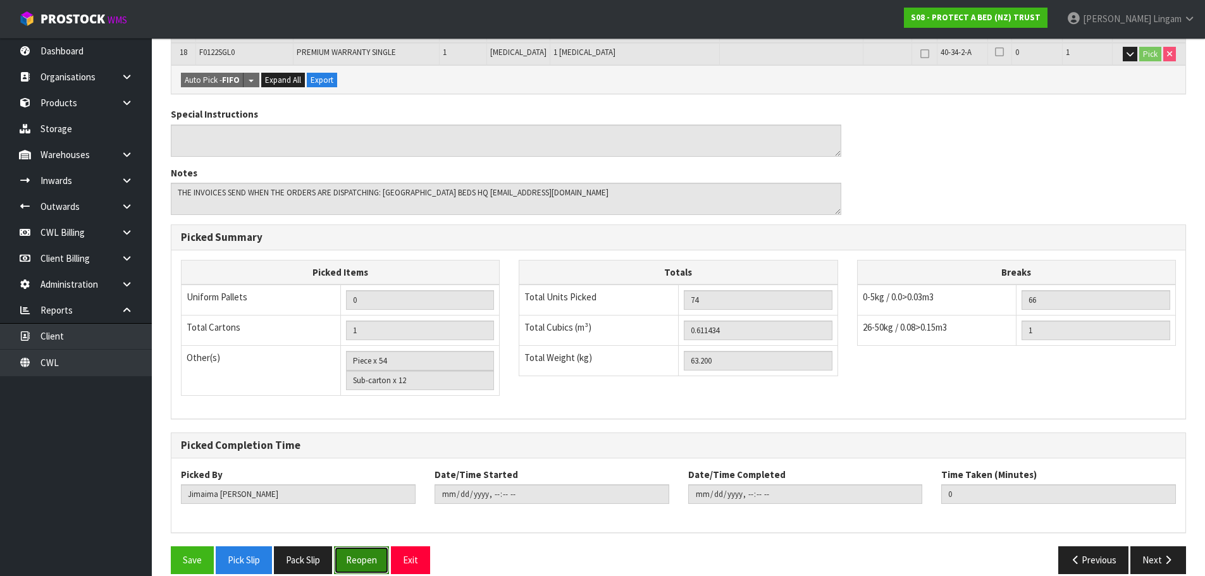
click at [374, 547] on button "Reopen" at bounding box center [361, 560] width 55 height 27
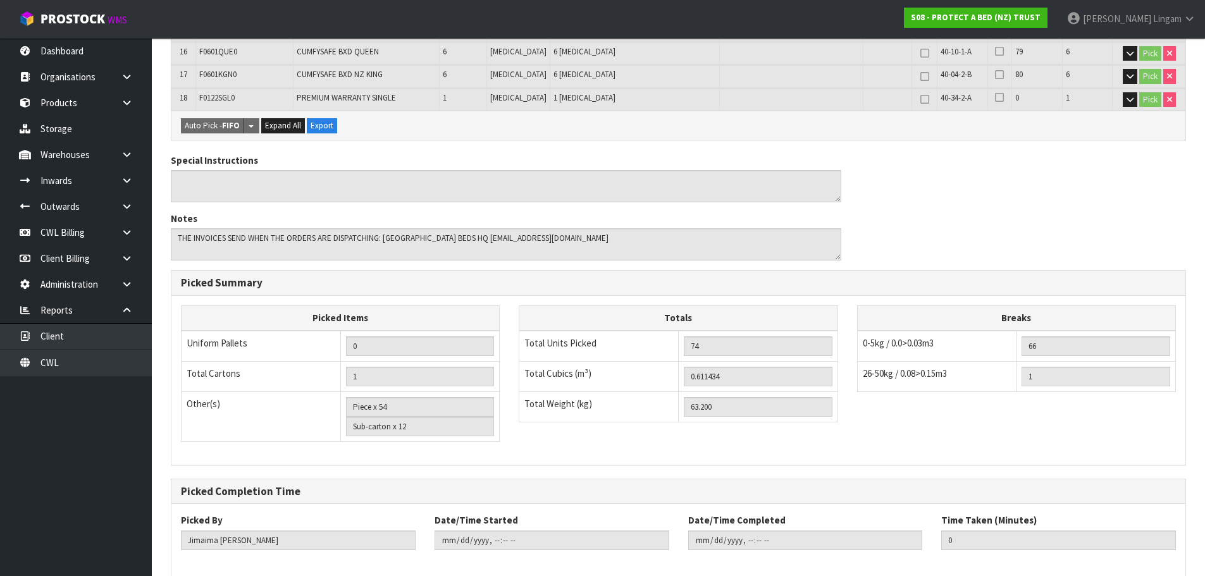
scroll to position [0, 0]
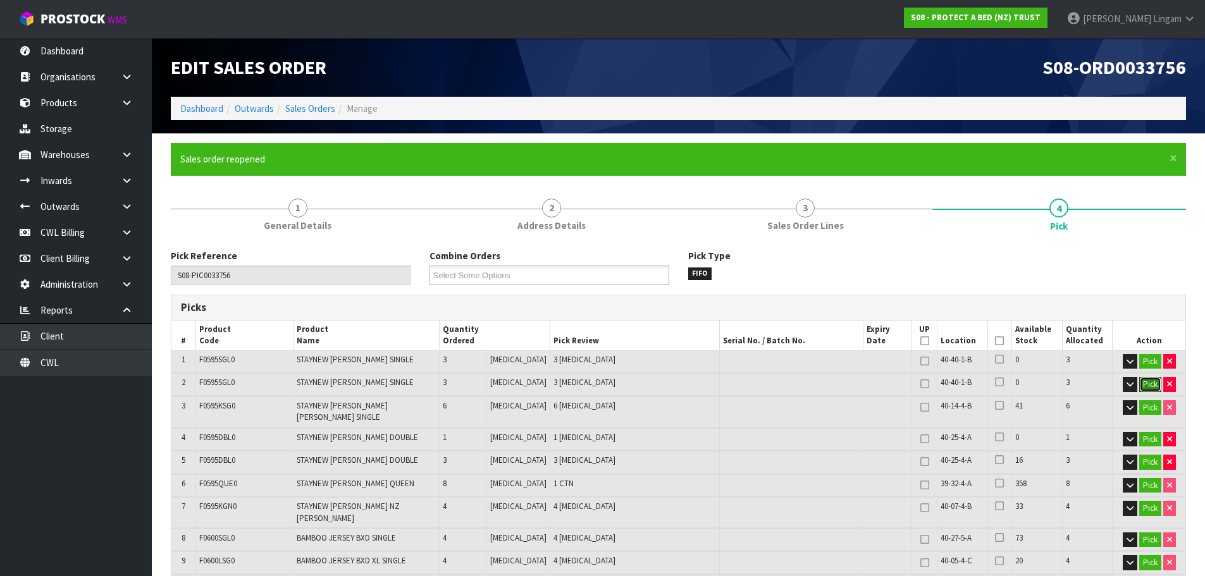
drag, startPoint x: 1151, startPoint y: 385, endPoint x: 1109, endPoint y: 390, distance: 42.0
click at [1108, 390] on tr "2 F0595SGL0 STAYNEW [PERSON_NAME] SINGLE 3 [MEDICAL_DATA] 3 [MEDICAL_DATA] 40-4…" at bounding box center [678, 384] width 1014 height 22
click at [1171, 383] on button "button" at bounding box center [1169, 384] width 13 height 15
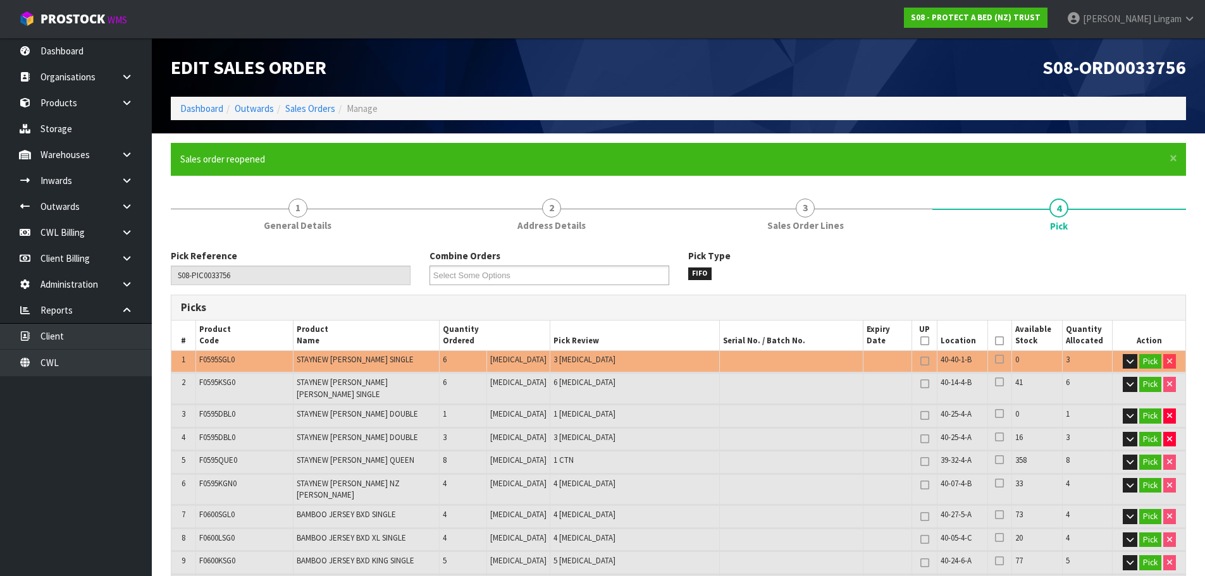
type input "71"
type input "0.586204"
type input "61.34"
click at [1143, 363] on button "Pick" at bounding box center [1150, 361] width 22 height 15
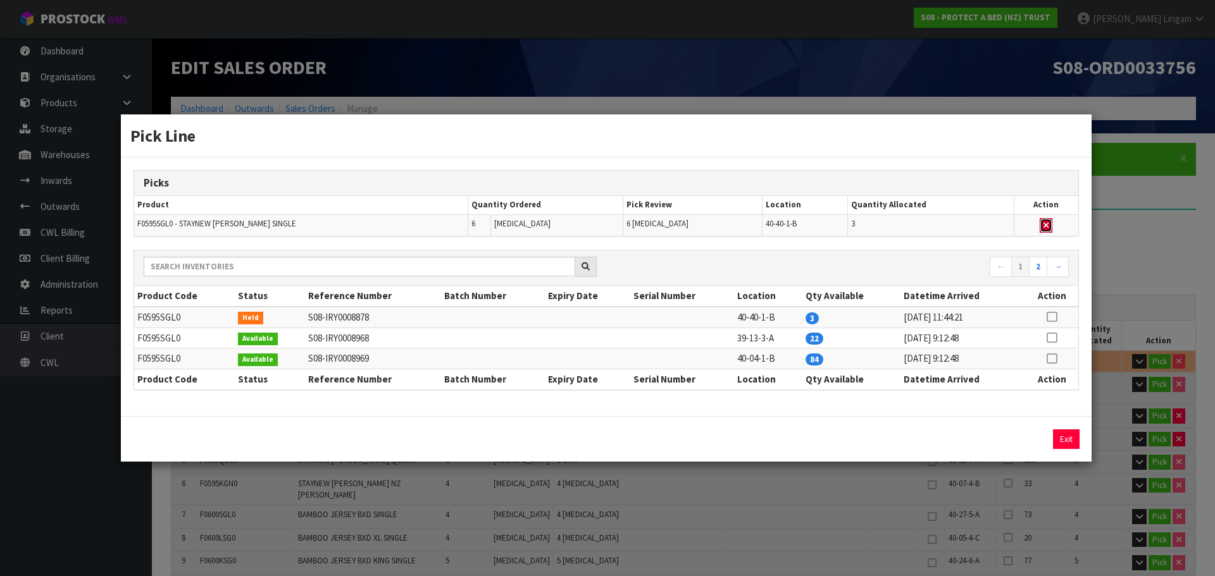
click at [1048, 225] on button "button" at bounding box center [1045, 225] width 13 height 15
type input "Piece x 51"
type input "68"
type input "0.560974"
type input "59.48"
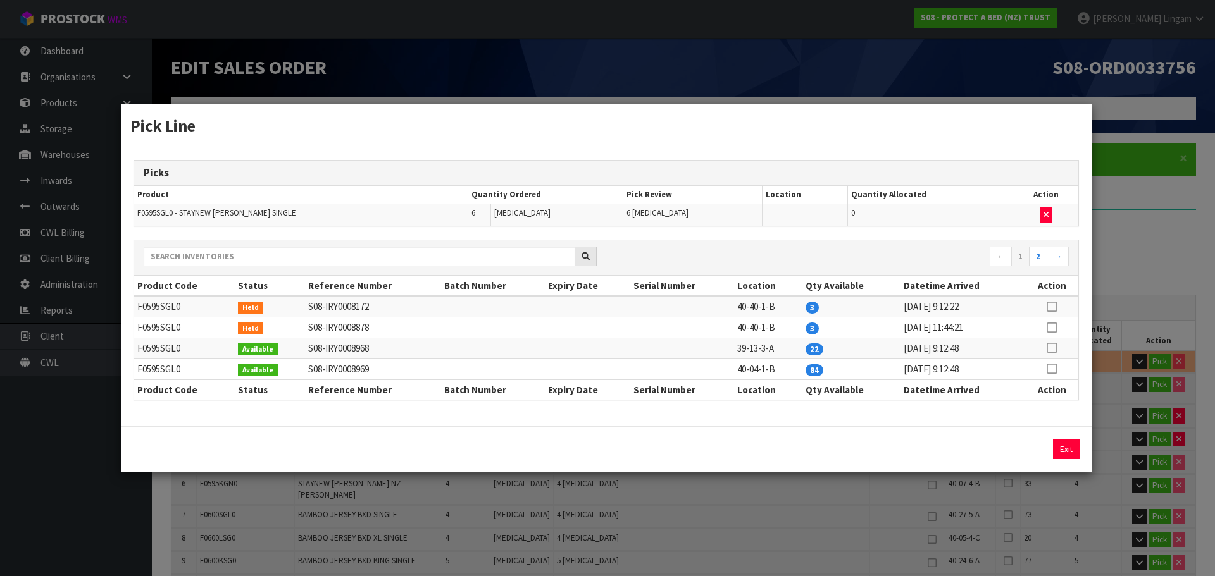
click at [1052, 348] on icon at bounding box center [1051, 348] width 10 height 1
click at [1031, 450] on button "Assign Pick" at bounding box center [1023, 450] width 52 height 20
type input "Piece x 57"
type input "74"
type input "0.611434"
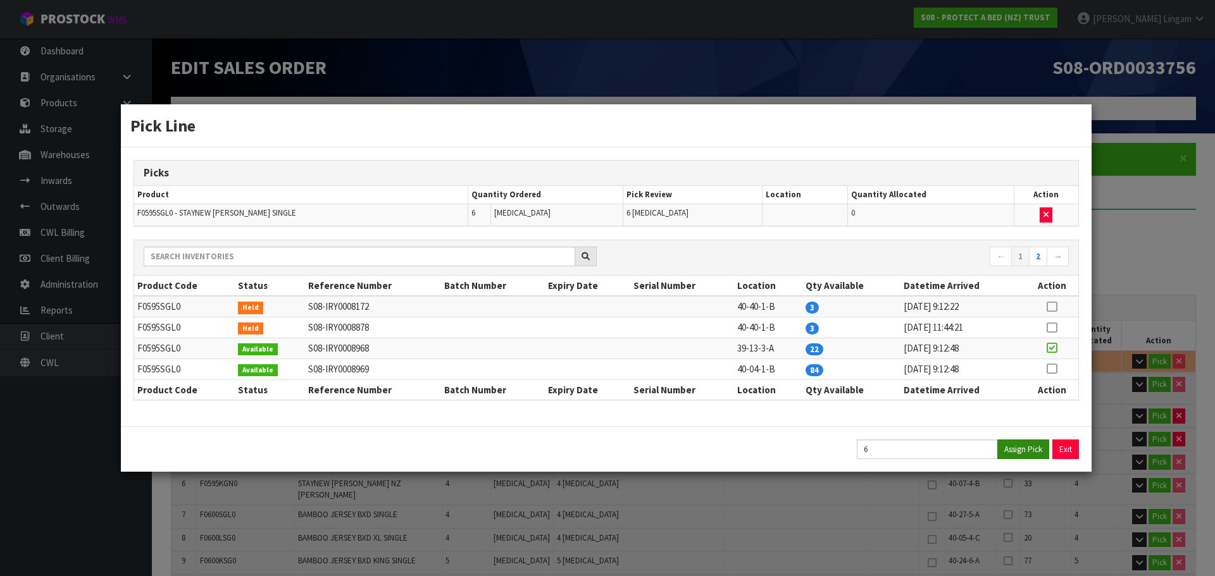
type input "63.2"
click at [1067, 447] on button "Exit" at bounding box center [1066, 450] width 27 height 20
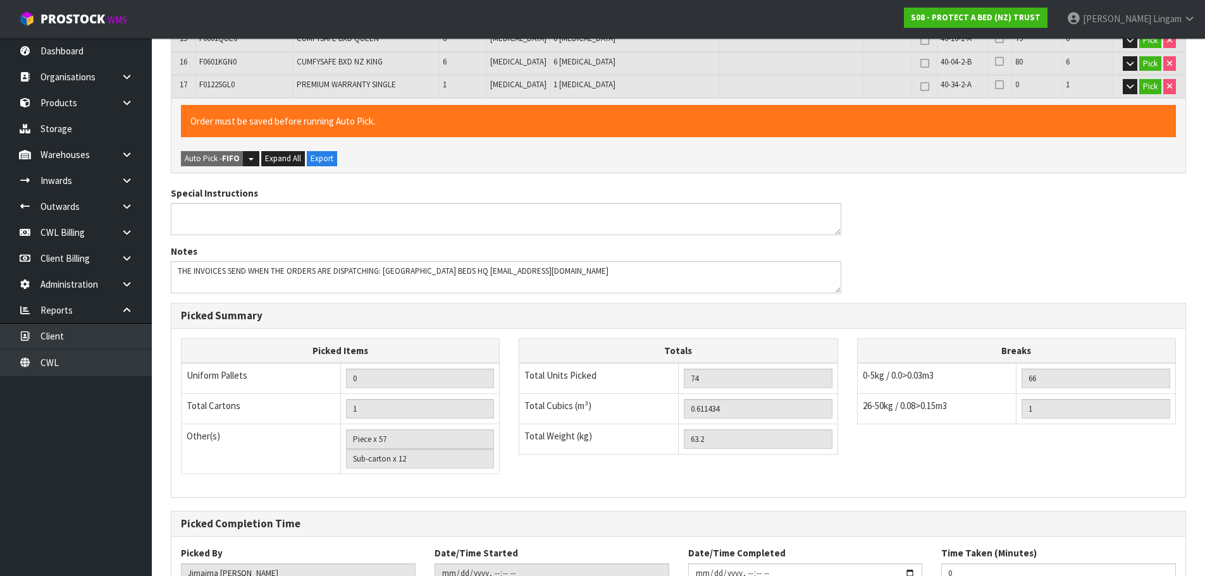
scroll to position [740, 0]
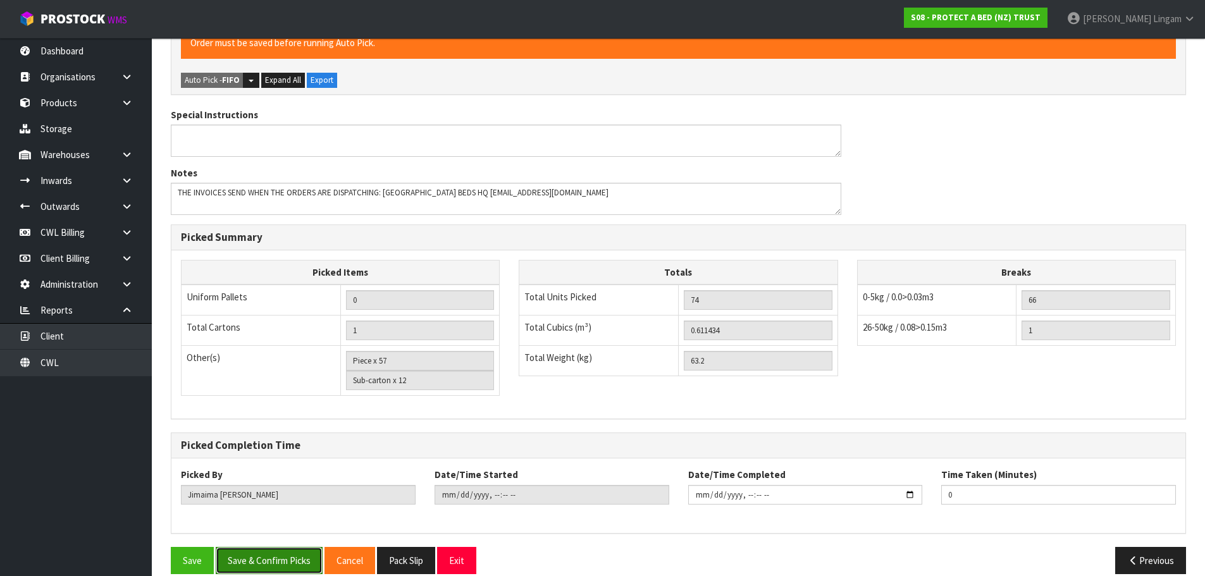
click at [299, 547] on button "Save & Confirm Picks" at bounding box center [269, 560] width 107 height 27
type input "Piece x 54"
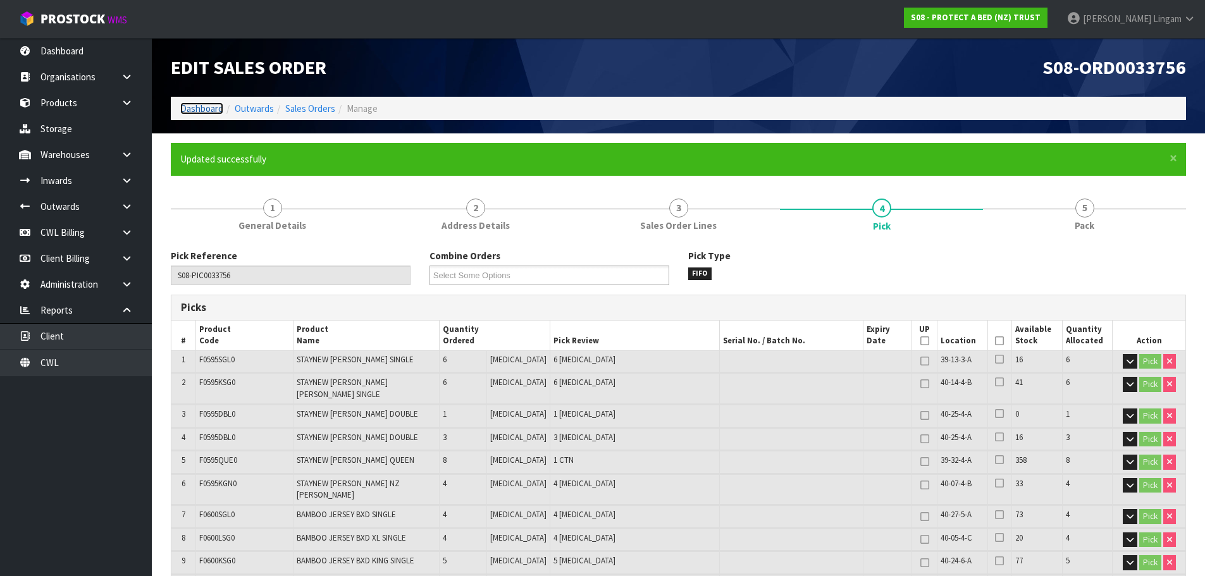
click at [198, 109] on link "Dashboard" at bounding box center [201, 108] width 43 height 12
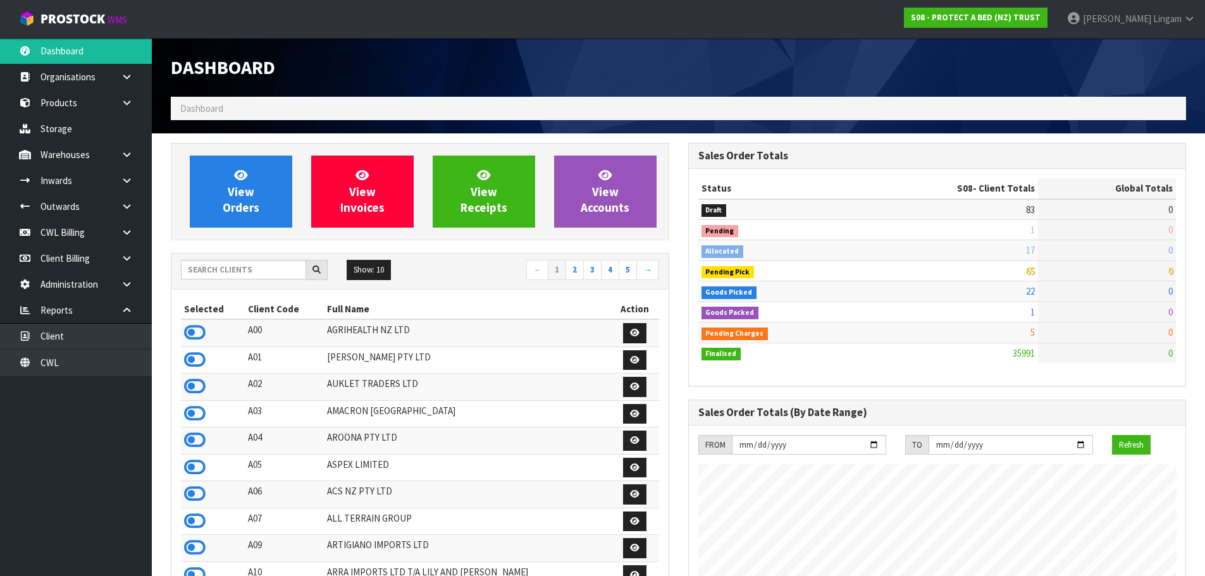
scroll to position [958, 517]
